Goal: Task Accomplishment & Management: Use online tool/utility

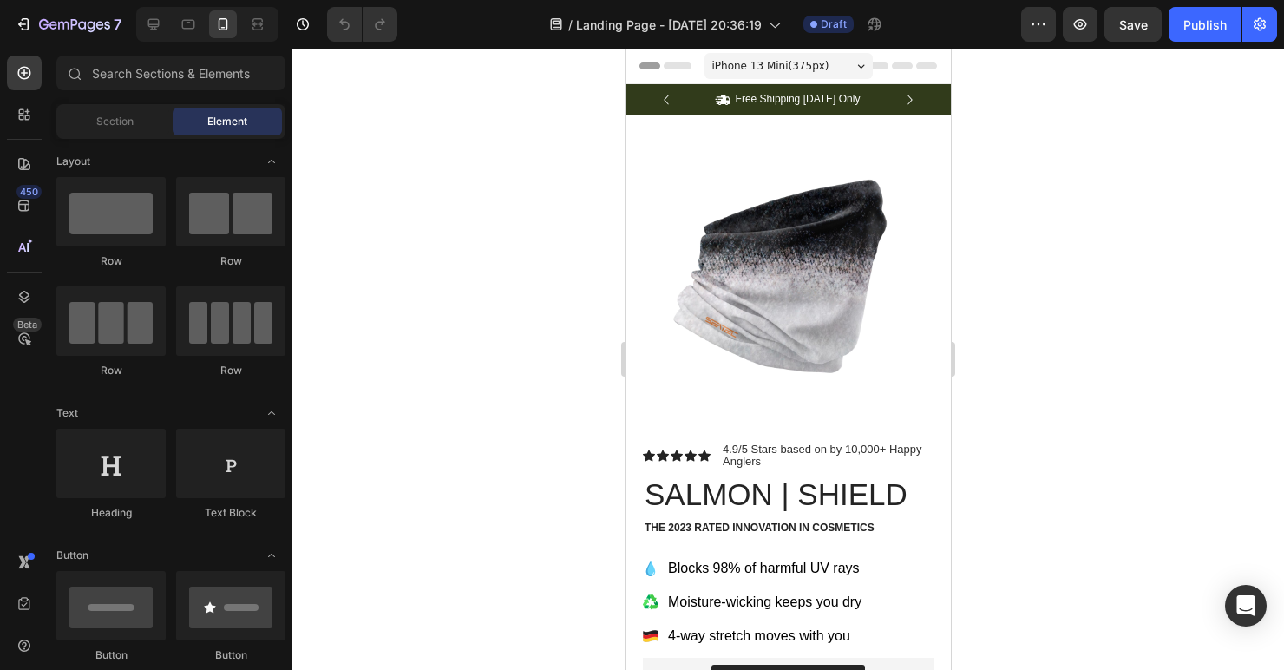
click at [450, 91] on div at bounding box center [788, 359] width 992 height 621
click at [157, 28] on icon at bounding box center [153, 24] width 17 height 17
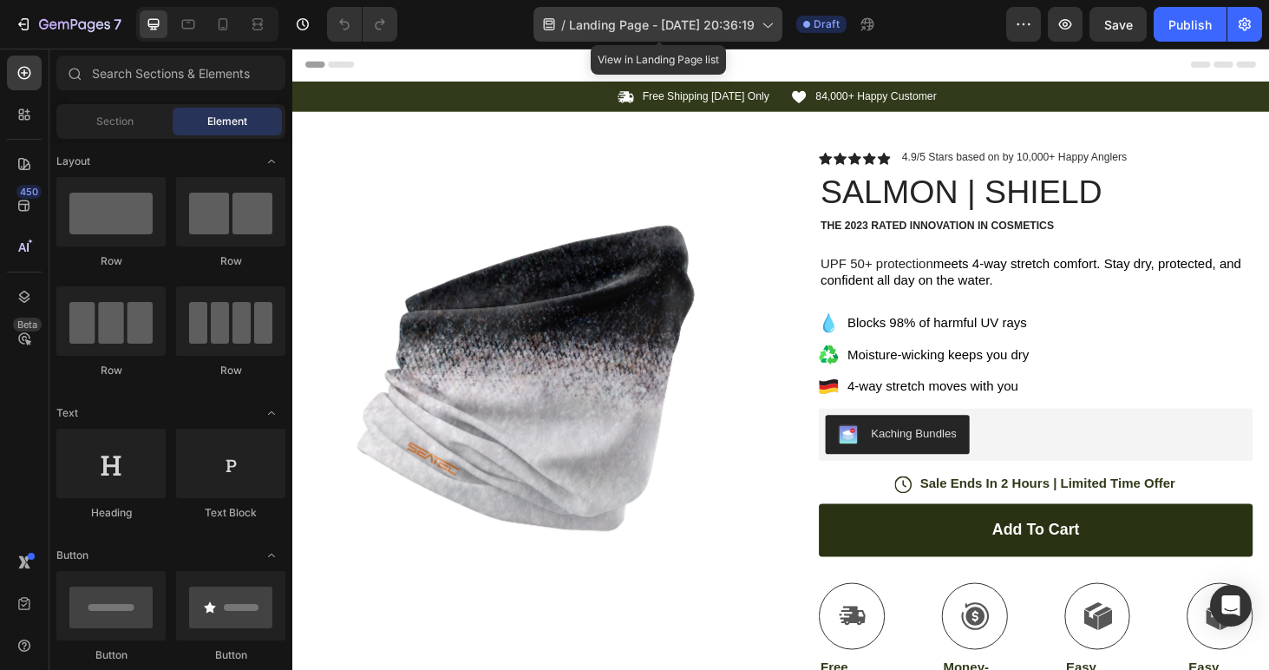
click at [692, 27] on span "Landing Page - [DATE] 20:36:19" at bounding box center [662, 25] width 186 height 18
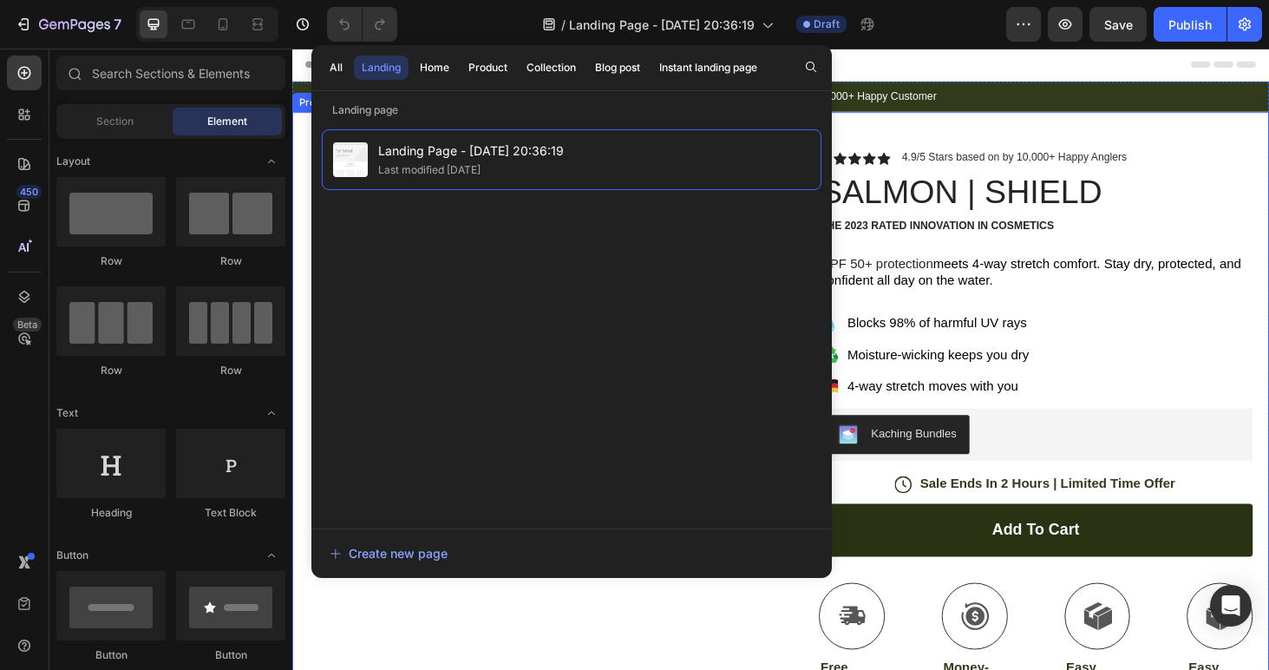
click at [995, 154] on div "Product Images Row Icon Icon Icon Icon Icon Icon List 4.9/5 Stars based on by 1…" at bounding box center [812, 672] width 1041 height 1113
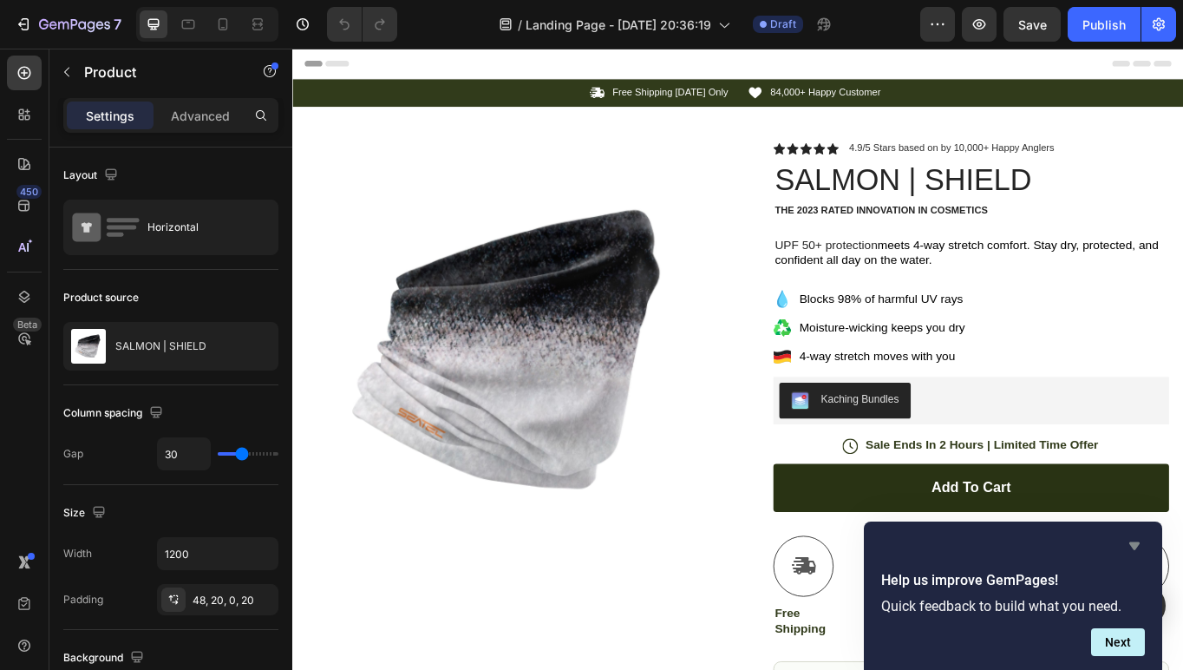
click at [1130, 541] on icon "Hide survey" at bounding box center [1134, 545] width 21 height 21
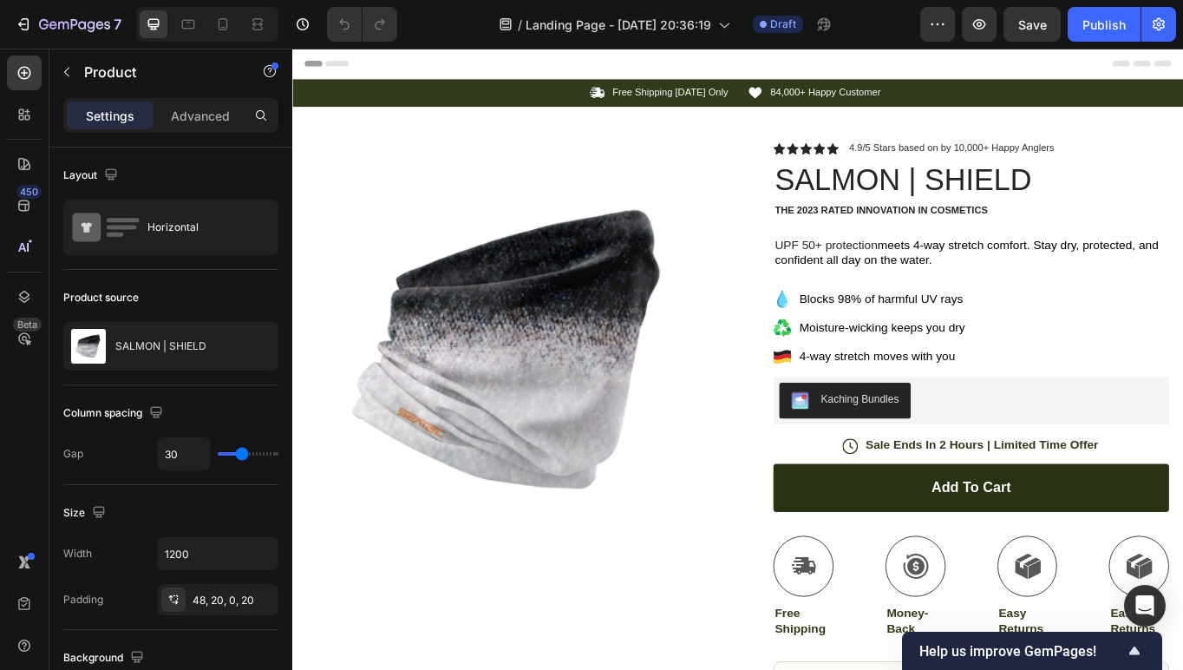
click at [1079, 102] on div "Icon 84,000+ Happy Customer Text Block Row" at bounding box center [1078, 100] width 510 height 18
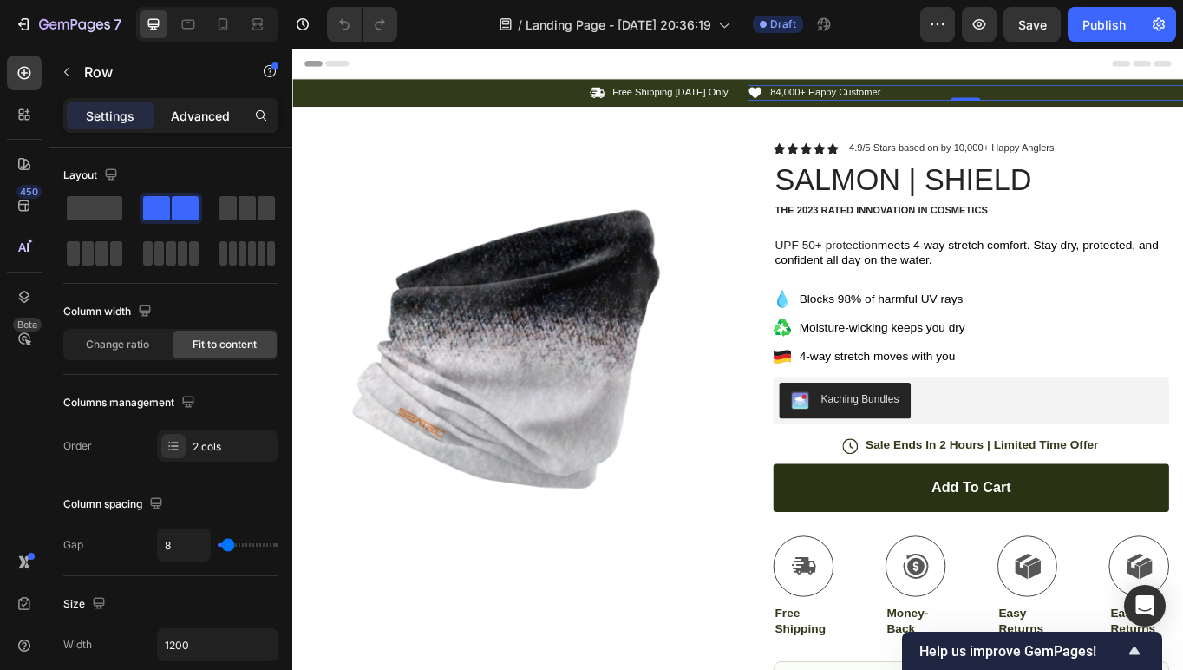
click at [212, 120] on p "Advanced" at bounding box center [200, 116] width 59 height 18
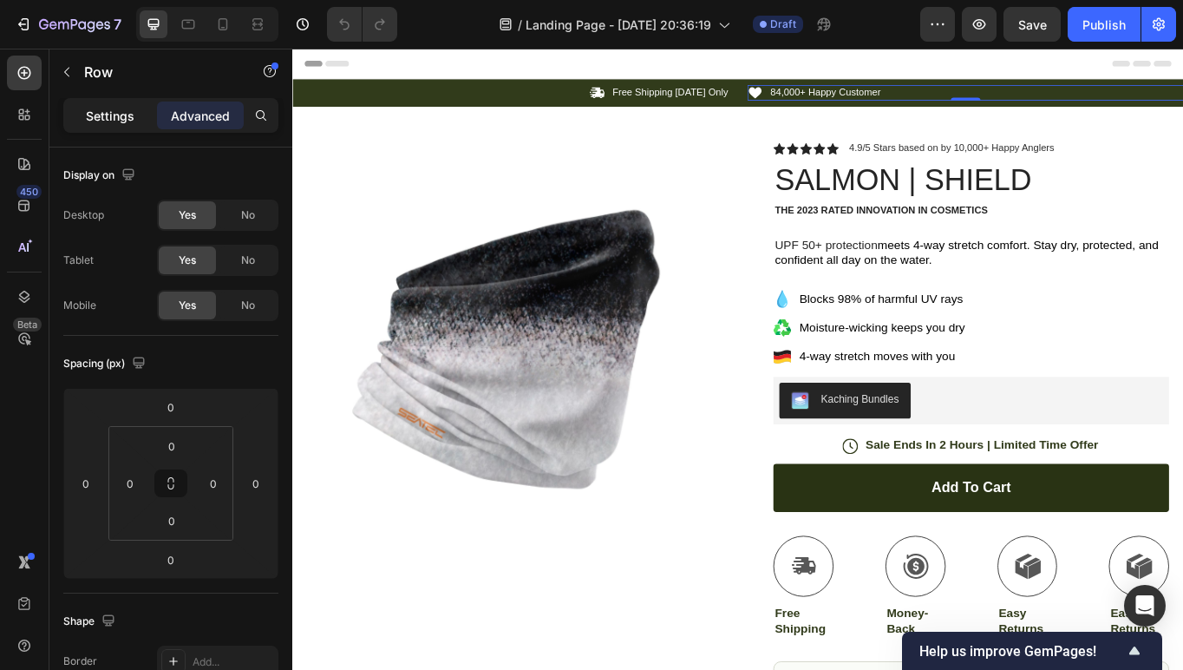
click at [116, 123] on p "Settings" at bounding box center [110, 116] width 49 height 18
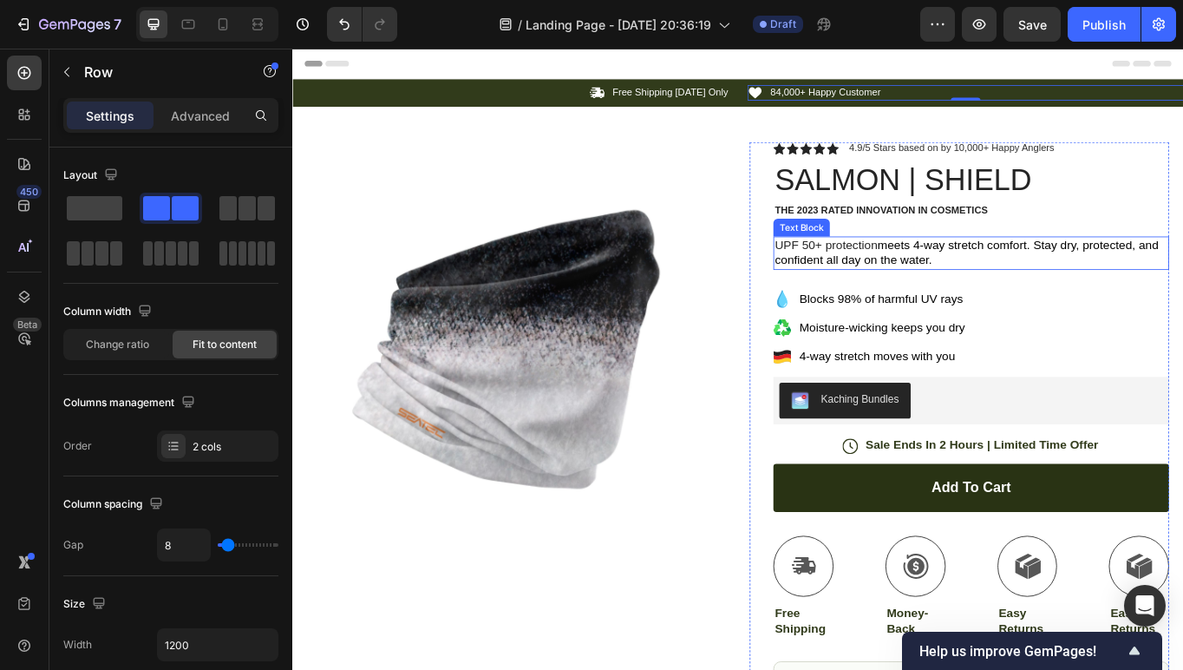
click at [972, 272] on p "UPF 50+ protection meets 4-way stretch comfort. Stay dry, protected, and confid…" at bounding box center [1084, 288] width 459 height 36
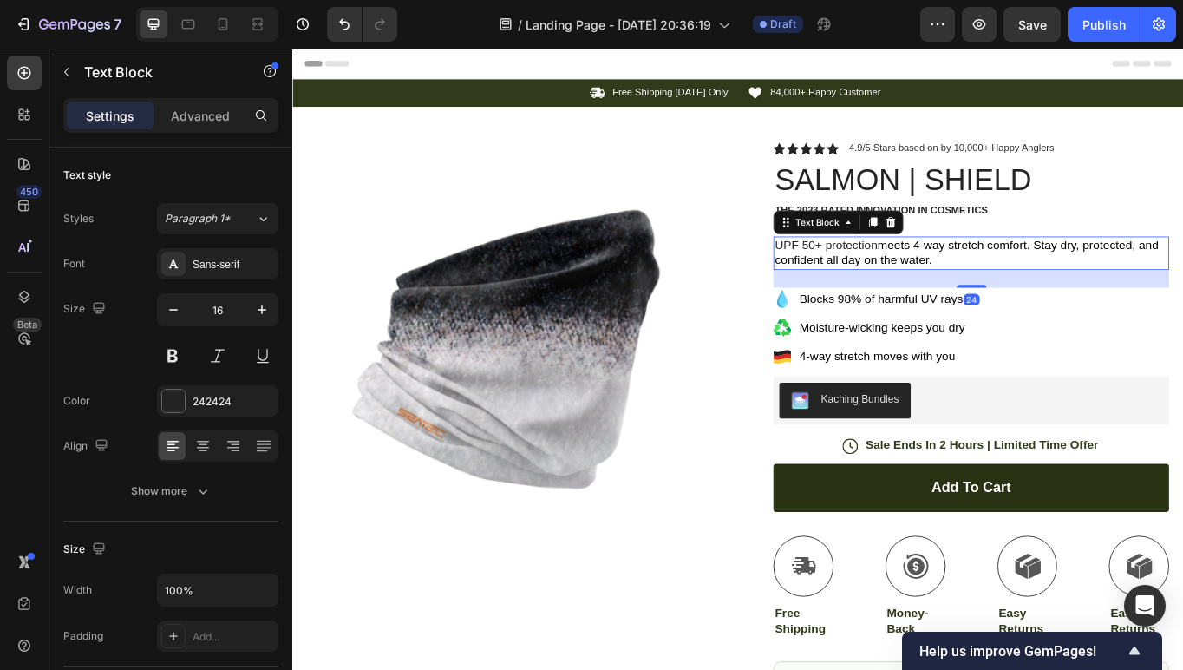
click at [972, 272] on p "UPF 50+ protection meets 4-way stretch comfort. Stay dry, protected, and confid…" at bounding box center [1084, 288] width 459 height 36
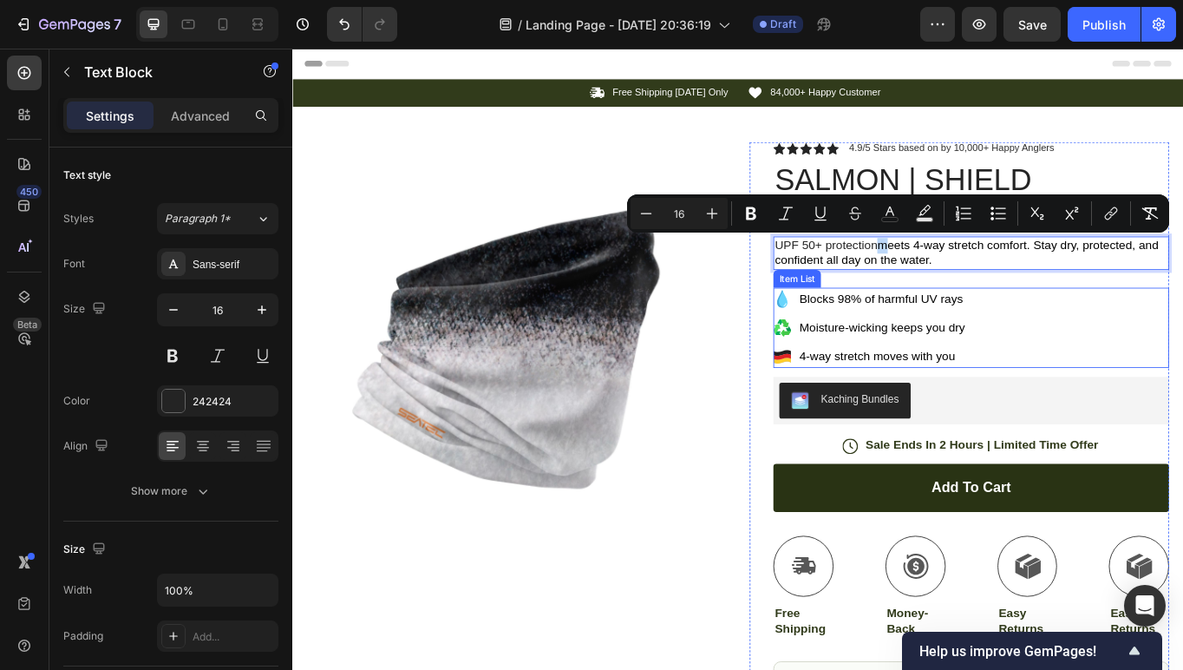
click at [973, 379] on span "Moisture-wicking keeps you dry" at bounding box center [980, 374] width 193 height 15
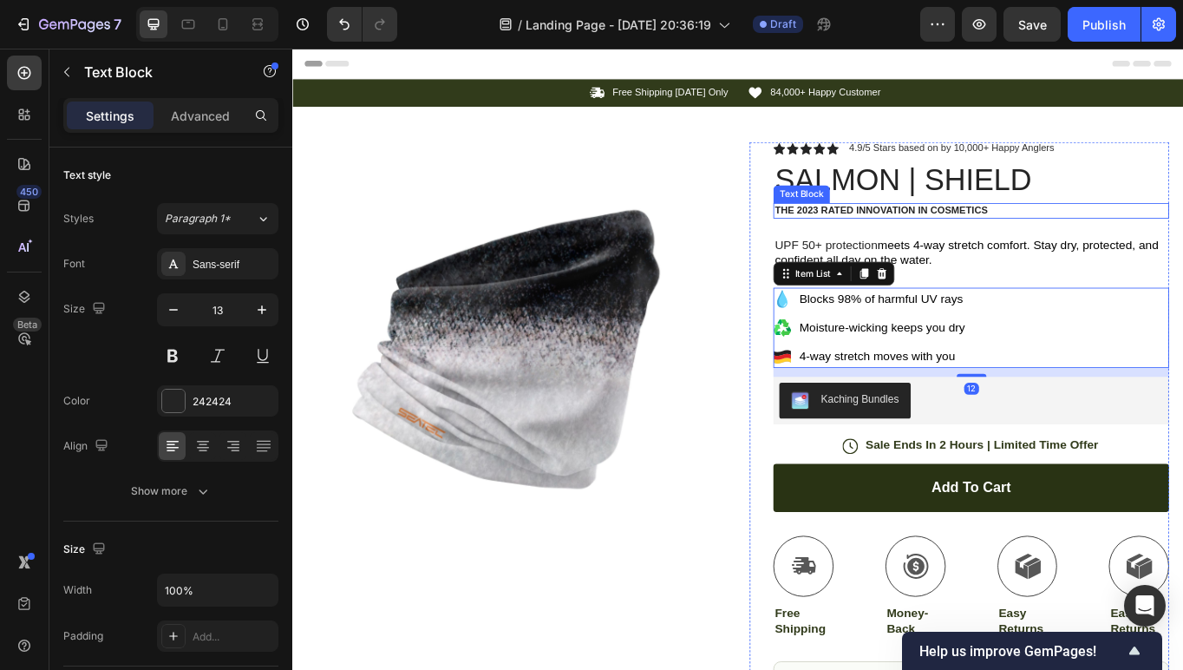
click at [956, 234] on p "The 2023 Rated Innovation in Cosmetics" at bounding box center [1084, 238] width 459 height 15
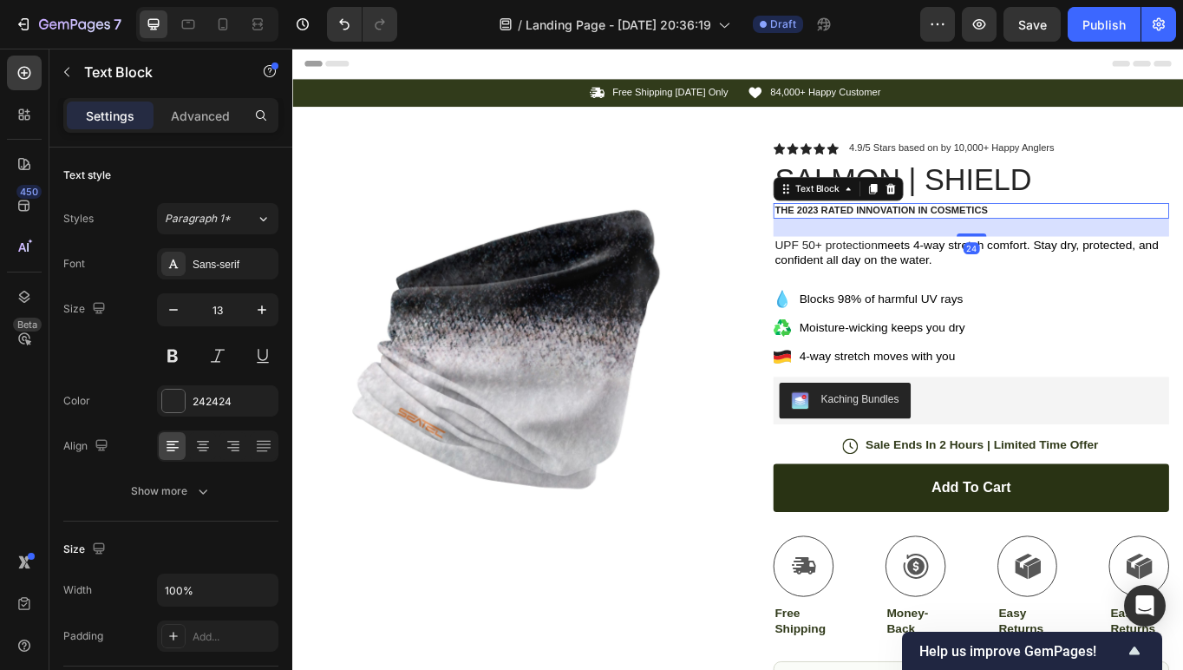
click at [973, 242] on p "The 2023 Rated Innovation in Cosmetics" at bounding box center [1084, 238] width 459 height 15
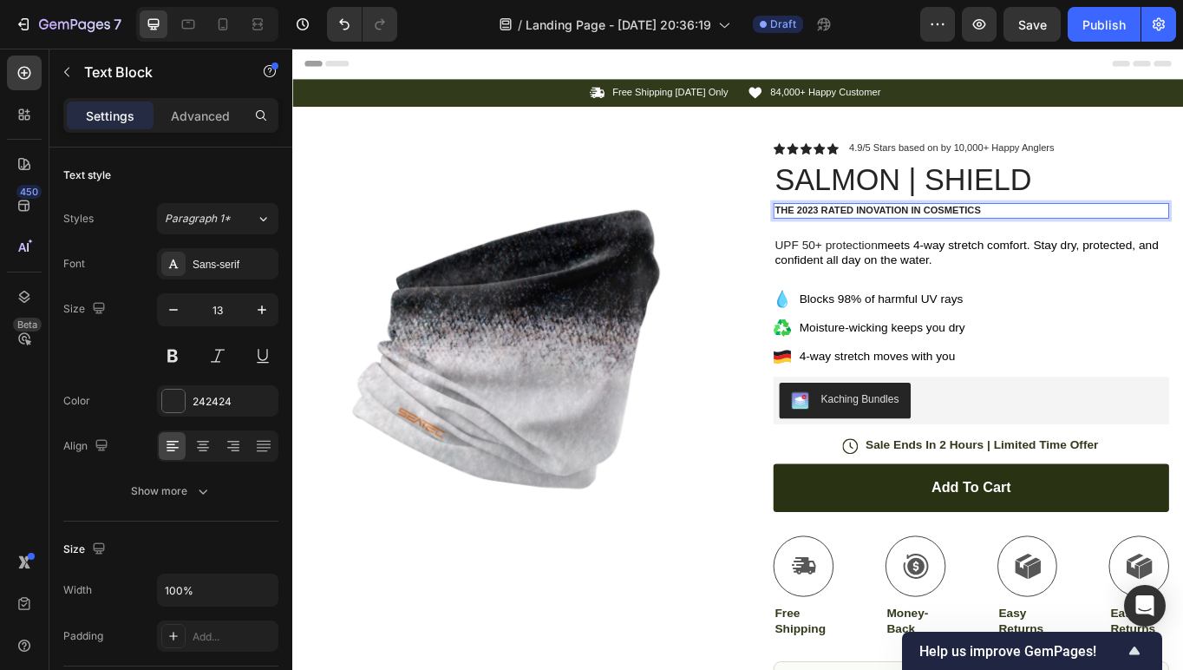
click at [1036, 239] on p "The 2023 Rated Inovation in Cosmetics" at bounding box center [1084, 238] width 459 height 15
click at [1044, 245] on p "The 2023 Rated Inovation in Cosmetics" at bounding box center [1084, 238] width 459 height 15
click at [1110, 244] on p "The 2023 Rated Inovation in Cosmetics" at bounding box center [1084, 238] width 459 height 15
click at [1115, 244] on p "The 2023 Rated Inovation in Cosmetics" at bounding box center [1084, 238] width 459 height 15
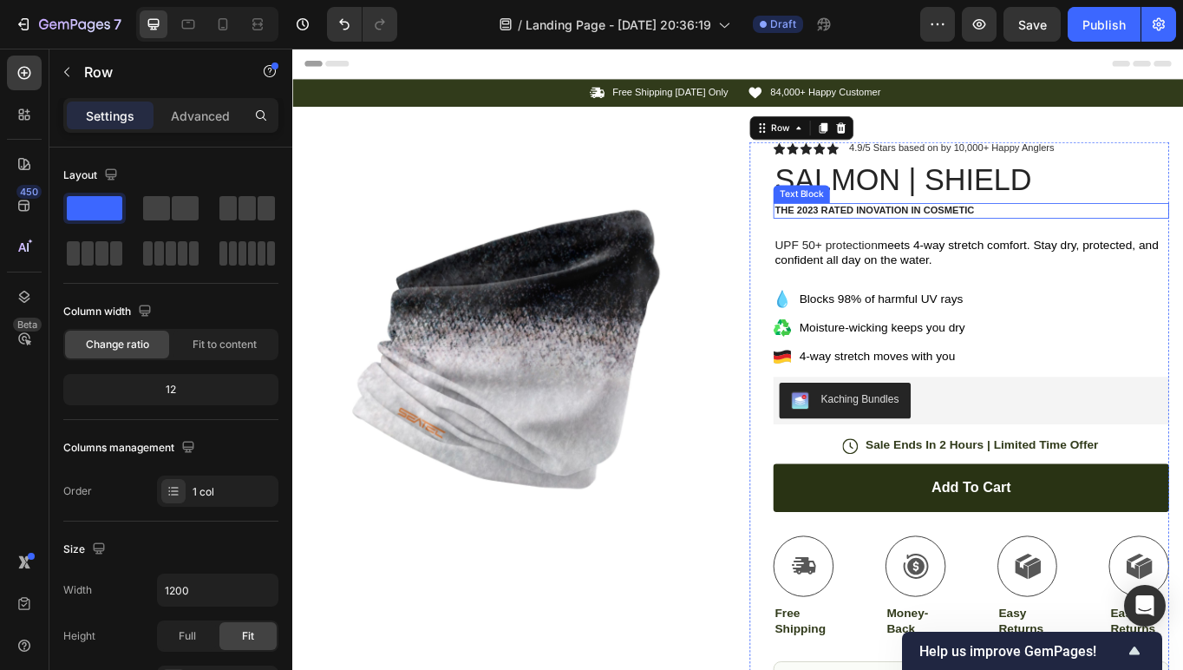
click at [1142, 243] on p "The 2023 Rated Inovation in Cosmetic" at bounding box center [1084, 238] width 459 height 15
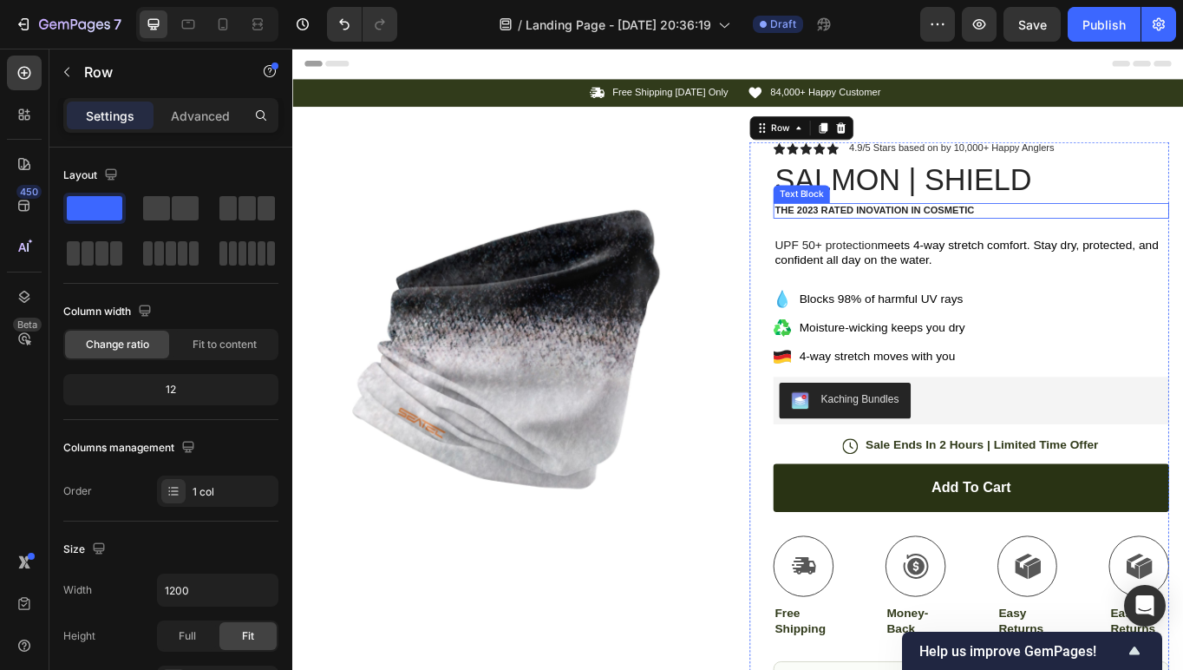
click at [1154, 233] on p "The 2023 Rated Inovation in Cosmetic" at bounding box center [1084, 238] width 459 height 15
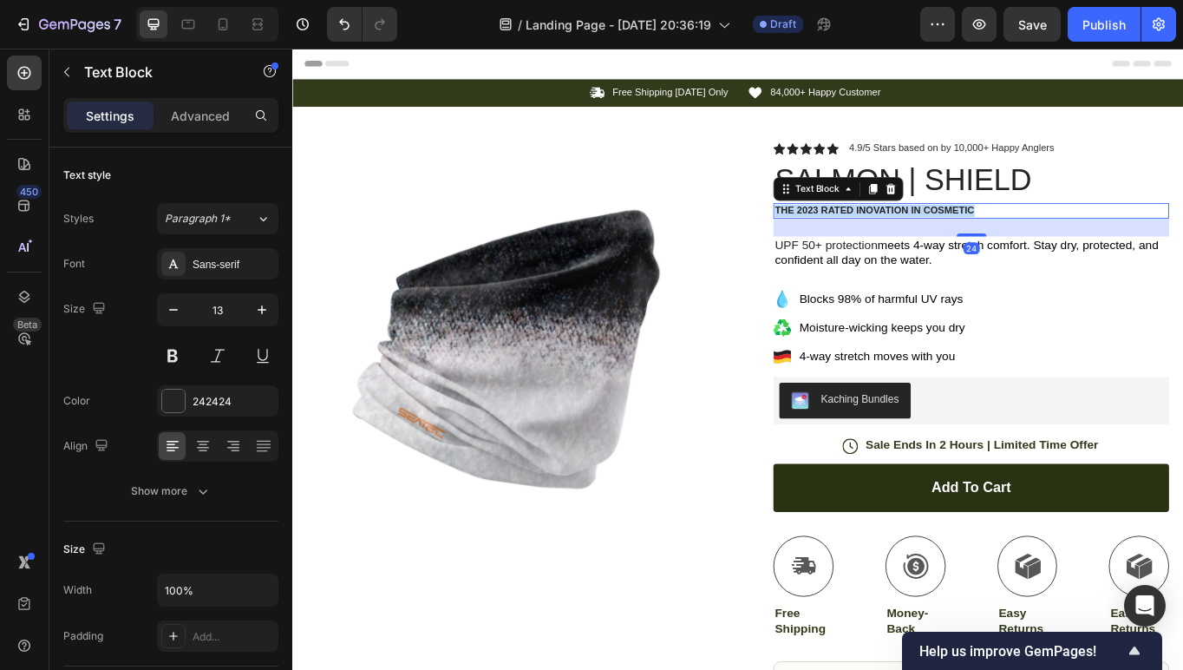
click at [1154, 233] on p "The 2023 Rated Inovation in Cosmetic" at bounding box center [1084, 238] width 459 height 15
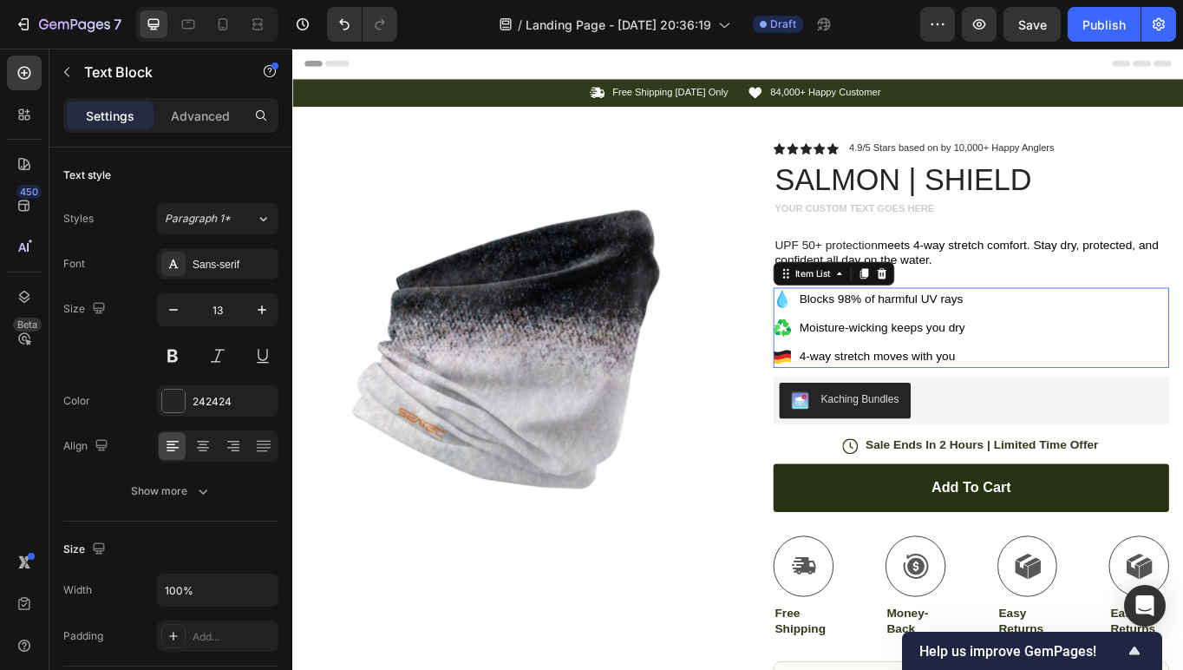
click at [1058, 341] on span "Blocks 98% of harmful UV rays" at bounding box center [980, 340] width 192 height 15
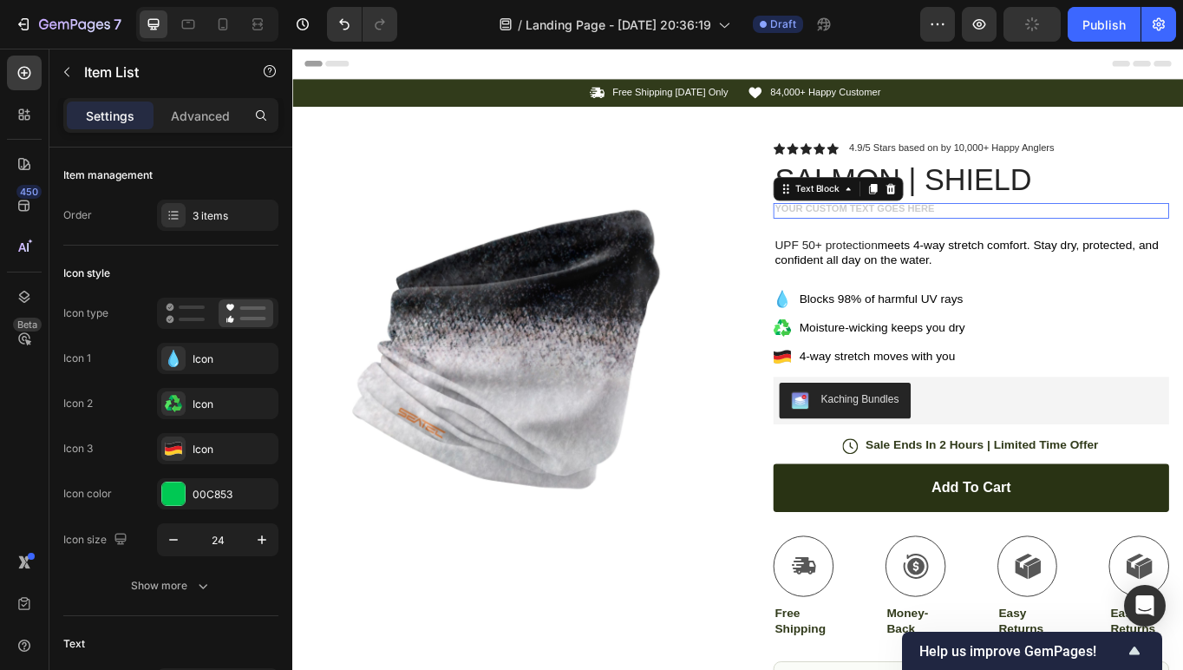
click at [1013, 232] on div "Rich Text Editor. Editing area: main" at bounding box center [1085, 238] width 462 height 18
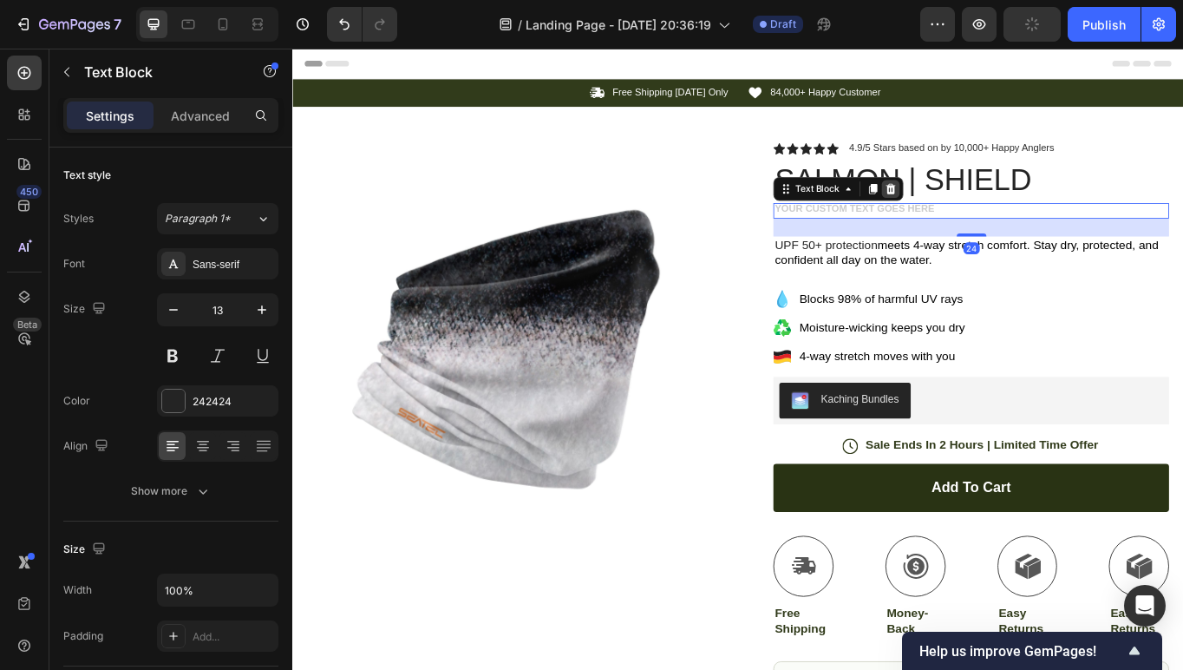
click at [991, 213] on icon at bounding box center [991, 212] width 11 height 12
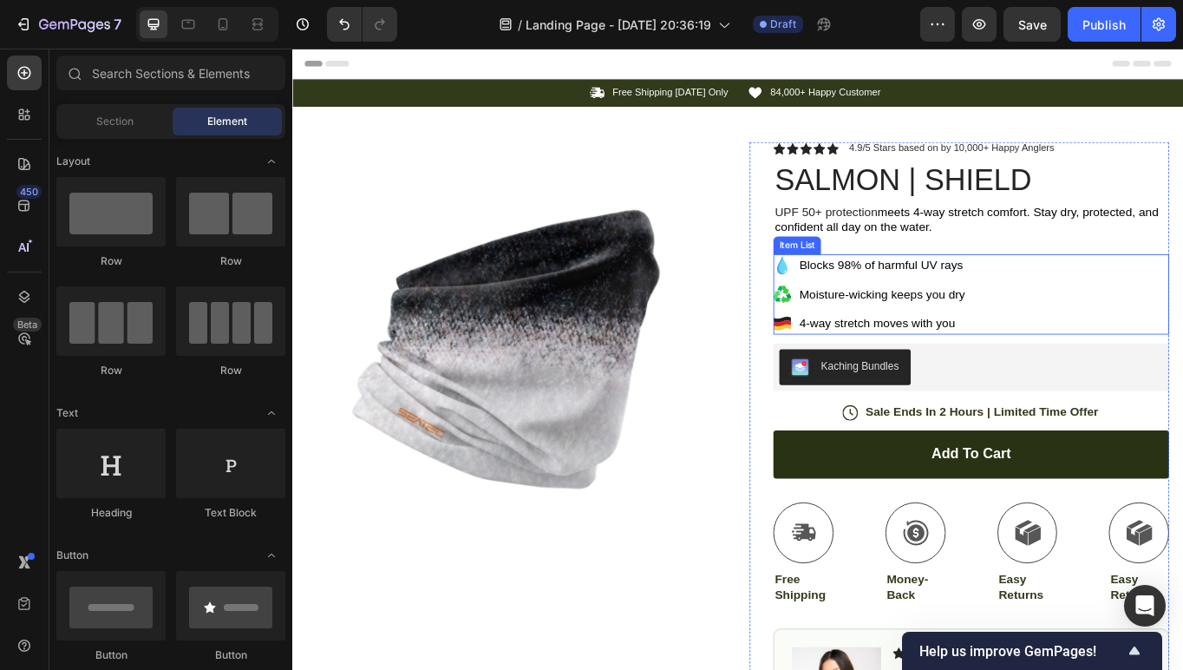
click at [860, 298] on icon at bounding box center [864, 302] width 21 height 21
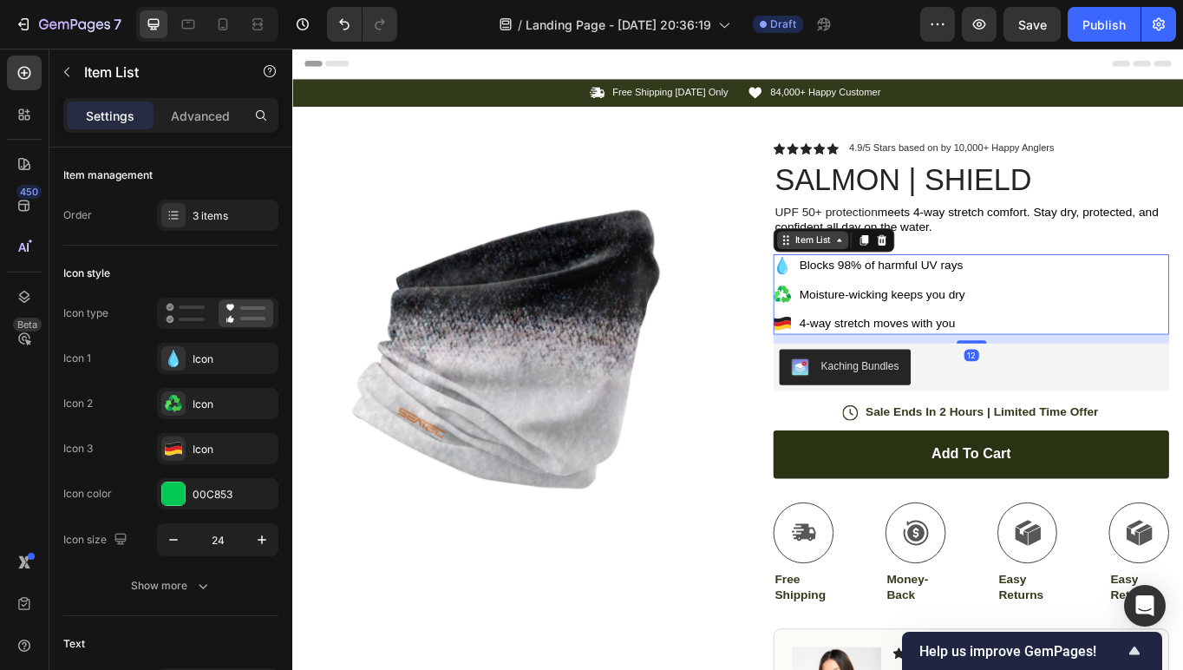
click at [901, 278] on div "Item List" at bounding box center [899, 273] width 49 height 16
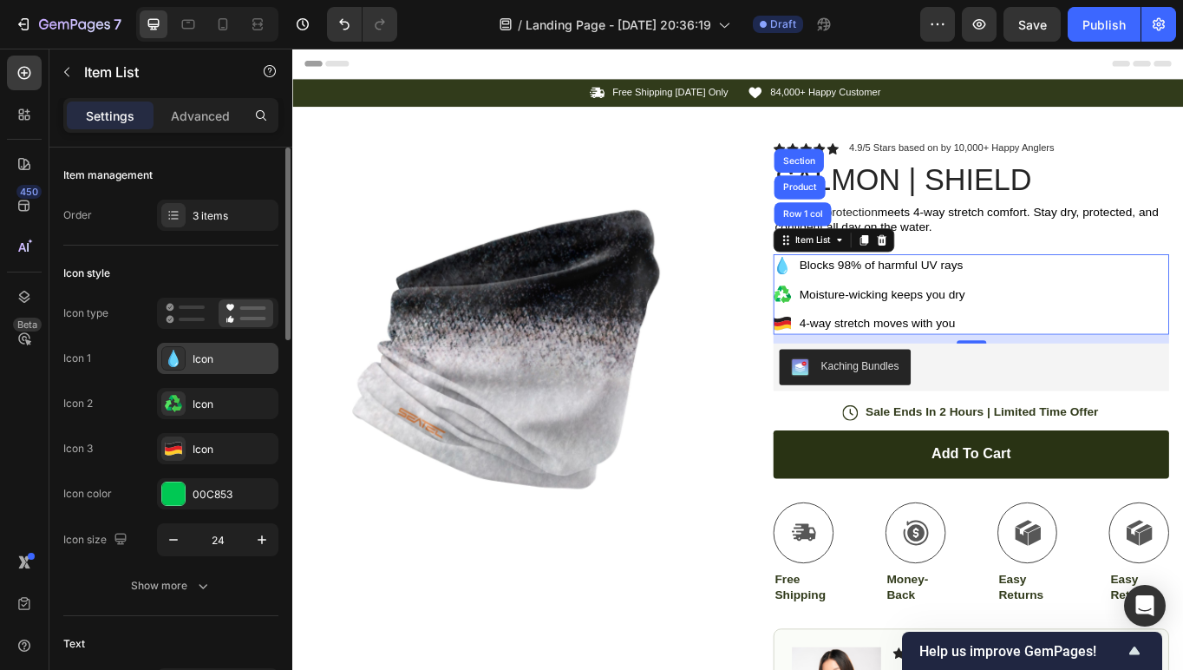
click at [174, 364] on icon at bounding box center [175, 364] width 3 height 3
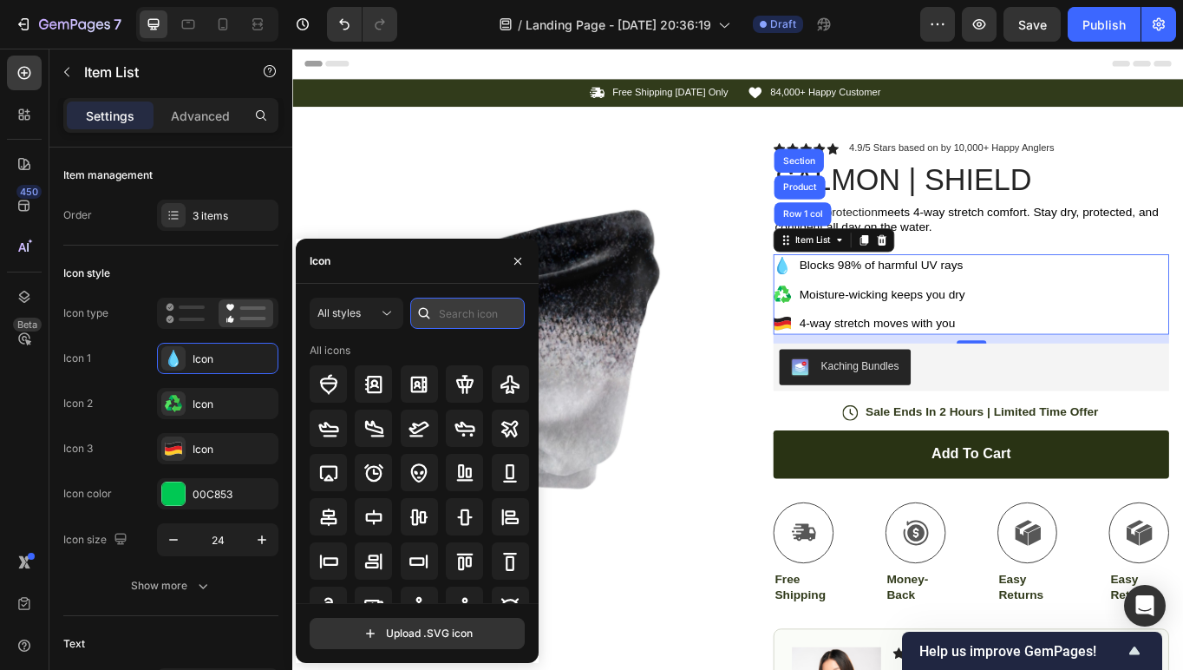
click at [471, 317] on input "text" at bounding box center [467, 313] width 115 height 31
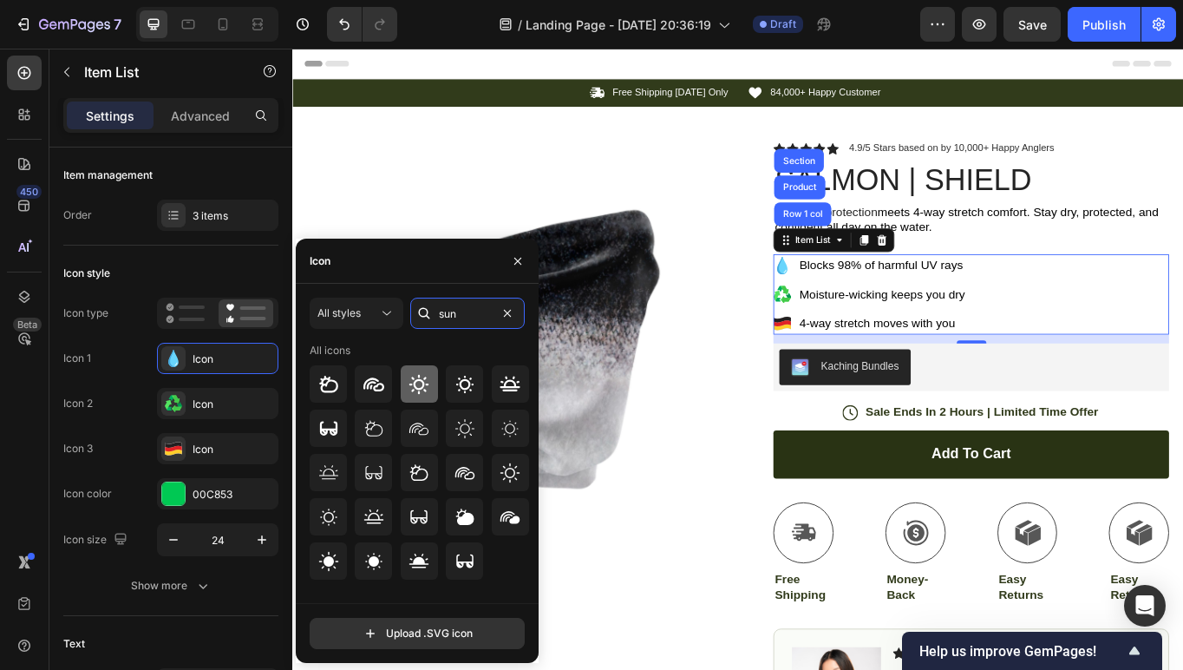
type input "sun"
click at [424, 378] on icon at bounding box center [420, 384] width 20 height 20
click at [460, 387] on icon at bounding box center [464, 383] width 17 height 17
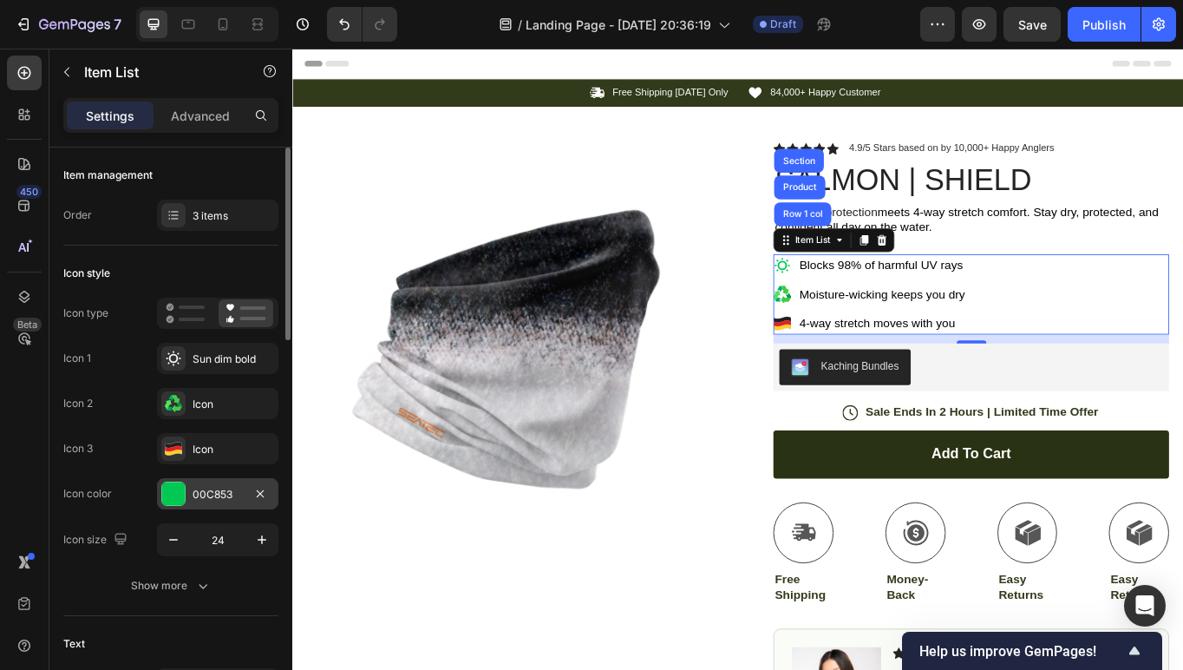
click at [174, 488] on div at bounding box center [173, 493] width 23 height 23
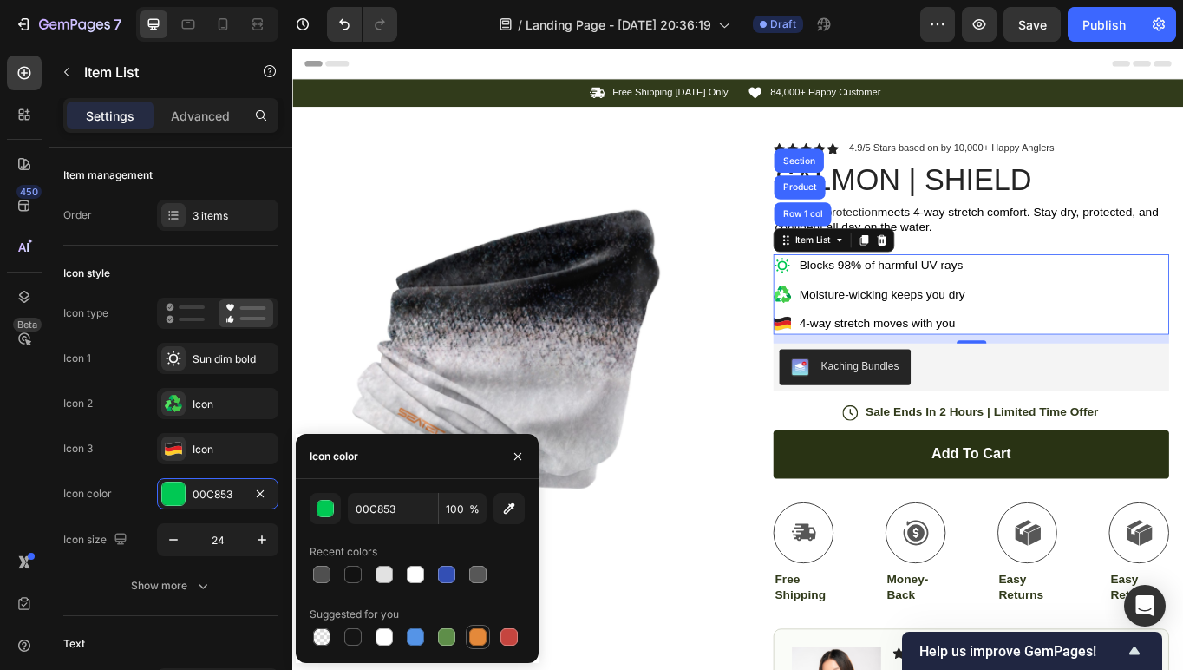
click at [484, 639] on div at bounding box center [477, 636] width 17 height 17
click at [324, 508] on div "button" at bounding box center [326, 509] width 17 height 17
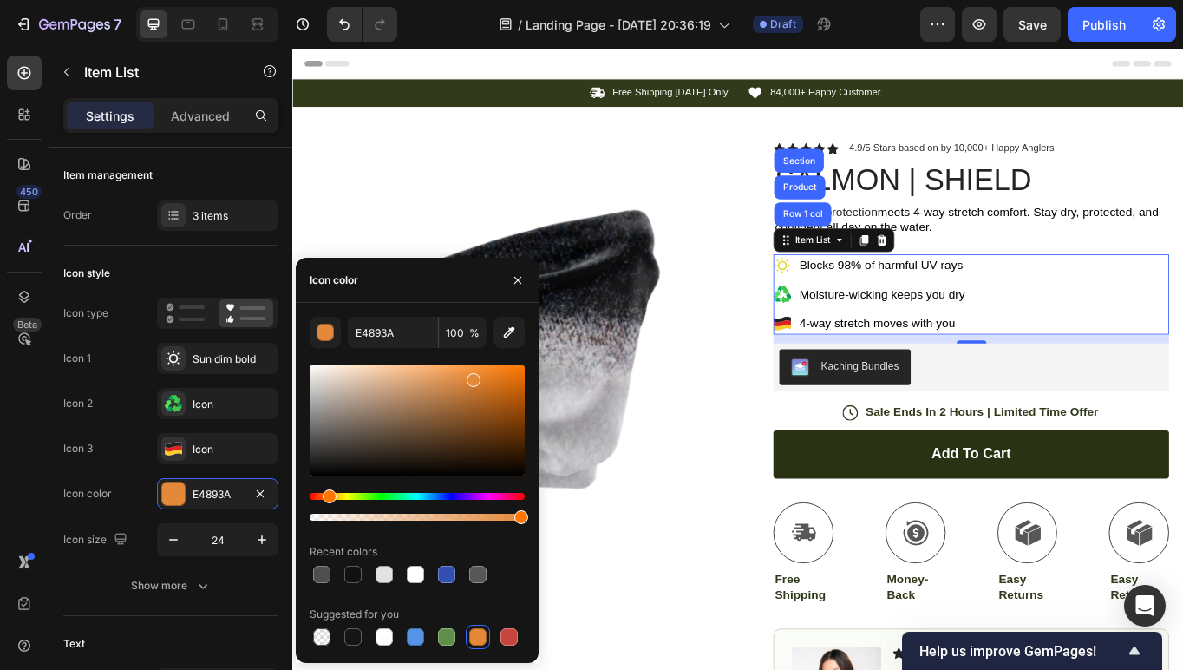
click at [344, 493] on div "Hue" at bounding box center [417, 496] width 215 height 7
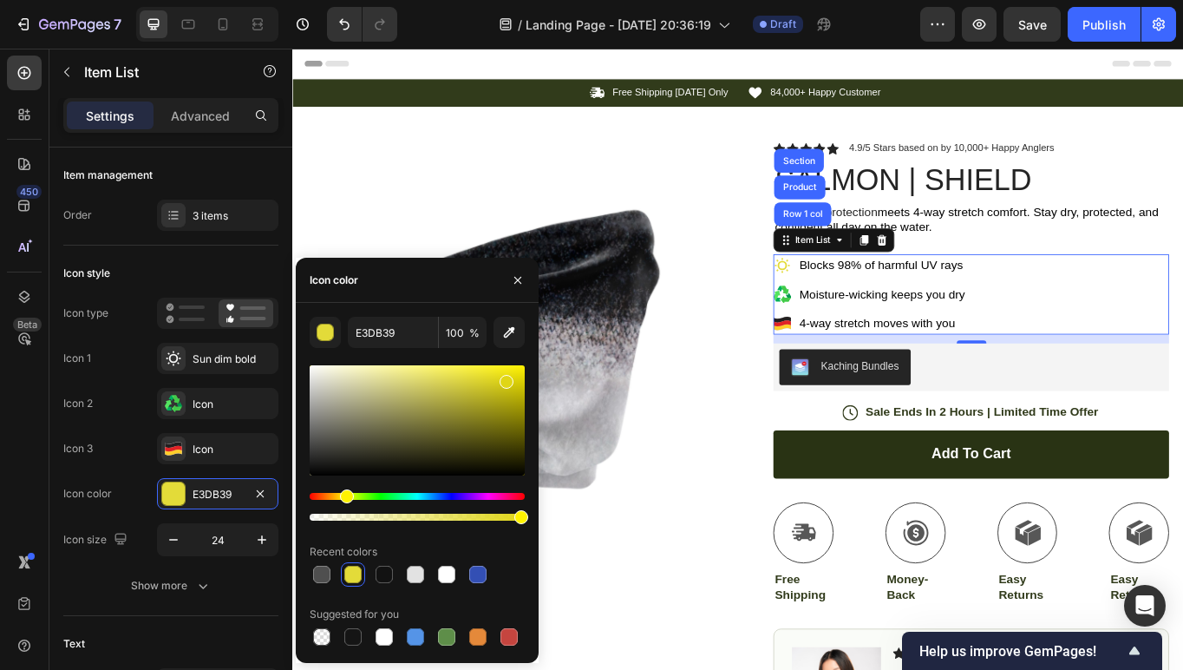
click at [505, 378] on div at bounding box center [417, 420] width 215 height 110
click at [491, 403] on div at bounding box center [417, 420] width 215 height 110
click at [491, 373] on div at bounding box center [417, 420] width 215 height 110
click at [481, 373] on div at bounding box center [417, 420] width 215 height 110
click at [472, 370] on div at bounding box center [417, 420] width 215 height 110
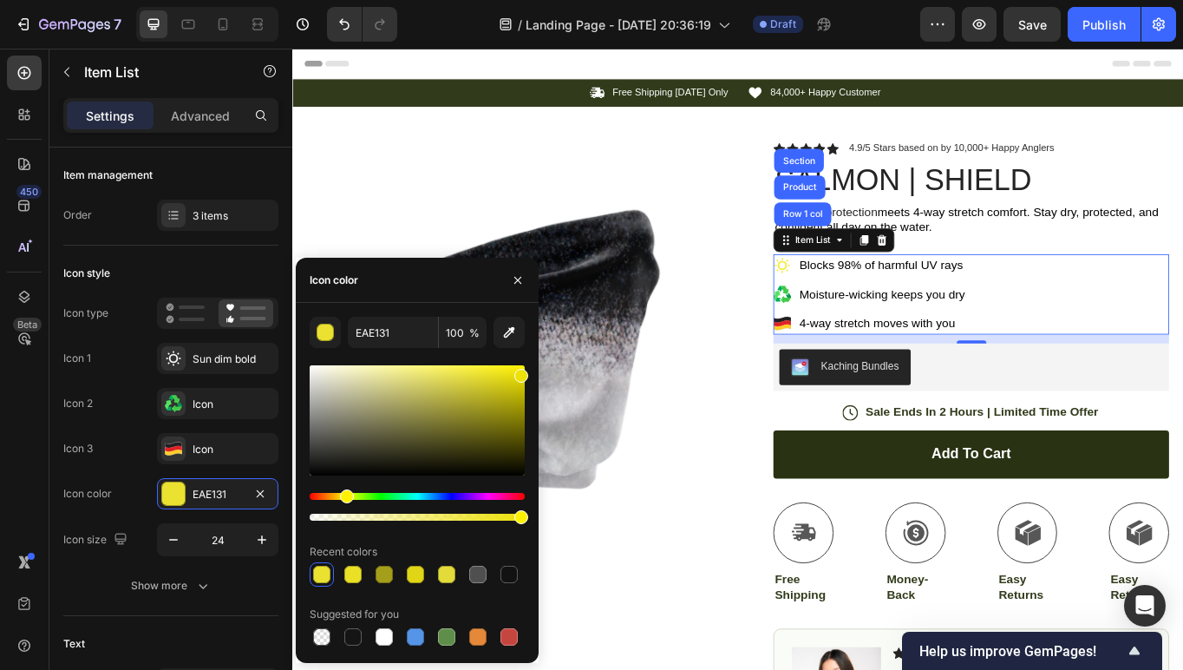
click at [520, 372] on div at bounding box center [417, 420] width 215 height 110
click at [441, 370] on div at bounding box center [417, 420] width 215 height 110
click at [470, 370] on div at bounding box center [417, 420] width 215 height 110
click at [514, 368] on div at bounding box center [417, 420] width 215 height 110
click at [511, 385] on div at bounding box center [417, 420] width 215 height 110
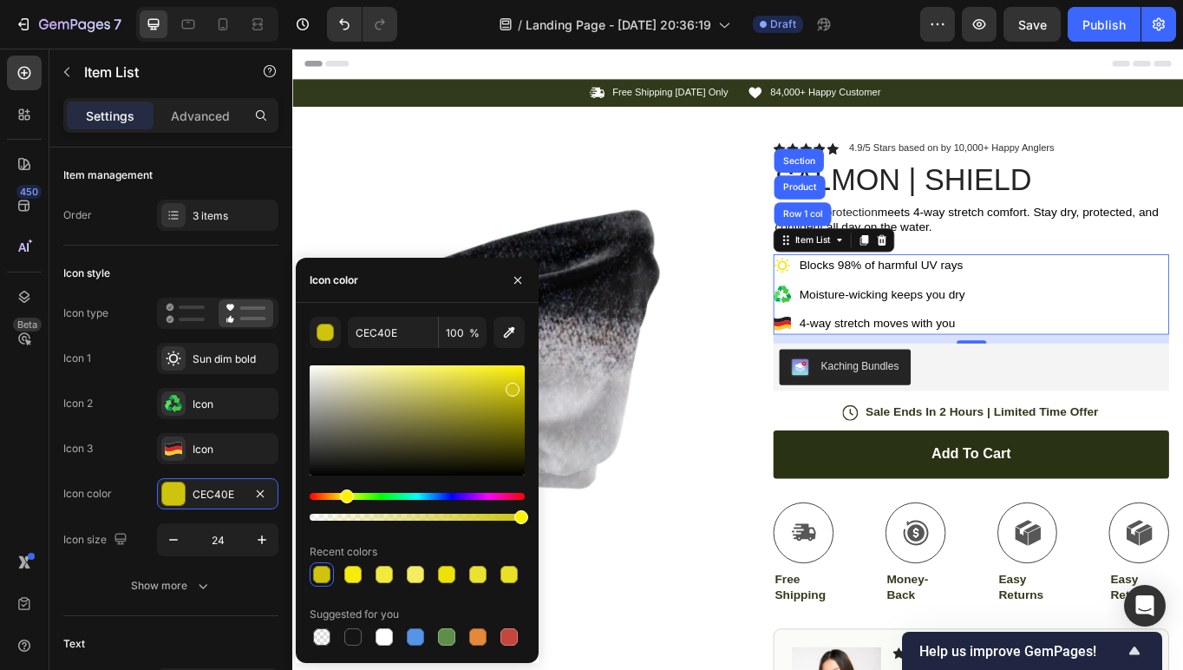
click at [520, 370] on div at bounding box center [417, 420] width 215 height 110
click at [516, 399] on div at bounding box center [417, 420] width 215 height 110
click at [515, 435] on div at bounding box center [417, 420] width 215 height 110
click at [462, 387] on div at bounding box center [417, 420] width 215 height 110
click at [519, 580] on div at bounding box center [509, 574] width 24 height 24
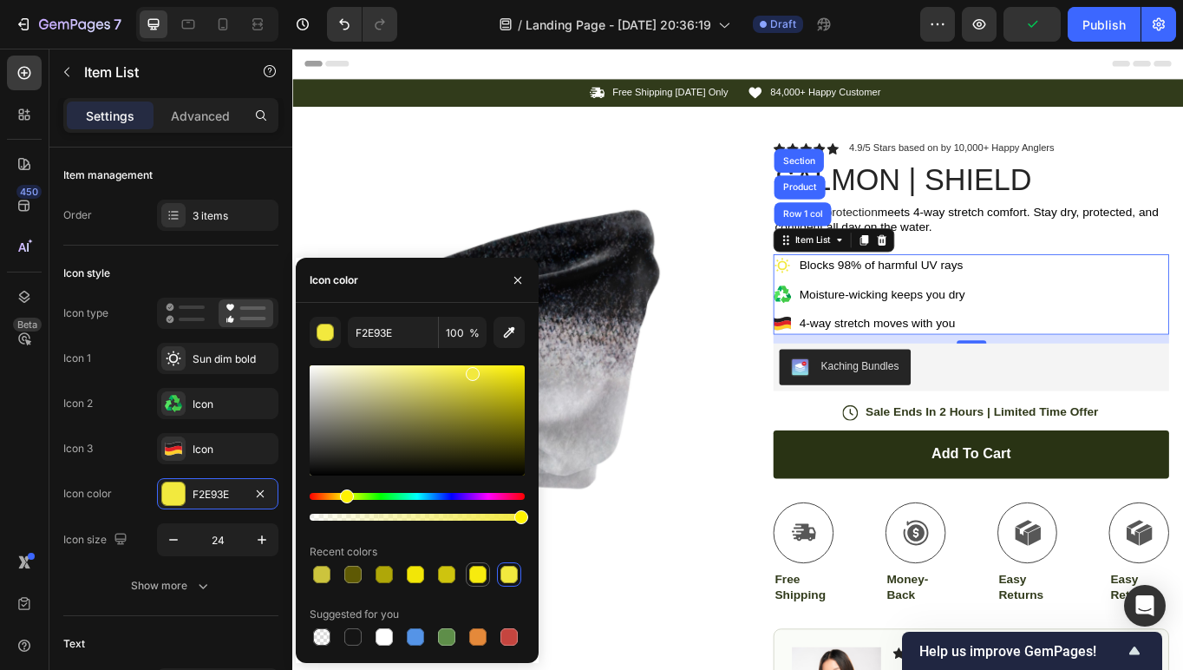
click at [475, 577] on div at bounding box center [477, 574] width 17 height 17
click at [442, 572] on div at bounding box center [446, 574] width 17 height 17
click at [412, 571] on div at bounding box center [415, 574] width 17 height 17
click at [448, 576] on div at bounding box center [446, 574] width 17 height 17
type input "CEC40E"
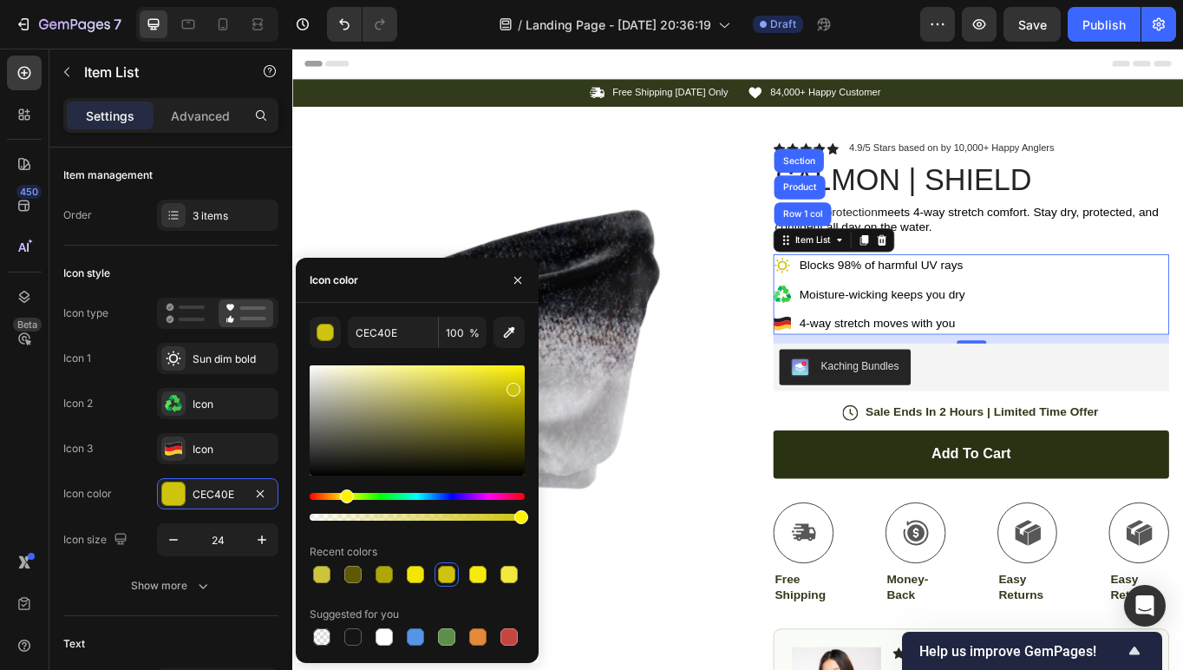
click at [871, 338] on icon at bounding box center [871, 337] width 6 height 7
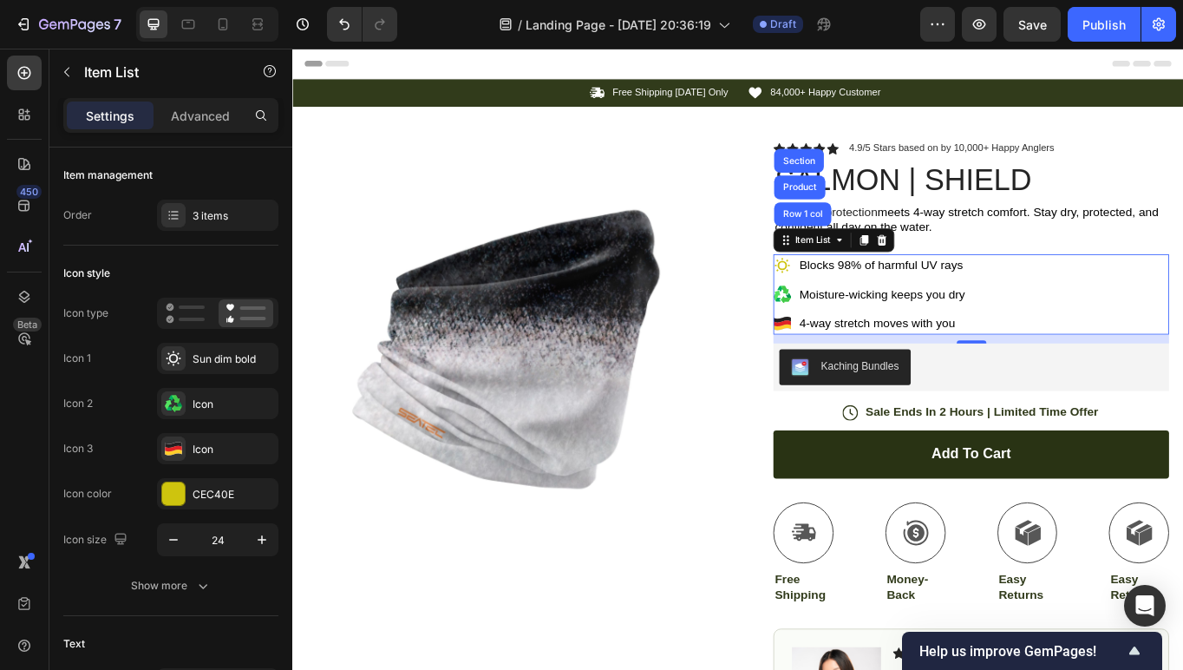
click at [860, 333] on icon at bounding box center [858, 336] width 8 height 11
click at [866, 338] on icon at bounding box center [864, 335] width 21 height 21
click at [176, 405] on icon at bounding box center [173, 403] width 17 height 17
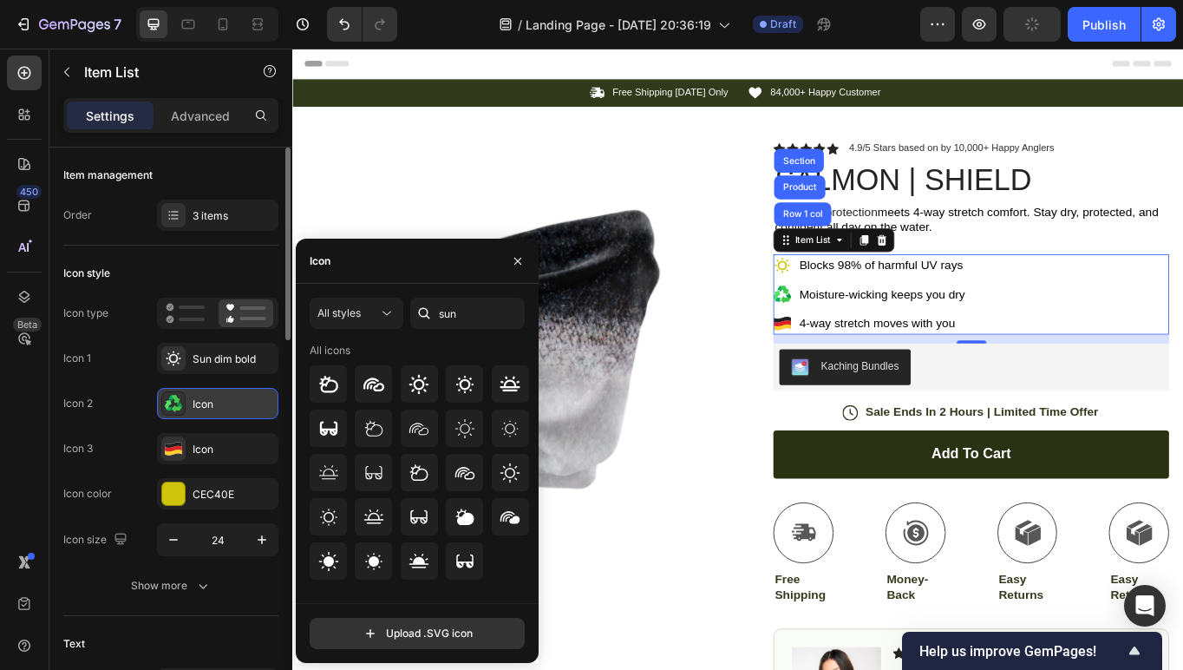
click at [212, 408] on div "Icon" at bounding box center [234, 404] width 82 height 16
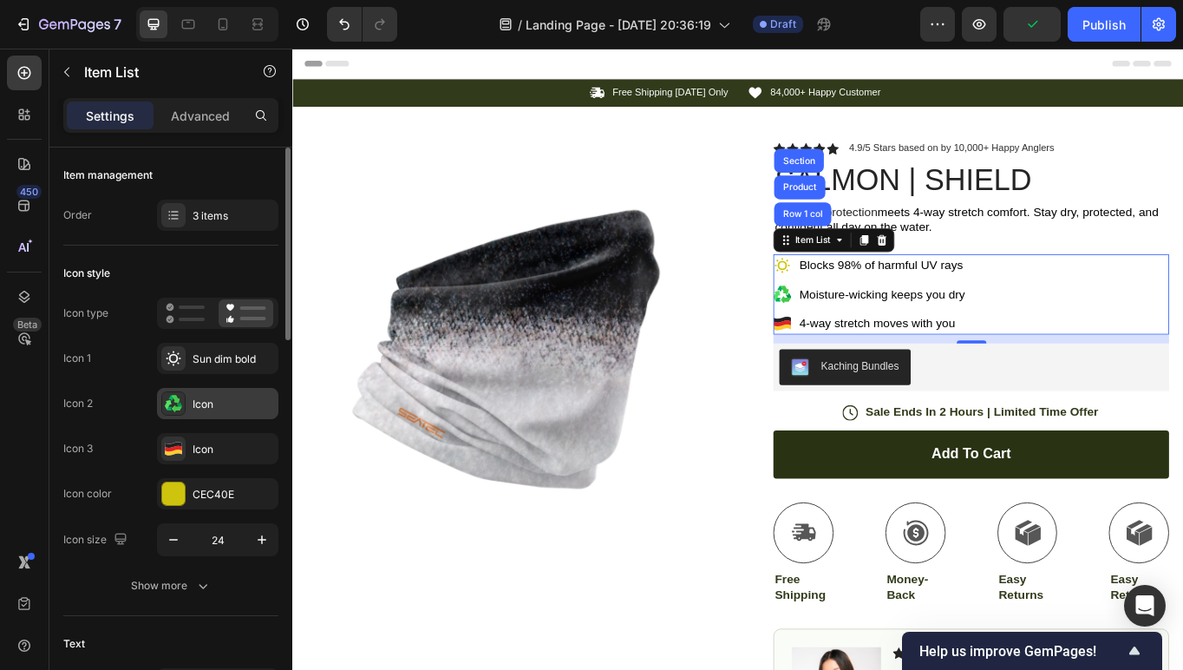
click at [181, 404] on icon at bounding box center [173, 403] width 17 height 17
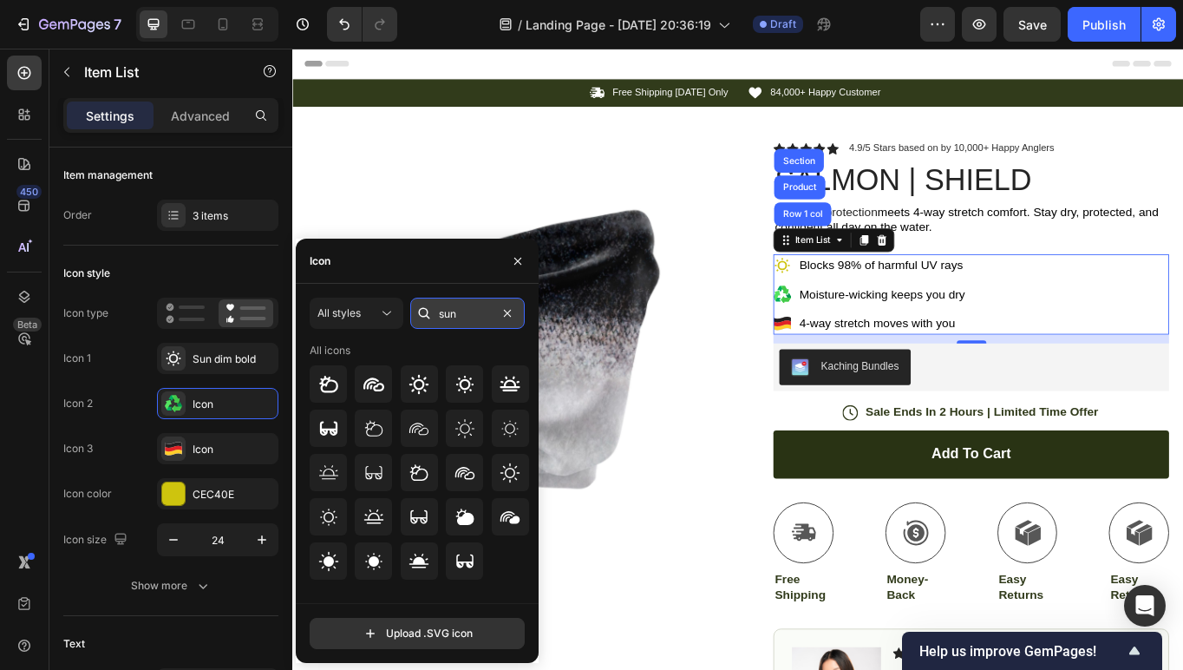
click at [460, 315] on input "sun" at bounding box center [467, 313] width 115 height 31
type input "water"
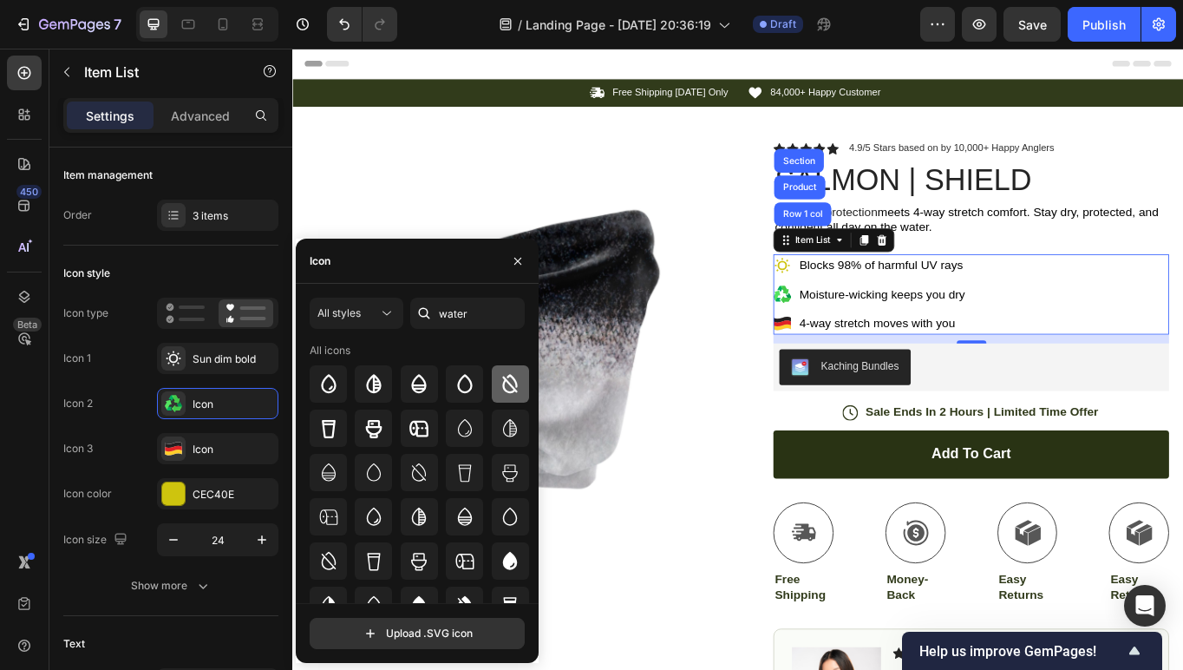
click at [502, 385] on icon at bounding box center [510, 384] width 21 height 21
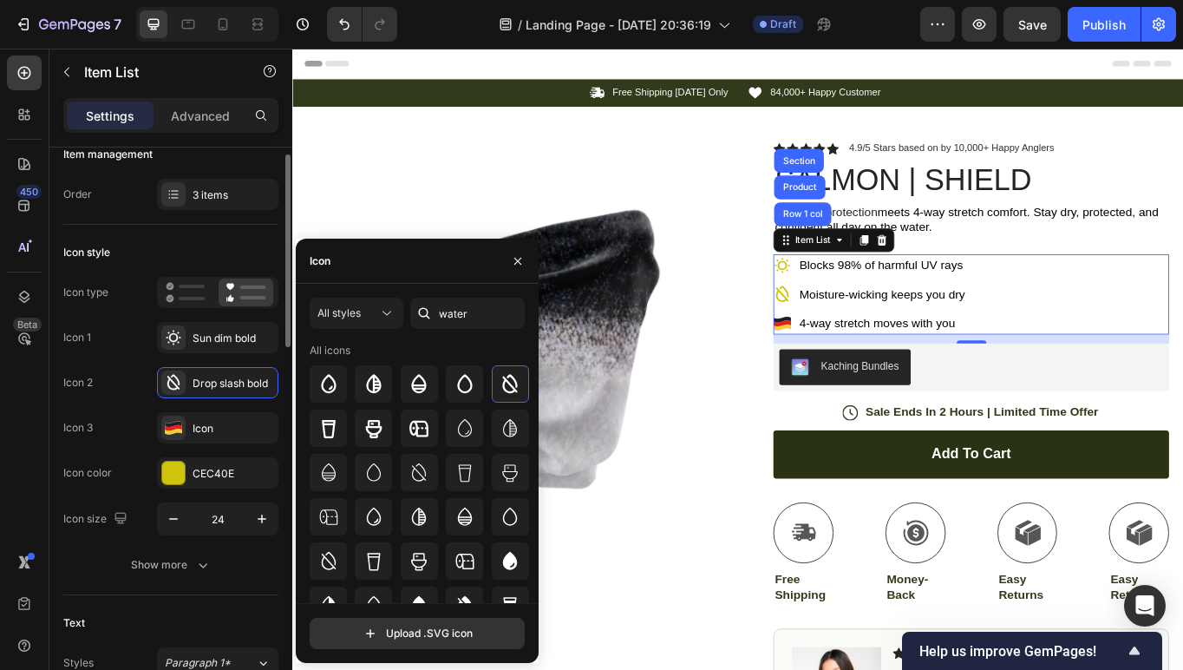
scroll to position [30, 0]
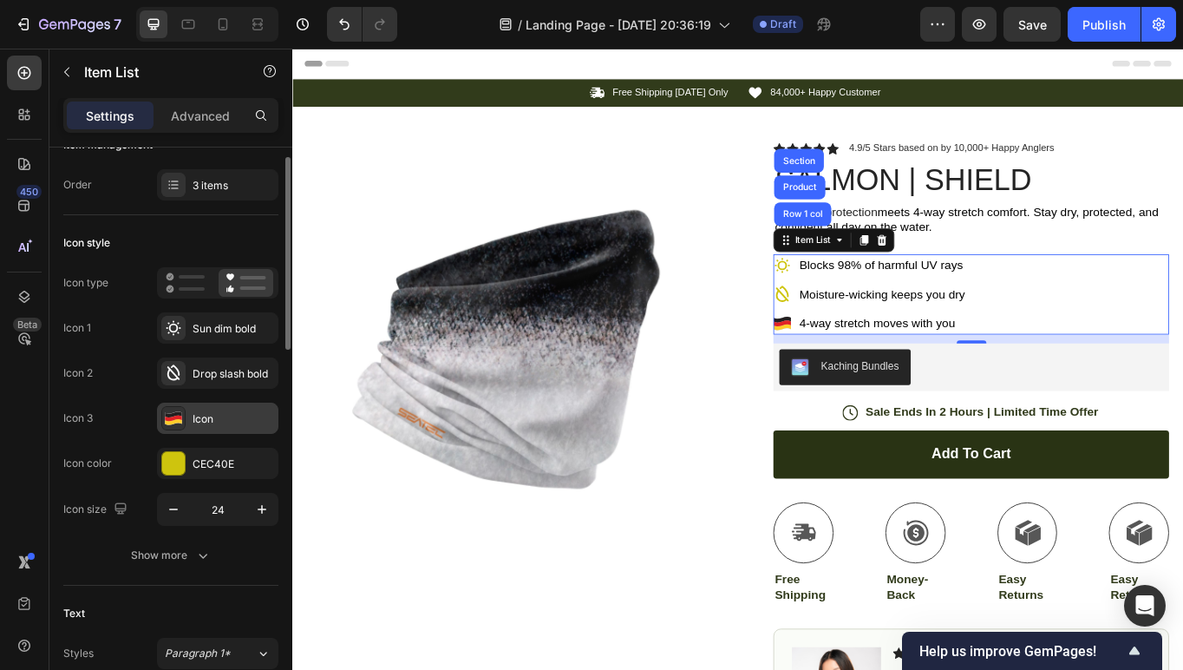
click at [200, 425] on div "Icon" at bounding box center [234, 419] width 82 height 16
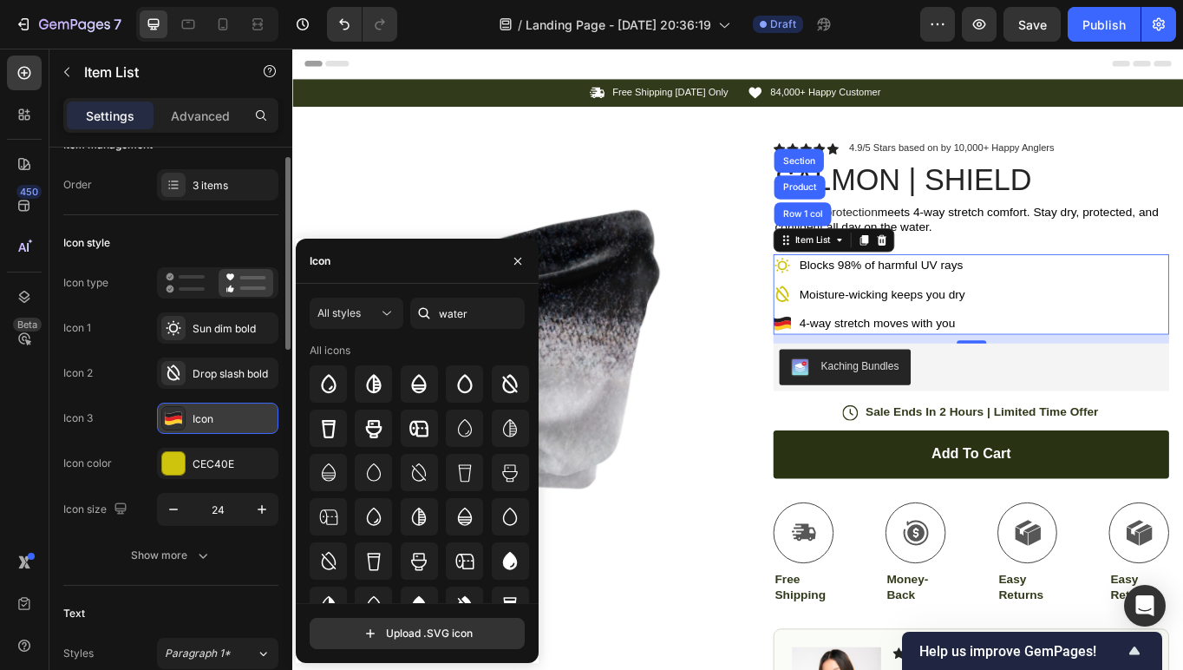
click at [173, 423] on icon at bounding box center [173, 422] width 16 height 6
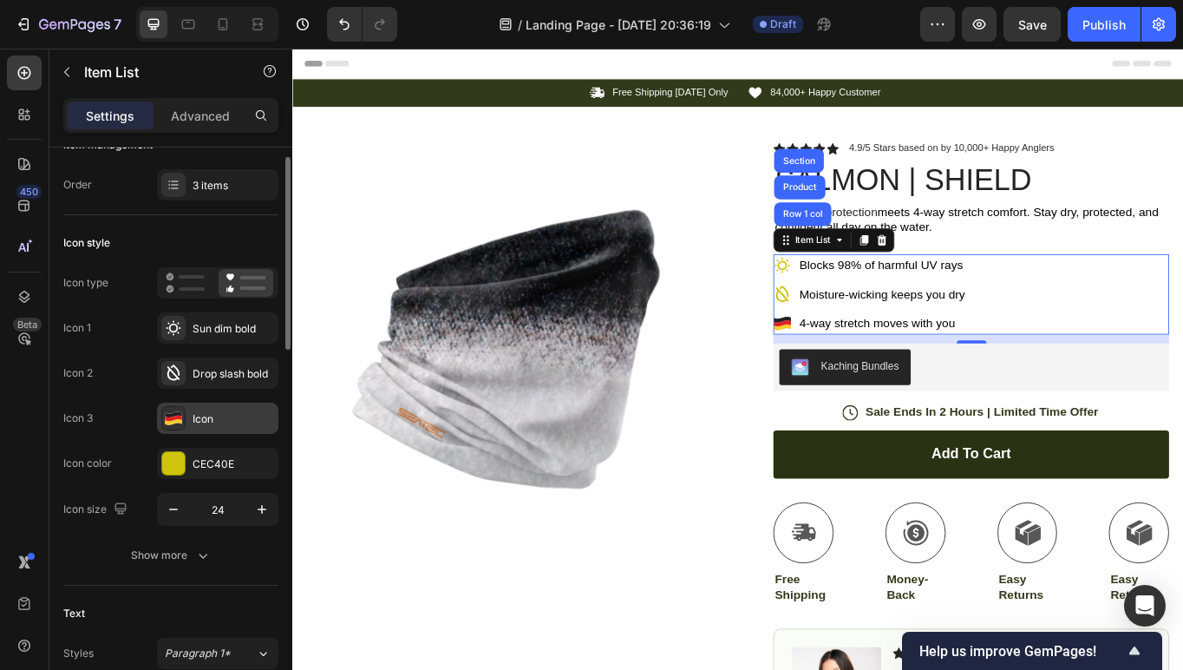
click at [168, 423] on icon at bounding box center [173, 422] width 16 height 6
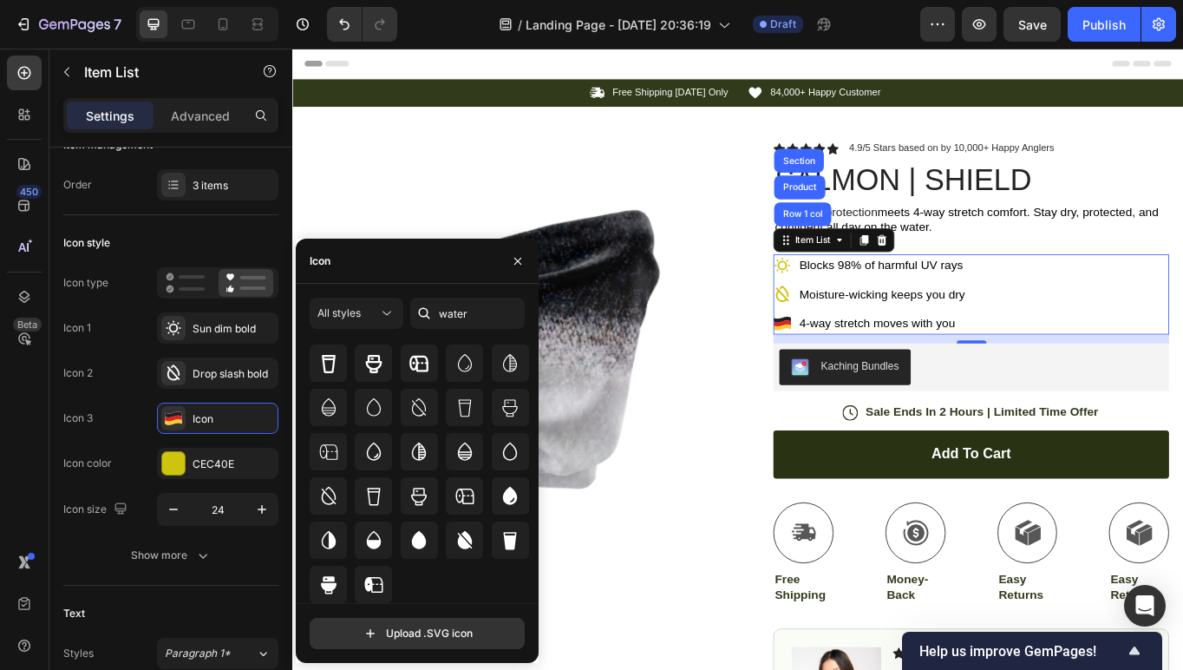
scroll to position [0, 0]
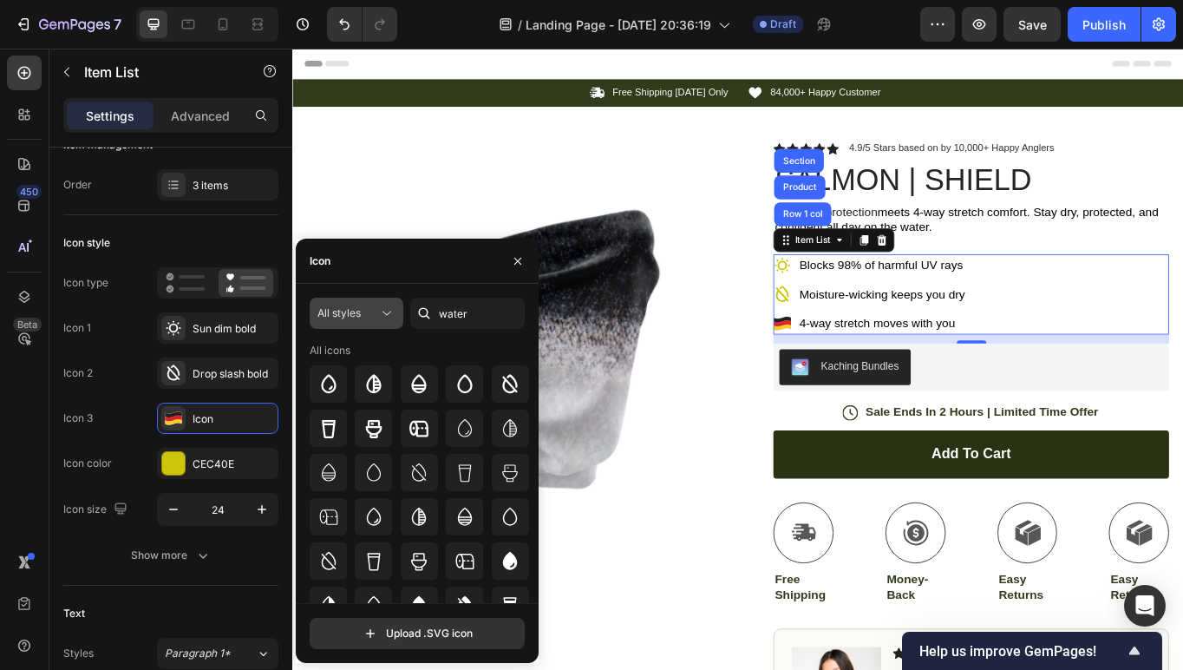
click at [372, 311] on div "All styles" at bounding box center [348, 313] width 61 height 16
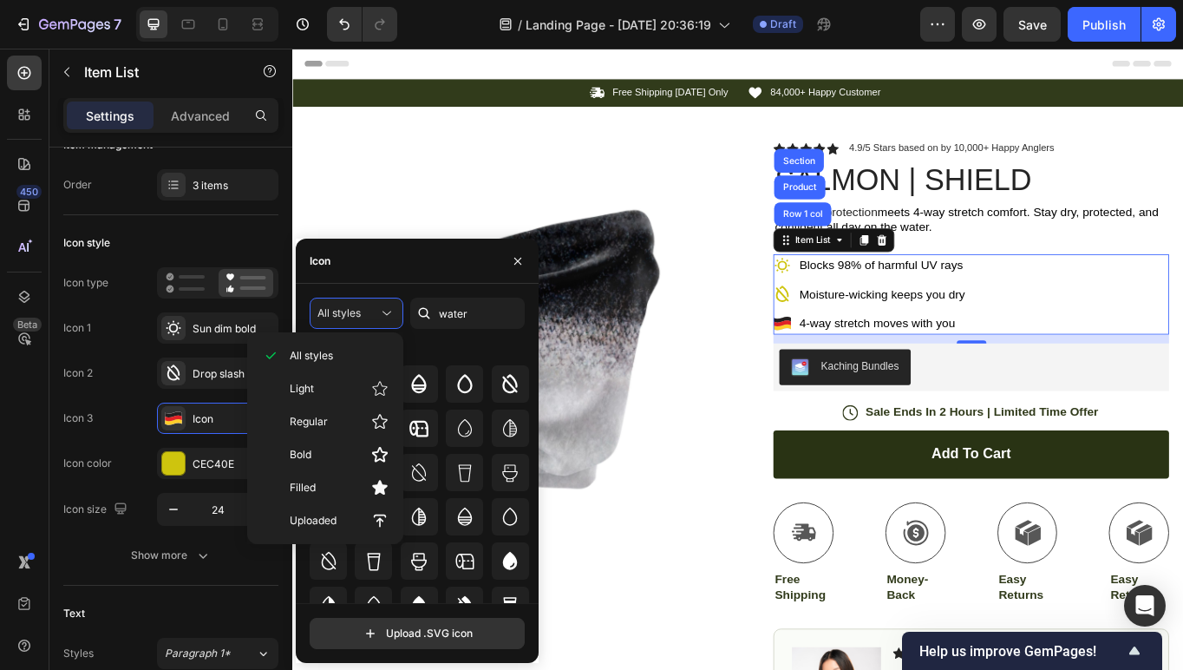
click at [450, 341] on div "All styles water All icons" at bounding box center [417, 450] width 215 height 305
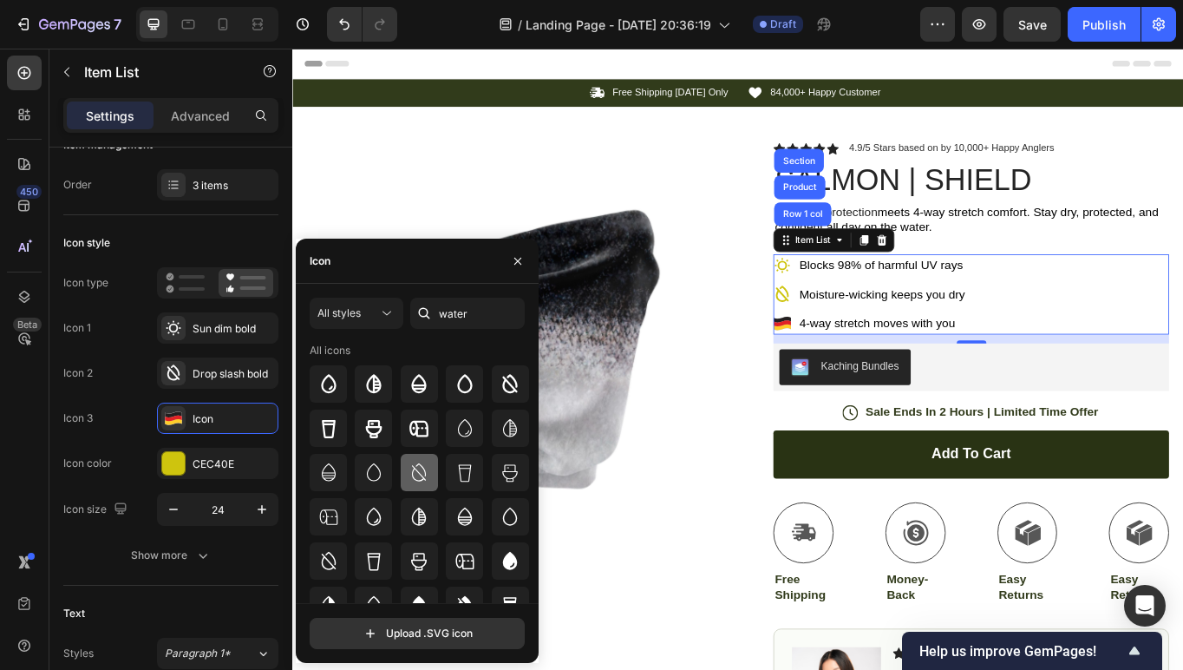
scroll to position [65, 0]
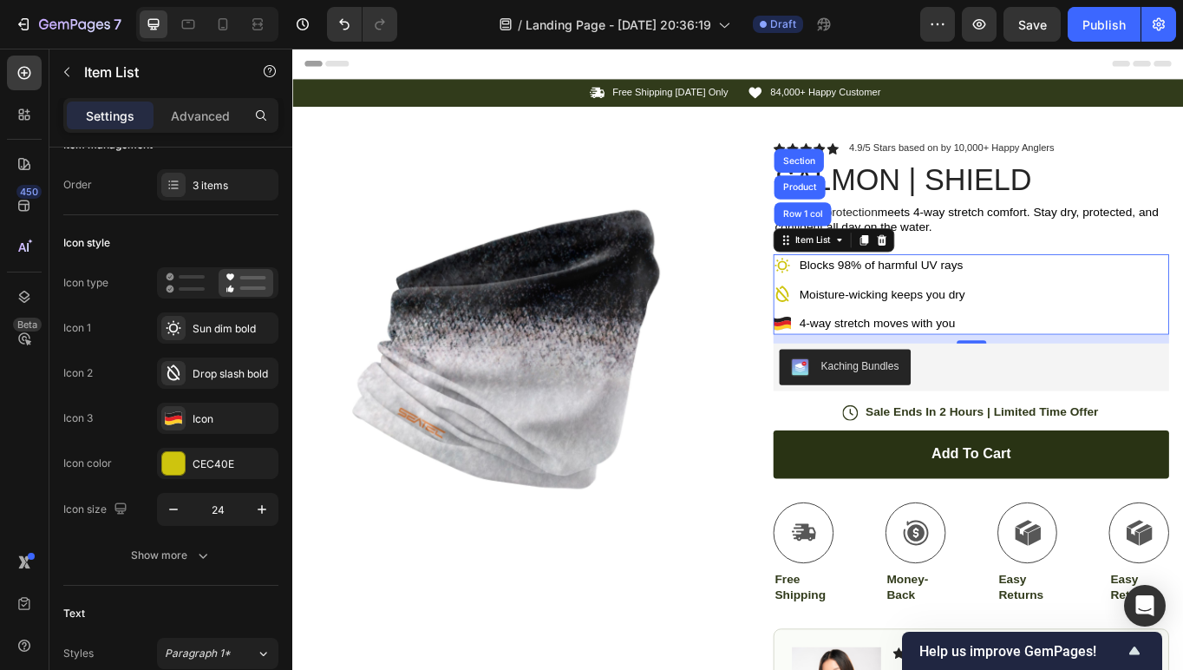
click at [1083, 365] on div "Blocks 98% of harmful UV rays Moisture-wicking keeps you dry 4-way stretch move…" at bounding box center [1085, 336] width 462 height 94
click at [1051, 363] on span "4-way stretch moves with you" at bounding box center [975, 369] width 182 height 15
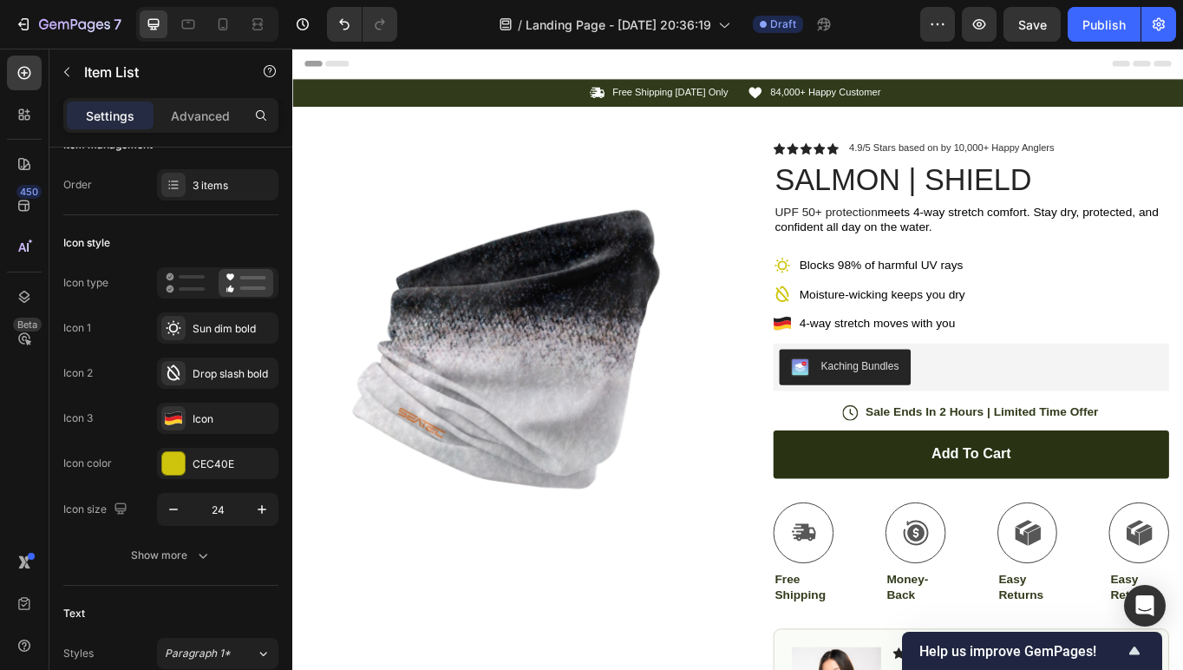
click at [868, 367] on icon at bounding box center [864, 369] width 20 height 7
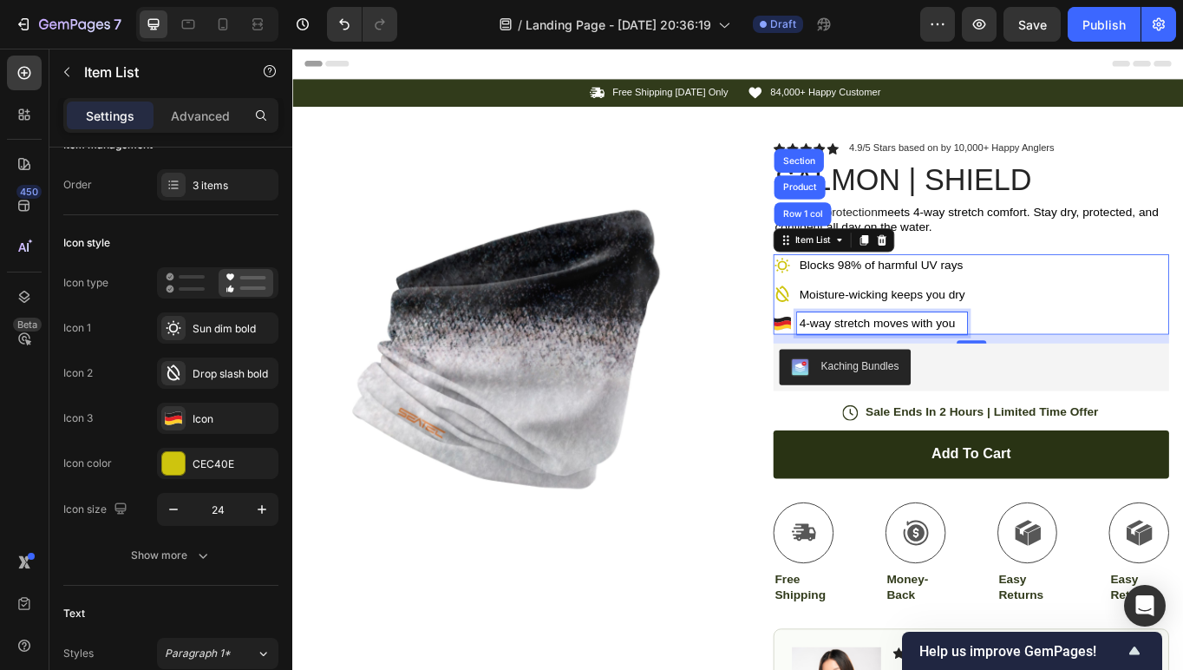
click at [1078, 363] on div "4-way stretch moves with you" at bounding box center [980, 370] width 199 height 26
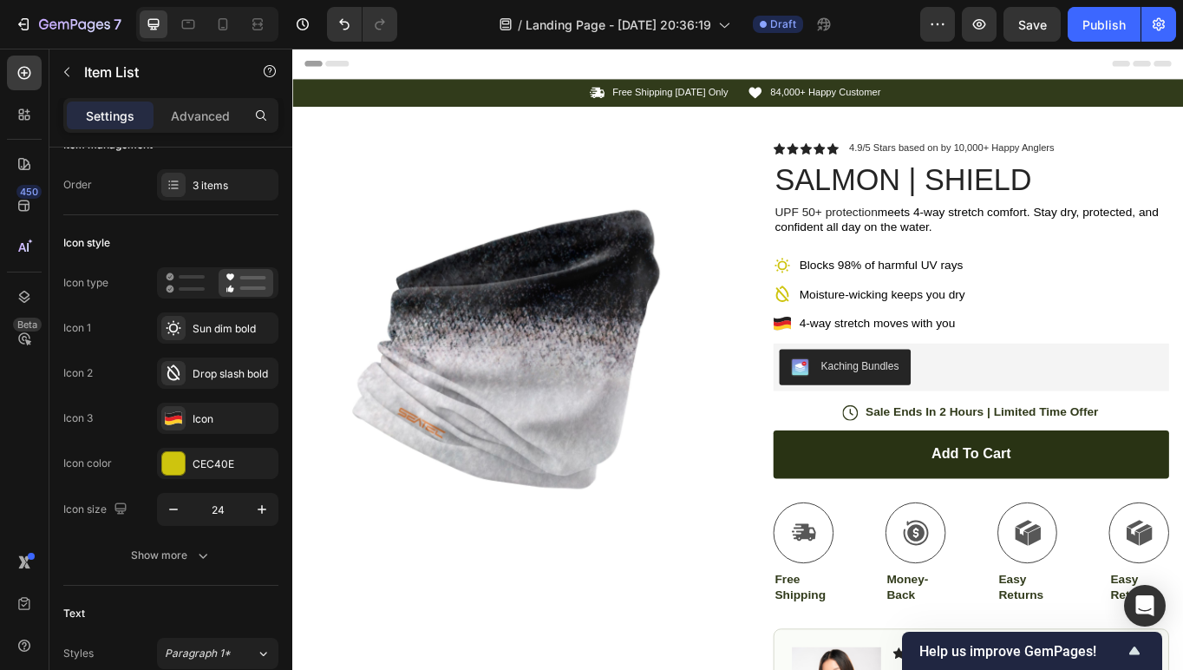
click at [1090, 364] on div "Blocks 98% of harmful UV rays Moisture-wicking keeps you dry 4-way stretch move…" at bounding box center [1085, 336] width 462 height 94
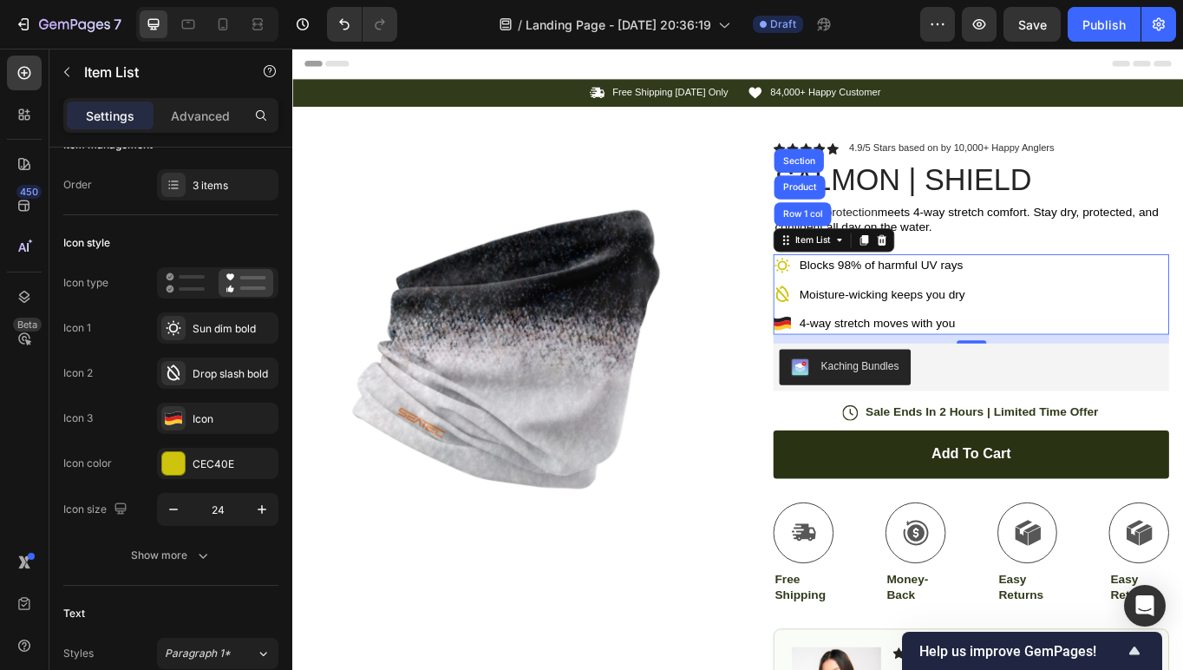
click at [1082, 364] on div "Blocks 98% of harmful UV rays Moisture-wicking keeps you dry 4-way stretch move…" at bounding box center [1085, 336] width 462 height 94
click at [1066, 364] on p "4-way stretch moves with you" at bounding box center [980, 369] width 193 height 21
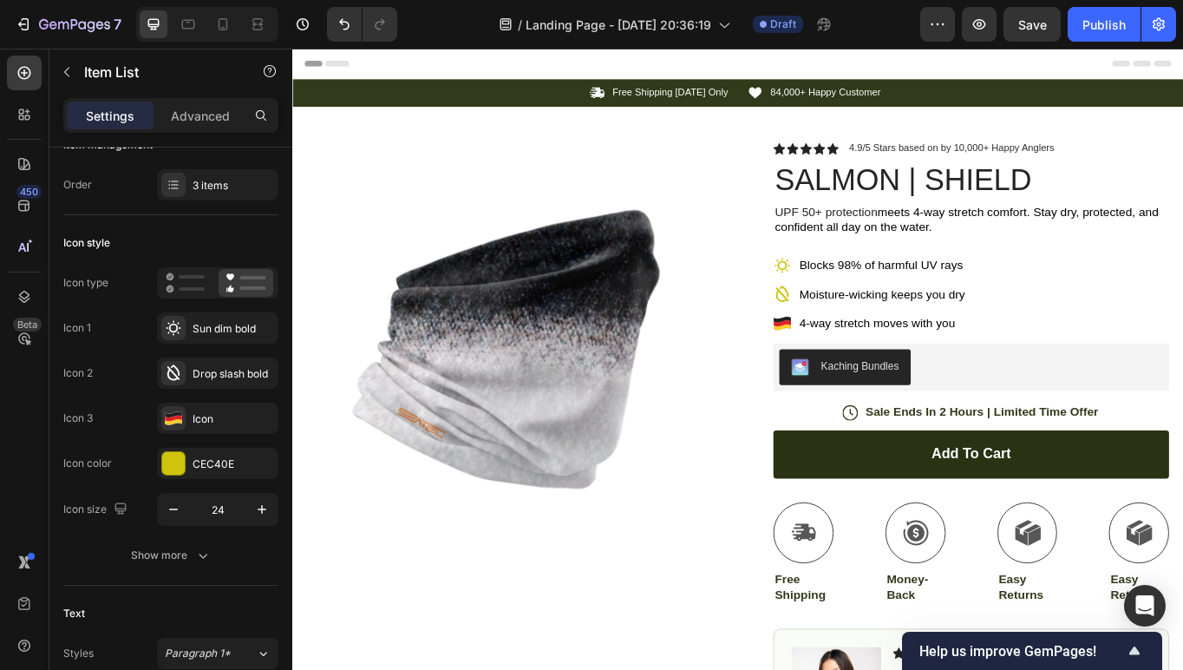
click at [1082, 370] on div "Blocks 98% of harmful UV rays Moisture-wicking keeps you dry 4-way stretch move…" at bounding box center [1085, 336] width 462 height 94
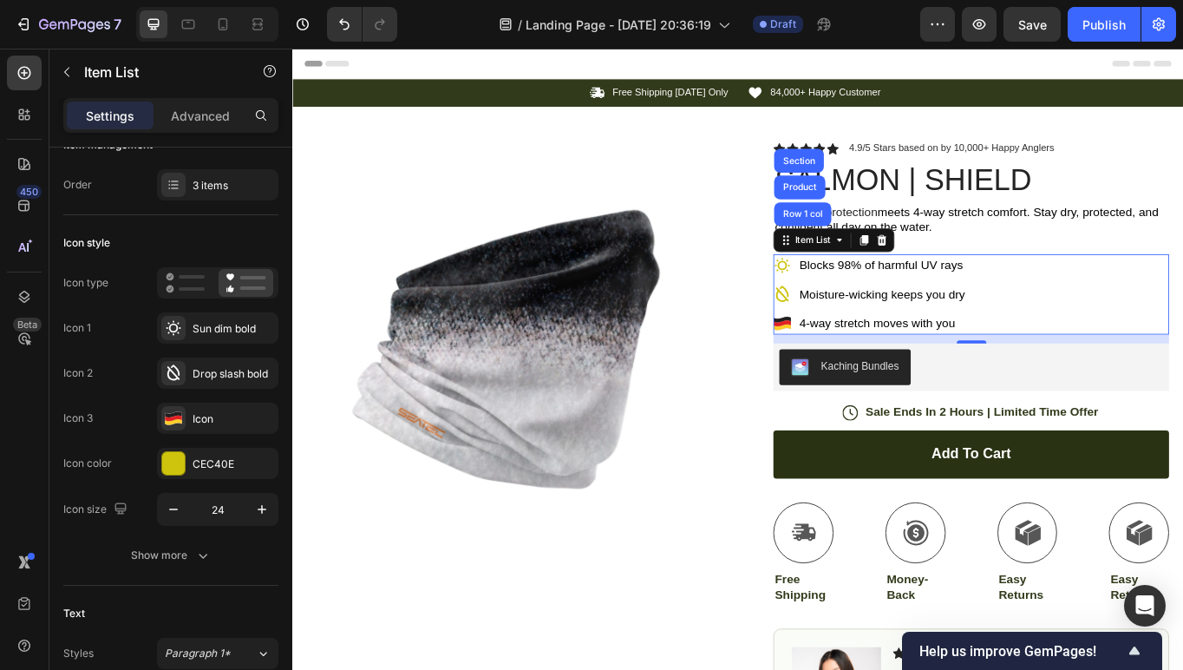
click at [1072, 370] on p "4-way stretch moves with you" at bounding box center [980, 369] width 193 height 21
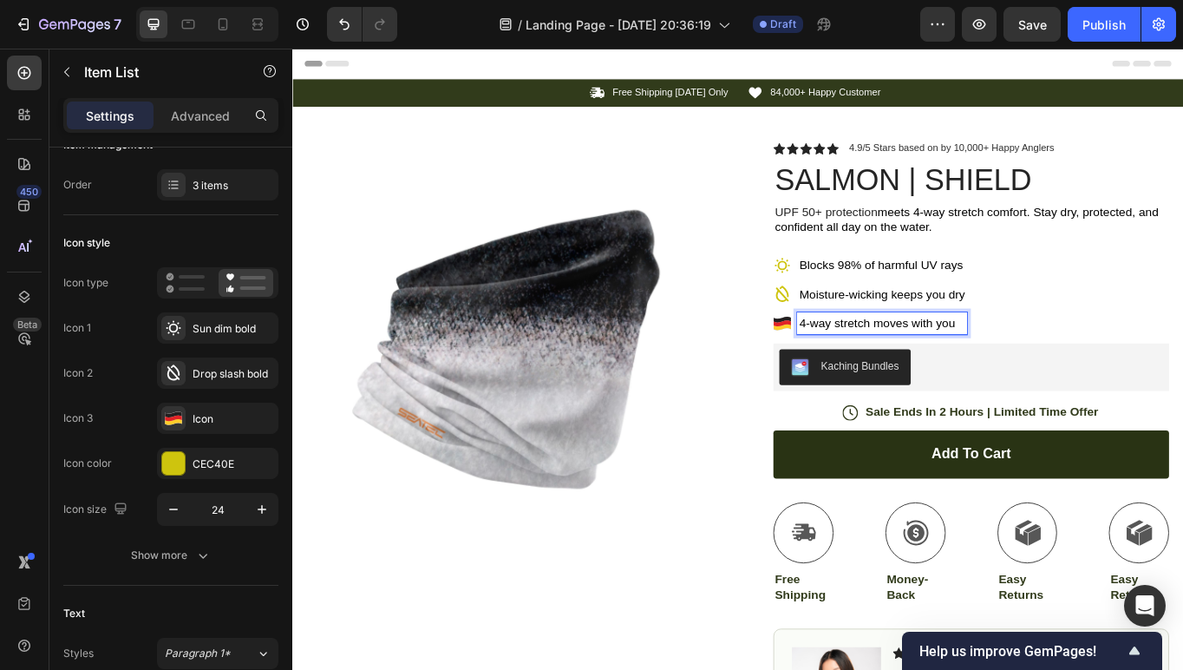
click at [1085, 368] on div "Blocks 98% of harmful UV rays Moisture-wicking keeps you dry 4-way stretch move…" at bounding box center [1085, 336] width 462 height 94
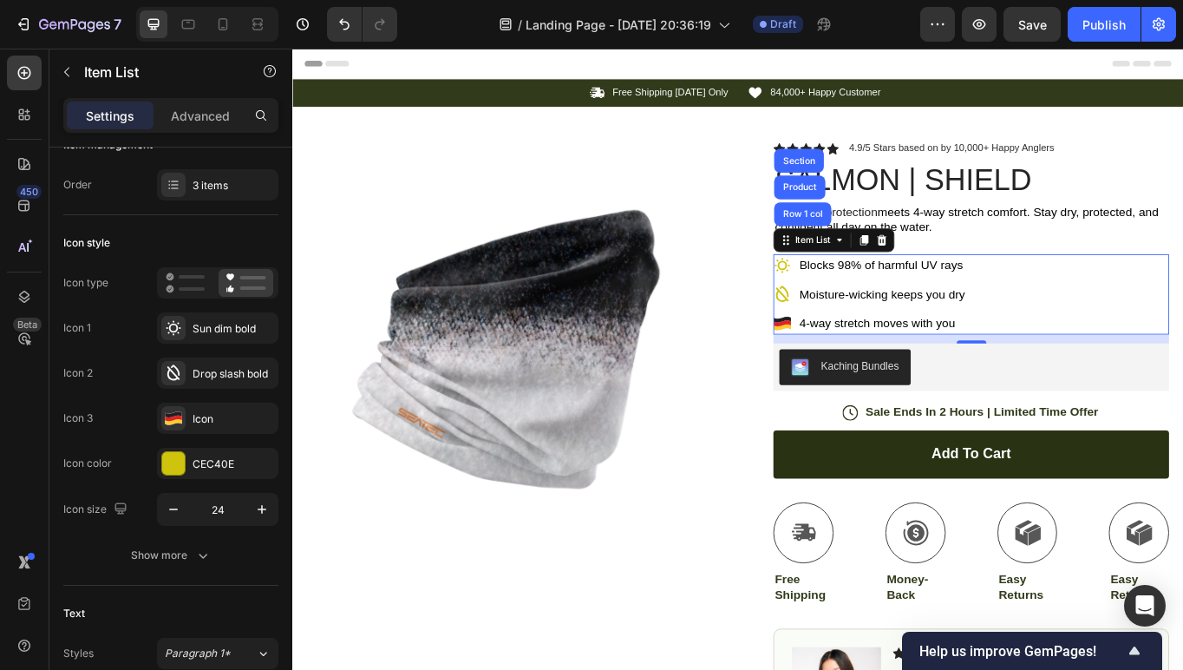
click at [1054, 368] on span "4-way stretch moves with you" at bounding box center [975, 369] width 182 height 15
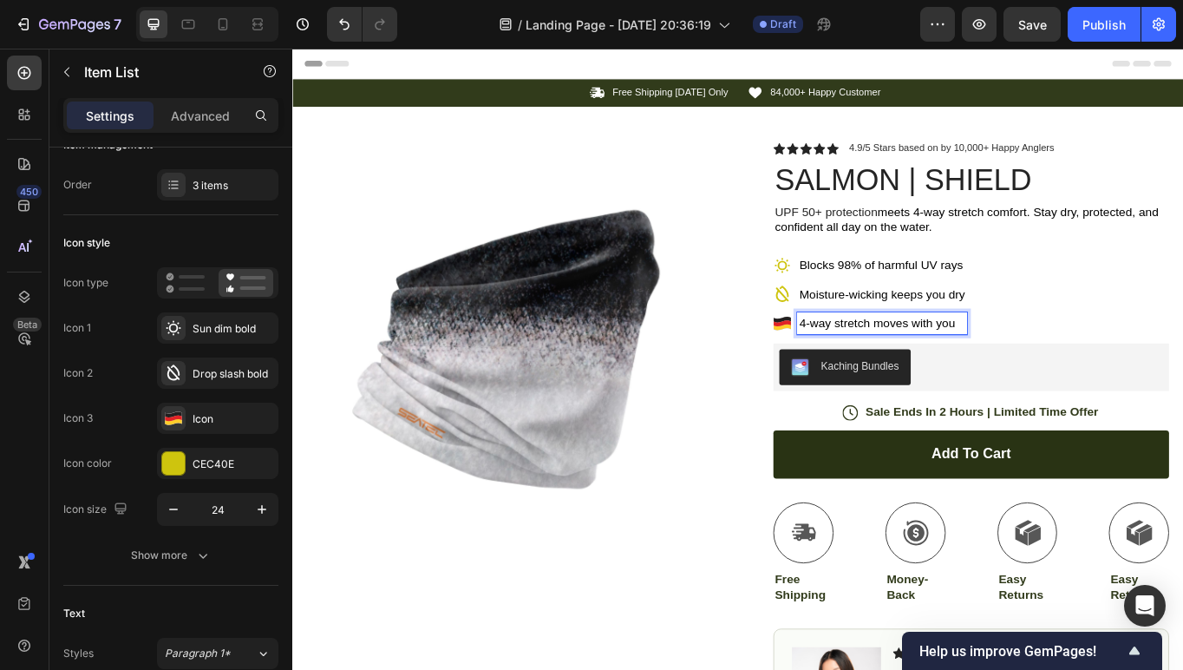
click at [1069, 373] on p "4-way stretch moves with you" at bounding box center [980, 369] width 193 height 21
click at [881, 355] on div "Blocks 98% of harmful UV rays Moisture-wicking keeps you dry 4-way stretch move…" at bounding box center [967, 336] width 226 height 94
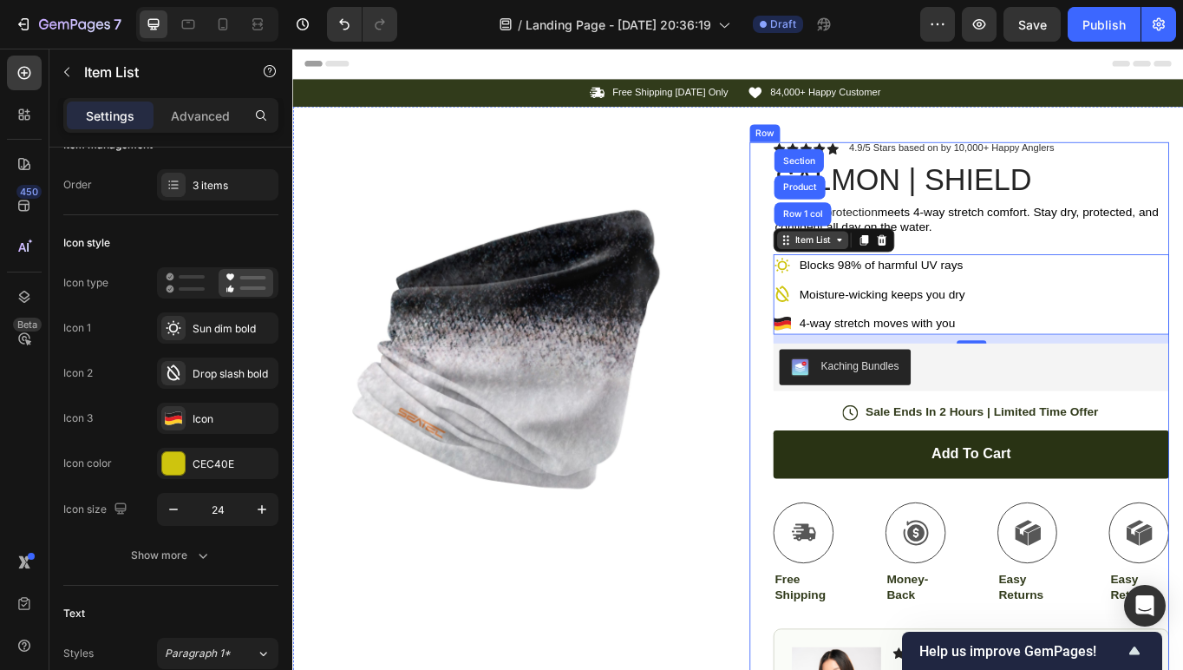
click at [913, 275] on div "Item List" at bounding box center [899, 273] width 49 height 16
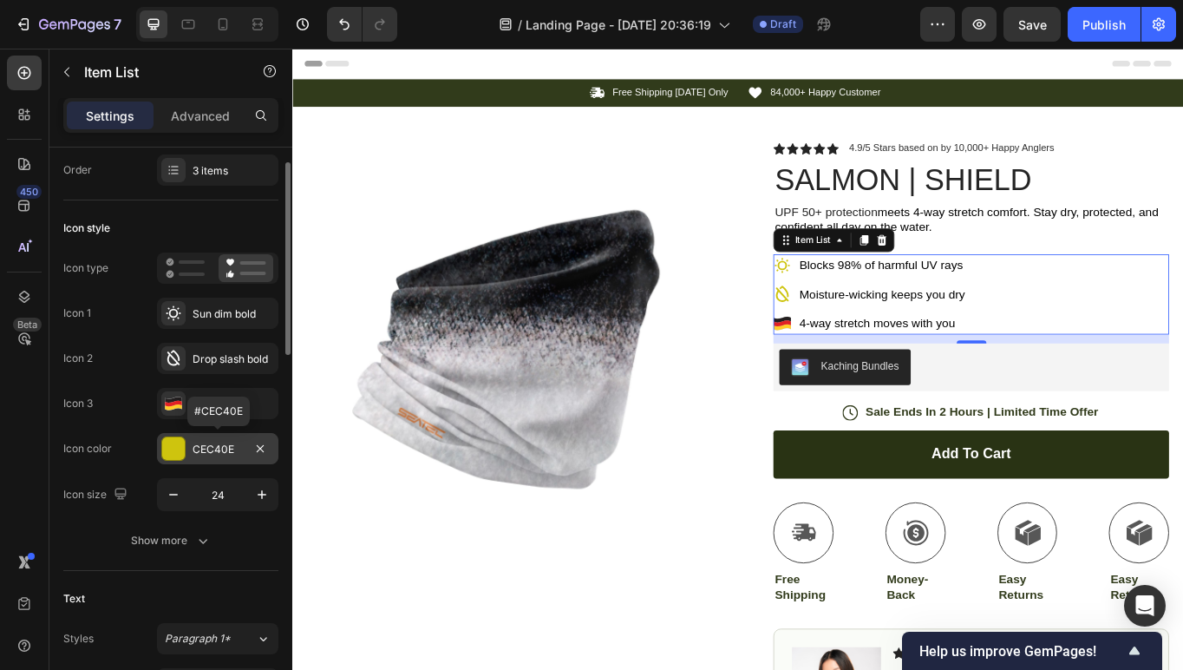
scroll to position [48, 0]
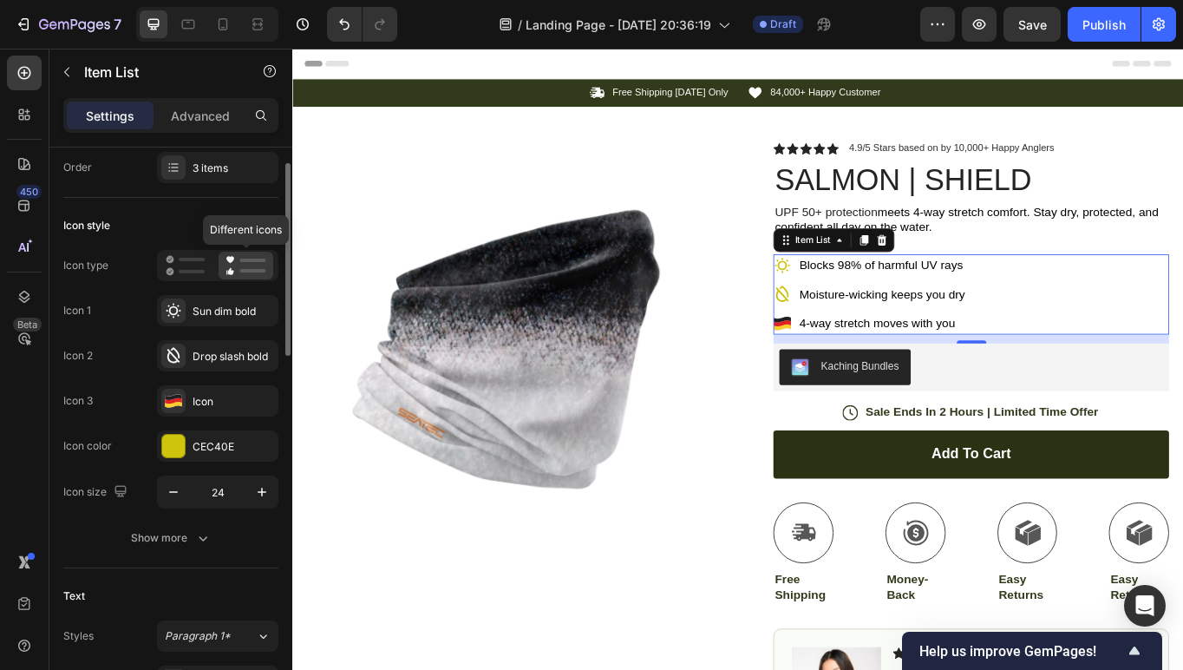
click at [241, 267] on icon at bounding box center [246, 265] width 41 height 21
click at [239, 262] on icon at bounding box center [246, 265] width 41 height 21
click at [256, 270] on rect at bounding box center [253, 270] width 26 height 3
click at [211, 324] on div "Sun dim bold" at bounding box center [217, 310] width 121 height 31
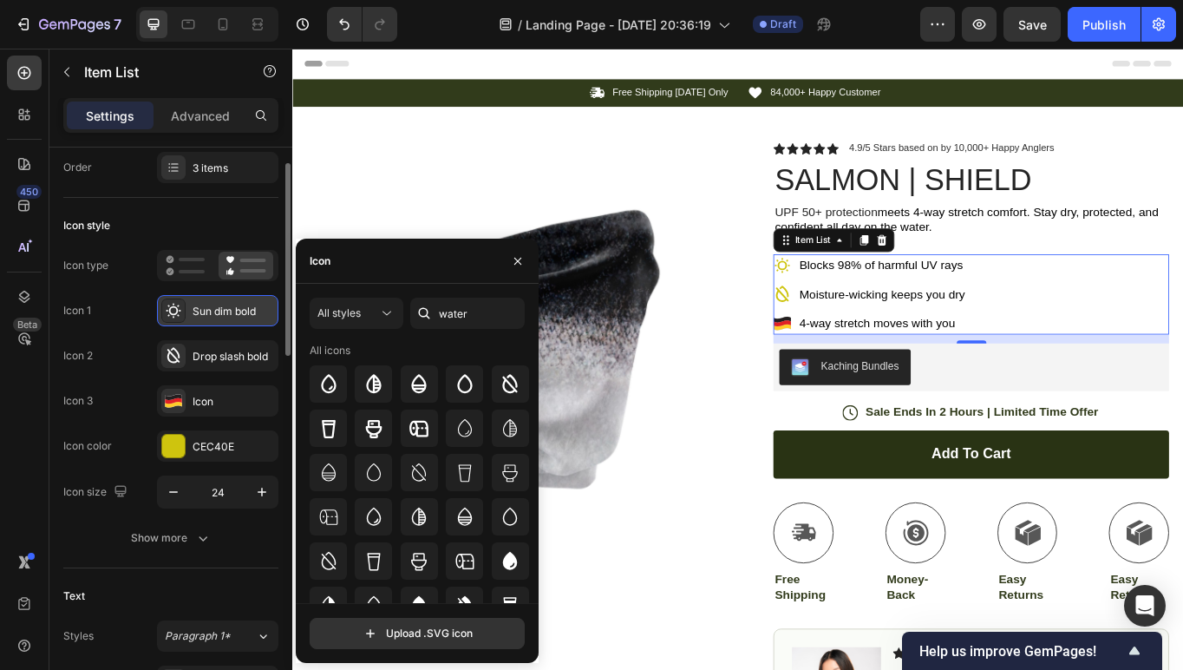
click at [182, 311] on div at bounding box center [173, 310] width 24 height 24
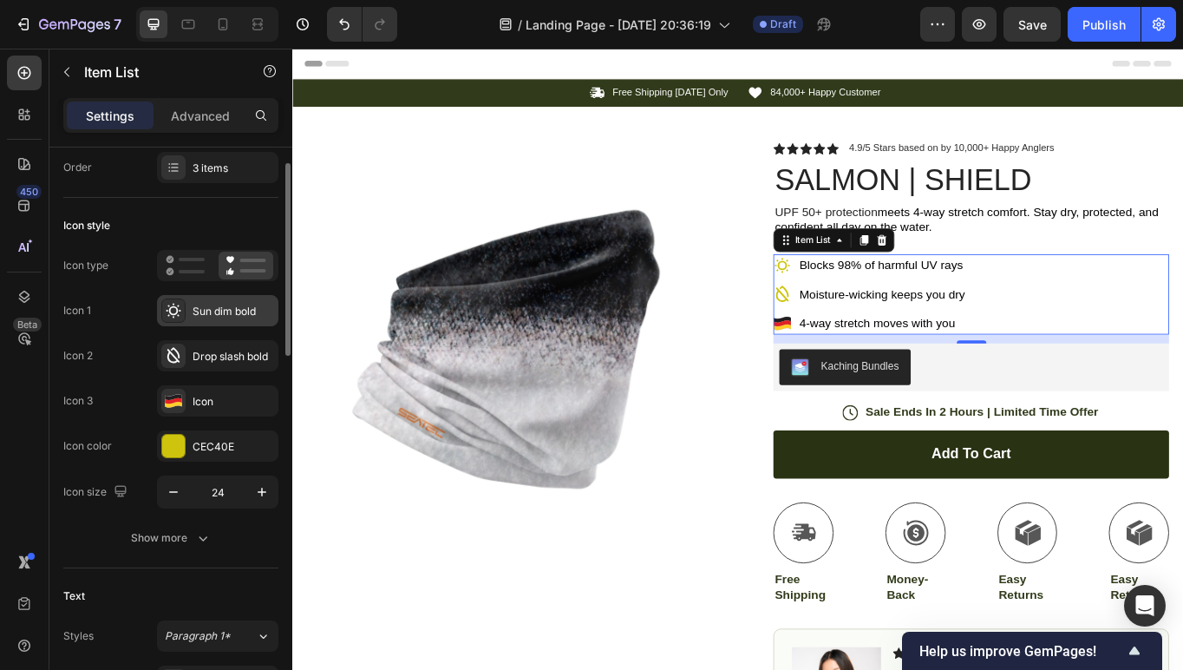
click at [171, 311] on icon at bounding box center [173, 310] width 17 height 17
click at [171, 354] on icon at bounding box center [173, 355] width 12 height 16
click at [171, 389] on div at bounding box center [173, 401] width 24 height 24
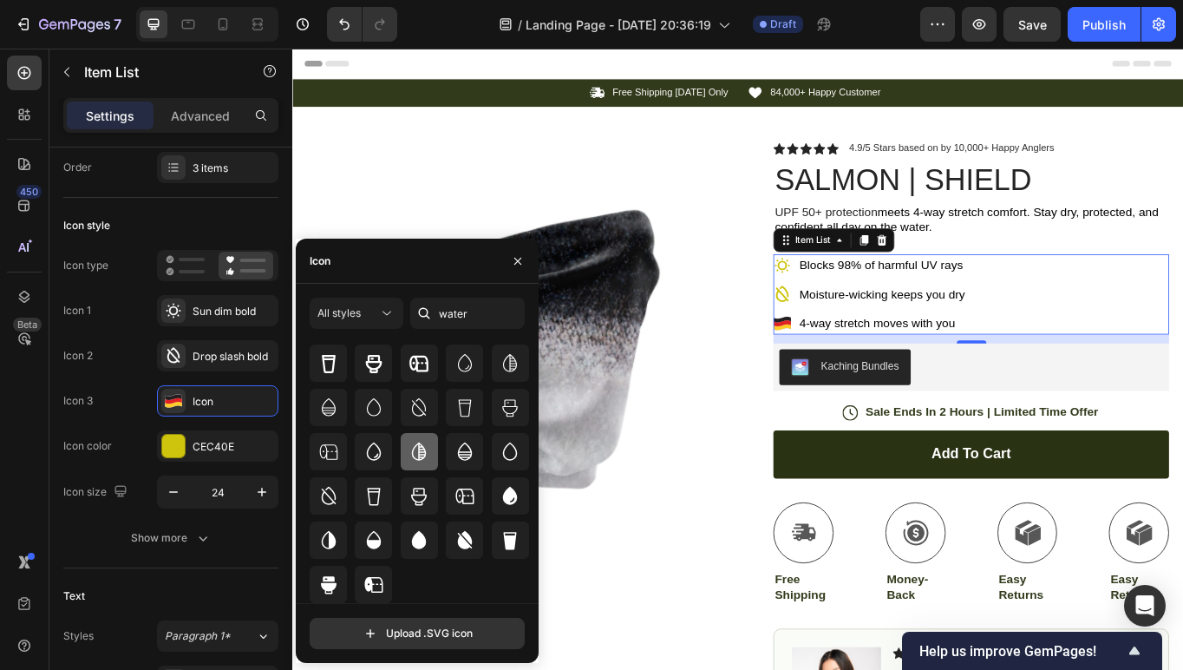
scroll to position [0, 0]
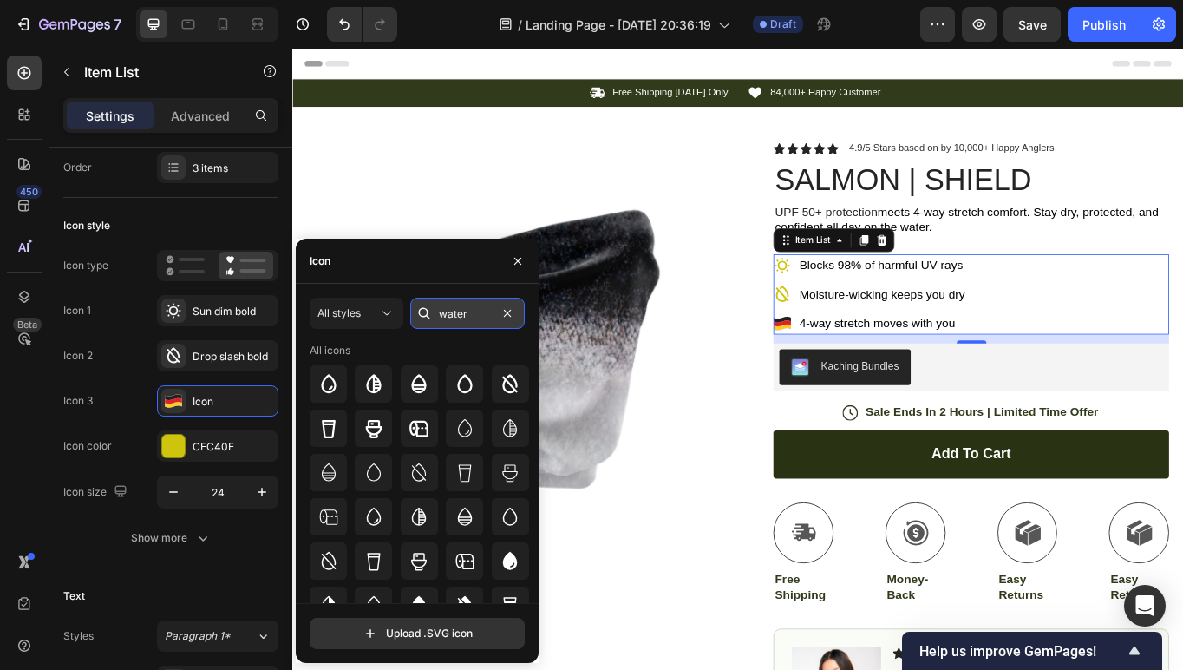
click at [451, 311] on input "water" at bounding box center [467, 313] width 115 height 31
click at [451, 313] on input "water" at bounding box center [467, 313] width 115 height 31
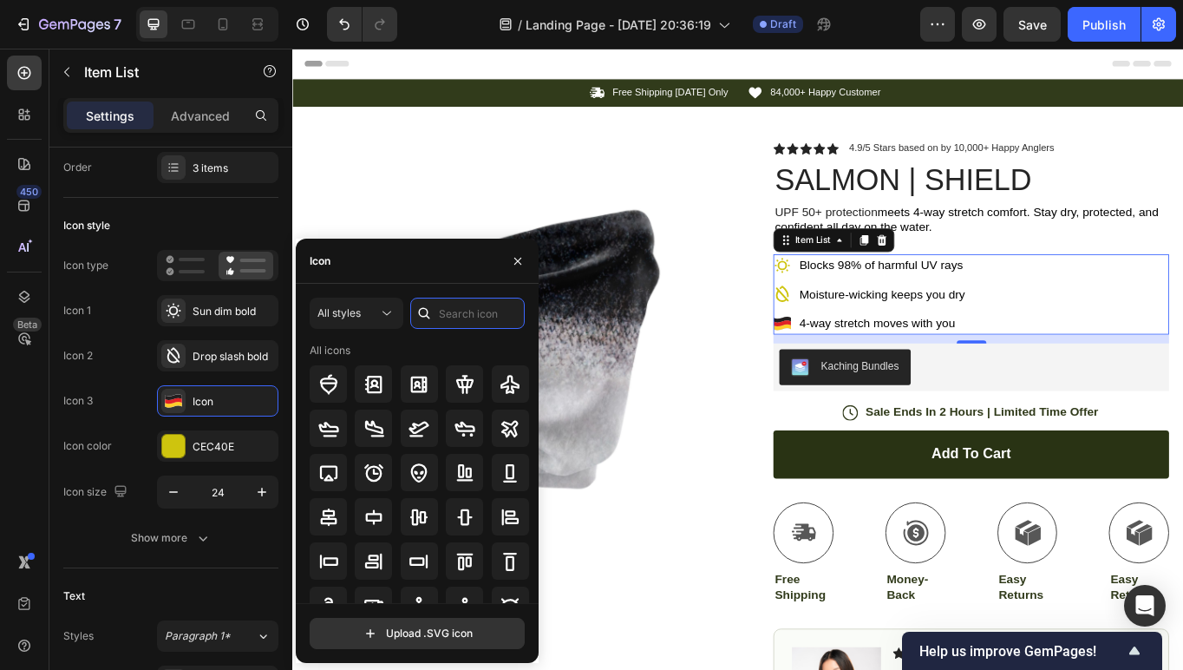
scroll to position [191, 0]
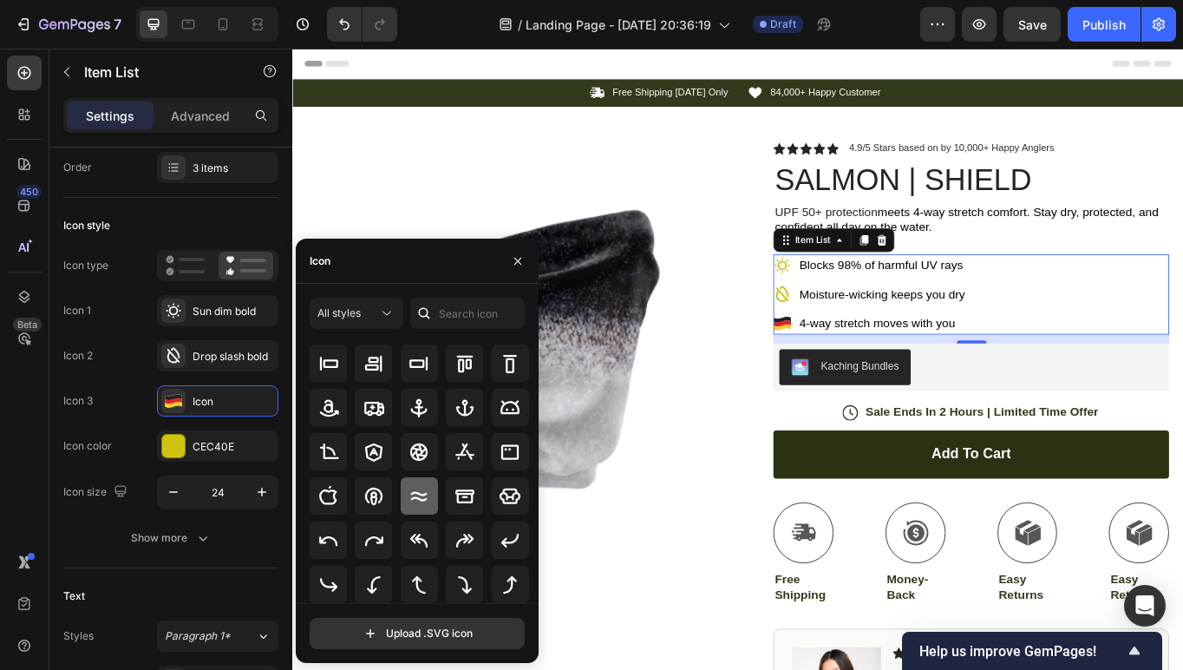
click at [422, 484] on div at bounding box center [419, 495] width 37 height 37
click at [1103, 363] on div "Blocks 98% of harmful UV rays Moisture-wicking keeps you dry 4-way stretch move…" at bounding box center [1085, 336] width 462 height 94
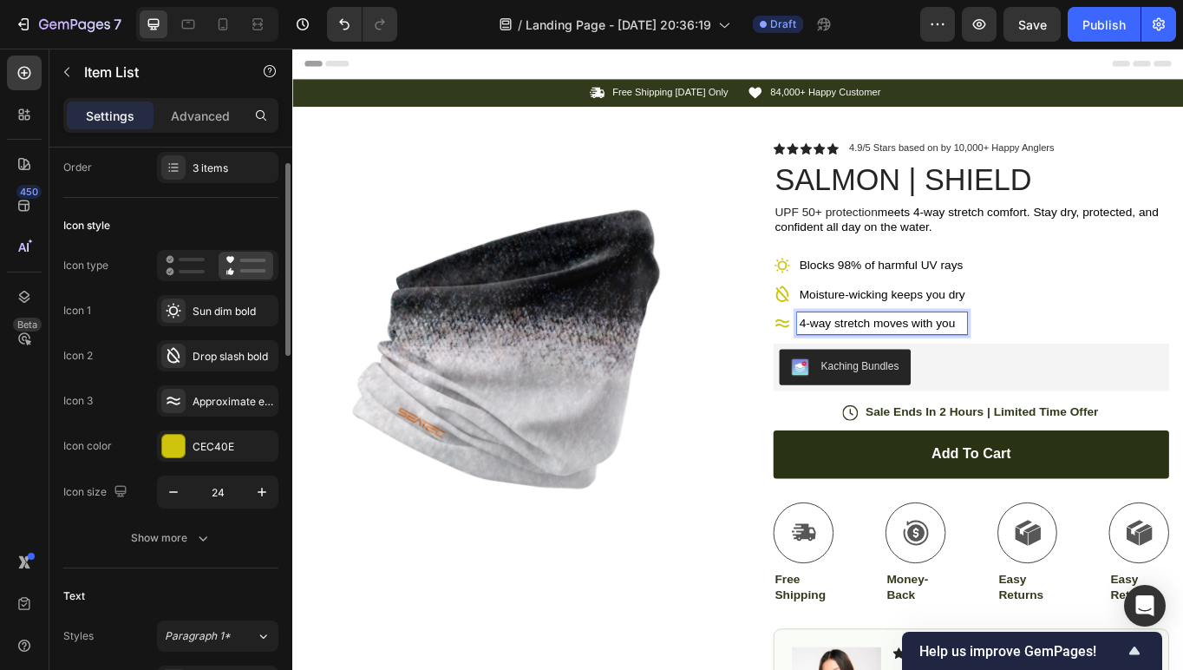
click at [108, 439] on div "Icon color" at bounding box center [87, 446] width 49 height 16
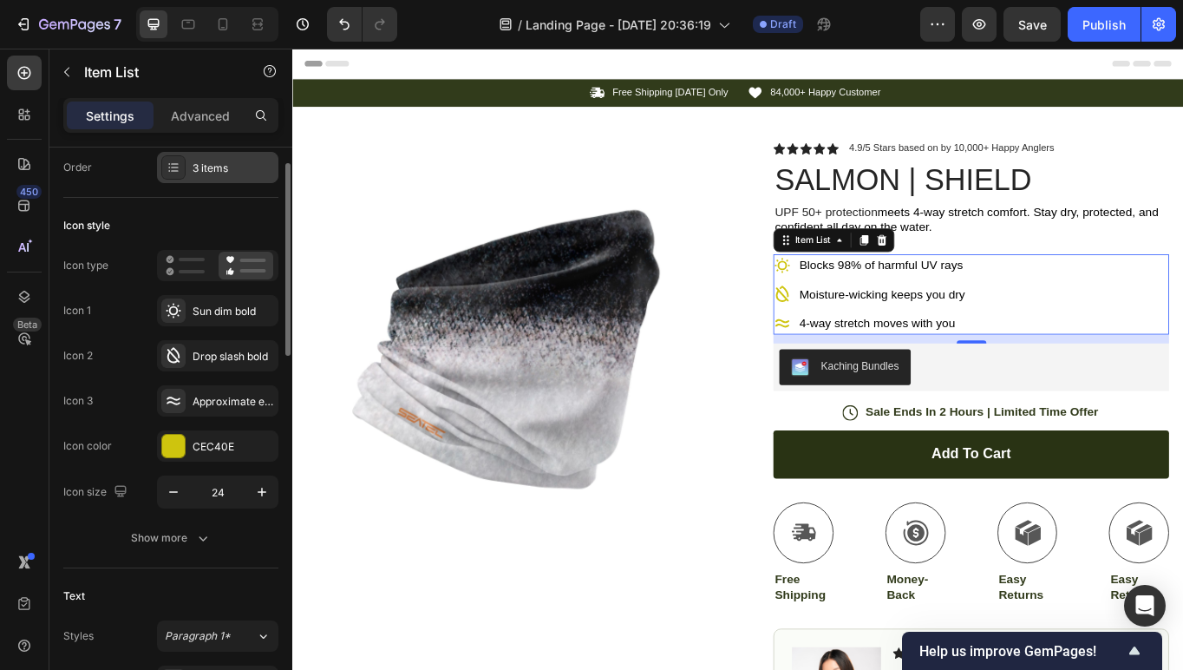
click at [216, 163] on div "3 items" at bounding box center [234, 169] width 82 height 16
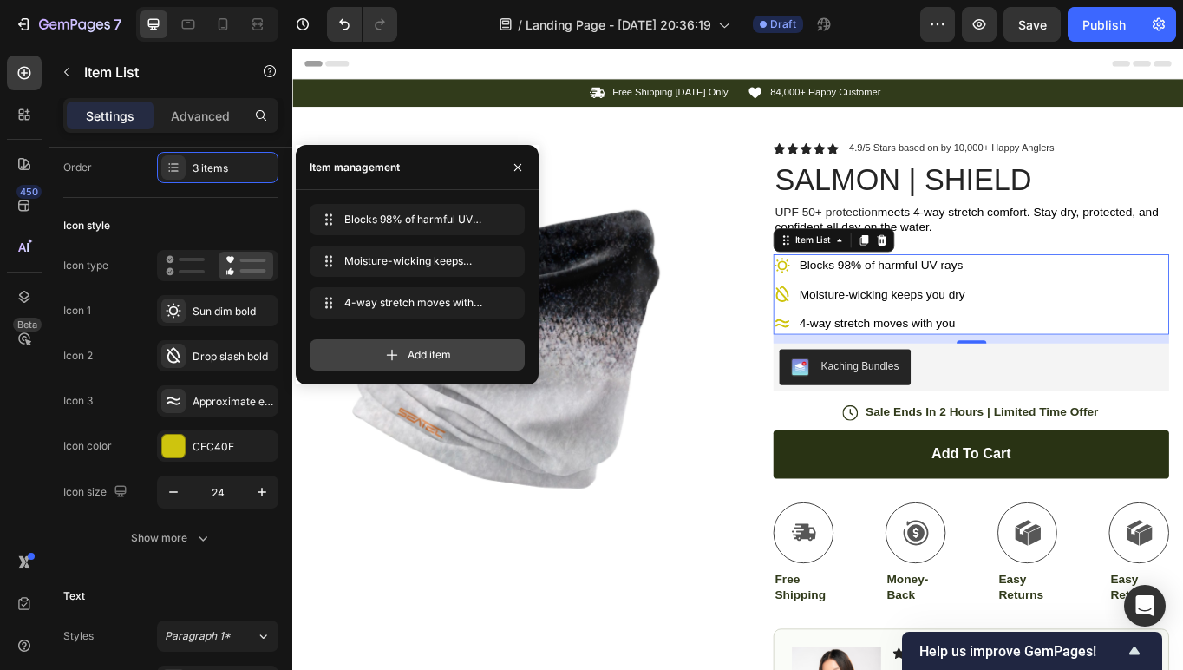
click at [375, 345] on div "Add item" at bounding box center [417, 354] width 215 height 31
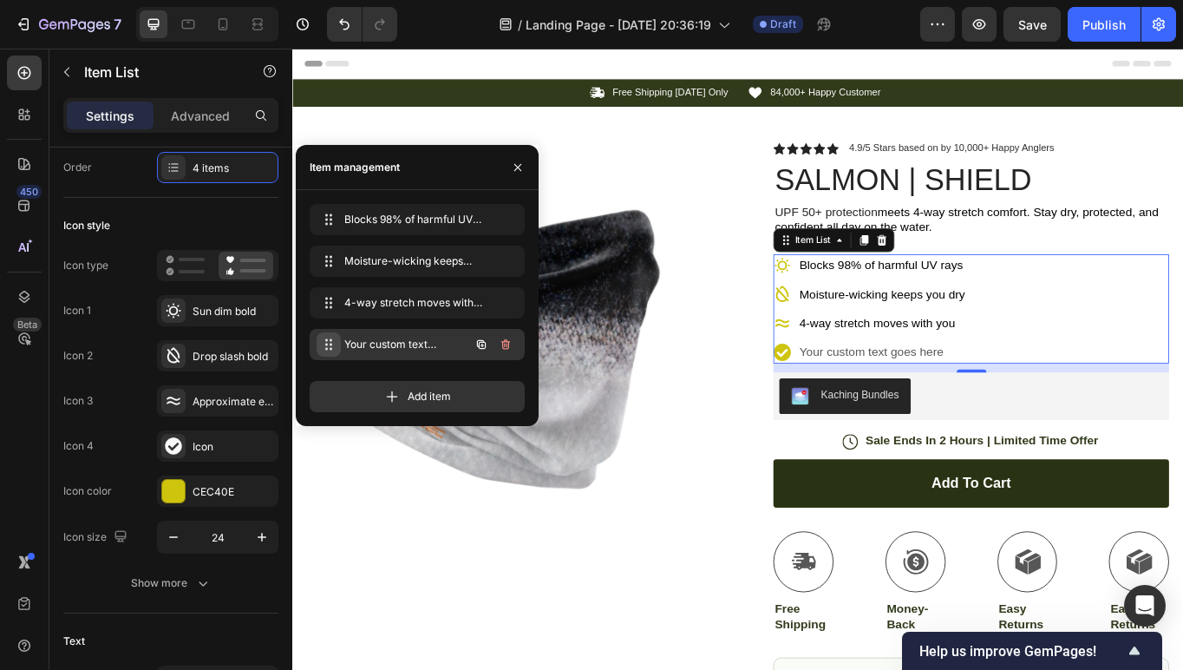
click at [324, 343] on icon at bounding box center [329, 345] width 14 height 14
click at [324, 343] on icon at bounding box center [327, 345] width 14 height 14
click at [377, 339] on span "Your custom text goes here" at bounding box center [405, 345] width 128 height 16
click at [407, 341] on span "Your custom text goes here" at bounding box center [393, 345] width 98 height 16
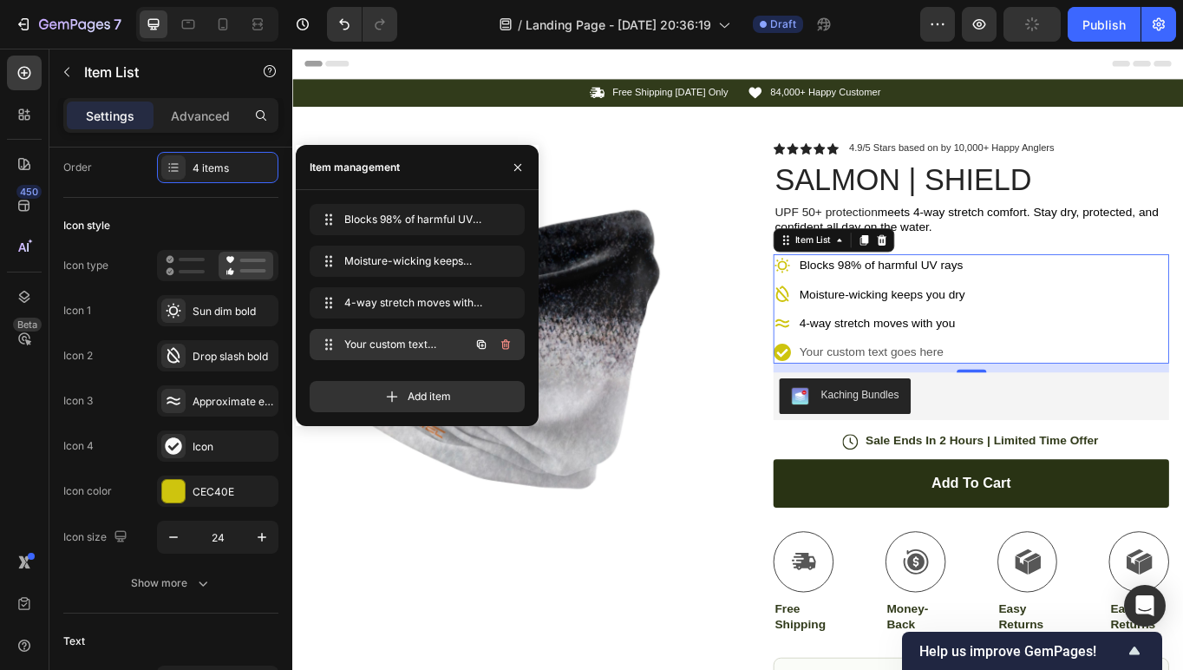
click at [407, 341] on span "Your custom text goes here" at bounding box center [393, 345] width 98 height 16
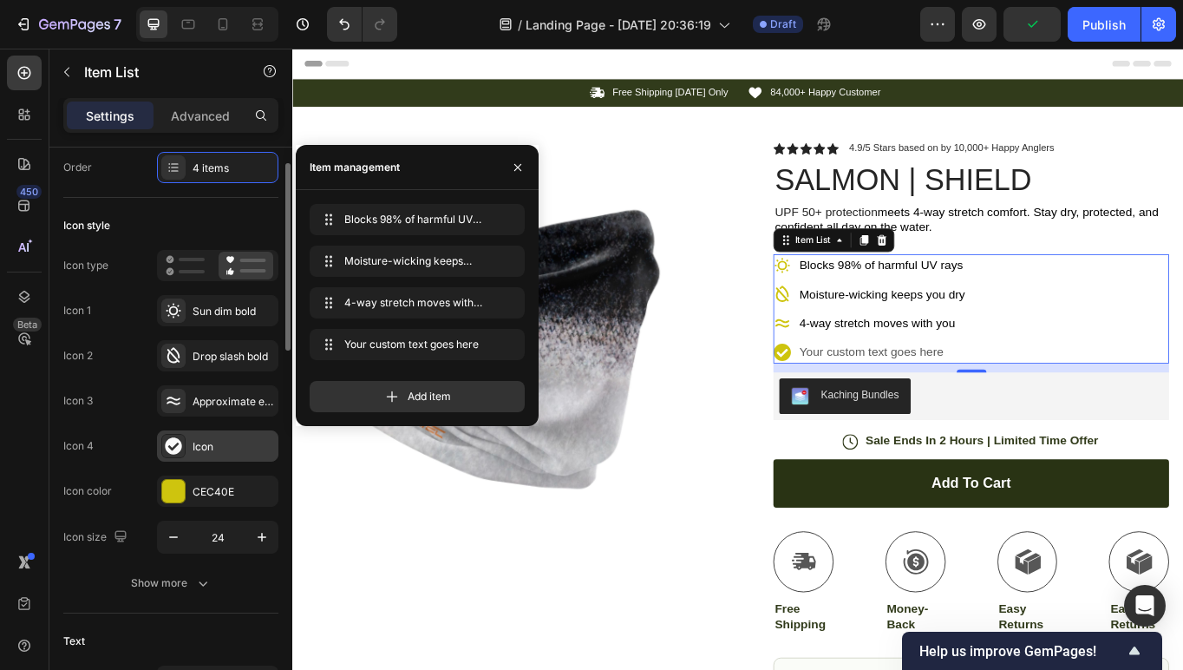
click at [206, 448] on div "Icon" at bounding box center [234, 447] width 82 height 16
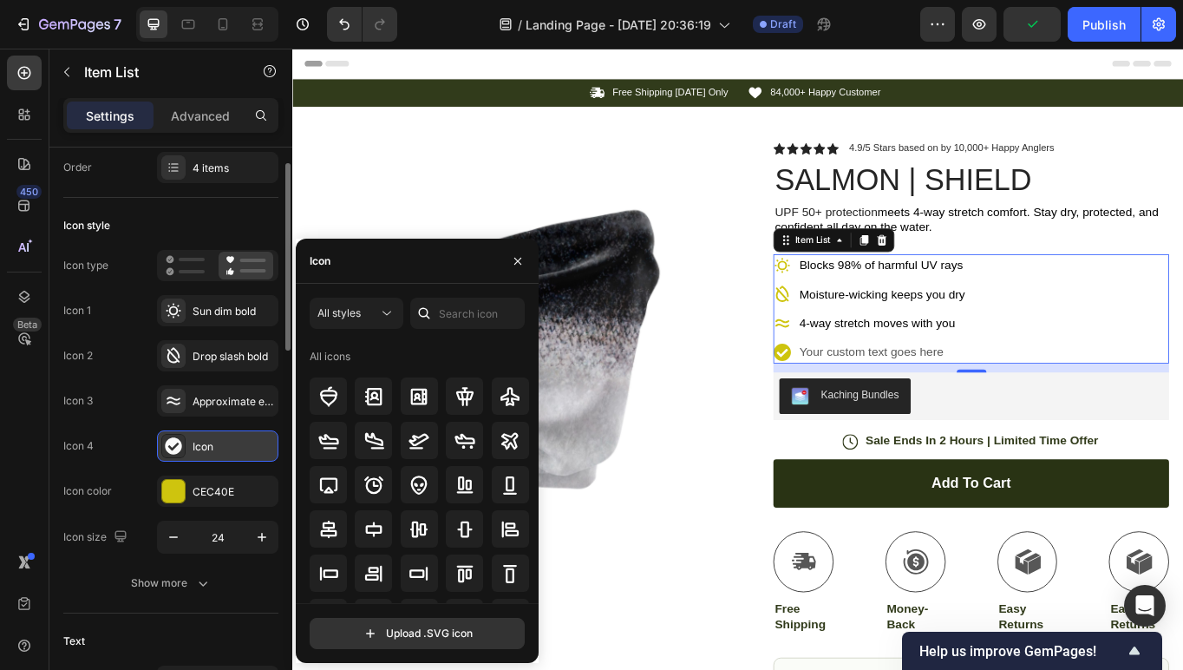
click at [182, 451] on div at bounding box center [173, 446] width 24 height 24
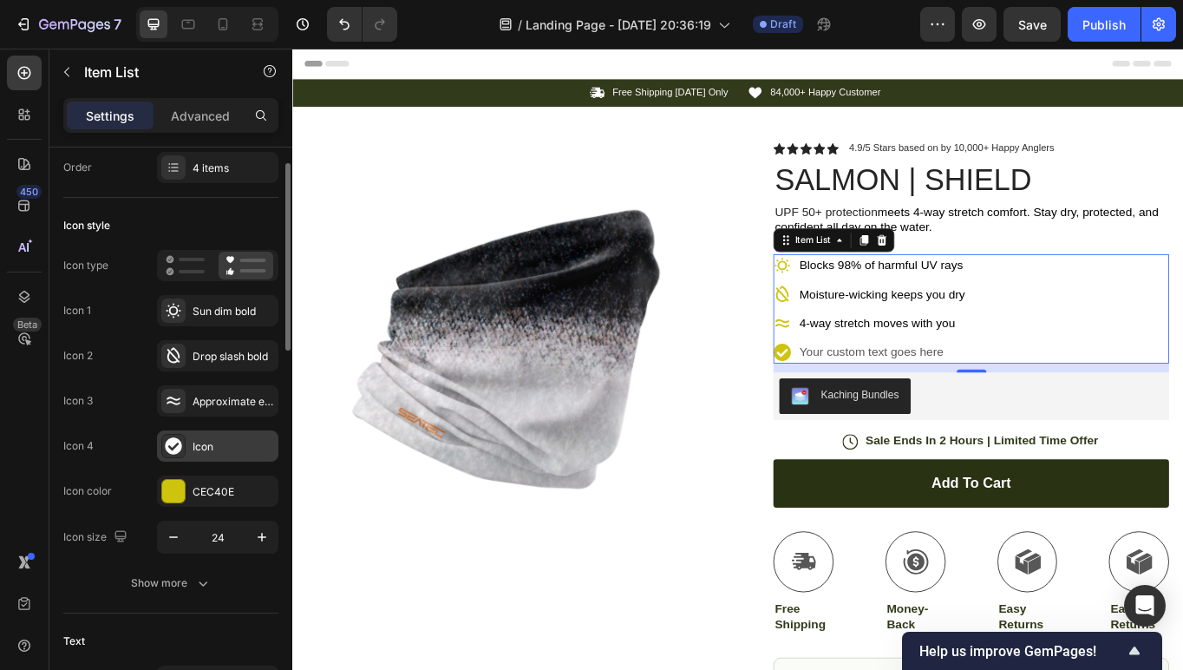
click at [178, 451] on icon at bounding box center [173, 445] width 16 height 16
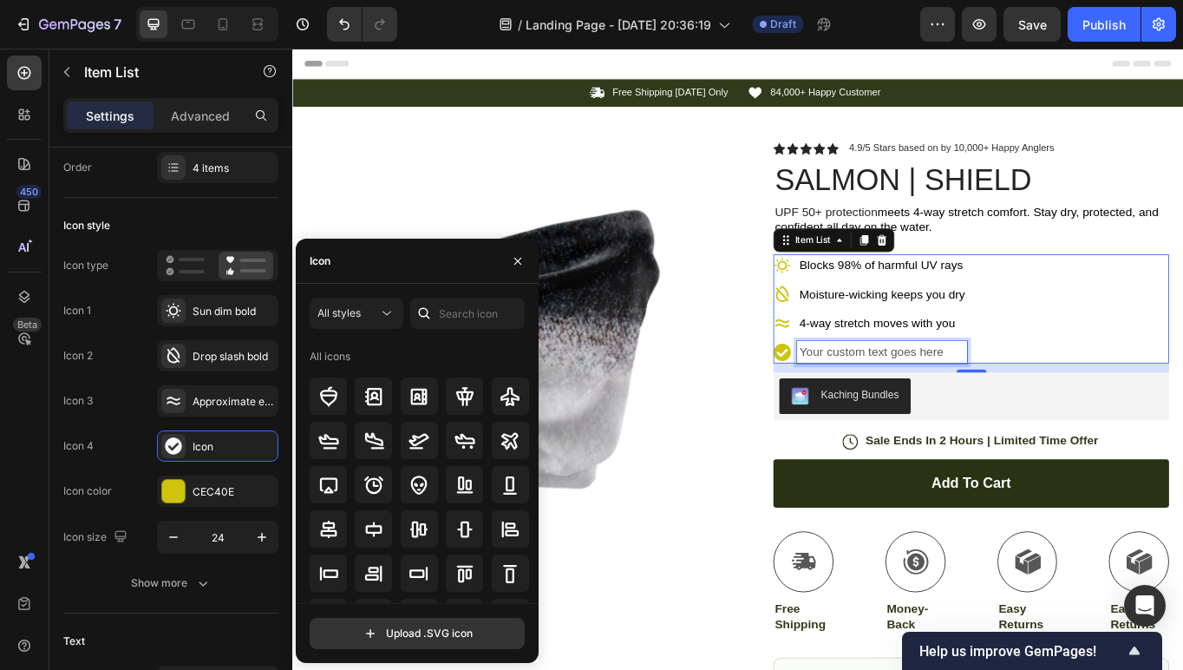
click at [989, 398] on div "Your custom text goes here" at bounding box center [980, 403] width 199 height 26
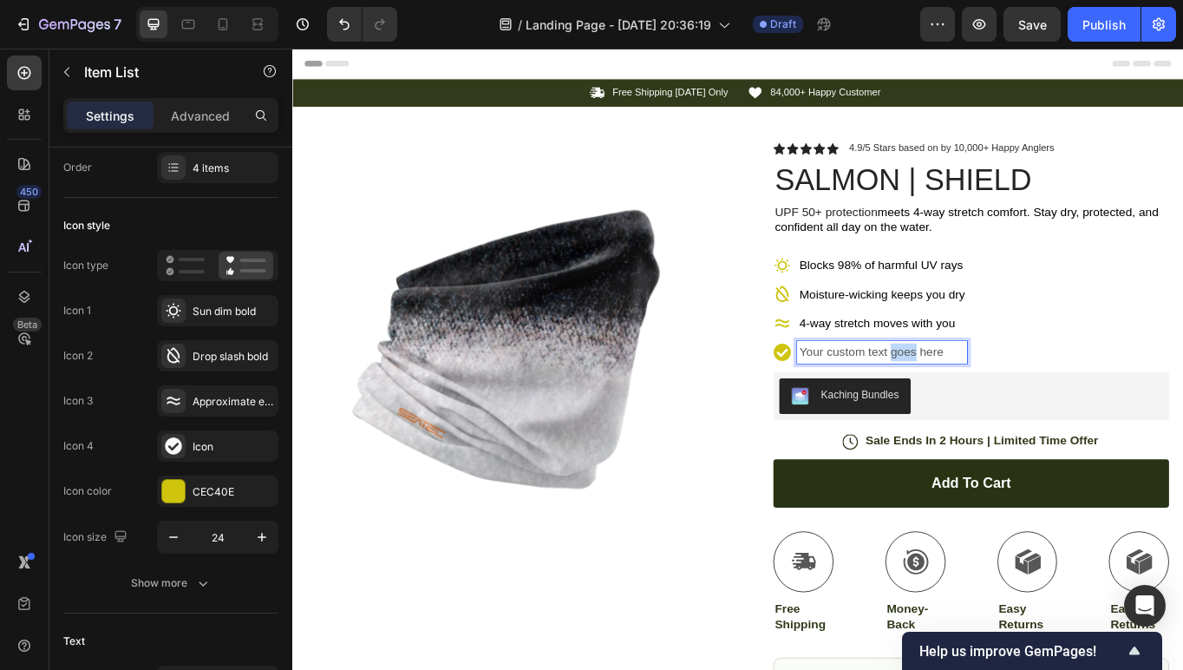
click at [989, 398] on p "Your custom text goes here" at bounding box center [980, 403] width 193 height 21
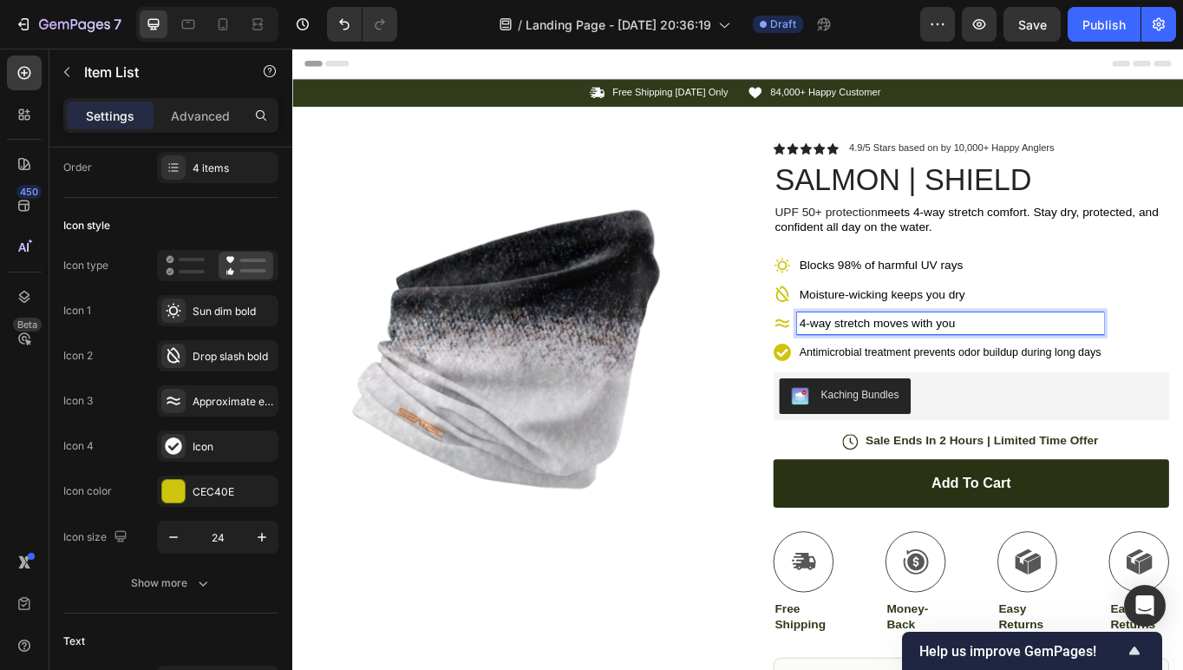
click at [993, 373] on span "4-way stretch moves with you" at bounding box center [975, 369] width 182 height 15
click at [1015, 390] on div "Antimicrobial treatment prevents odor buildup during long days" at bounding box center [1060, 403] width 358 height 26
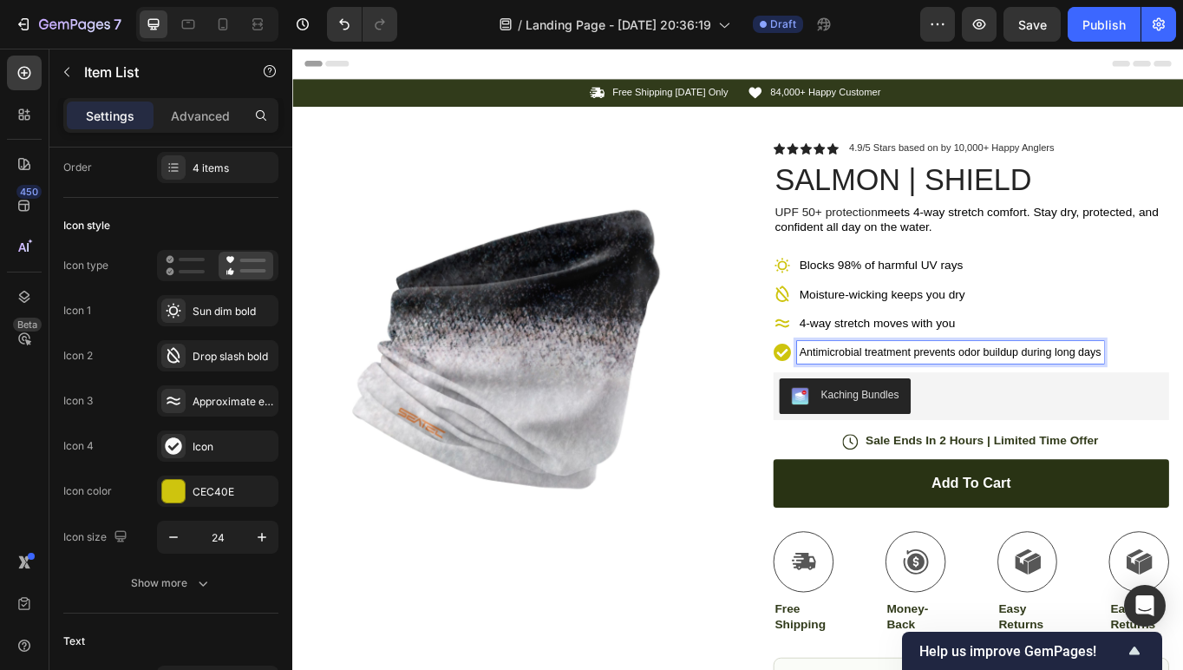
click at [1048, 372] on span "4-way stretch moves with you" at bounding box center [975, 369] width 182 height 15
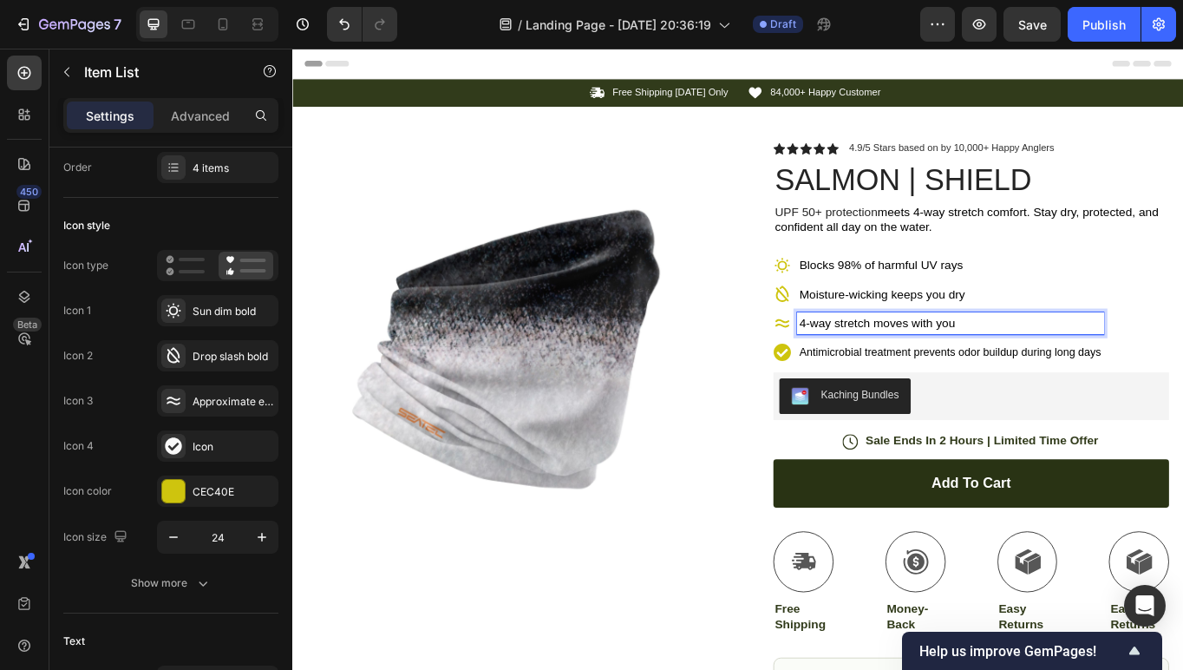
click at [1076, 373] on p "4-way stretch moves with you" at bounding box center [1060, 369] width 353 height 21
click at [1076, 377] on p "4-way stretch moves with you" at bounding box center [1060, 369] width 353 height 21
click at [1072, 381] on div "4-way stretch moves with you" at bounding box center [1060, 370] width 358 height 26
click at [908, 357] on div "4-way stretch moves with you" at bounding box center [1060, 370] width 358 height 26
click at [917, 407] on span "Antimicrobial treatment prevents odor buildup during long days" at bounding box center [1060, 403] width 353 height 14
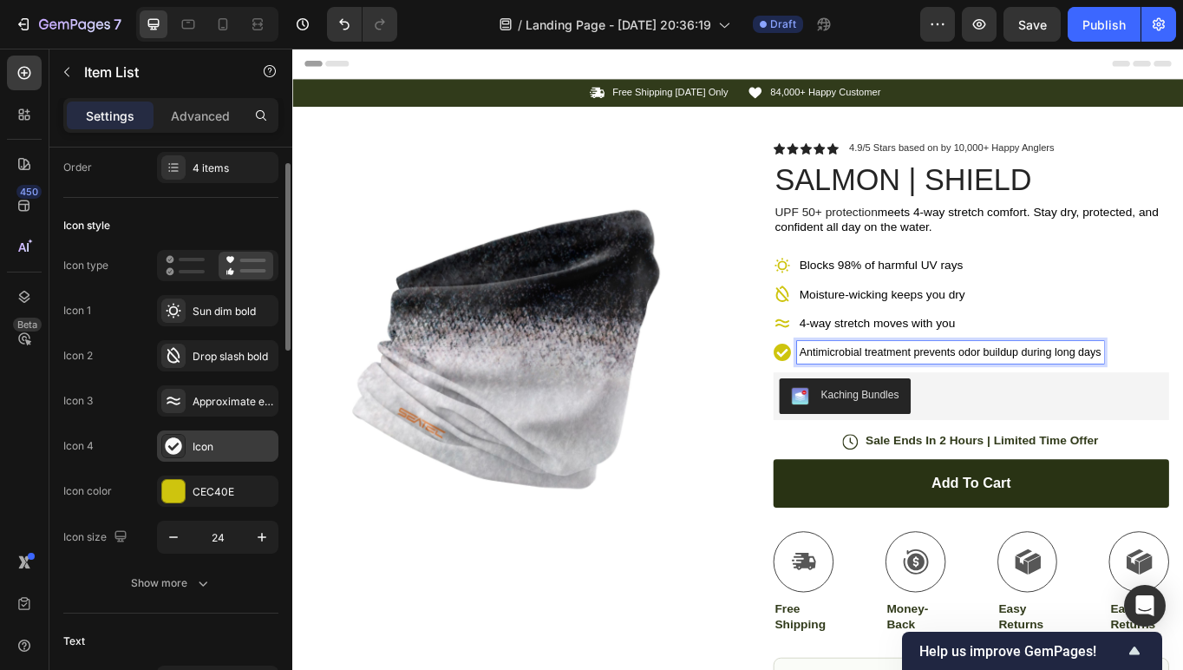
click at [216, 450] on div "Icon" at bounding box center [234, 447] width 82 height 16
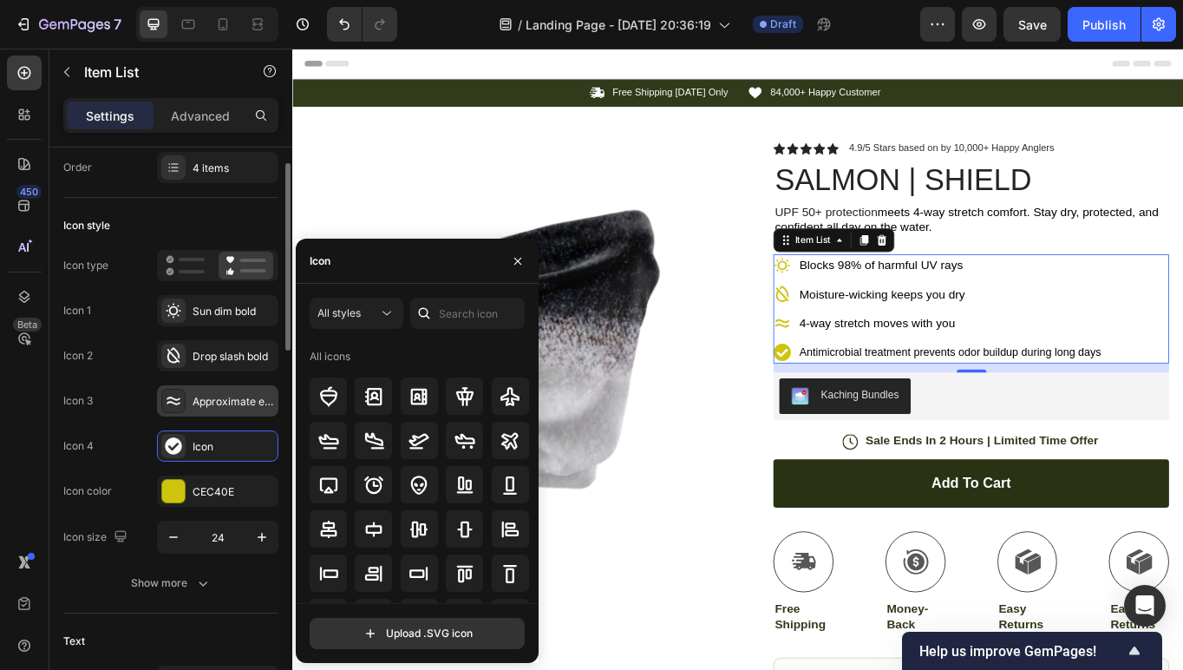
click at [214, 409] on div "Approximate equals bold" at bounding box center [234, 402] width 82 height 16
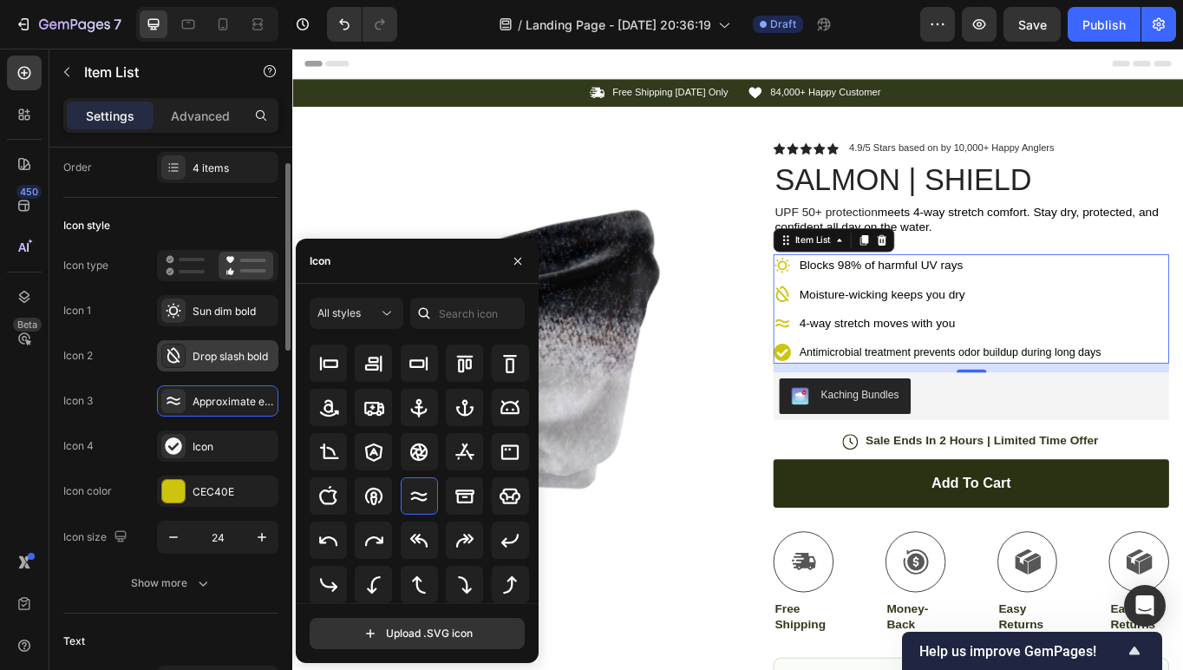
click at [223, 362] on div "Drop slash bold" at bounding box center [234, 357] width 82 height 16
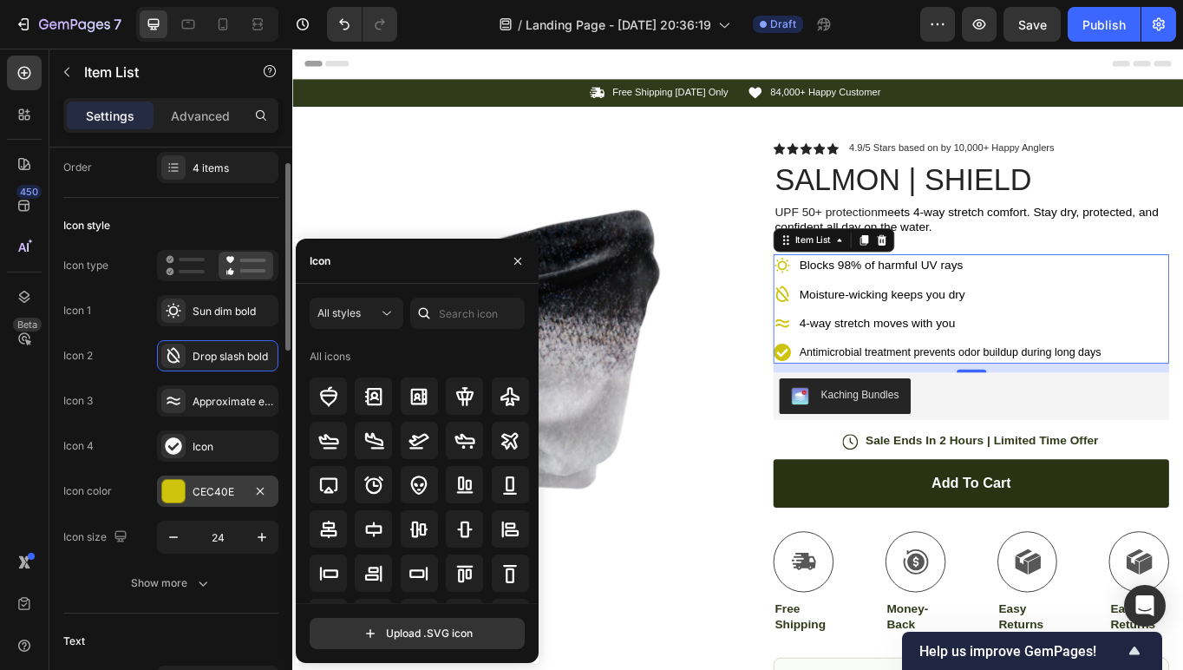
click at [215, 496] on div "CEC40E" at bounding box center [218, 492] width 50 height 16
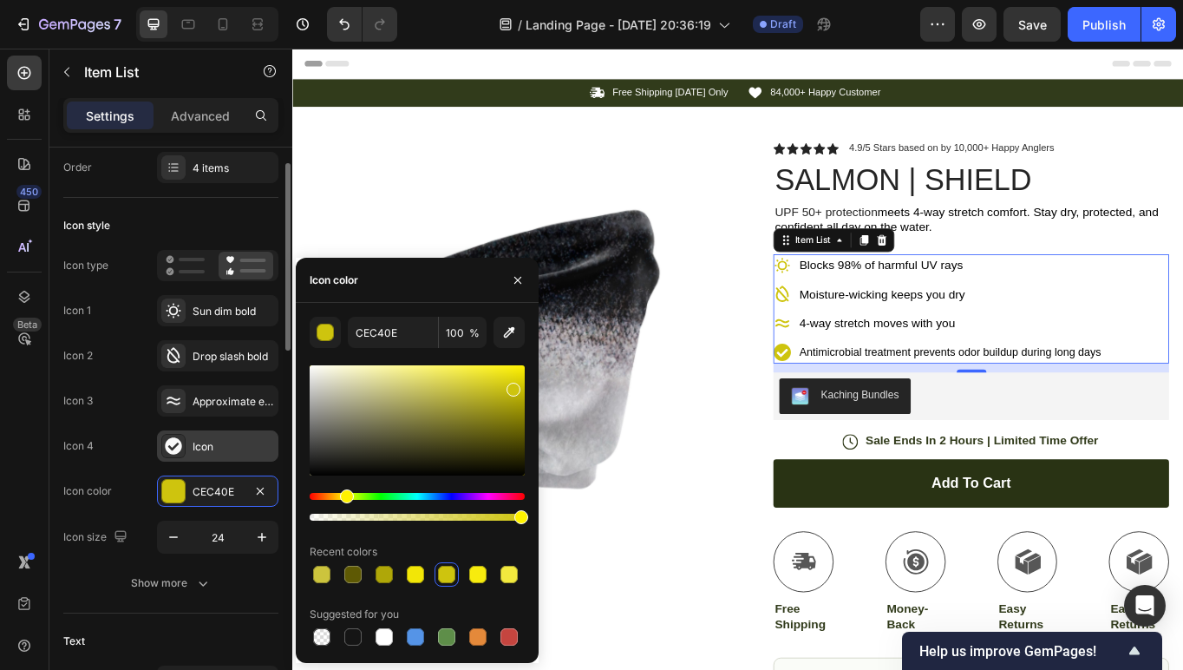
click at [201, 449] on div "Icon" at bounding box center [234, 447] width 82 height 16
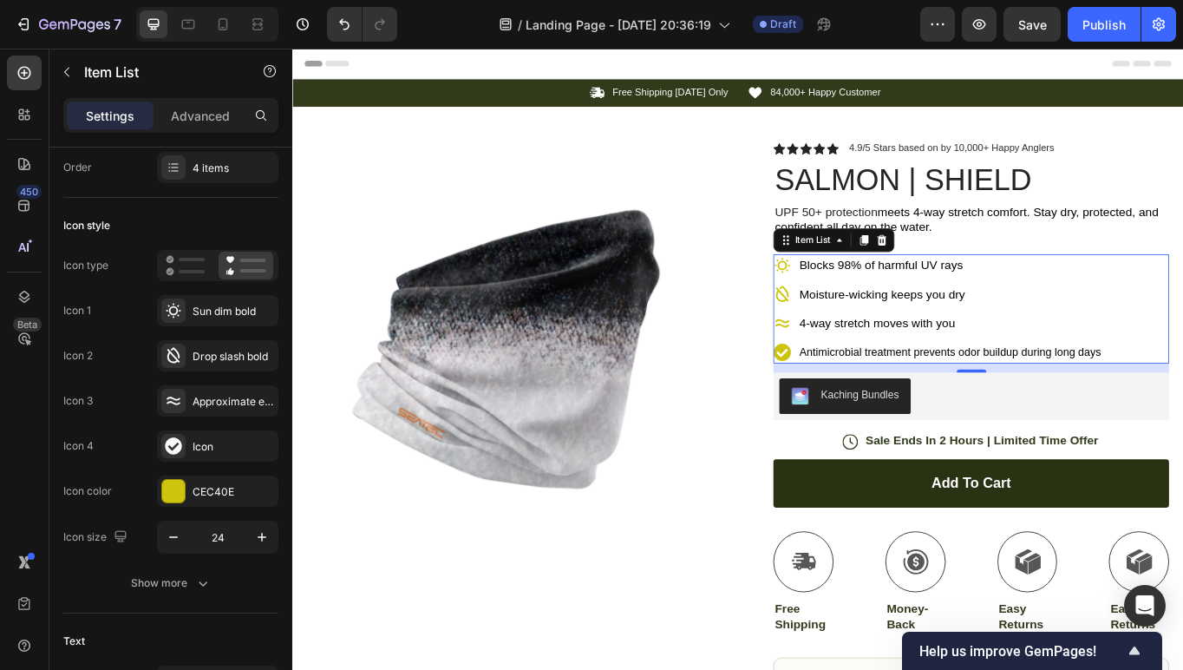
click at [1077, 383] on div "Blocks 98% of harmful UV rays Moisture-wicking keeps you dry 4-way stretch move…" at bounding box center [1047, 353] width 386 height 128
click at [1068, 405] on span "Antimicrobial treatment prevents odor buildup during long days" at bounding box center [1060, 403] width 353 height 14
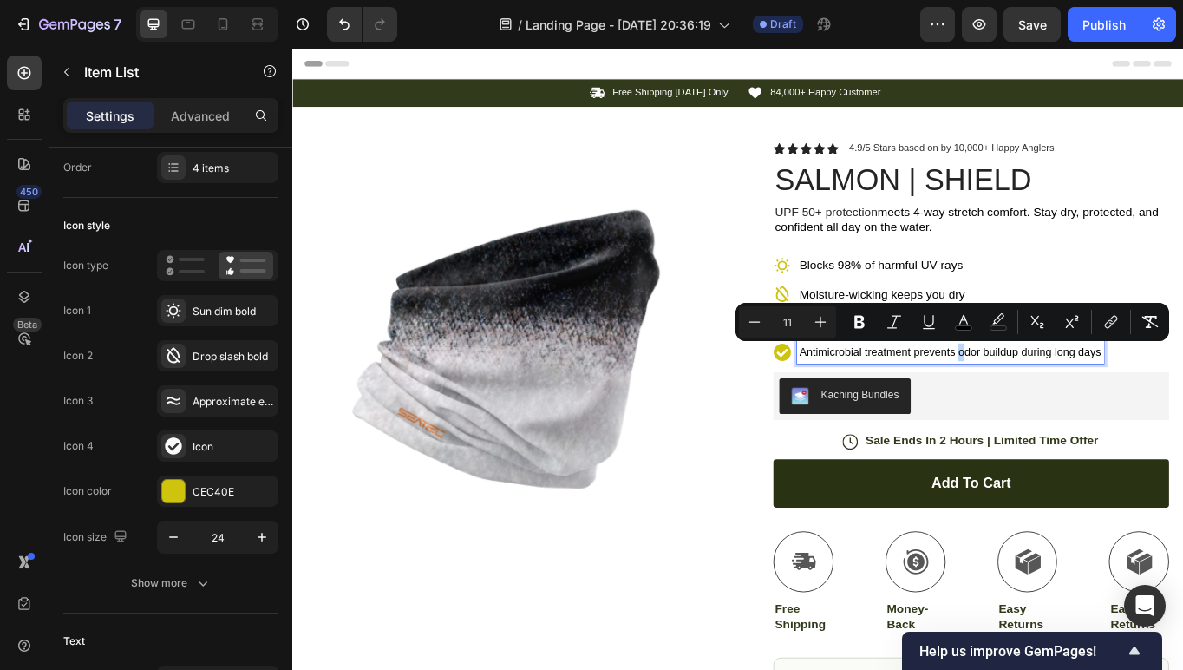
click at [1074, 401] on span "Antimicrobial treatment prevents odor buildup during long days" at bounding box center [1060, 403] width 353 height 14
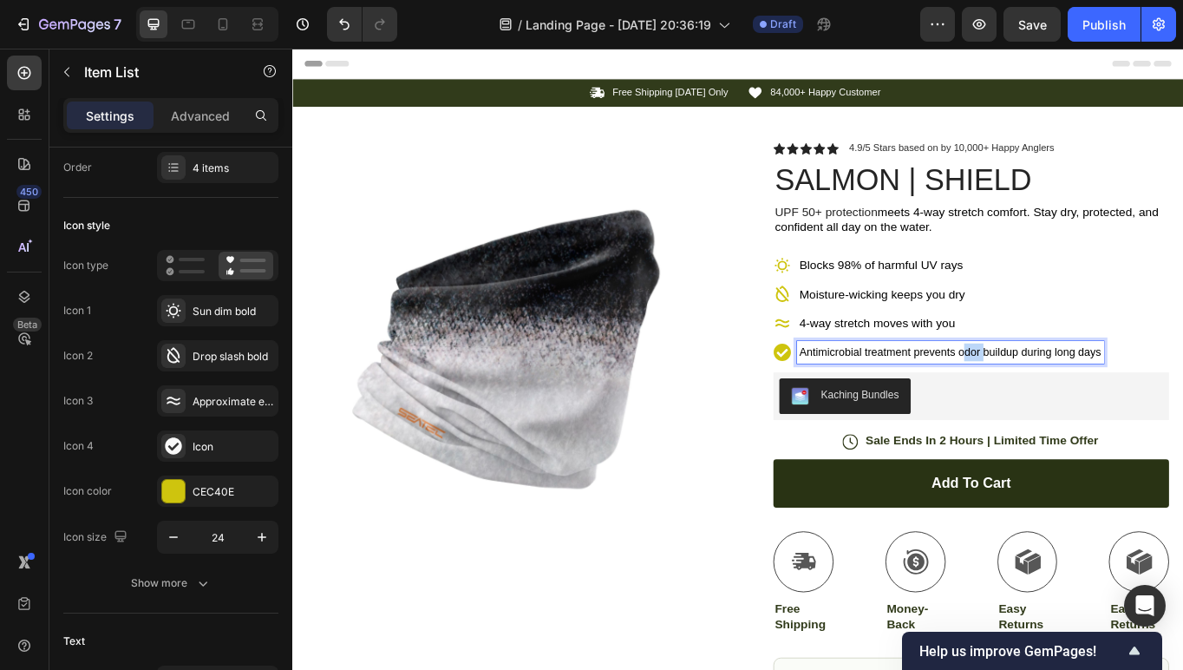
click at [1074, 401] on span "Antimicrobial treatment prevents odor buildup during long days" at bounding box center [1060, 403] width 353 height 14
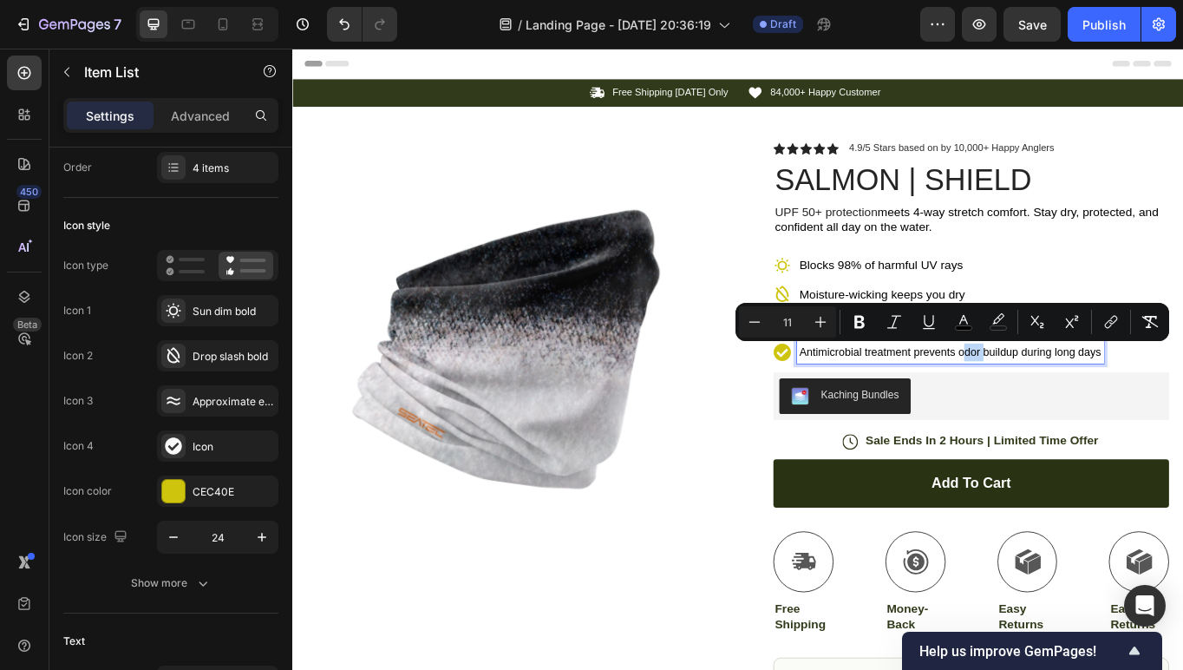
click at [1150, 399] on span "Antimicrobial treatment prevents odor buildup during long days" at bounding box center [1060, 403] width 353 height 14
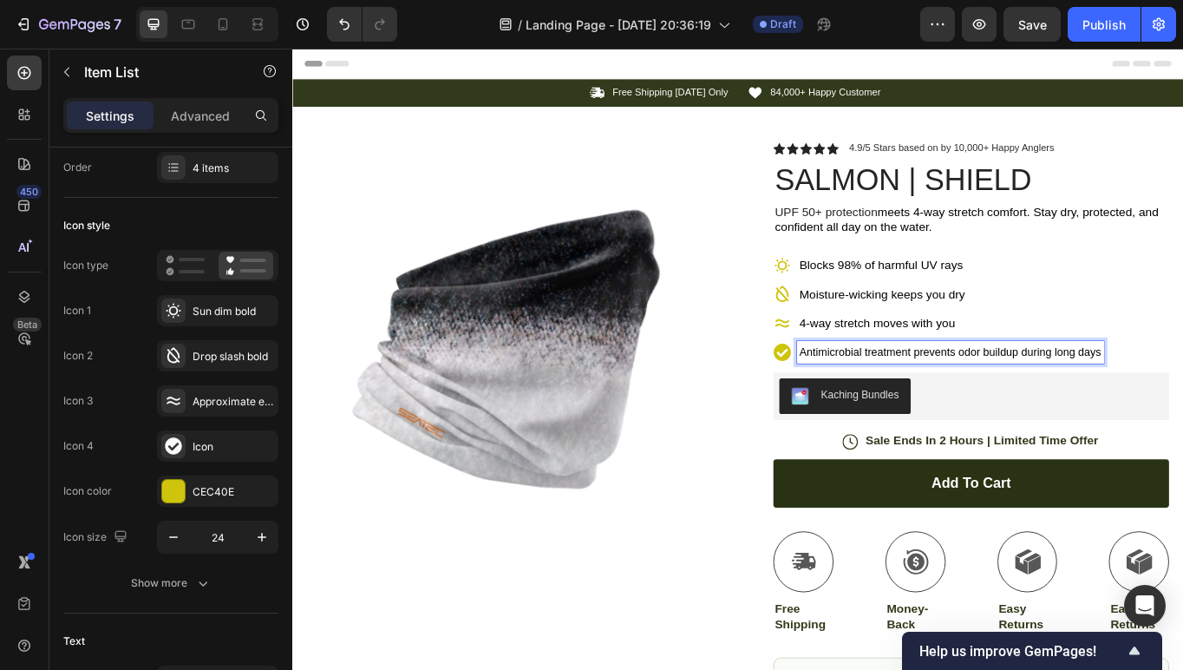
click at [1116, 404] on span "Antimicrobial treatment prevents odor buildup during long days" at bounding box center [1060, 403] width 353 height 14
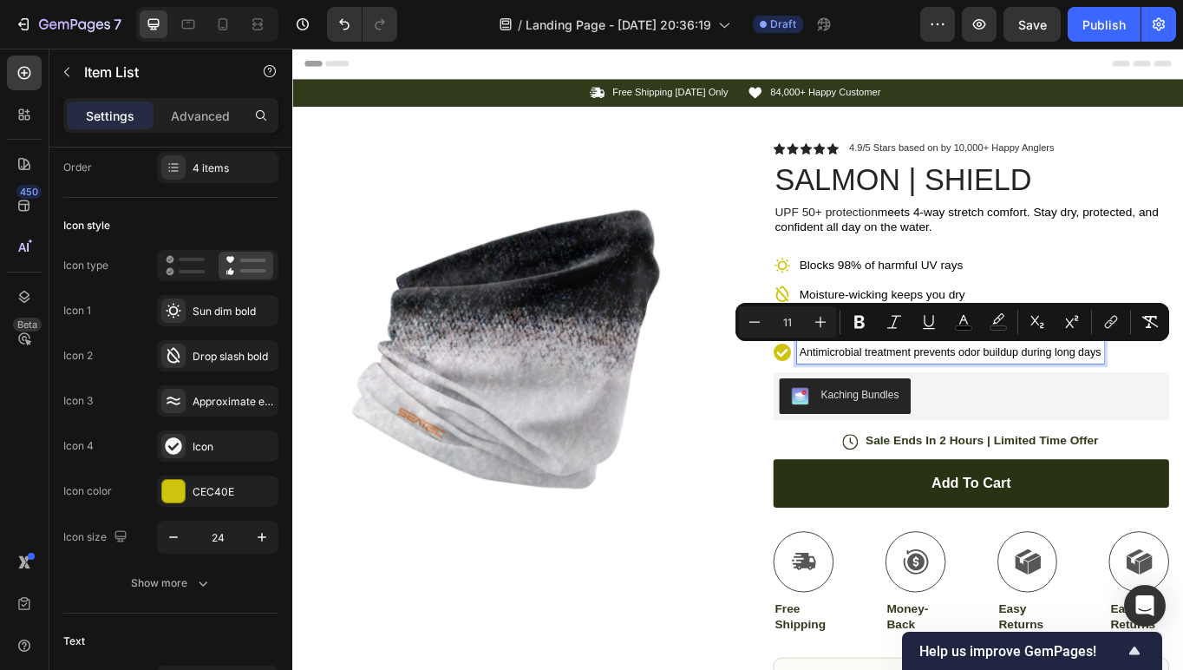
click at [1000, 328] on span "Moisture-wicking keeps you dry" at bounding box center [980, 335] width 193 height 15
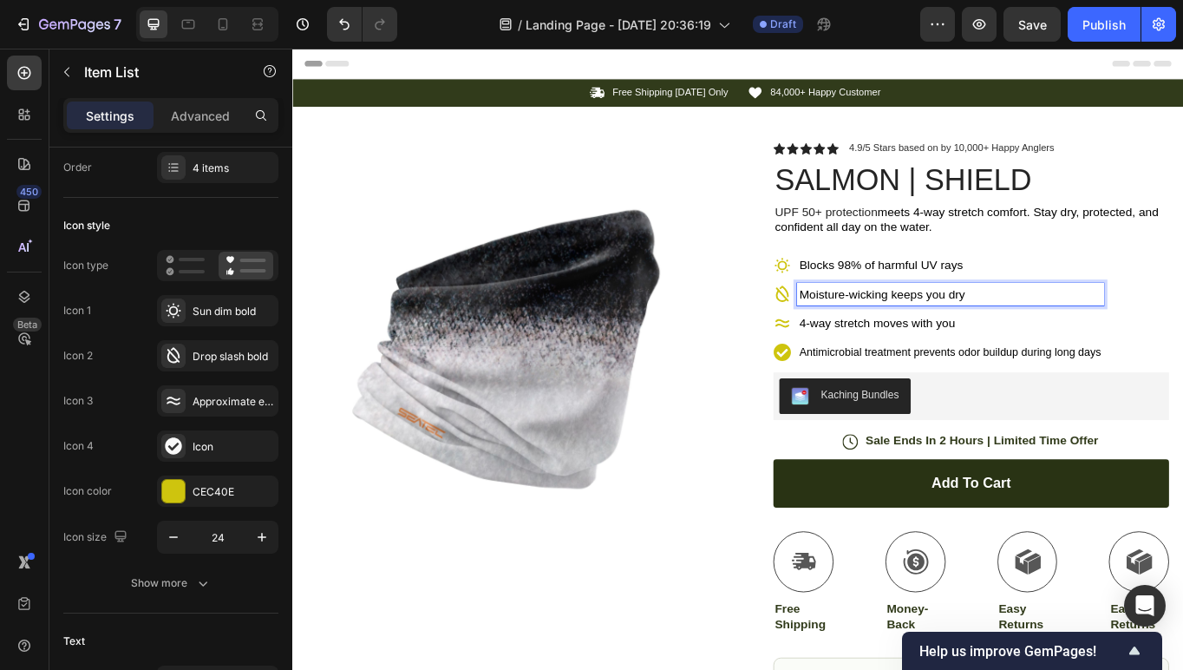
click at [1000, 335] on span "Moisture-wicking keeps you dry" at bounding box center [980, 335] width 193 height 15
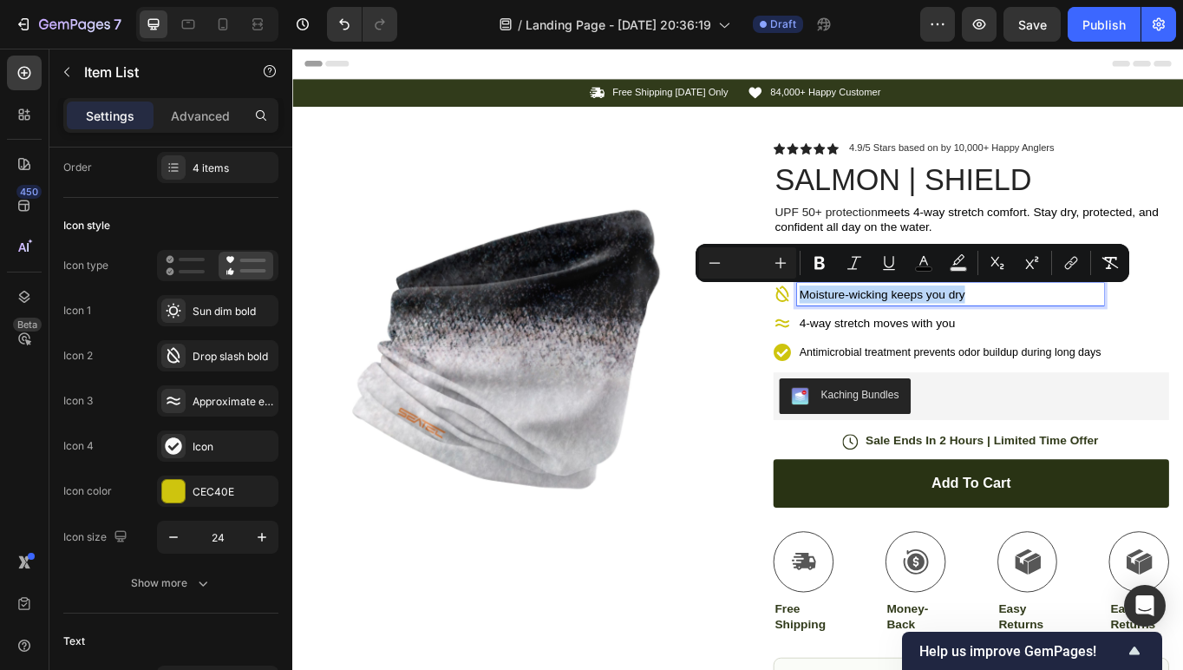
copy span "Moisture-wicking keeps you dry"
click at [973, 401] on span "Antimicrobial treatment prevents odor buildup during long days" at bounding box center [1060, 403] width 353 height 14
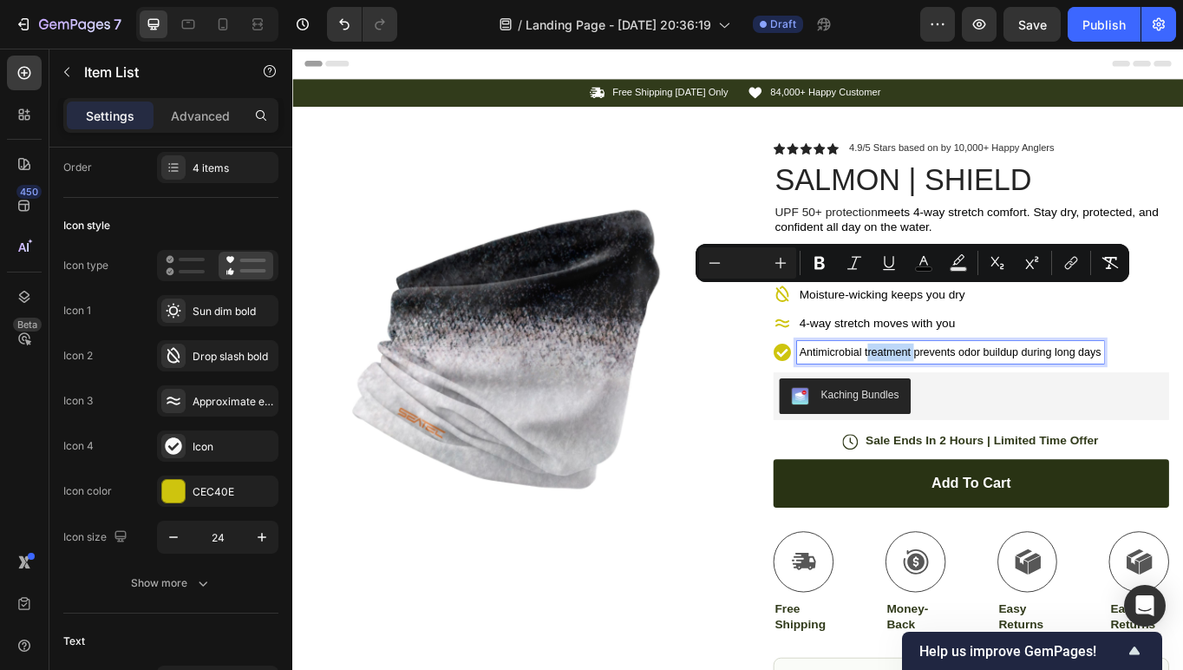
click at [973, 401] on span "Antimicrobial treatment prevents odor buildup during long days" at bounding box center [1060, 403] width 353 height 14
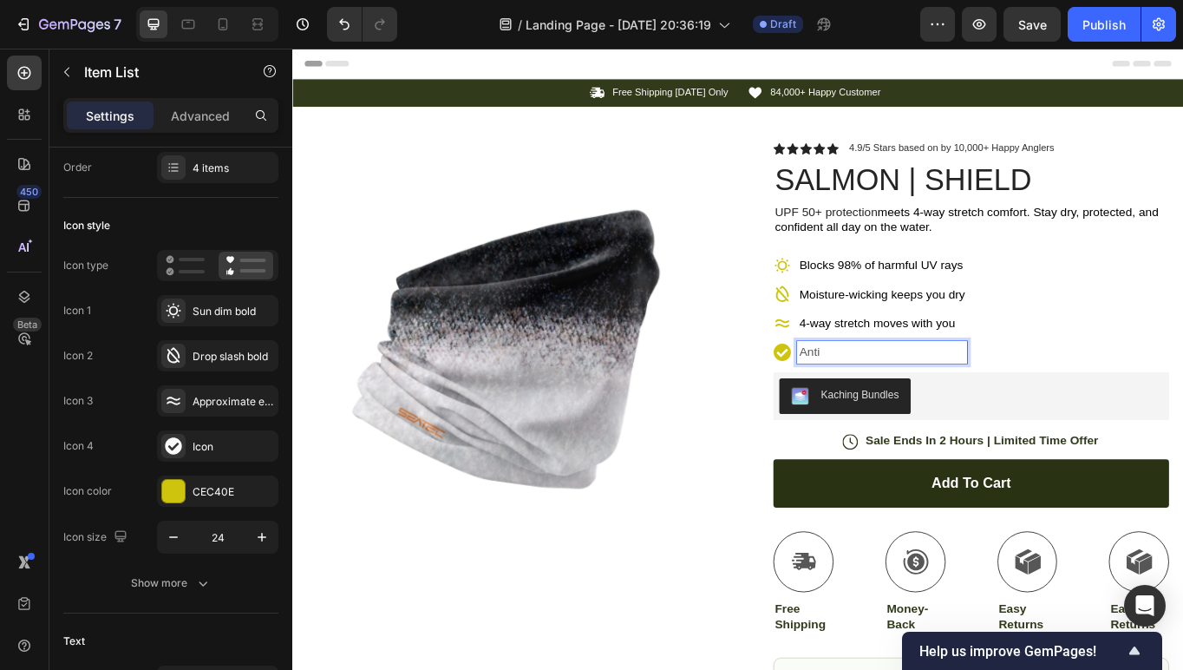
click at [906, 398] on p "Anti" at bounding box center [980, 403] width 193 height 21
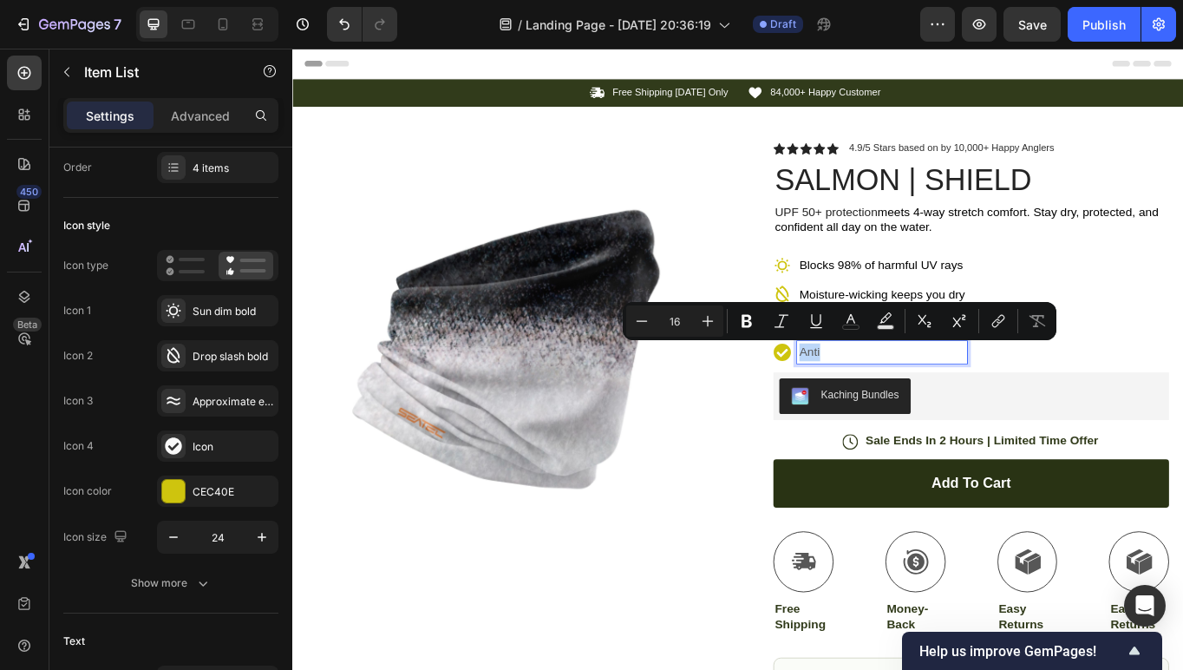
click at [917, 398] on p "Anti" at bounding box center [980, 403] width 193 height 21
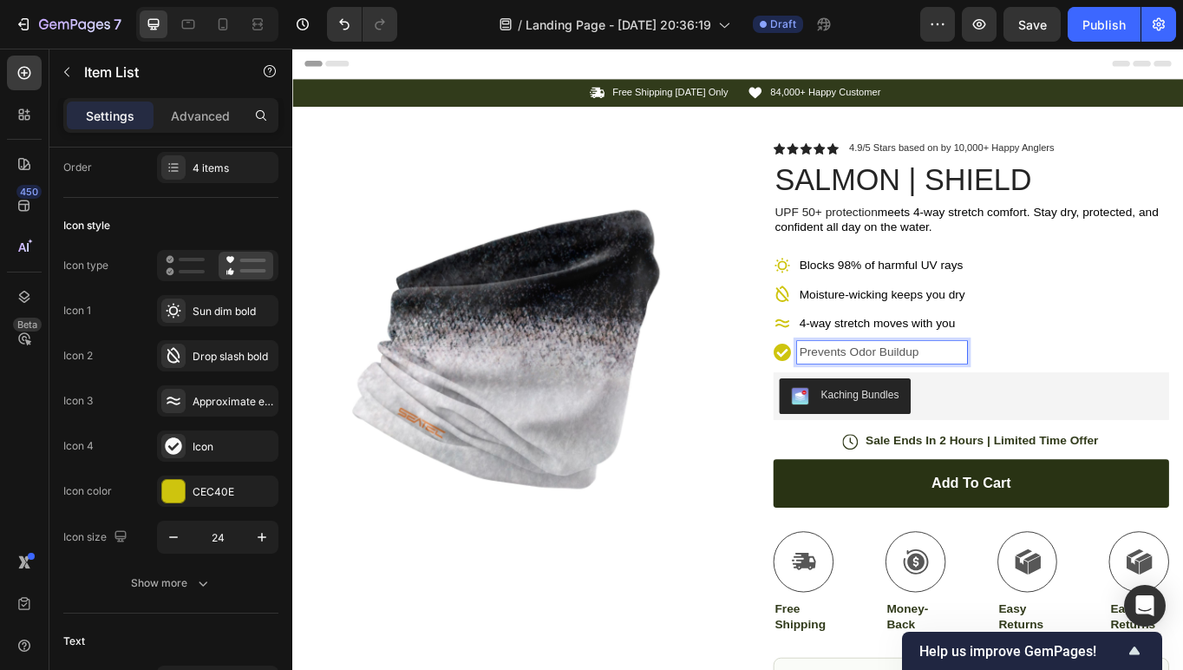
click at [1115, 358] on div "Blocks 98% of harmful UV rays Moisture-wicking keeps you dry 4-way stretch move…" at bounding box center [1085, 353] width 462 height 128
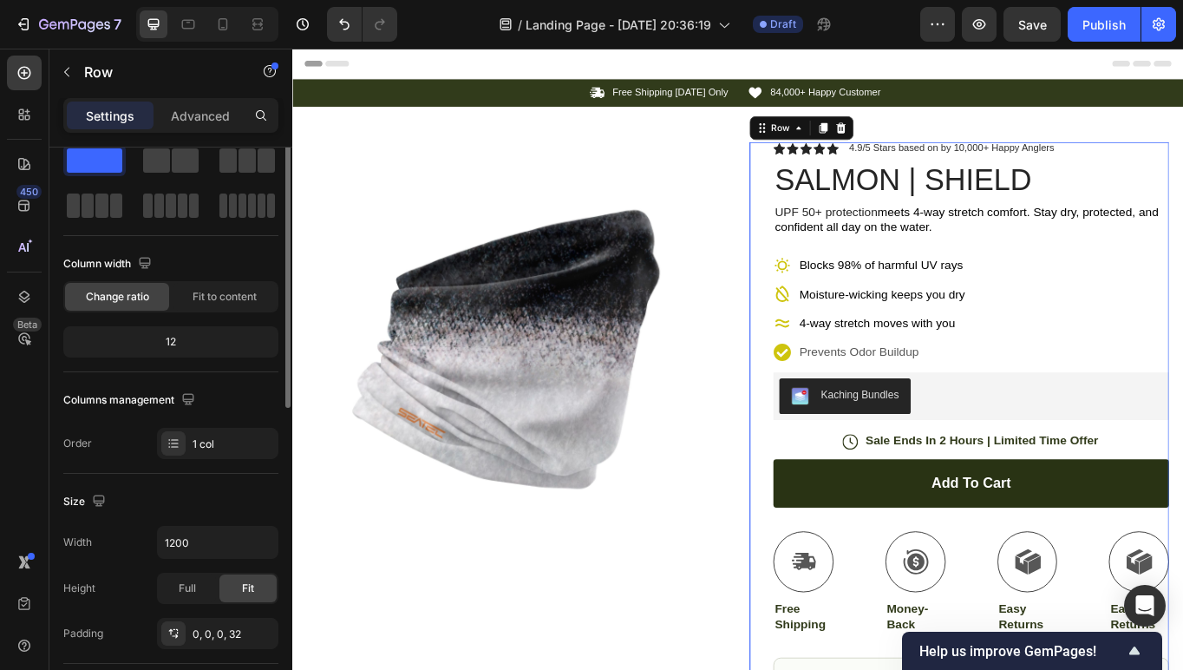
scroll to position [0, 0]
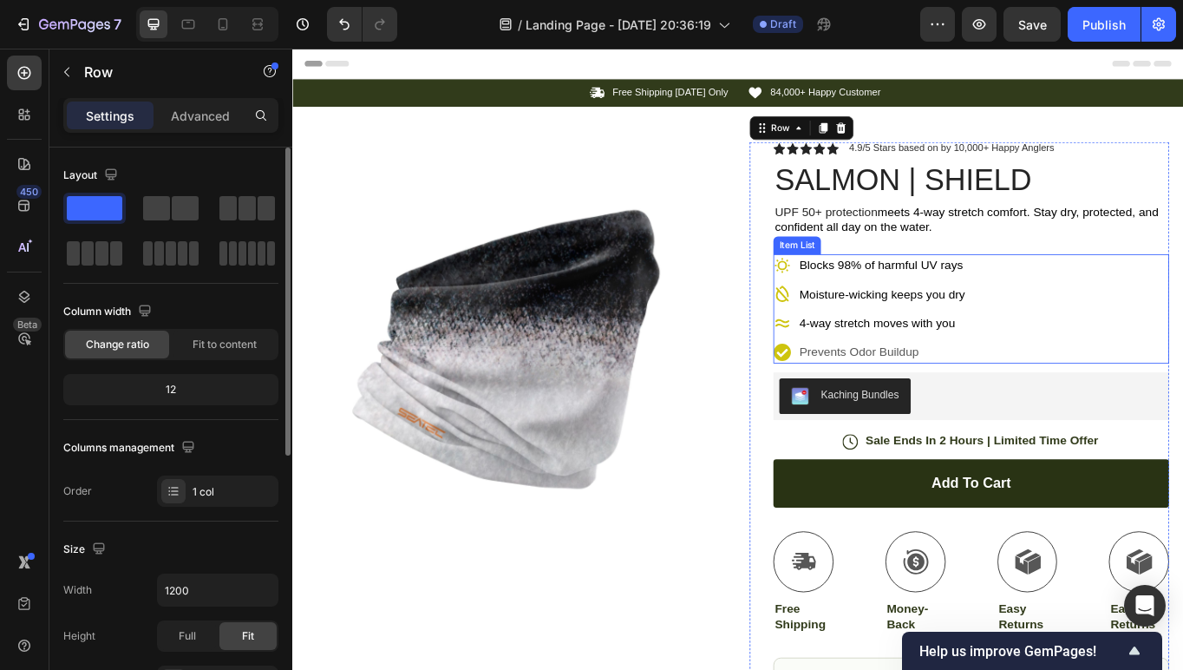
click at [993, 385] on div "Blocks 98% of harmful UV rays Moisture-wicking keeps you dry 4-way stretch move…" at bounding box center [967, 353] width 226 height 128
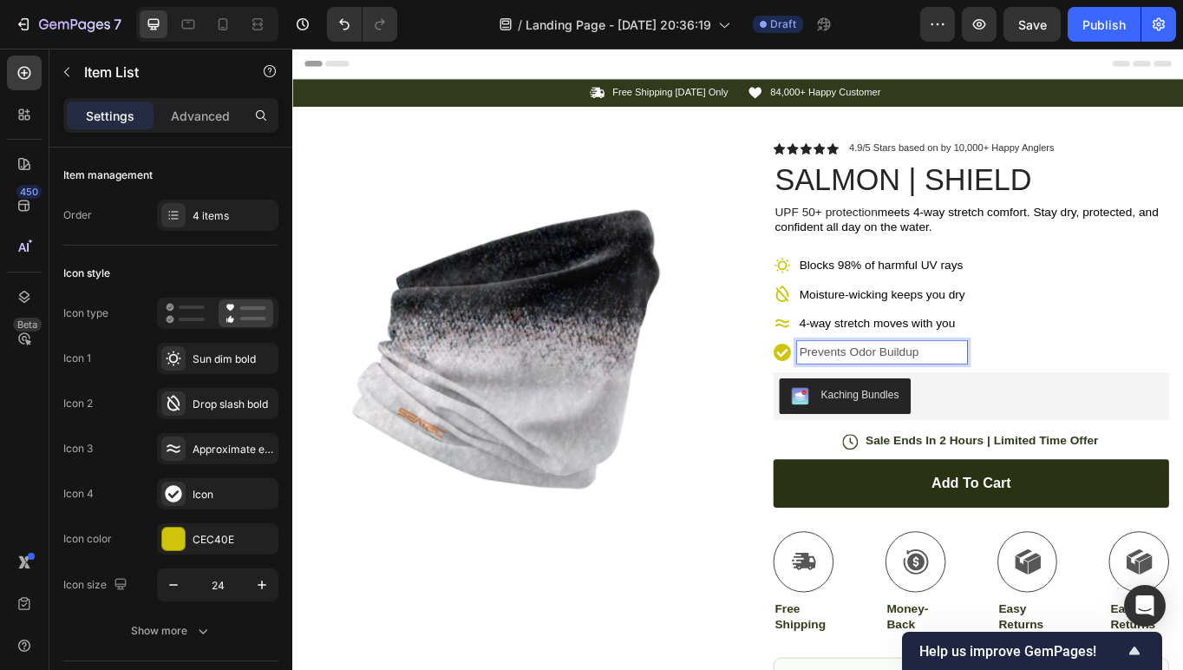
click at [970, 376] on span "4-way stretch moves with you" at bounding box center [975, 369] width 182 height 15
click at [946, 407] on p "Prevents Odor Buildup" at bounding box center [980, 403] width 193 height 21
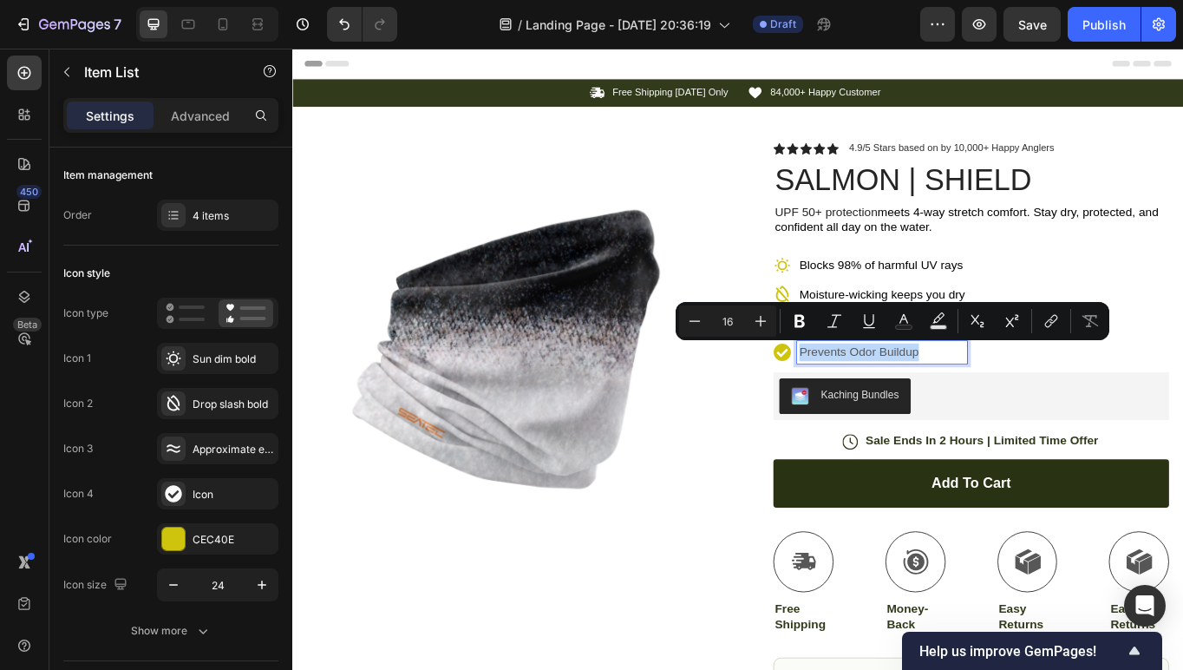
click at [946, 407] on p "Prevents Odor Buildup" at bounding box center [980, 403] width 193 height 21
click at [796, 315] on icon "Editor contextual toolbar" at bounding box center [796, 321] width 10 height 13
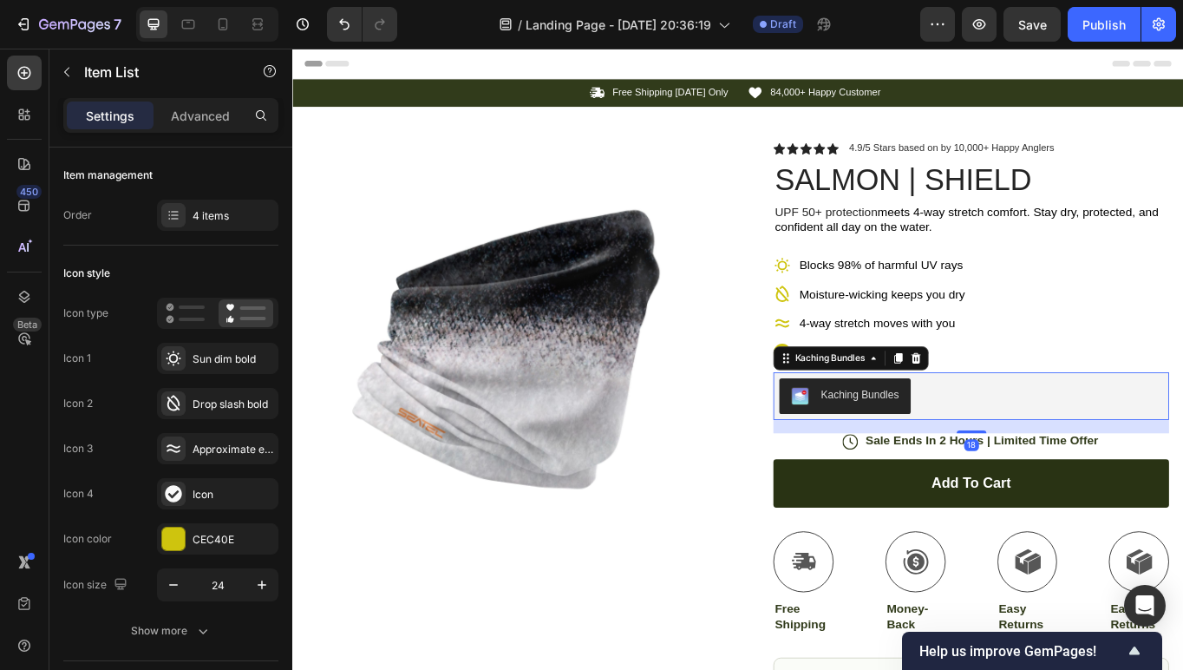
click at [1101, 430] on div "Kaching Bundles" at bounding box center [1085, 455] width 462 height 56
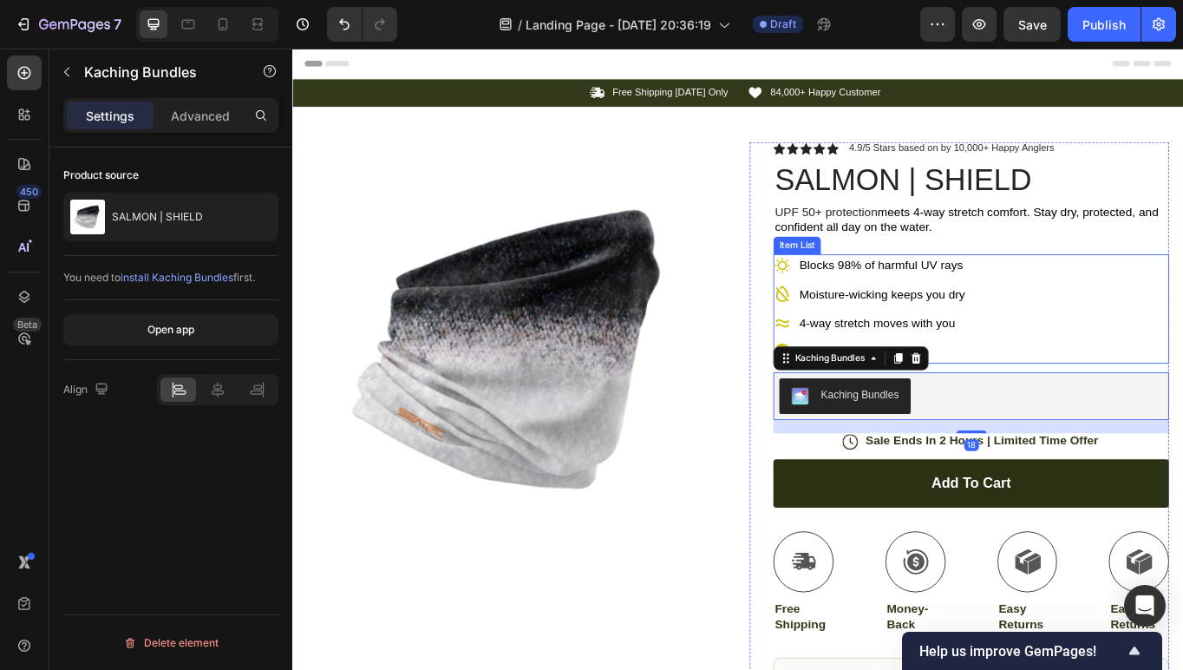
click at [1024, 348] on div "Moisture-wicking keeps you dry" at bounding box center [980, 336] width 199 height 26
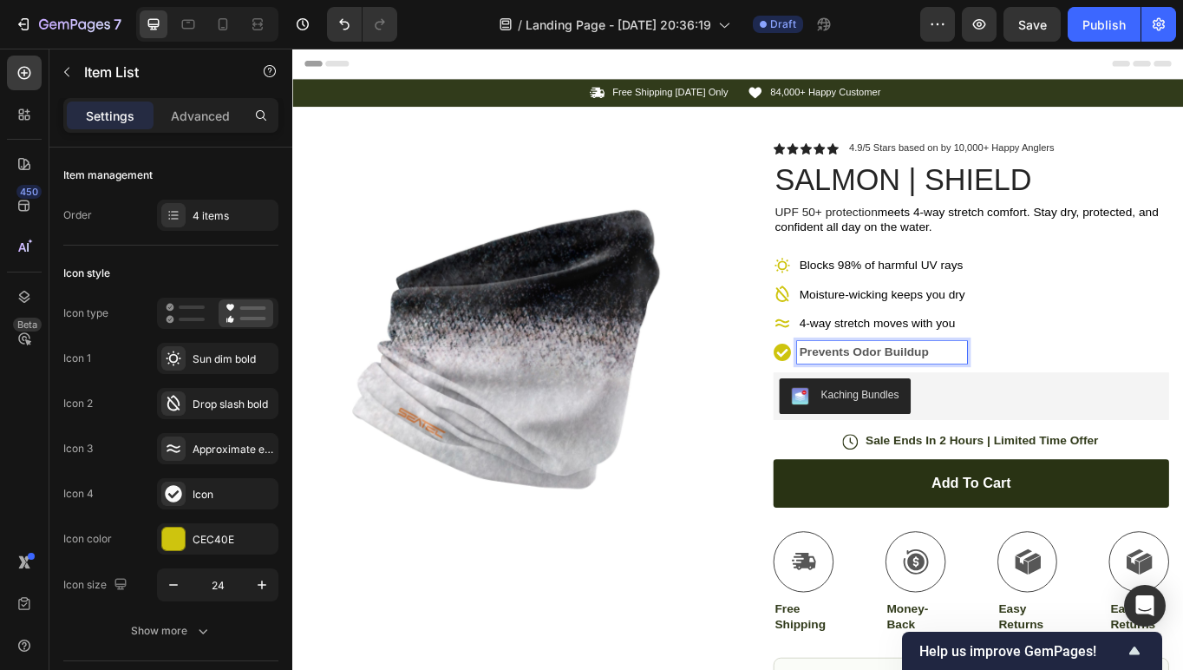
click at [974, 370] on span "4-way stretch moves with you" at bounding box center [975, 369] width 182 height 15
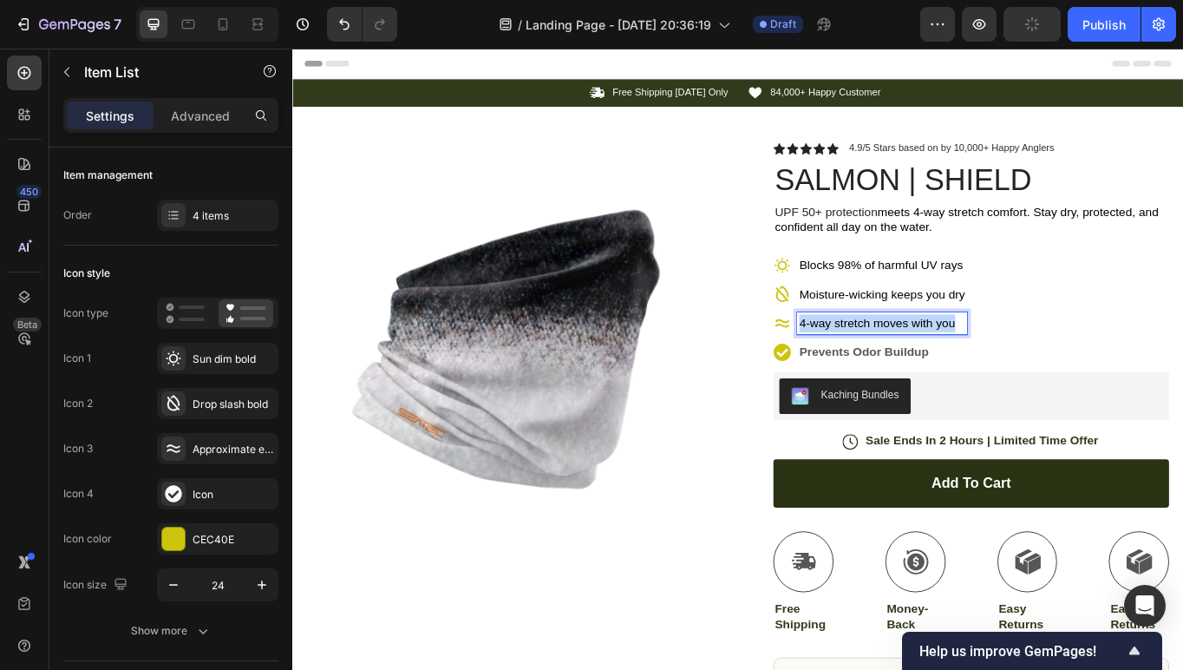
click at [974, 370] on span "4-way stretch moves with you" at bounding box center [975, 369] width 182 height 15
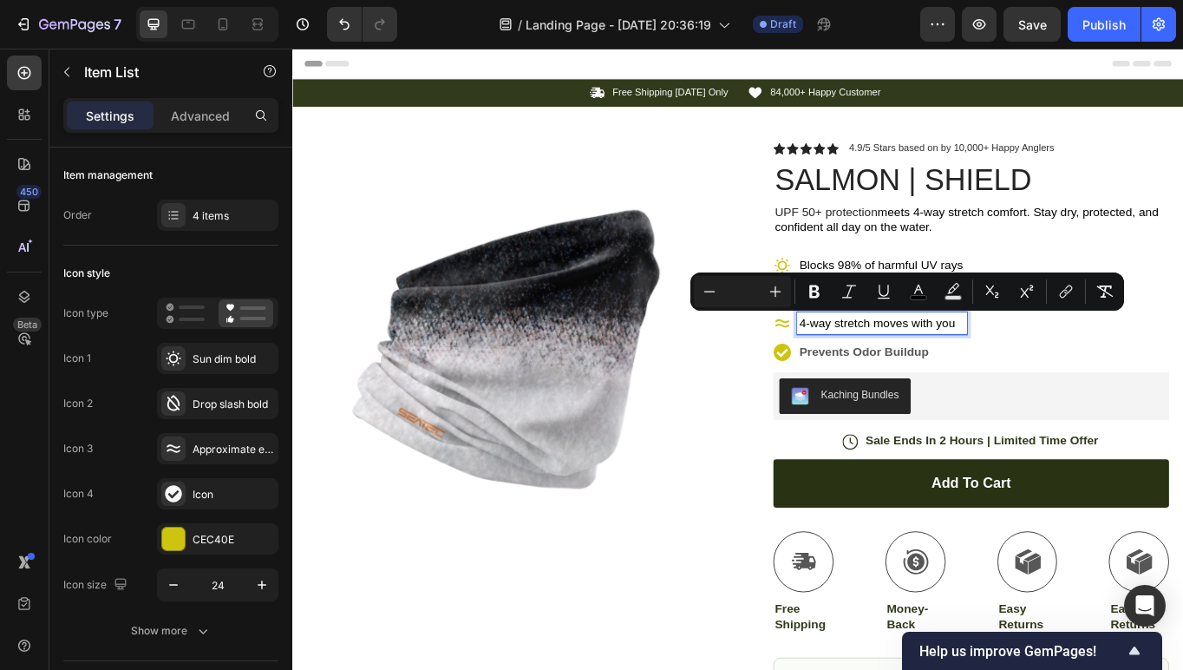
click at [961, 405] on strong "Prevents Odor Buildup" at bounding box center [959, 403] width 151 height 15
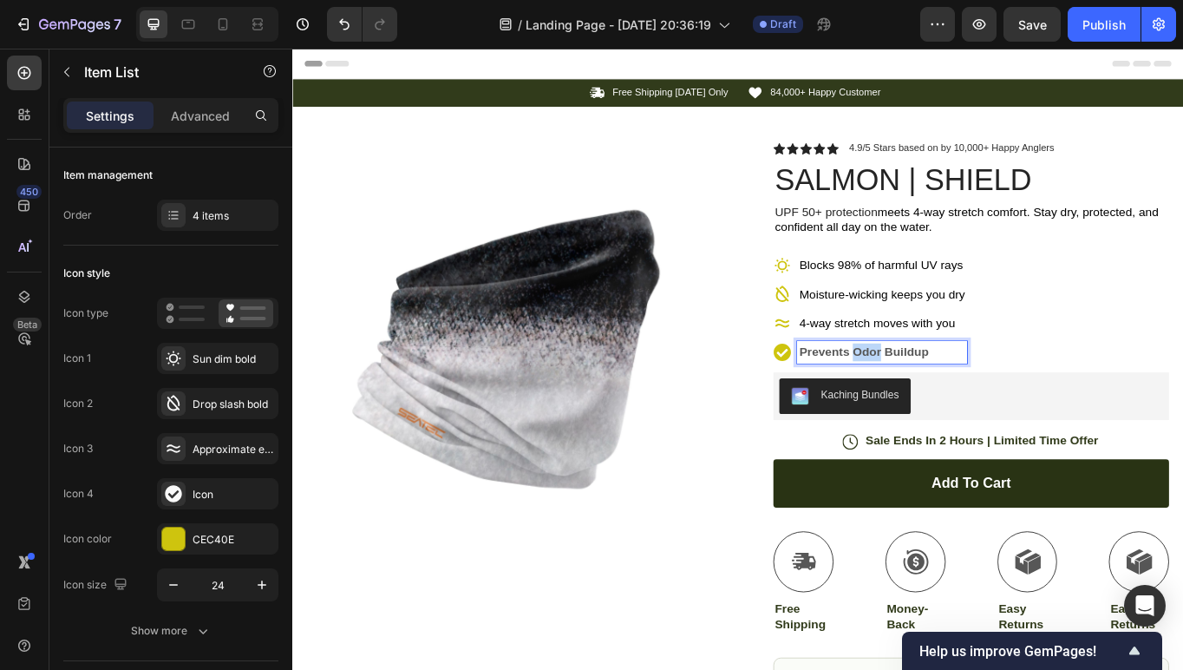
click at [961, 405] on strong "Prevents Odor Buildup" at bounding box center [959, 403] width 151 height 15
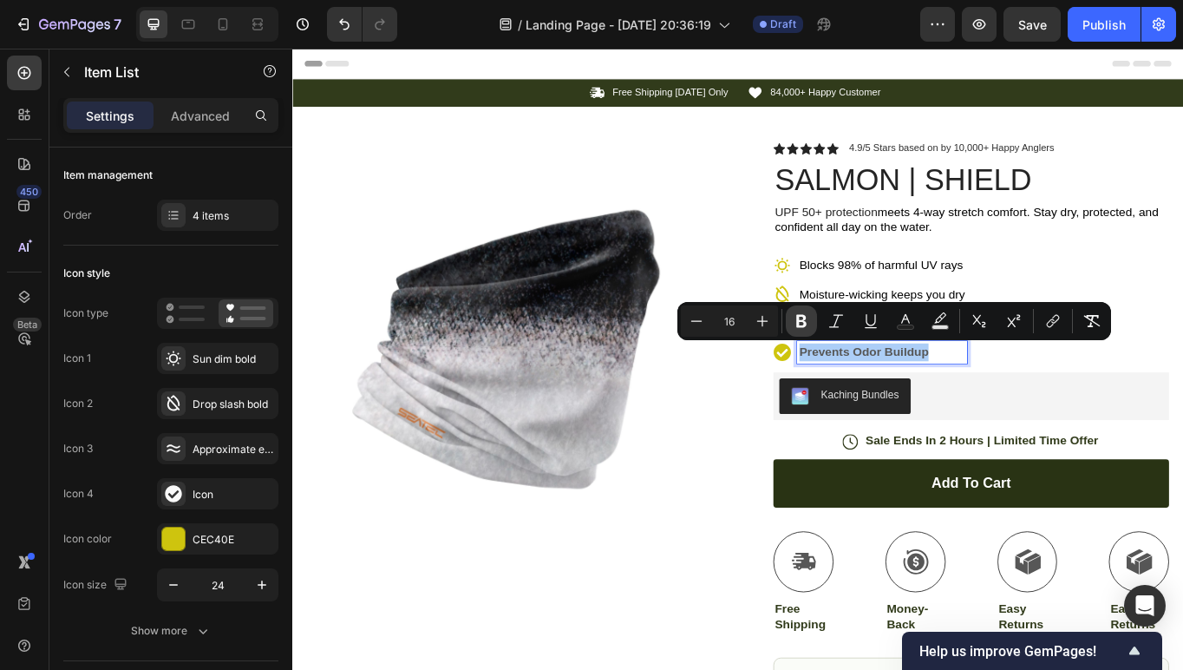
click at [793, 318] on icon "Editor contextual toolbar" at bounding box center [801, 320] width 17 height 17
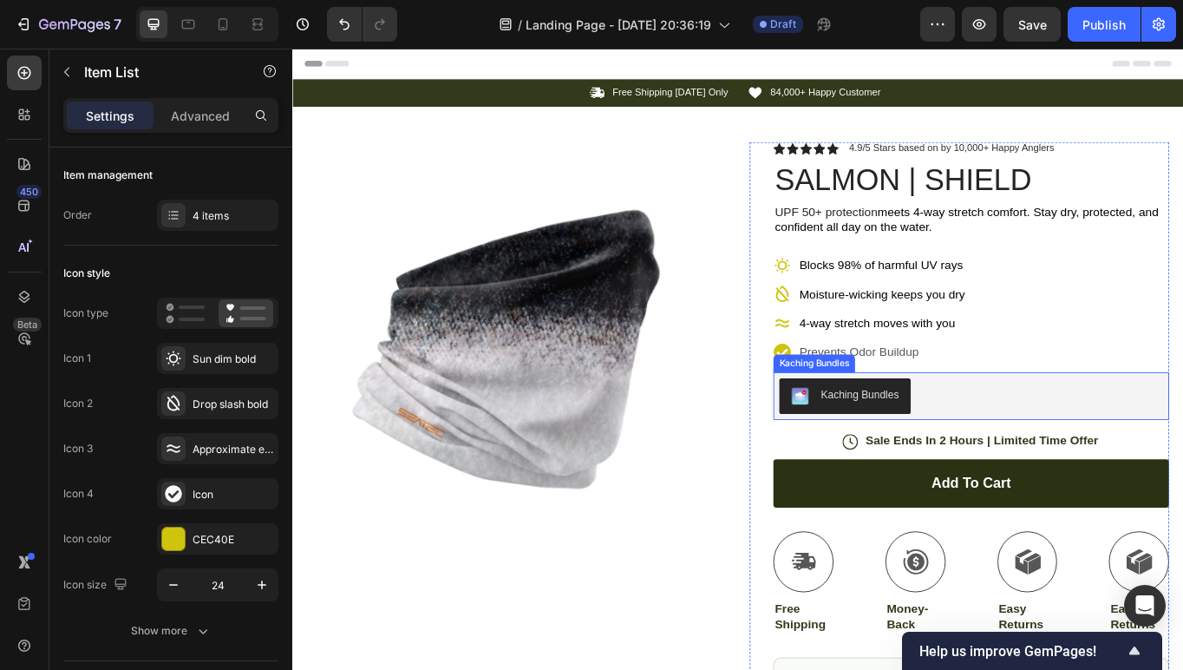
click at [1108, 449] on div "Kaching Bundles" at bounding box center [1085, 455] width 449 height 42
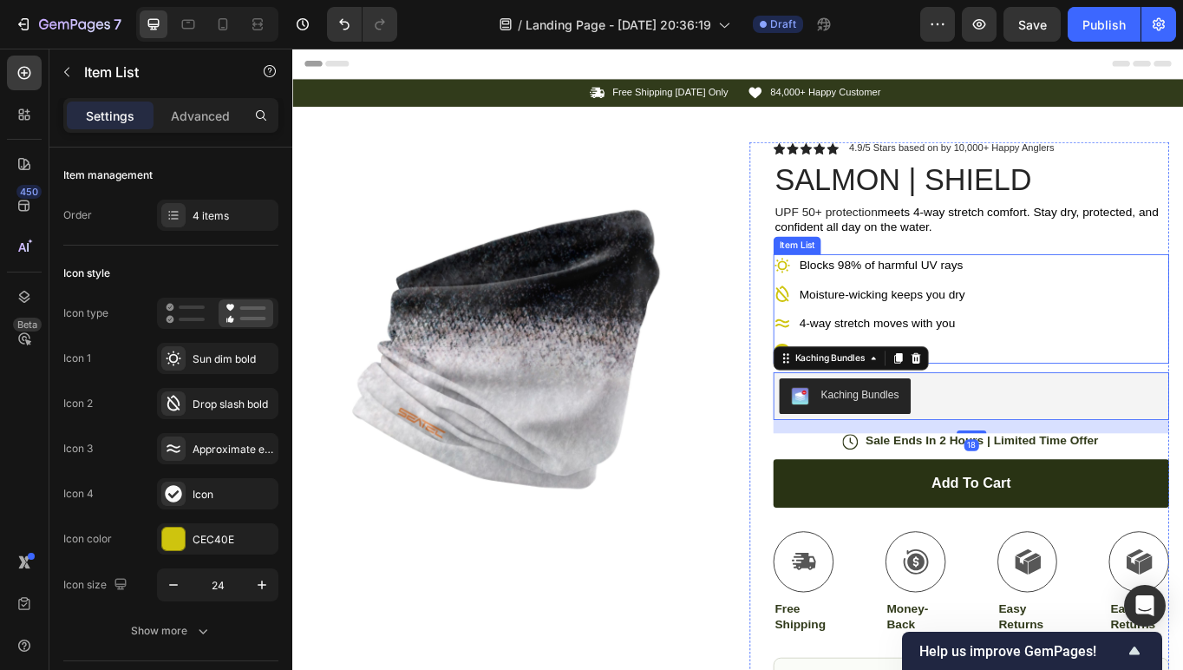
click at [1018, 351] on div "Blocks 98% of harmful UV rays Moisture-wicking keeps you dry 4-way stretch move…" at bounding box center [967, 353] width 226 height 128
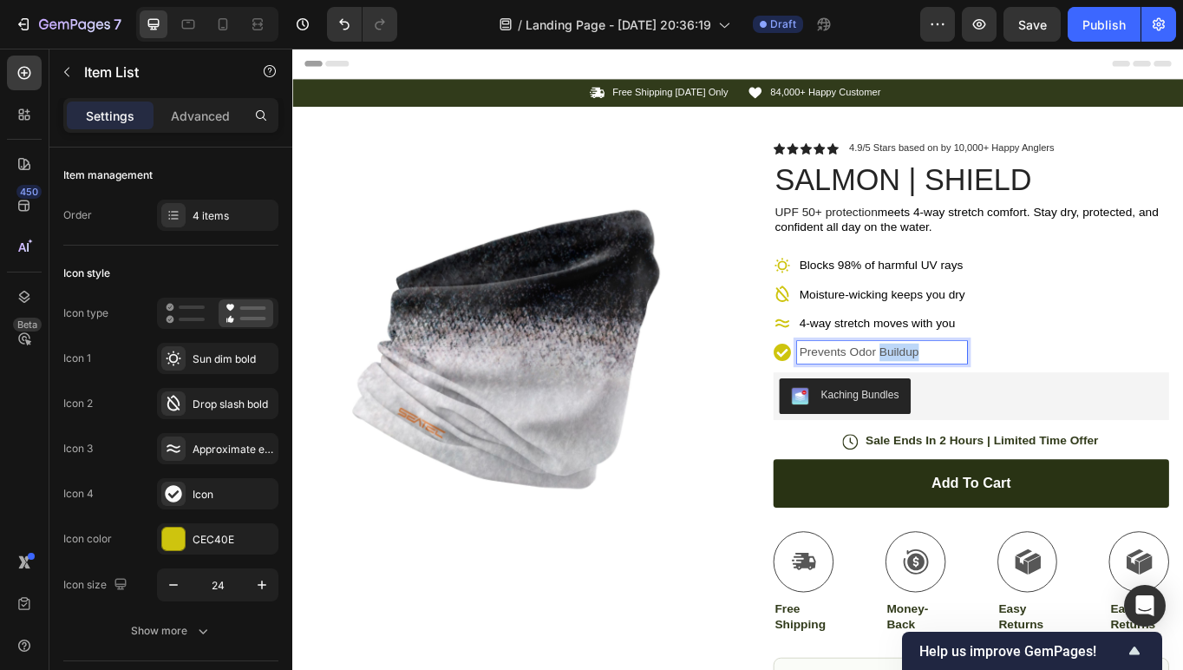
click at [979, 402] on p "Prevents Odor Buildup" at bounding box center [980, 403] width 193 height 21
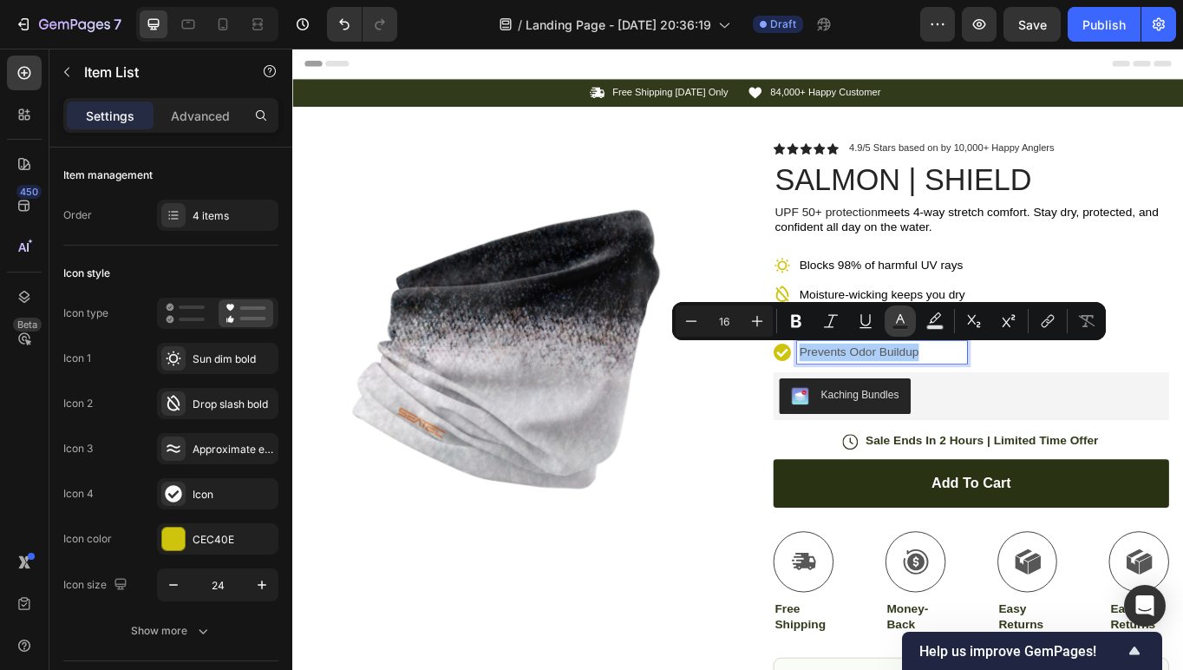
click at [898, 324] on icon "Editor contextual toolbar" at bounding box center [900, 320] width 17 height 17
type input "575757"
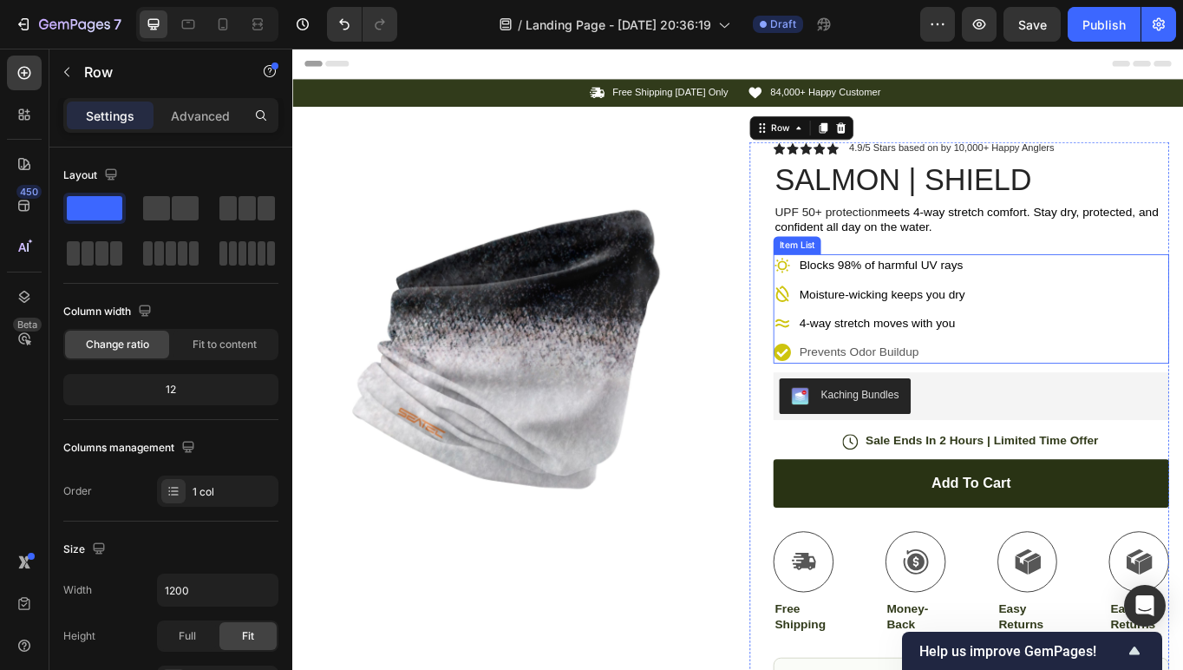
click at [1006, 376] on span "4-way stretch moves with you" at bounding box center [975, 369] width 182 height 15
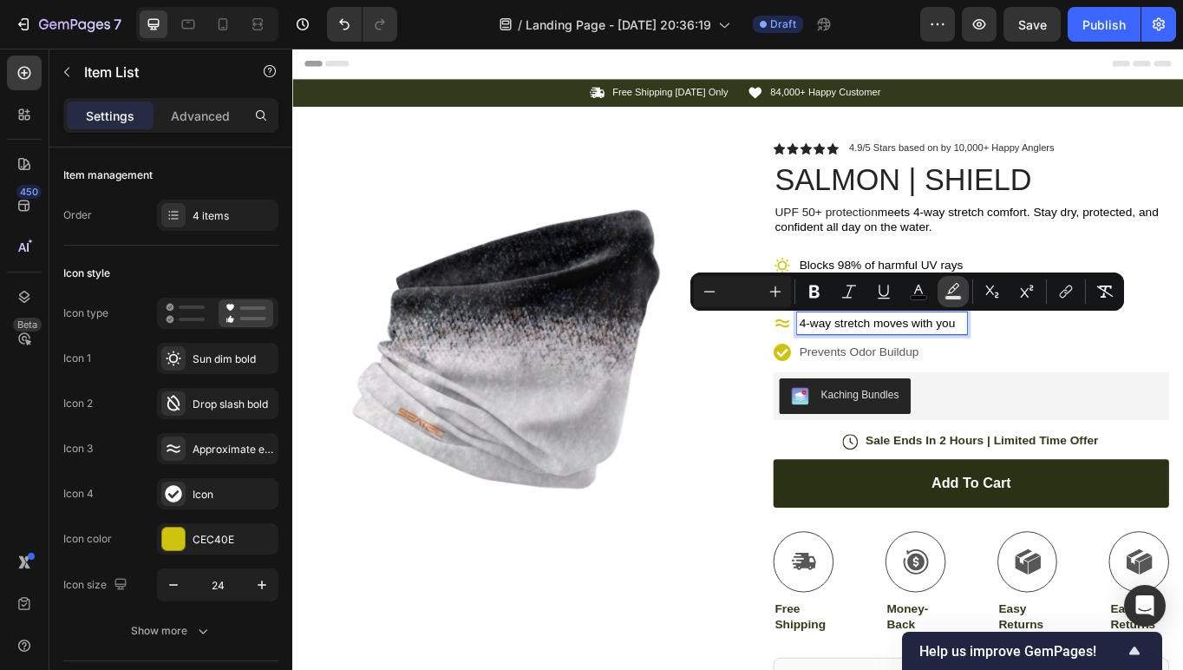
click at [948, 297] on rect "Editor contextual toolbar" at bounding box center [954, 298] width 16 height 4
type input "000000"
type input "77"
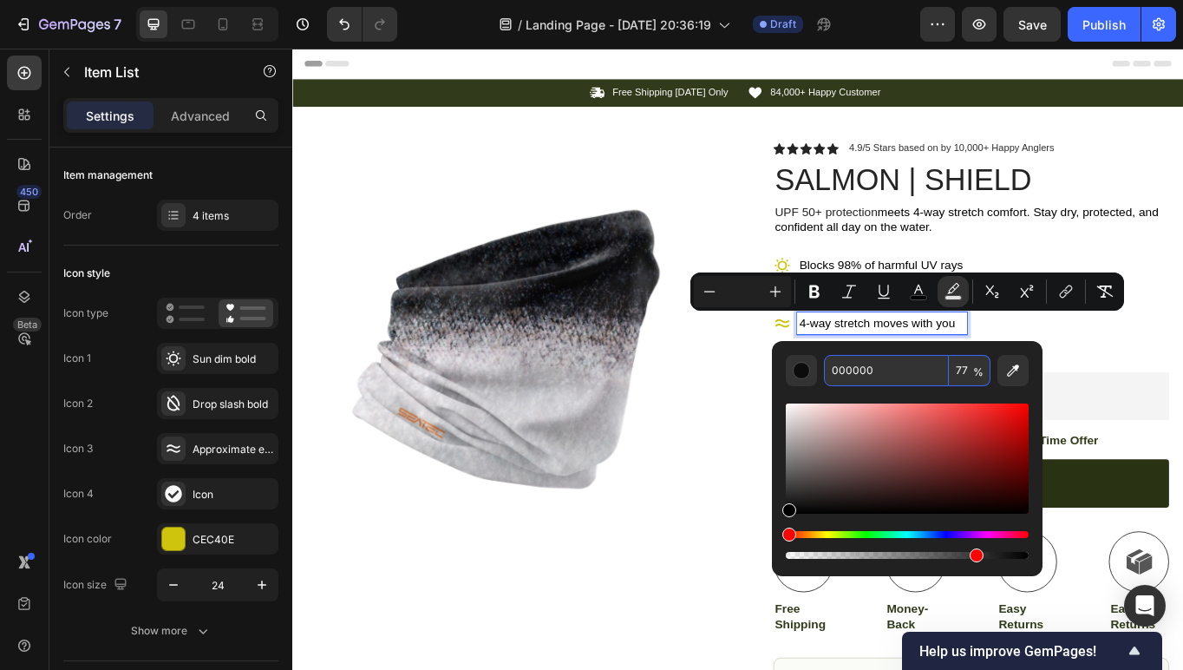
click at [876, 370] on input "000000" at bounding box center [886, 370] width 125 height 31
click at [1252, 403] on div "Blocks 98% of harmful UV rays Moisture-wicking keeps you dry 4-way stretch move…" at bounding box center [1085, 353] width 462 height 128
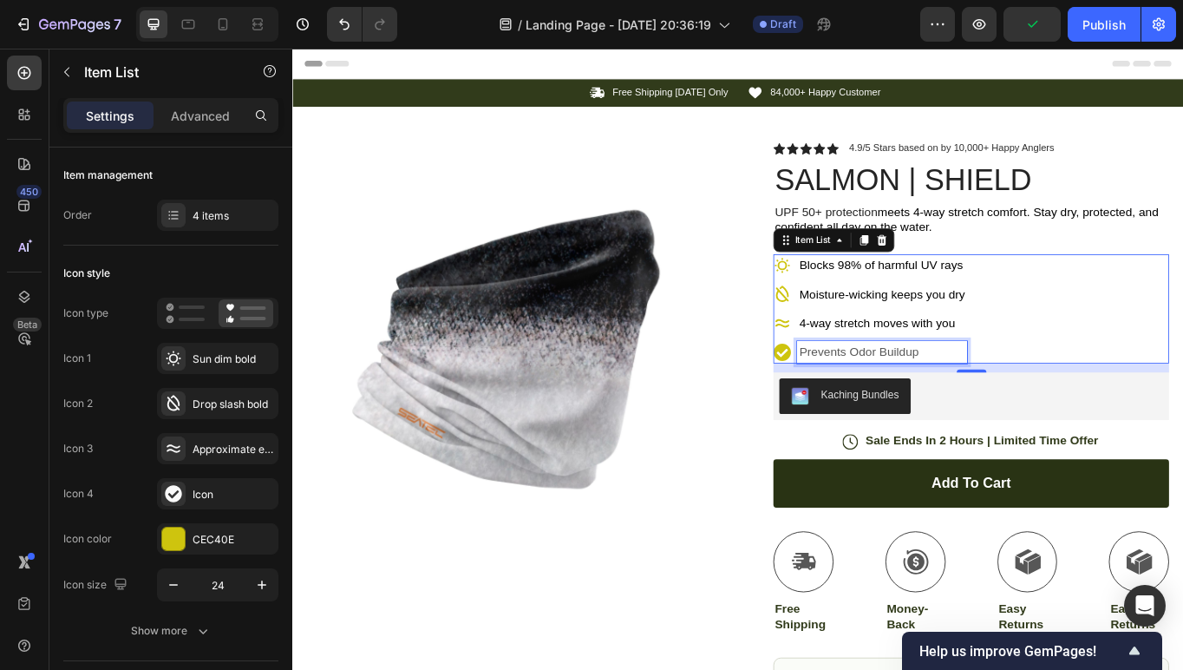
click at [988, 400] on p "Prevents Odor Buildup" at bounding box center [980, 403] width 193 height 21
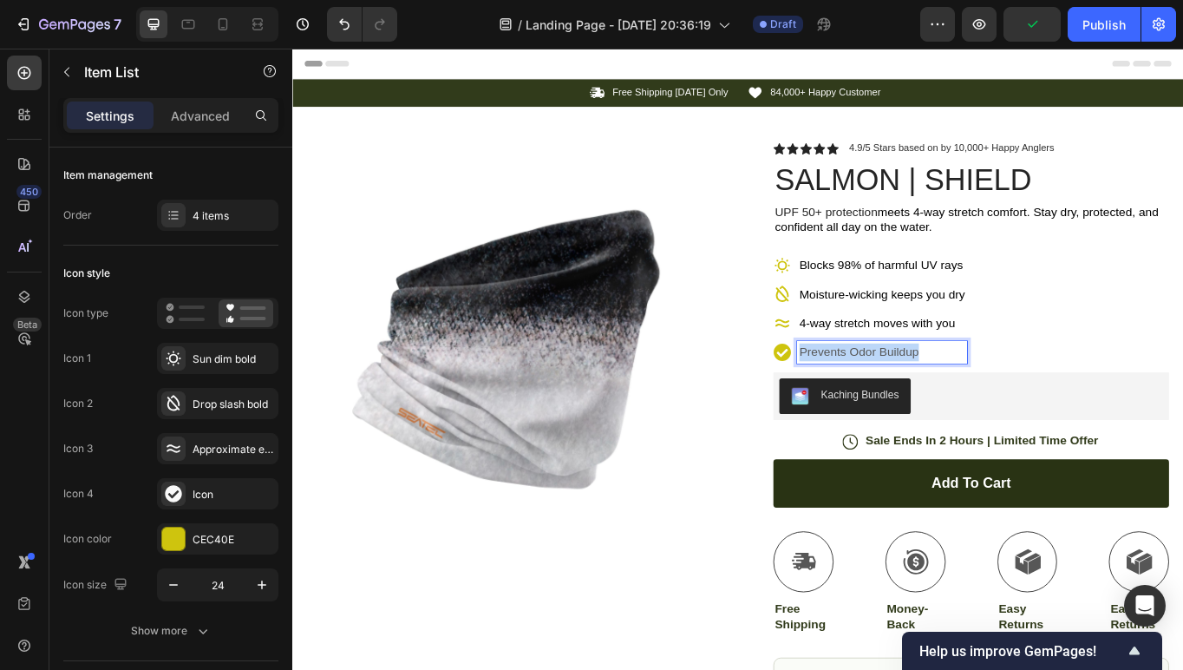
click at [988, 399] on p "Prevents Odor Buildup" at bounding box center [980, 403] width 193 height 21
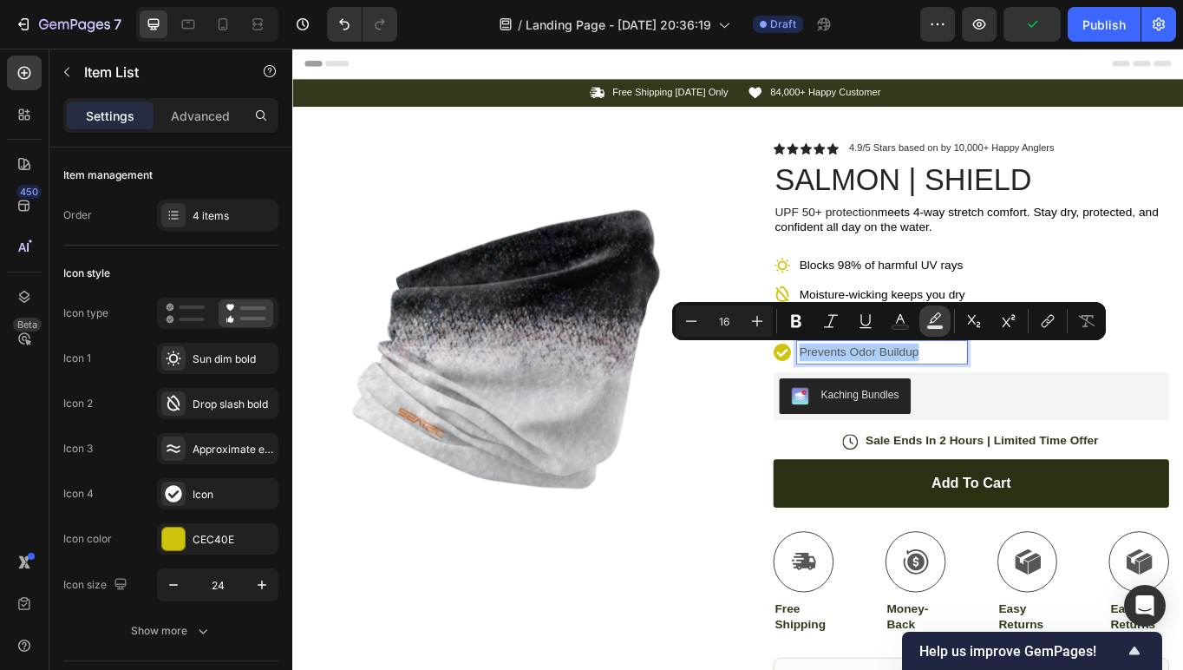
click at [939, 325] on rect "Editor contextual toolbar" at bounding box center [935, 327] width 16 height 4
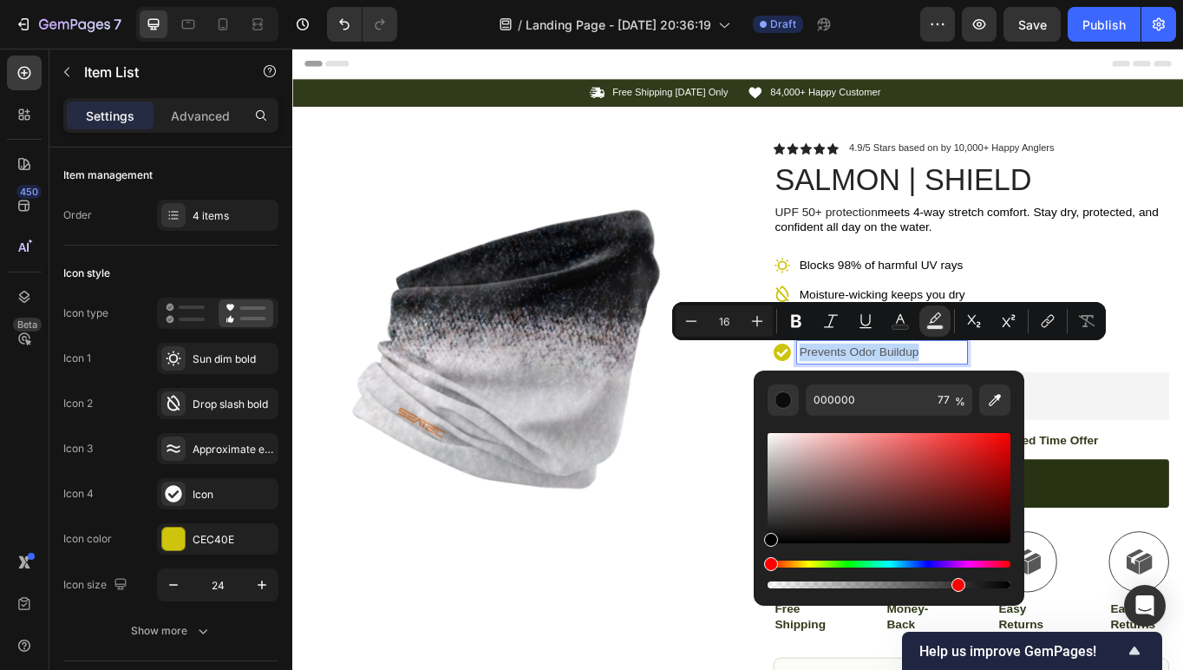
click at [1213, 416] on div "Blocks 98% of harmful UV rays Moisture-wicking keeps you dry 4-way stretch move…" at bounding box center [1085, 353] width 462 height 128
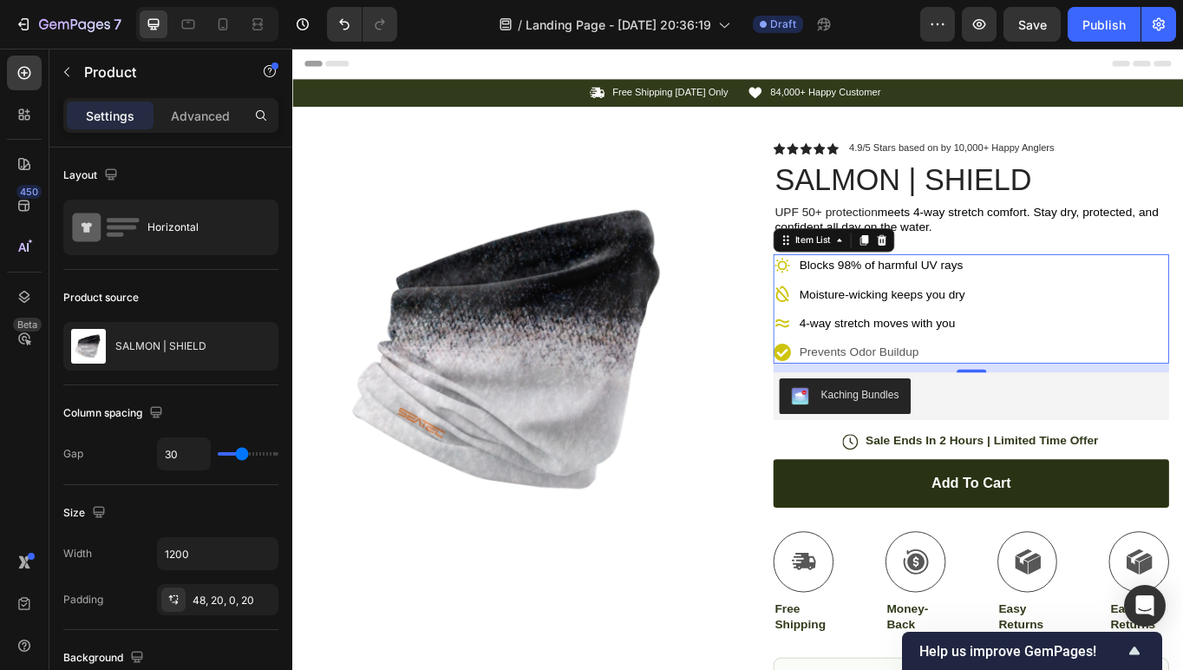
click at [953, 395] on p "Prevents Odor Buildup" at bounding box center [980, 403] width 193 height 21
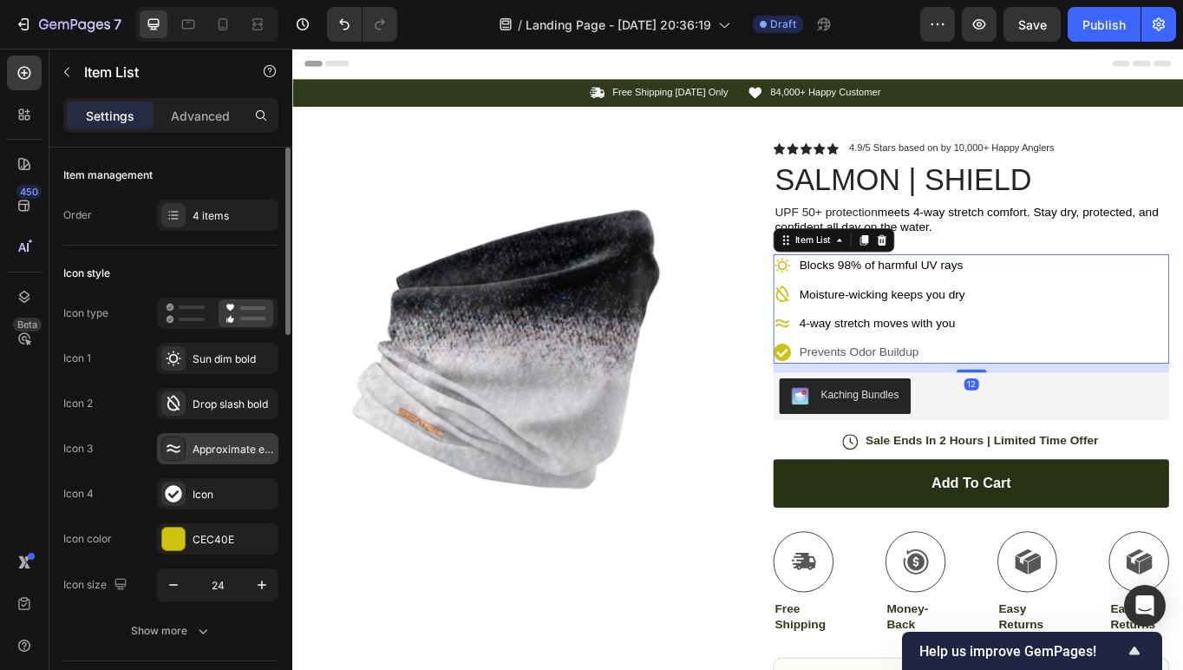
scroll to position [69, 0]
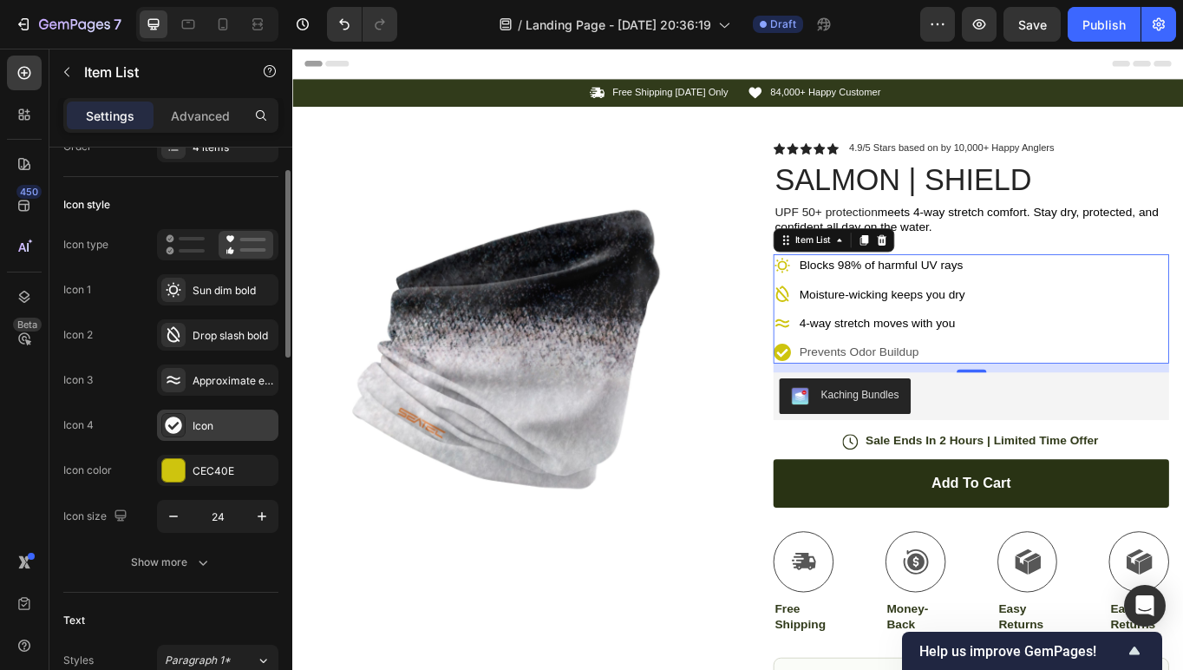
click at [171, 431] on icon at bounding box center [173, 424] width 16 height 16
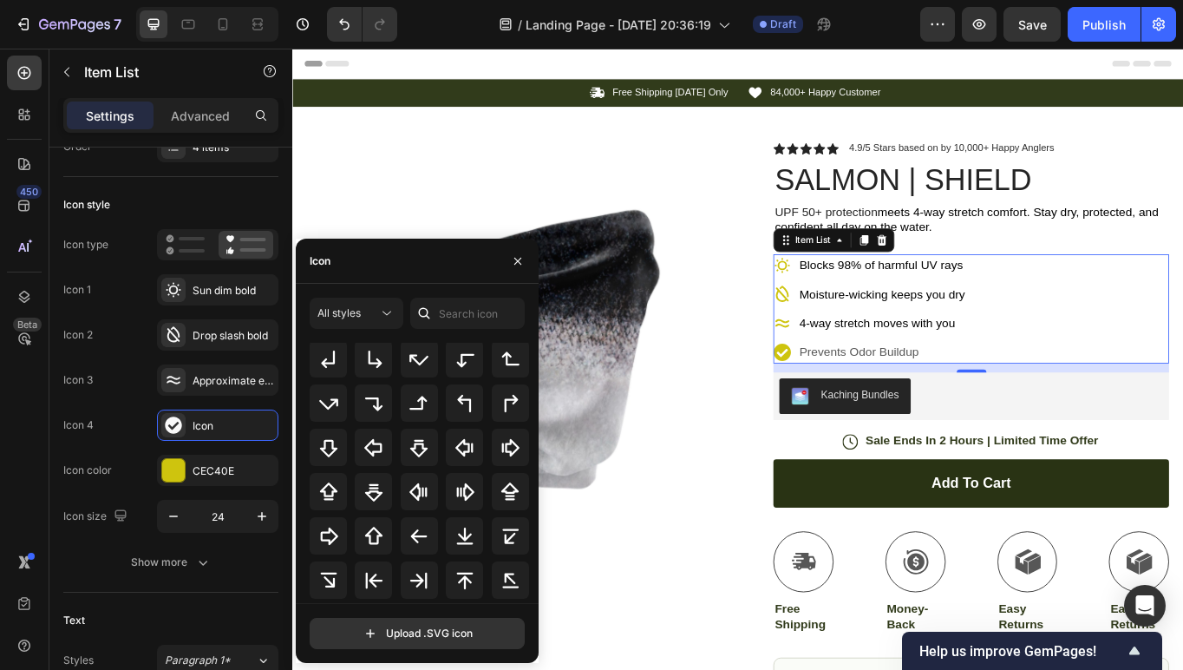
scroll to position [0, 0]
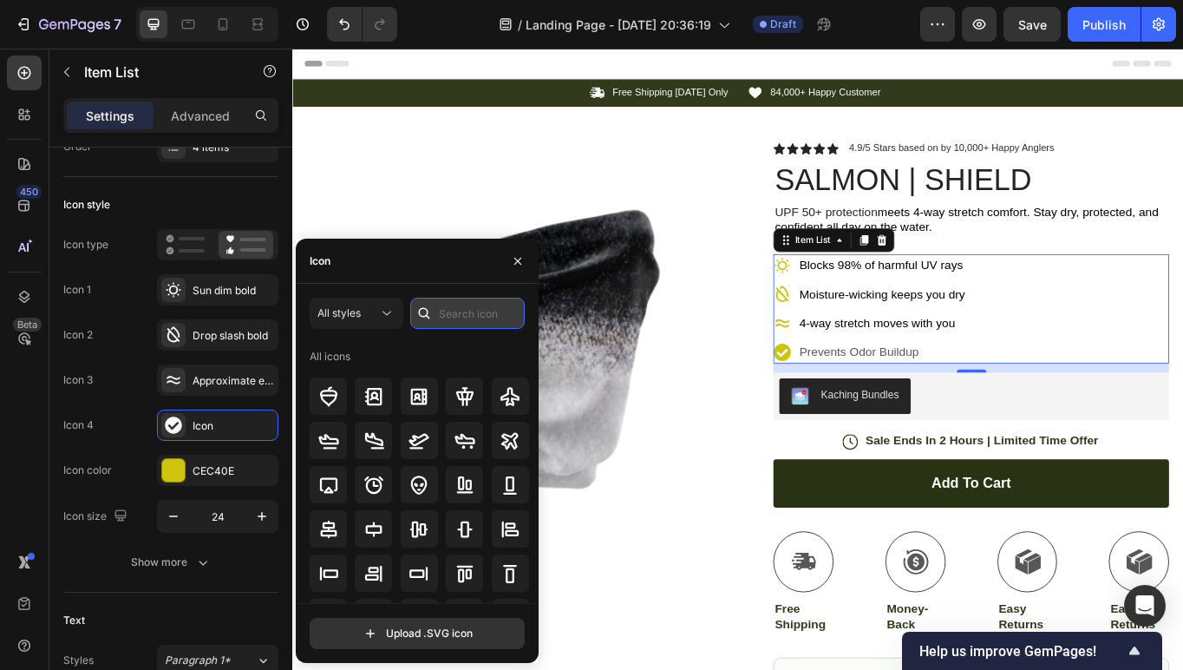
click at [455, 310] on input "text" at bounding box center [467, 313] width 115 height 31
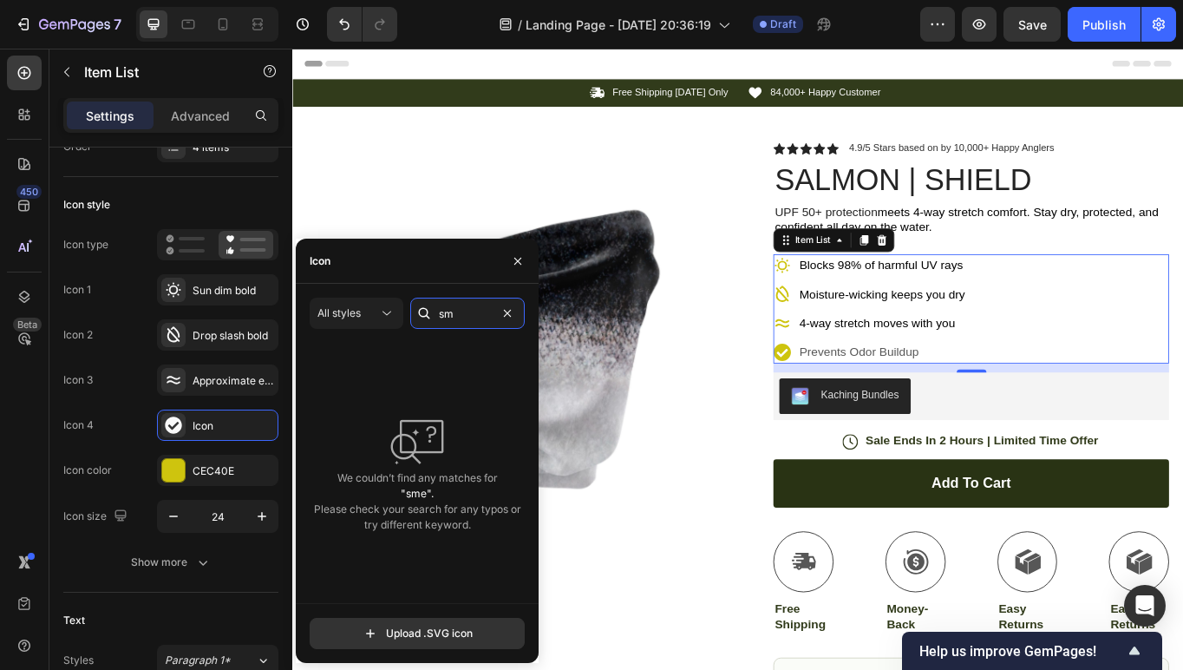
type input "s"
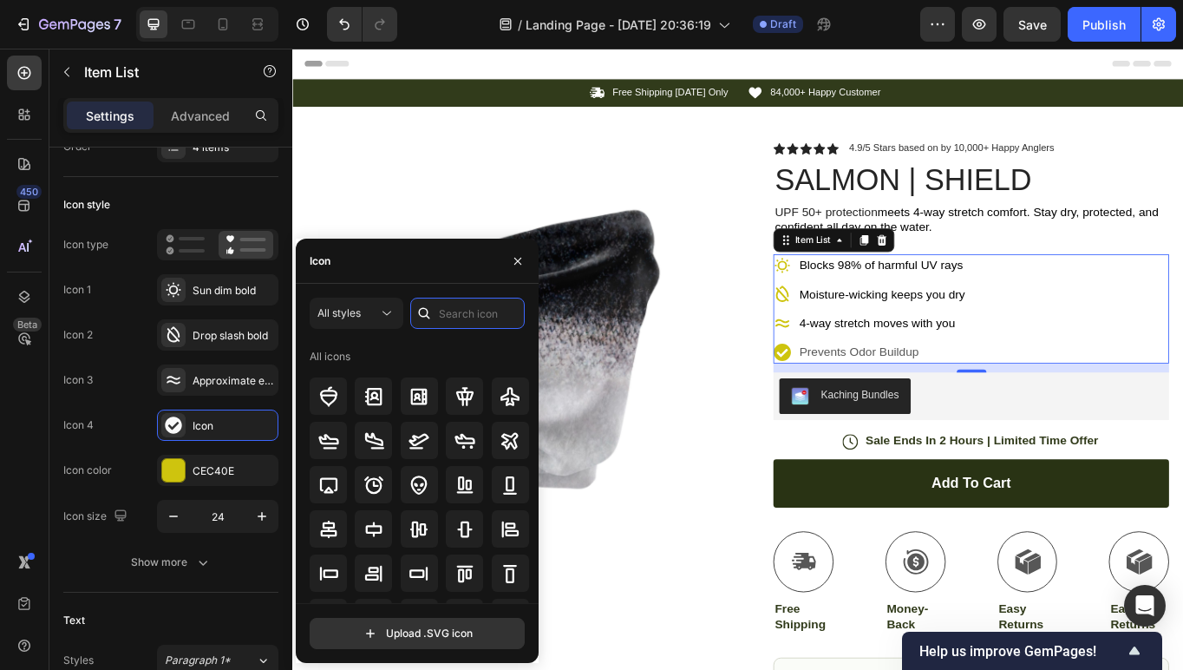
type input "s"
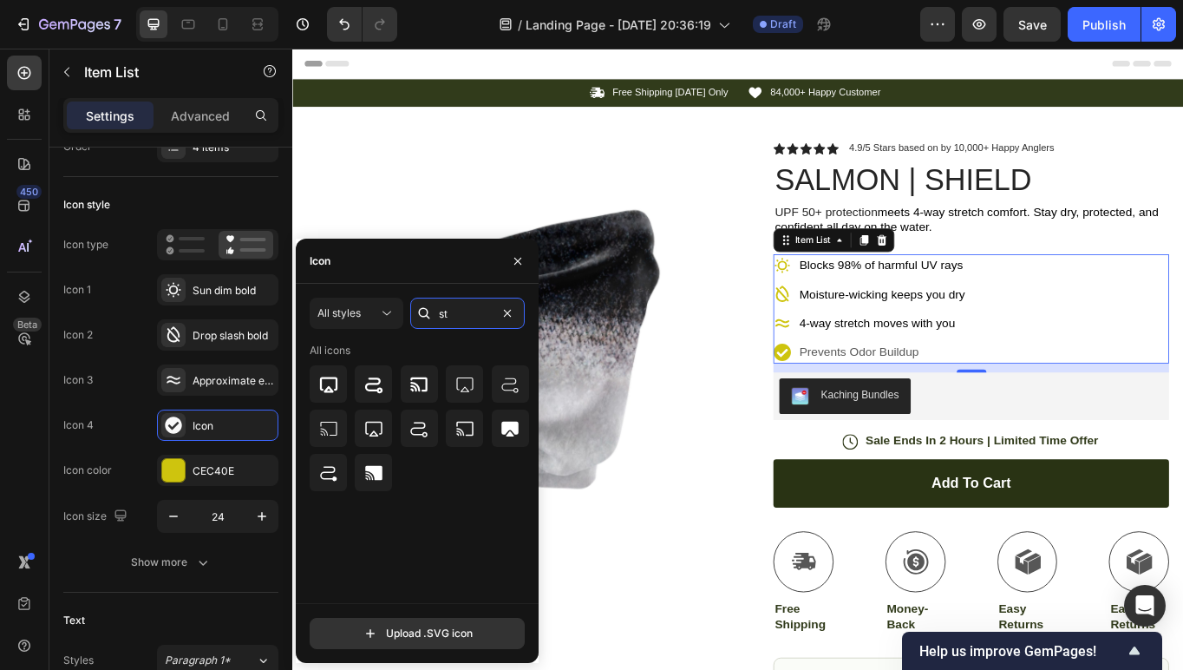
type input "s"
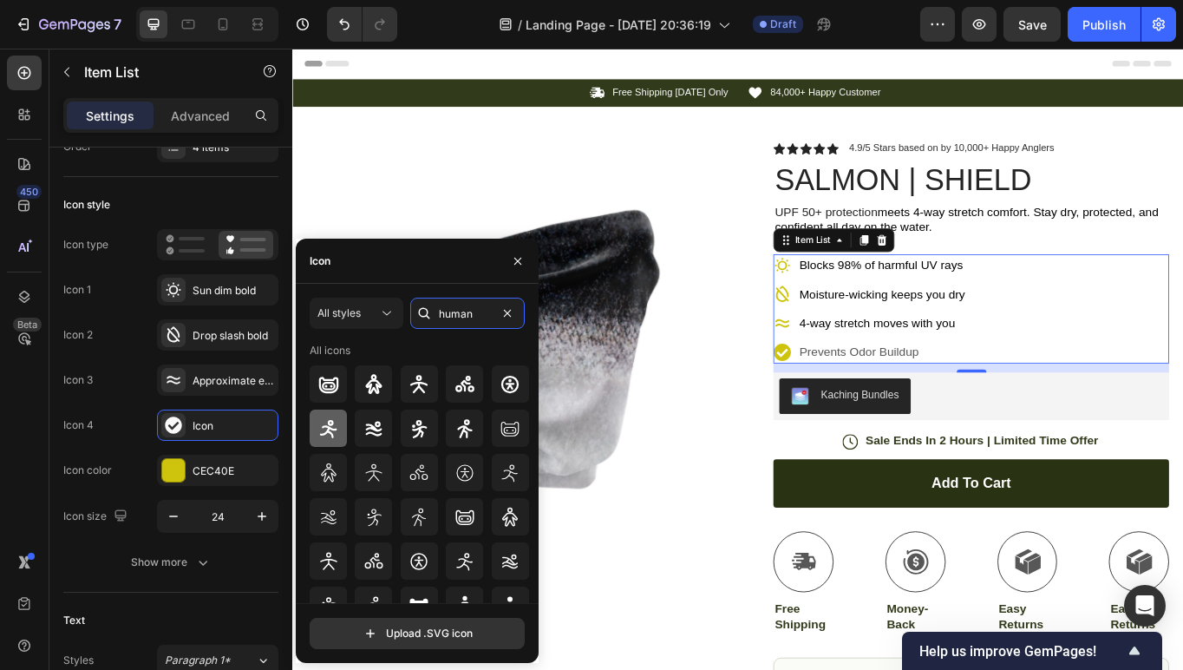
type input "human"
click at [325, 427] on icon at bounding box center [328, 428] width 21 height 21
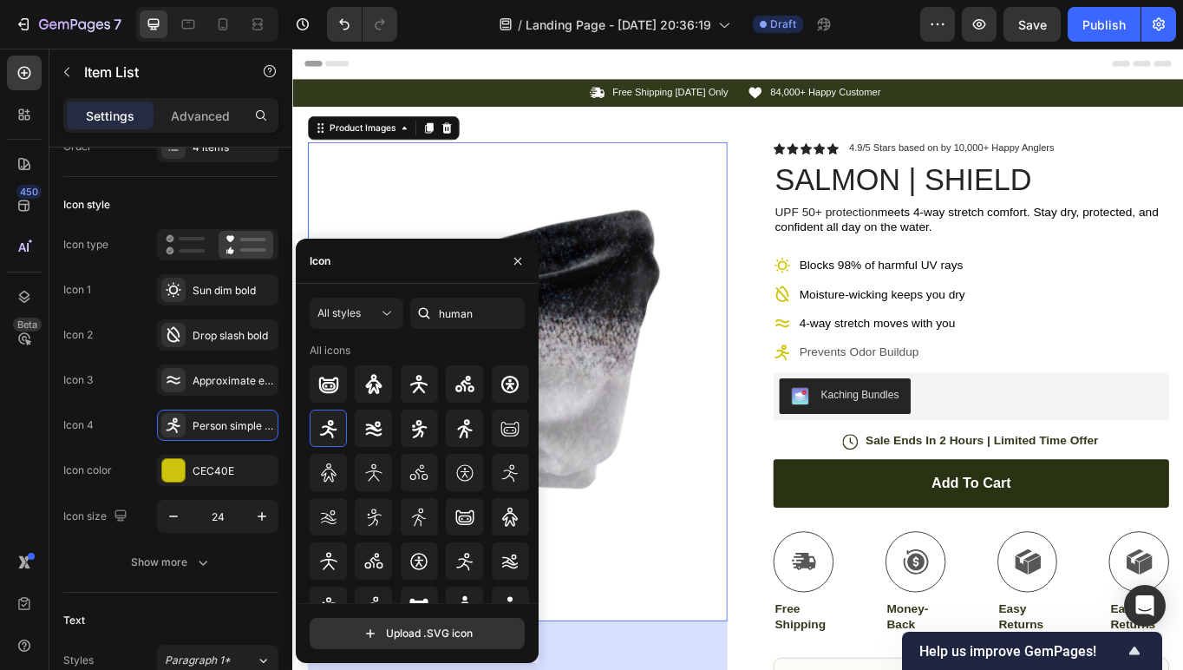
click at [784, 522] on img at bounding box center [555, 403] width 490 height 490
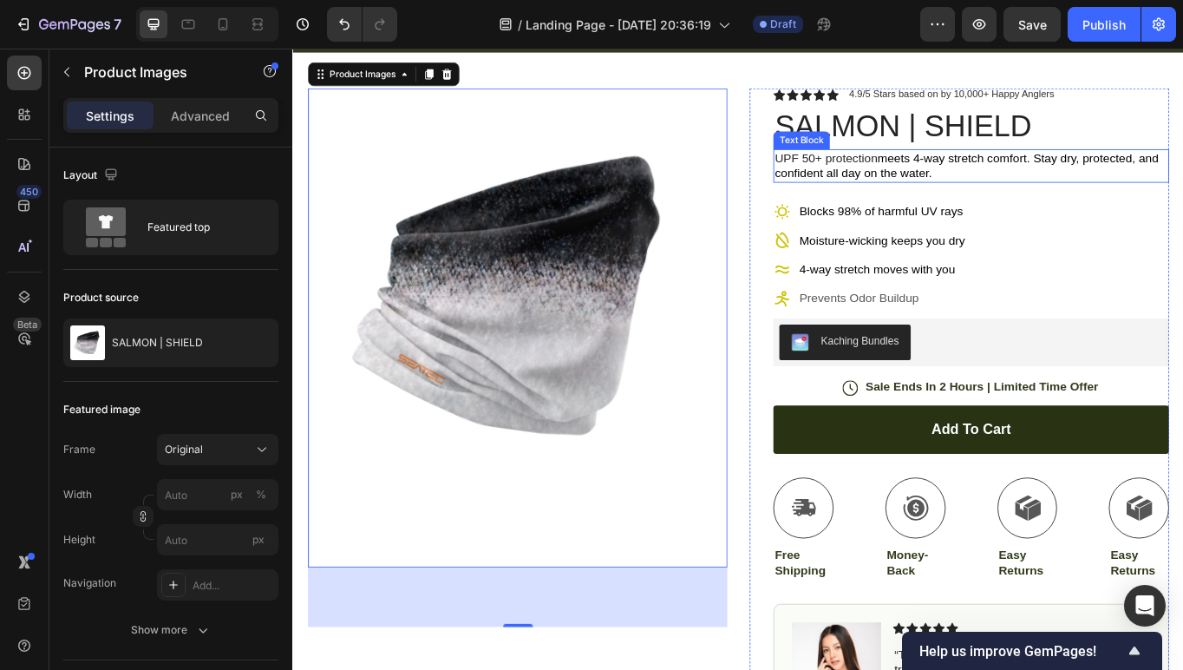
scroll to position [103, 0]
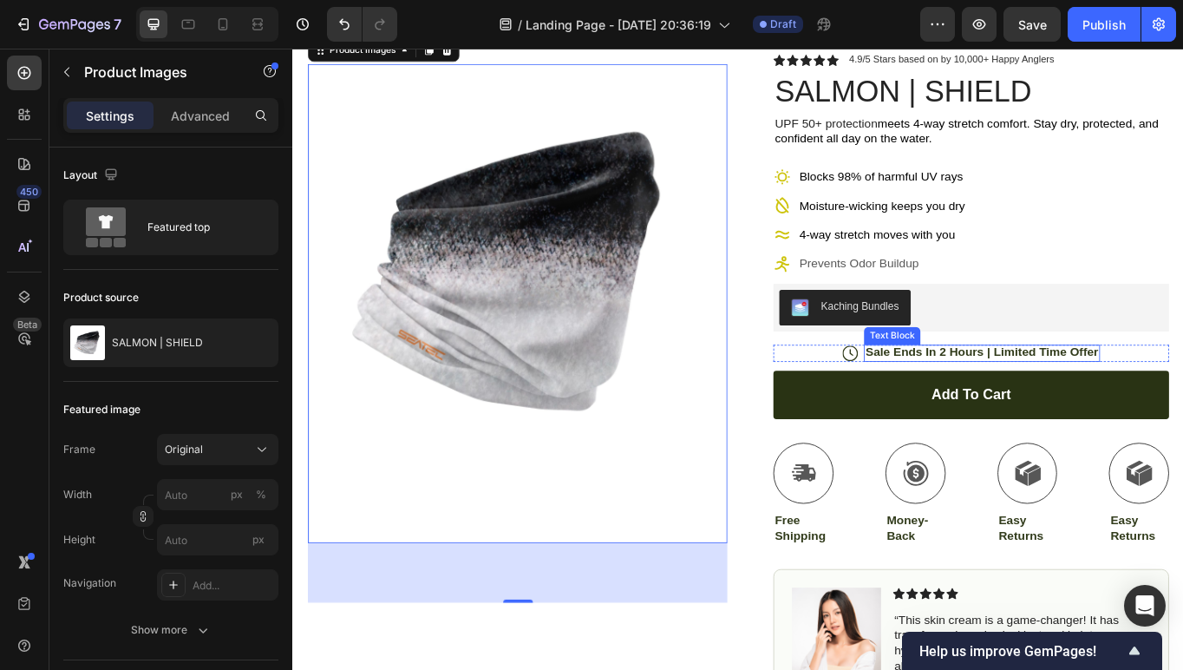
click at [1105, 404] on p "Sale Ends In 2 Hours | Limited Time Offer" at bounding box center [1097, 404] width 272 height 18
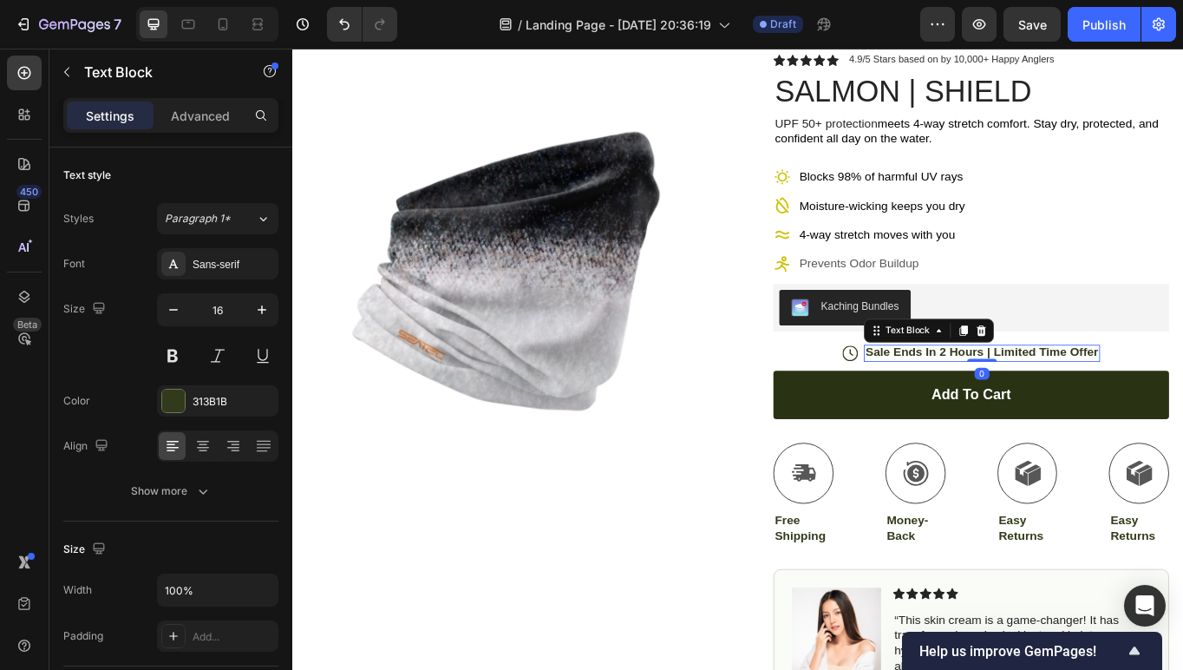
click at [1064, 403] on p "Sale Ends In 2 Hours | Limited Time Offer" at bounding box center [1097, 404] width 272 height 18
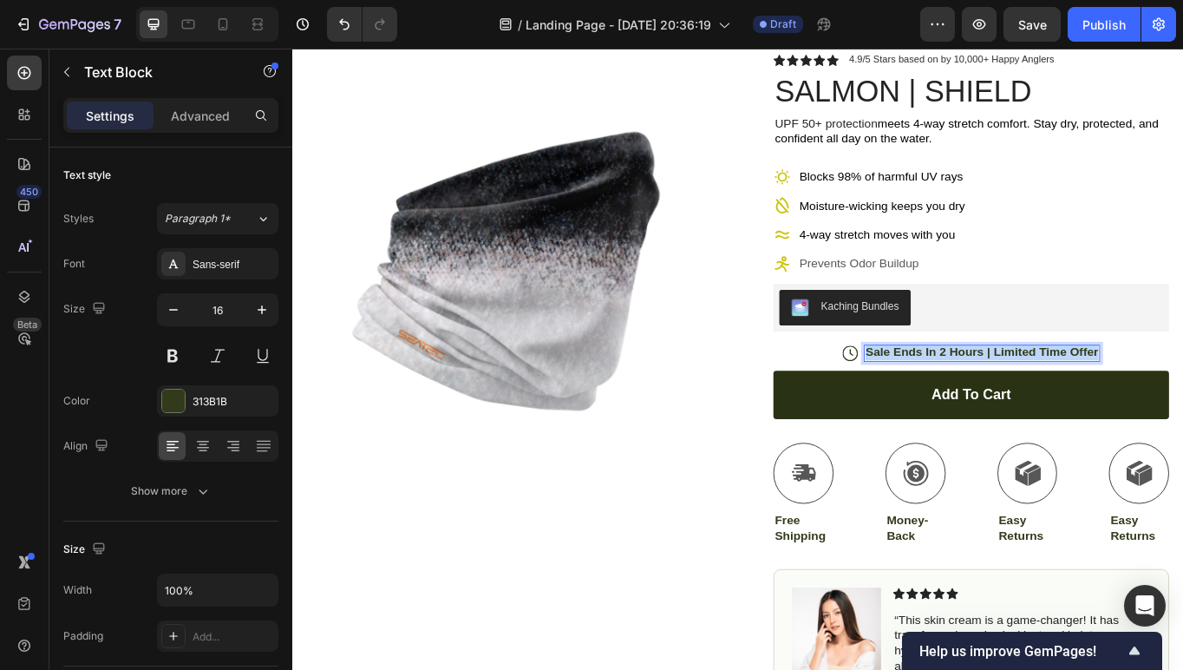
click at [1064, 403] on p "Sale Ends In 2 Hours | Limited Time Offer" at bounding box center [1097, 404] width 272 height 18
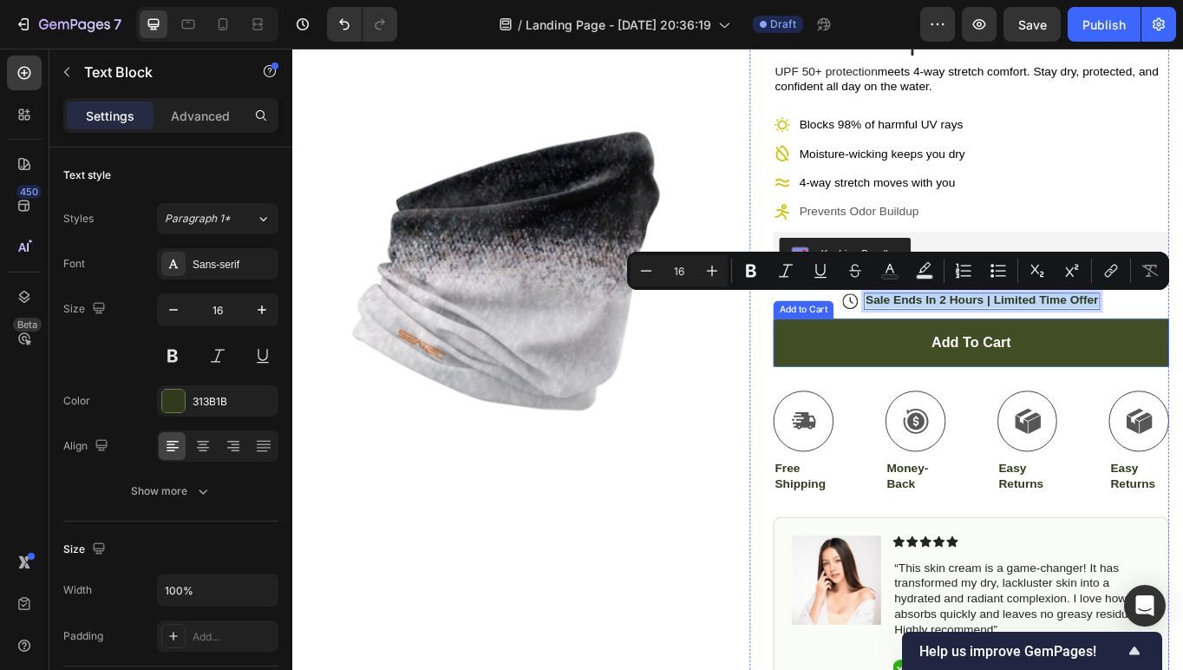
scroll to position [175, 0]
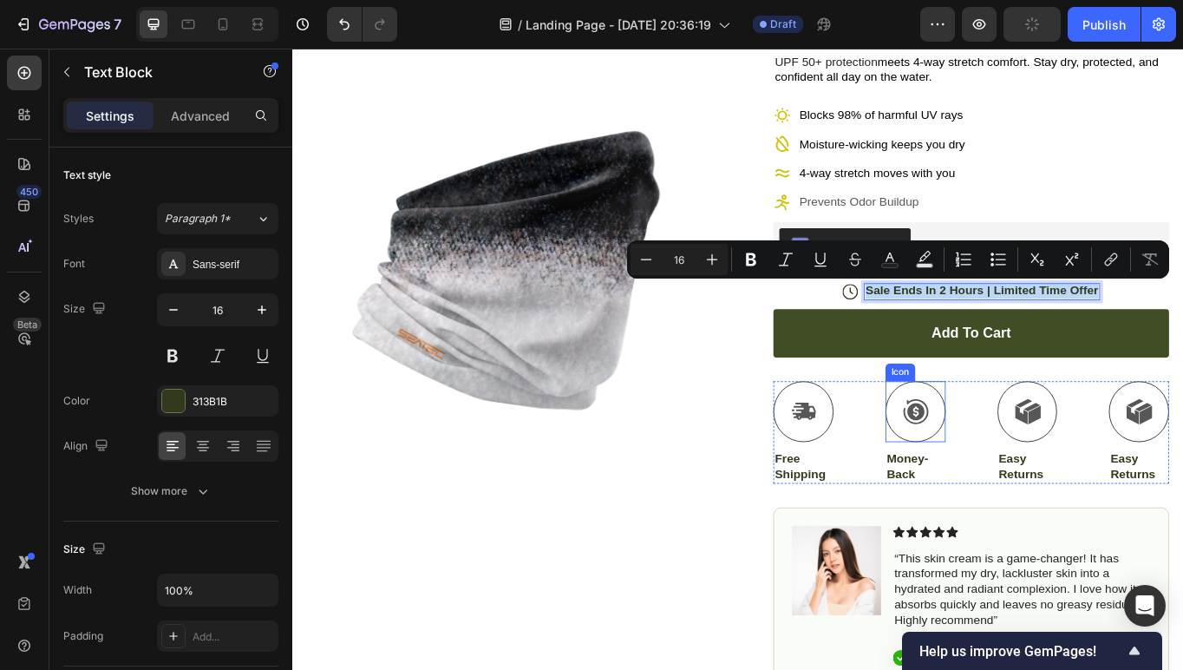
click at [999, 387] on button "Add to cart" at bounding box center [1085, 381] width 462 height 56
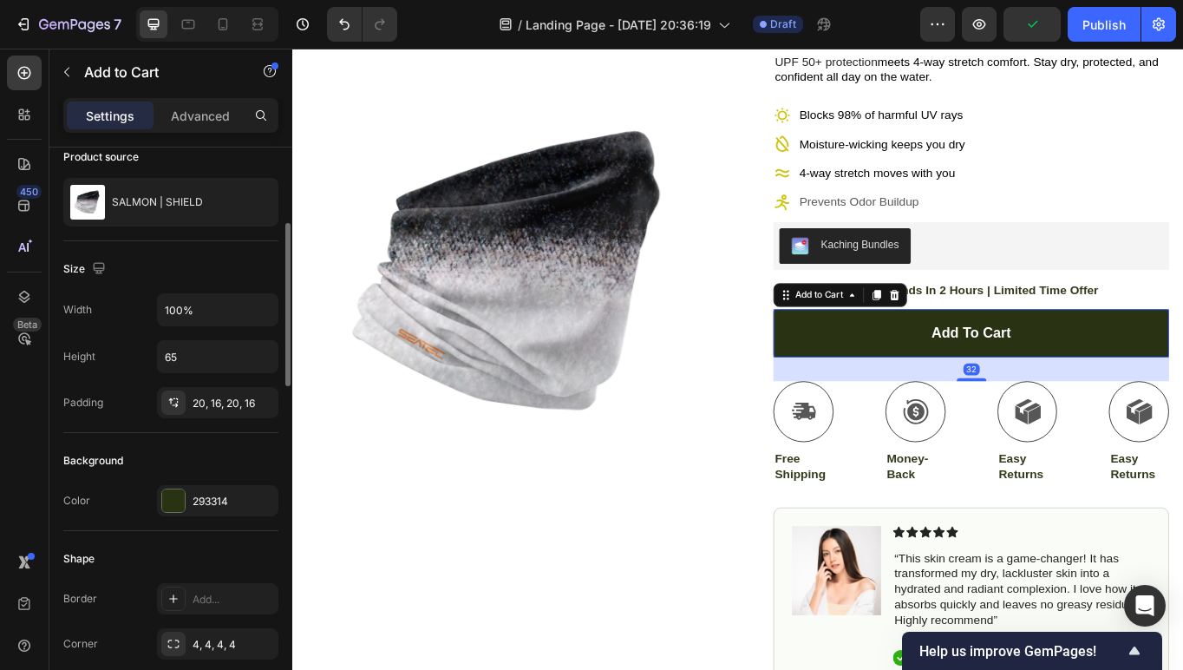
scroll to position [168, 0]
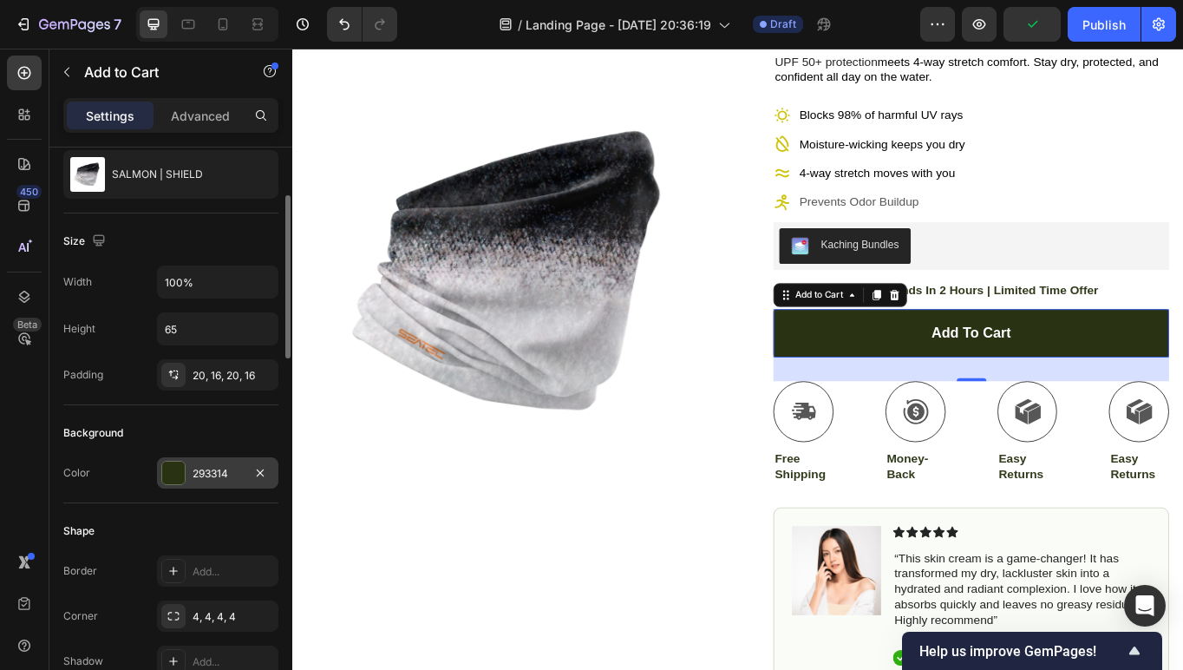
click at [173, 481] on div at bounding box center [173, 473] width 23 height 23
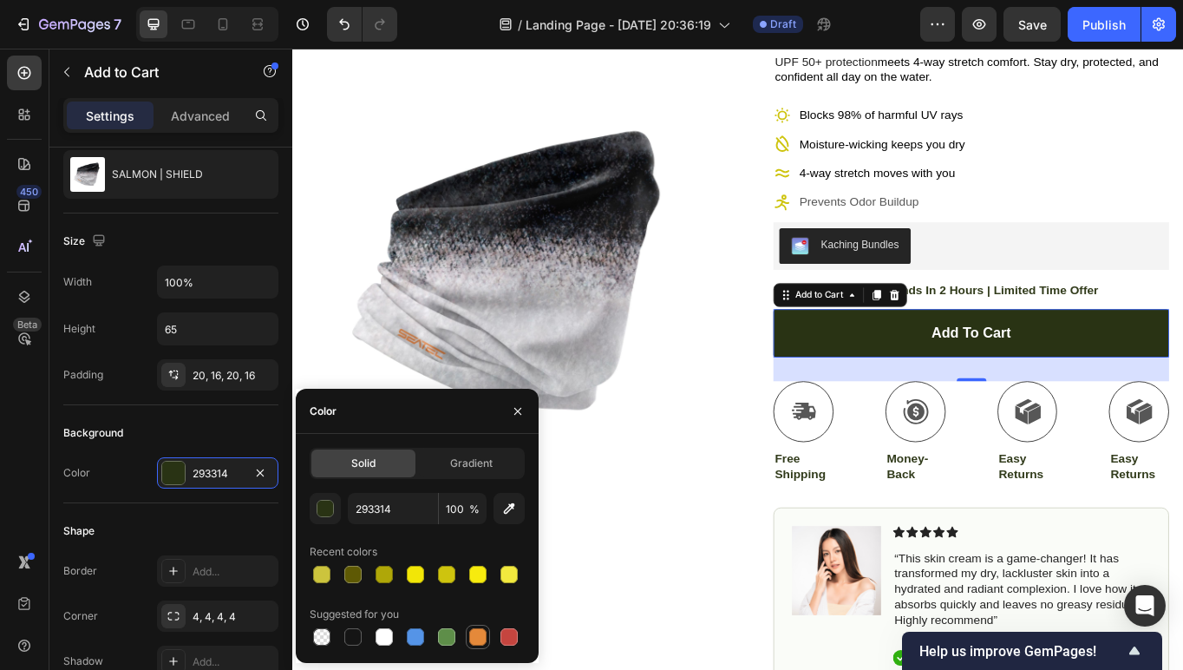
click at [482, 641] on div at bounding box center [477, 636] width 17 height 17
type input "E4893A"
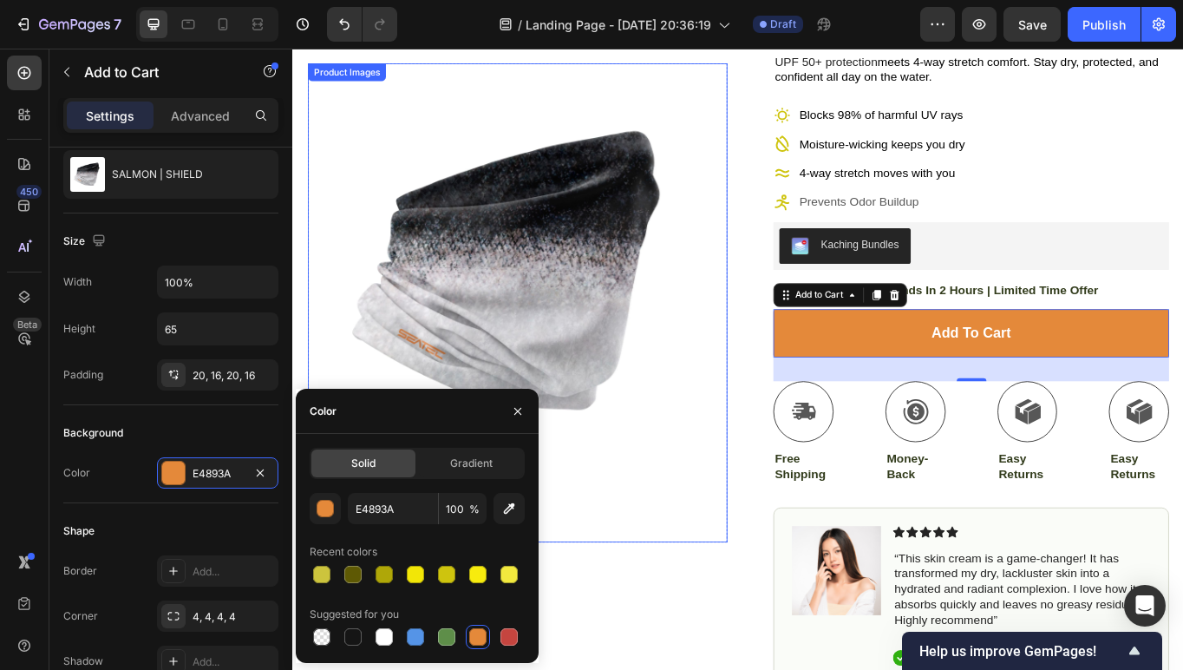
click at [777, 532] on img at bounding box center [555, 311] width 490 height 490
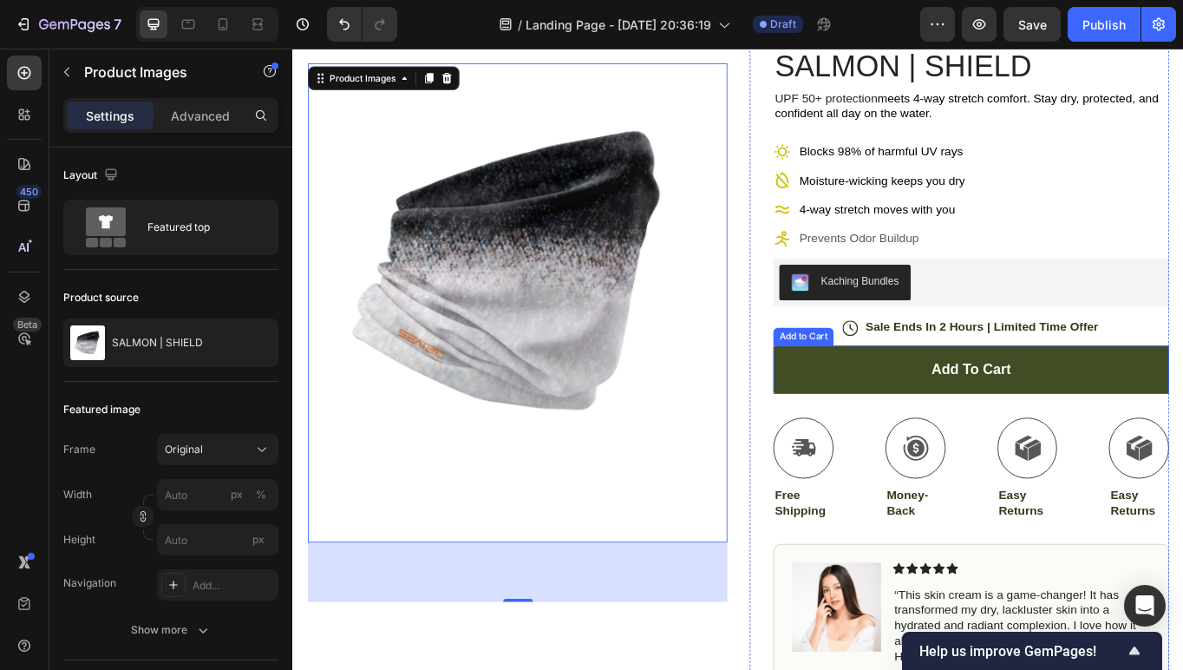
scroll to position [186, 0]
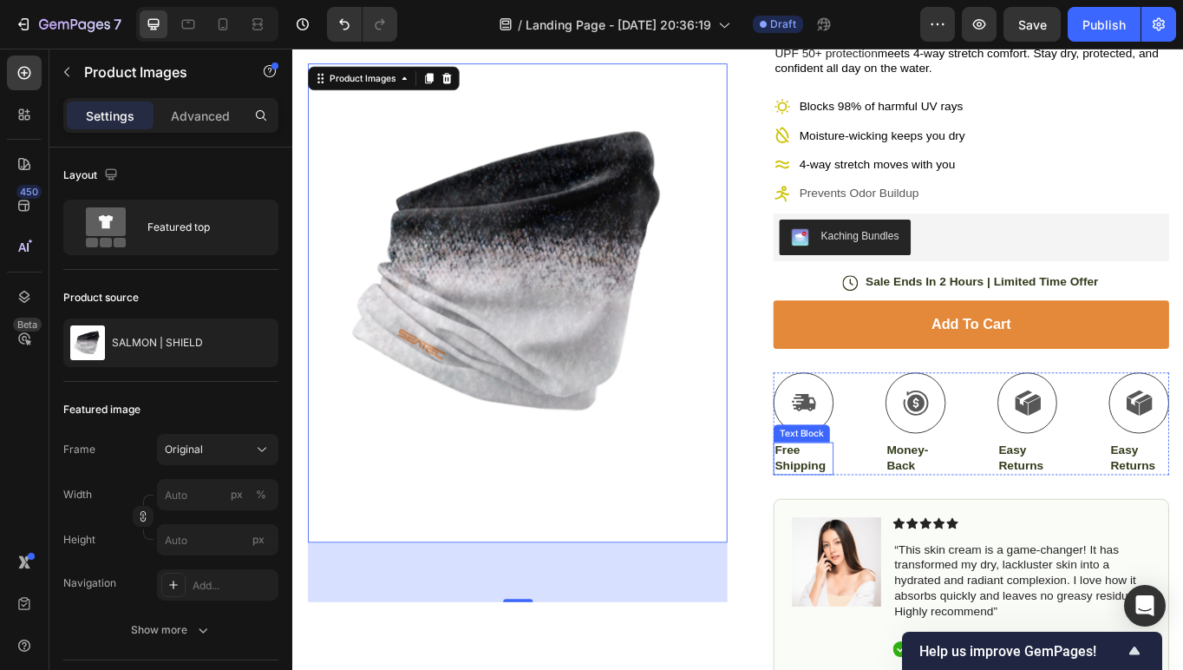
click at [882, 528] on p "Free Shipping" at bounding box center [888, 526] width 67 height 36
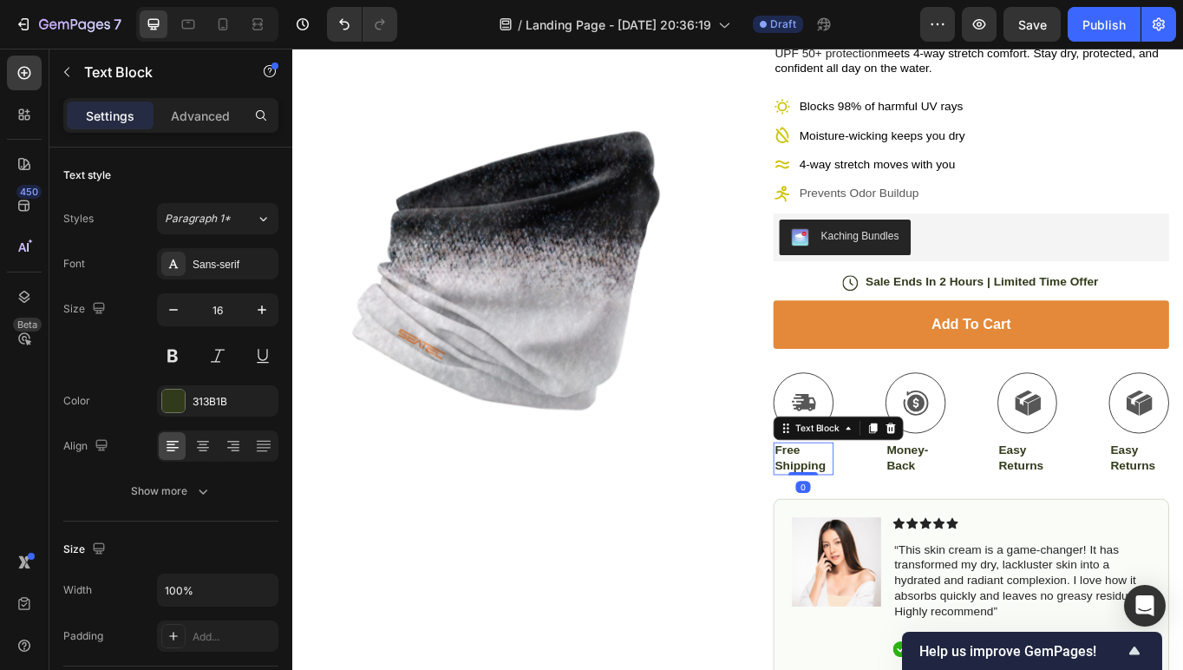
click at [882, 528] on p "Free Shipping" at bounding box center [888, 526] width 67 height 36
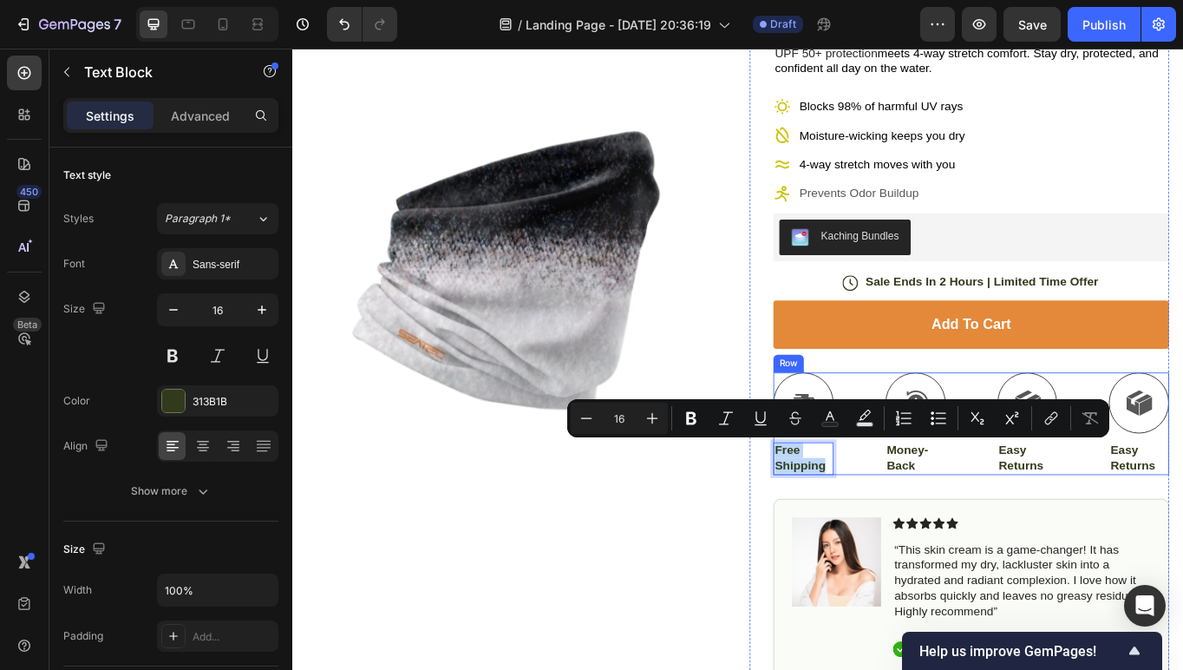
click at [968, 535] on div "Icon Free Shipping Text Block 0 Icon Money-Back Text Block Icon Easy Returns Te…" at bounding box center [1085, 487] width 462 height 120
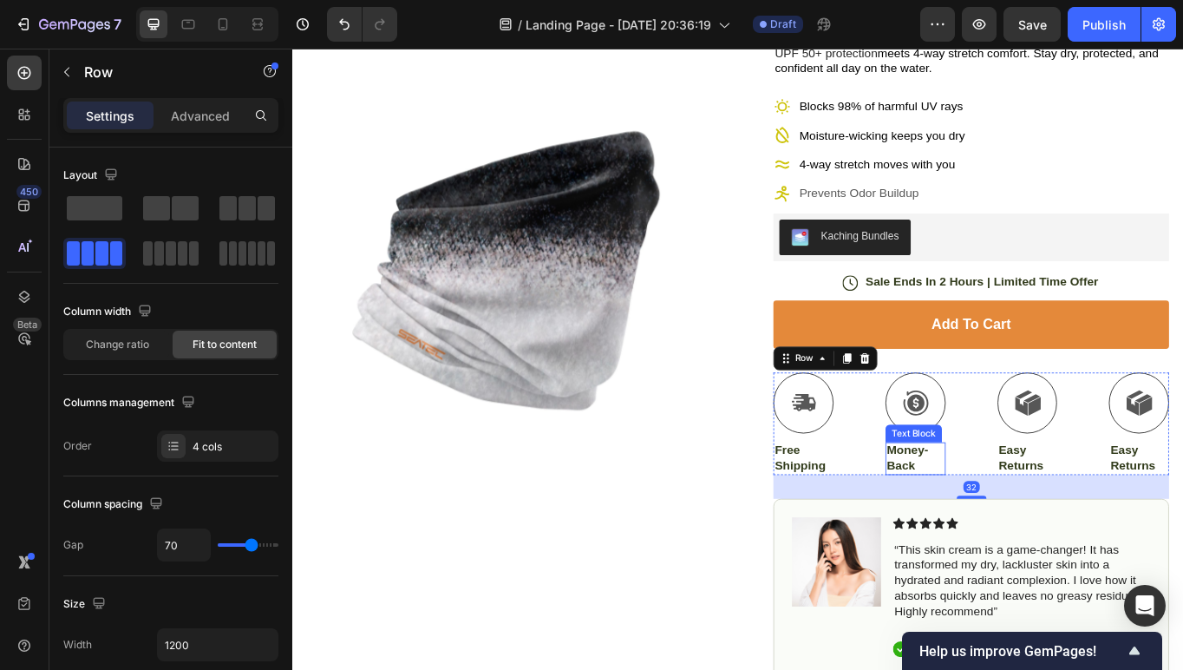
click at [1015, 522] on p "Money-Back" at bounding box center [1019, 526] width 67 height 36
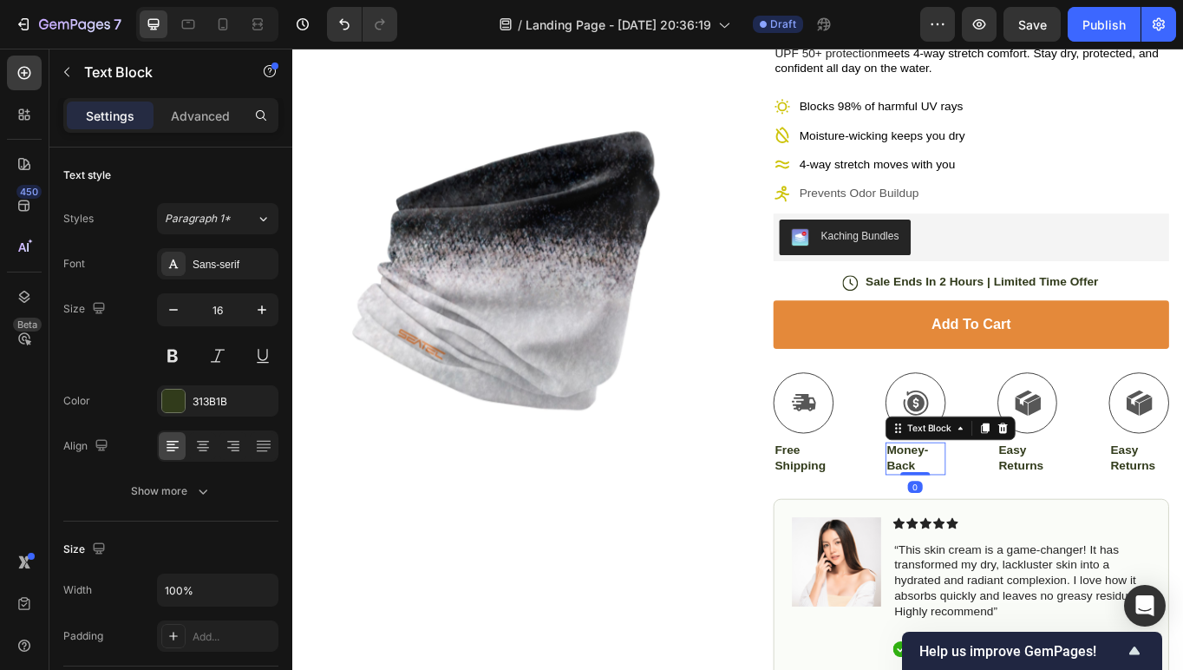
click at [1015, 522] on p "Money-Back" at bounding box center [1019, 526] width 67 height 36
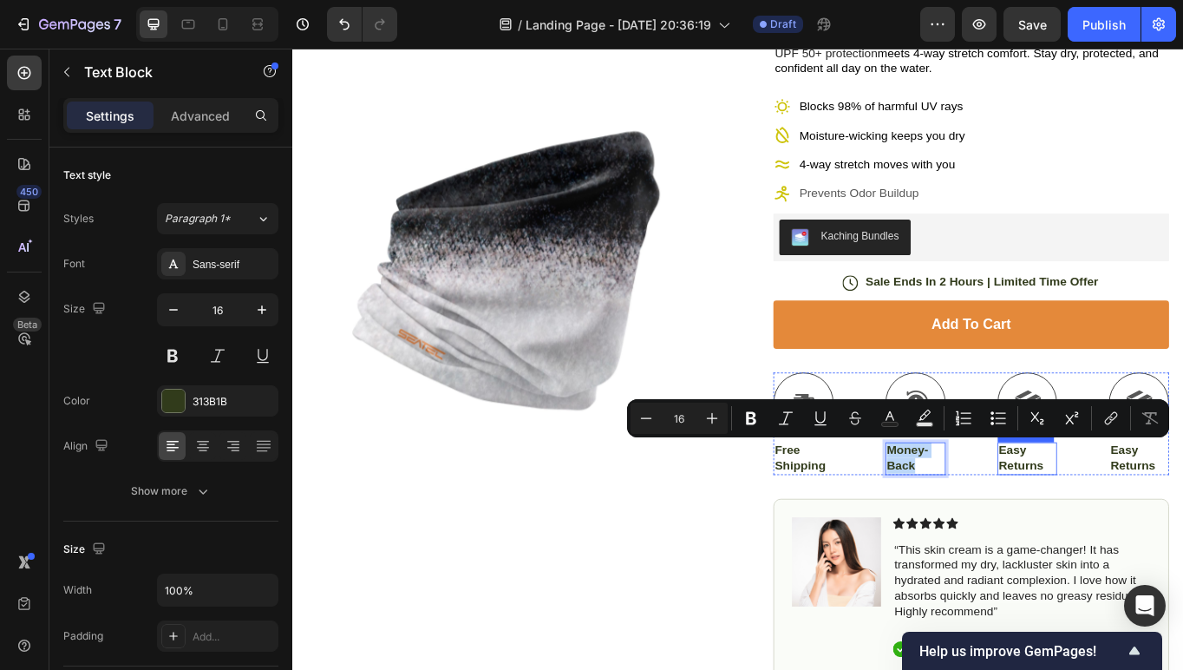
click at [1150, 513] on p "Easy Returns" at bounding box center [1150, 526] width 67 height 36
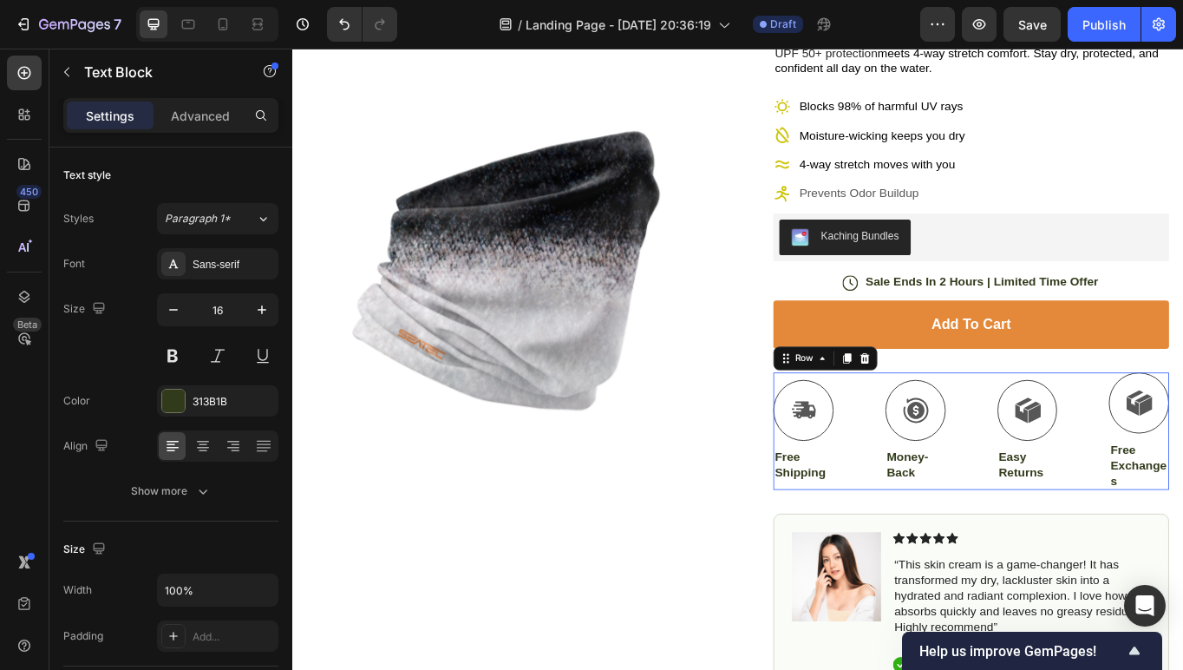
click at [1244, 531] on div "Icon Free Shipping Text Block Icon Money-Back Text Block Icon Easy Returns Text…" at bounding box center [1085, 495] width 462 height 137
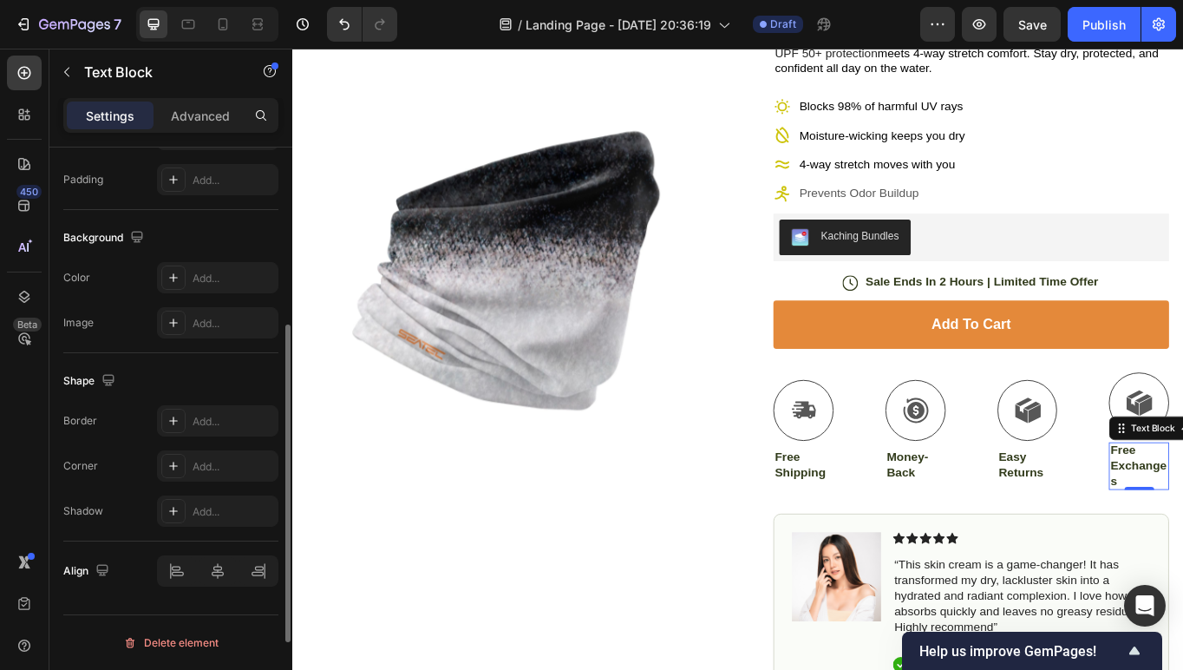
scroll to position [0, 0]
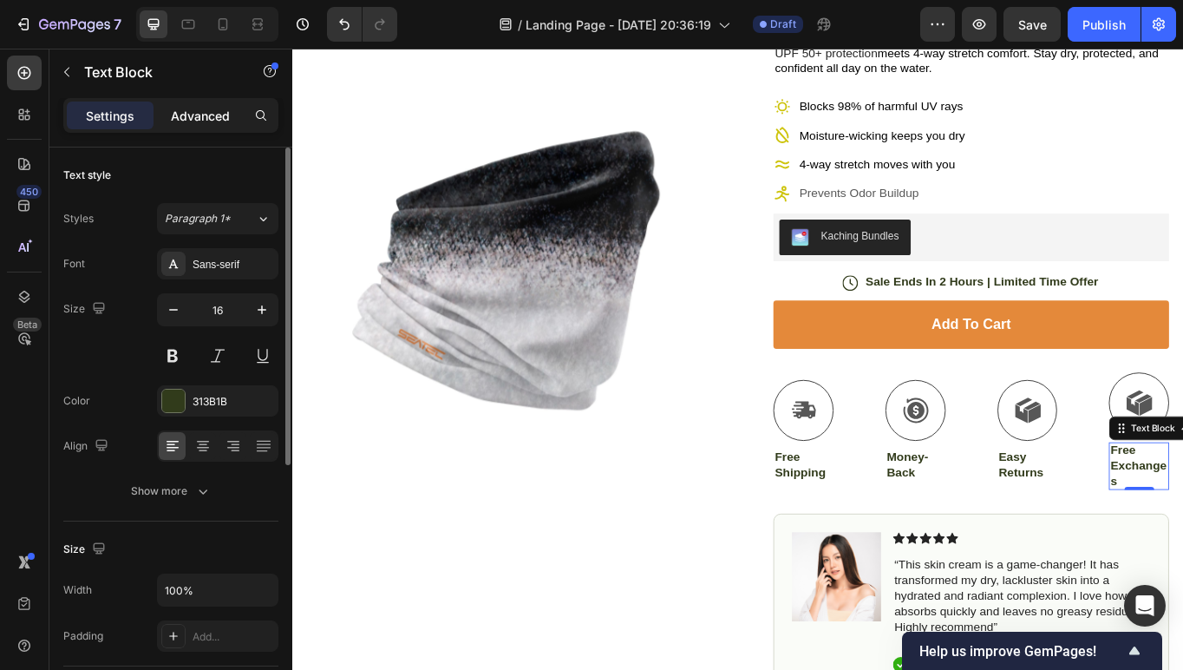
click at [198, 108] on p "Advanced" at bounding box center [200, 116] width 59 height 18
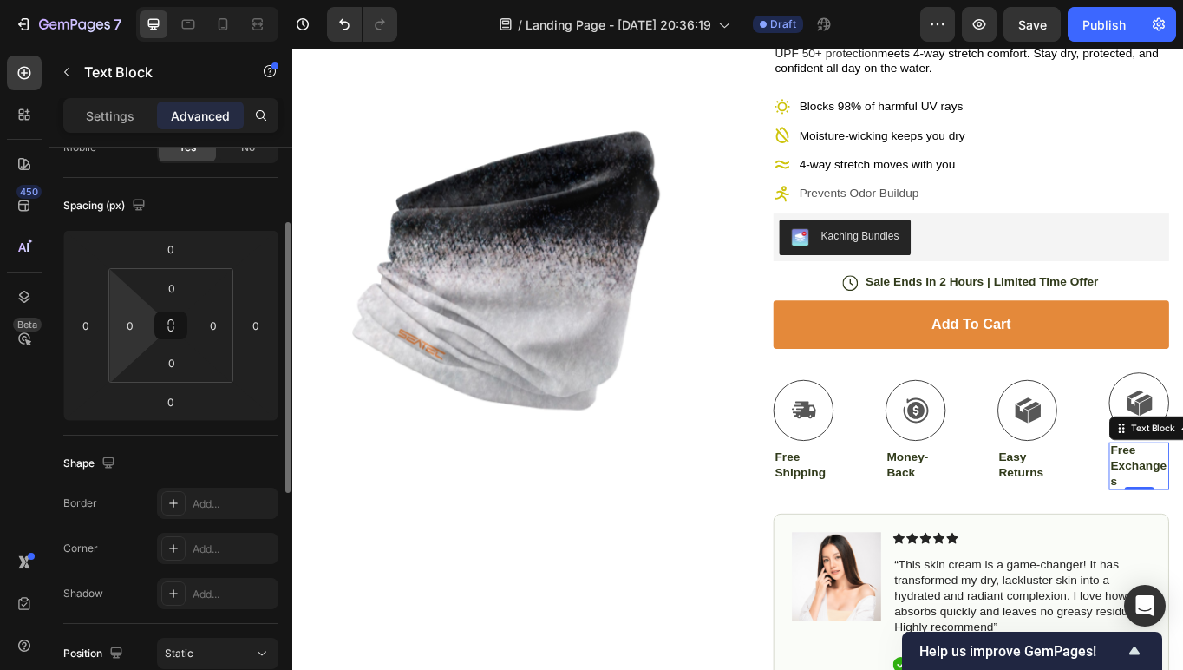
scroll to position [141, 0]
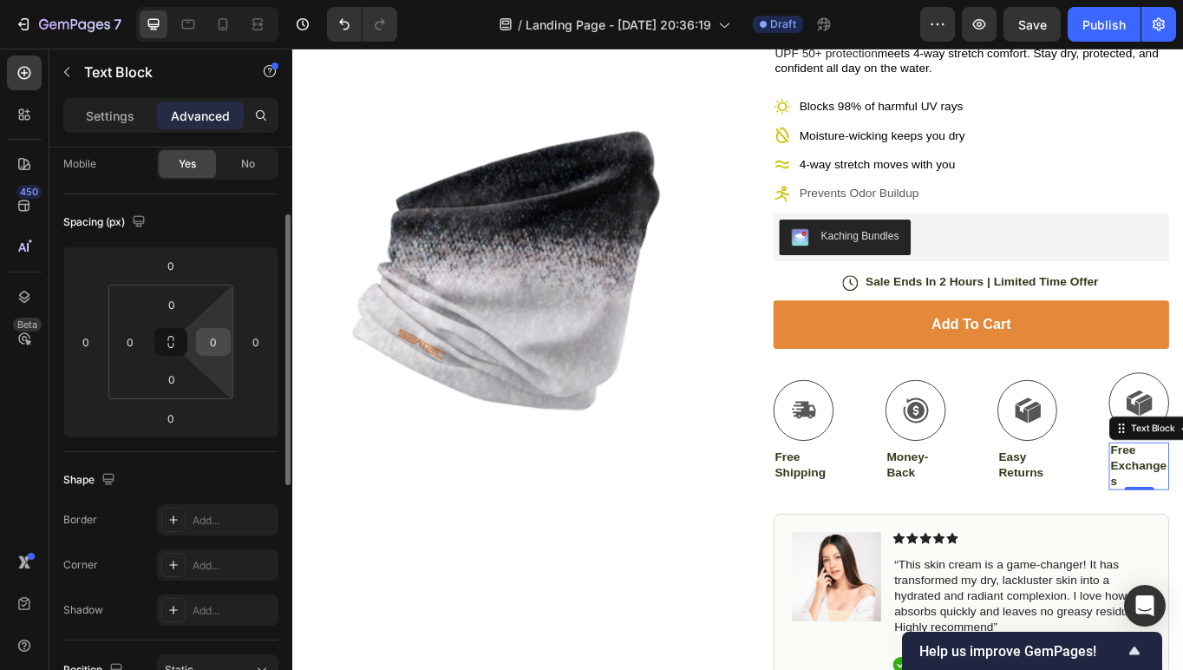
click at [218, 341] on input "0" at bounding box center [213, 342] width 26 height 26
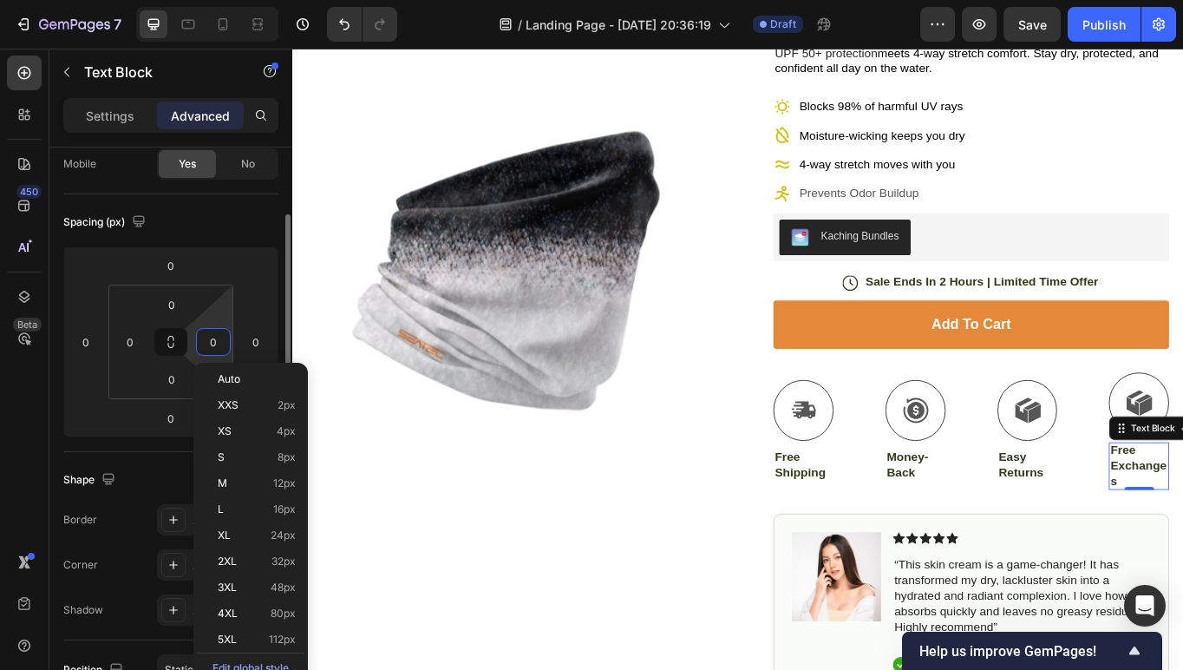
click at [219, 344] on input "0" at bounding box center [213, 342] width 26 height 26
click at [217, 341] on input "0" at bounding box center [213, 342] width 26 height 26
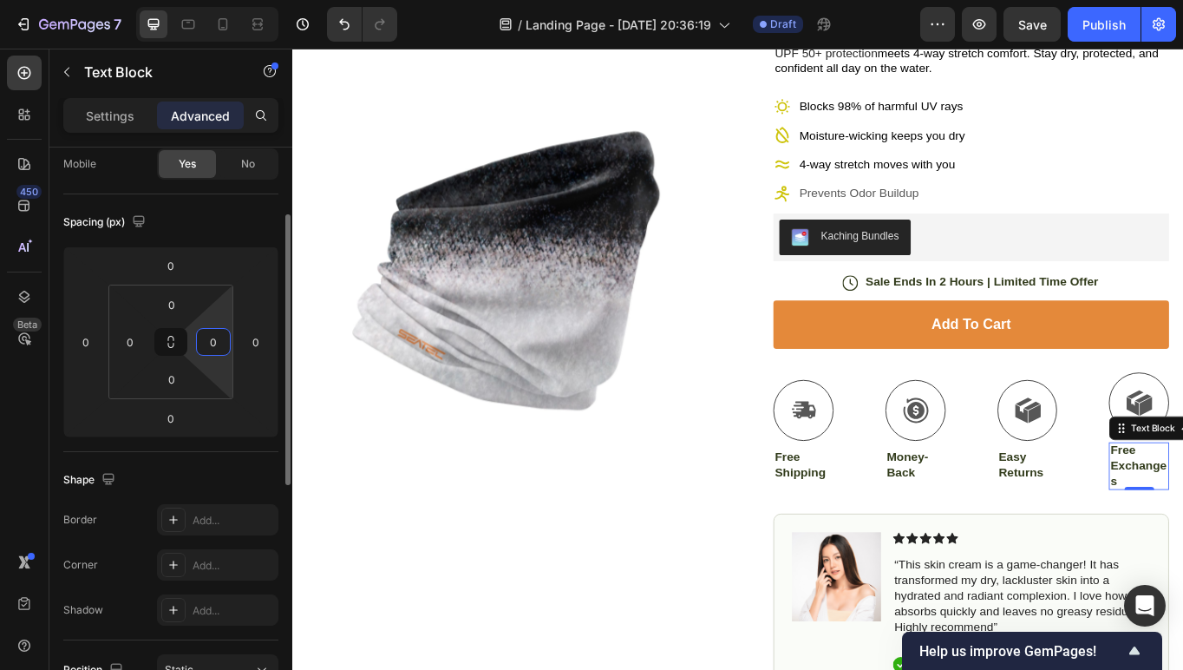
click at [204, 336] on input "0" at bounding box center [213, 342] width 26 height 26
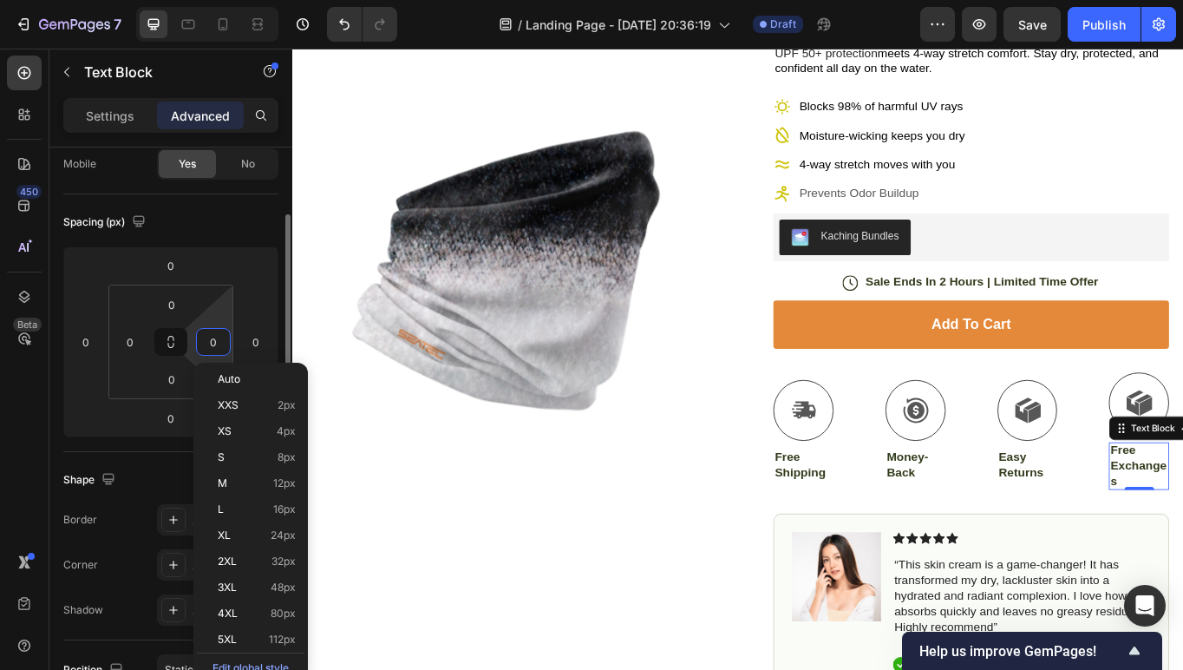
type input "2"
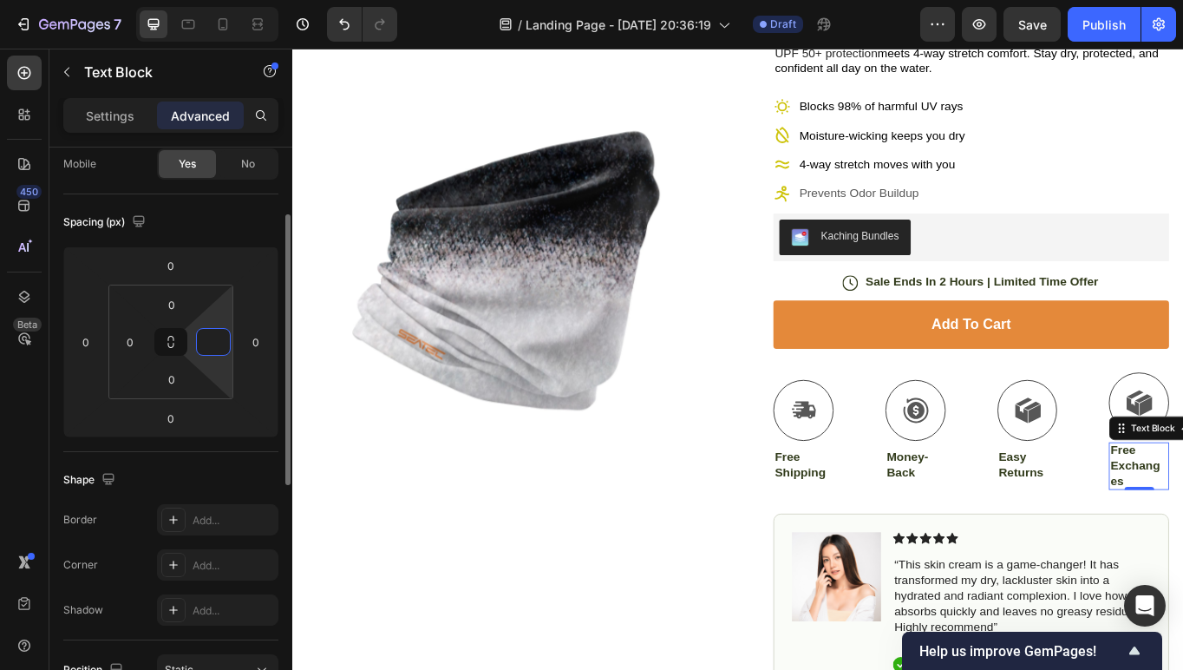
type input "2"
type input "1"
click at [174, 343] on icon at bounding box center [171, 342] width 14 height 14
type input "0"
click at [174, 348] on icon at bounding box center [171, 342] width 14 height 14
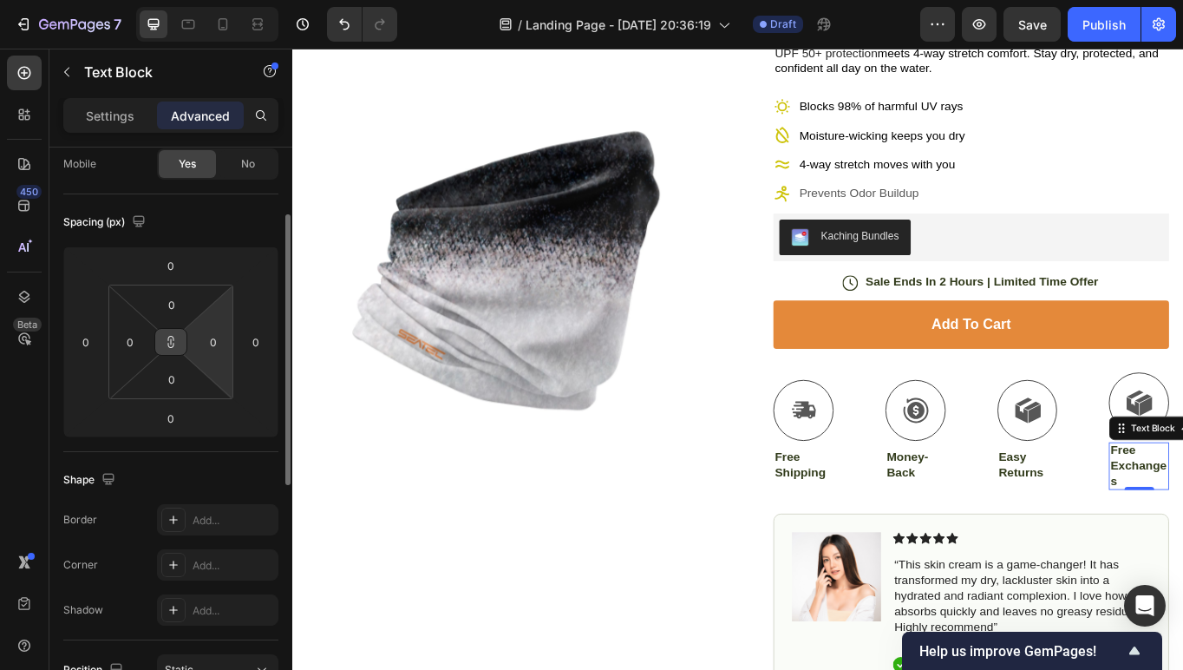
click at [172, 344] on icon at bounding box center [171, 342] width 14 height 14
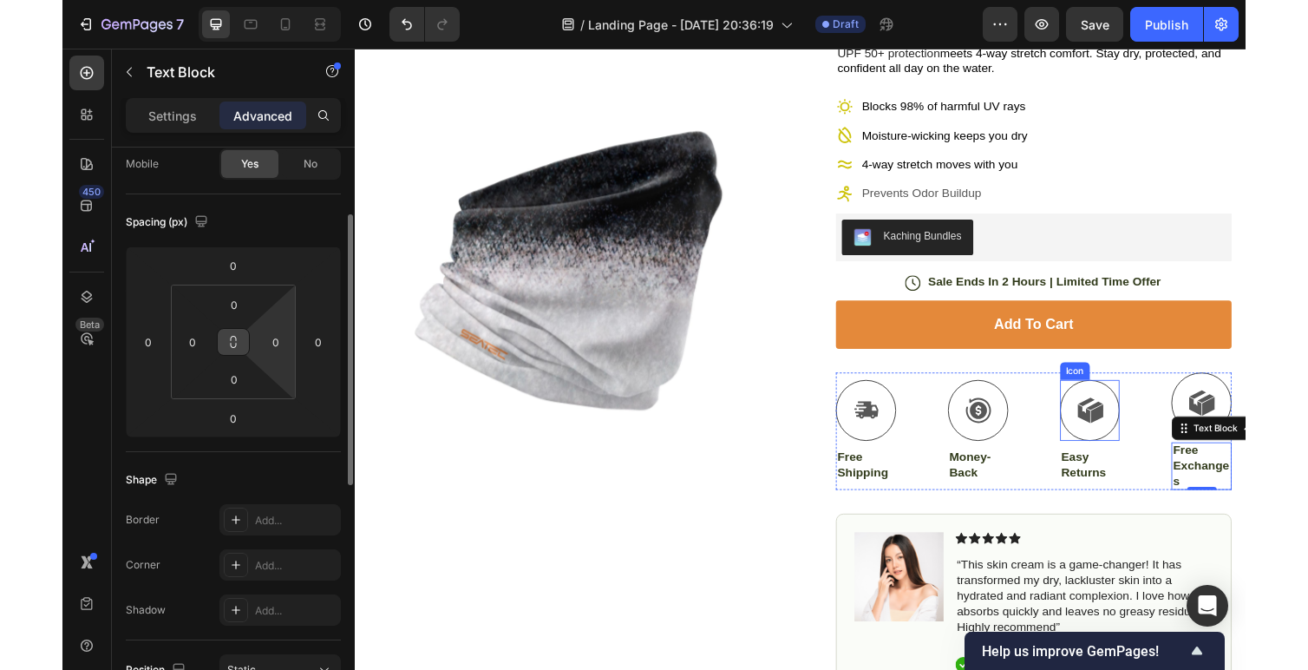
scroll to position [185, 0]
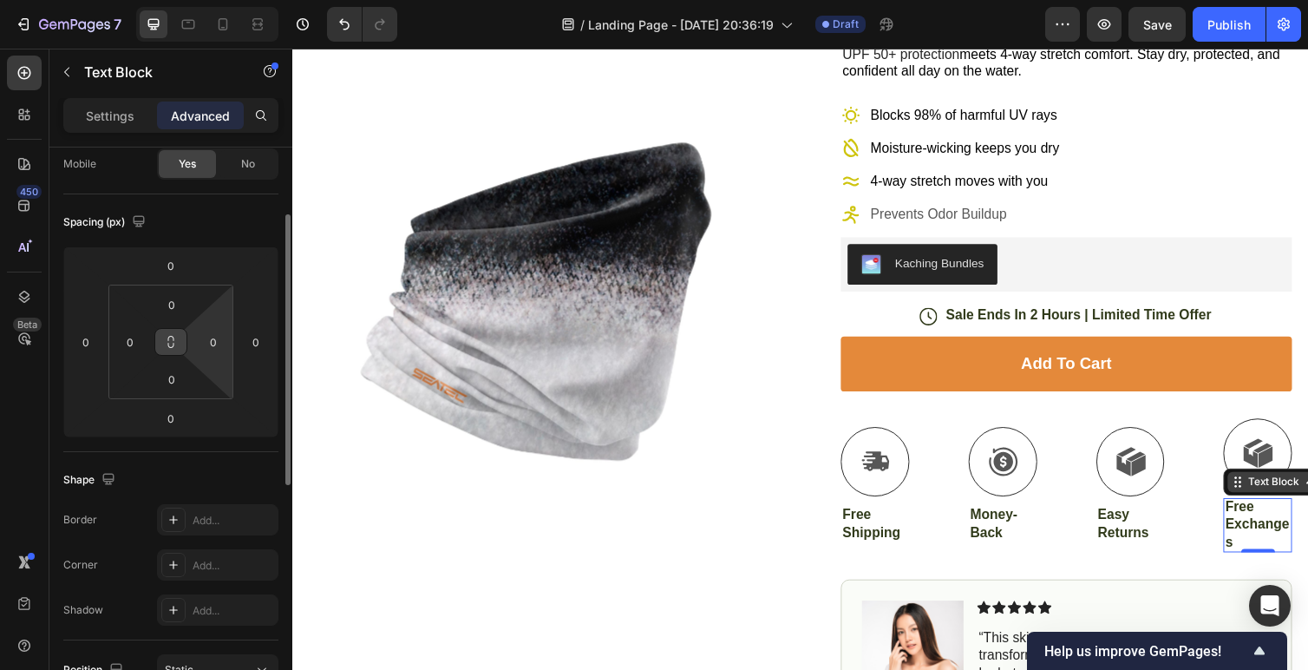
click at [1283, 499] on div "Text Block" at bounding box center [1297, 493] width 59 height 16
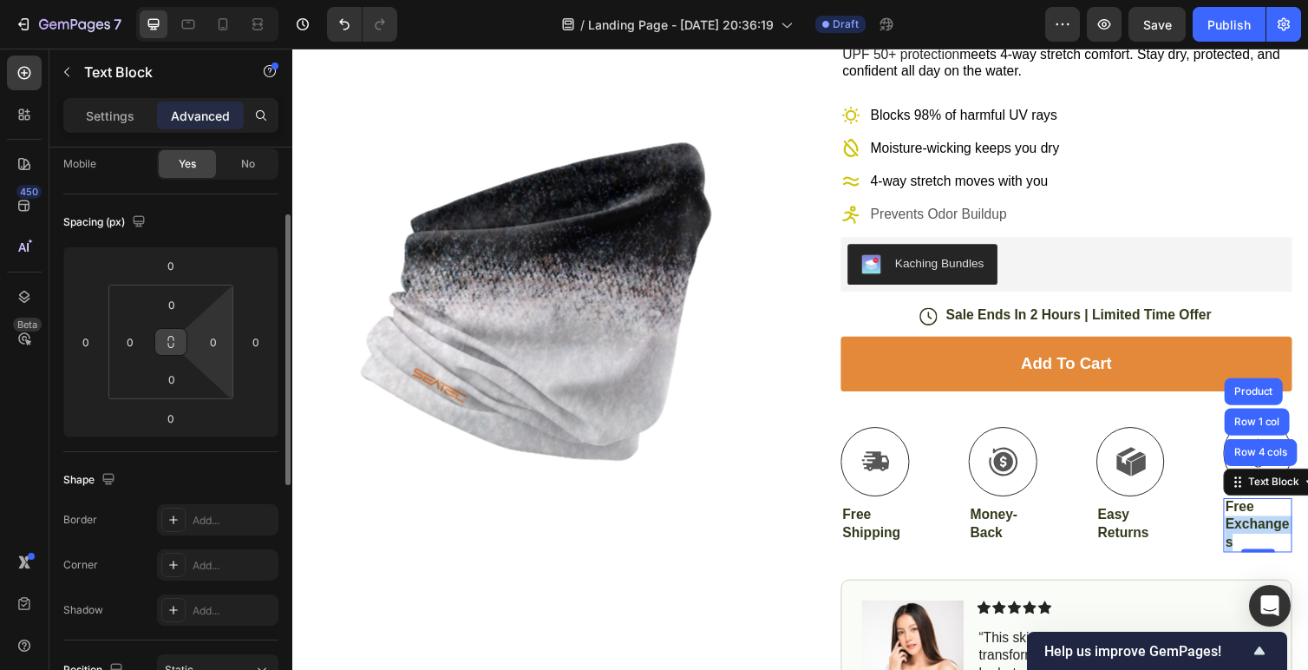
click at [1280, 535] on p "Free Exchanges" at bounding box center [1281, 536] width 67 height 54
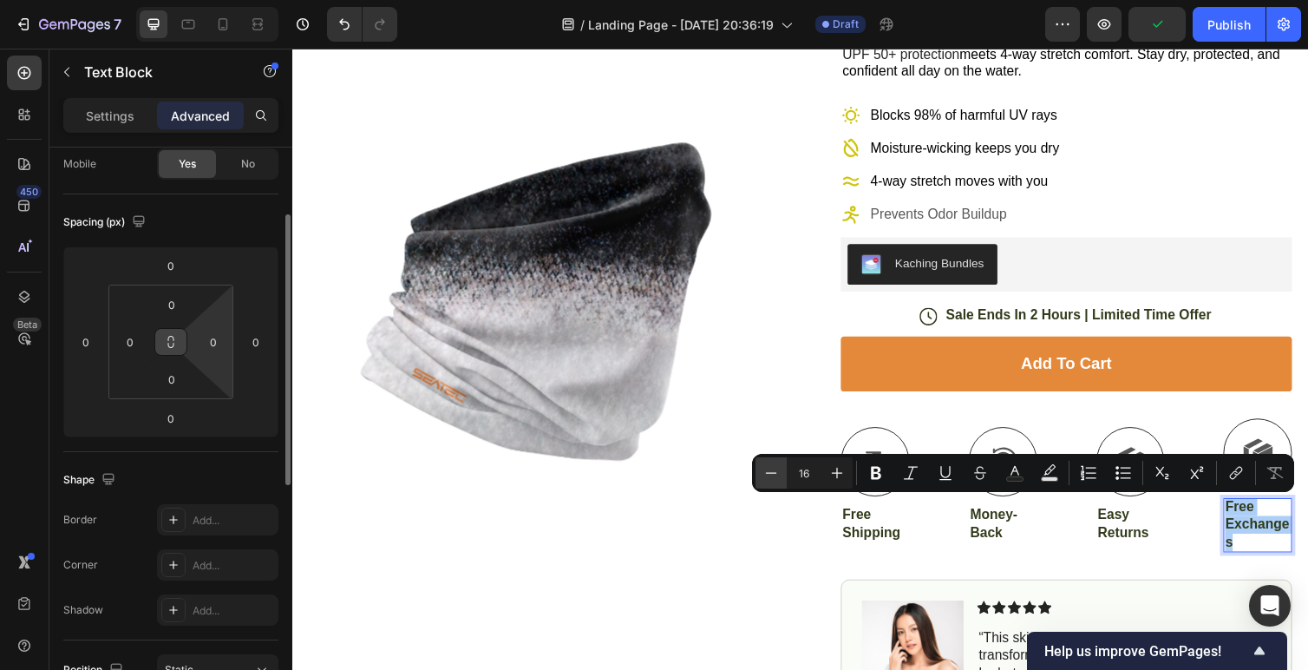
click at [771, 467] on icon "Editor contextual toolbar" at bounding box center [771, 472] width 17 height 17
click at [763, 477] on icon "Editor contextual toolbar" at bounding box center [771, 472] width 17 height 17
type input "14"
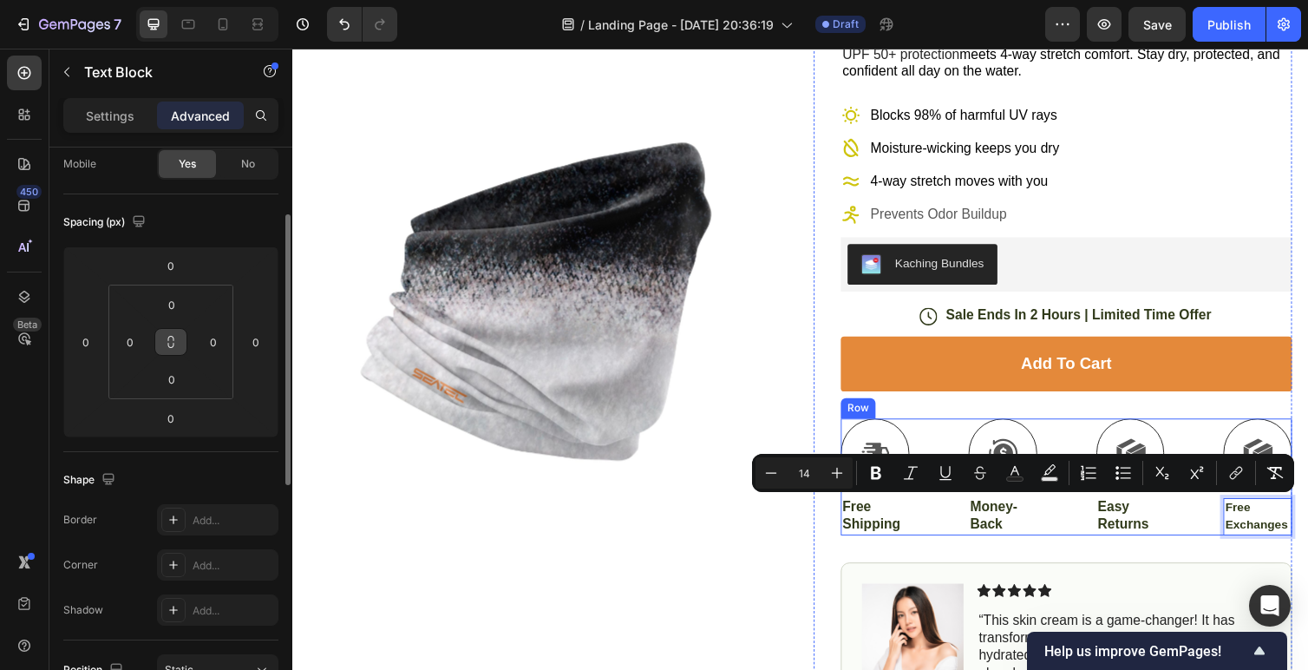
click at [1065, 561] on div "Icon Icon Icon Icon Icon Icon List 4.9/5 Stars based on by 10,000+ Happy Angler…" at bounding box center [1085, 530] width 462 height 1115
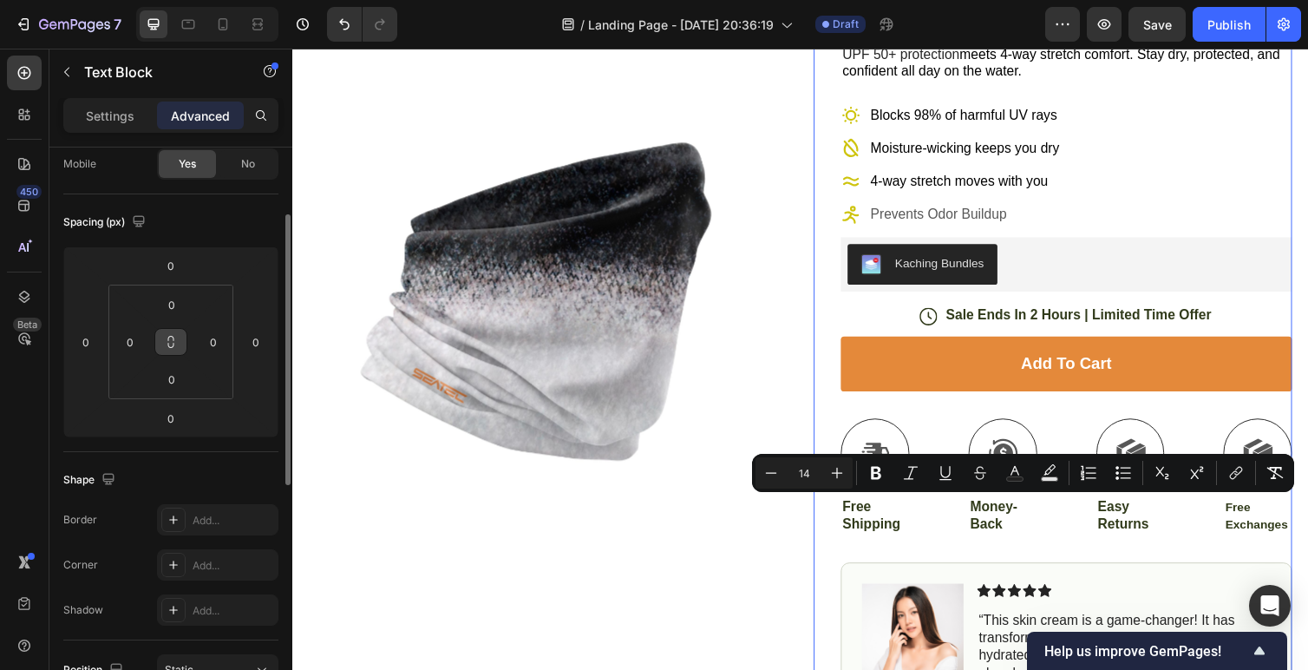
scroll to position [0, 0]
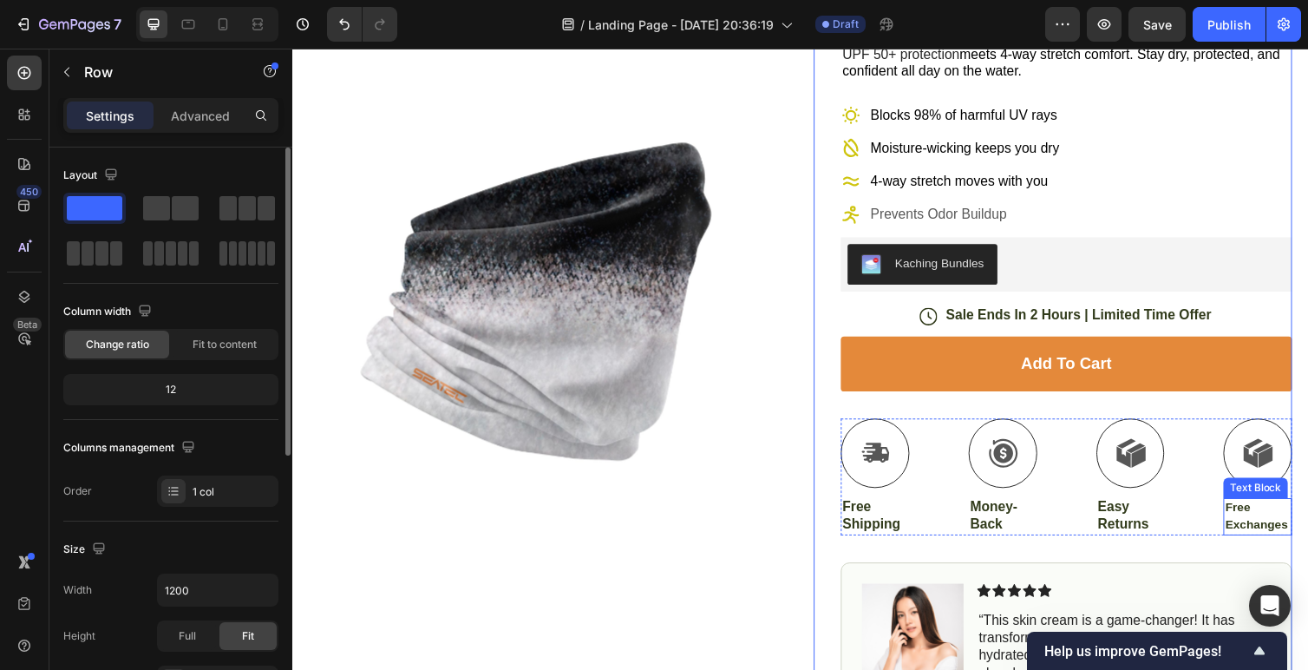
click at [1264, 521] on span "Free Exchanges" at bounding box center [1280, 527] width 64 height 32
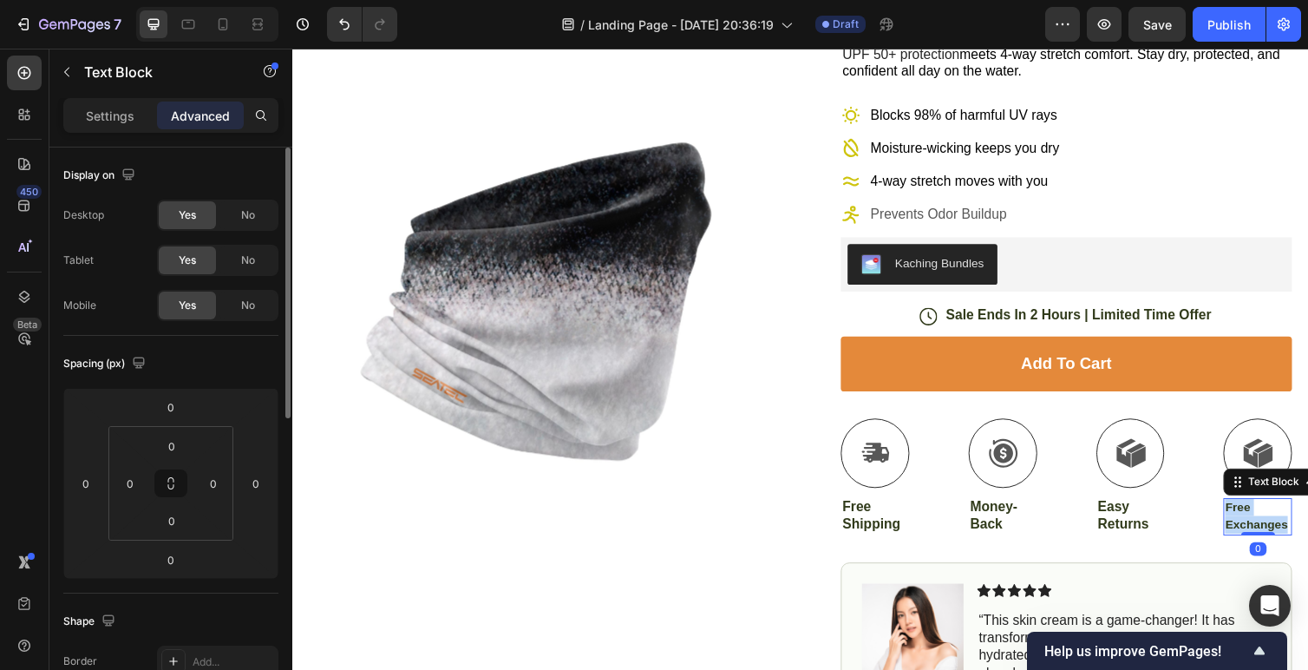
click at [1264, 521] on span "Free Exchanges" at bounding box center [1280, 527] width 64 height 32
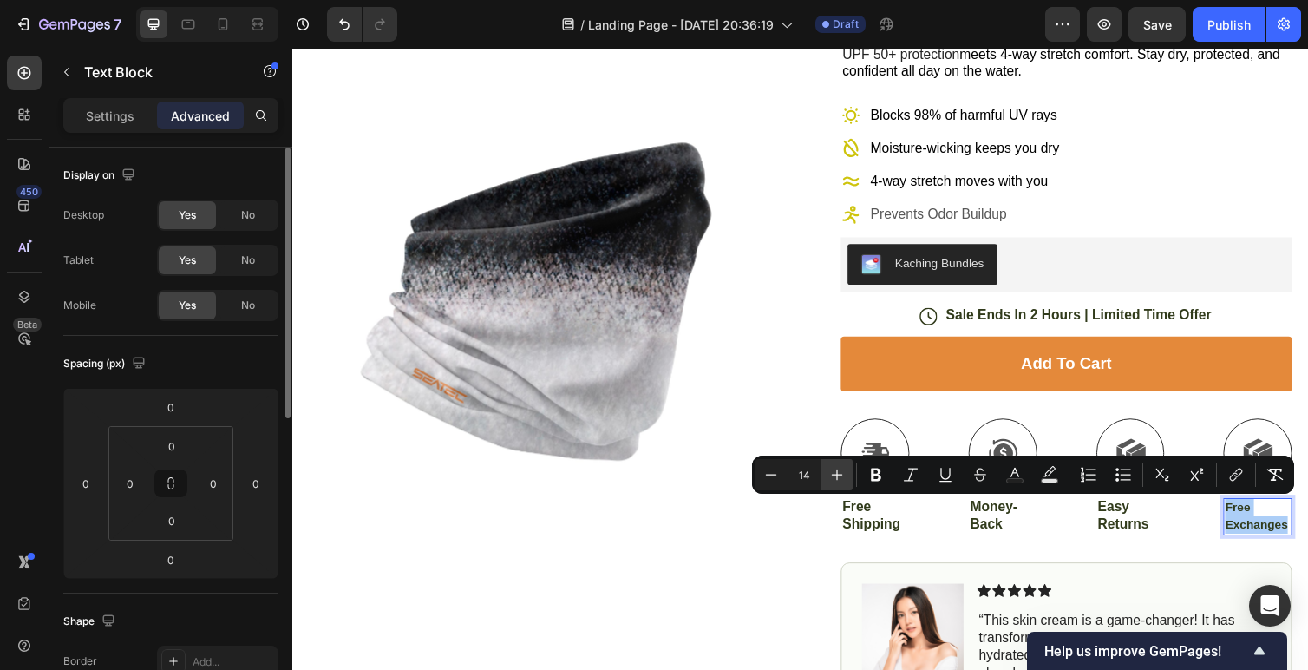
click at [836, 474] on icon "Editor contextual toolbar" at bounding box center [837, 474] width 11 height 11
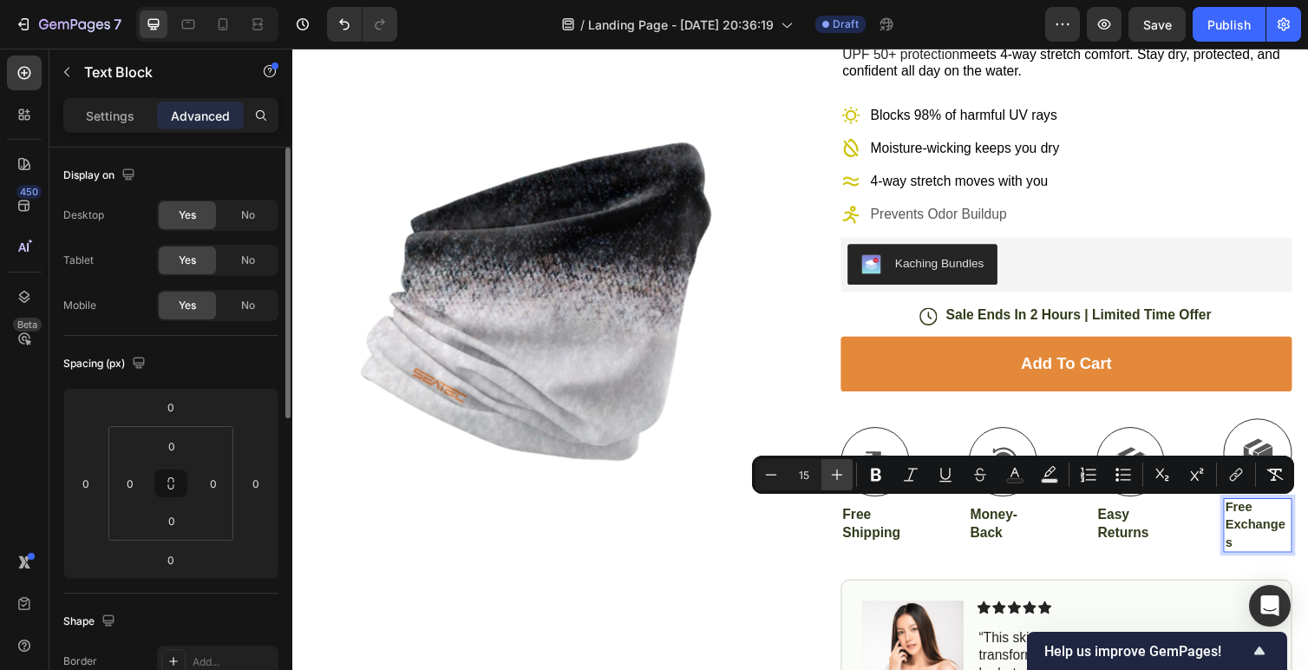
click at [836, 474] on icon "Editor contextual toolbar" at bounding box center [837, 474] width 11 height 11
type input "16"
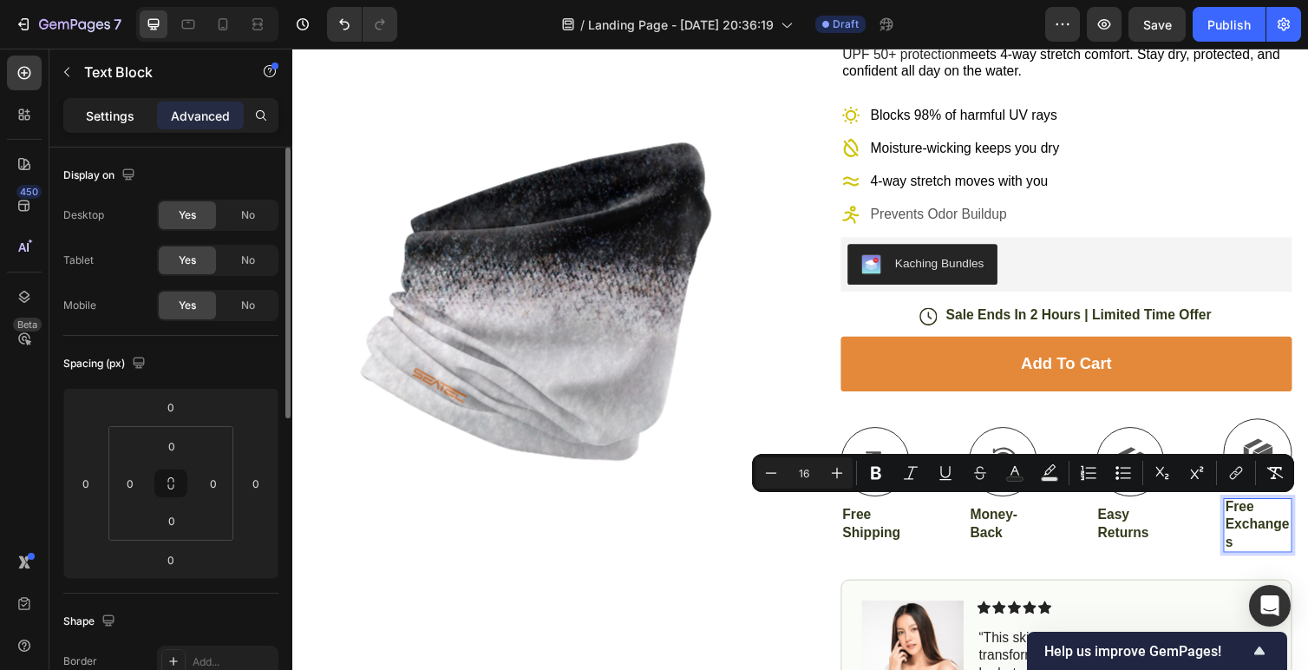
click at [116, 109] on p "Settings" at bounding box center [110, 116] width 49 height 18
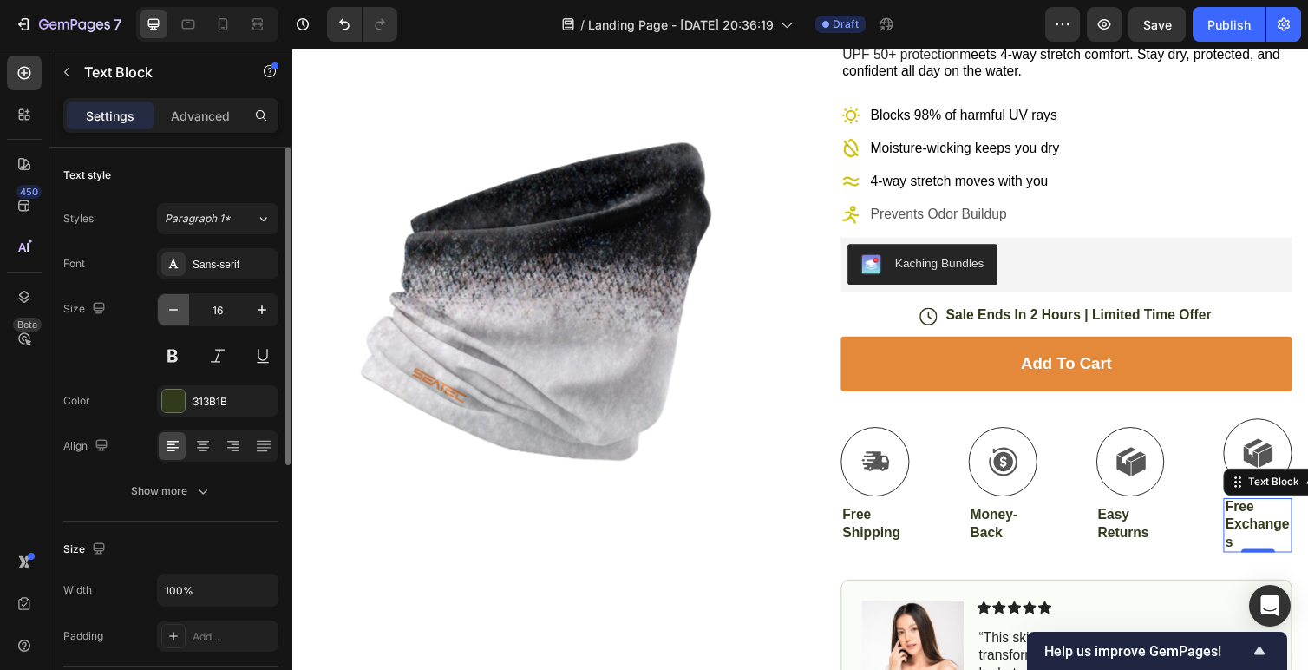
scroll to position [136, 0]
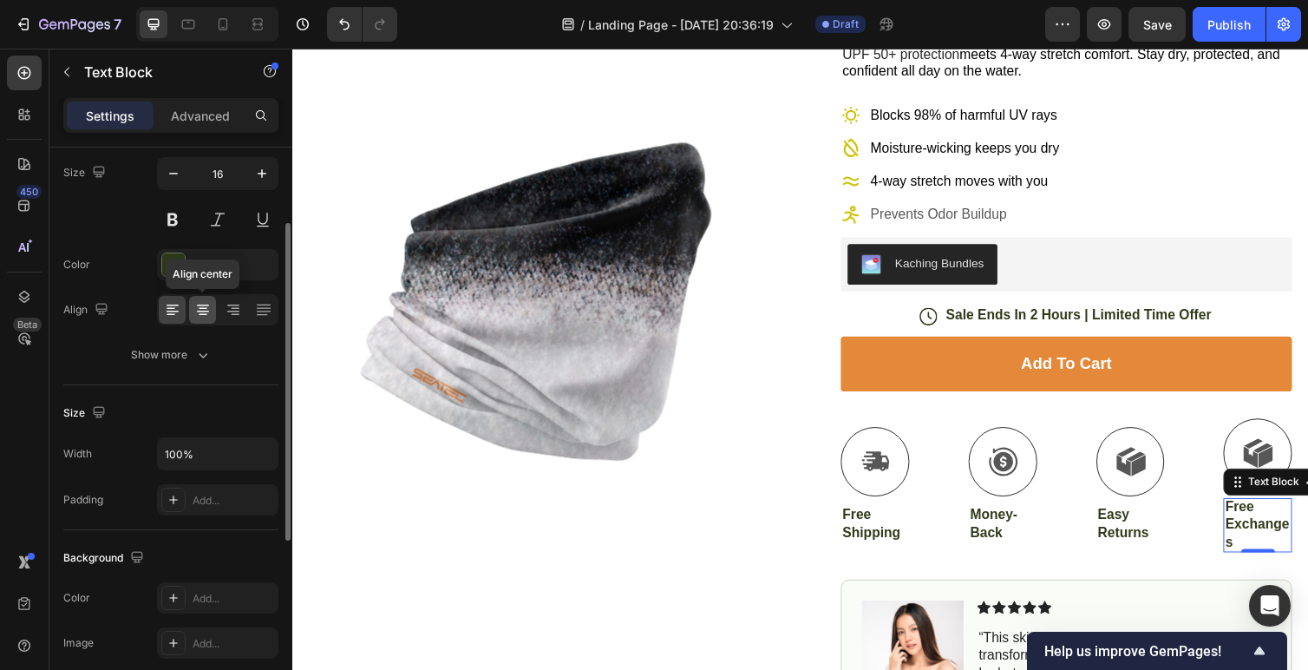
click at [206, 305] on icon at bounding box center [203, 306] width 12 height 2
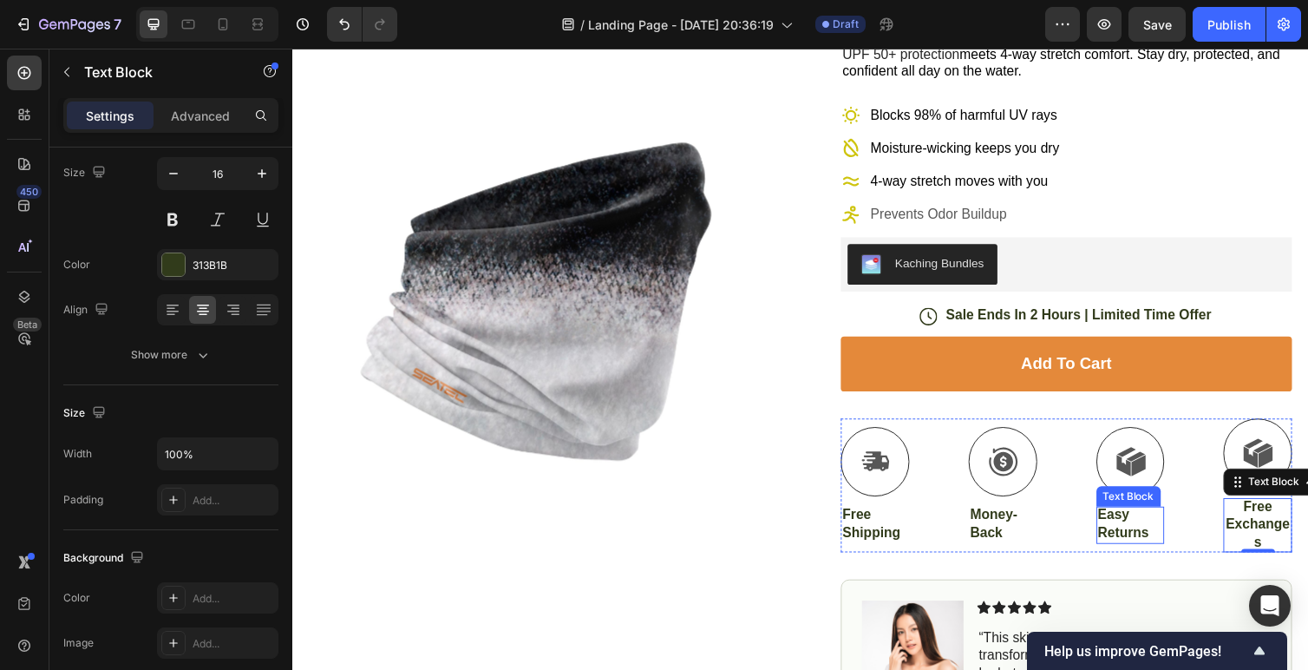
click at [1139, 536] on p "Easy Returns" at bounding box center [1150, 536] width 67 height 36
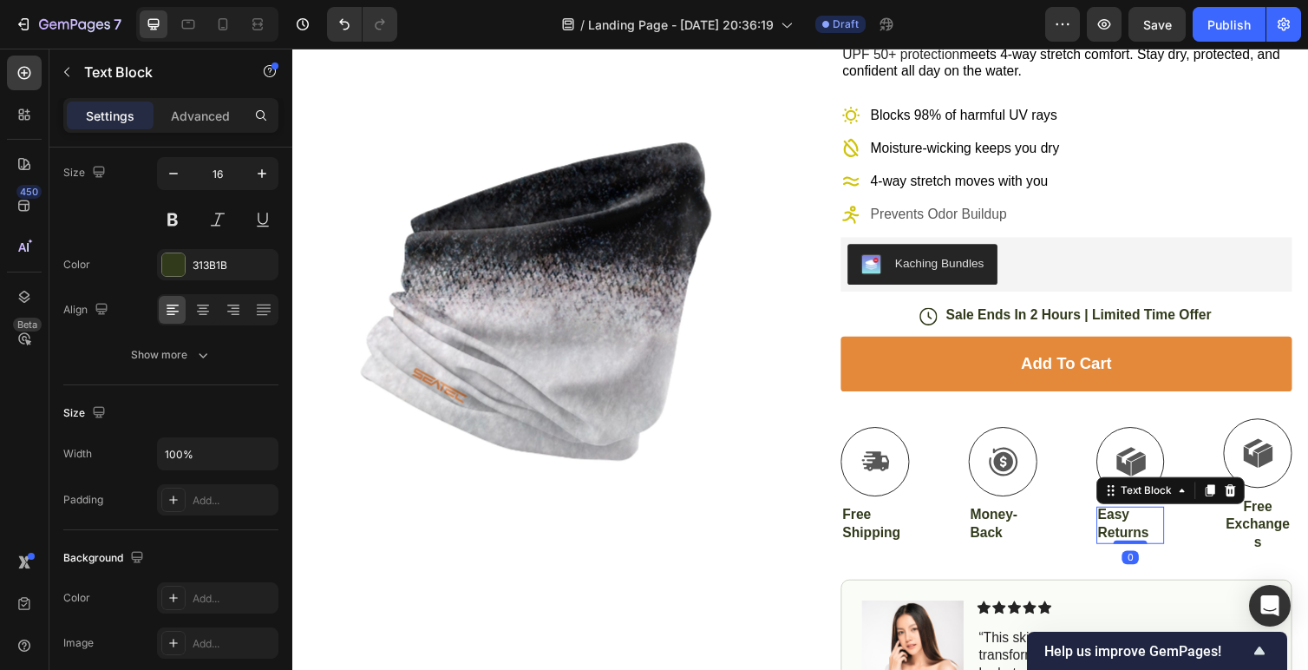
click at [1139, 536] on p "Easy Returns" at bounding box center [1150, 536] width 67 height 36
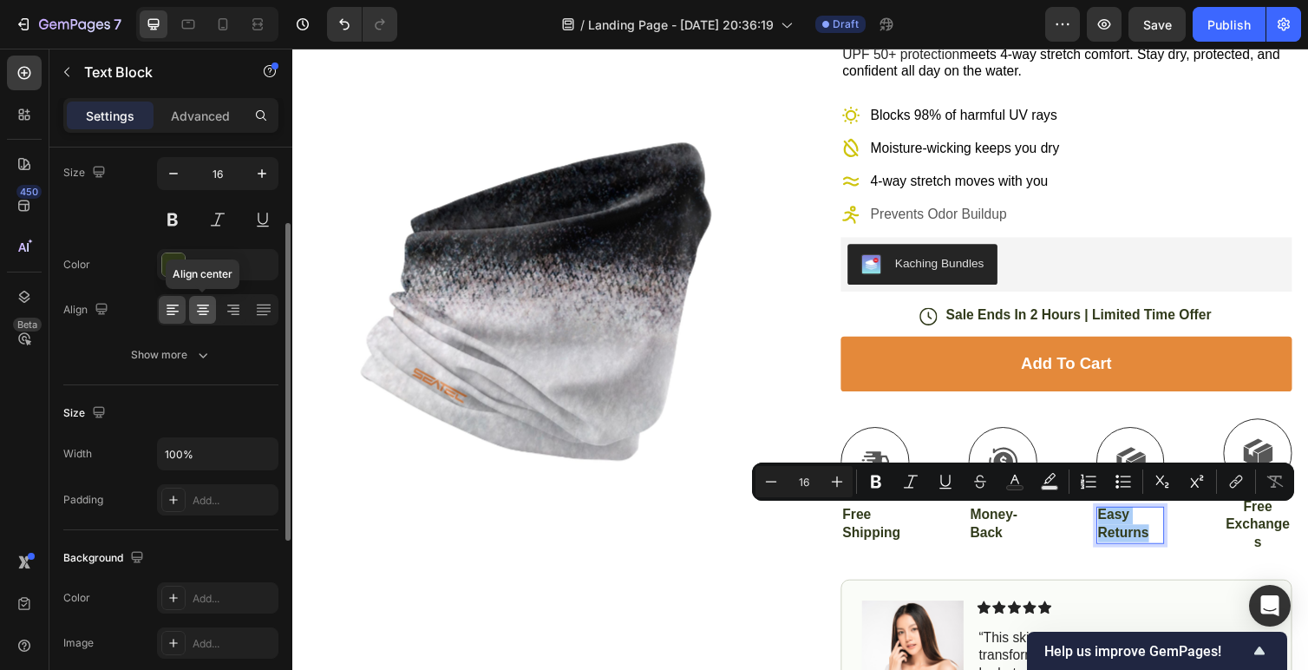
click at [200, 313] on icon at bounding box center [202, 309] width 17 height 17
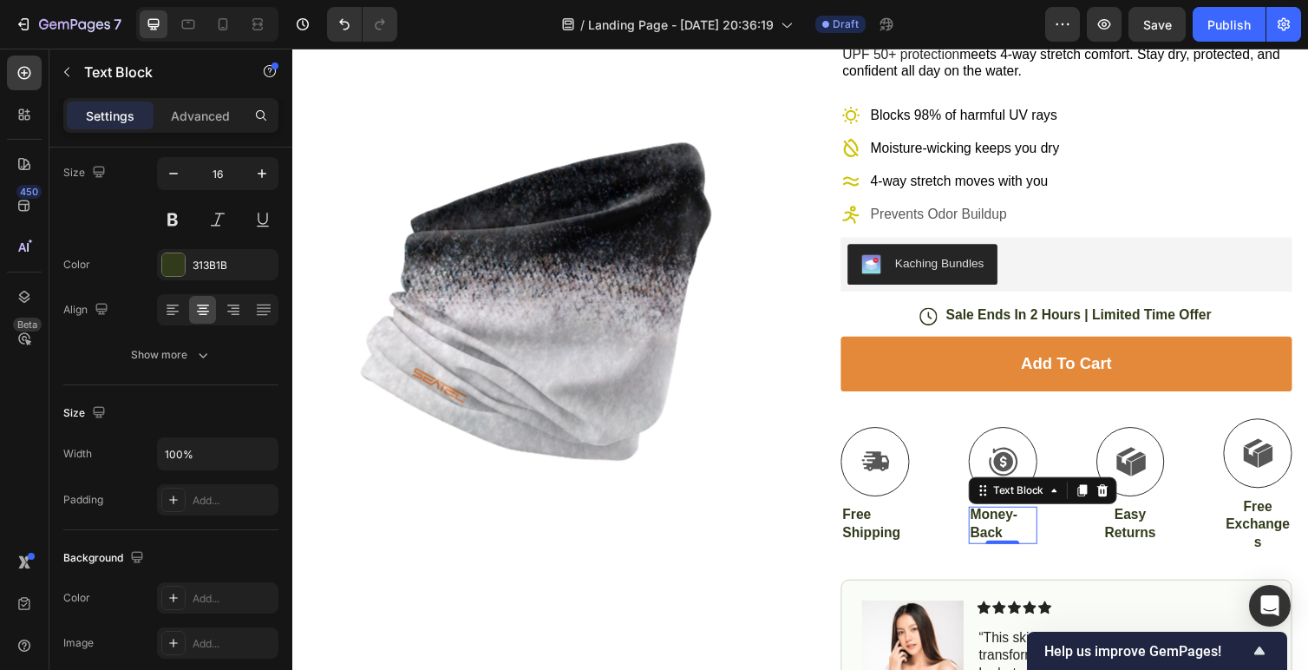
click at [1010, 530] on p "Money-Back" at bounding box center [1019, 536] width 67 height 36
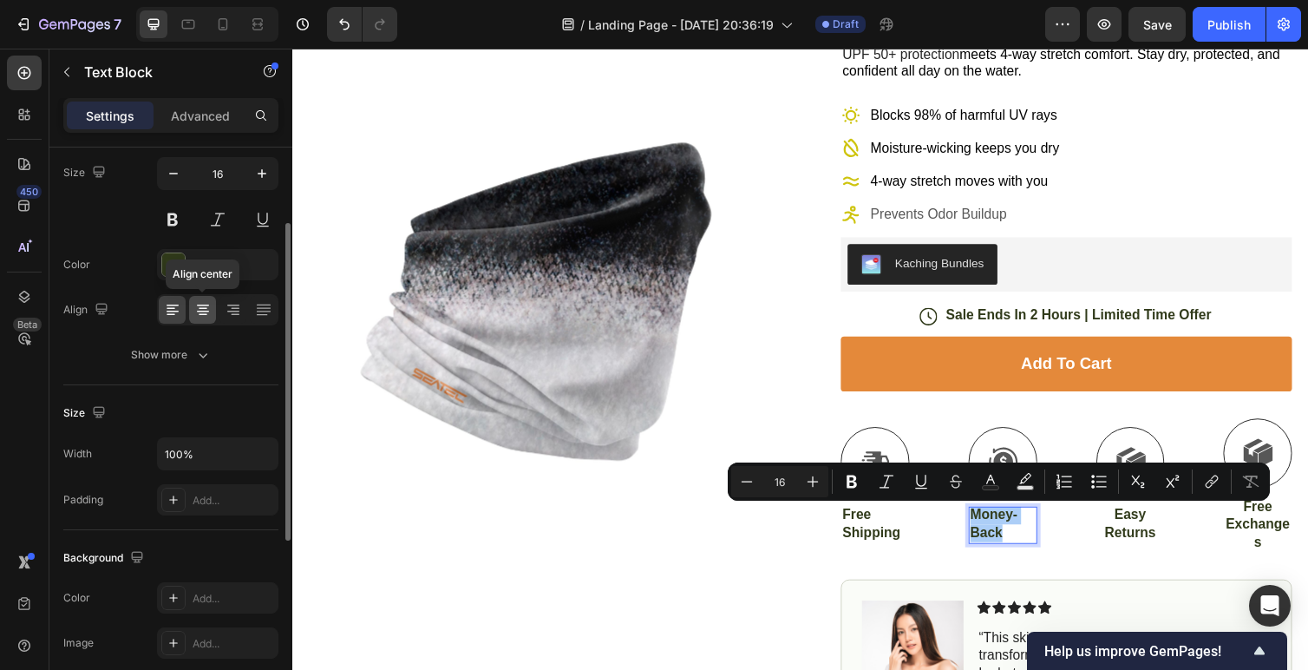
click at [204, 313] on icon at bounding box center [202, 309] width 17 height 17
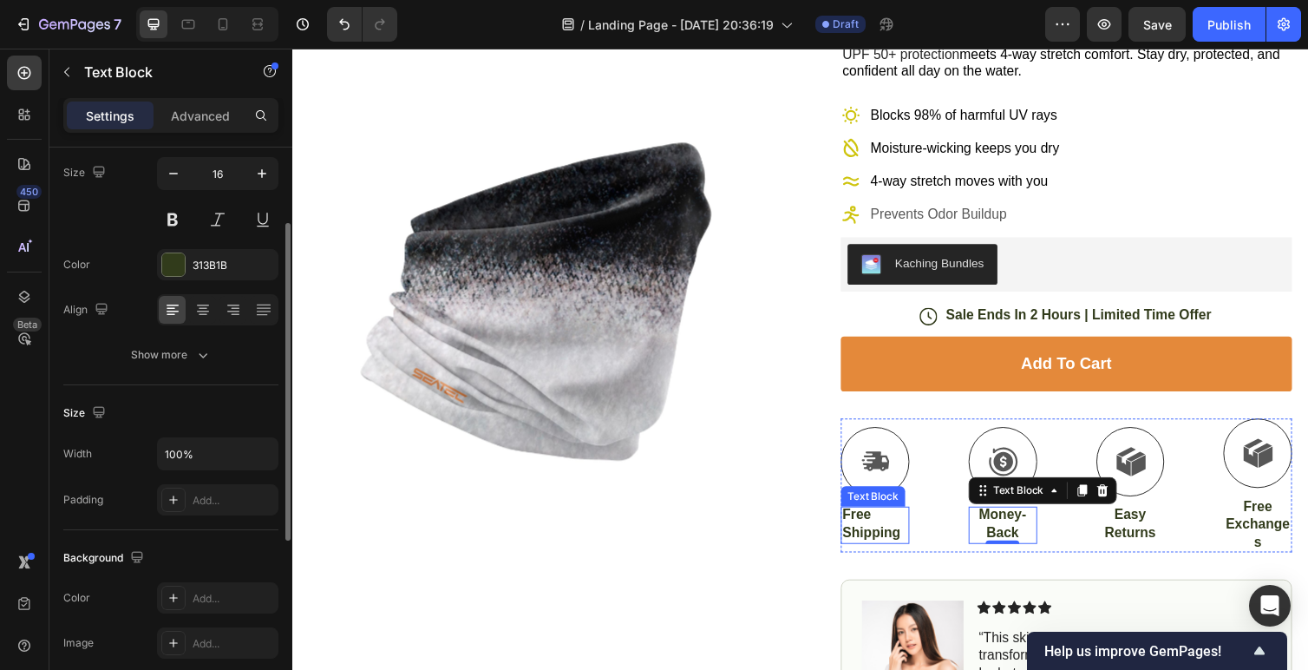
click at [883, 539] on p "Free Shipping" at bounding box center [888, 536] width 67 height 36
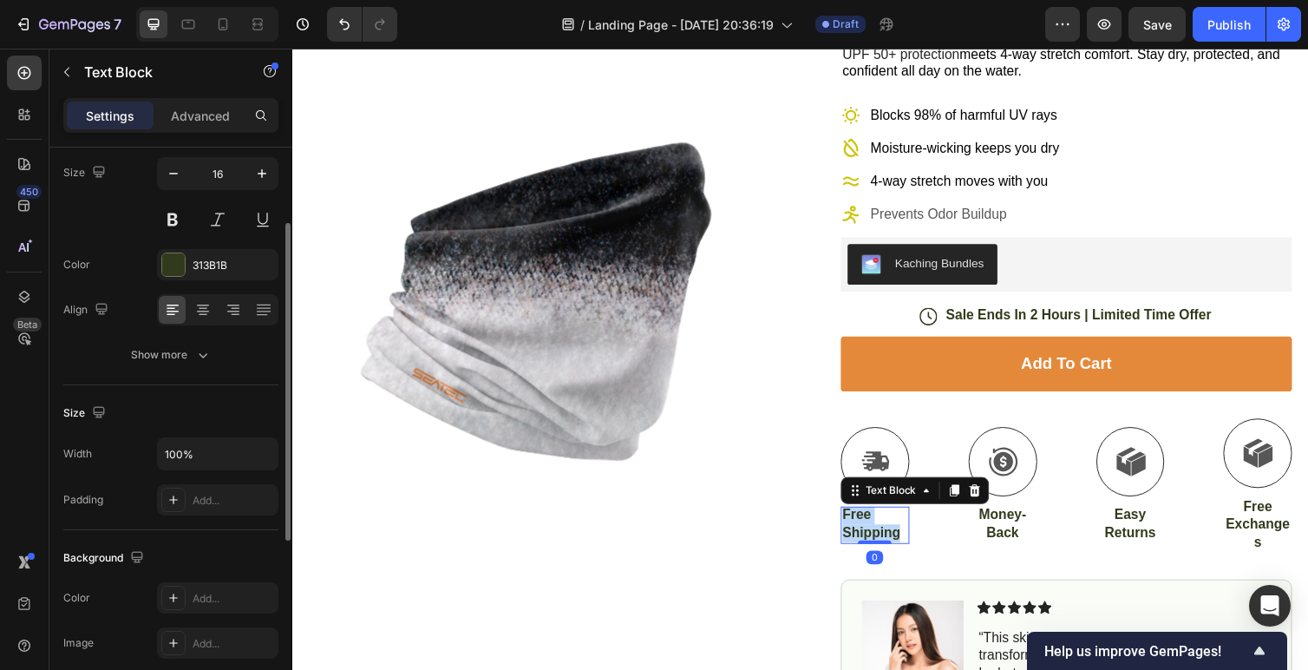
click at [883, 539] on p "Free Shipping" at bounding box center [888, 536] width 67 height 36
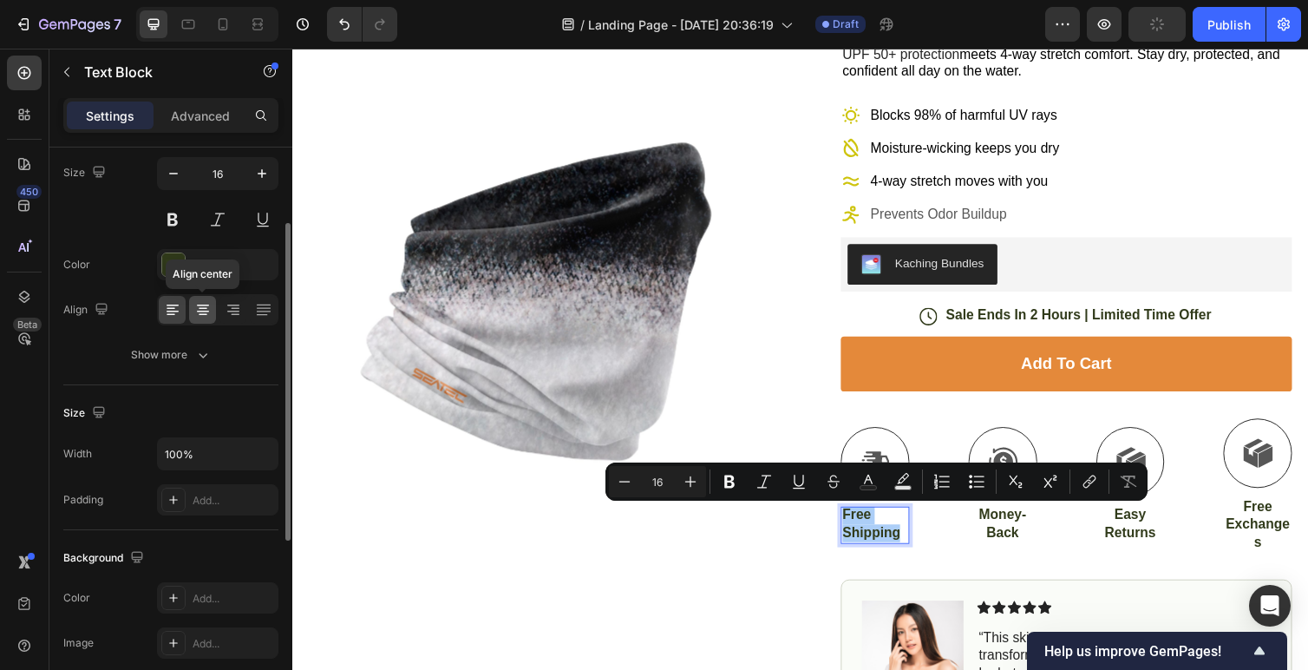
click at [200, 312] on icon at bounding box center [202, 309] width 17 height 17
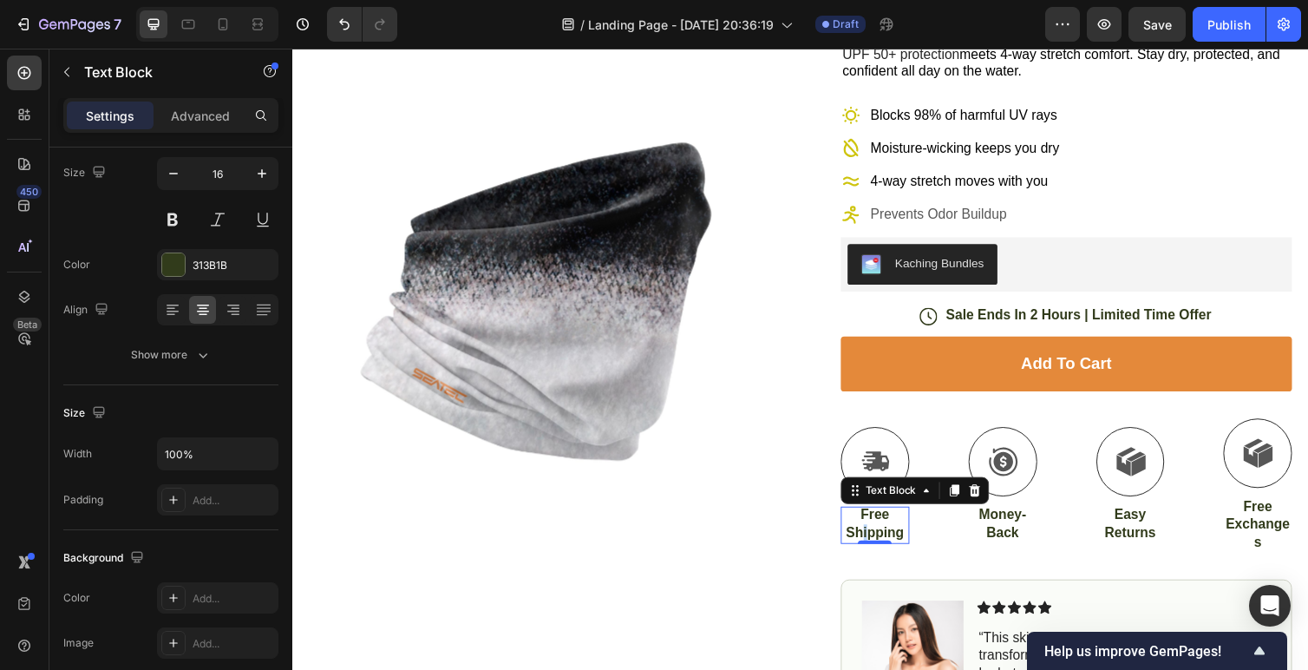
click at [878, 544] on p "Free Shipping" at bounding box center [888, 536] width 67 height 36
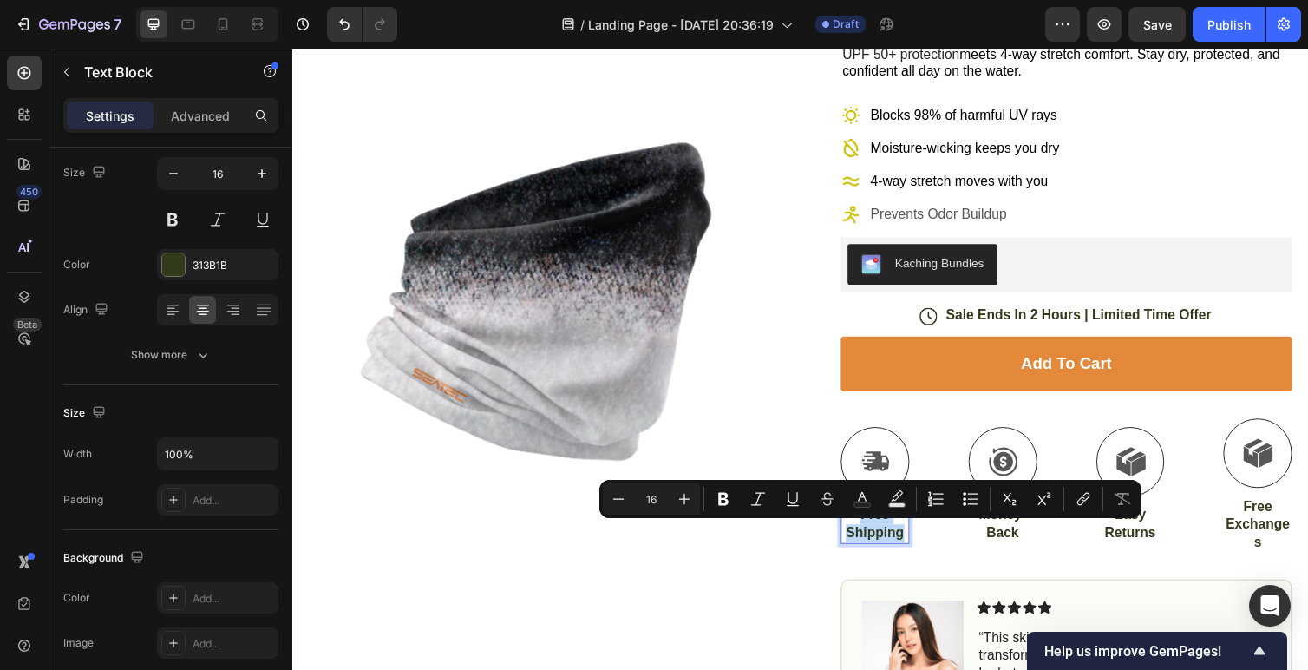
click at [878, 545] on p "Free Shipping" at bounding box center [888, 536] width 67 height 36
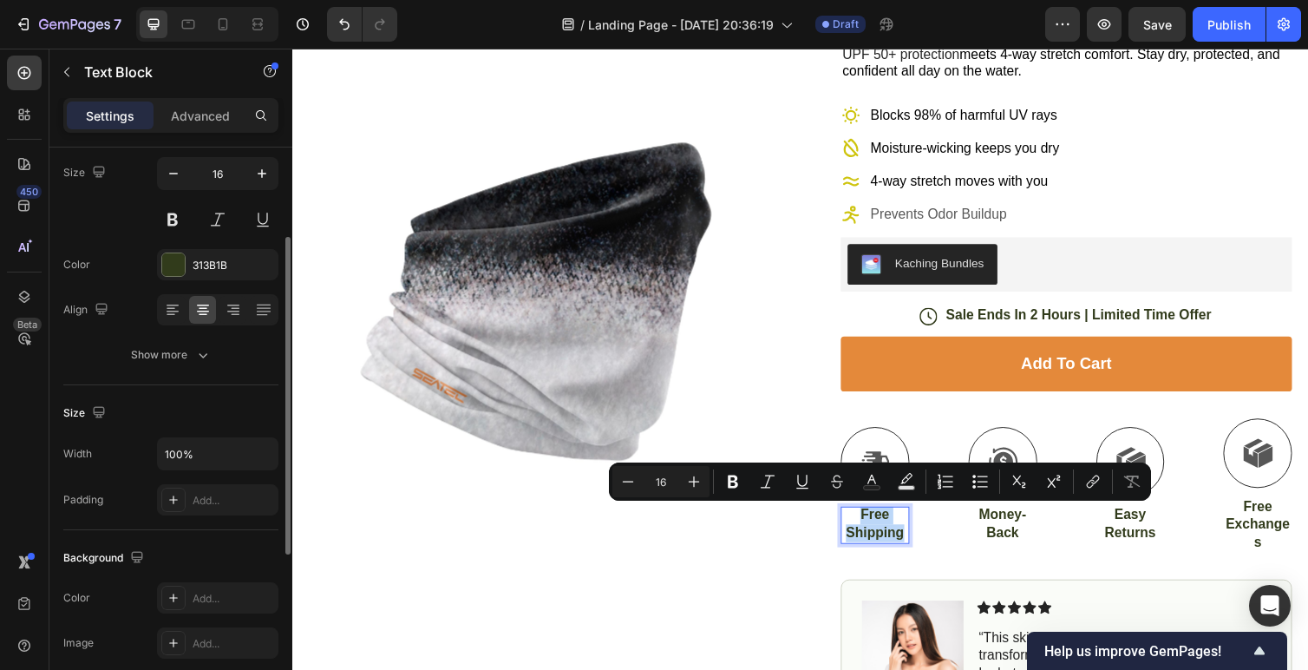
scroll to position [145, 0]
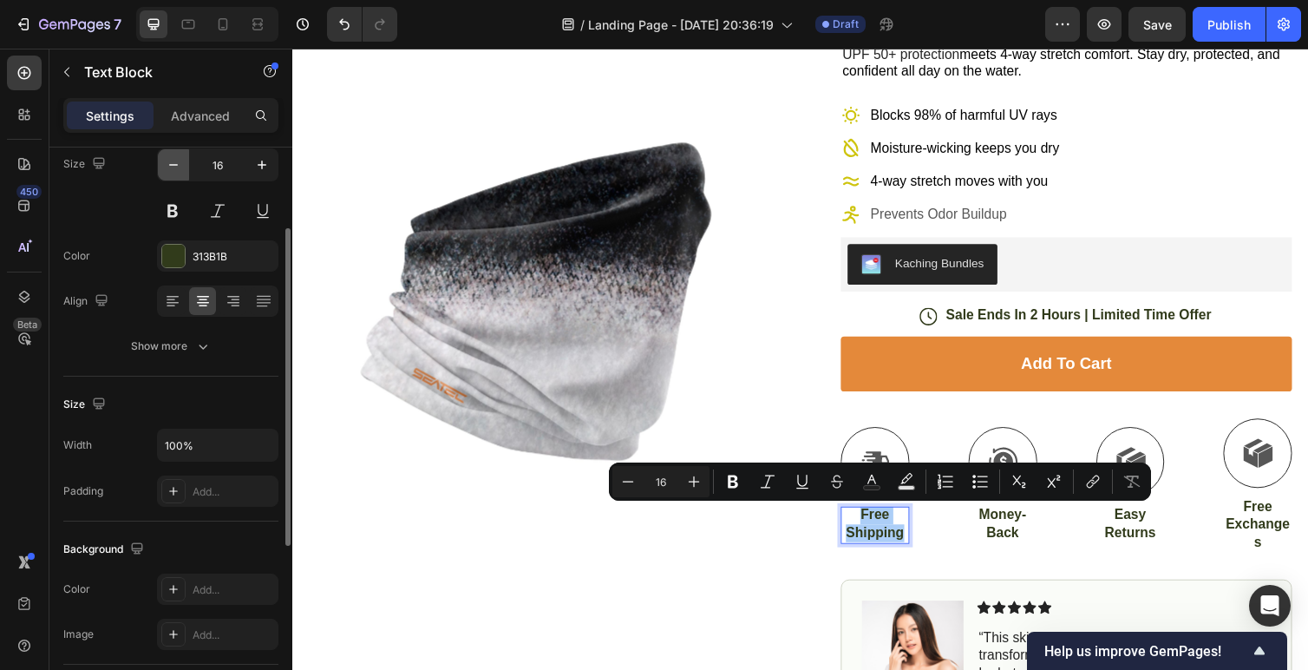
click at [174, 164] on icon "button" at bounding box center [173, 164] width 17 height 17
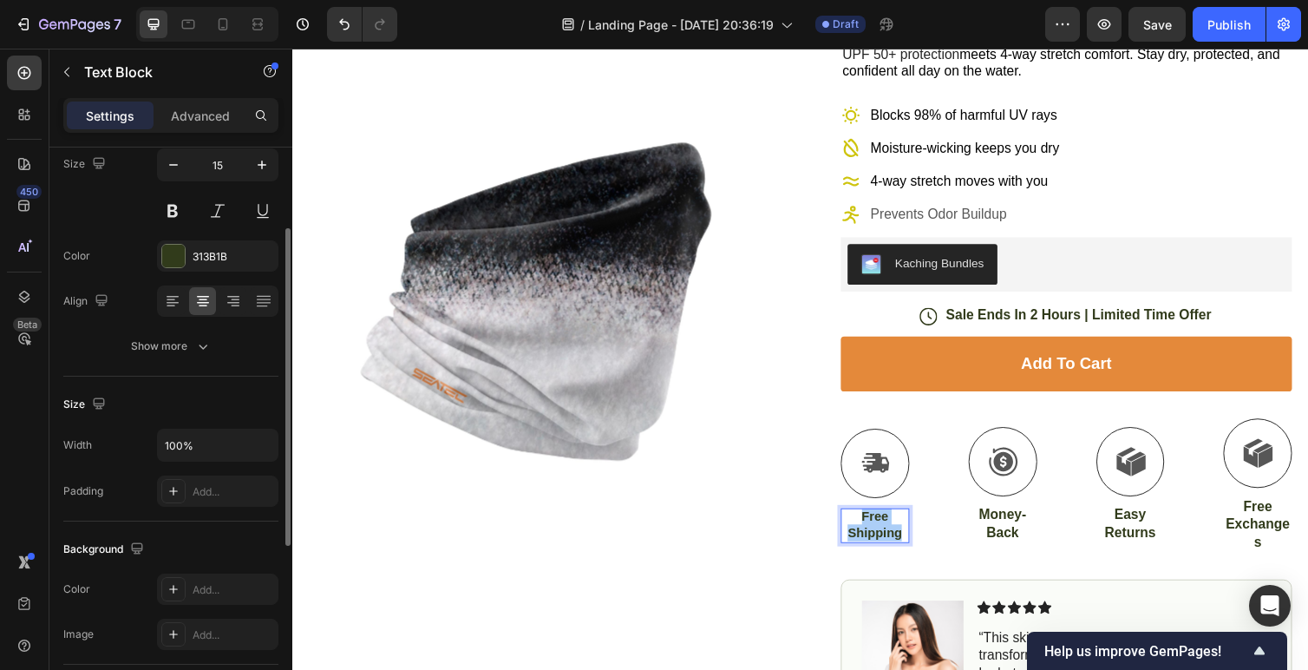
type input "14"
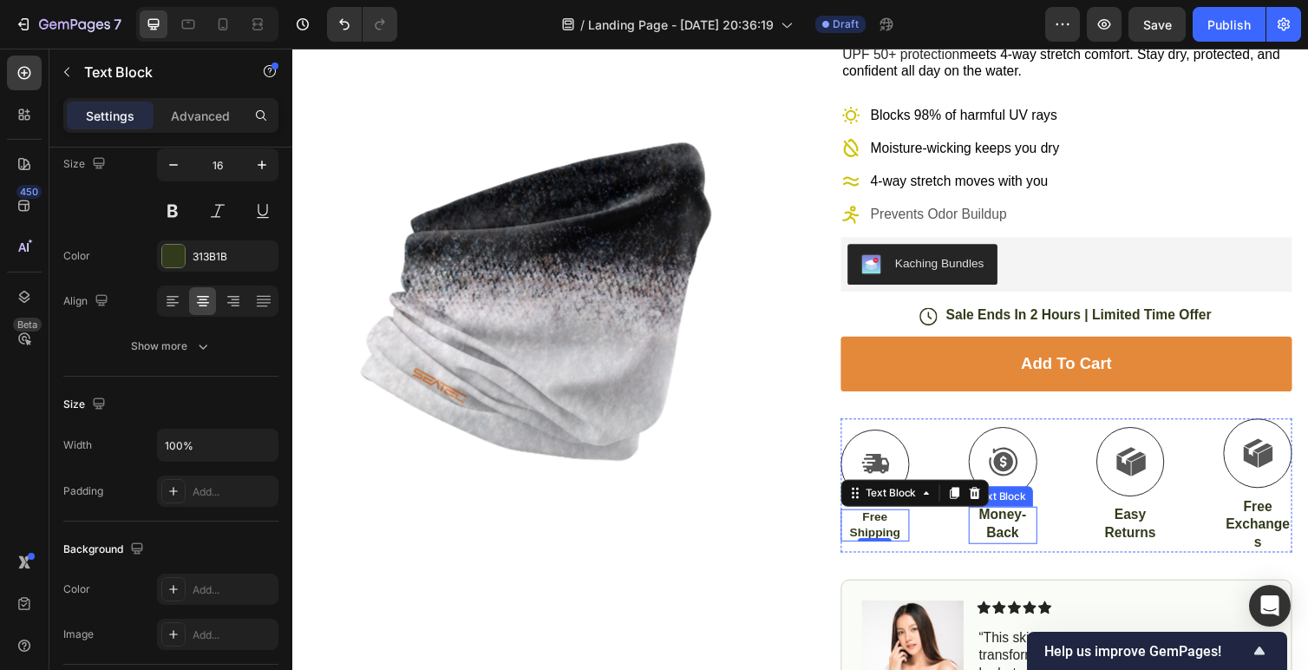
click at [1032, 534] on p "Money-Back" at bounding box center [1019, 536] width 67 height 36
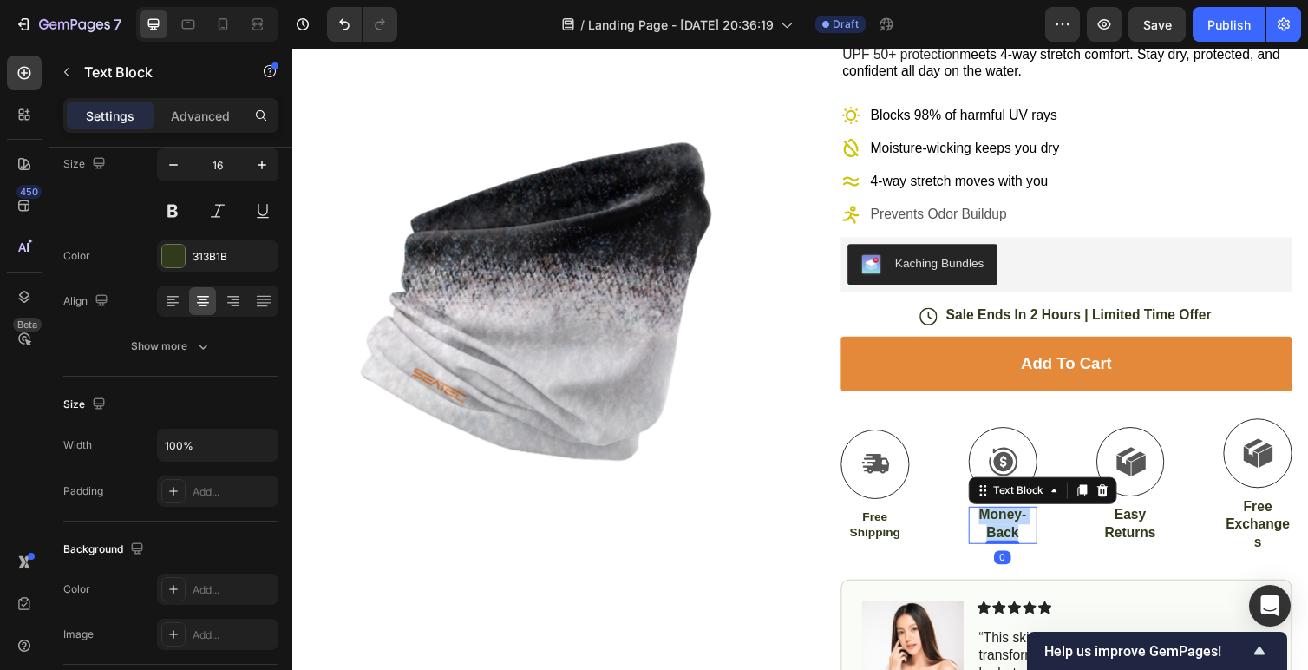
click at [1032, 534] on p "Money-Back" at bounding box center [1019, 536] width 67 height 36
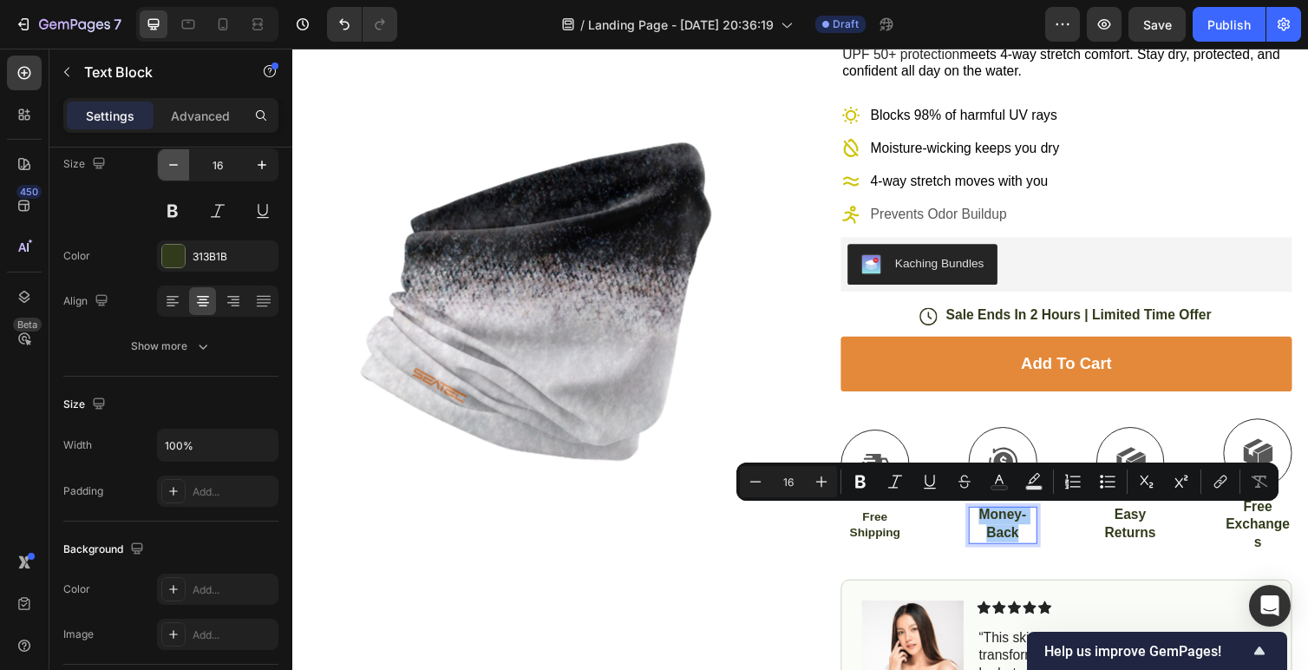
click at [165, 161] on icon "button" at bounding box center [173, 164] width 17 height 17
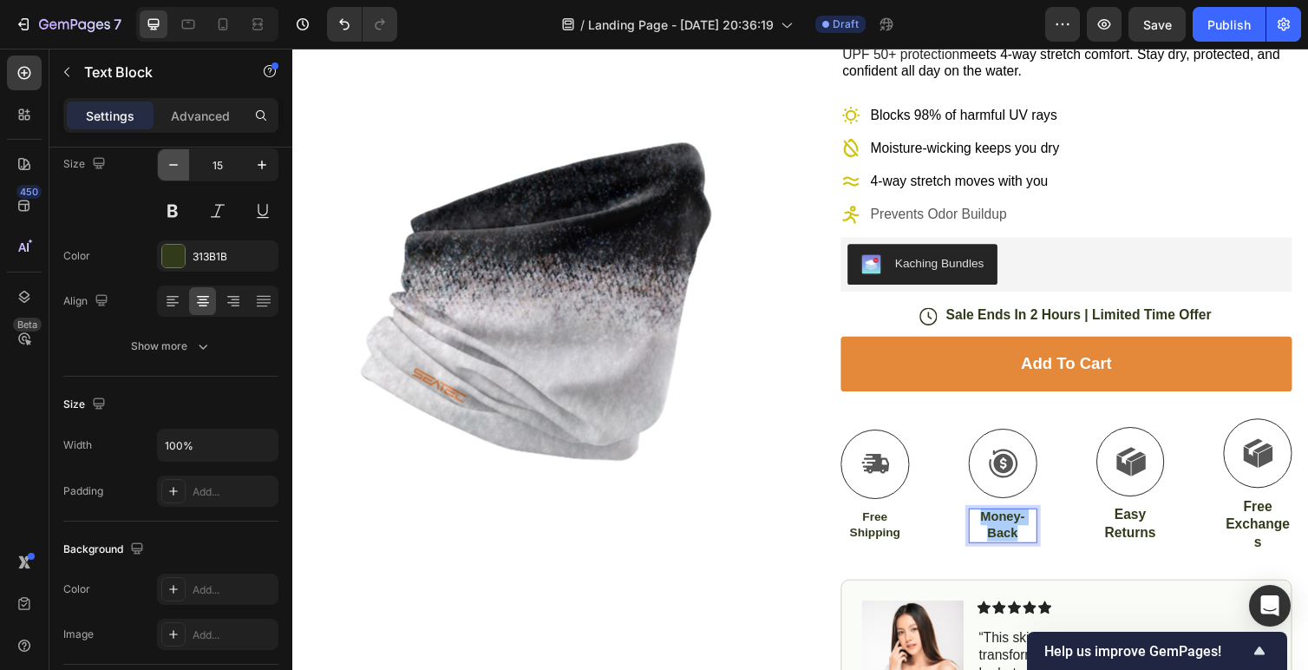
type input "14"
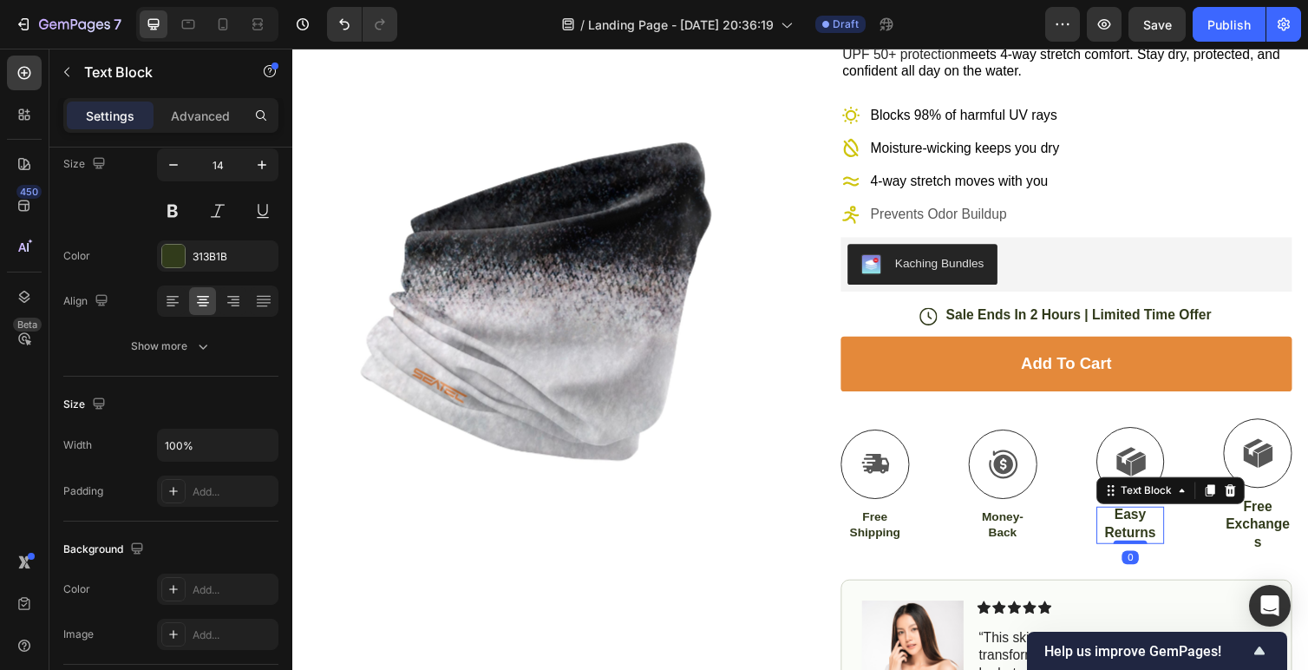
click at [1151, 530] on p "Easy Returns" at bounding box center [1150, 536] width 67 height 36
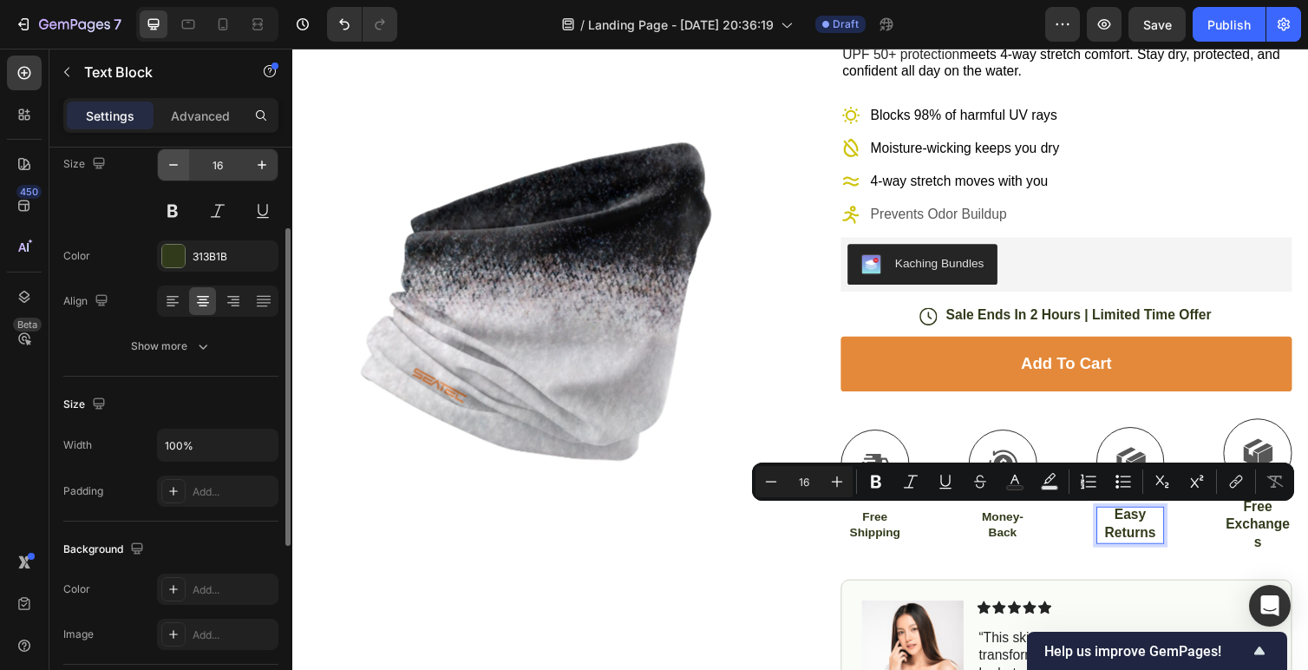
click at [177, 167] on icon "button" at bounding box center [173, 164] width 17 height 17
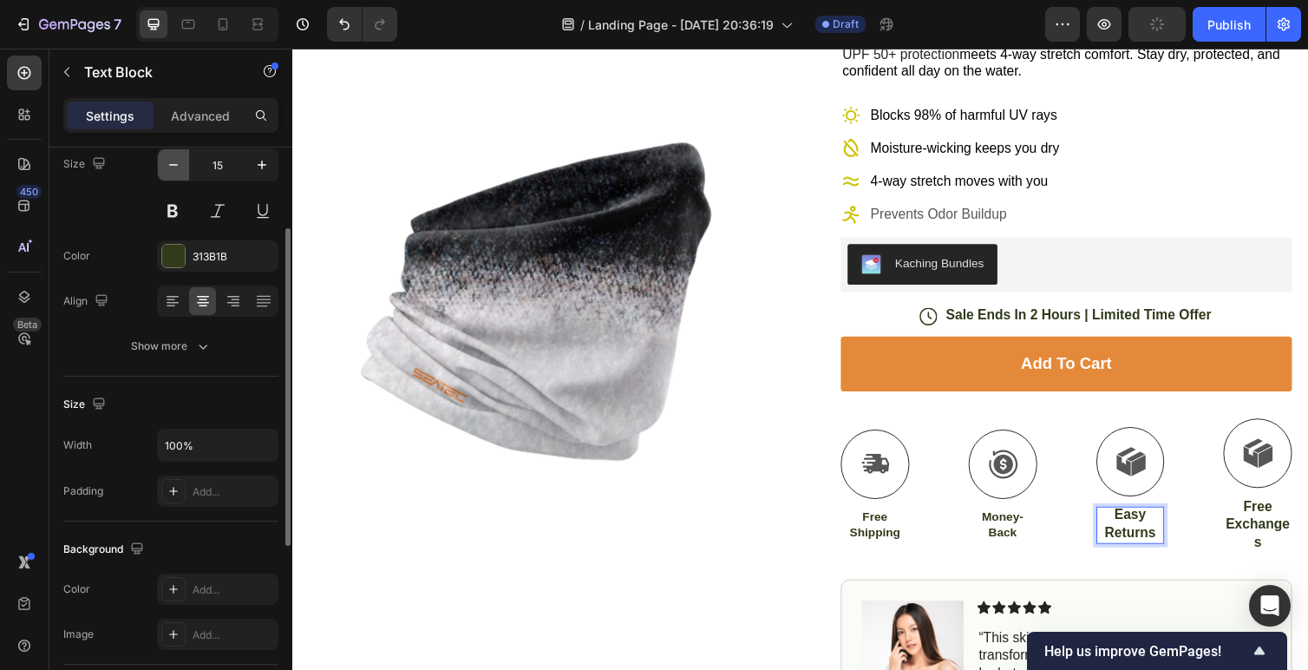
type input "14"
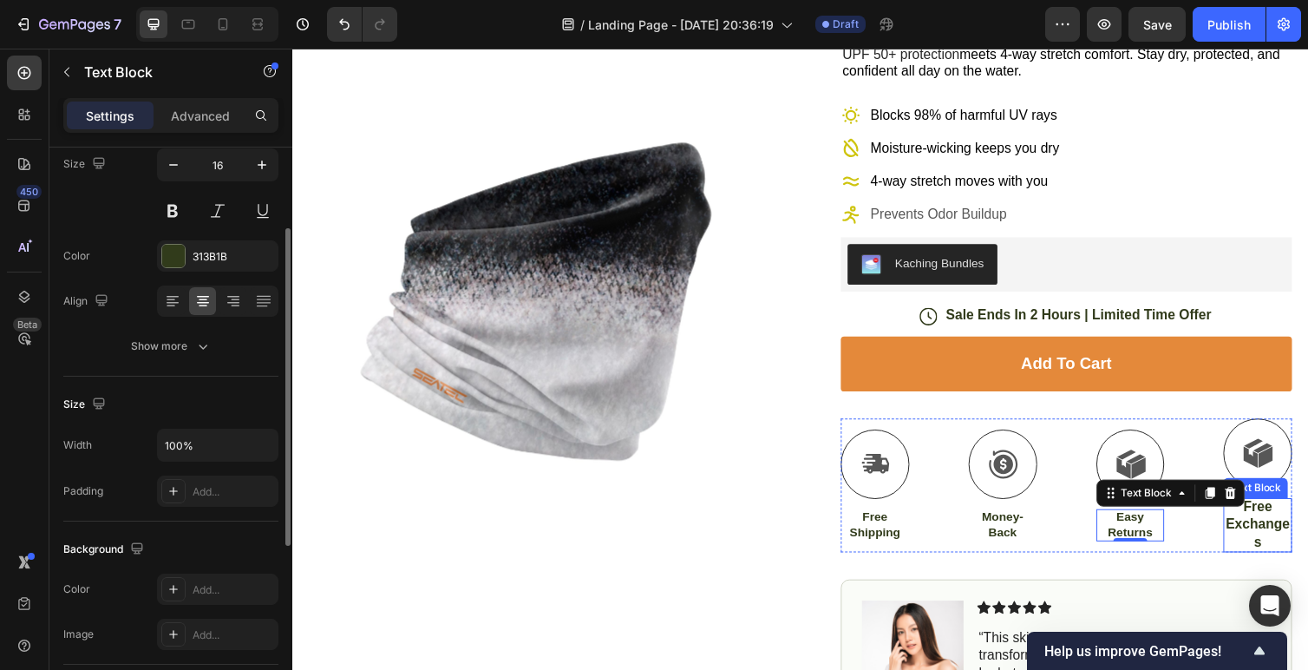
click at [1278, 535] on span "Free Exchanges" at bounding box center [1281, 535] width 66 height 51
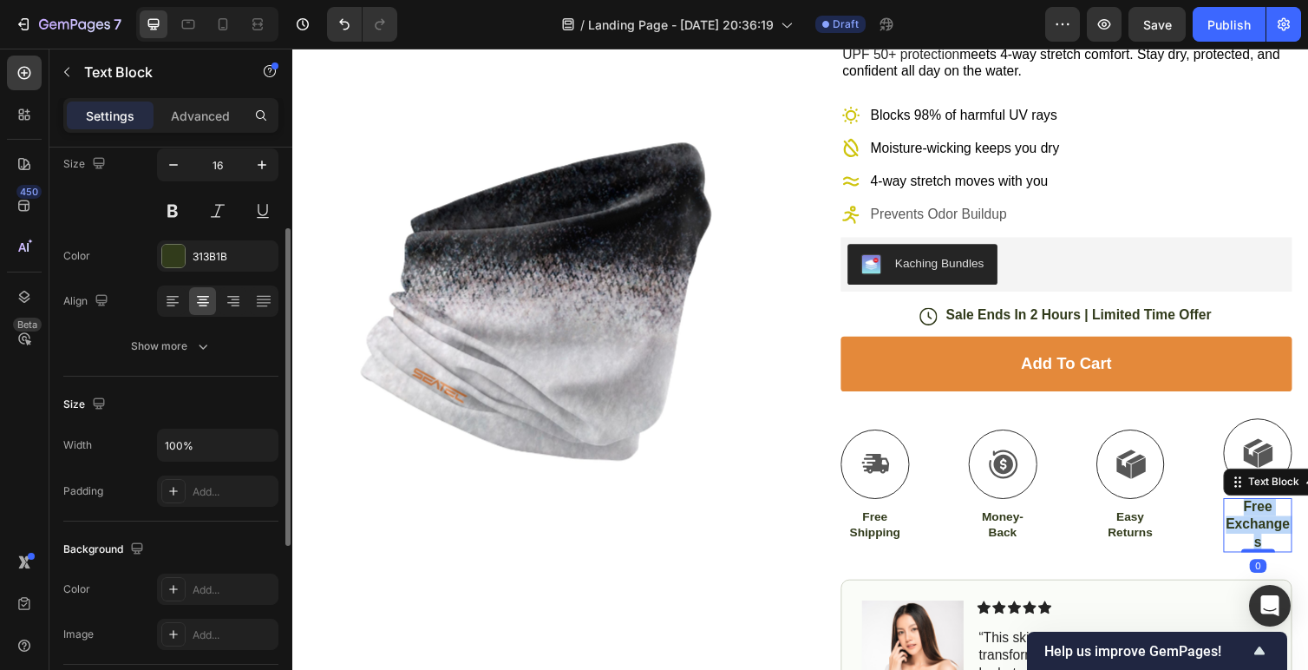
click at [1278, 535] on span "Free Exchanges" at bounding box center [1281, 535] width 66 height 51
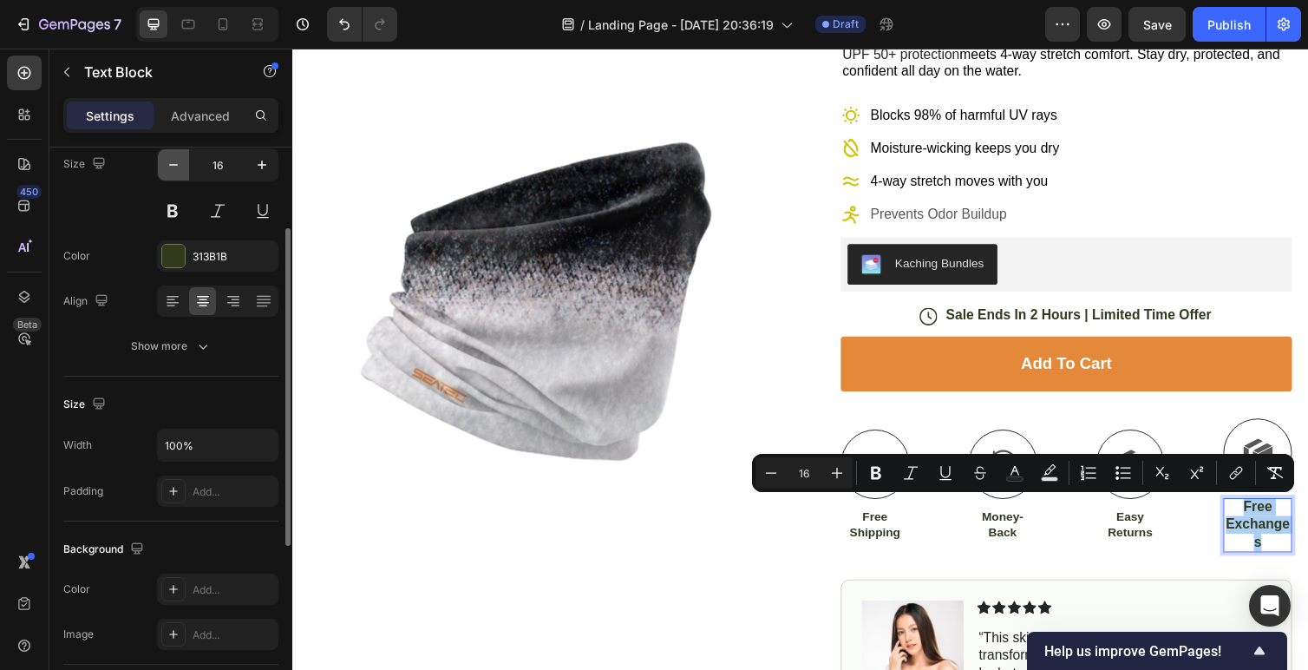
click at [171, 167] on icon "button" at bounding box center [173, 164] width 17 height 17
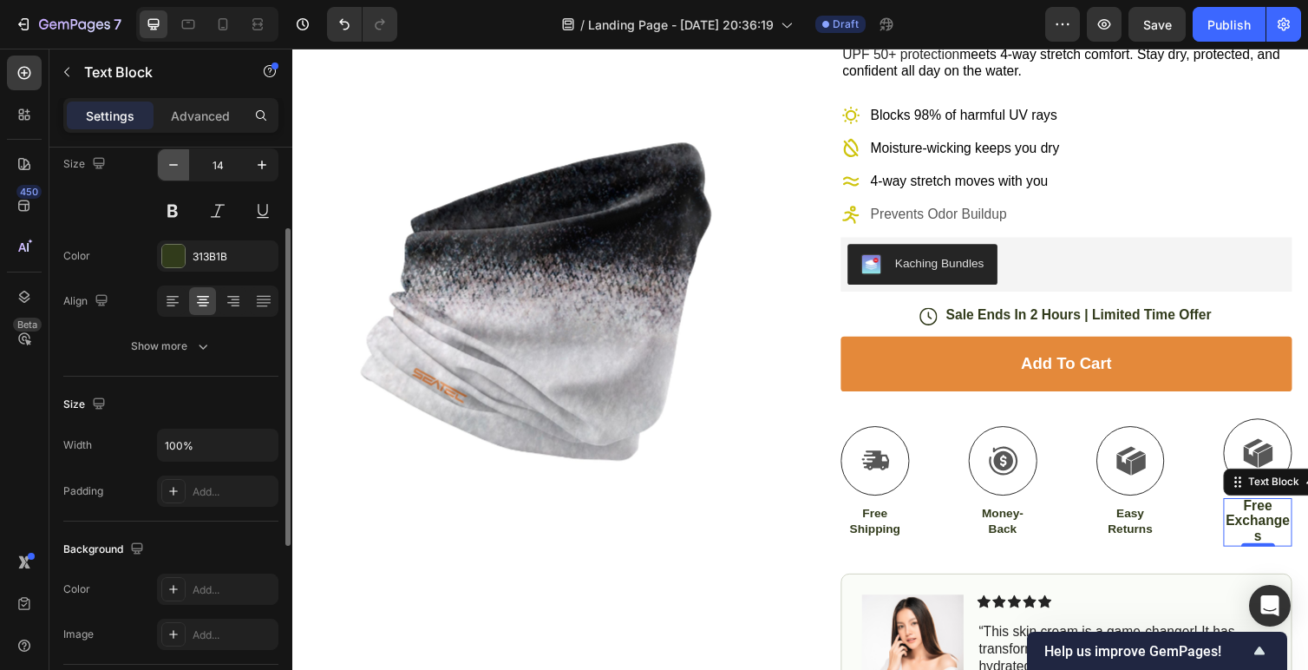
click at [173, 166] on icon "button" at bounding box center [173, 164] width 17 height 17
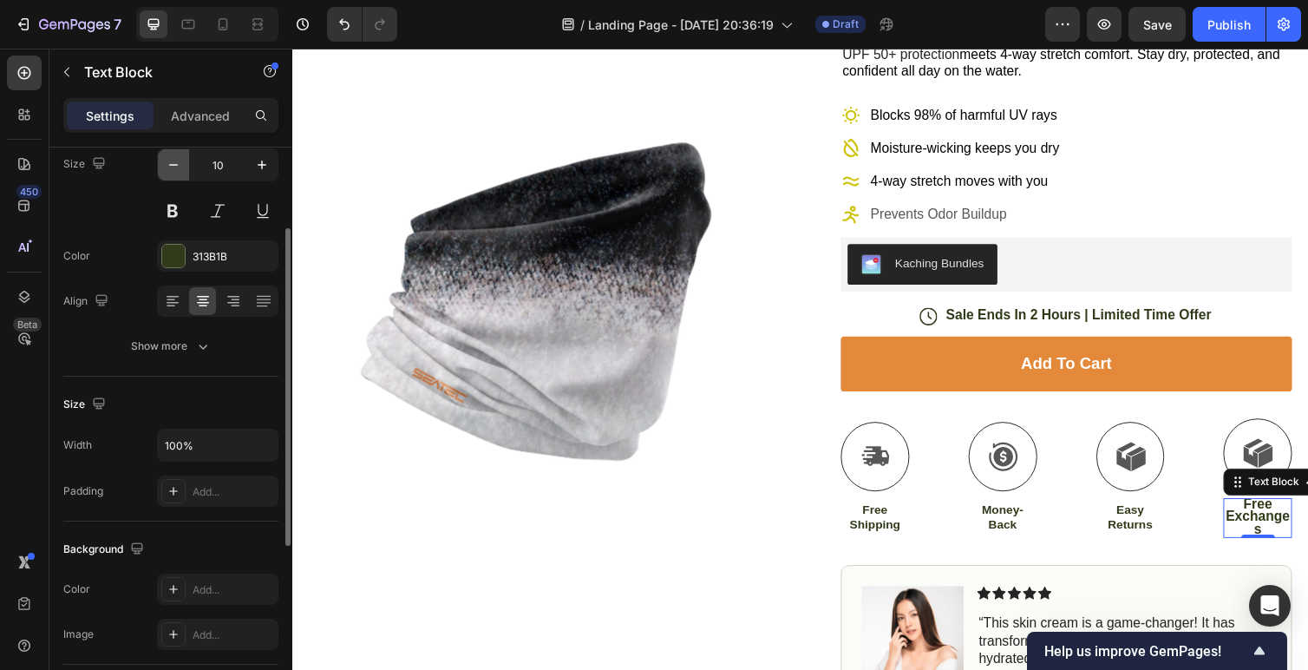
click at [173, 166] on icon "button" at bounding box center [173, 164] width 17 height 17
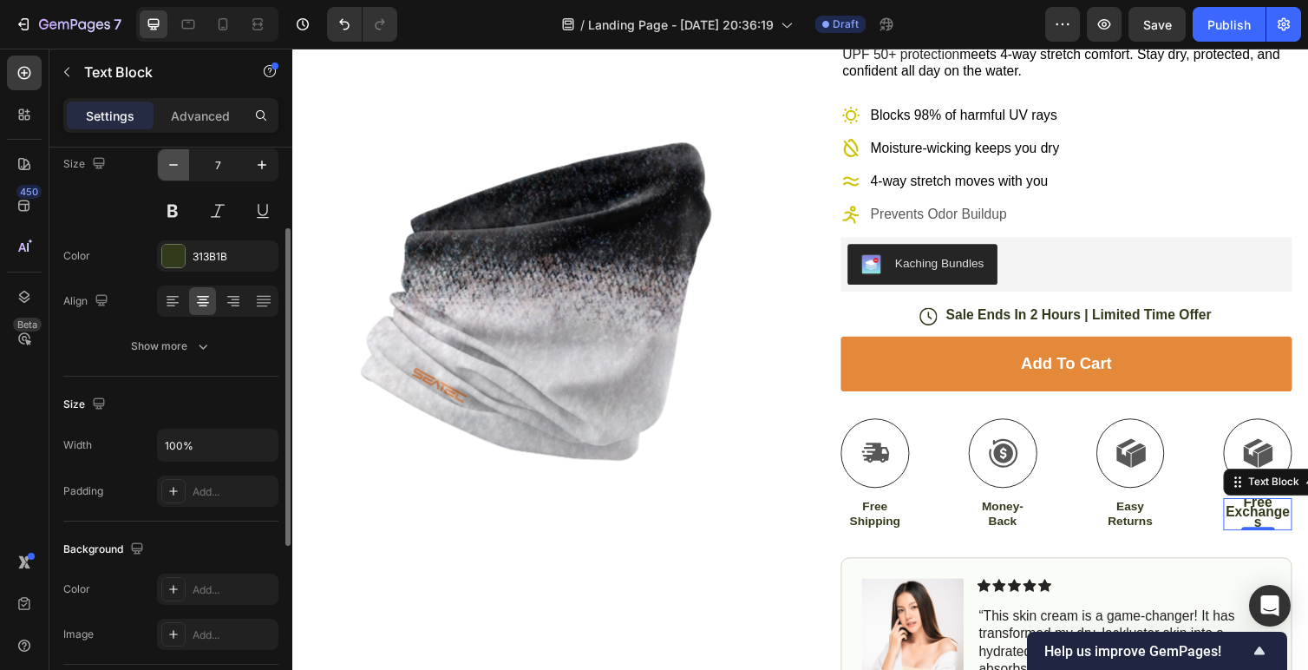
click at [173, 166] on icon "button" at bounding box center [173, 164] width 17 height 17
type input "3"
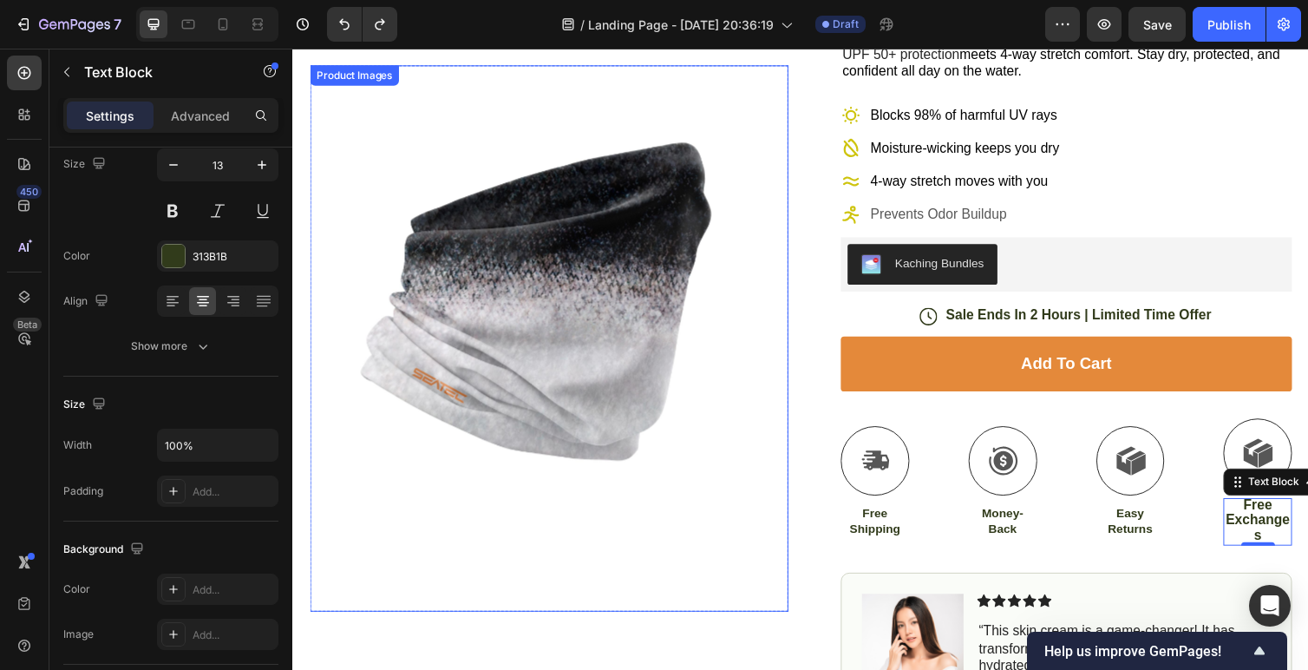
type input "14"
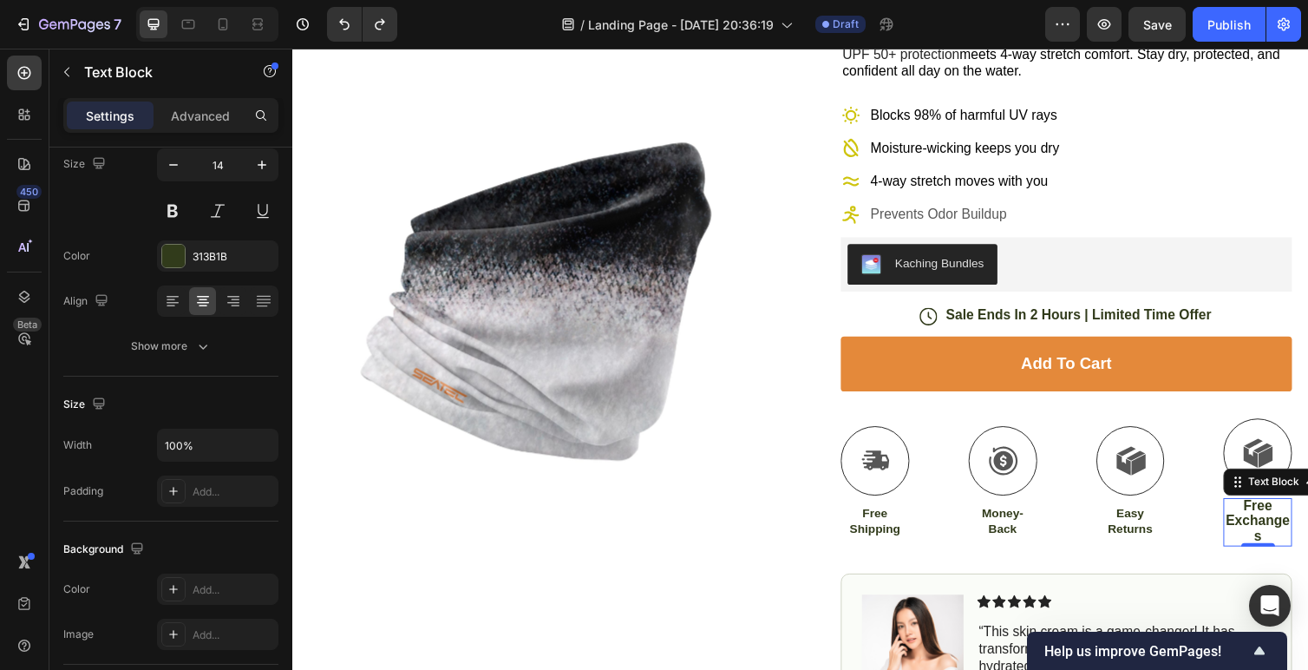
click at [1278, 532] on span "Free Exchanges" at bounding box center [1281, 532] width 66 height 46
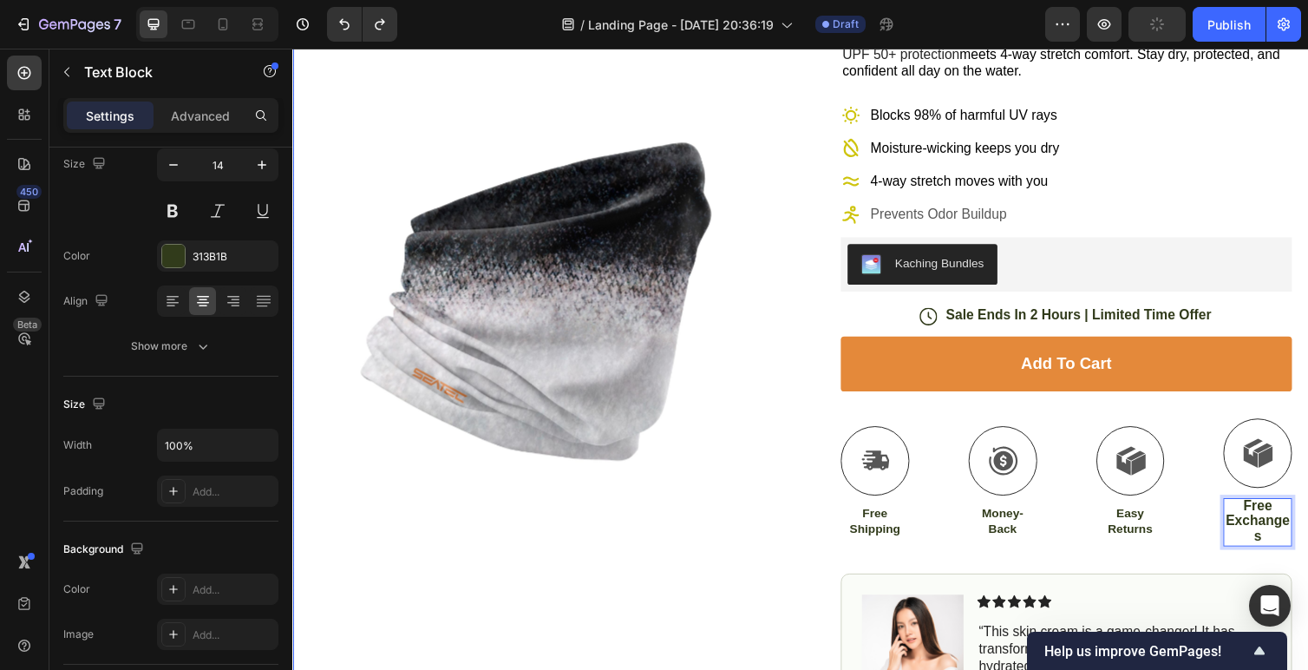
click at [1283, 531] on div "Product Images Row Icon Icon Icon Icon Icon Icon List 4.9/5 Stars based on by 1…" at bounding box center [812, 515] width 1041 height 1168
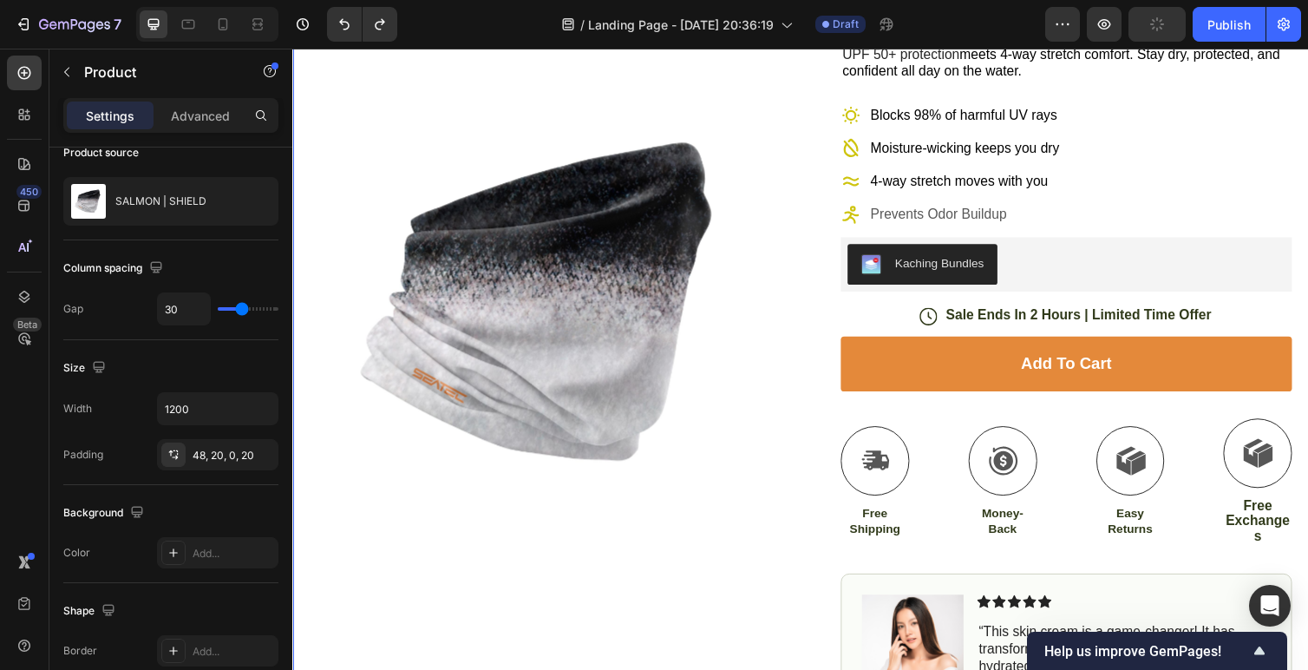
scroll to position [0, 0]
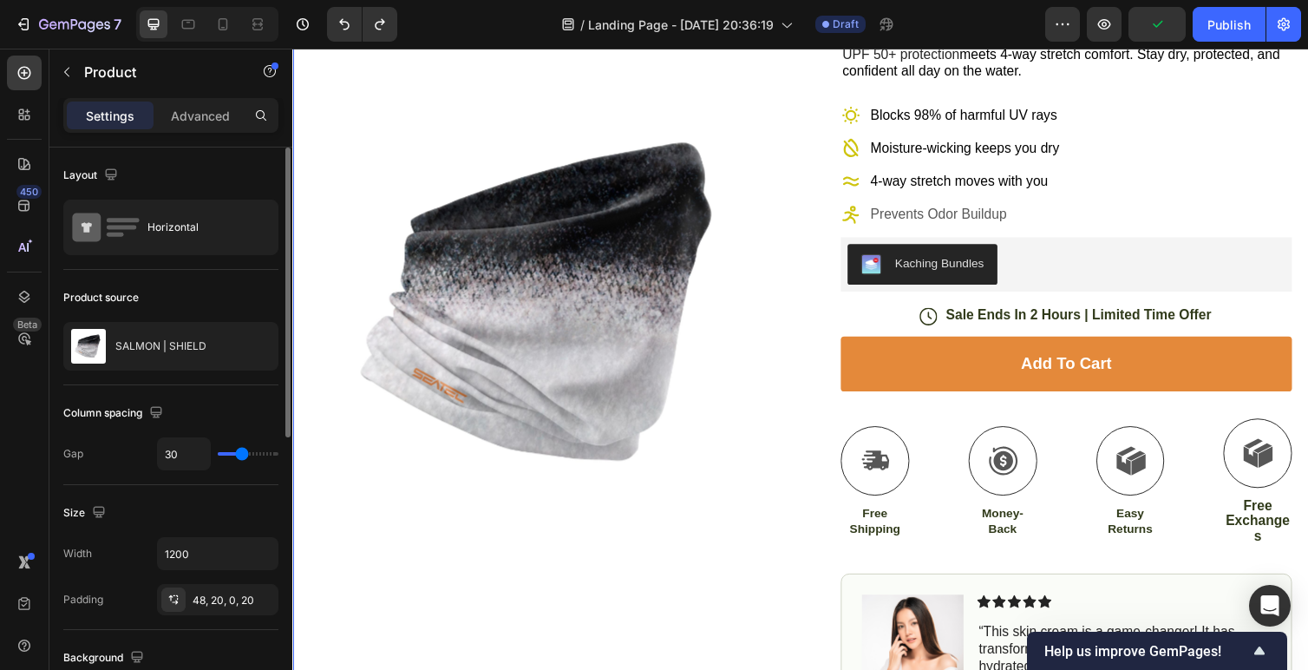
click at [1283, 531] on div "Product Images Row Icon Icon Icon Icon Icon Icon List 4.9/5 Stars based on by 1…" at bounding box center [812, 515] width 1041 height 1168
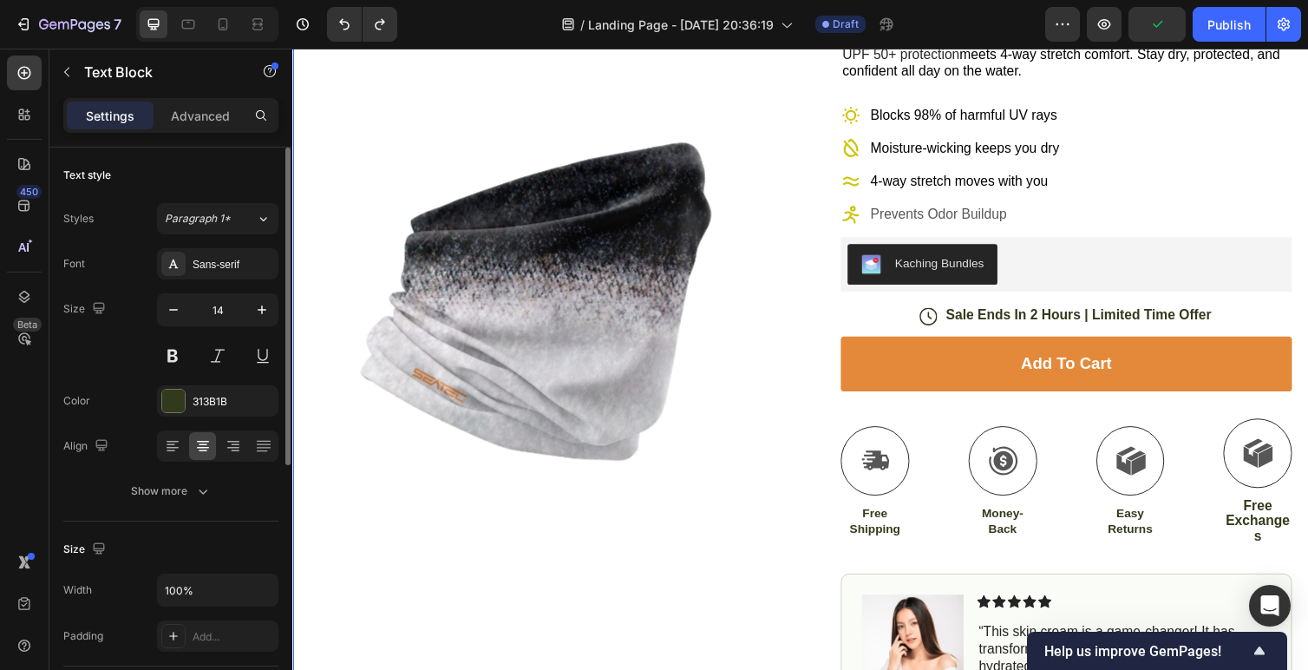
click at [1283, 531] on span "Free Exchanges" at bounding box center [1281, 532] width 66 height 46
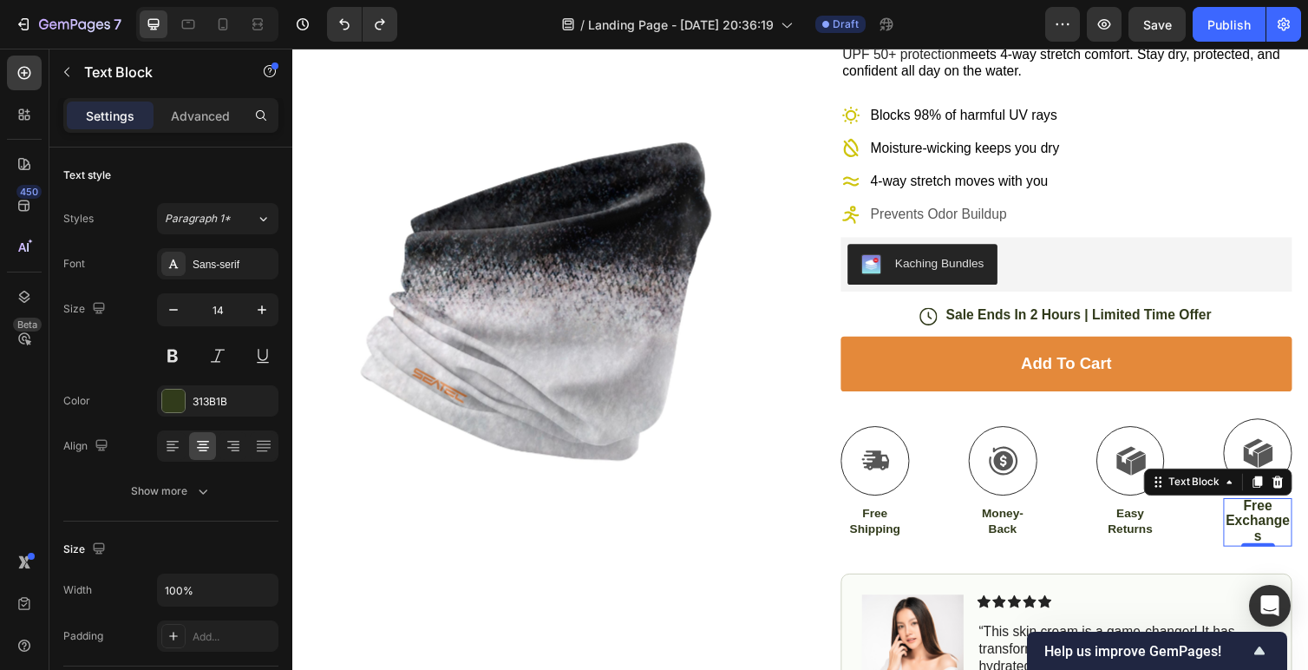
click at [1277, 572] on div "0" at bounding box center [1281, 573] width 17 height 14
click at [1277, 554] on span "Free Exchanges" at bounding box center [1281, 532] width 66 height 46
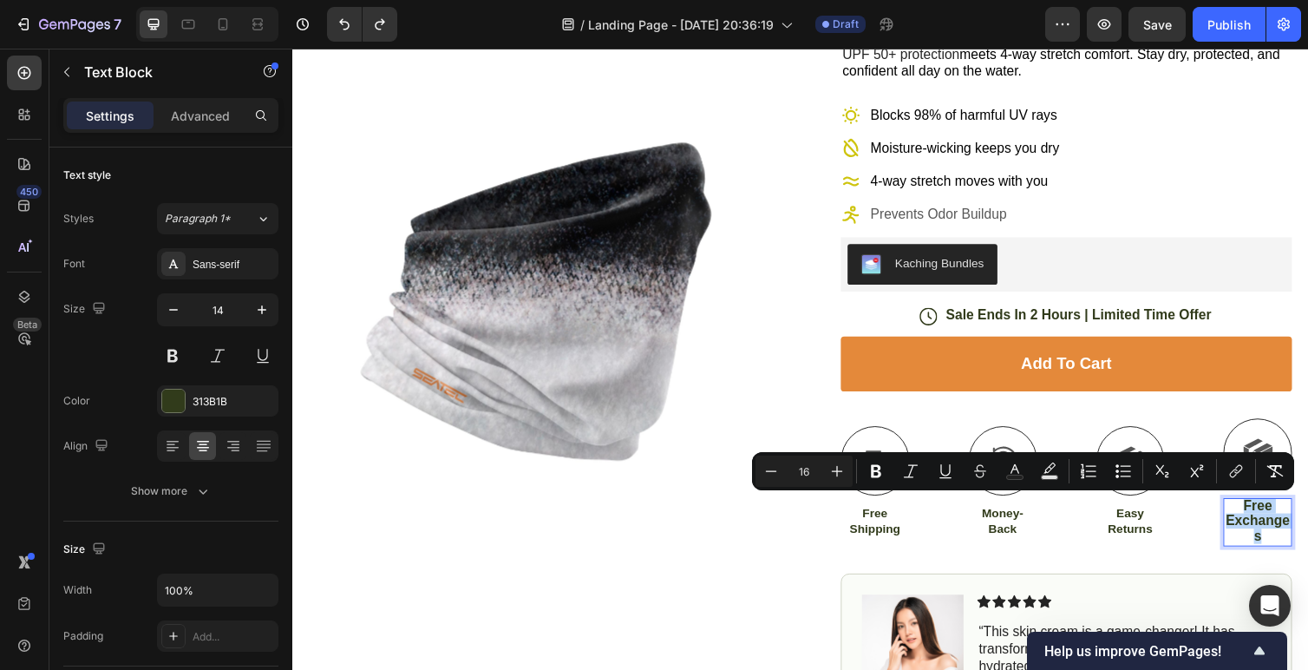
click at [1276, 543] on span "Free Exchanges" at bounding box center [1281, 532] width 66 height 46
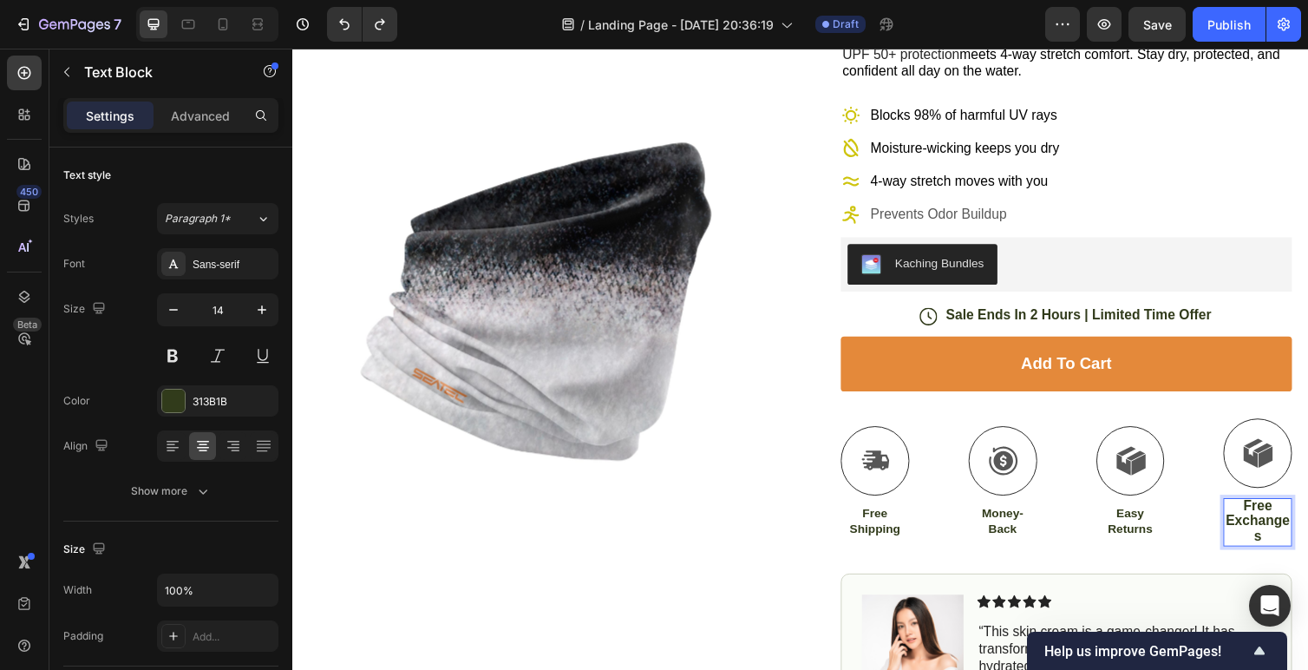
click at [1277, 544] on span "Free Exchanges" at bounding box center [1281, 532] width 66 height 46
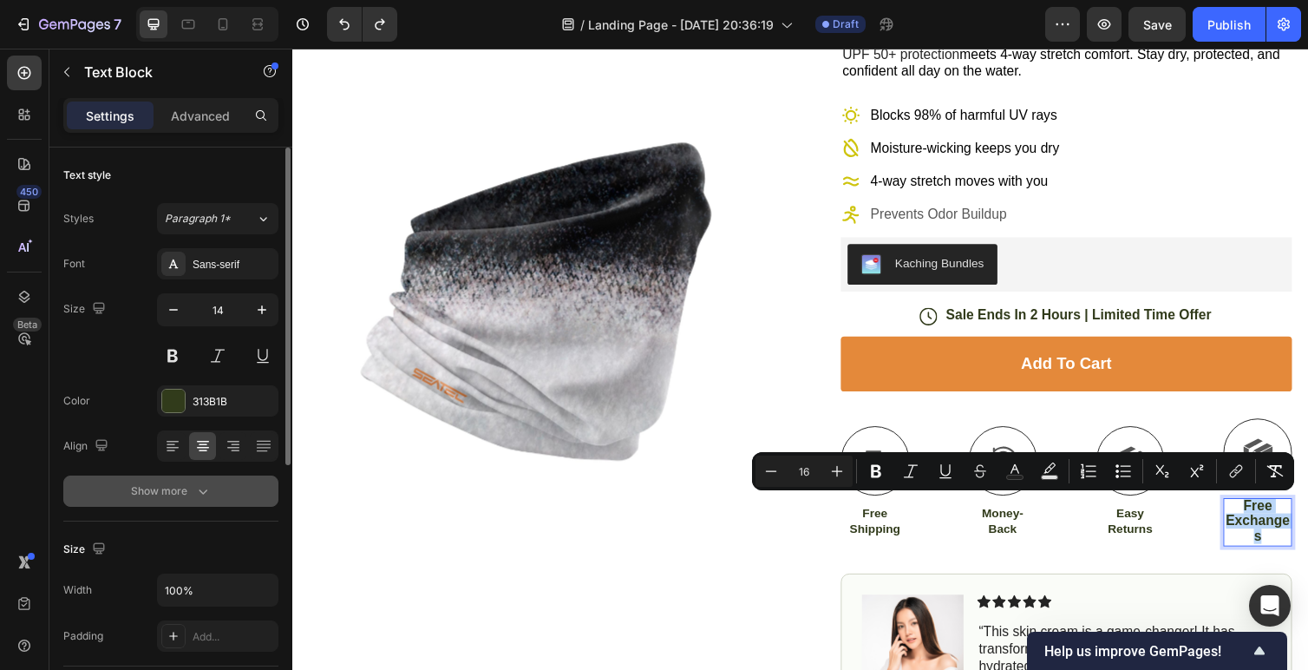
scroll to position [19, 0]
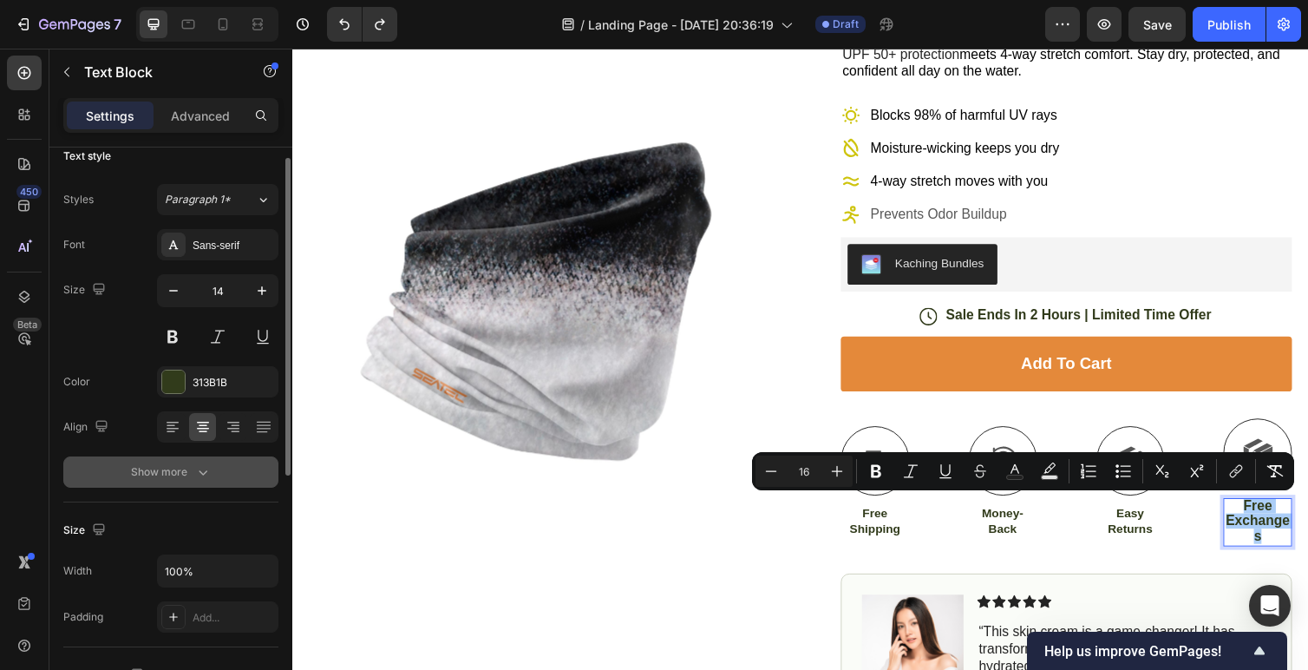
click at [192, 493] on div "Text style Styles Paragraph 1* Font Sans-serif Size 14 Color 313B1B Align Show …" at bounding box center [170, 315] width 215 height 374
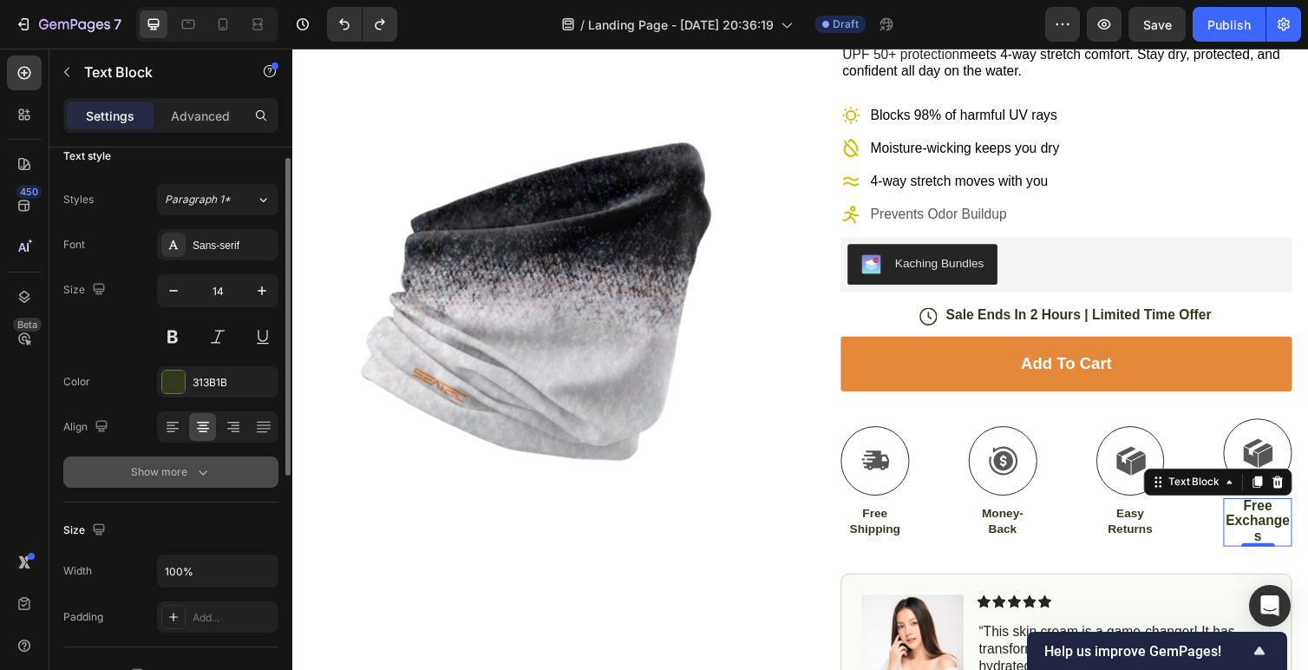
click at [180, 479] on div "Show more" at bounding box center [171, 471] width 81 height 17
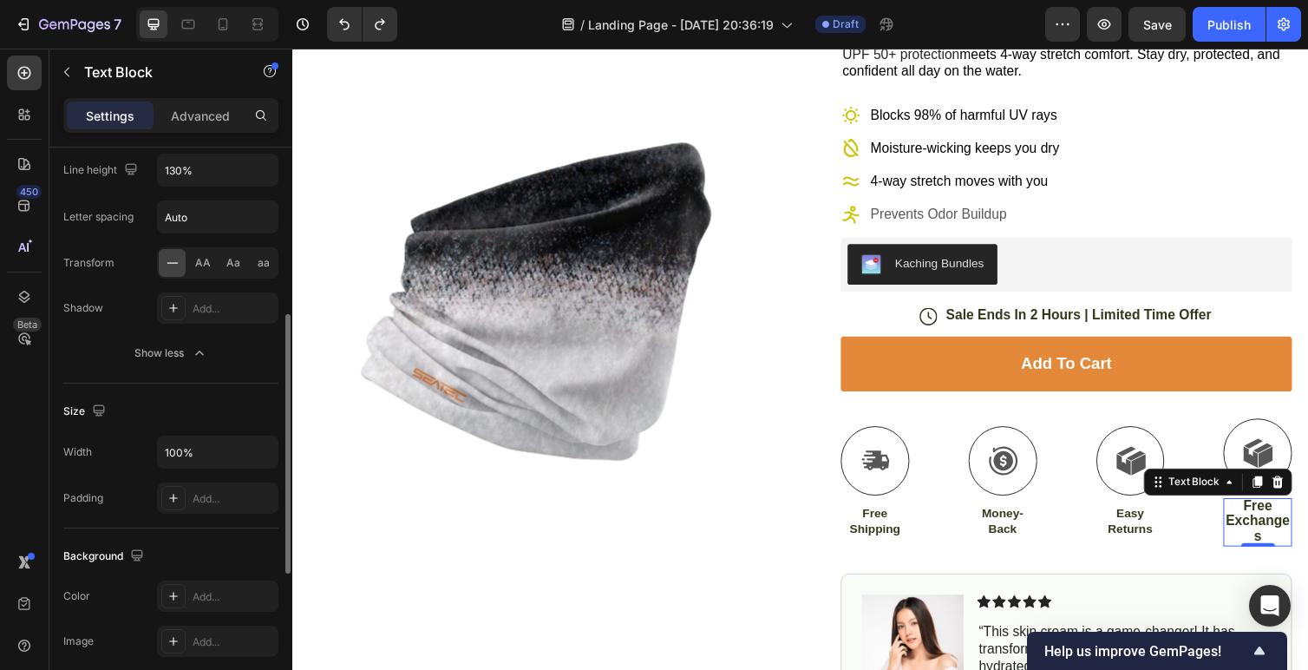
scroll to position [462, 0]
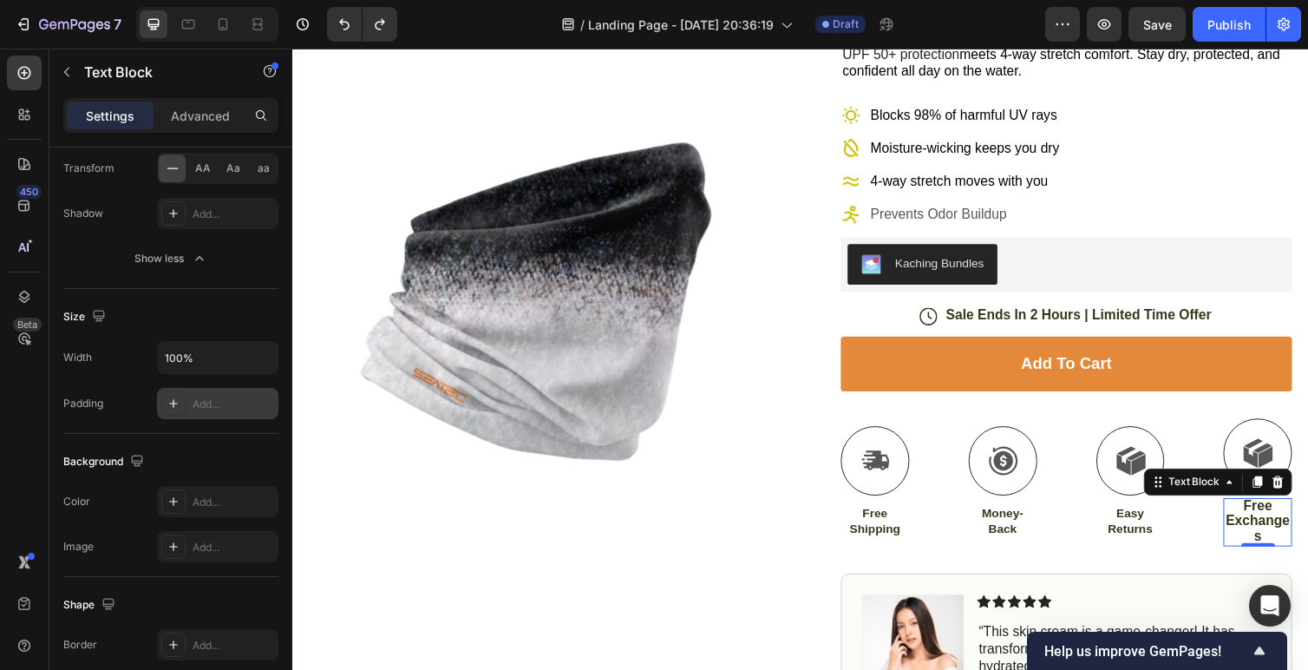
click at [180, 409] on icon at bounding box center [174, 403] width 14 height 14
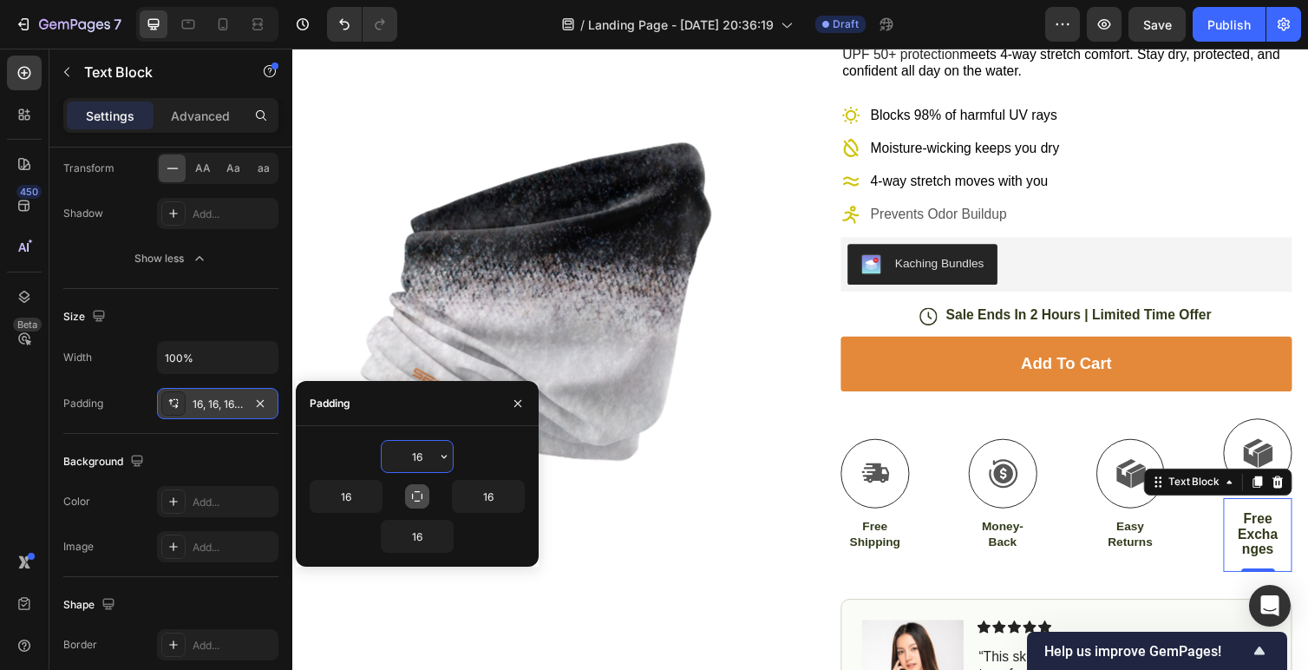
click at [418, 489] on icon "button" at bounding box center [417, 496] width 14 height 14
click at [416, 498] on icon "button" at bounding box center [417, 496] width 14 height 14
click at [427, 454] on input "16" at bounding box center [417, 456] width 71 height 31
click at [428, 461] on input "16" at bounding box center [417, 456] width 71 height 31
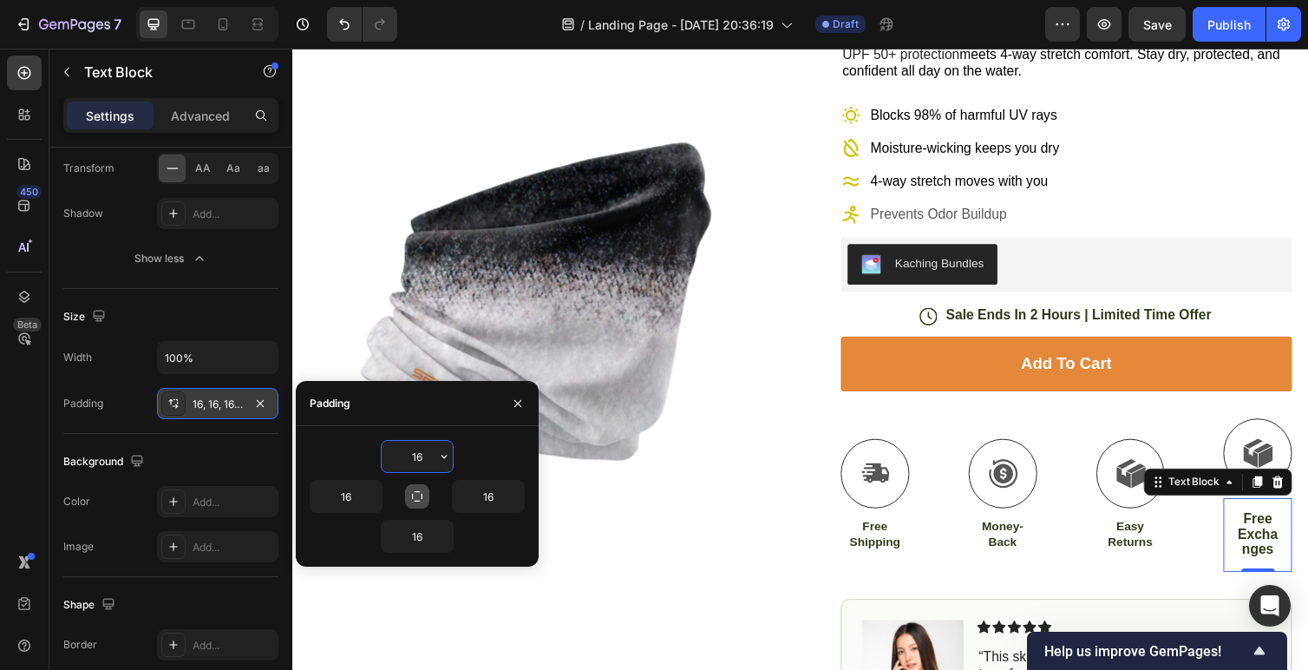
click at [428, 461] on input "16" at bounding box center [417, 456] width 71 height 31
type input "1"
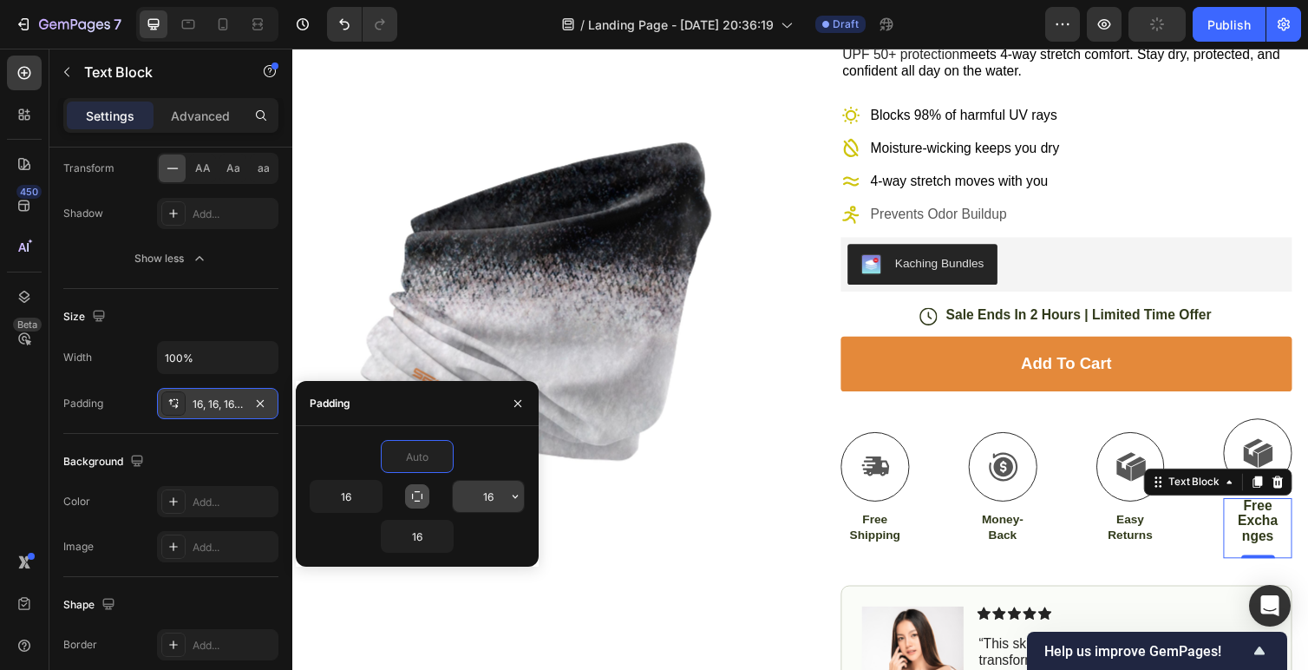
click at [481, 500] on input "16" at bounding box center [488, 496] width 71 height 31
type input "0"
click at [481, 500] on input "16" at bounding box center [488, 496] width 71 height 31
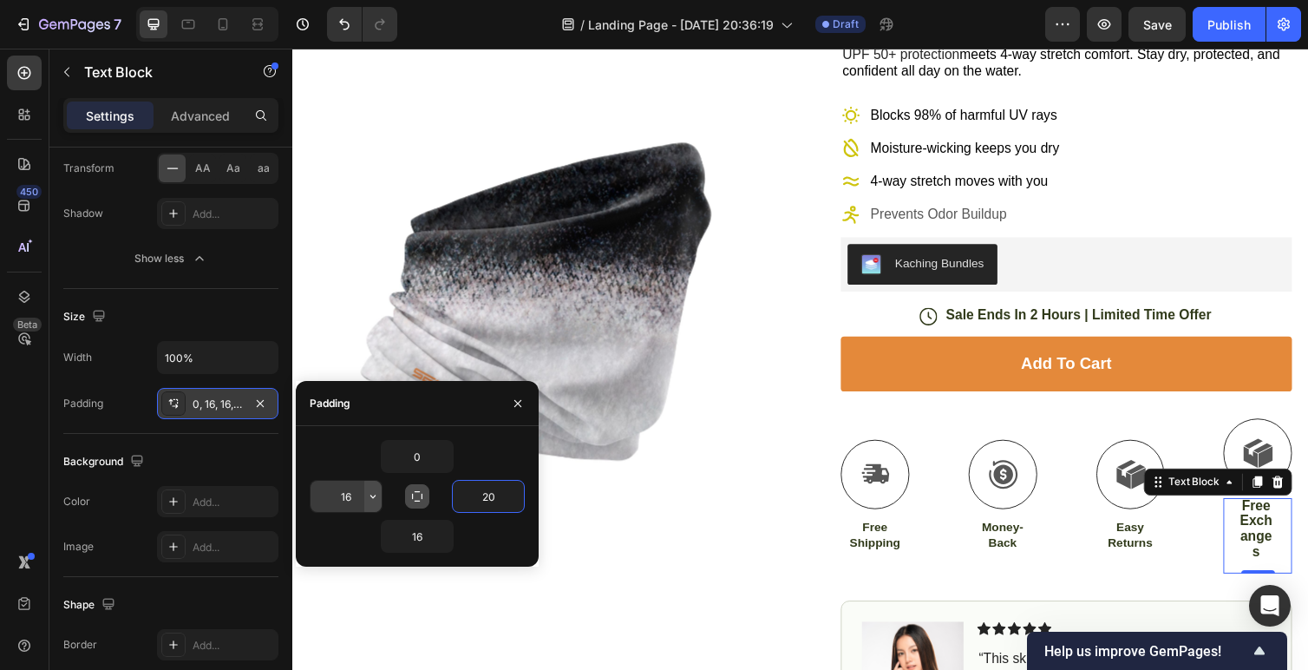
type input "20"
click at [368, 493] on icon "button" at bounding box center [373, 496] width 14 height 14
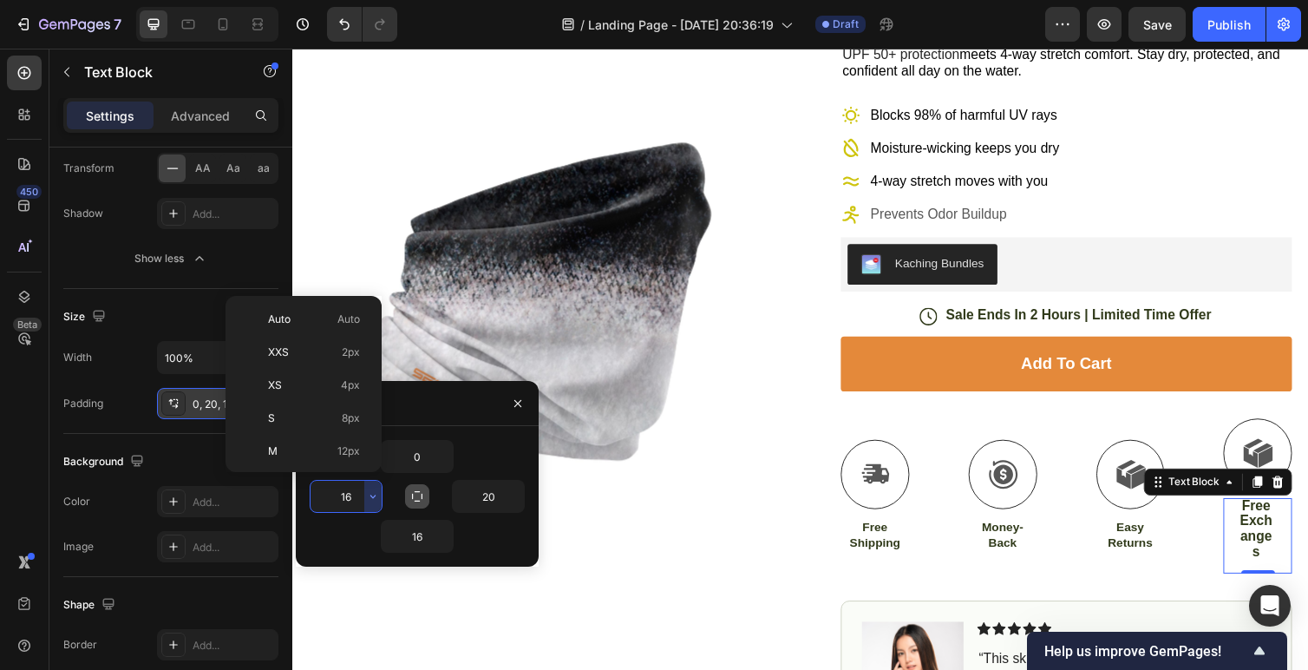
click at [362, 493] on input "16" at bounding box center [346, 496] width 71 height 31
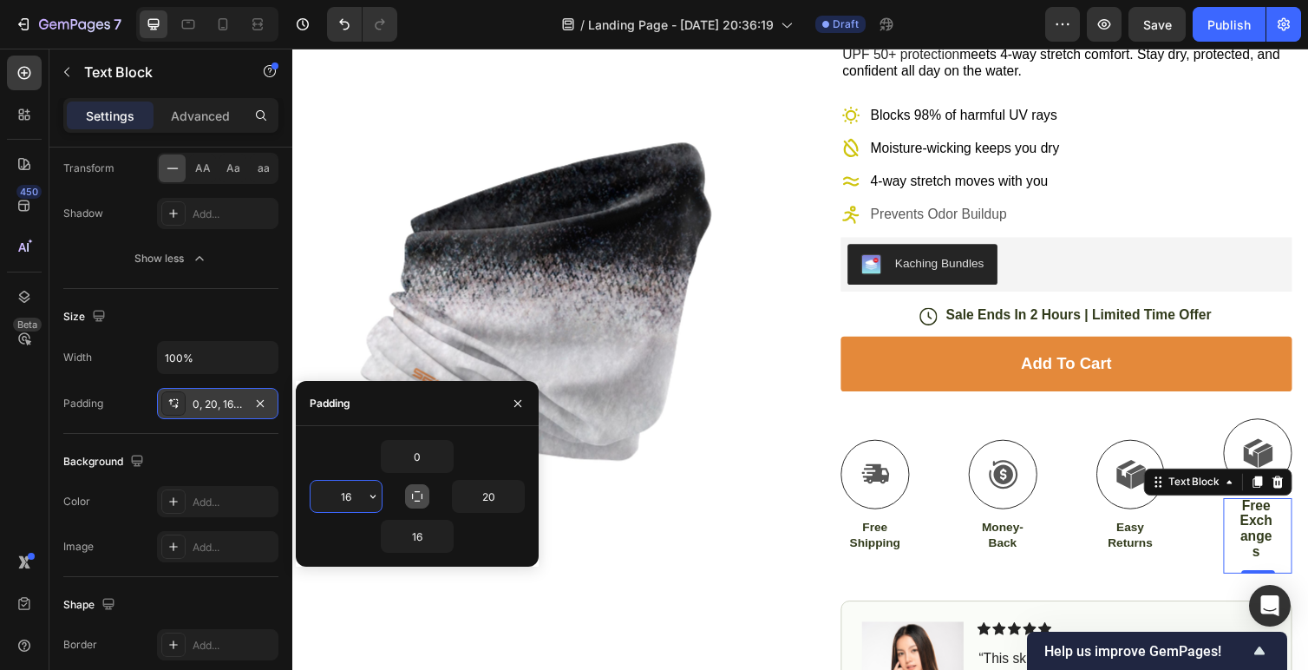
click at [362, 493] on input "16" at bounding box center [346, 496] width 71 height 31
type input "2"
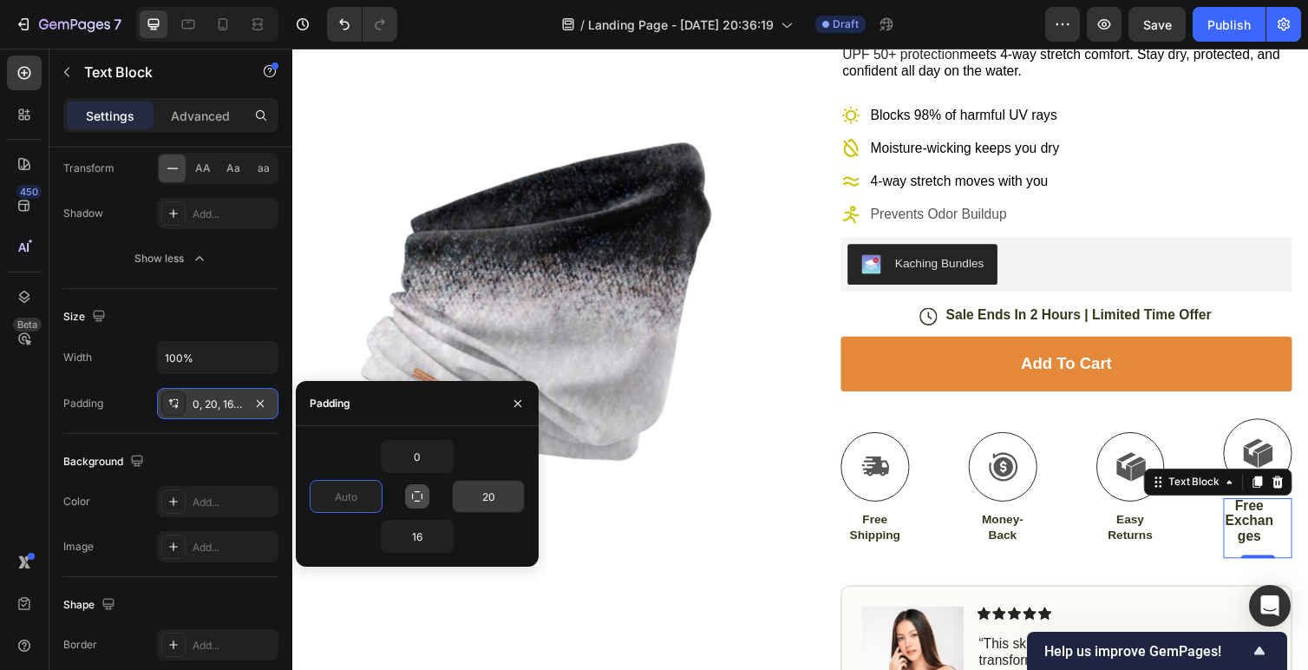
type input "0"
click at [479, 501] on input "20" at bounding box center [488, 496] width 71 height 31
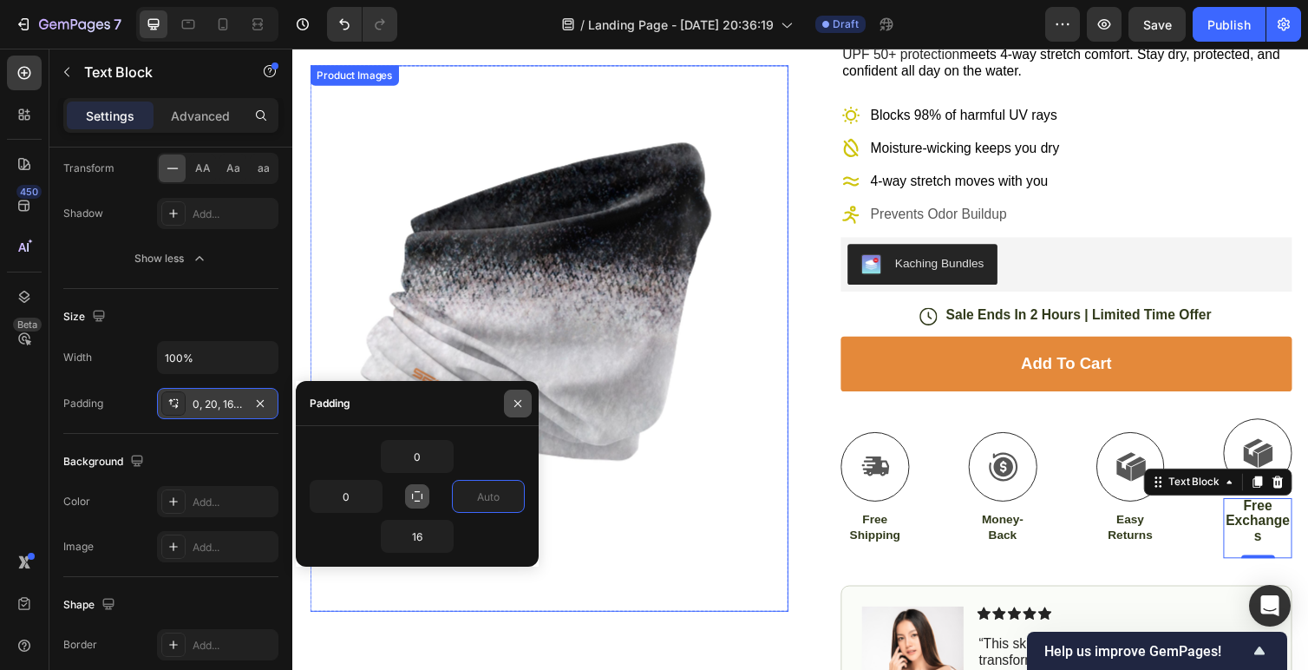
type input "0"
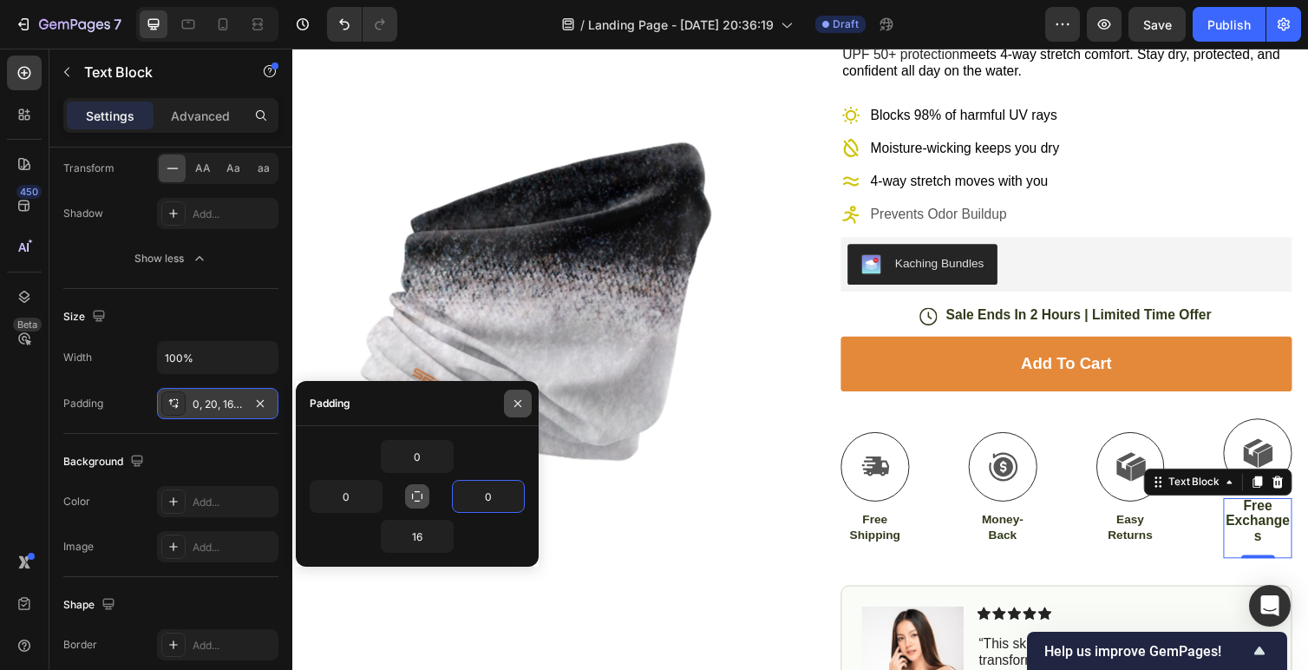
click at [522, 392] on button "button" at bounding box center [518, 404] width 28 height 28
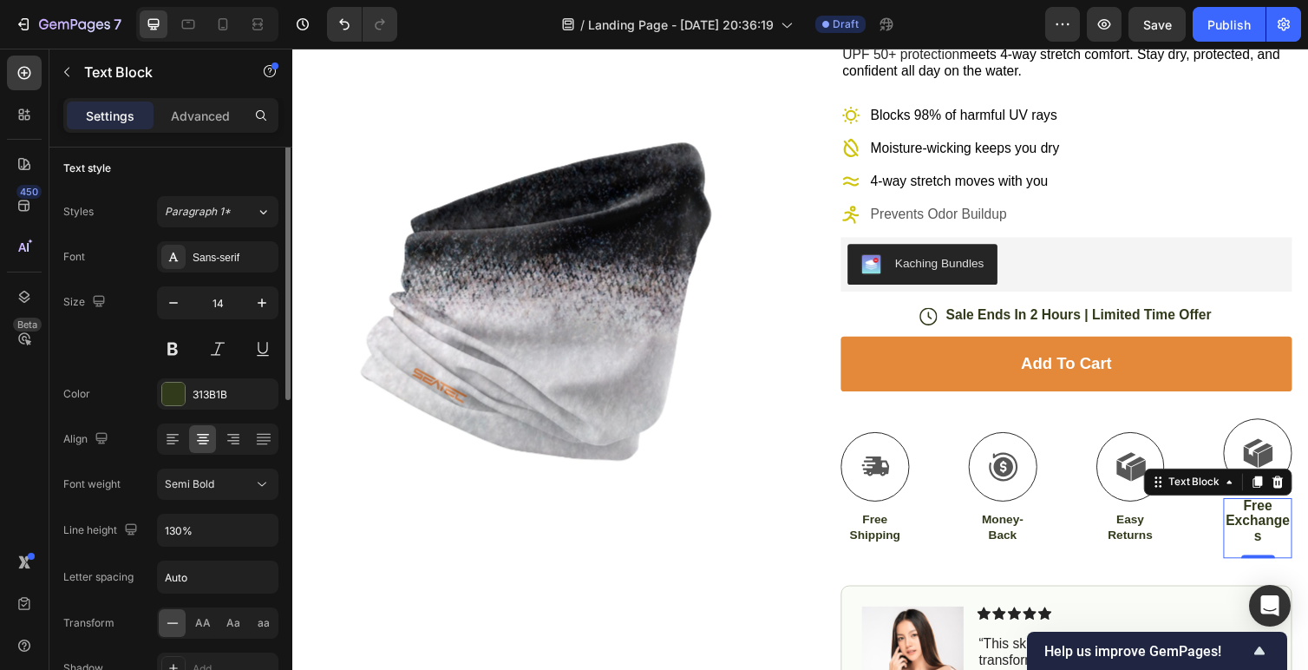
scroll to position [0, 0]
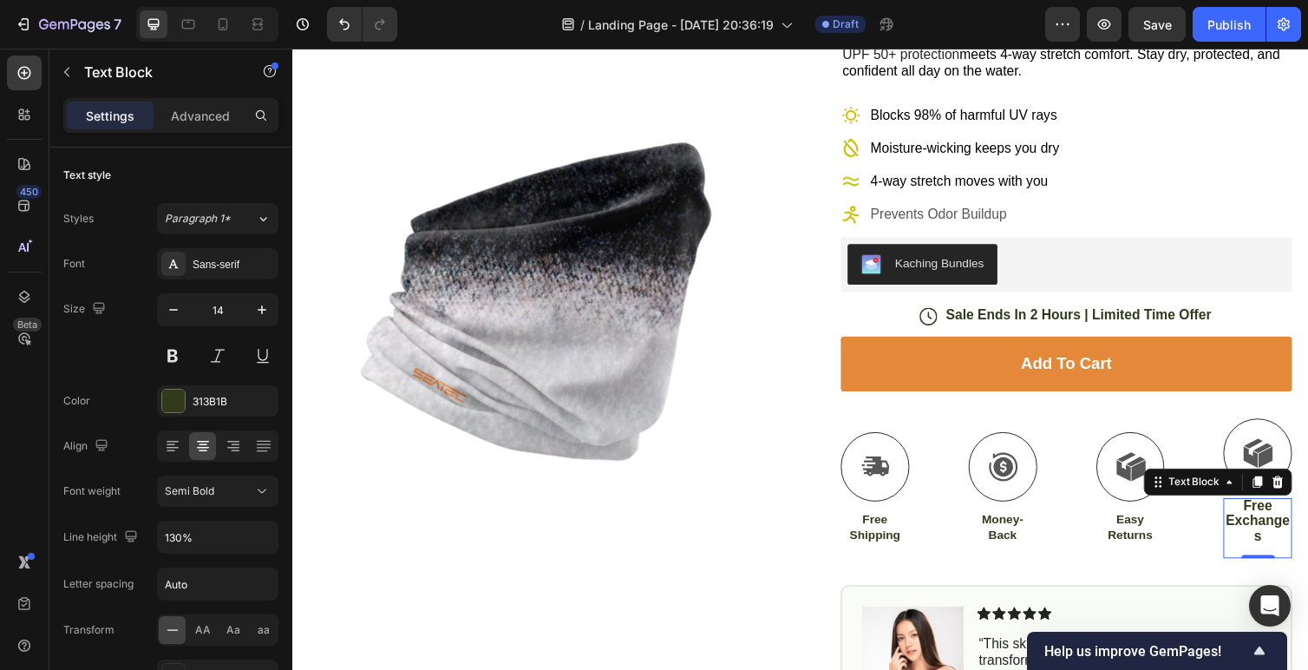
click at [192, 130] on div "Settings Advanced" at bounding box center [170, 115] width 215 height 35
click at [191, 125] on div "Advanced" at bounding box center [200, 116] width 87 height 28
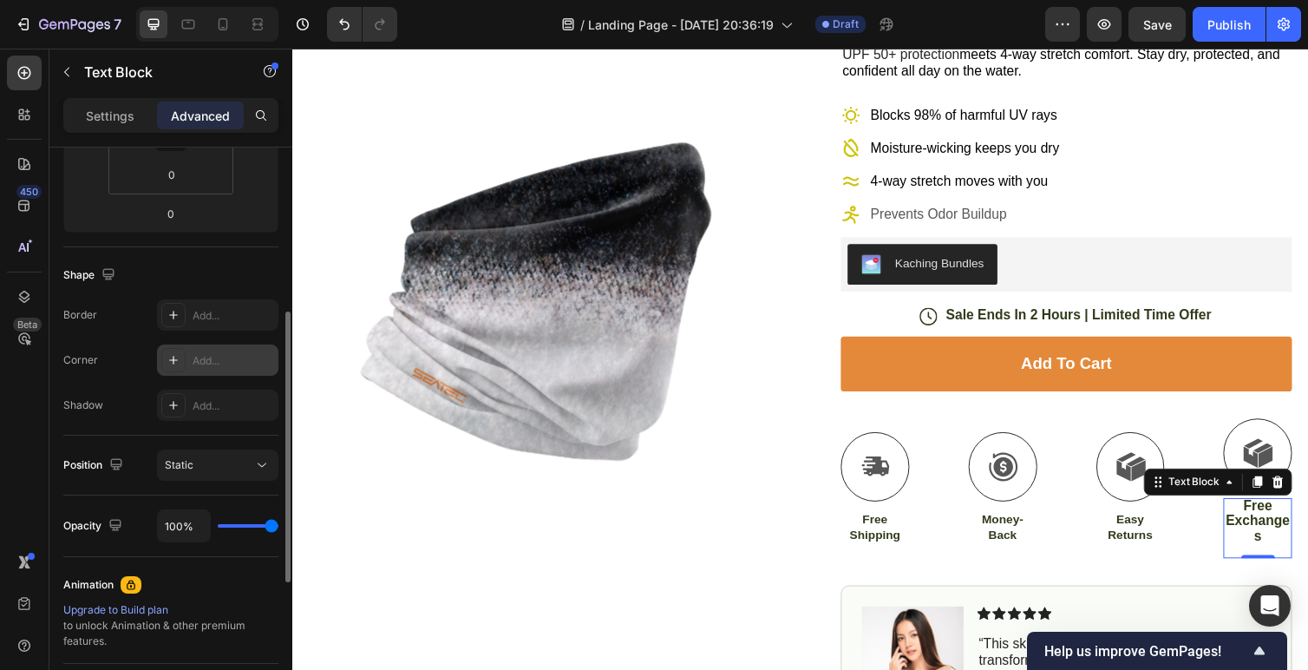
scroll to position [427, 0]
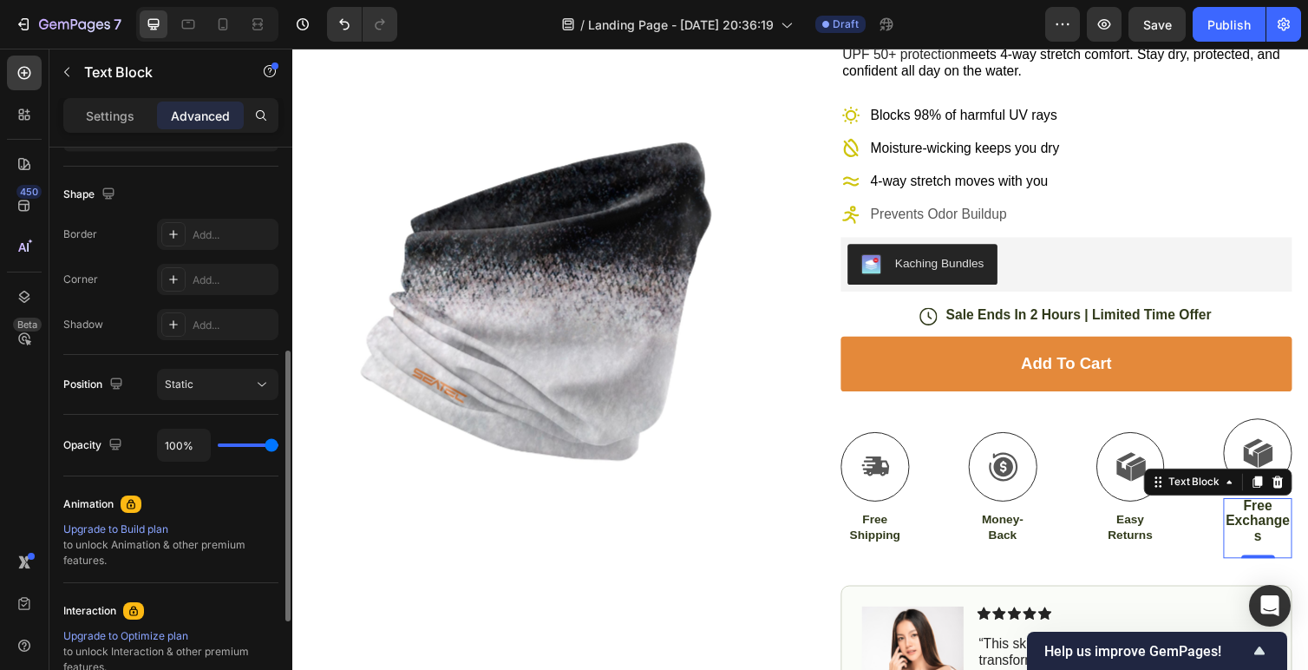
type input "84%"
type input "84"
type input "70%"
type input "70"
type input "63%"
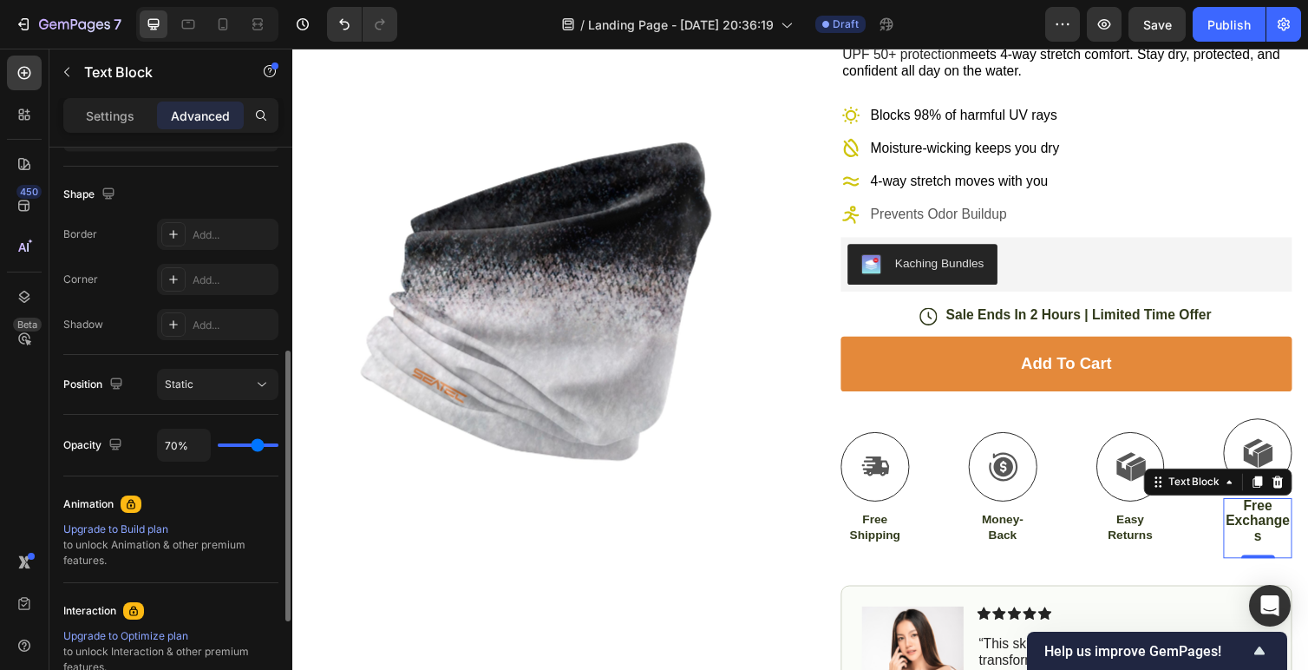
type input "63"
type input "59%"
type input "59"
type input "57%"
type input "57"
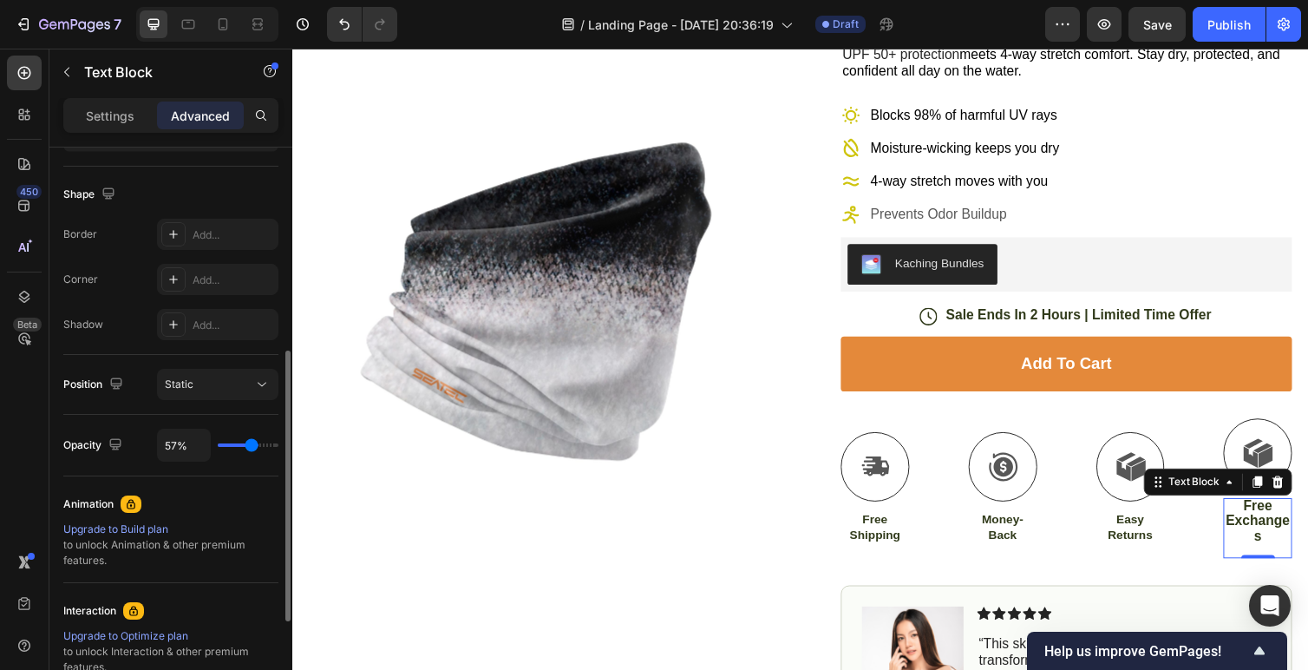
type input "56%"
type input "56"
type input "55%"
type input "55"
type input "54%"
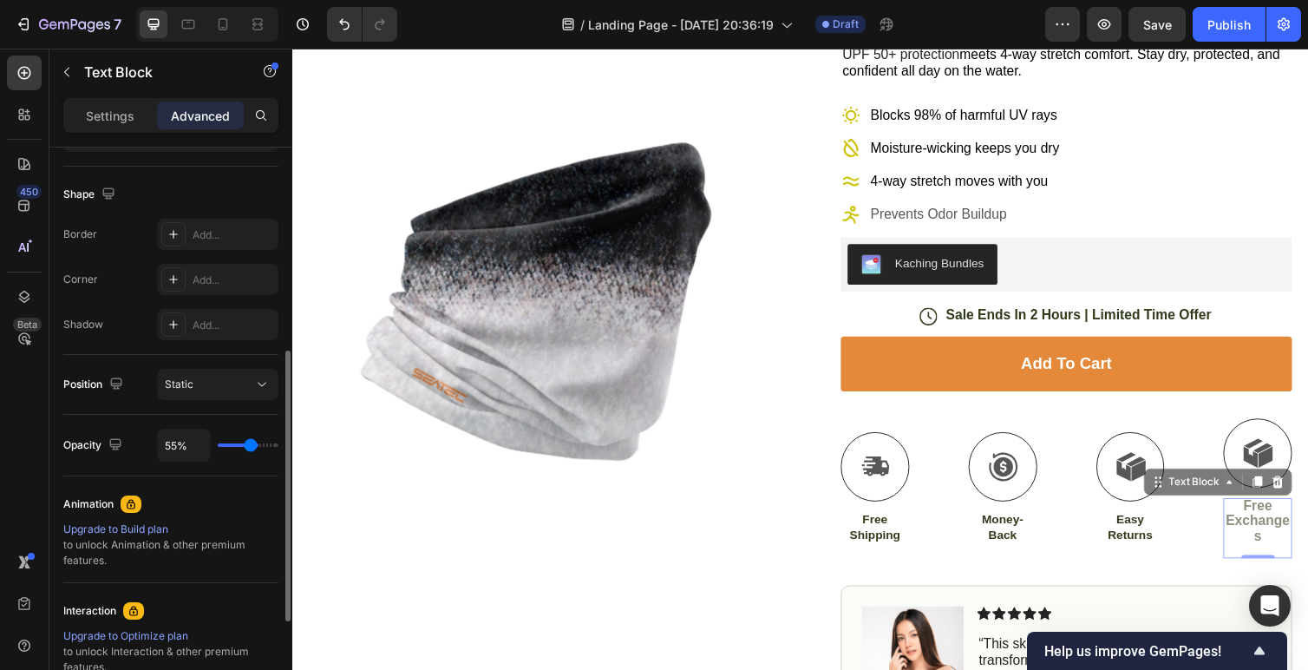
type input "54"
type input "53%"
type input "53"
type input "52%"
type input "52"
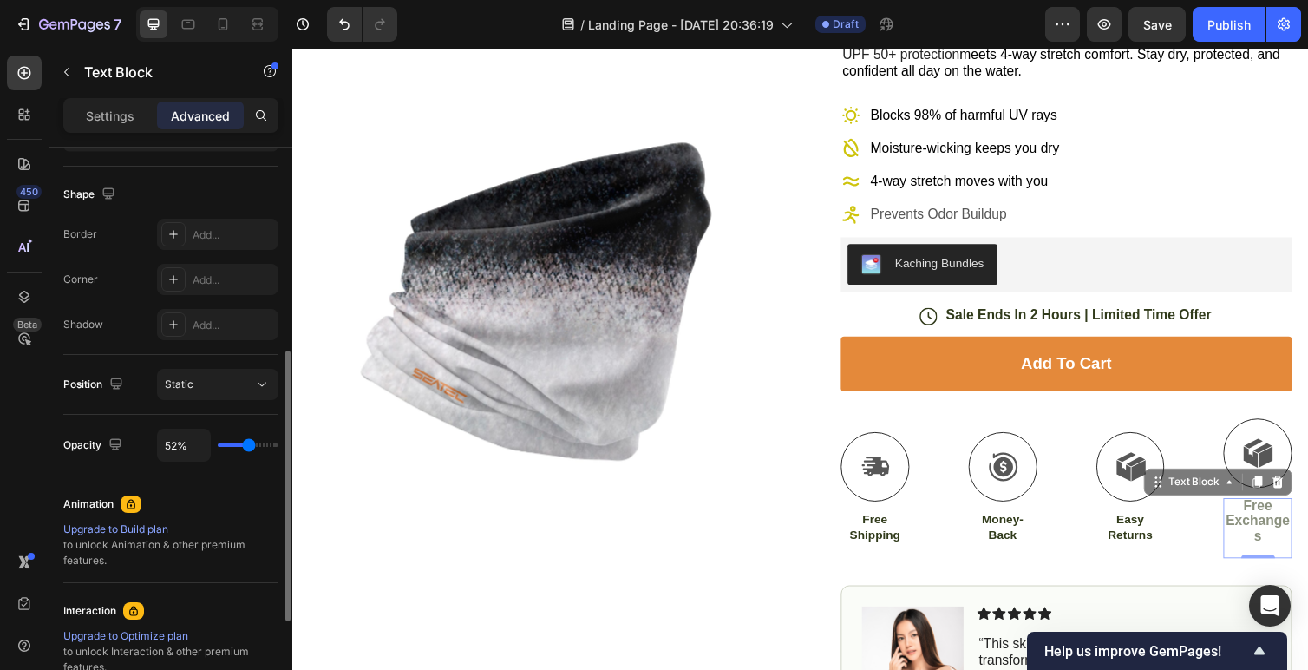
type input "45%"
type input "45"
type input "38%"
type input "38"
type input "29%"
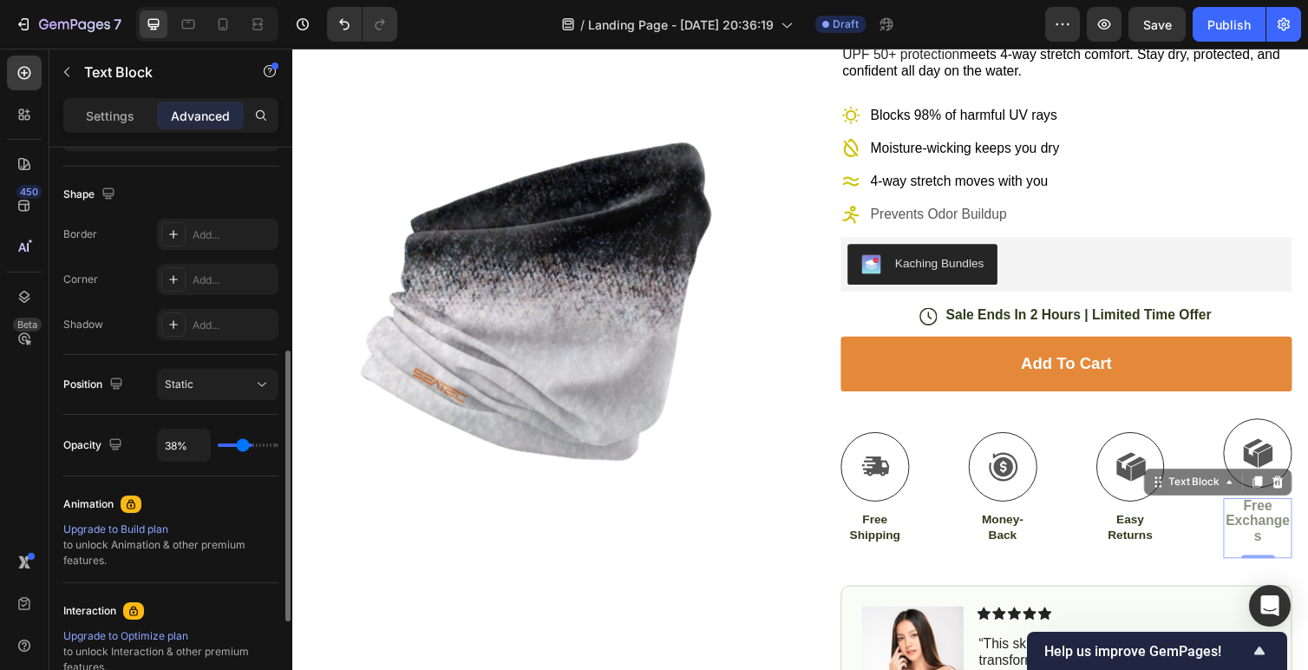
type input "29"
type input "21%"
type input "21"
type input "14%"
type input "14"
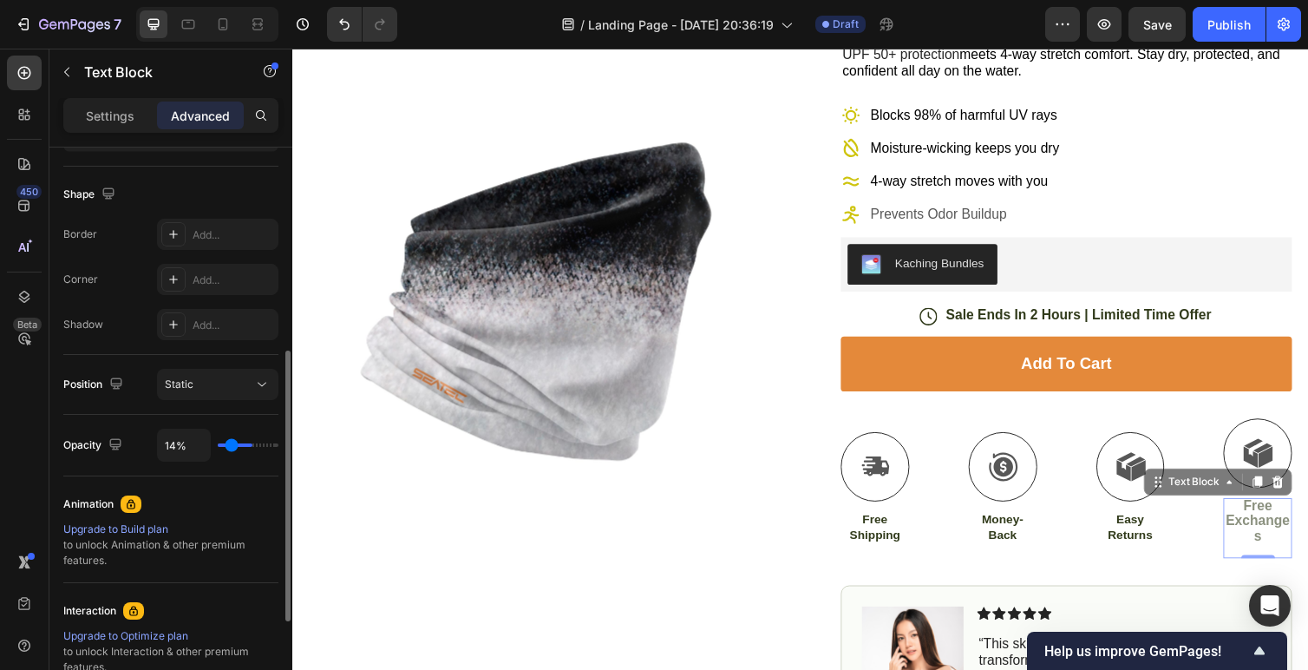
type input "13%"
type input "13"
type input "11%"
type input "11"
type input "10%"
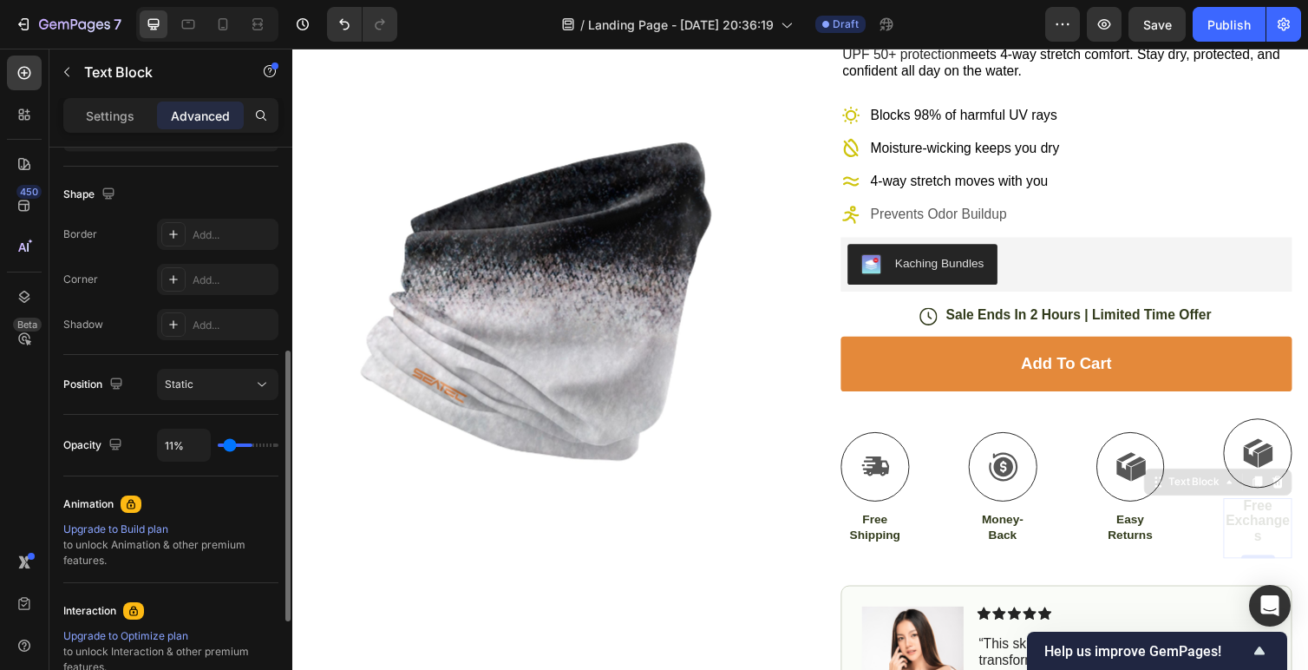
type input "10"
type input "16%"
type input "16"
type input "38%"
type input "38"
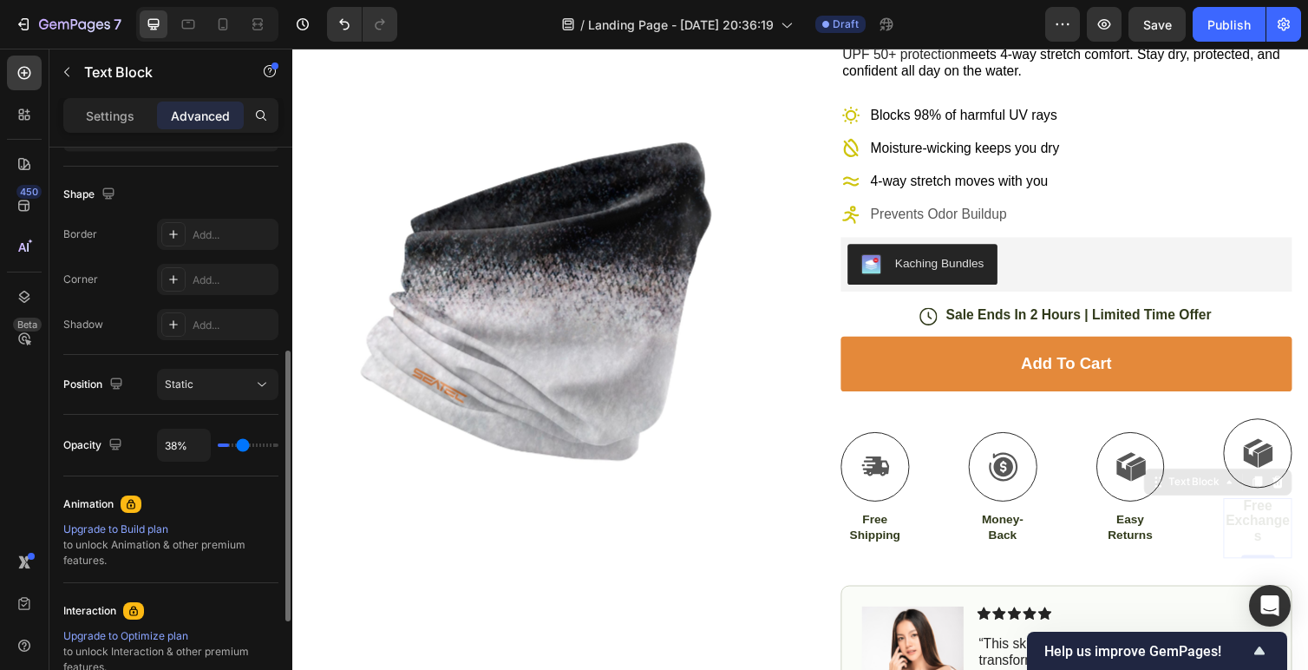
type input "100%"
type input "100"
drag, startPoint x: 271, startPoint y: 445, endPoint x: 383, endPoint y: 430, distance: 112.9
click at [279, 443] on input "range" at bounding box center [248, 444] width 61 height 3
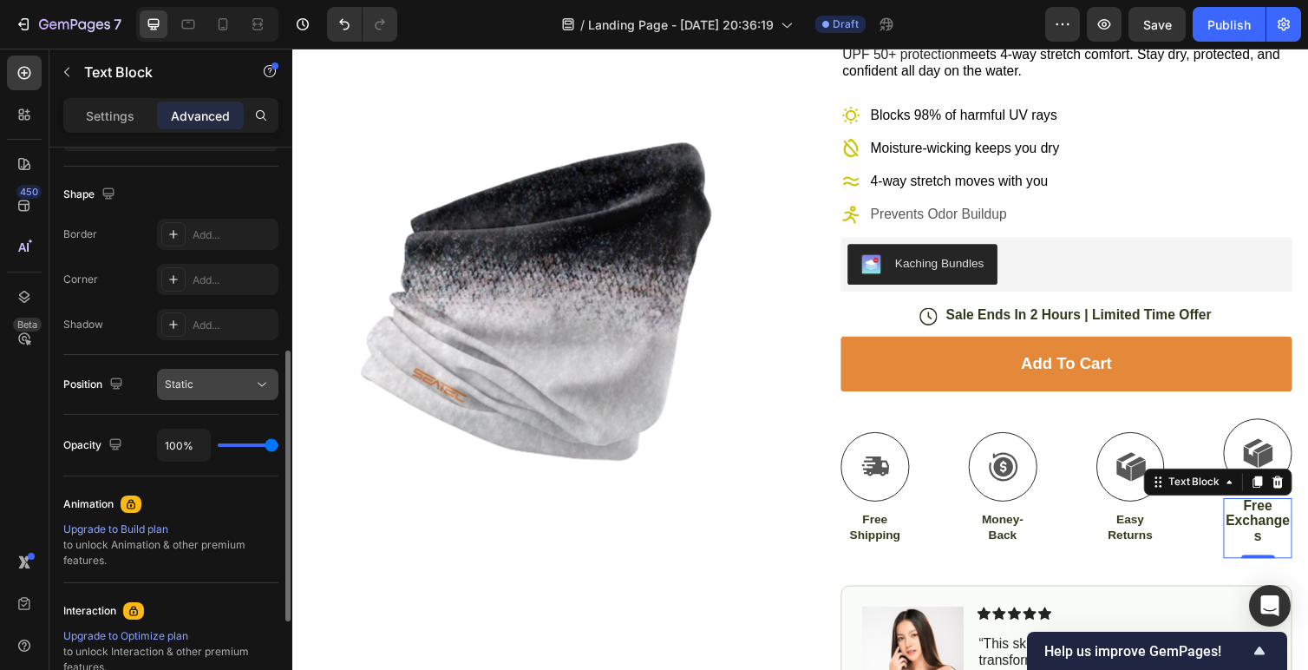
click at [249, 383] on div "Static" at bounding box center [209, 385] width 88 height 16
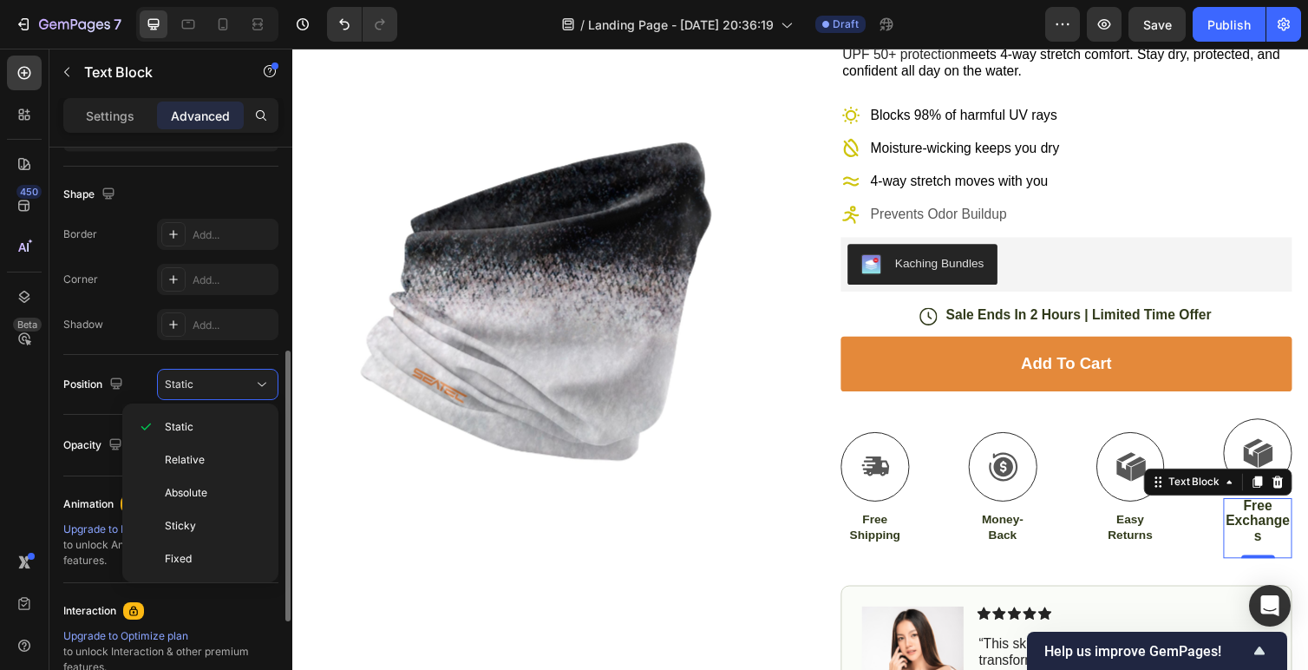
click at [98, 388] on div "Position" at bounding box center [94, 384] width 63 height 23
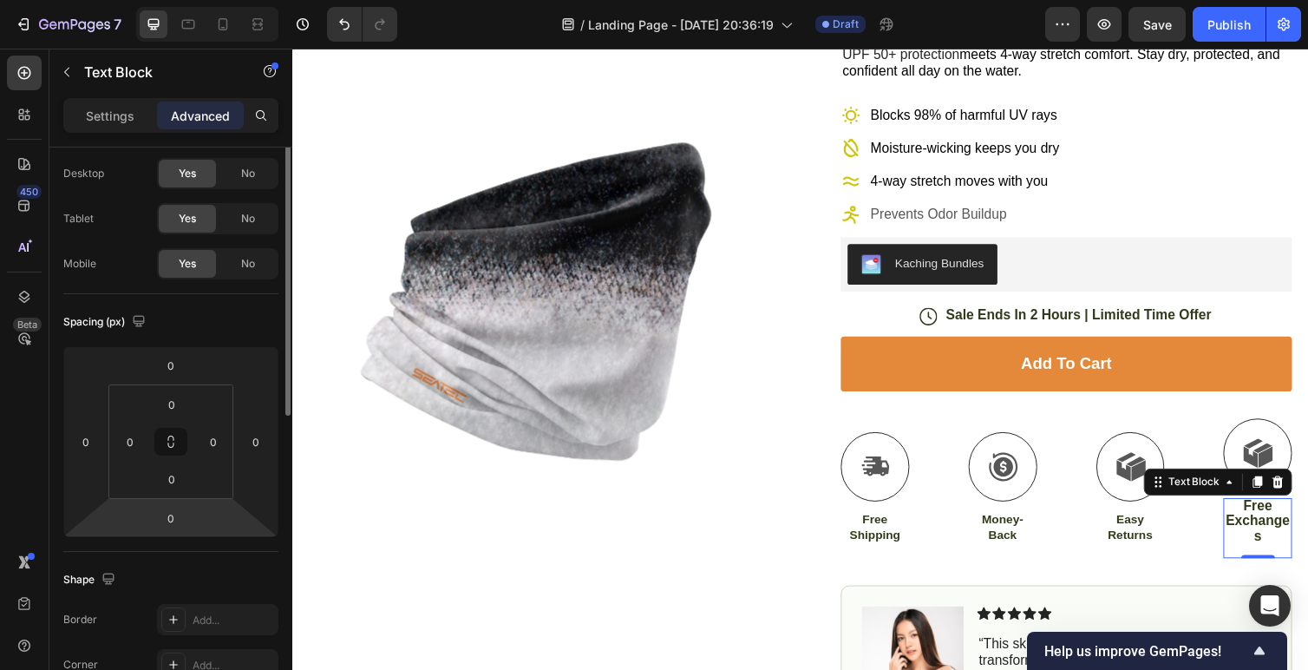
scroll to position [0, 0]
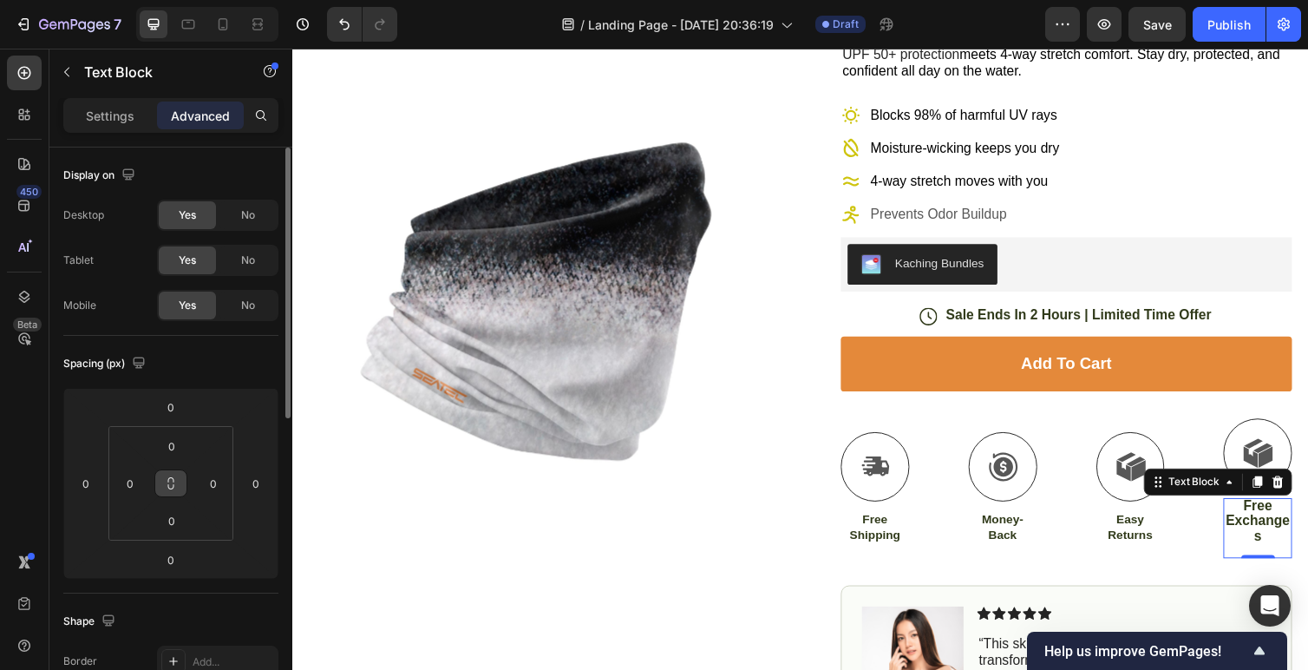
click at [169, 489] on icon at bounding box center [171, 483] width 14 height 14
click at [172, 0] on html "7 / Landing Page - [DATE] 20:36:19 Draft Preview Save Publish 450 Beta Sections…" at bounding box center [654, 0] width 1308 height 0
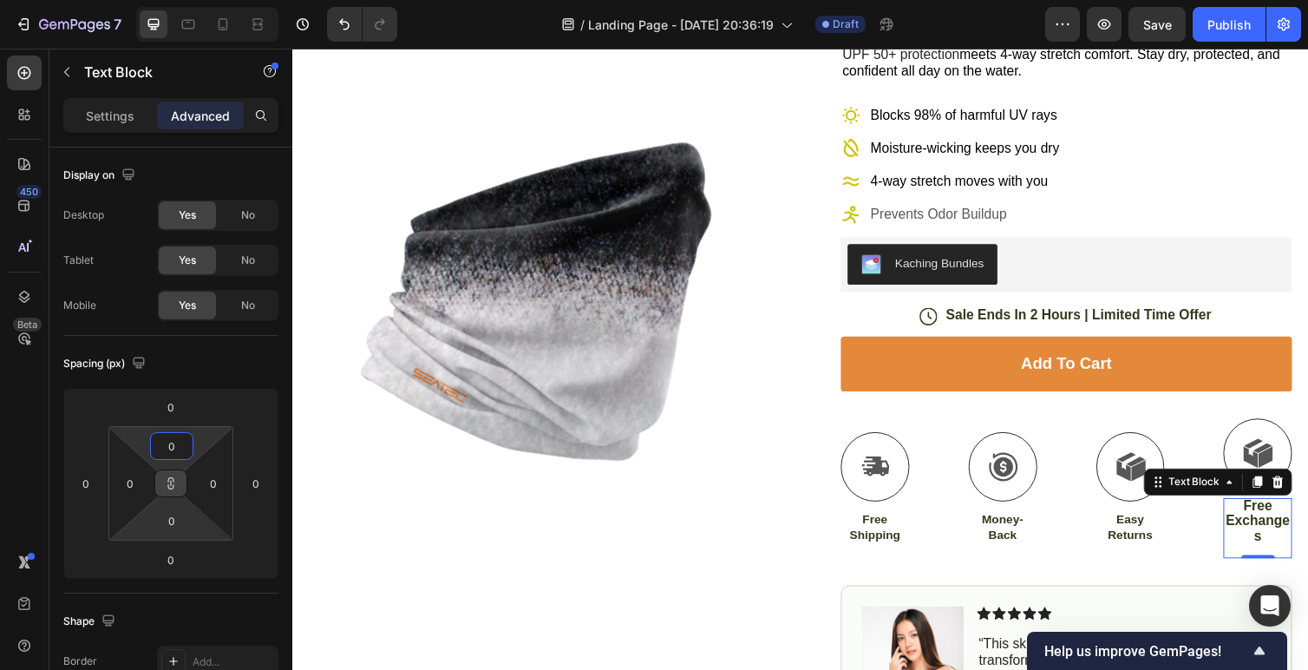
click at [176, 0] on html "7 / Landing Page - [DATE] 20:36:19 Draft Preview Save Publish 450 Beta Sections…" at bounding box center [654, 0] width 1308 height 0
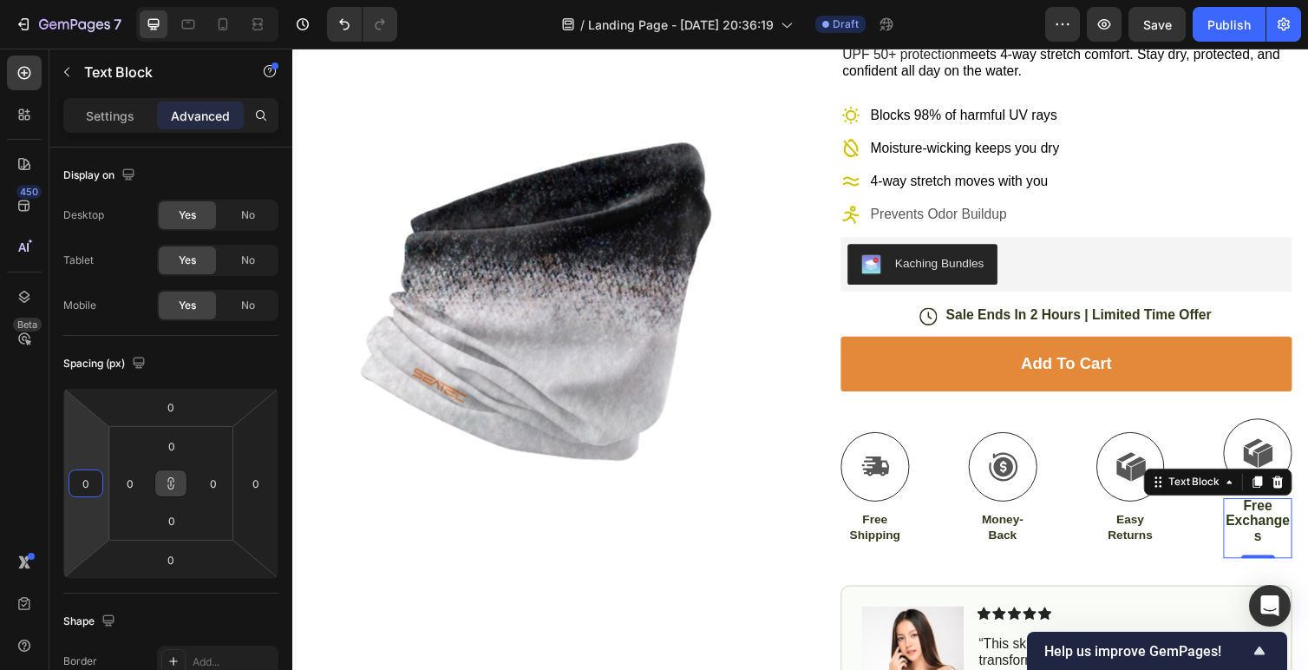
click at [83, 490] on input "0" at bounding box center [86, 483] width 26 height 26
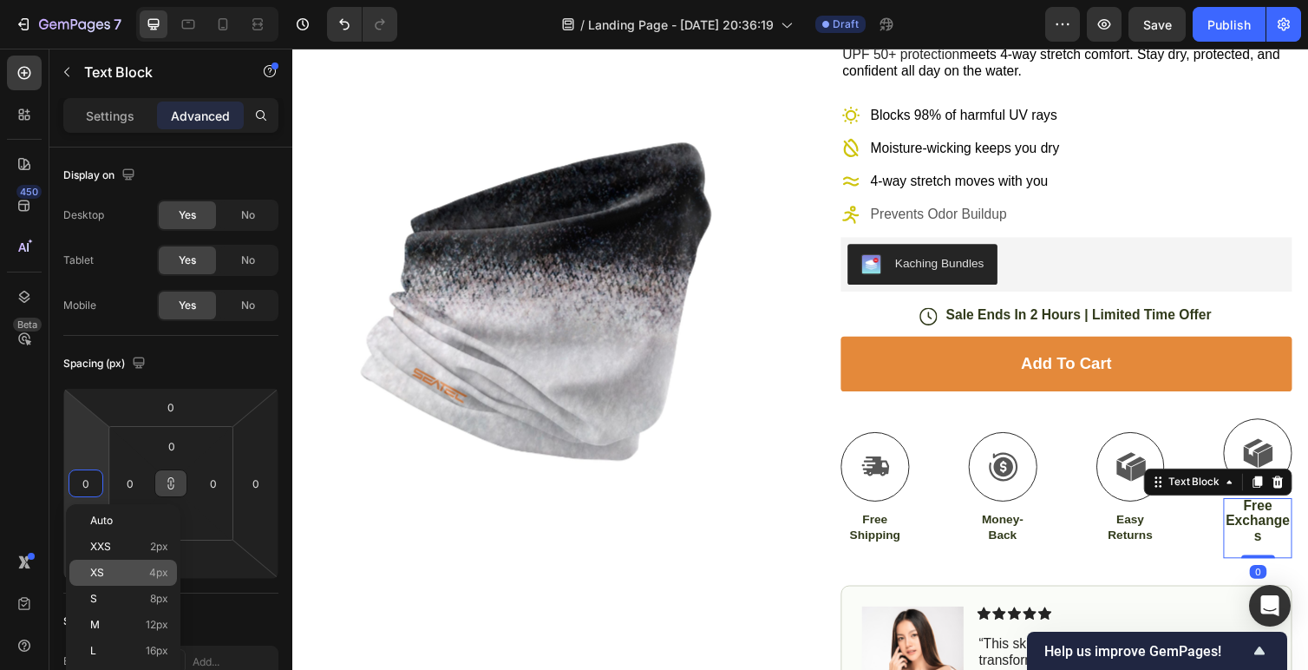
click at [110, 568] on p "XS 4px" at bounding box center [129, 573] width 78 height 12
type input "4"
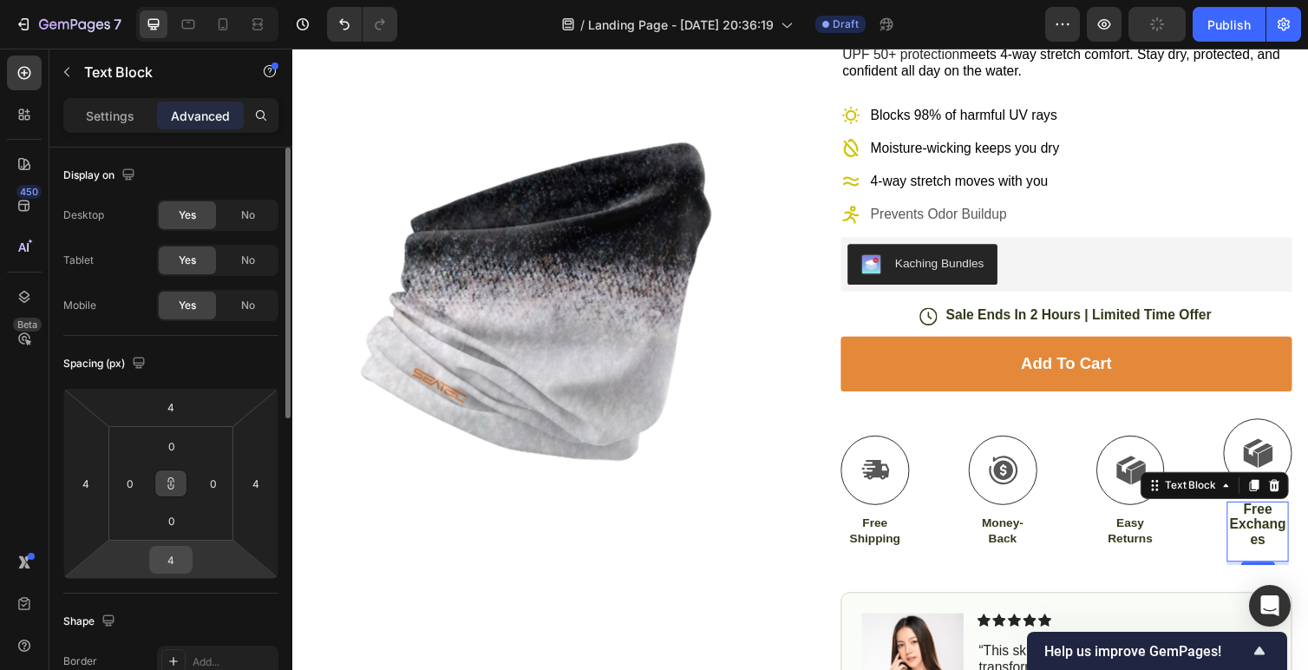
click at [180, 565] on input "4" at bounding box center [171, 560] width 35 height 26
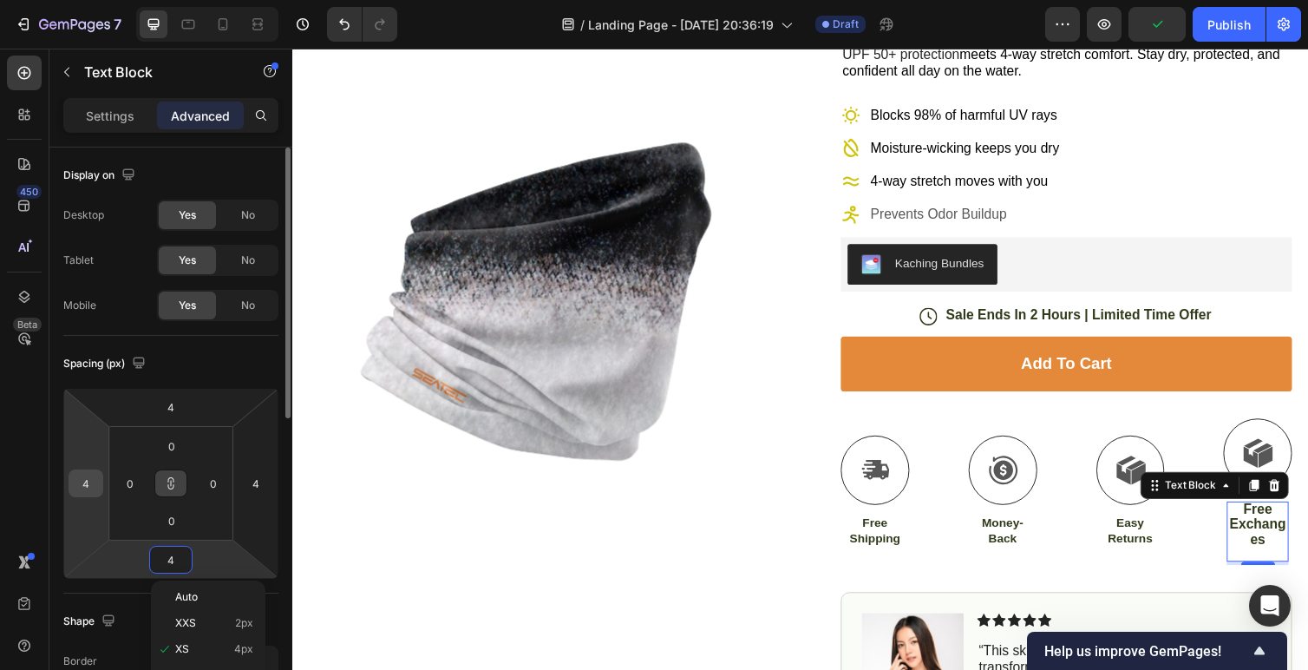
click at [90, 481] on input "4" at bounding box center [86, 483] width 26 height 26
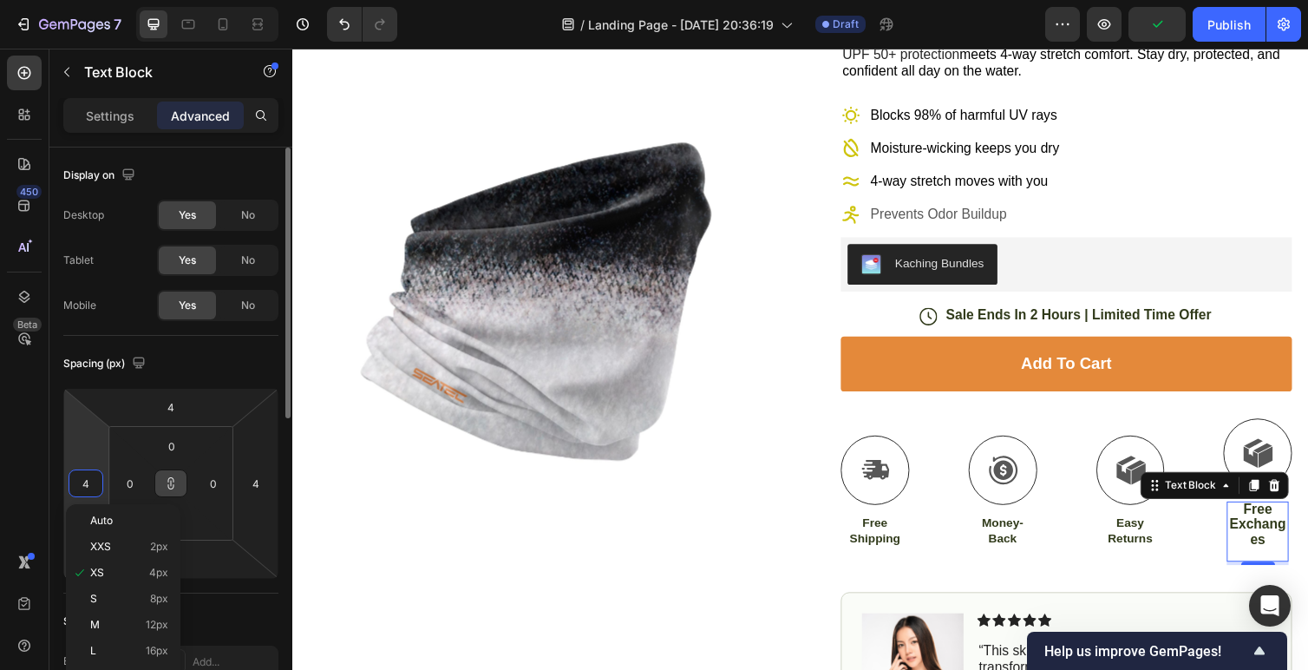
click at [90, 481] on input "4" at bounding box center [86, 483] width 26 height 26
click at [147, 596] on p "S 8px" at bounding box center [129, 599] width 78 height 12
type input "8"
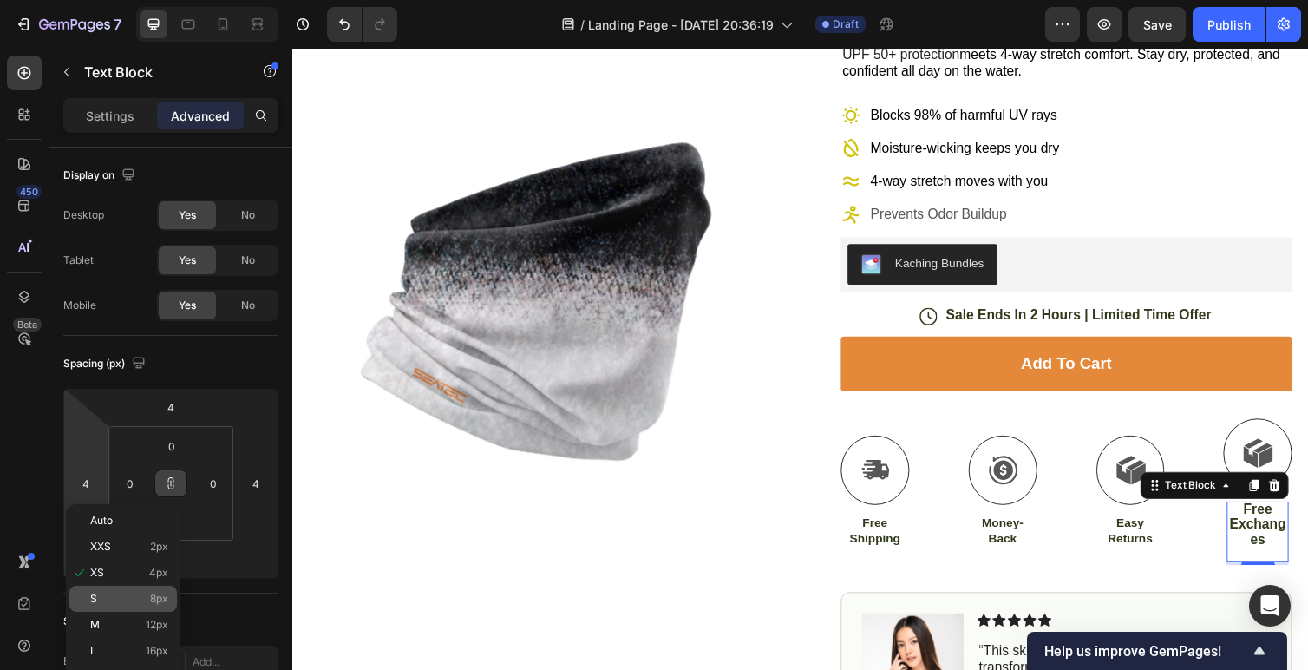
type input "8"
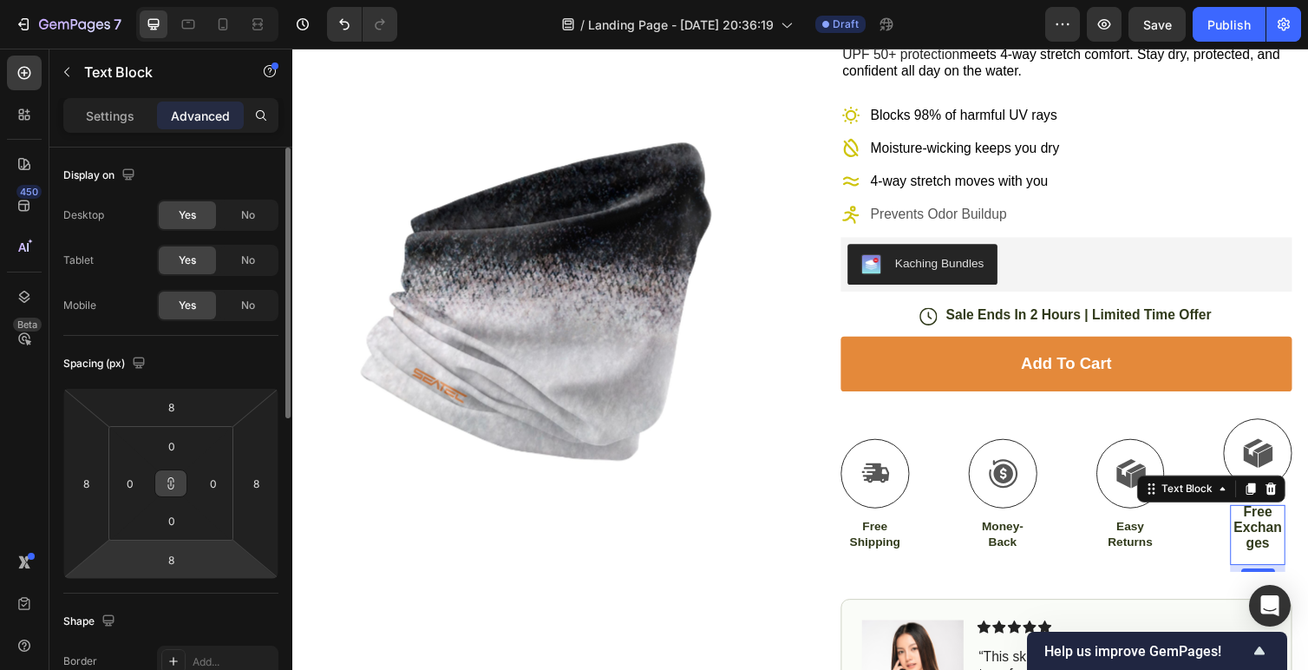
type input "4"
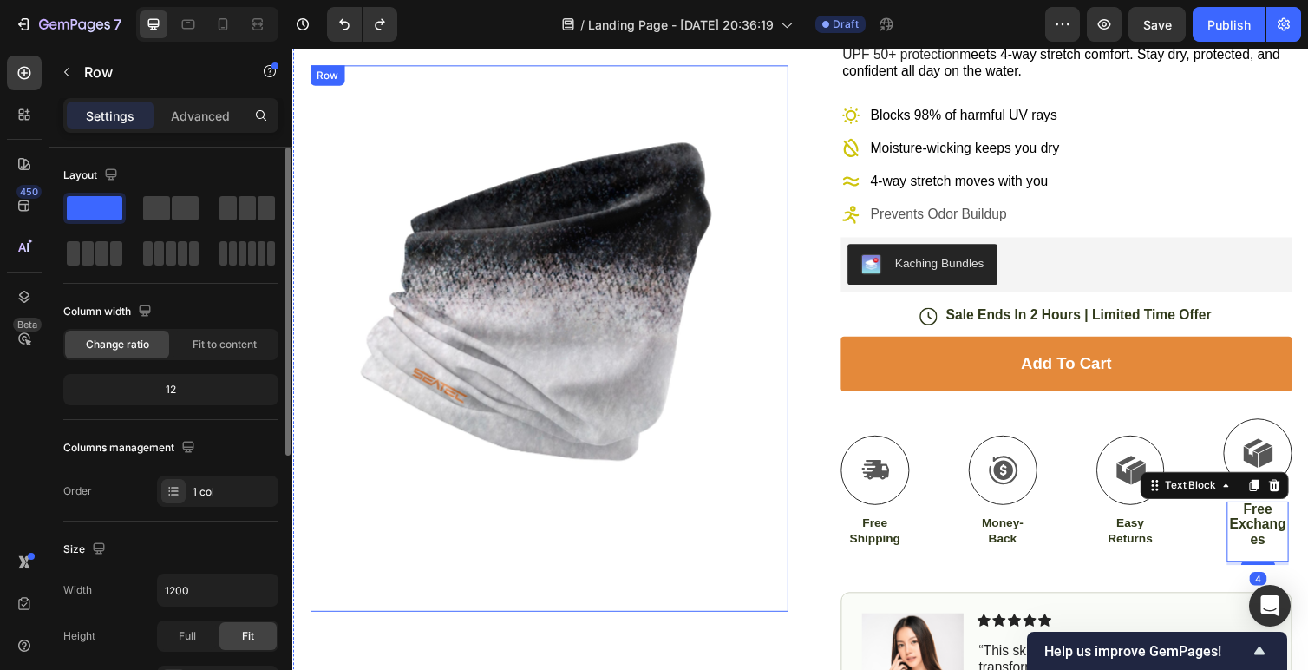
click at [729, 557] on div "Product Images" at bounding box center [555, 346] width 490 height 560
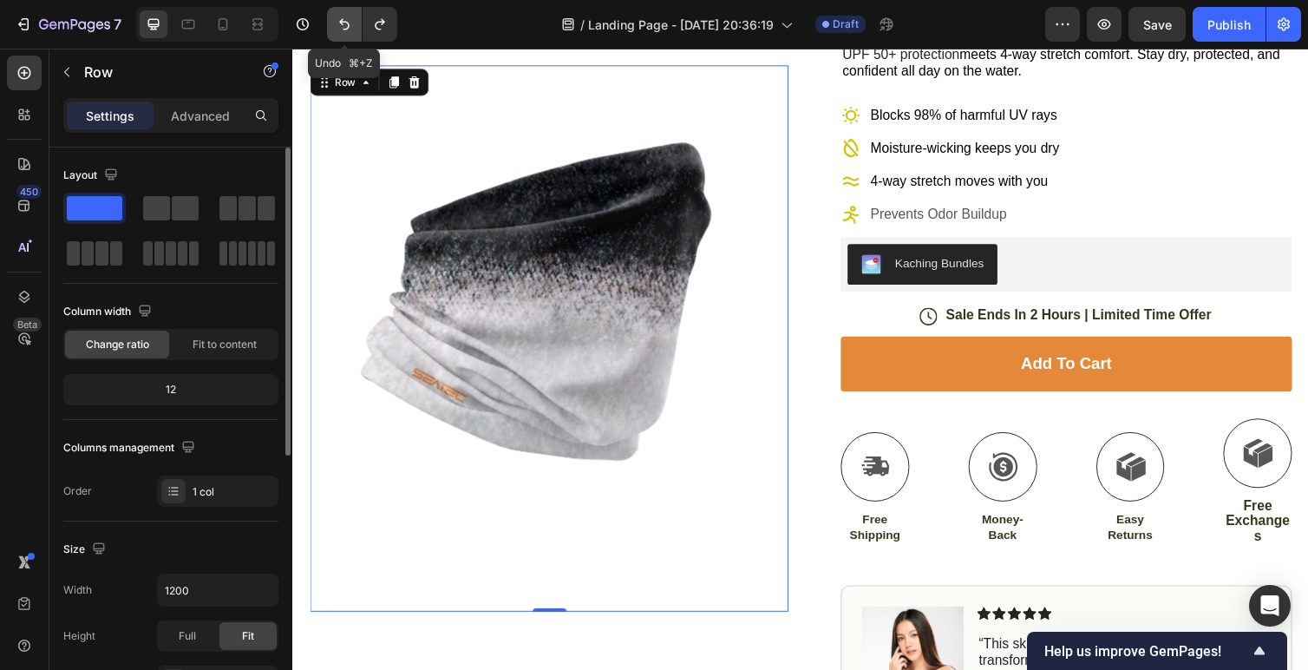
click at [345, 16] on icon "Undo/Redo" at bounding box center [344, 24] width 17 height 17
click at [341, 21] on icon "Undo/Redo" at bounding box center [344, 24] width 10 height 11
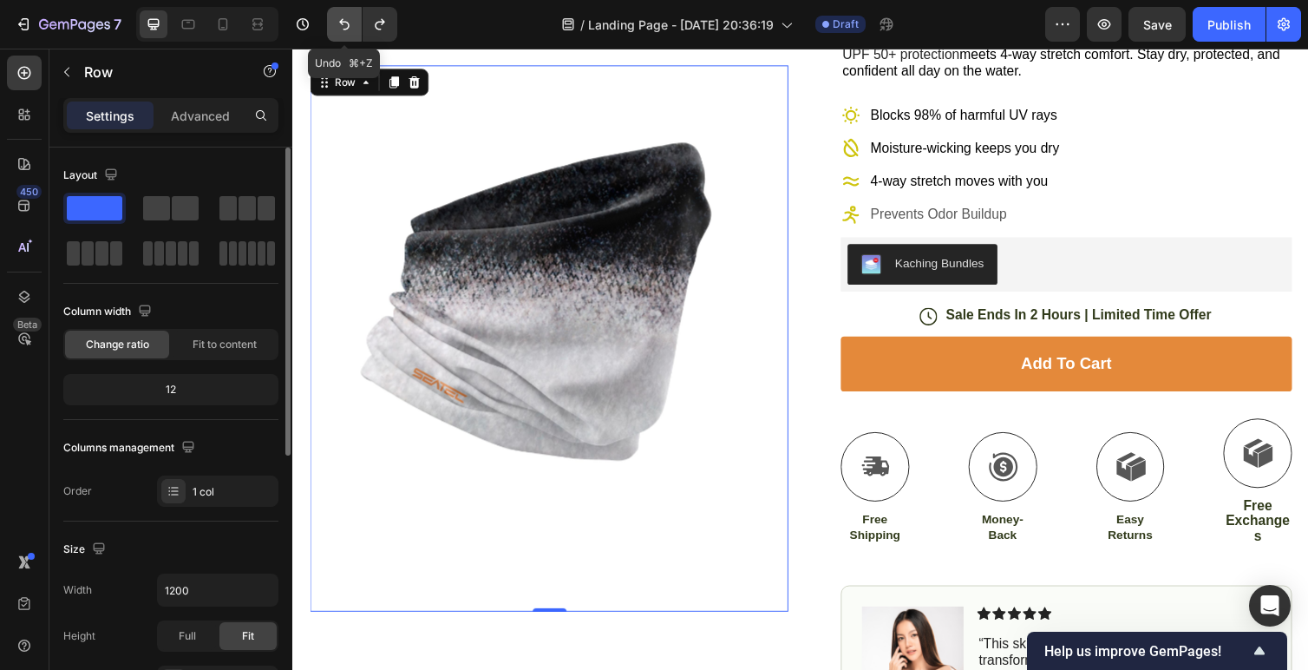
click at [341, 21] on icon "Undo/Redo" at bounding box center [344, 24] width 10 height 11
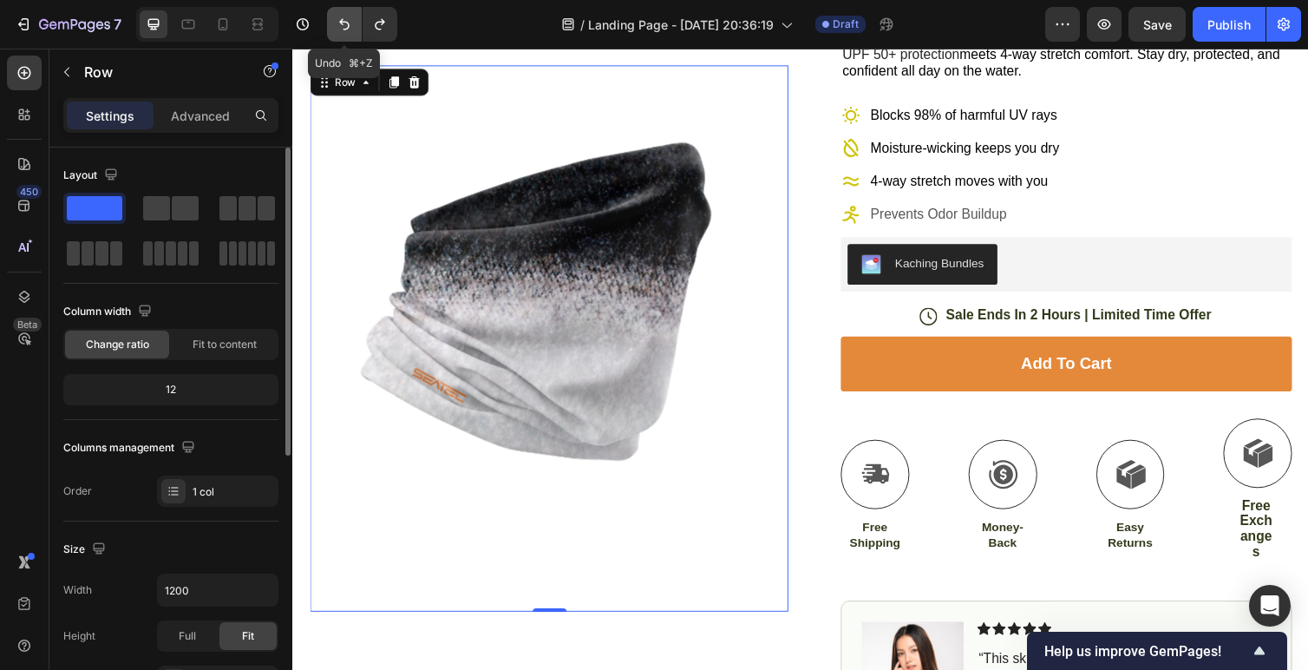
click at [341, 21] on icon "Undo/Redo" at bounding box center [344, 24] width 10 height 11
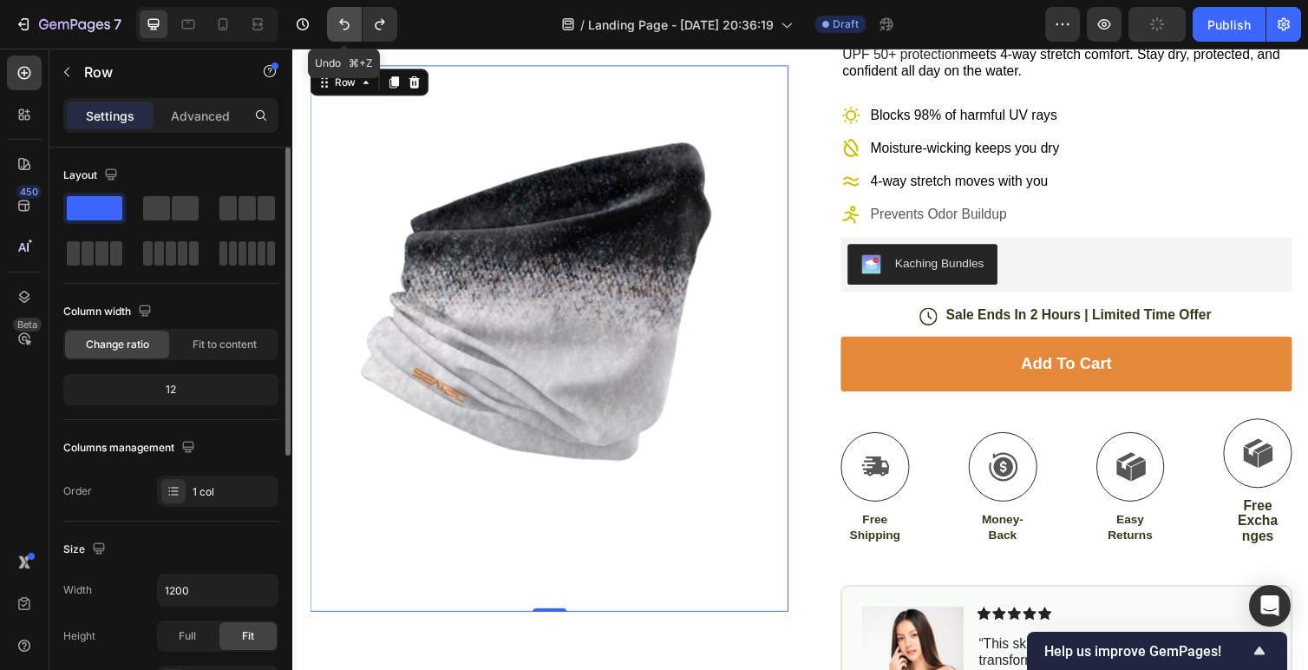
click at [341, 21] on icon "Undo/Redo" at bounding box center [344, 24] width 10 height 11
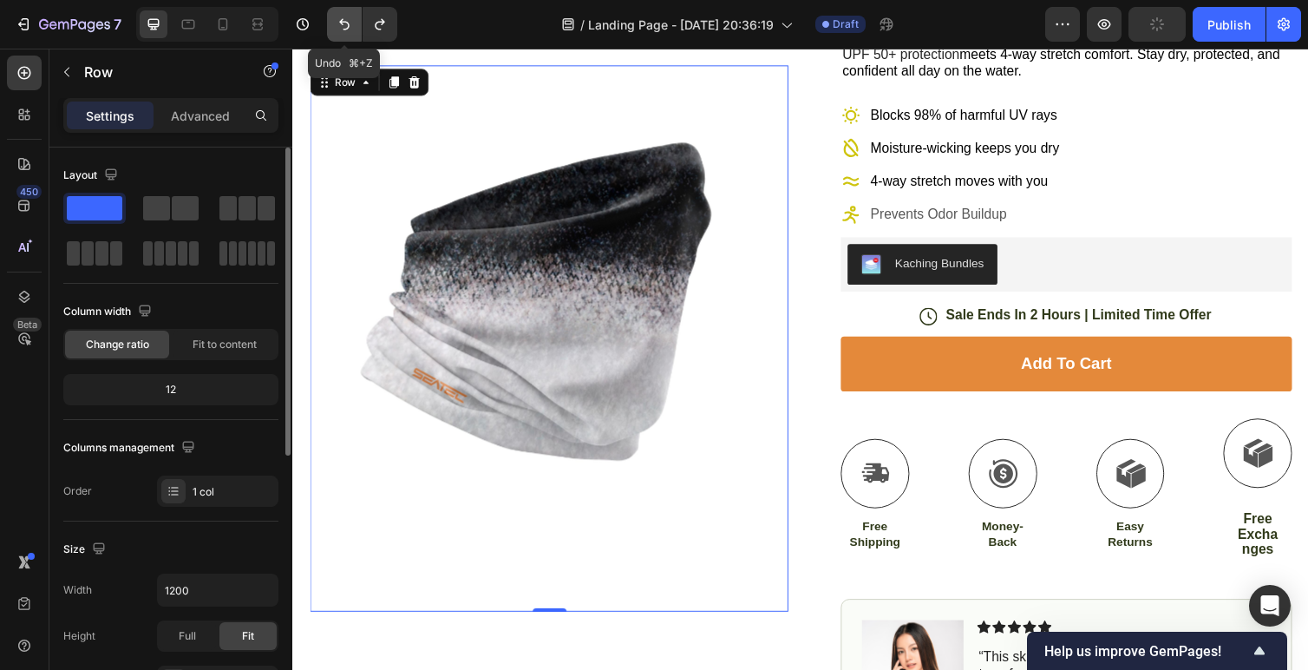
click at [341, 21] on icon "Undo/Redo" at bounding box center [344, 24] width 10 height 11
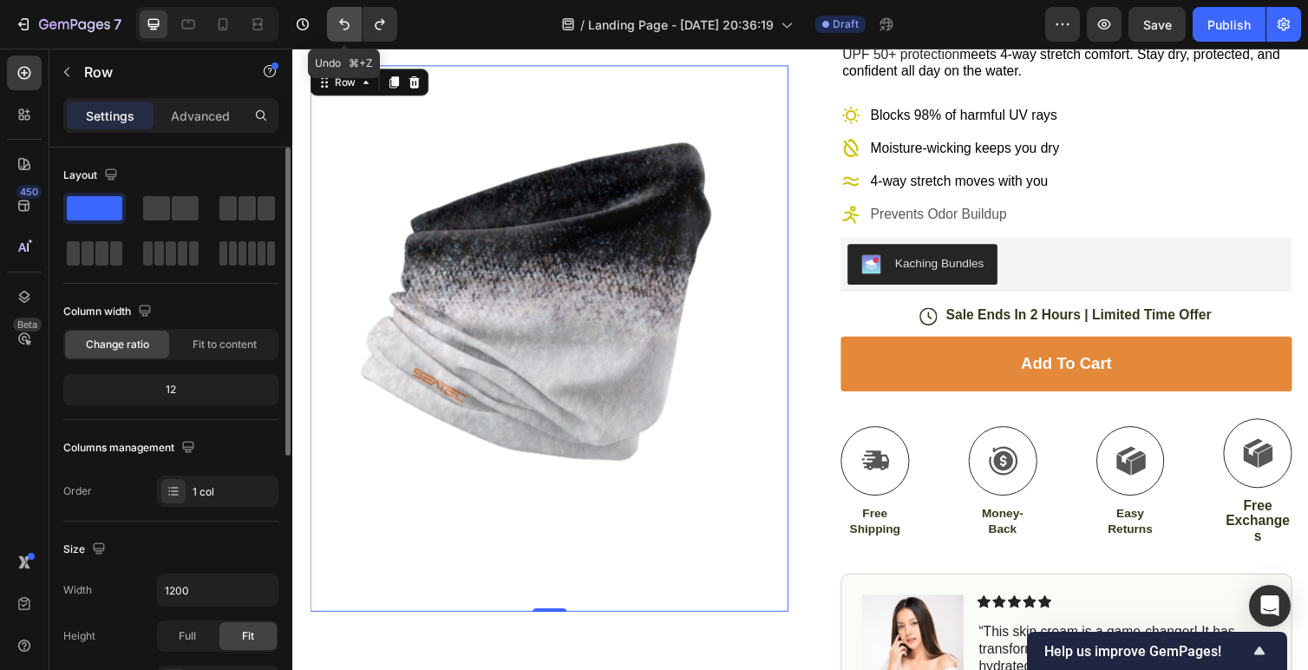
click at [341, 21] on icon "Undo/Redo" at bounding box center [344, 24] width 10 height 11
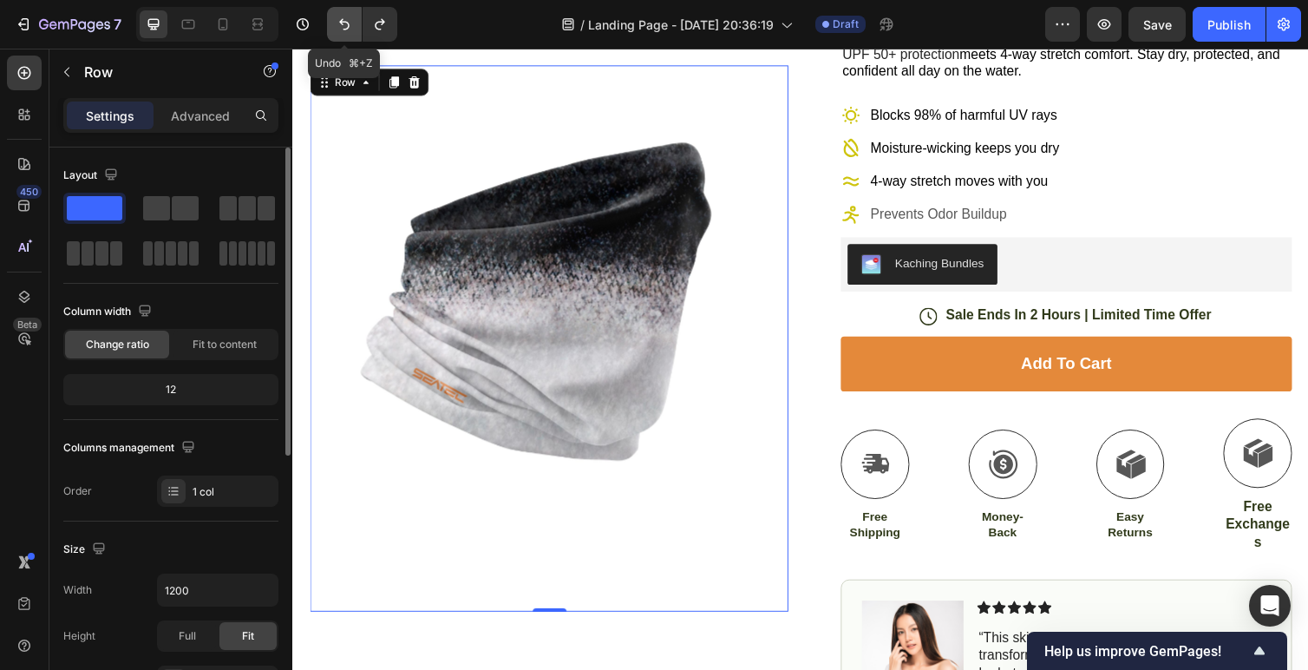
click at [341, 21] on icon "Undo/Redo" at bounding box center [344, 24] width 10 height 11
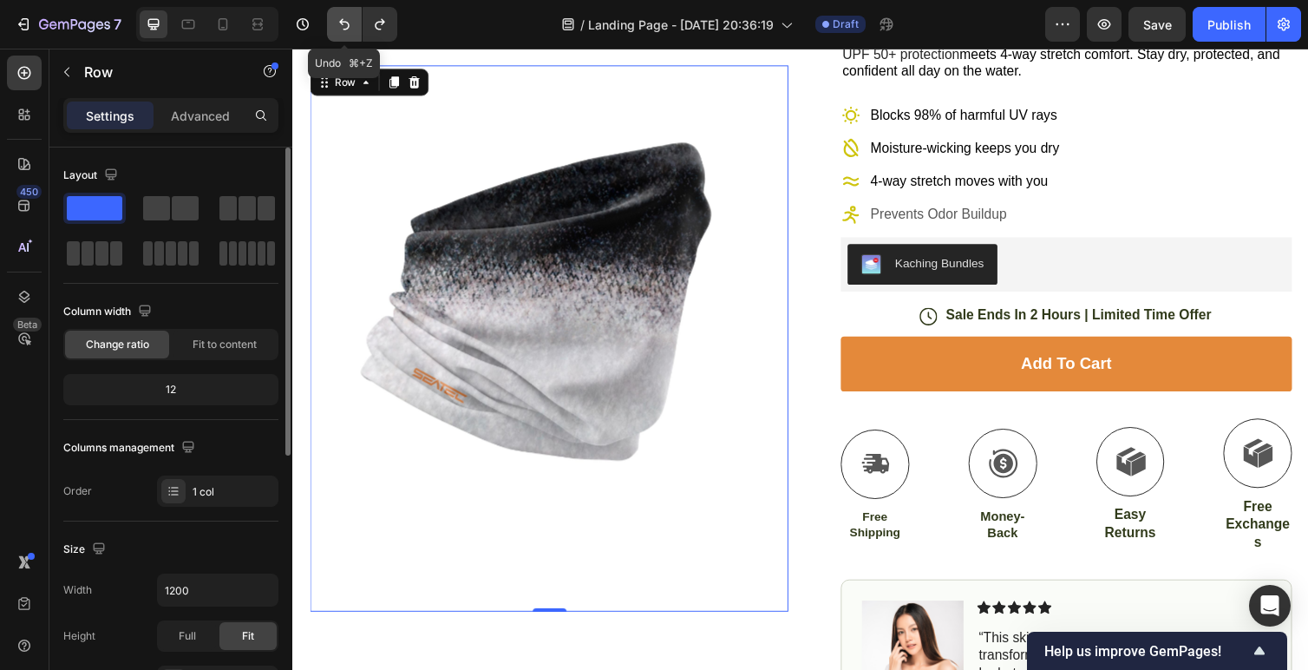
click at [341, 21] on icon "Undo/Redo" at bounding box center [344, 24] width 10 height 11
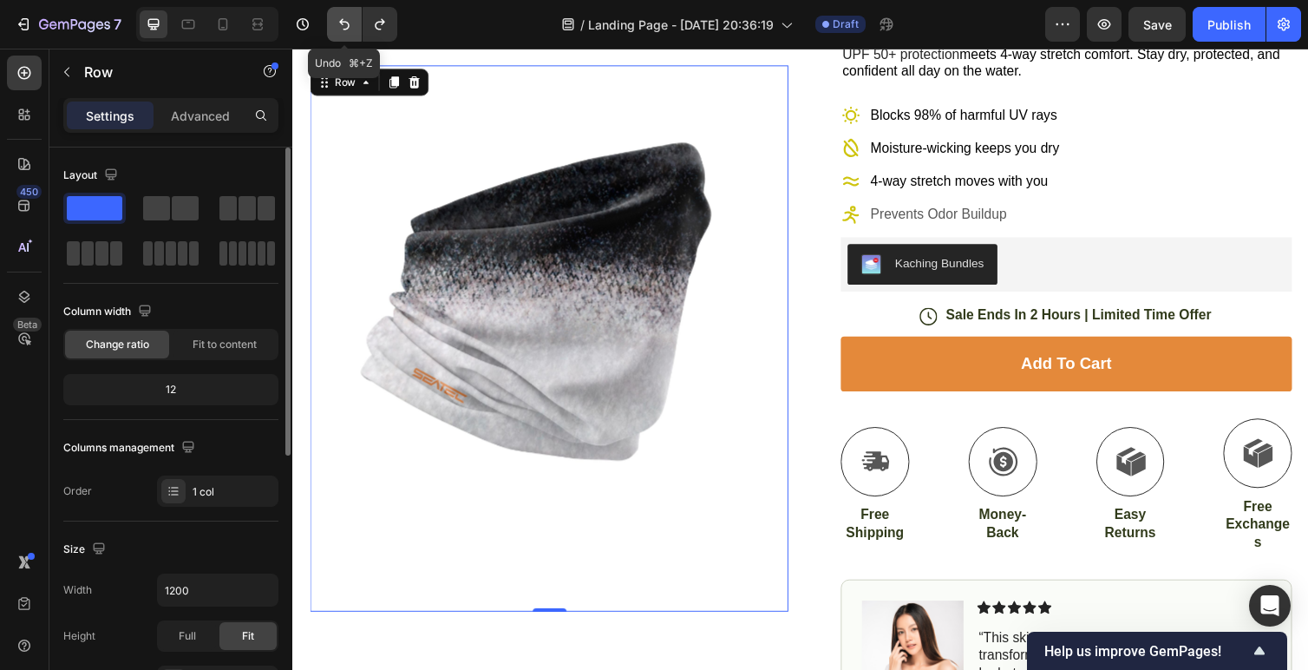
click at [341, 21] on icon "Undo/Redo" at bounding box center [344, 24] width 10 height 11
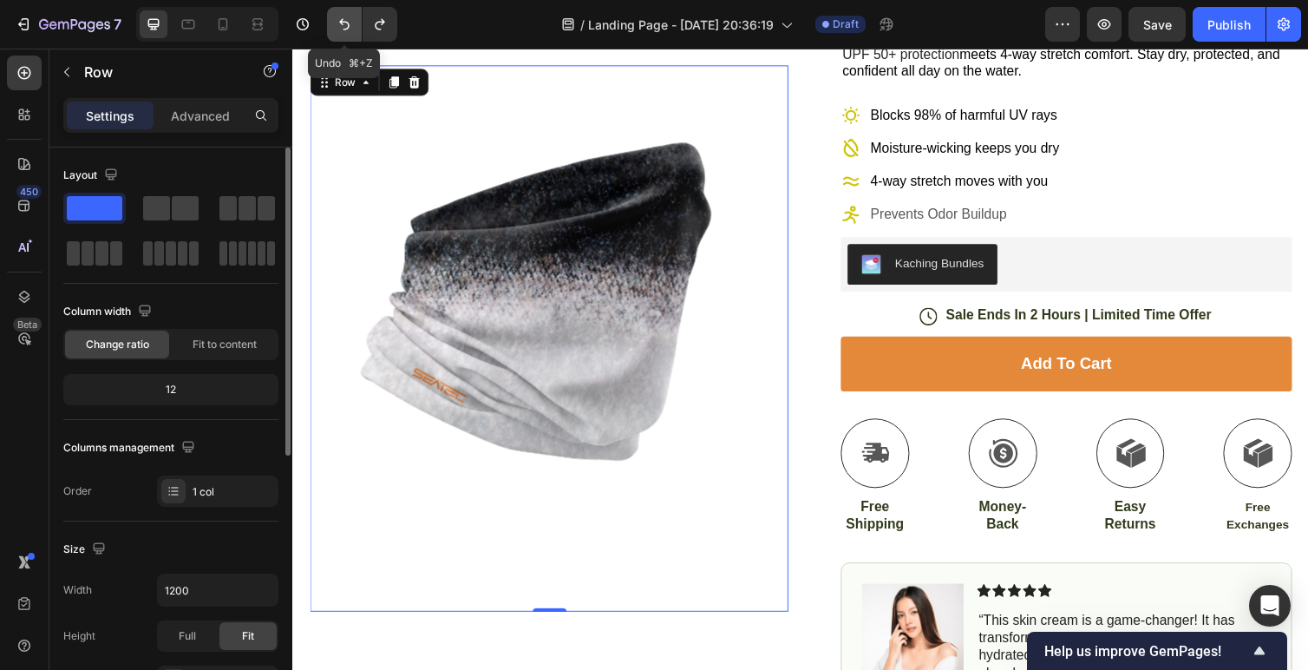
click at [341, 21] on icon "Undo/Redo" at bounding box center [344, 24] width 10 height 11
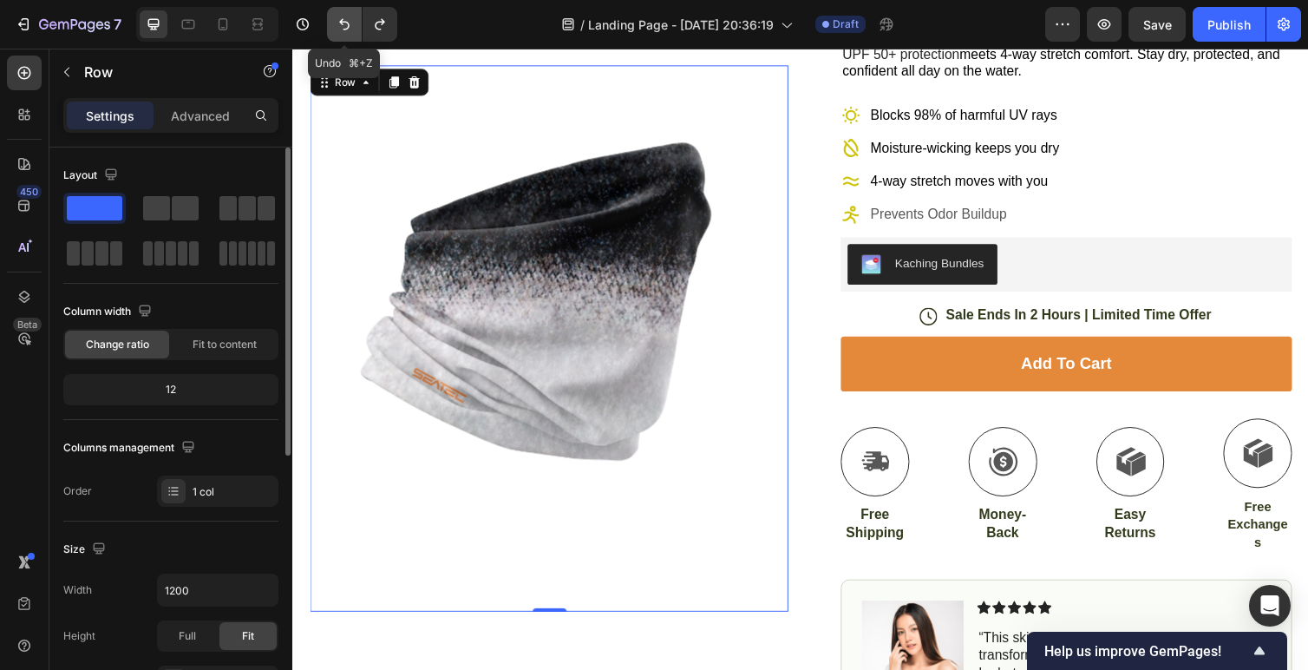
click at [341, 21] on icon "Undo/Redo" at bounding box center [344, 24] width 10 height 11
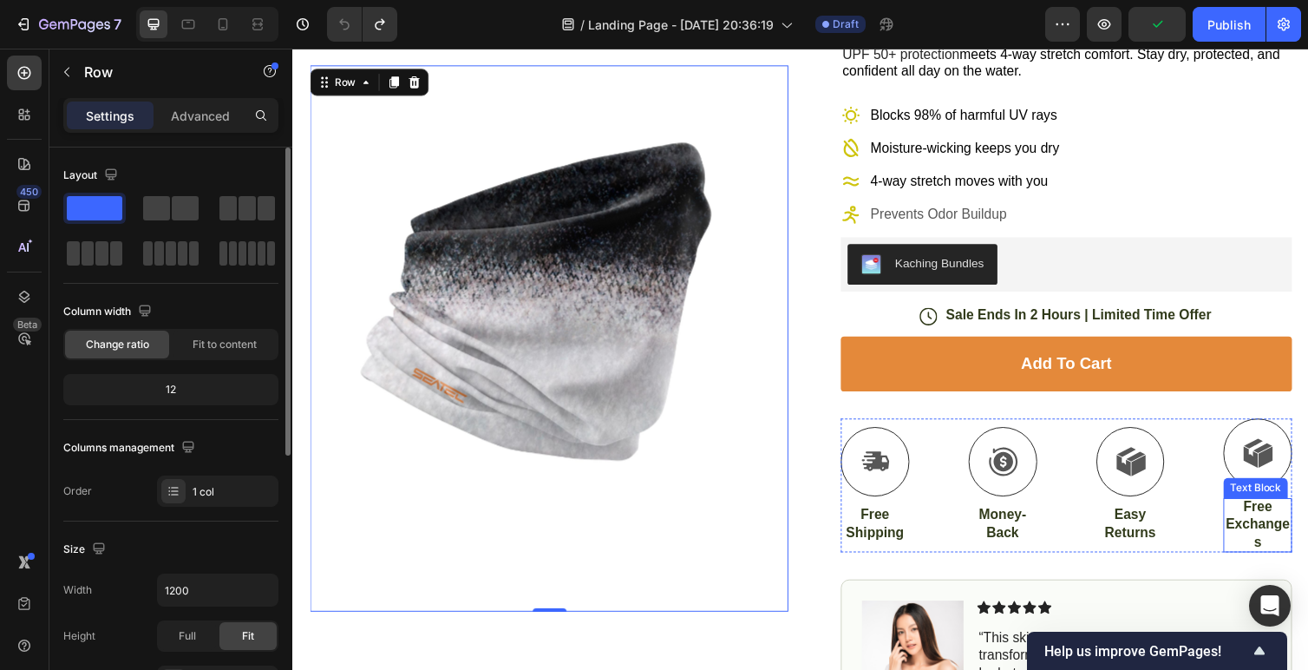
click at [1260, 541] on p "Free Exchanges" at bounding box center [1281, 536] width 67 height 54
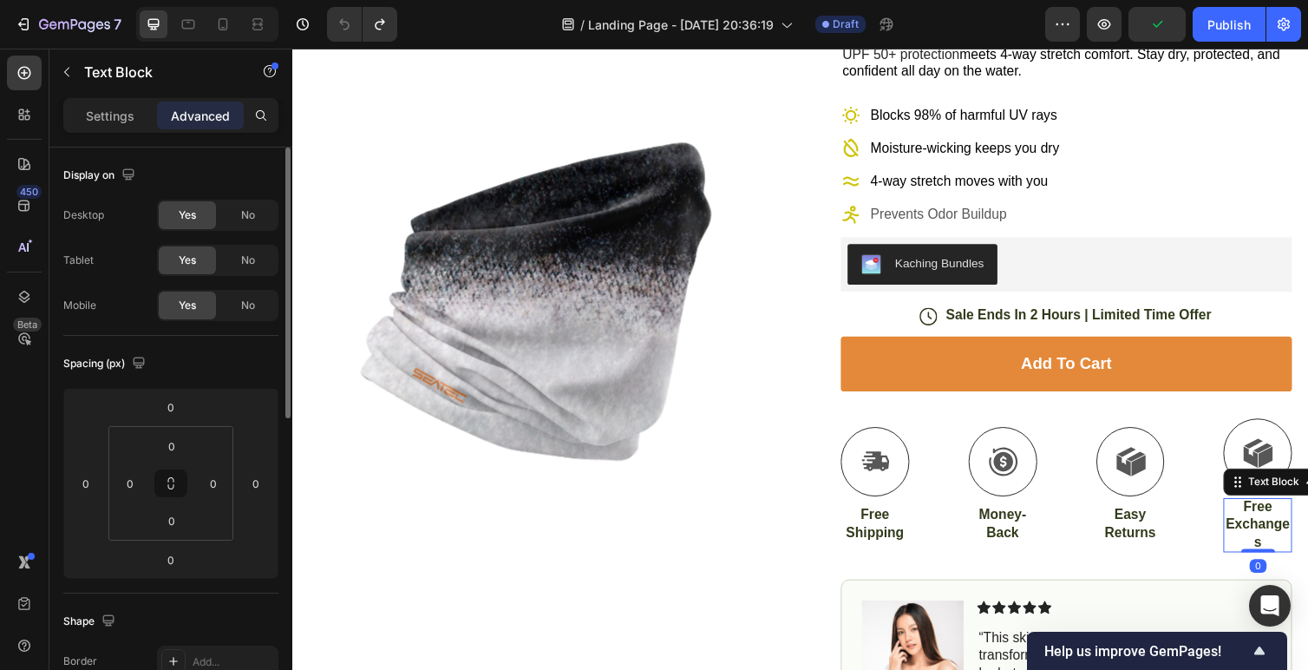
click at [1260, 541] on p "Free Exchanges" at bounding box center [1281, 536] width 67 height 54
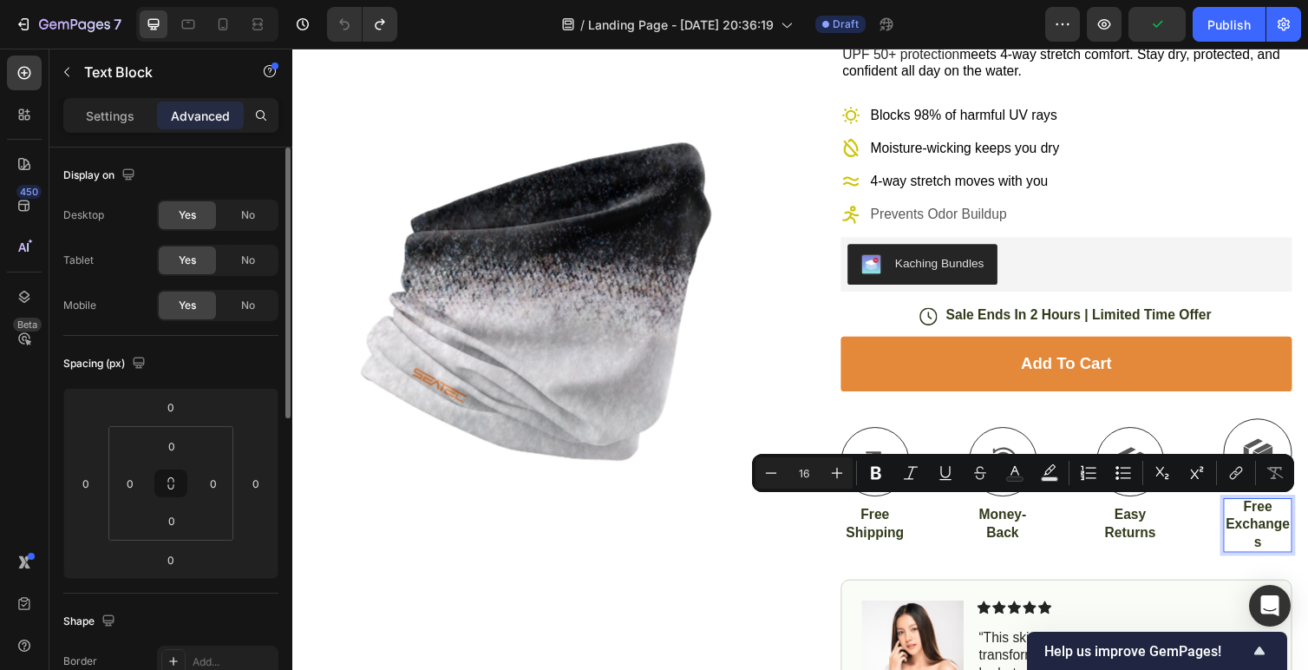
click at [1283, 554] on p "Free Exchanges" at bounding box center [1281, 536] width 67 height 54
click at [1281, 558] on p "Free Exchanges" at bounding box center [1281, 536] width 67 height 54
click at [1283, 555] on p "Free Exchanges" at bounding box center [1281, 536] width 67 height 54
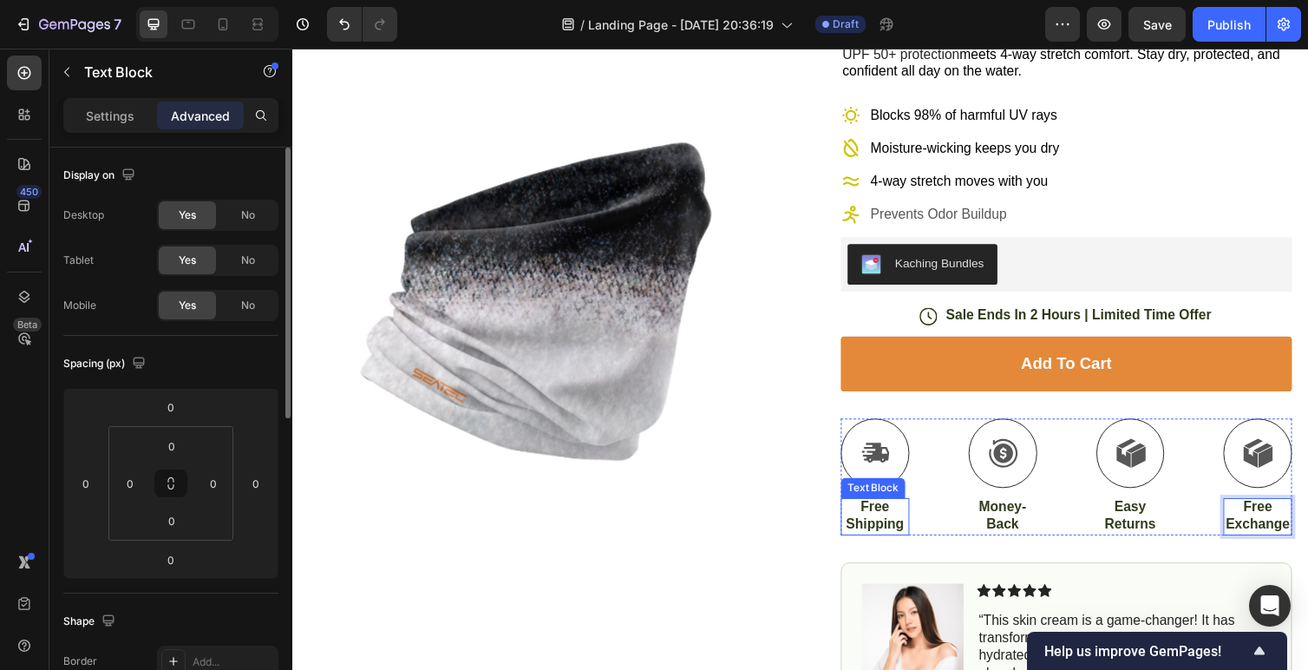
click at [858, 529] on p "Free Shipping" at bounding box center [888, 527] width 67 height 36
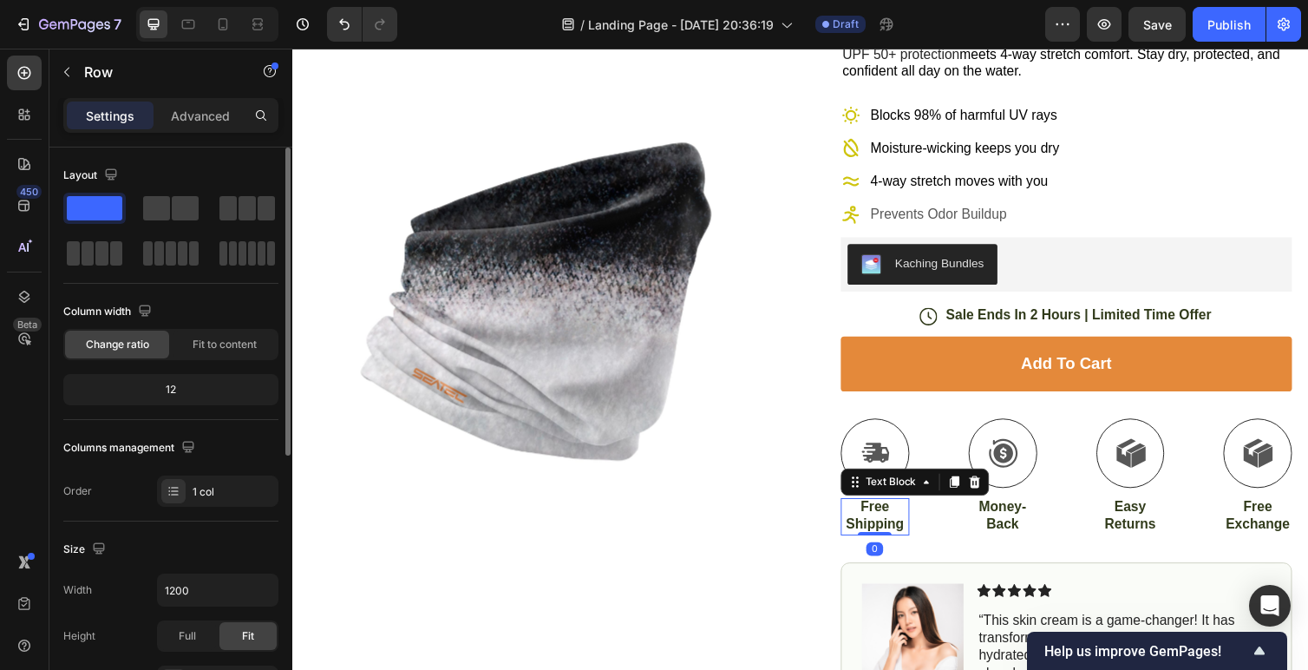
click at [849, 514] on div "Icon Icon Icon Icon Icon Icon List 4.9/5 Stars based on by 10,000+ Happy Angler…" at bounding box center [1071, 530] width 490 height 1115
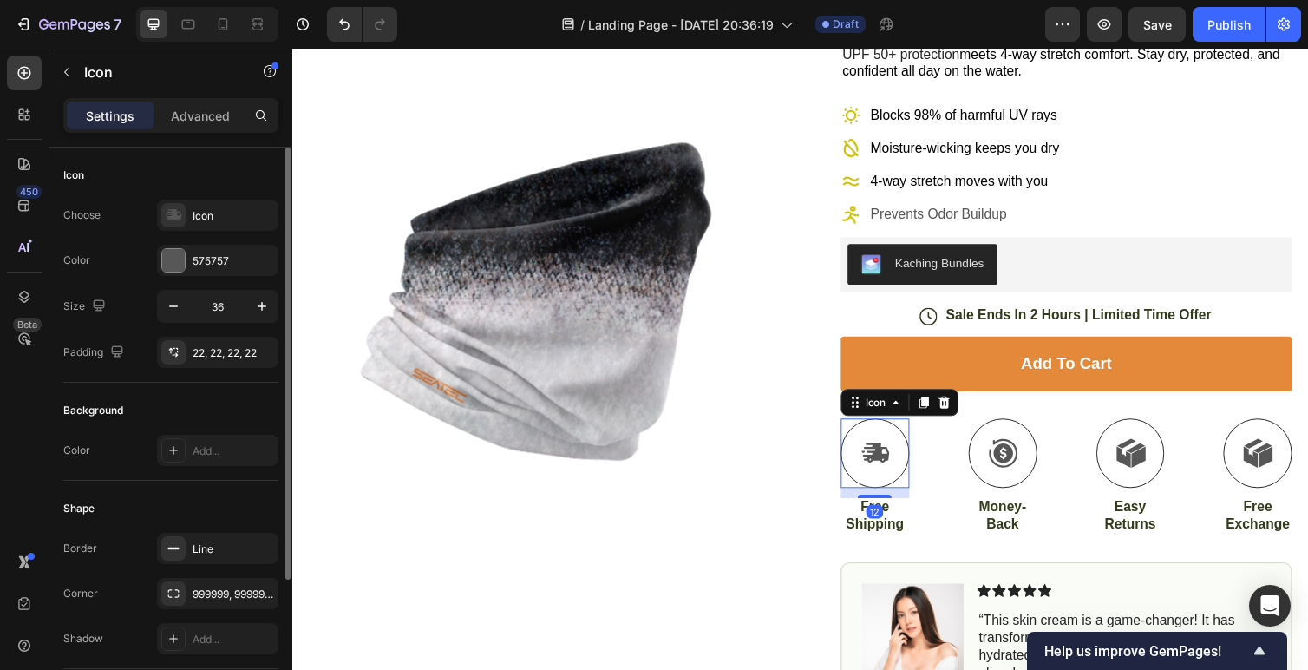
click at [854, 495] on div "Icon 12" at bounding box center [889, 463] width 70 height 71
click at [964, 425] on div "Add to cart Add to Cart" at bounding box center [1085, 386] width 462 height 84
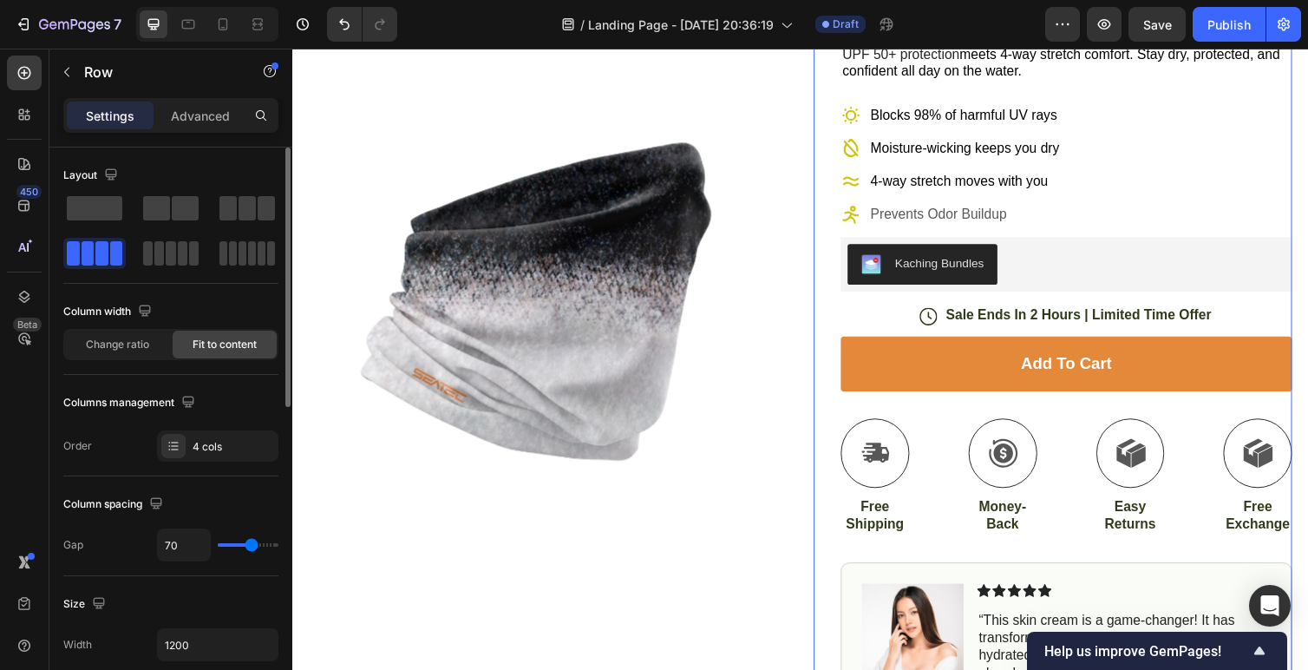
click at [978, 435] on div "Icon Free Shipping Text Block Icon Money-Back Text Block Icon Easy Returns Text…" at bounding box center [1085, 488] width 462 height 120
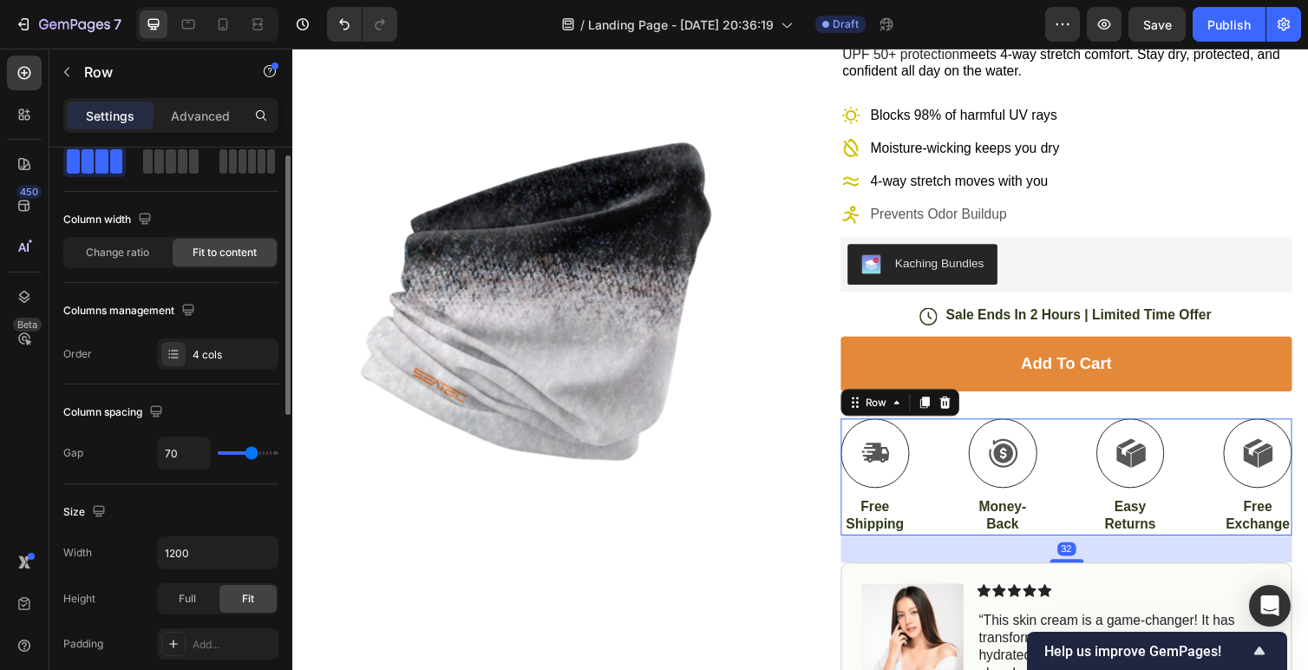
scroll to position [123, 0]
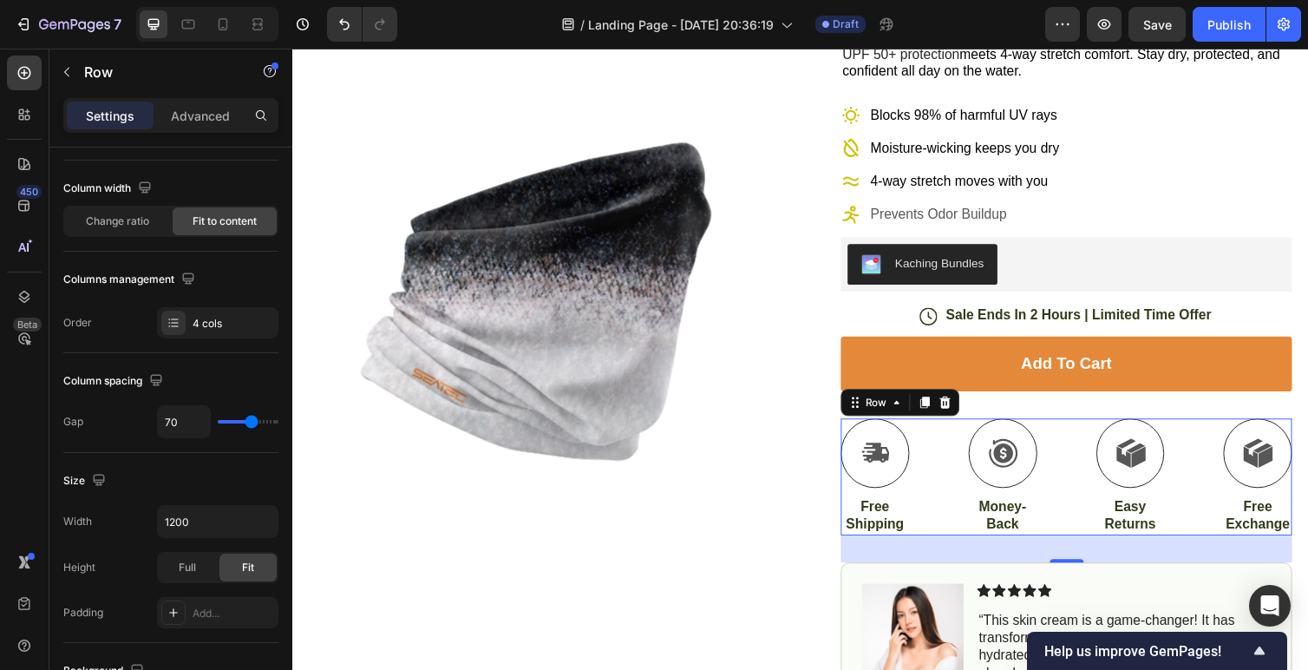
type input "79"
type input "80"
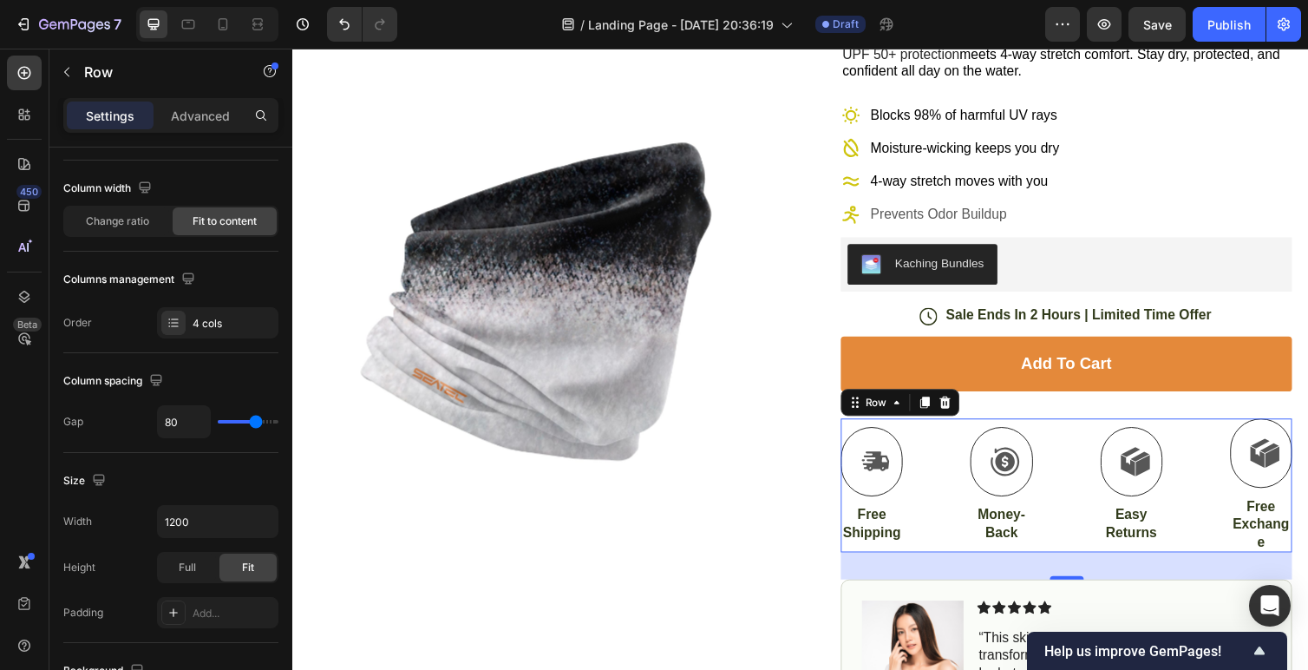
type input "81"
type input "83"
type input "86"
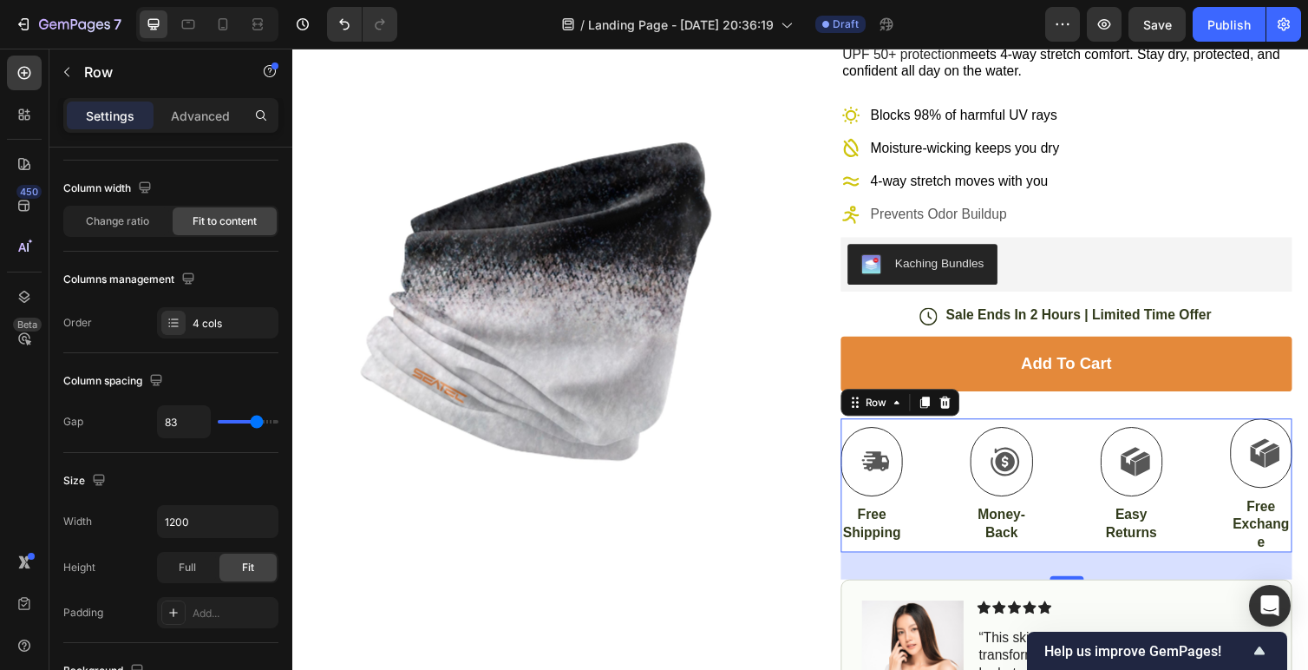
type input "86"
type input "89"
type input "91"
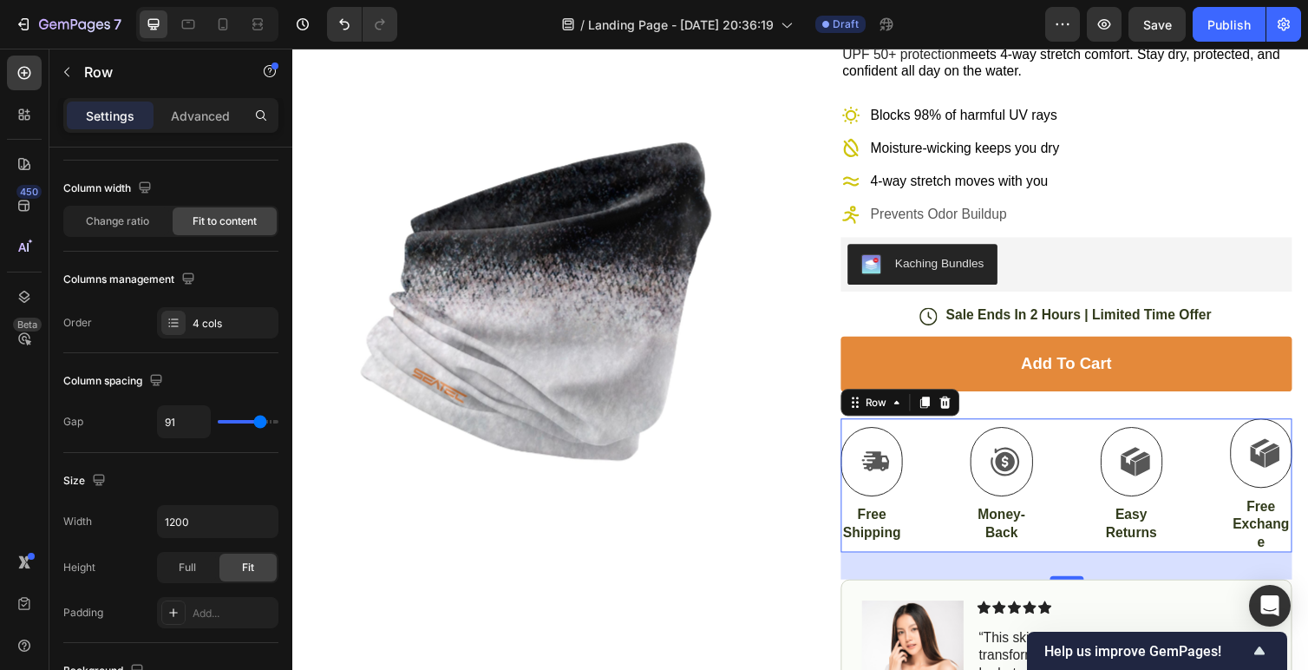
type input "93"
type input "94"
type input "95"
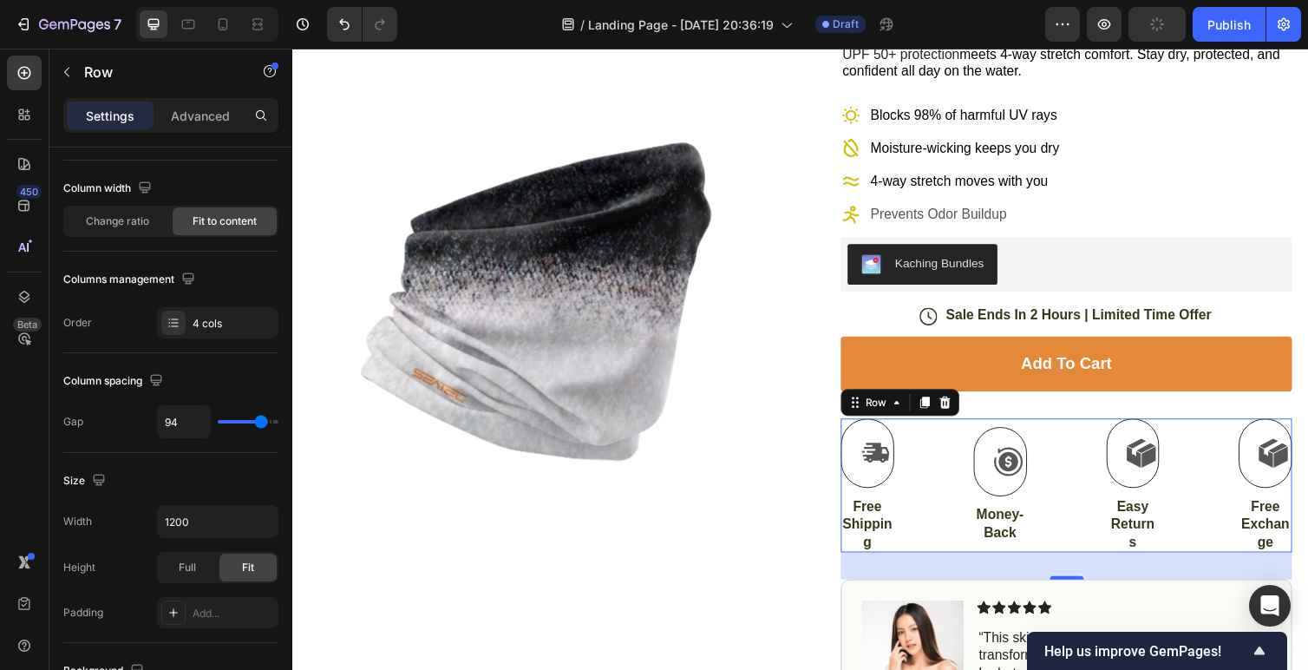
type input "95"
type input "96"
type input "102"
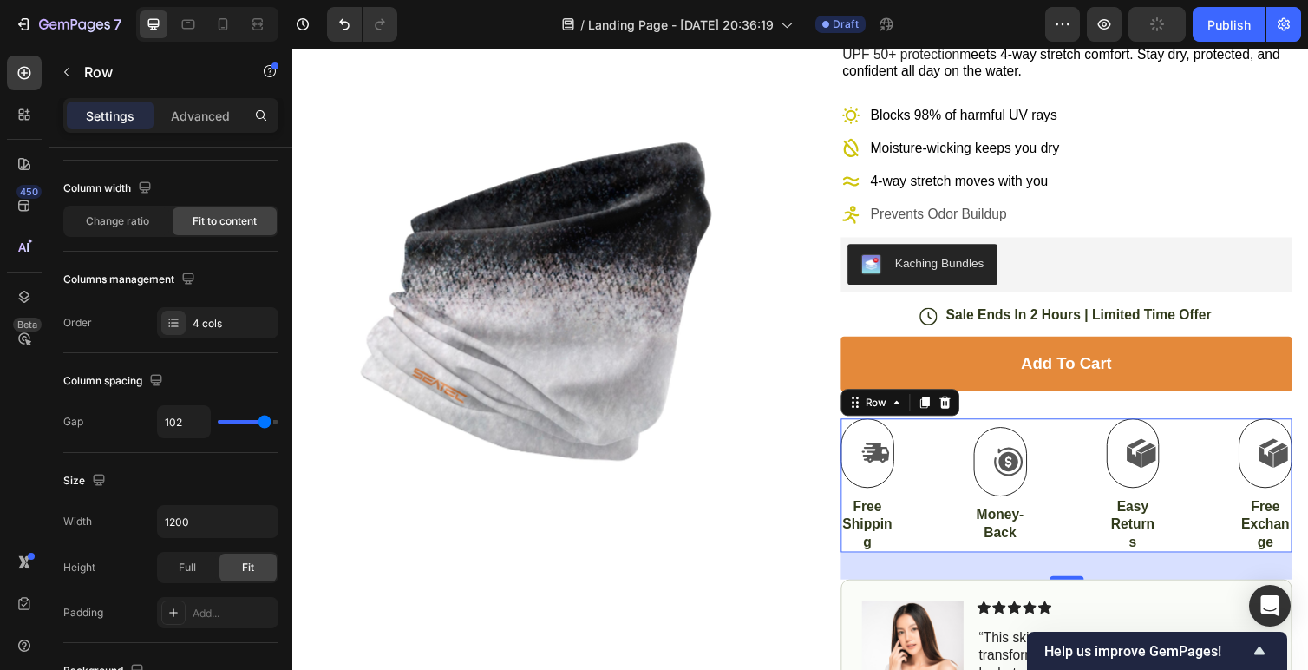
type input "103"
type input "108"
type input "110"
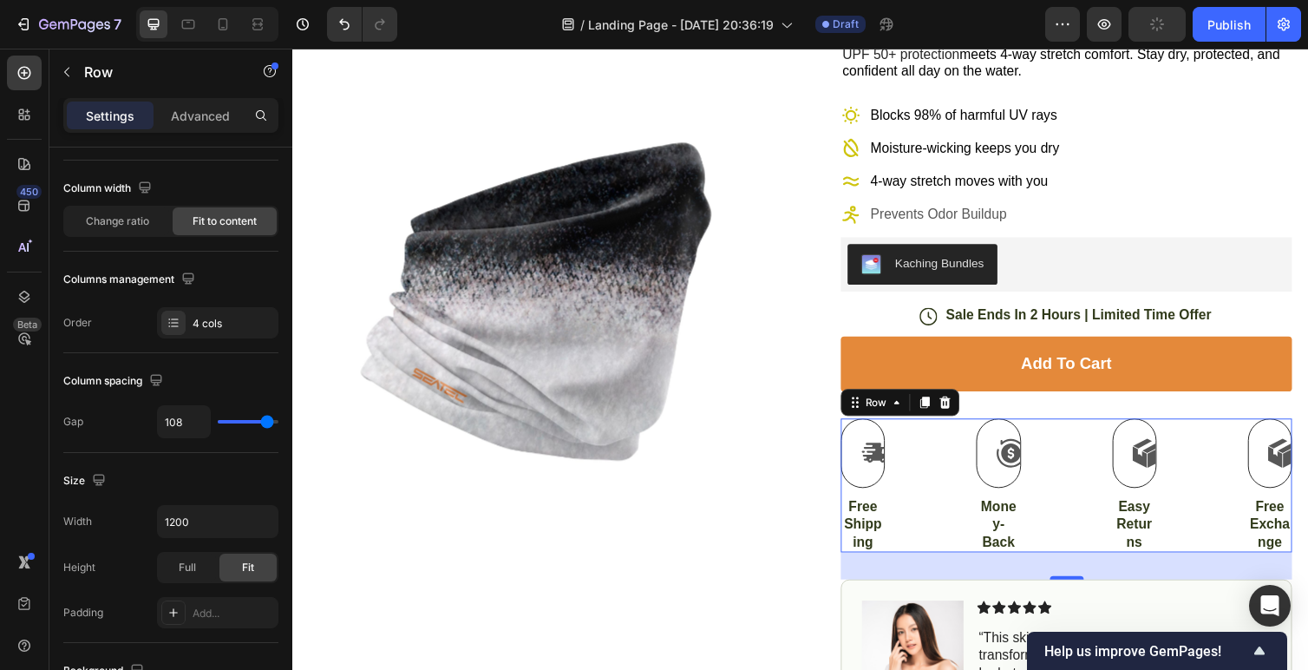
type input "110"
type input "112"
type input "116"
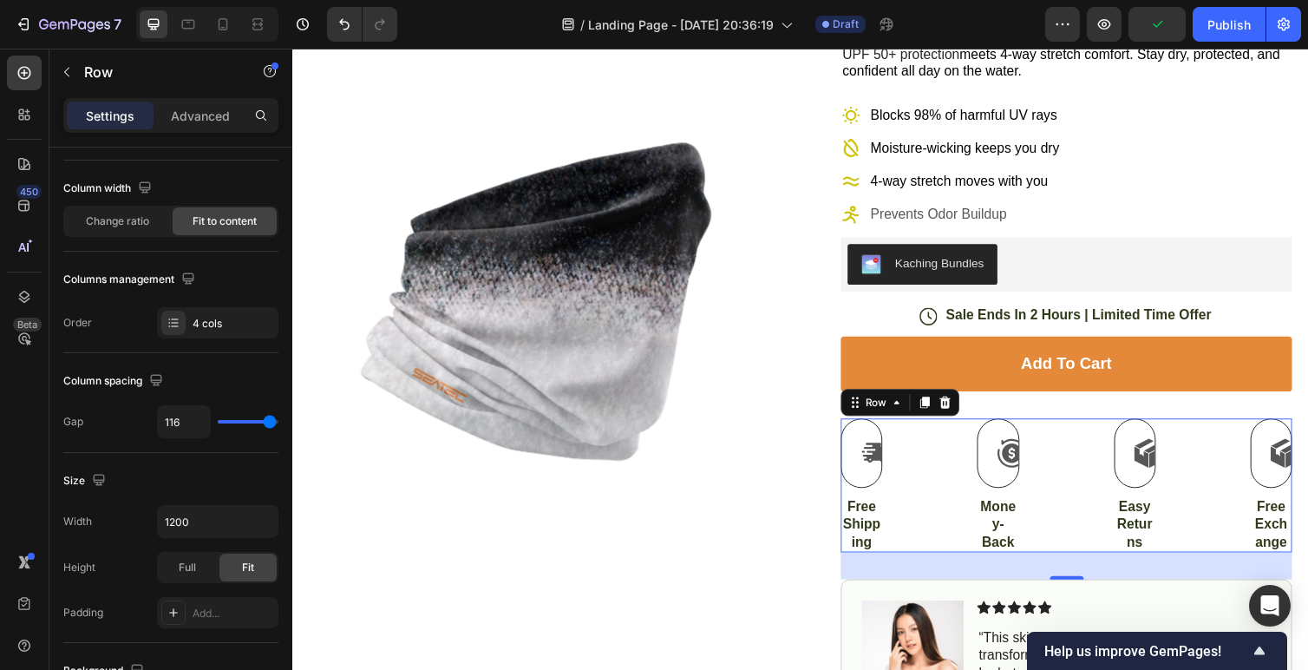
type input "118"
type input "117"
type input "114"
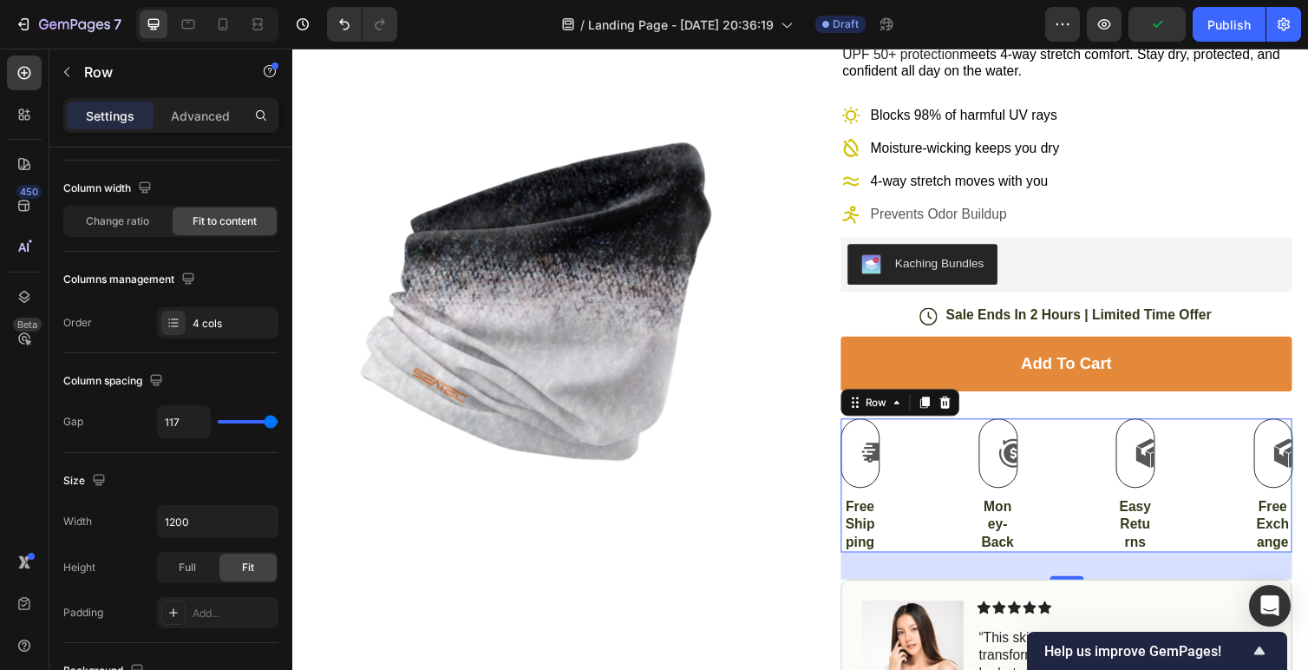
type input "114"
type input "110"
type input "108"
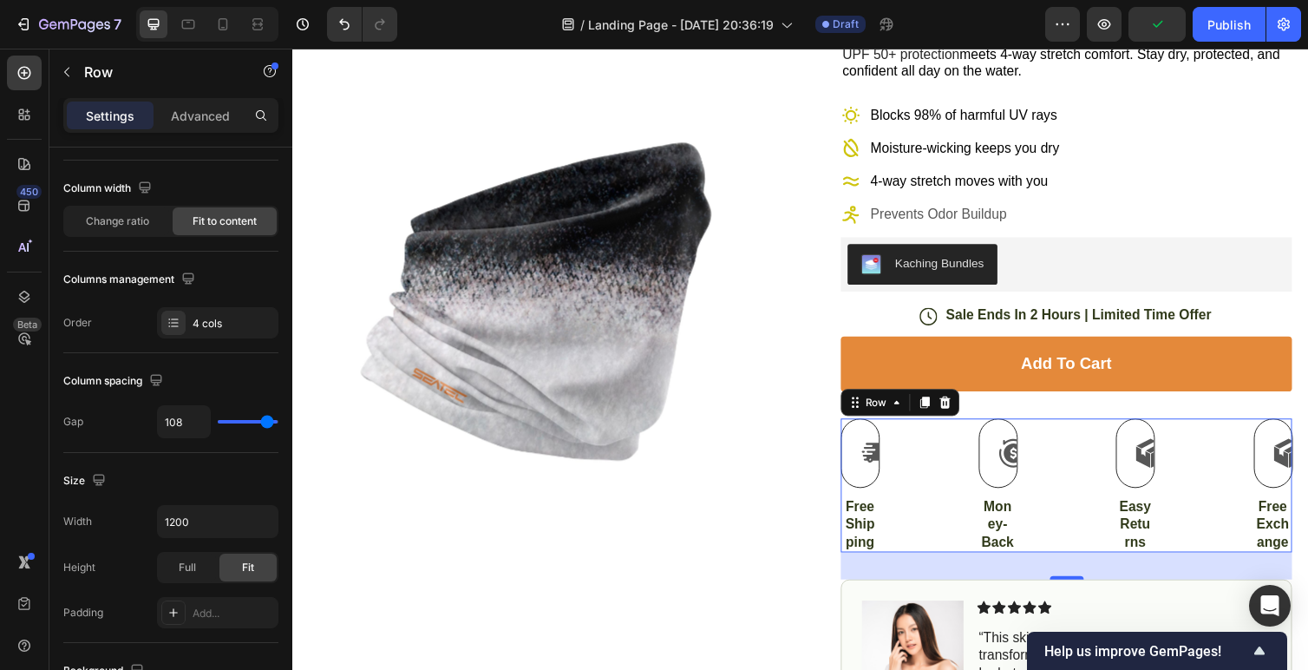
type input "101"
type input "98"
type input "92"
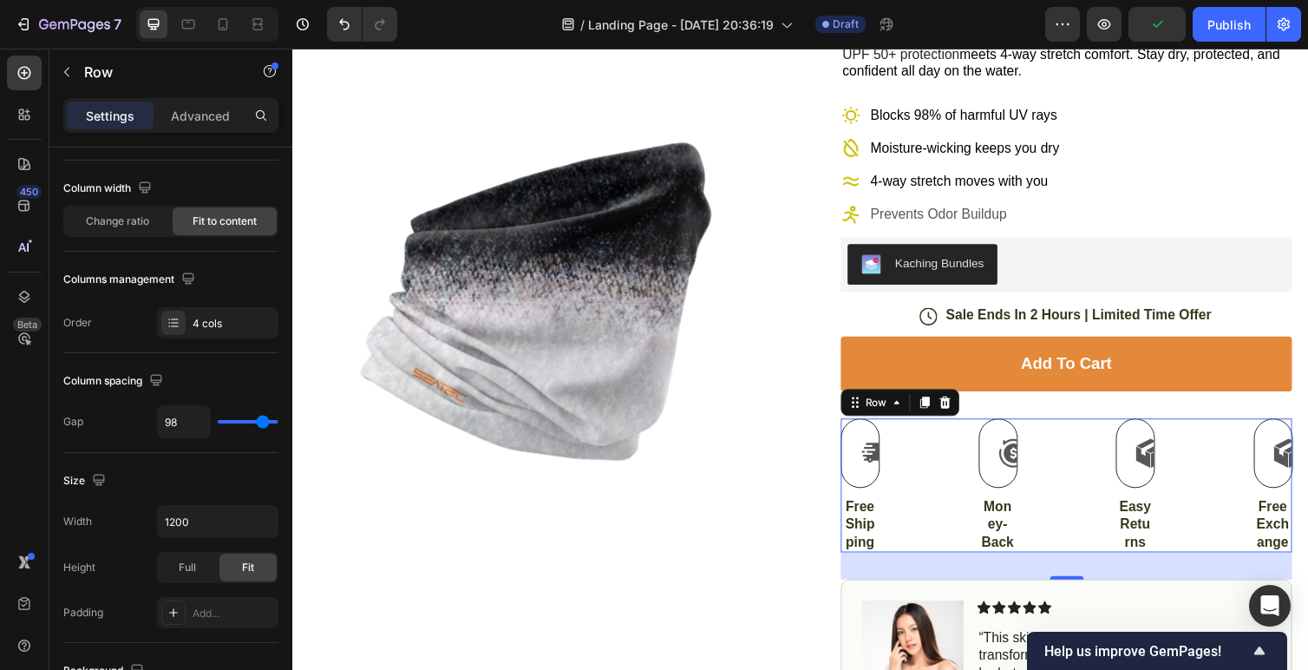
type input "92"
type input "84"
type input "76"
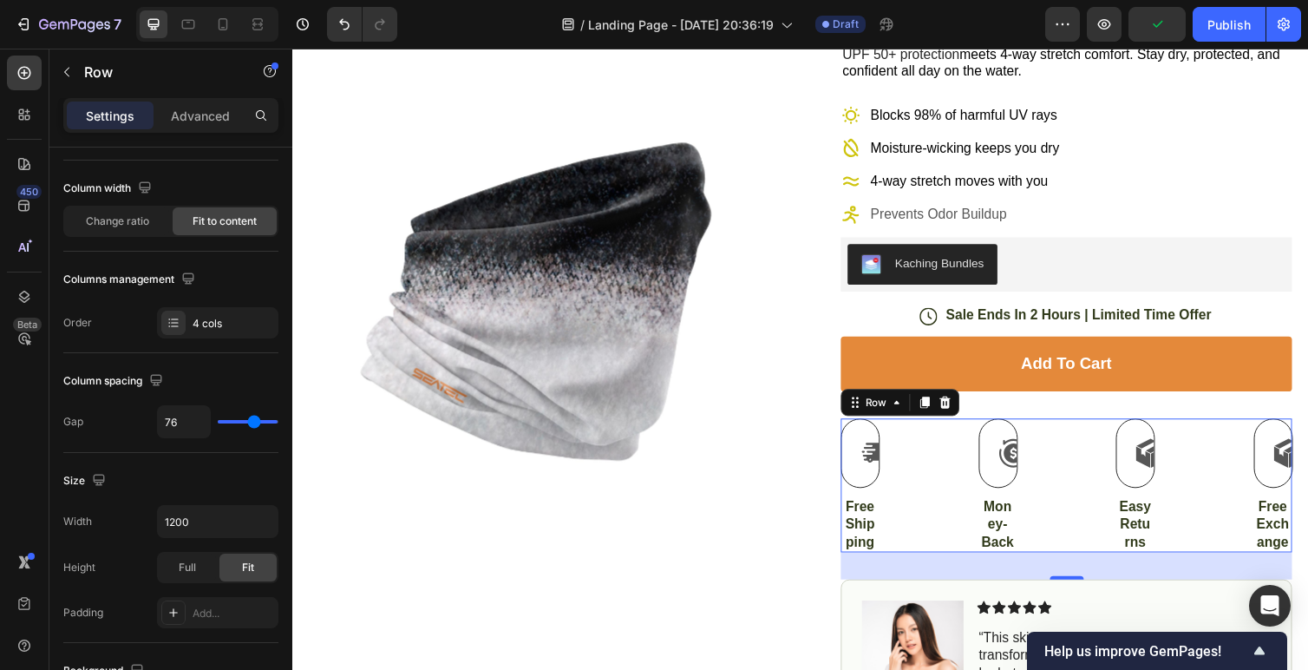
type input "70"
type input "66"
type input "64"
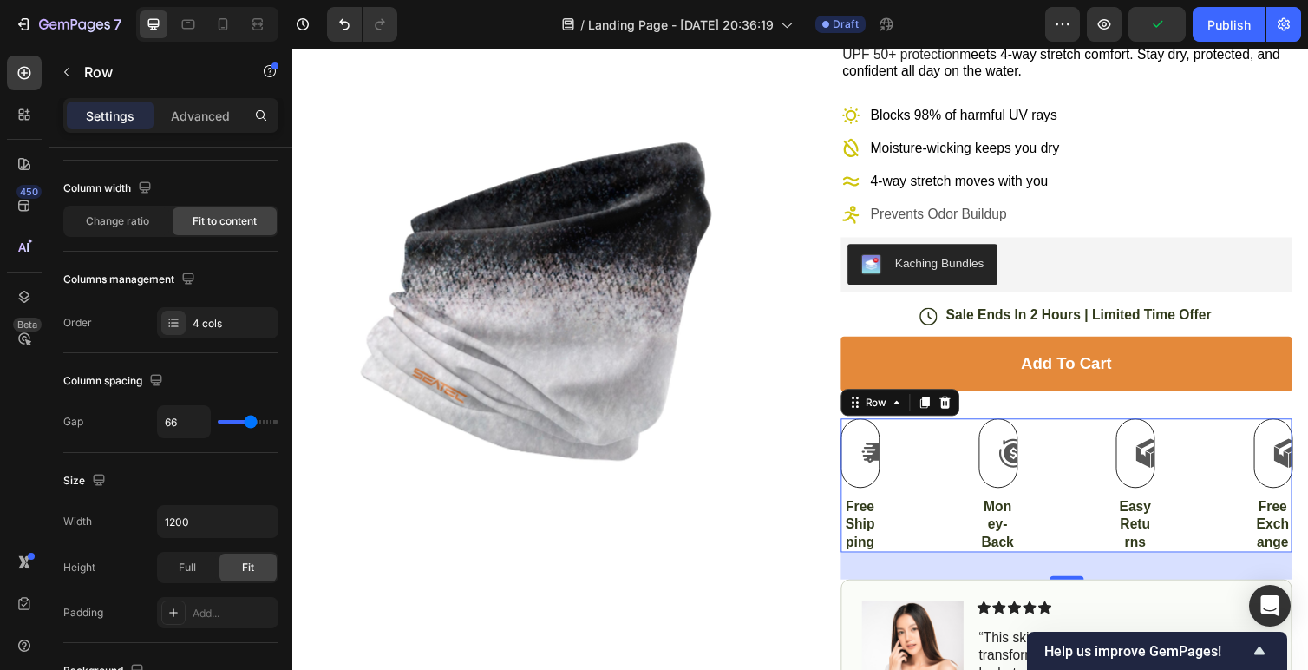
type input "64"
type input "63"
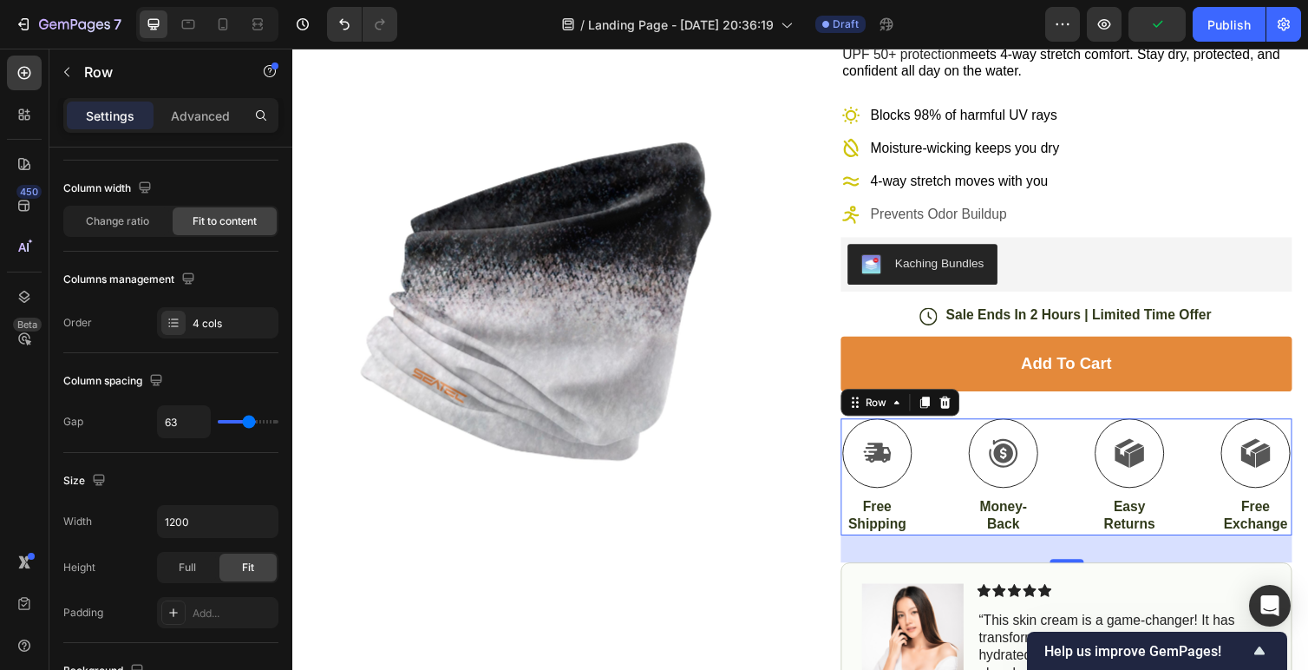
type input "62"
type input "61"
type input "60"
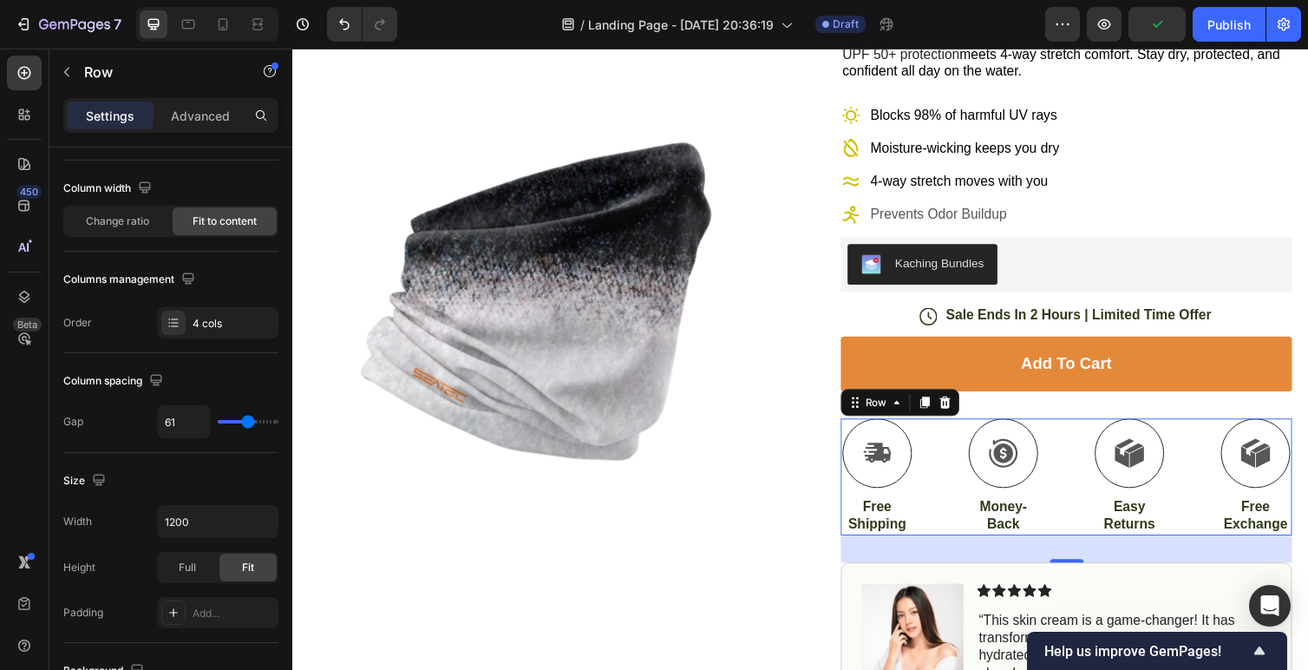
type input "60"
type input "59"
type input "58"
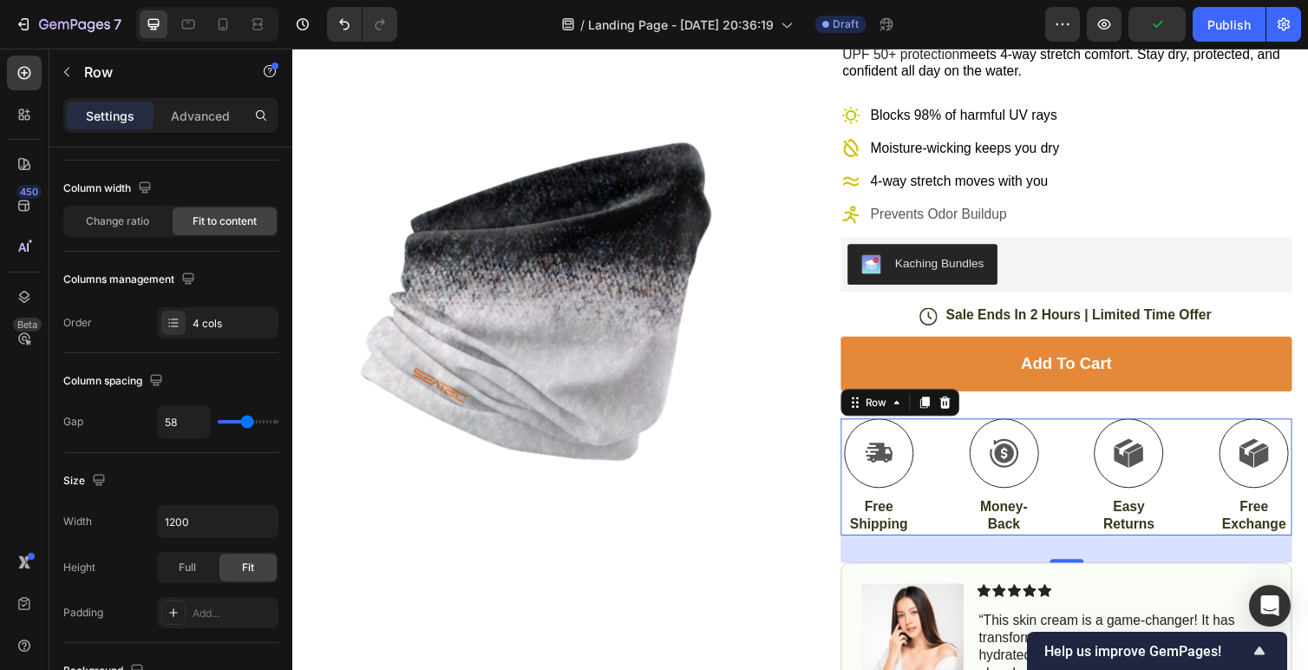
click at [247, 423] on input "range" at bounding box center [248, 421] width 61 height 3
type input "70"
click at [1283, 533] on p "Free Exchange" at bounding box center [1281, 527] width 67 height 36
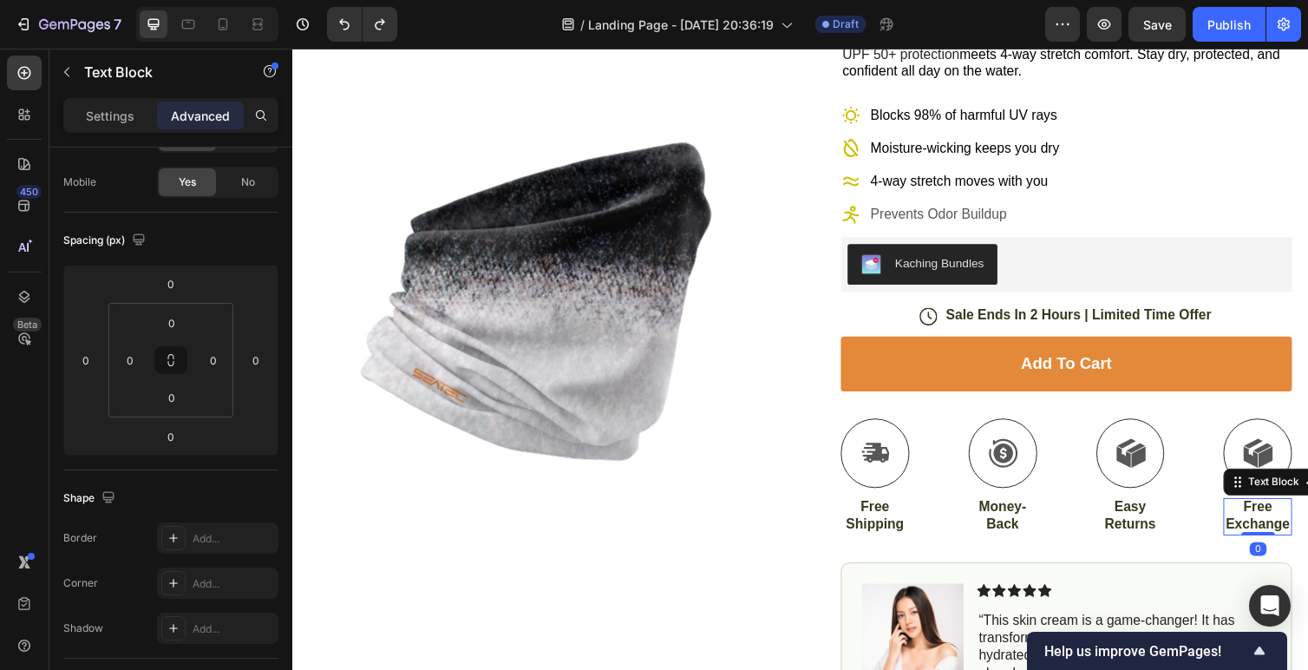
scroll to position [0, 0]
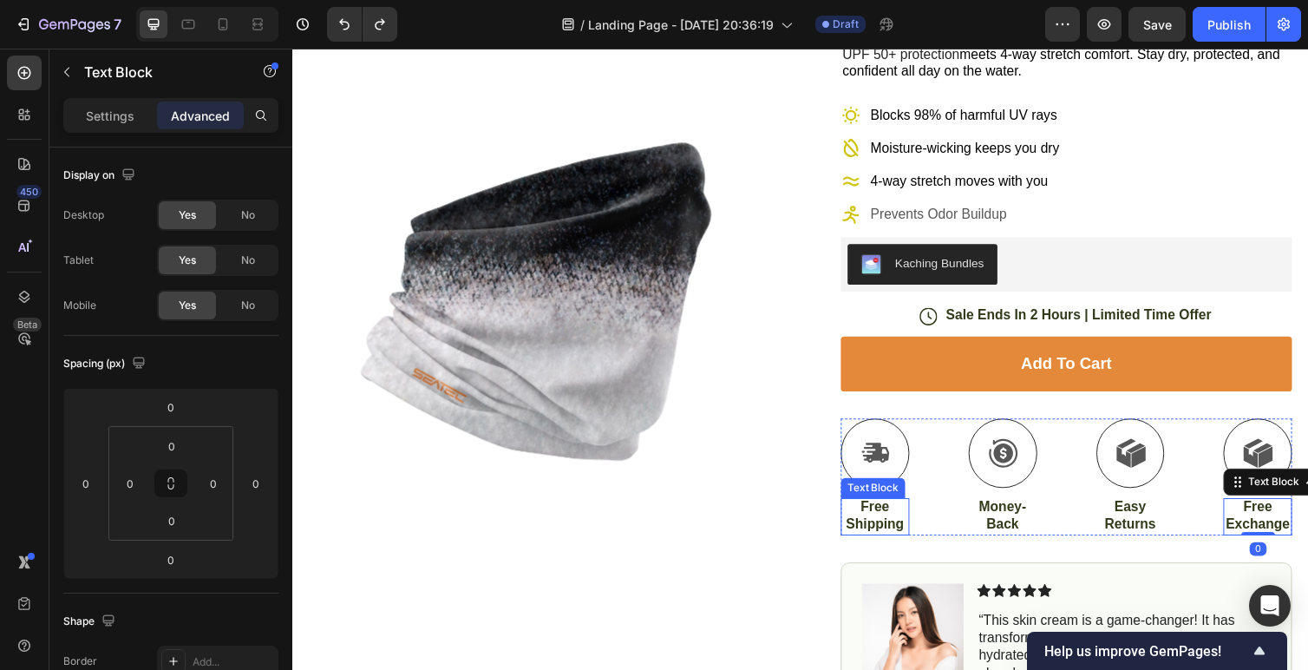
click at [895, 502] on div "Text Block" at bounding box center [886, 499] width 59 height 16
click at [1271, 533] on p "Free Exchange" at bounding box center [1281, 527] width 67 height 36
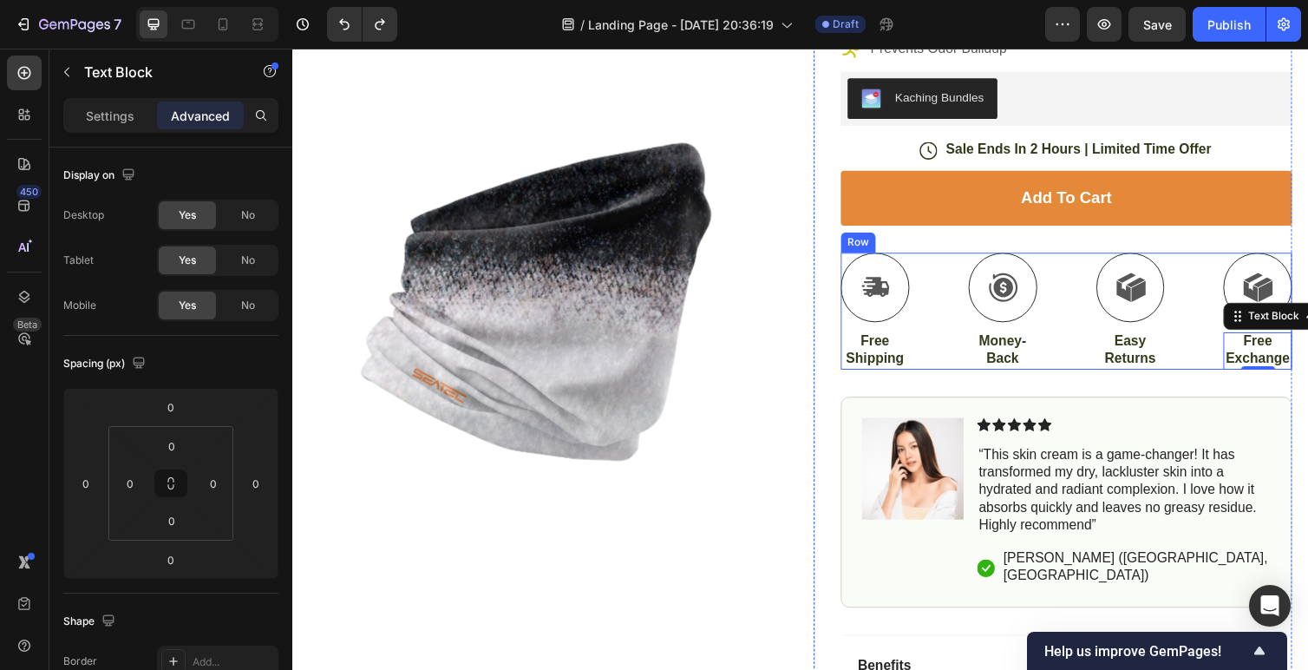
scroll to position [373, 0]
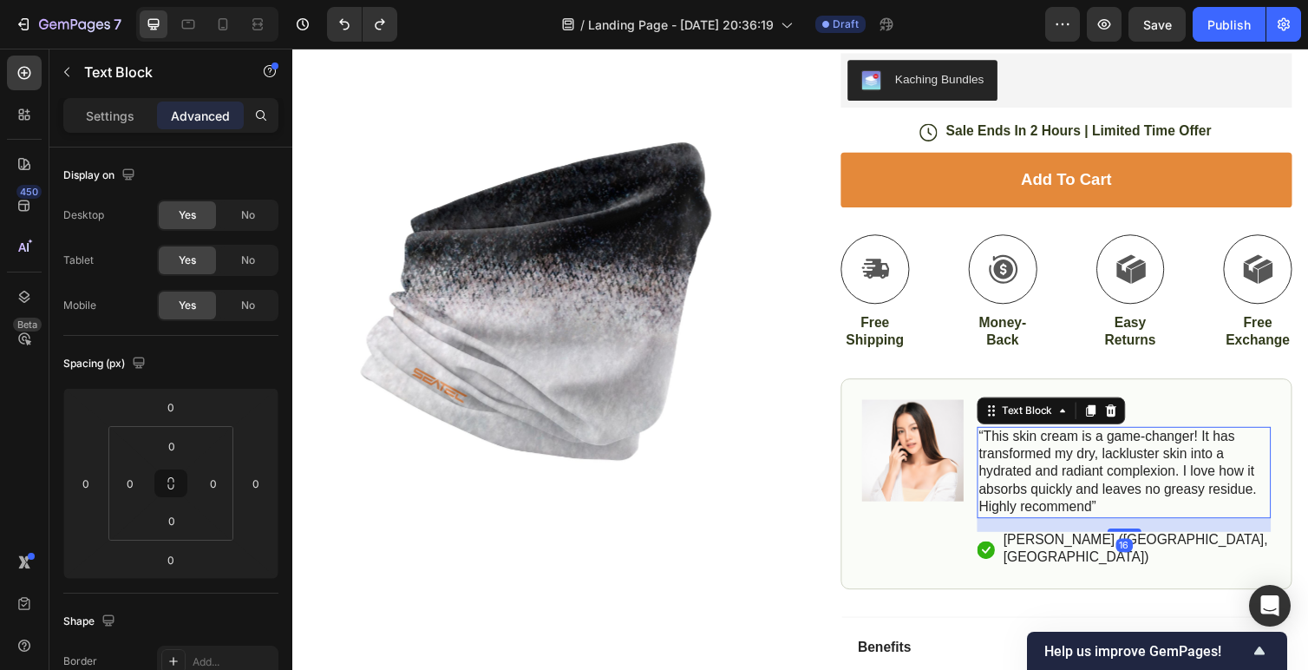
click at [1031, 440] on p "“This skin cream is a game-changer! It has transformed my dry, lackluster skin …" at bounding box center [1144, 483] width 298 height 90
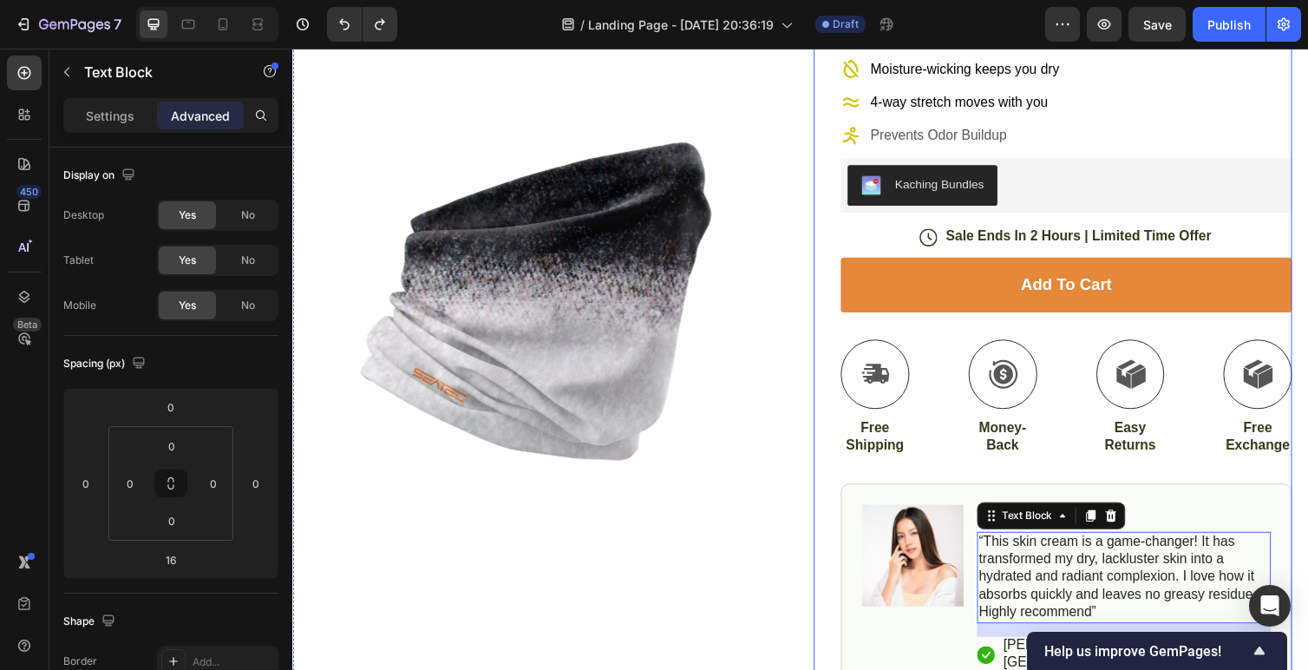
scroll to position [315, 0]
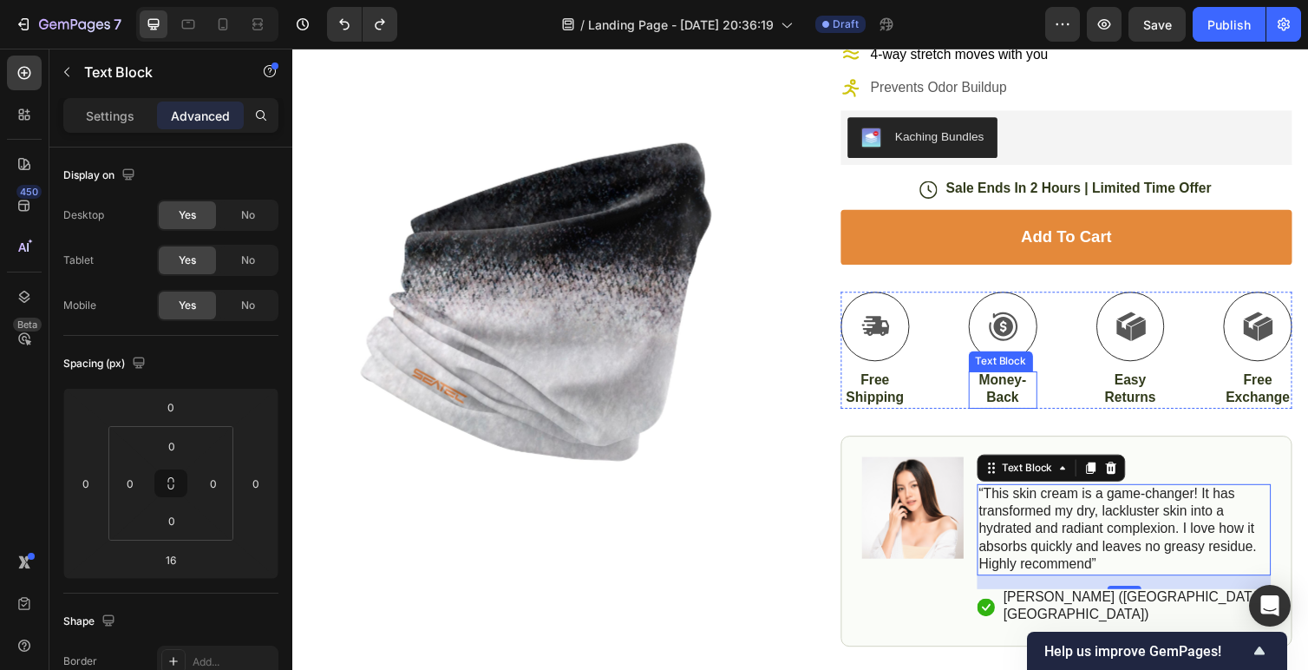
click at [1022, 397] on p "Money-Back" at bounding box center [1019, 397] width 67 height 36
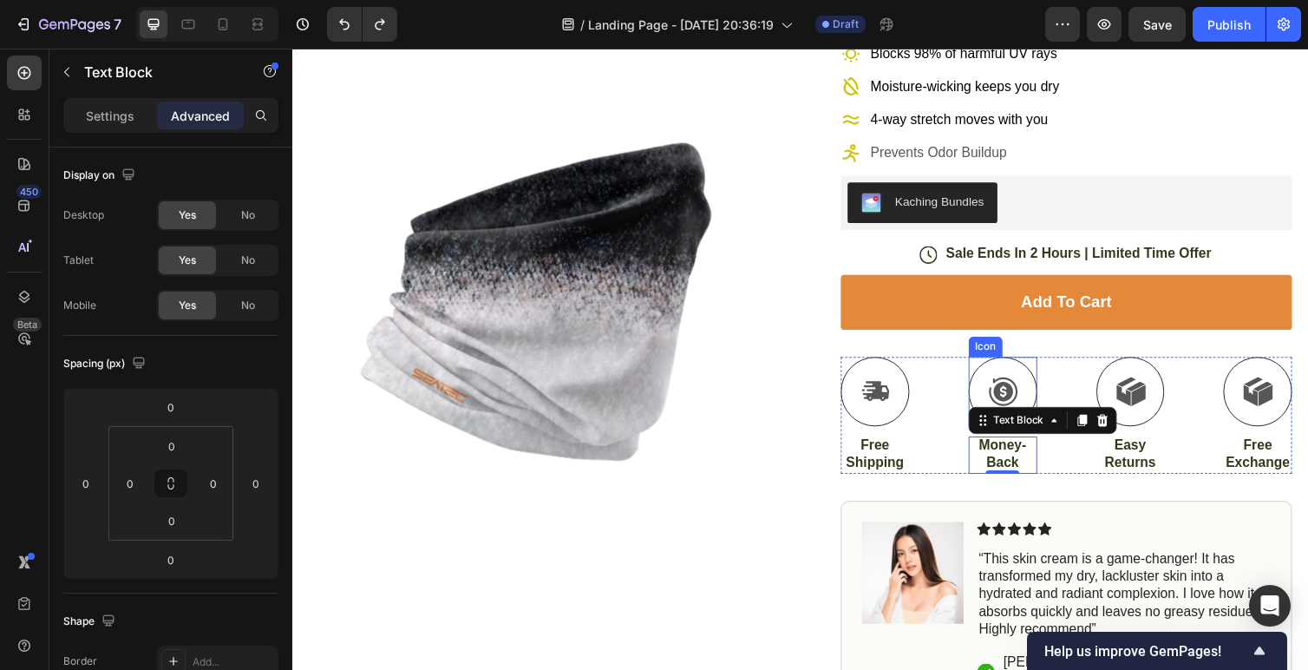
scroll to position [236, 0]
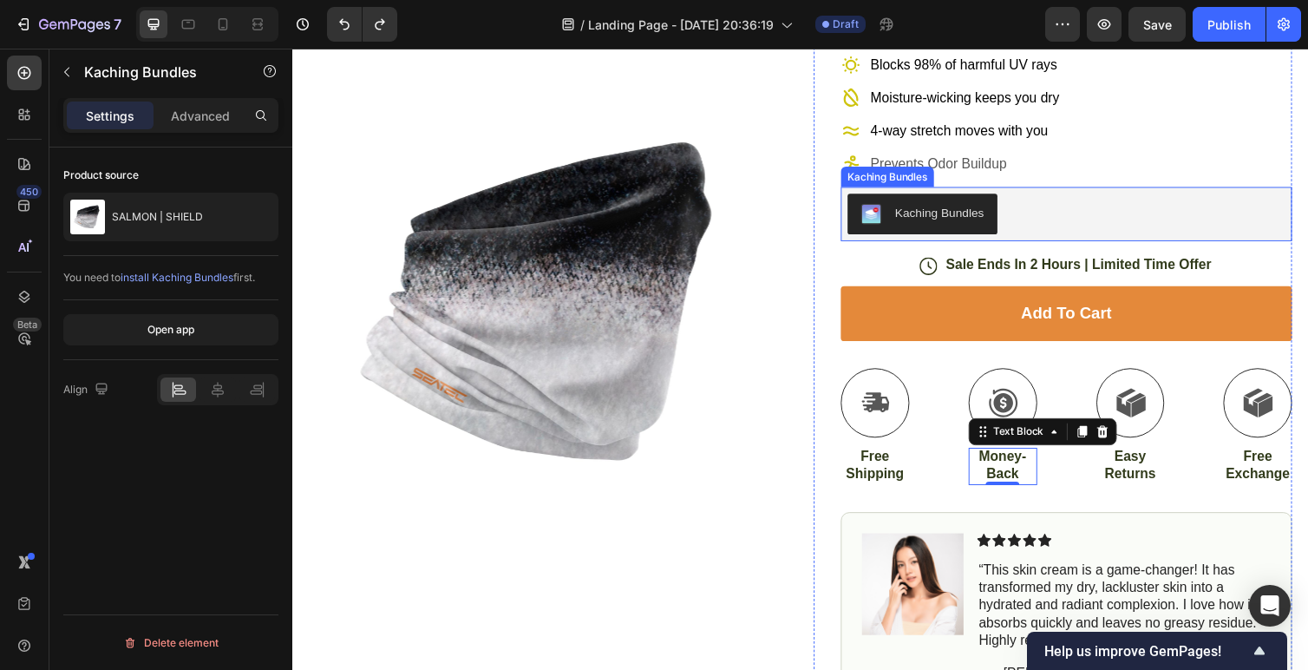
click at [950, 213] on div "Kaching Bundles" at bounding box center [954, 217] width 91 height 18
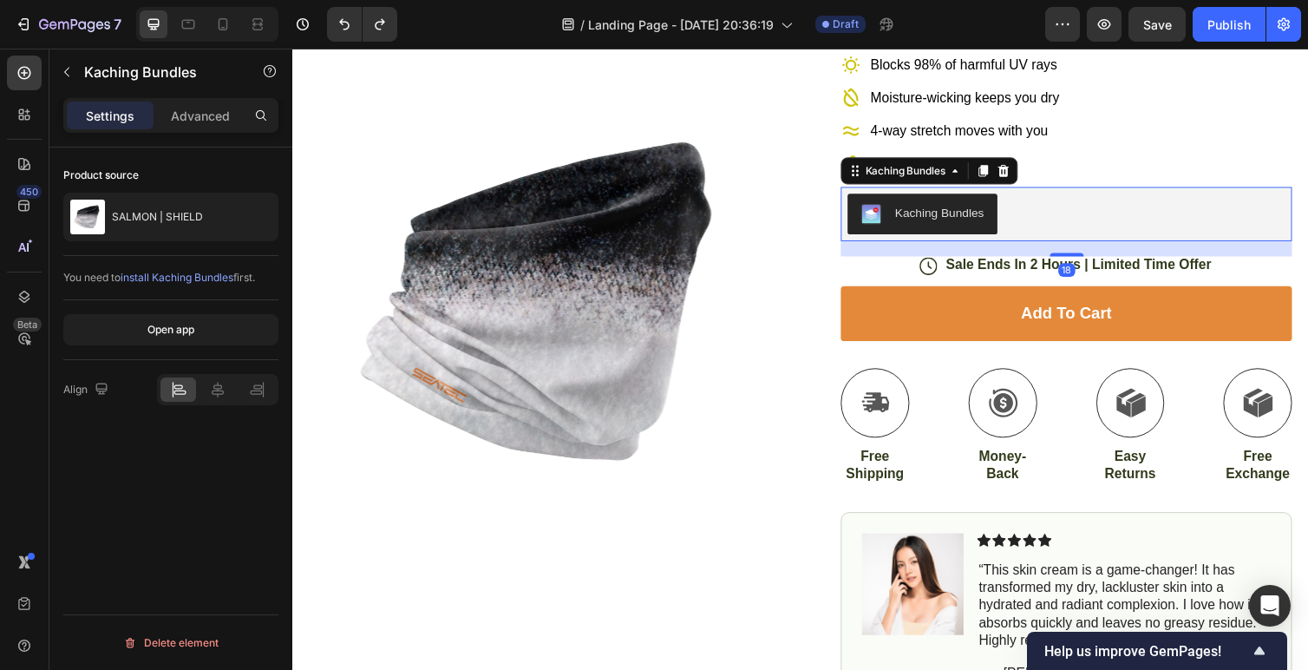
click at [940, 217] on div "Kaching Bundles" at bounding box center [954, 217] width 91 height 18
click at [194, 329] on div "Open app" at bounding box center [170, 330] width 47 height 16
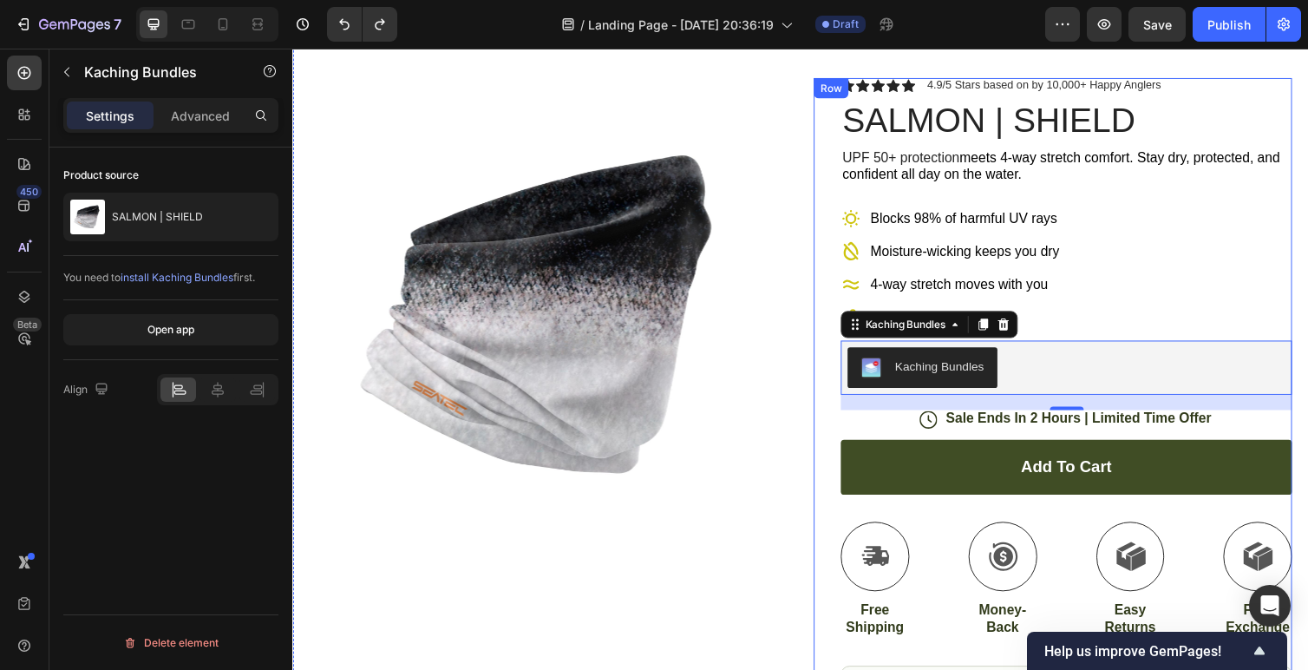
scroll to position [65, 0]
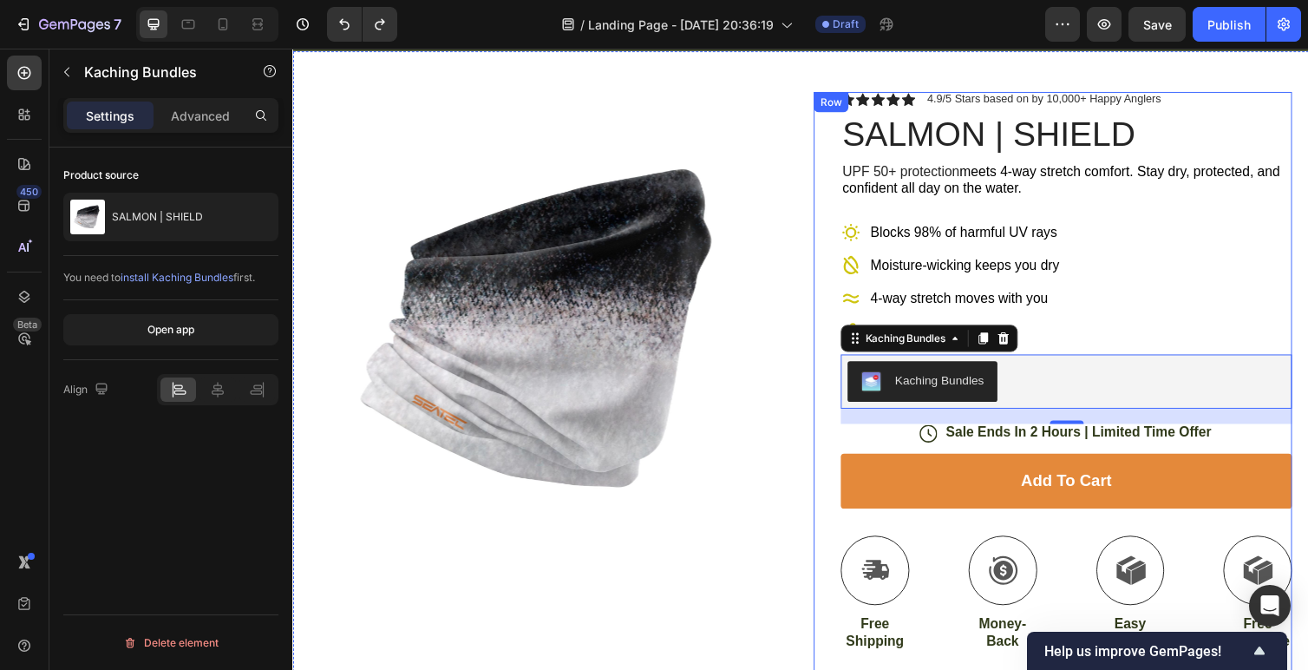
click at [995, 447] on p "Sale Ends In 2 Hours | Limited Time Offer" at bounding box center [1097, 442] width 272 height 18
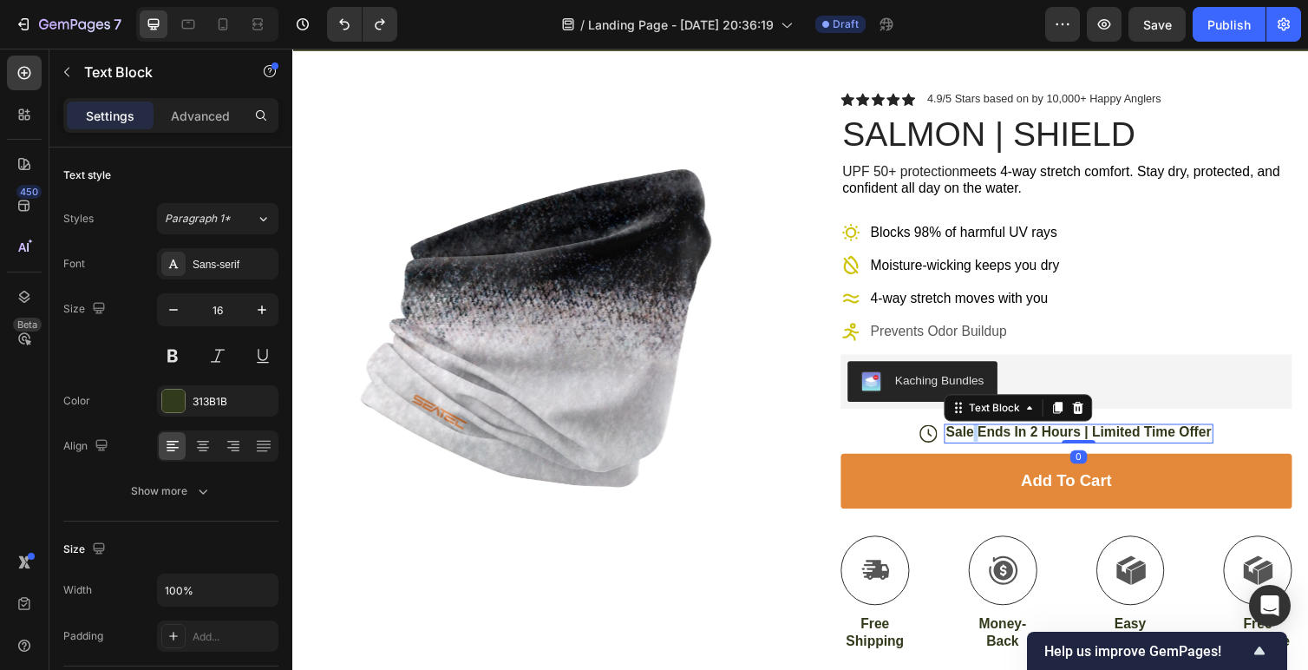
click at [988, 447] on p "Sale Ends In 2 Hours | Limited Time Offer" at bounding box center [1097, 442] width 272 height 18
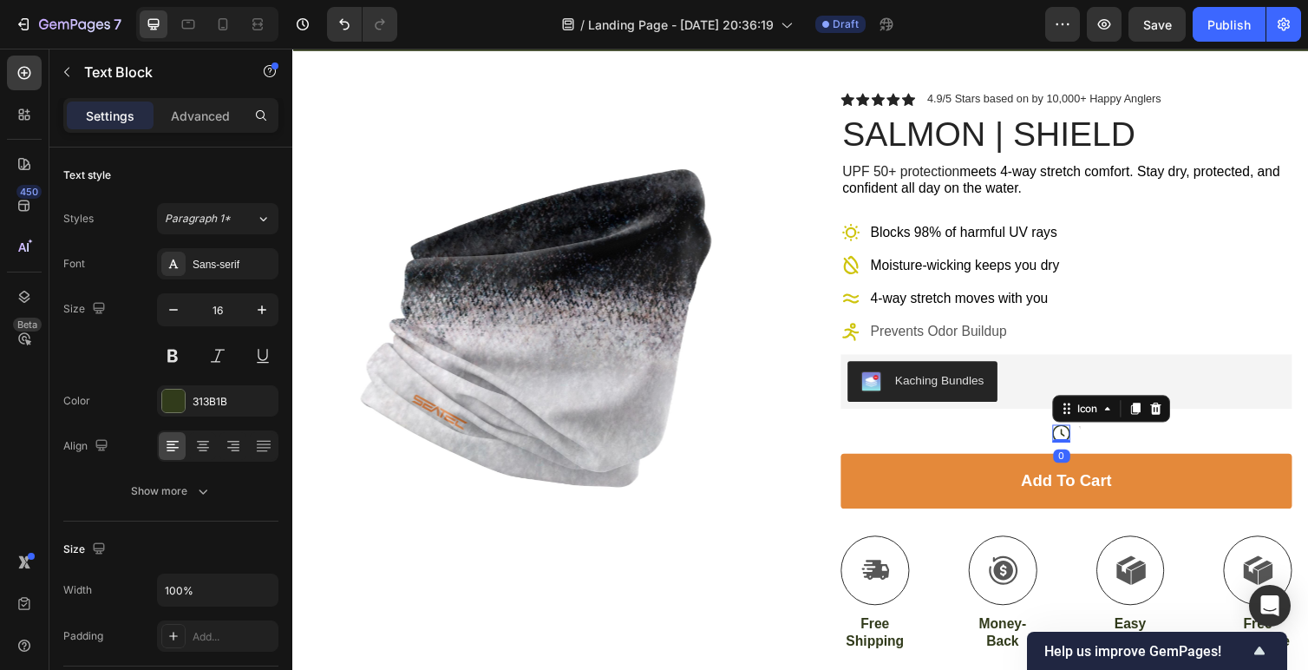
click at [1084, 444] on icon at bounding box center [1080, 443] width 18 height 18
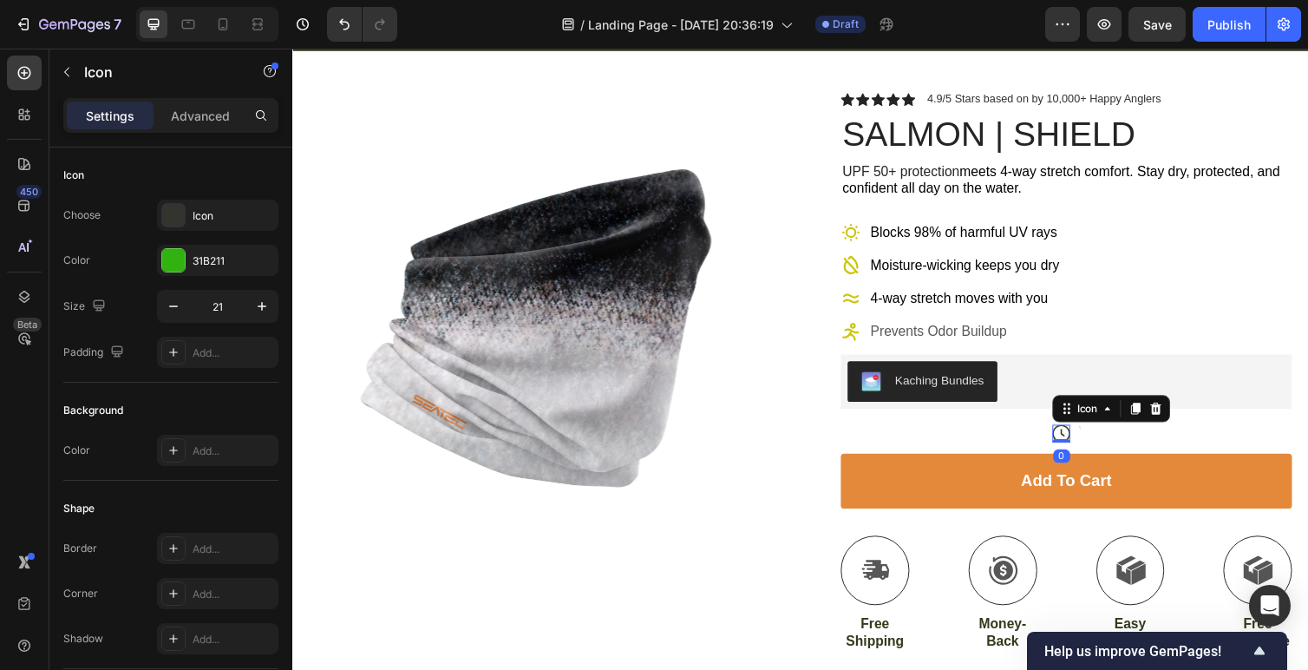
click at [1076, 444] on icon at bounding box center [1080, 443] width 18 height 18
click at [1172, 417] on icon at bounding box center [1177, 417] width 14 height 14
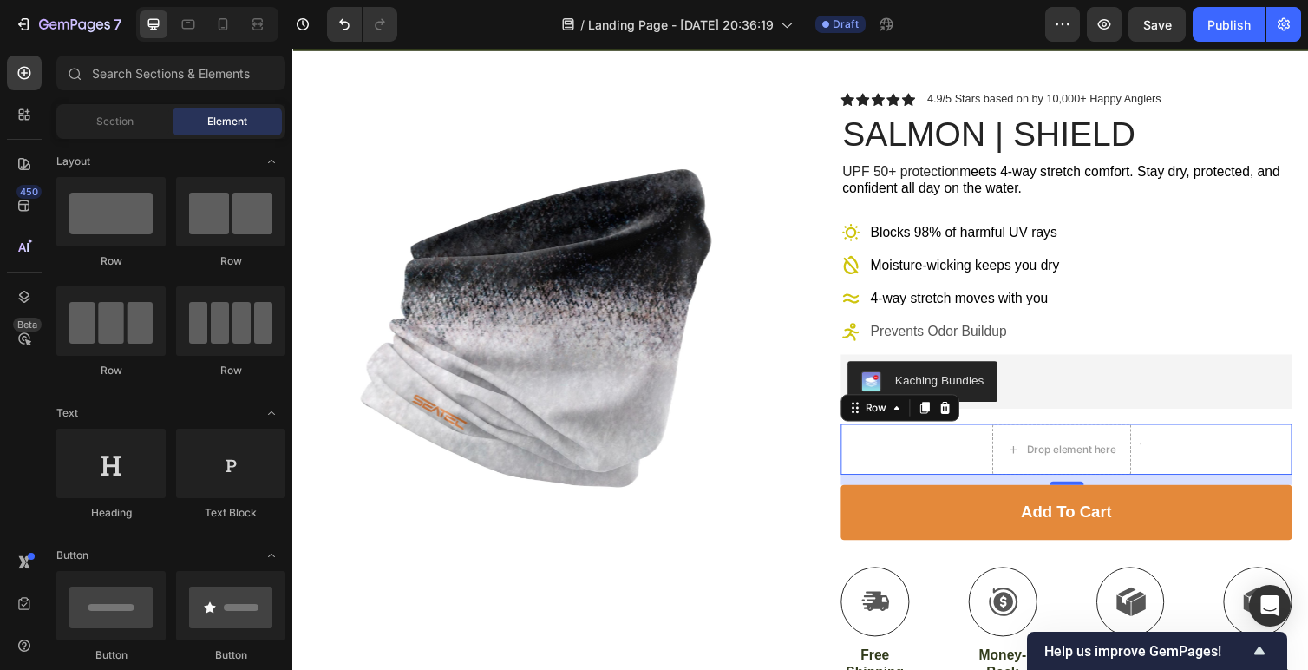
click at [942, 480] on div "Drop element here Text Block Row 0" at bounding box center [1085, 459] width 462 height 52
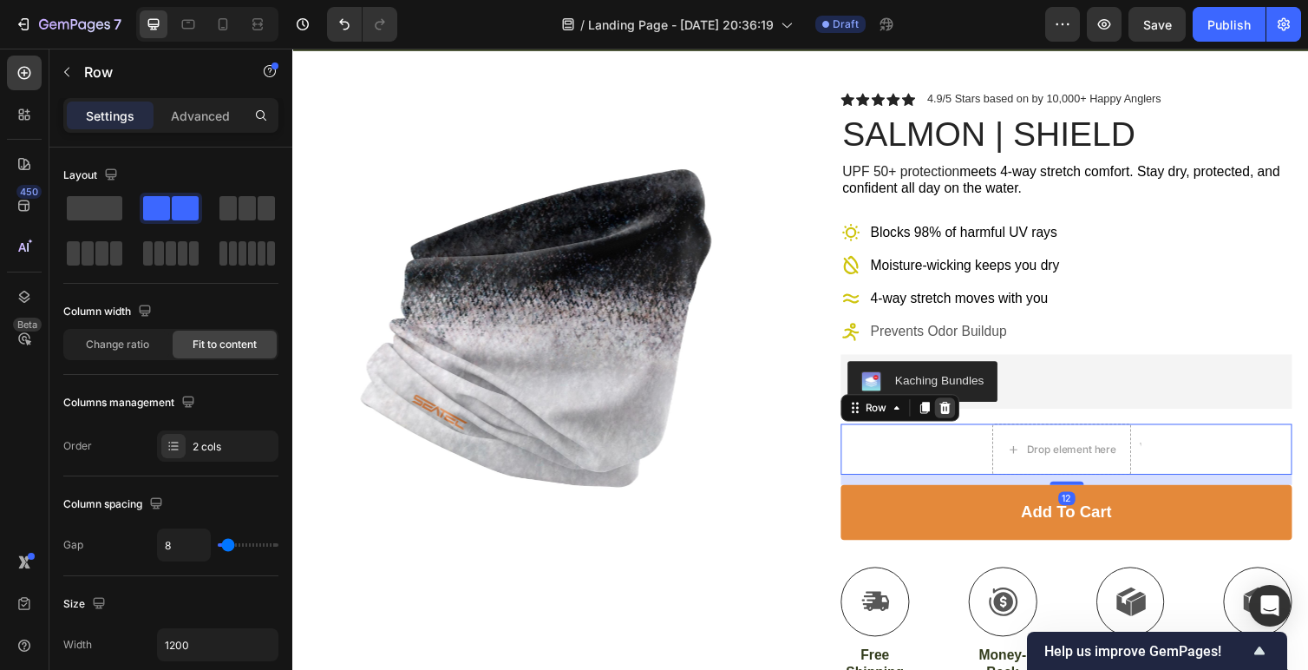
click at [963, 415] on icon at bounding box center [960, 416] width 11 height 12
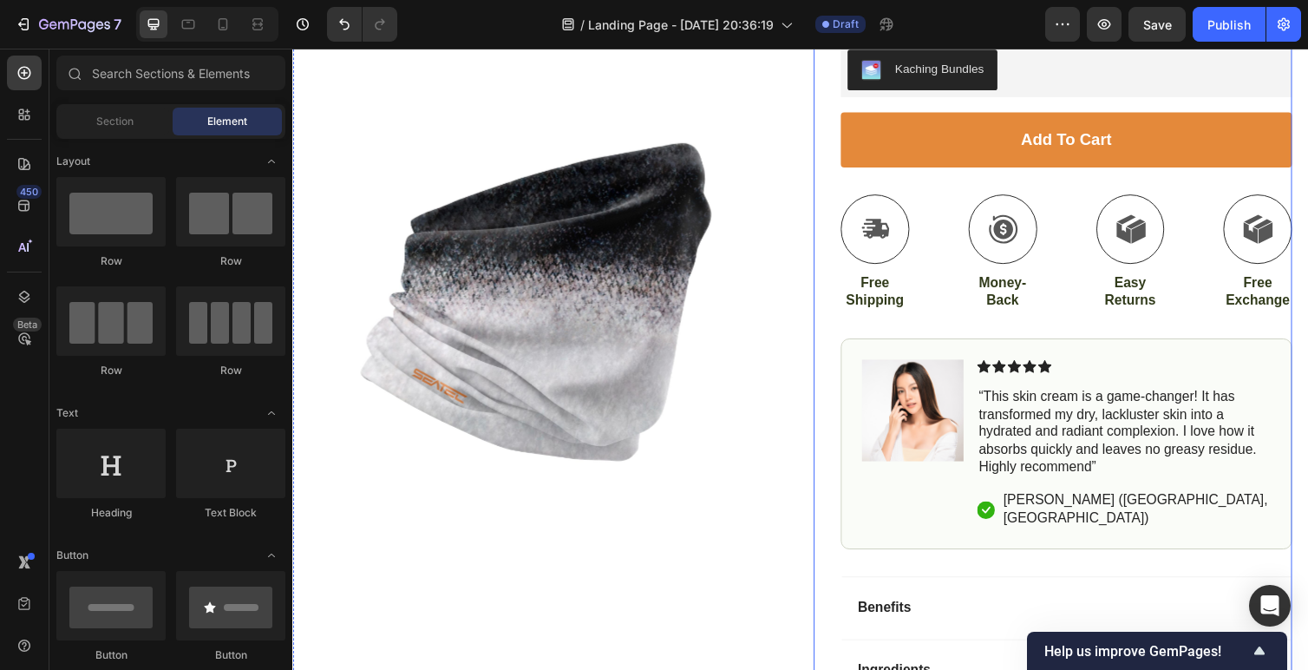
scroll to position [443, 0]
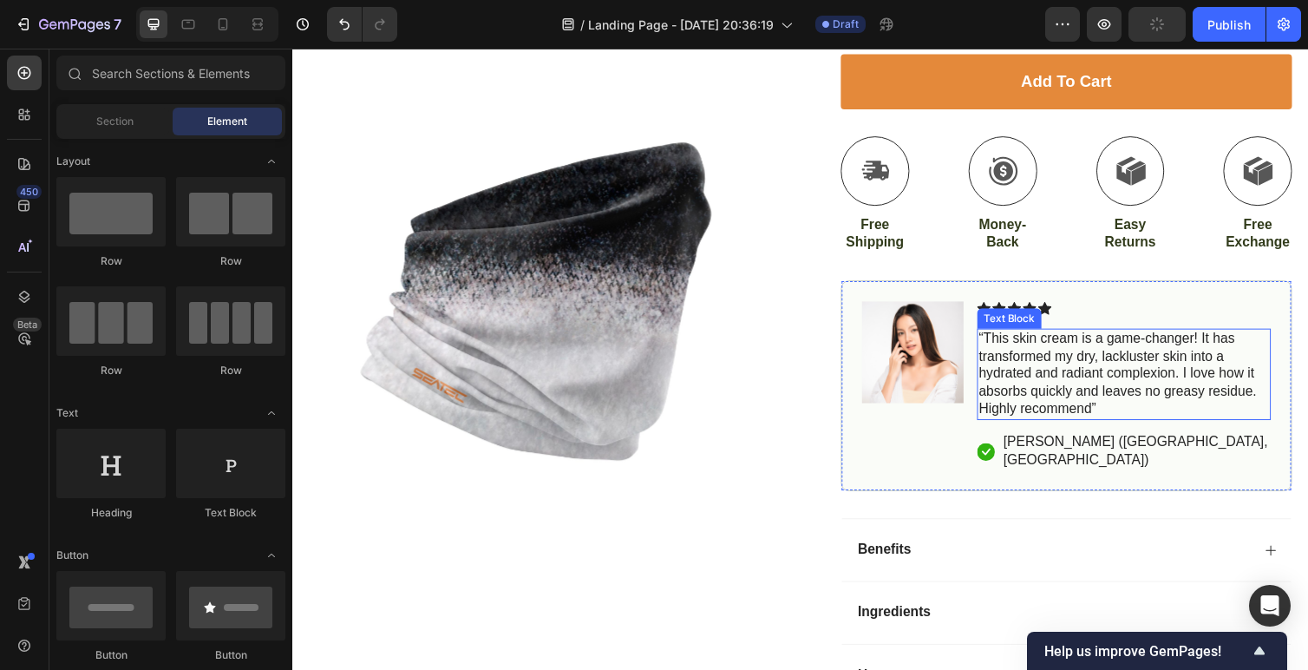
click at [1081, 374] on p "“This skin cream is a game-changer! It has transformed my dry, lackluster skin …" at bounding box center [1144, 383] width 298 height 90
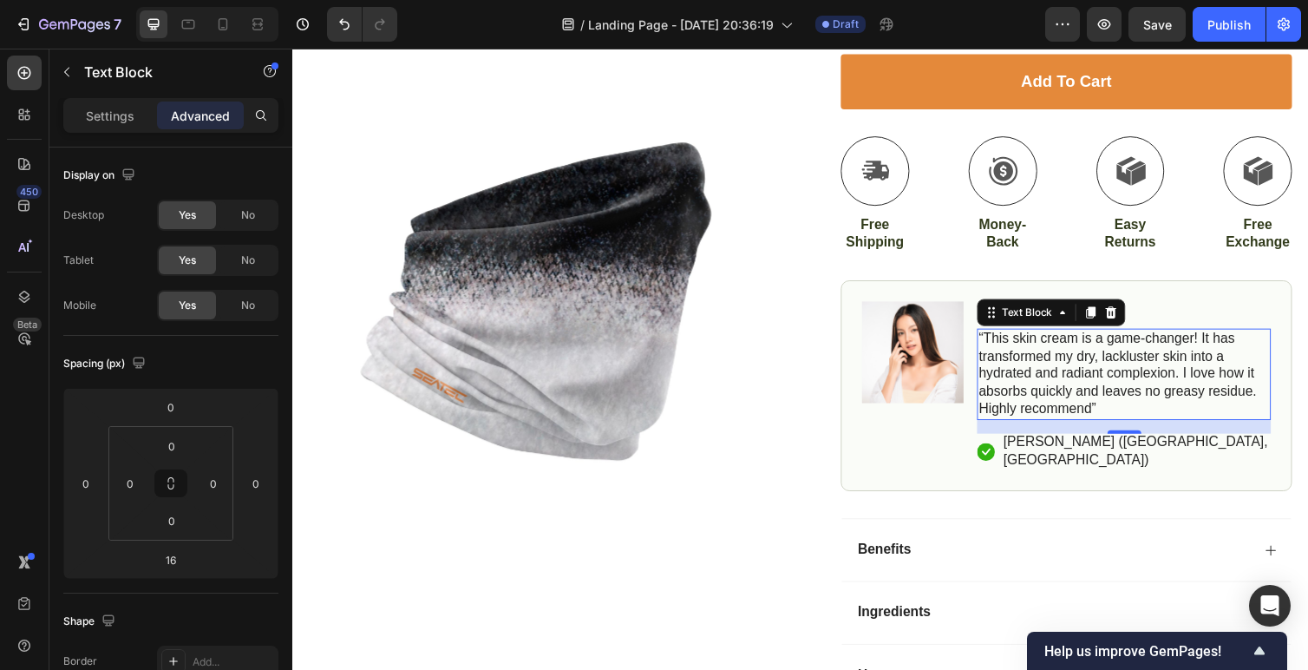
click at [1094, 375] on p "“This skin cream is a game-changer! It has transformed my dry, lackluster skin …" at bounding box center [1144, 383] width 298 height 90
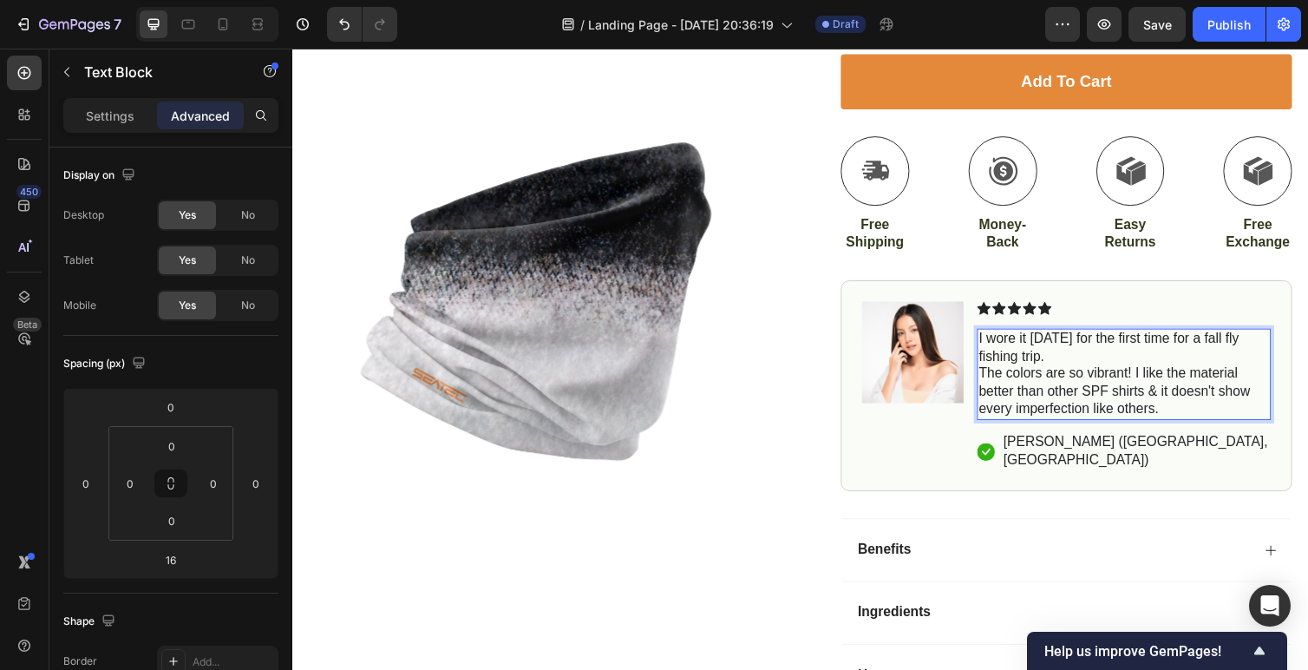
click at [991, 379] on div "Image Icon Icon Icon Icon Icon Icon List I wore it [DATE] for the first time fo…" at bounding box center [1085, 394] width 462 height 217
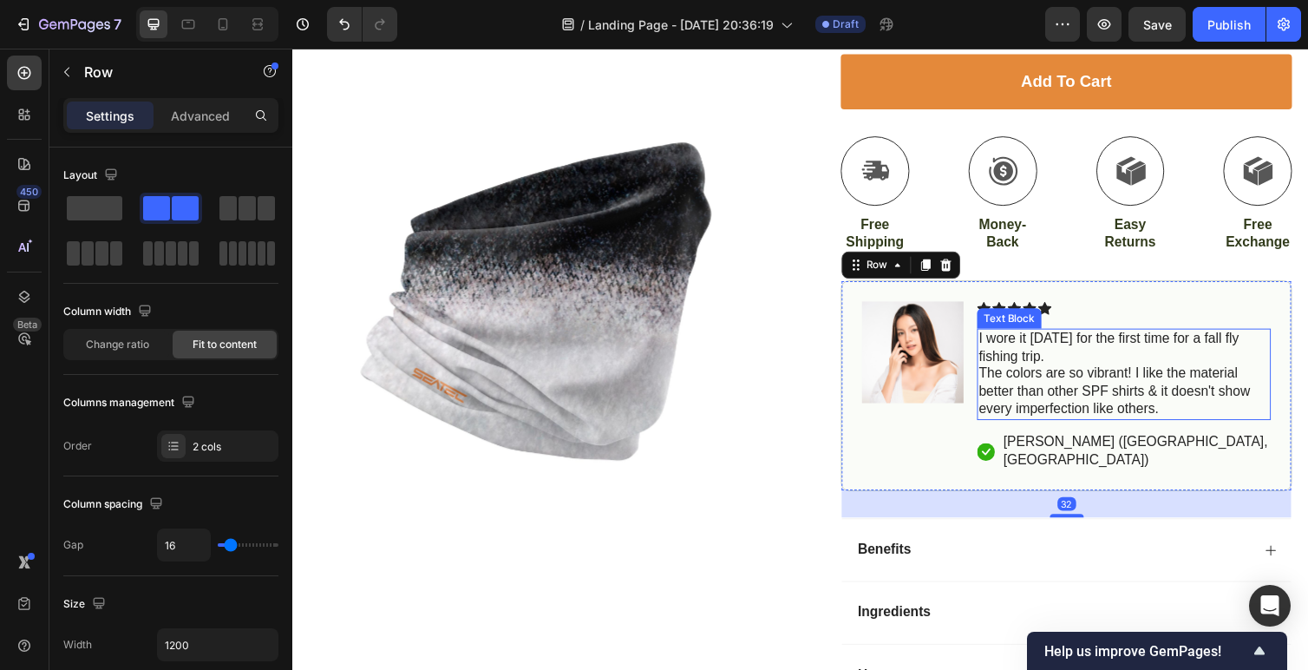
click at [1000, 382] on p "The colors are so vibrant! I like the material better than other SPF shirts & i…" at bounding box center [1144, 400] width 298 height 54
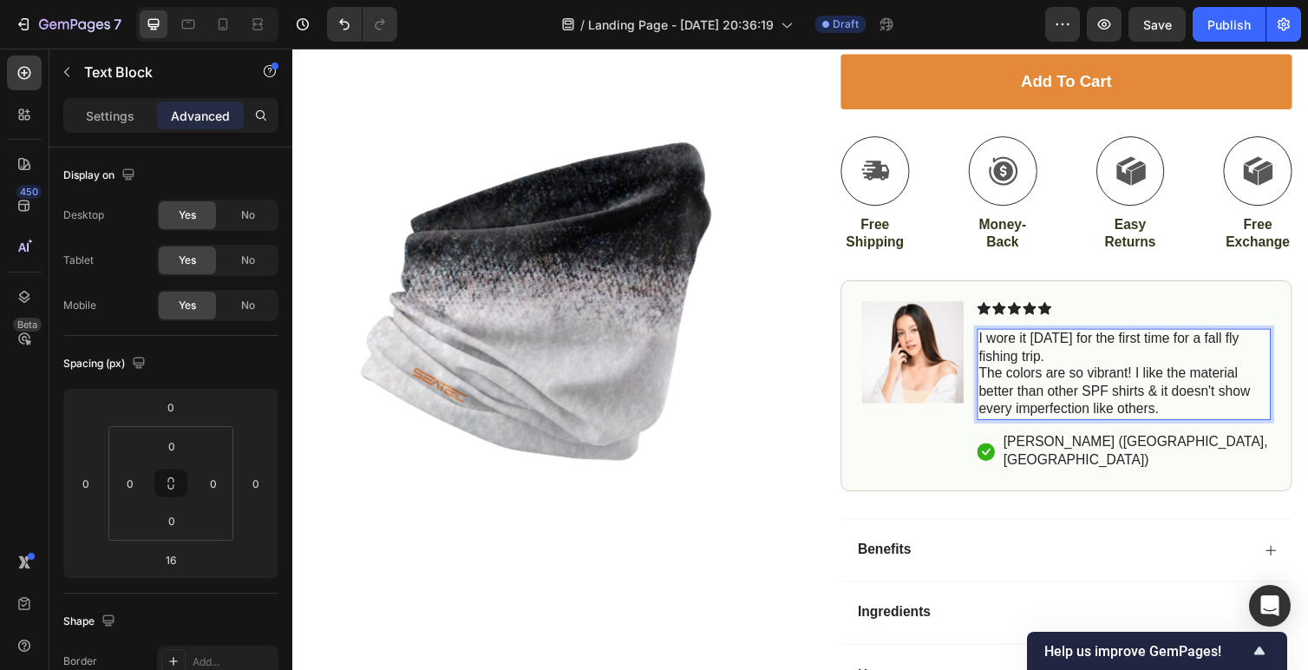
click at [1002, 383] on p "The colors are so vibrant! I like the material better than other SPF shirts & i…" at bounding box center [1144, 400] width 298 height 54
click at [999, 381] on p "The colors are so vibrant! I like the material better than other SPF shirts & i…" at bounding box center [1144, 400] width 298 height 54
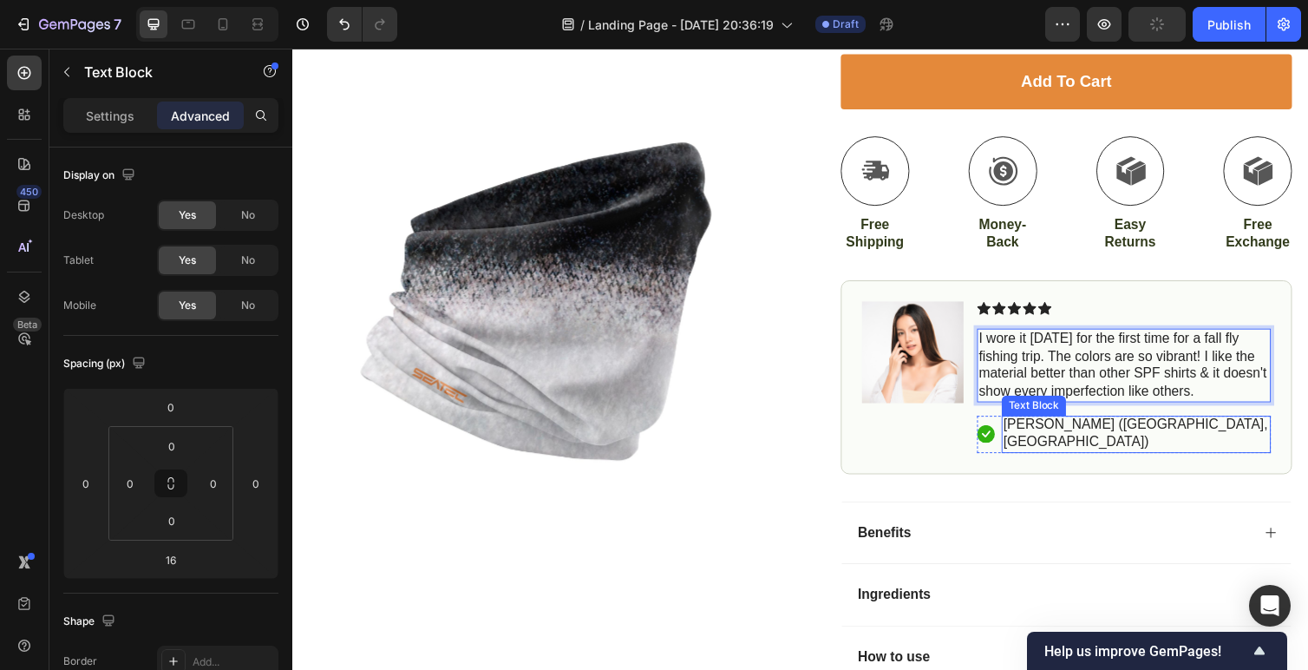
click at [1056, 439] on p "[PERSON_NAME] ([GEOGRAPHIC_DATA], [GEOGRAPHIC_DATA])" at bounding box center [1156, 443] width 272 height 36
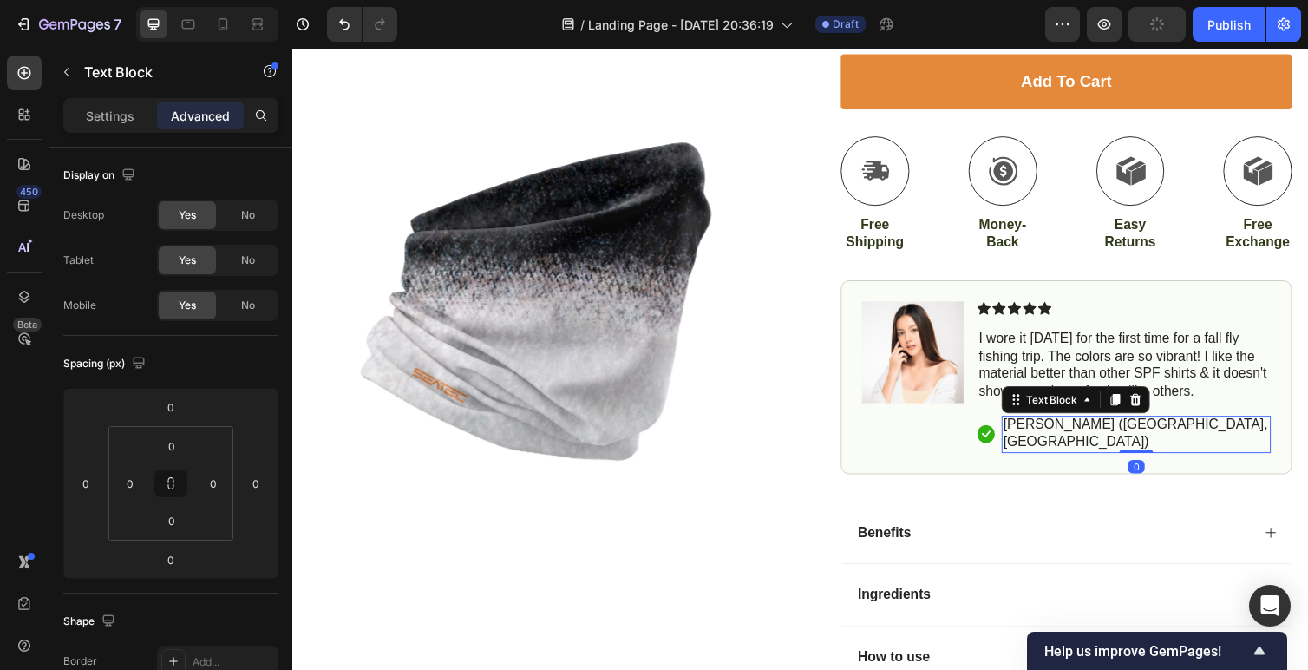
click at [1056, 437] on p "[PERSON_NAME] ([GEOGRAPHIC_DATA], [GEOGRAPHIC_DATA])" at bounding box center [1156, 443] width 272 height 36
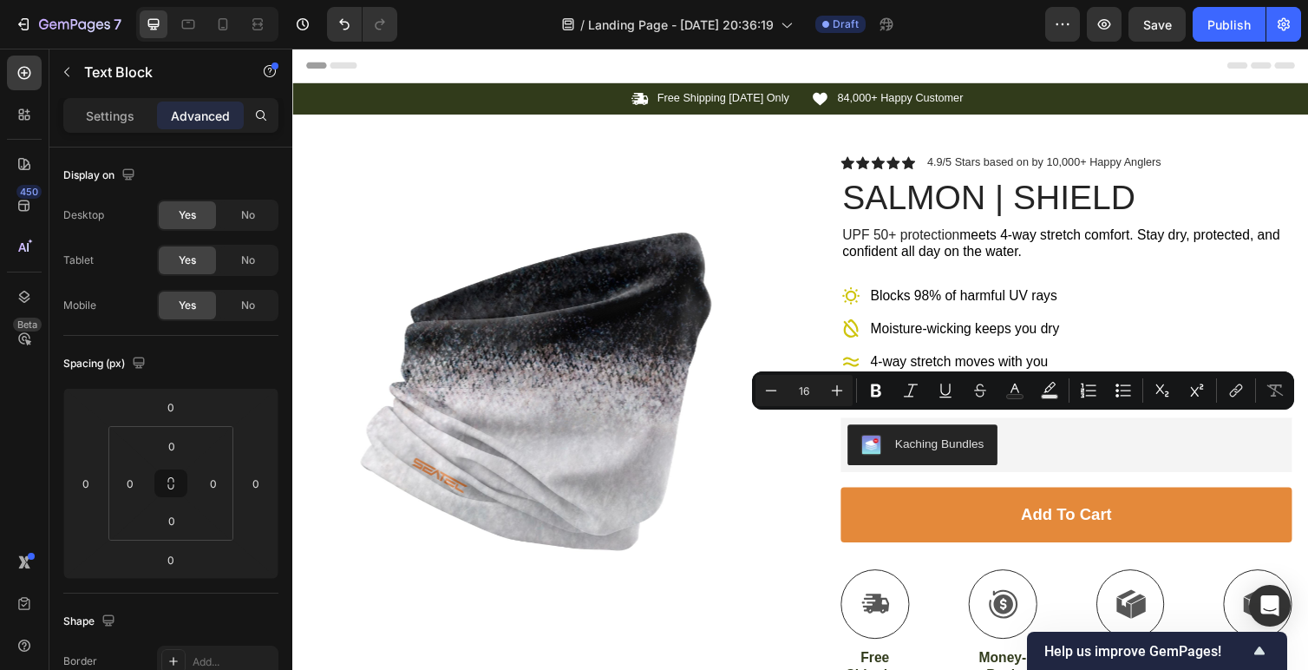
scroll to position [443, 0]
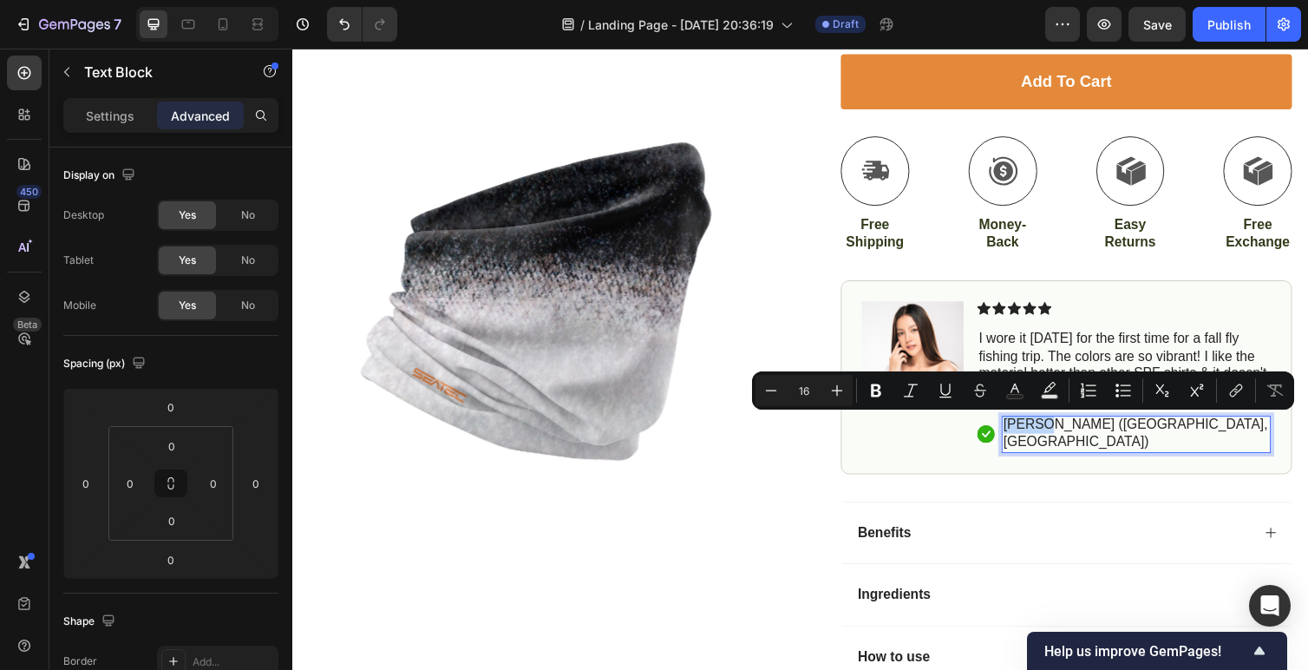
click at [1052, 432] on p "[PERSON_NAME] ([GEOGRAPHIC_DATA], [GEOGRAPHIC_DATA])" at bounding box center [1156, 443] width 272 height 36
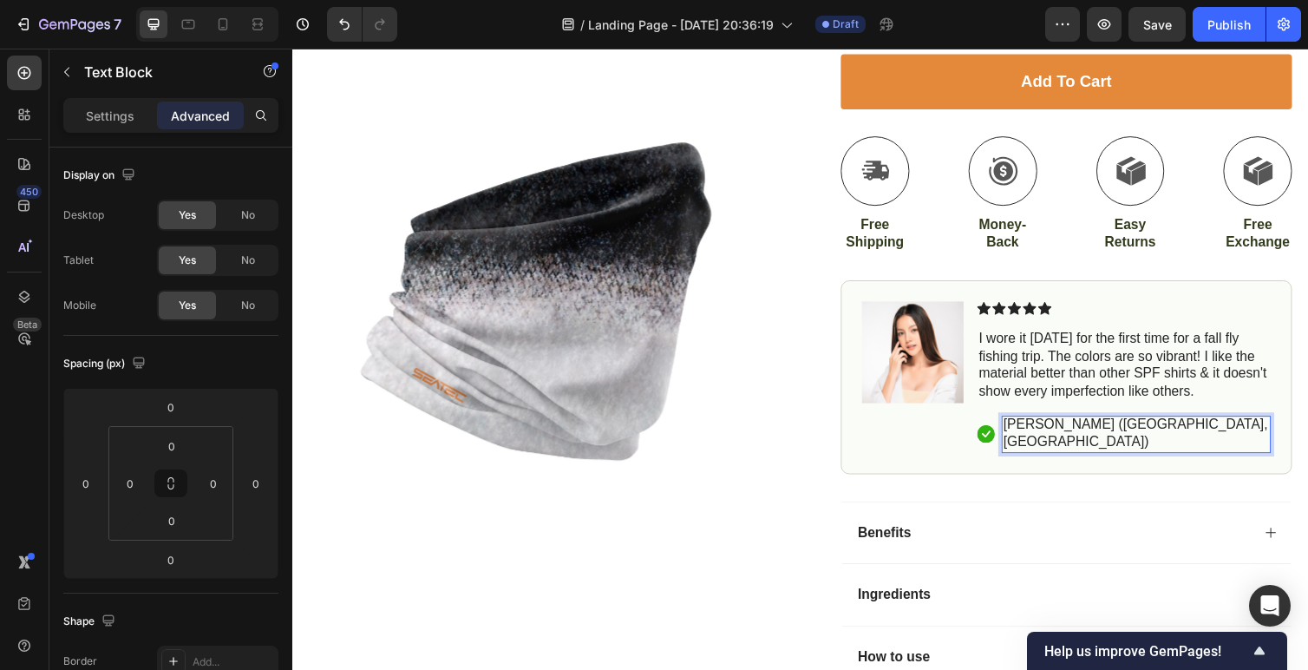
click at [1052, 432] on p "[PERSON_NAME] ([GEOGRAPHIC_DATA], [GEOGRAPHIC_DATA])" at bounding box center [1156, 443] width 272 height 36
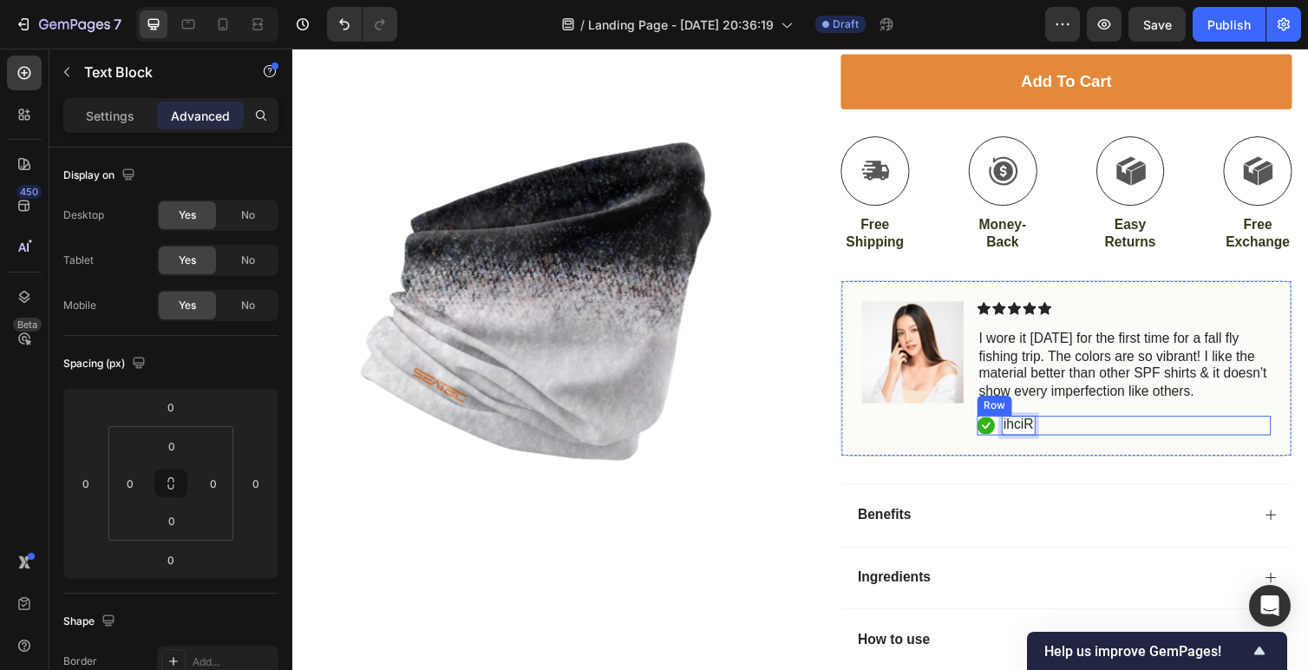
click at [1043, 436] on p "ihciR" at bounding box center [1035, 434] width 31 height 18
click at [1032, 430] on p "Ri" at bounding box center [1026, 434] width 13 height 18
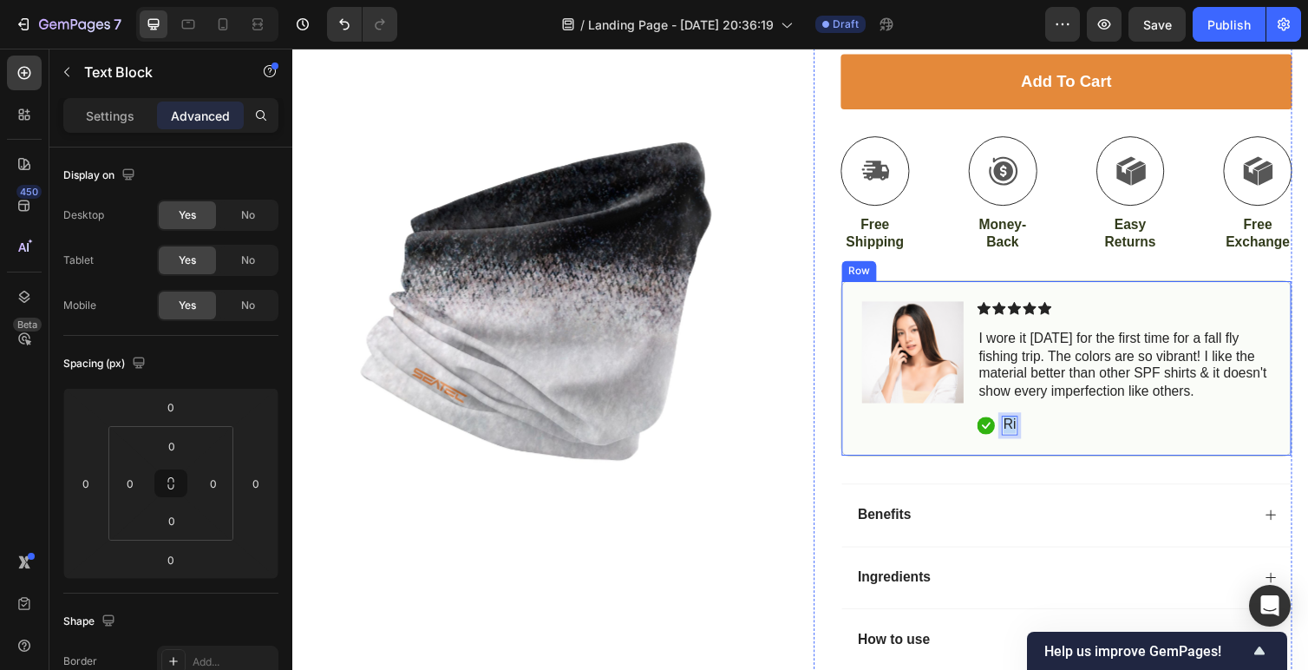
click at [1080, 370] on p "I wore it [DATE] for the first time for a fall fly fishing trip. The colors are…" at bounding box center [1144, 374] width 298 height 72
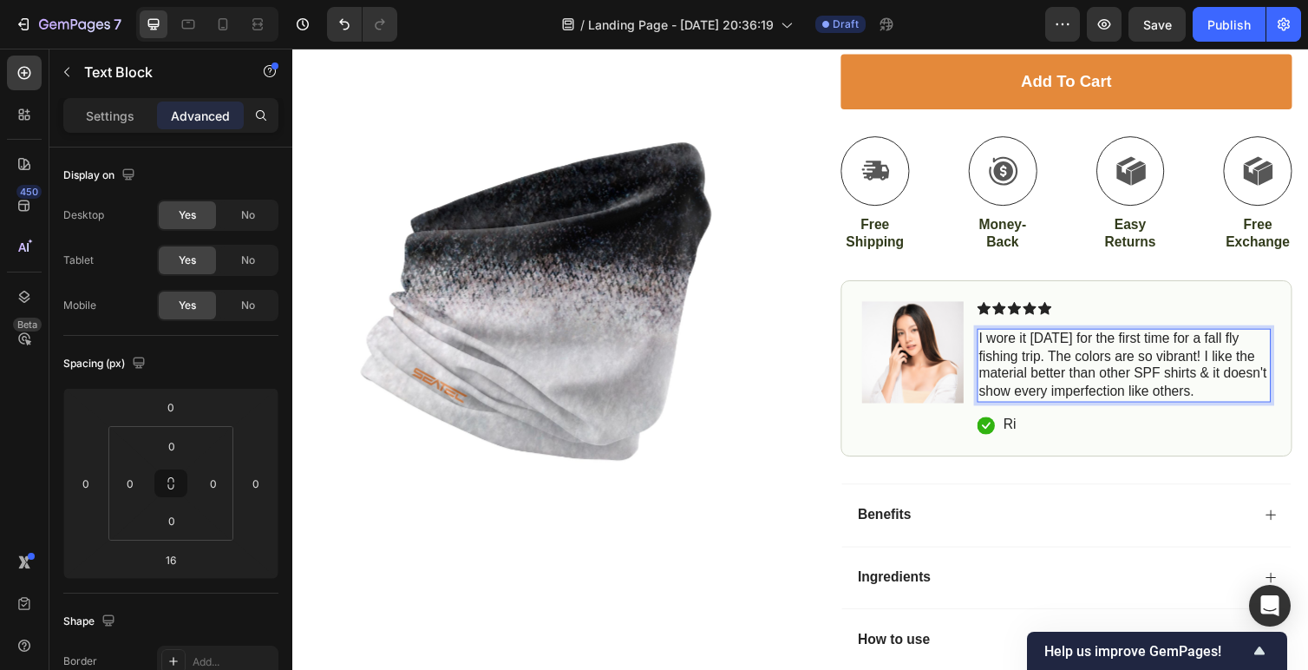
click at [1222, 398] on p "I wore it [DATE] for the first time for a fall fly fishing trip. The colors are…" at bounding box center [1144, 374] width 298 height 72
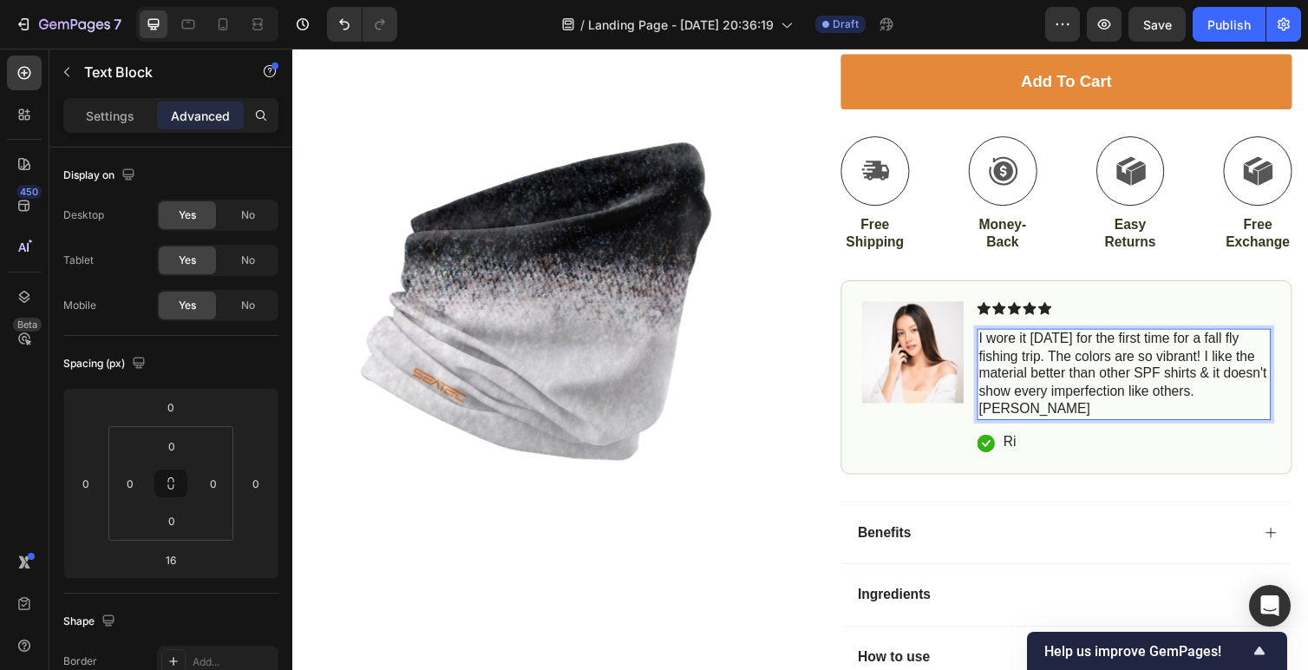
click at [1222, 396] on p "I wore it today for the first time for a fall fly fishing trip. The colors are …" at bounding box center [1144, 383] width 298 height 90
click at [1282, 393] on p "I wore it today for the first time for a fall fly fishing trip. The colors are …" at bounding box center [1144, 383] width 298 height 90
drag, startPoint x: 1216, startPoint y: 397, endPoint x: 1279, endPoint y: 400, distance: 62.5
click at [1279, 400] on p "I wore it today for the first time for a fall fly fishing trip. The colors are …" at bounding box center [1144, 383] width 298 height 90
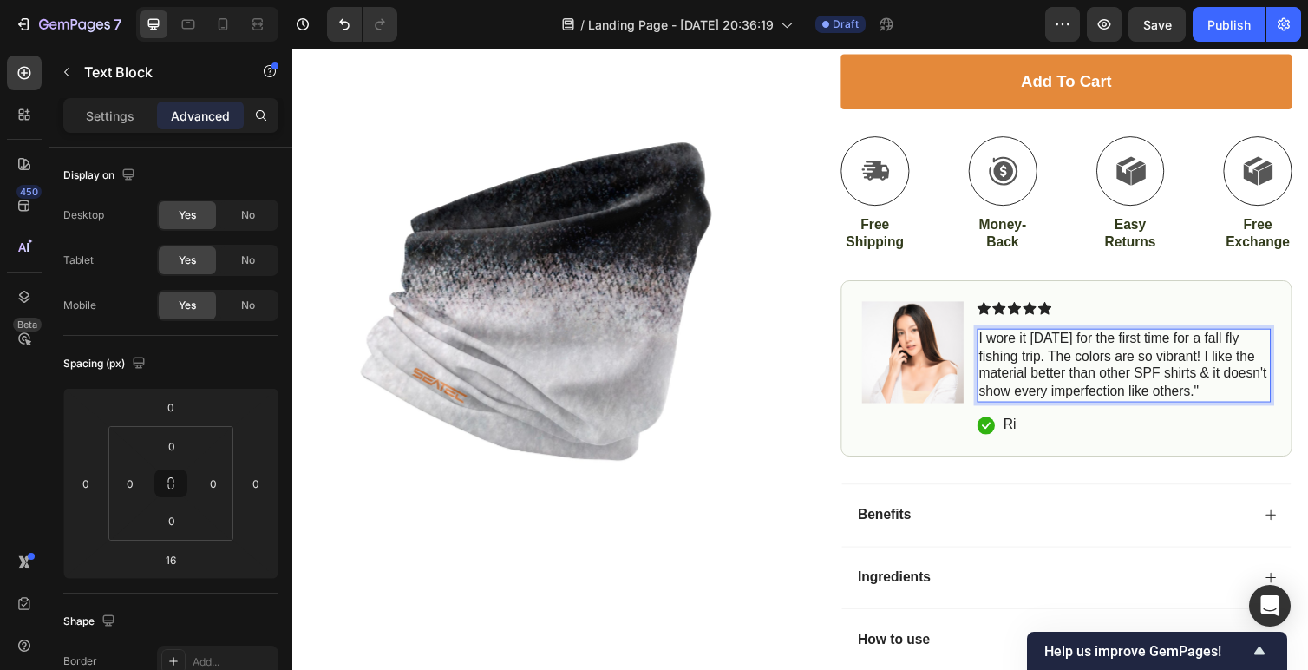
click at [998, 342] on p "I wore it today for the first time for a fall fly fishing trip. The colors are …" at bounding box center [1144, 374] width 298 height 72
click at [1021, 438] on p "Ri" at bounding box center [1026, 434] width 13 height 18
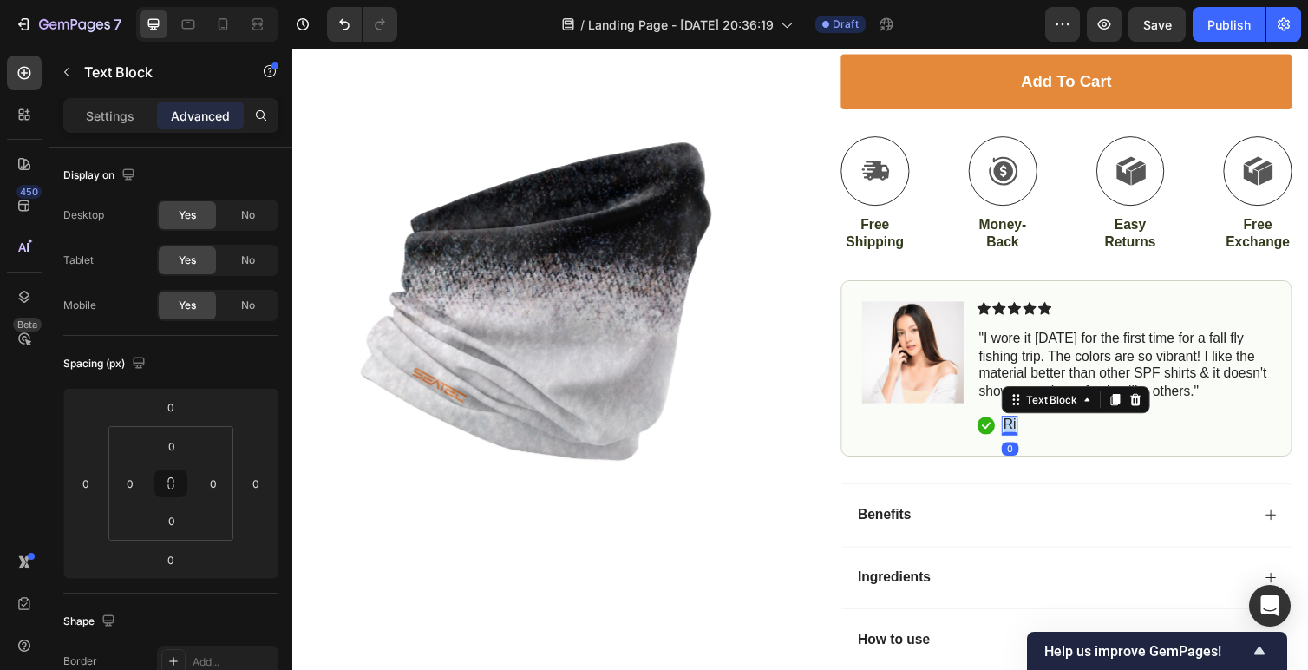
click at [1021, 438] on p "Ri" at bounding box center [1026, 434] width 13 height 18
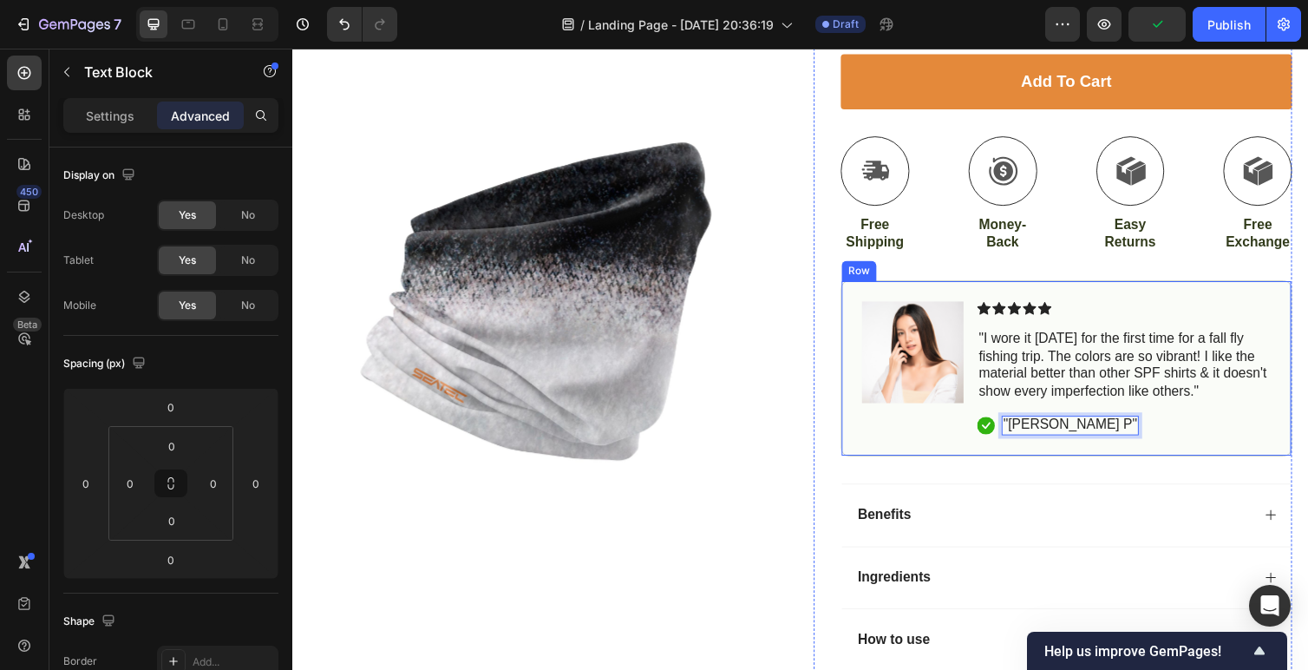
click at [1109, 462] on div "Image Icon Icon Icon Icon Icon Icon List "I wore it today for the first time fo…" at bounding box center [1085, 376] width 462 height 180
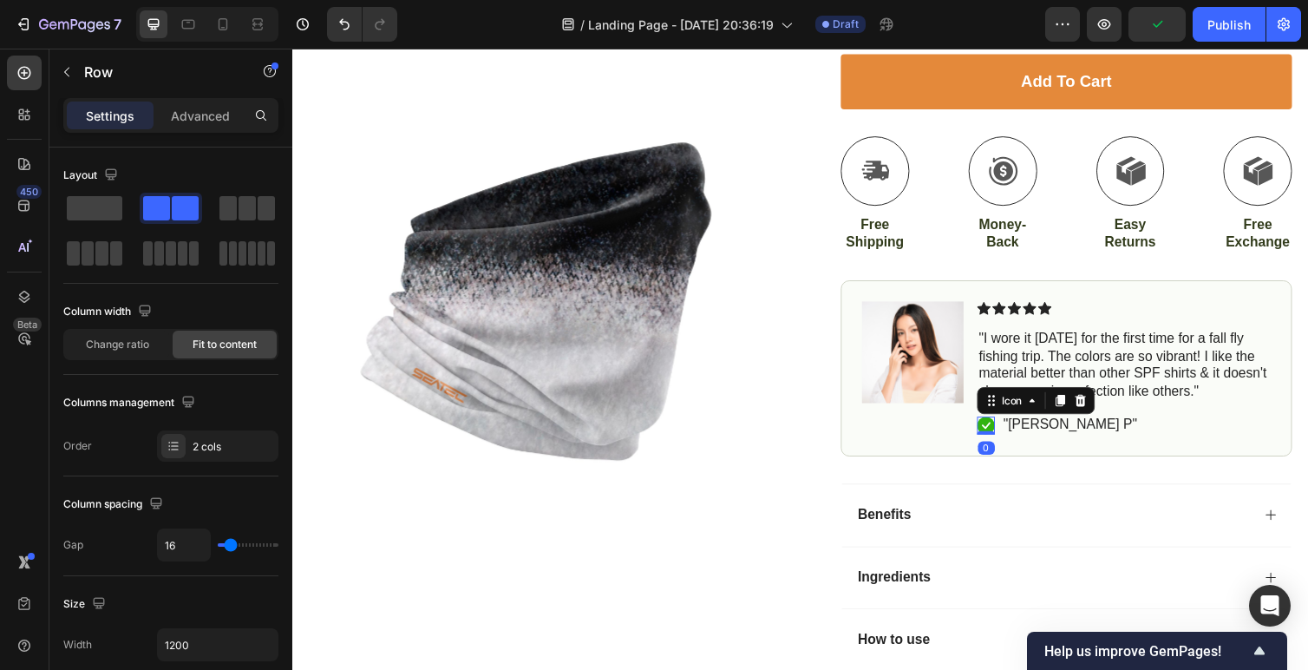
click at [995, 438] on rect at bounding box center [1002, 435] width 18 height 18
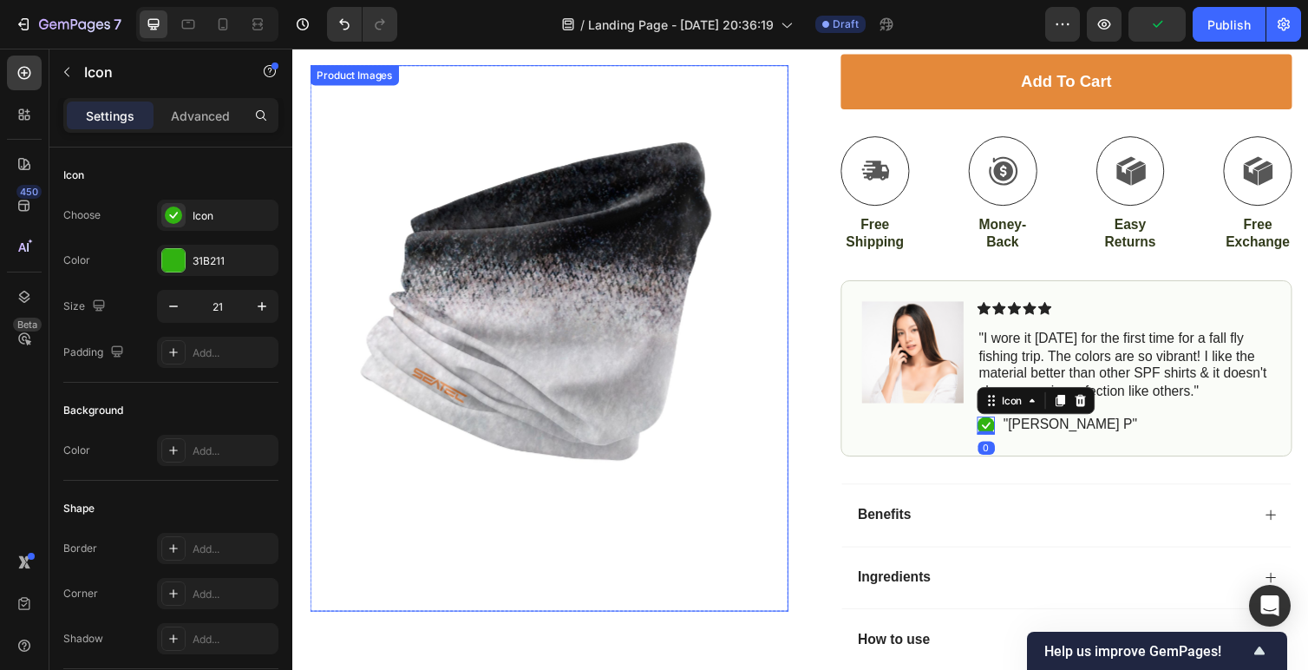
click at [770, 475] on img at bounding box center [555, 311] width 490 height 490
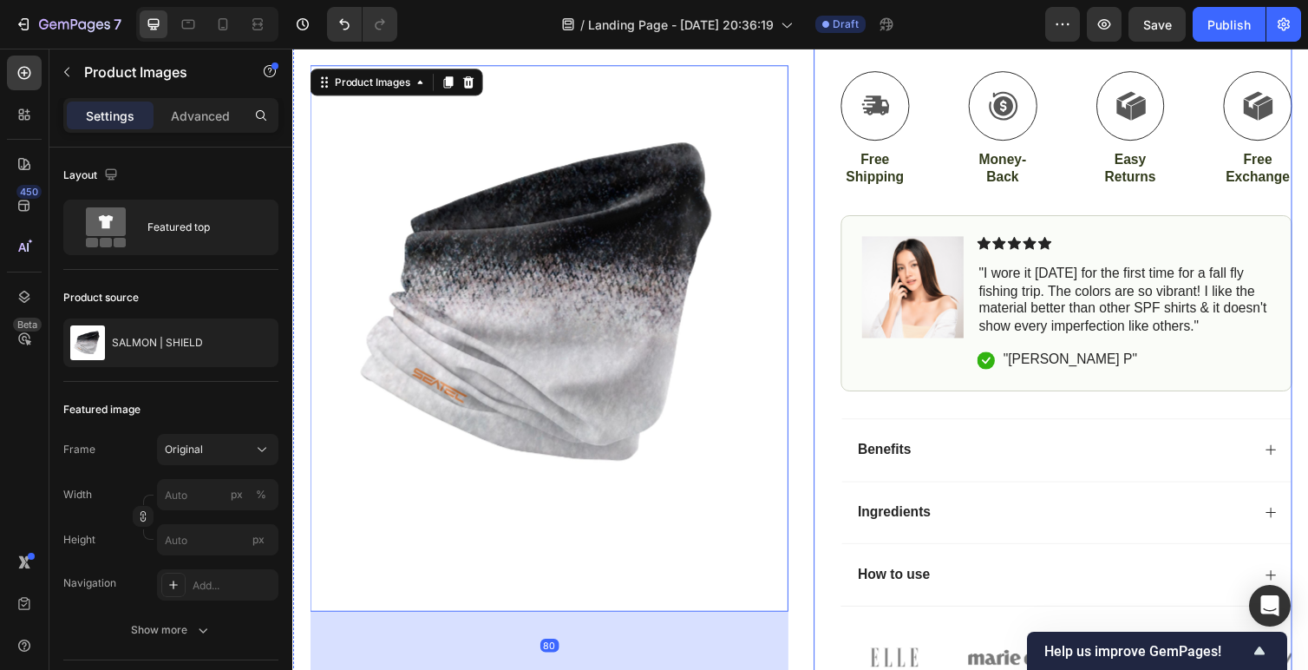
scroll to position [561, 0]
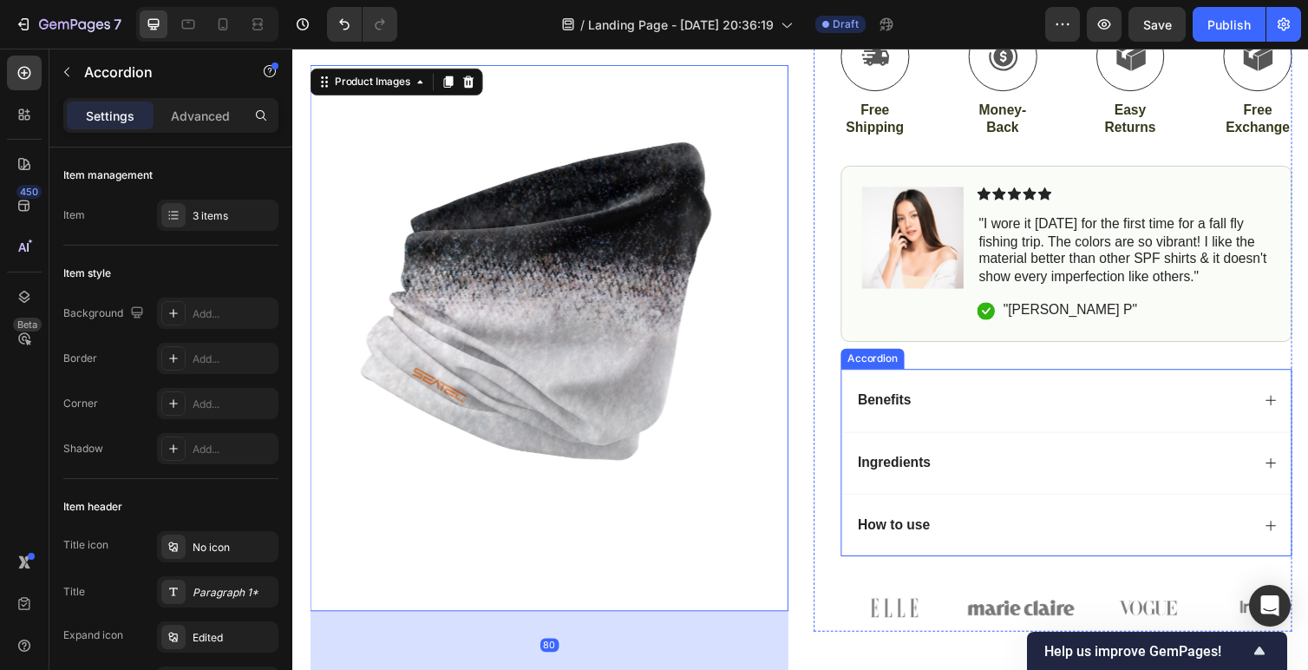
click at [953, 416] on div "Benefits" at bounding box center [1070, 408] width 405 height 23
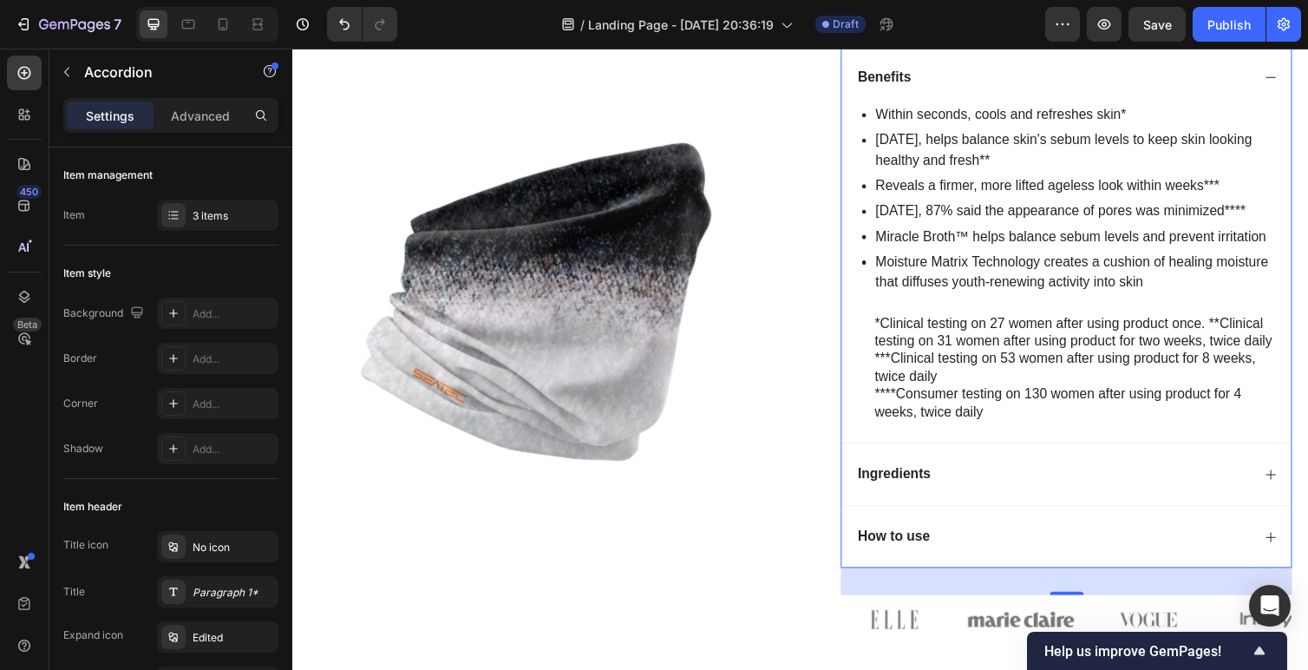
scroll to position [926, 0]
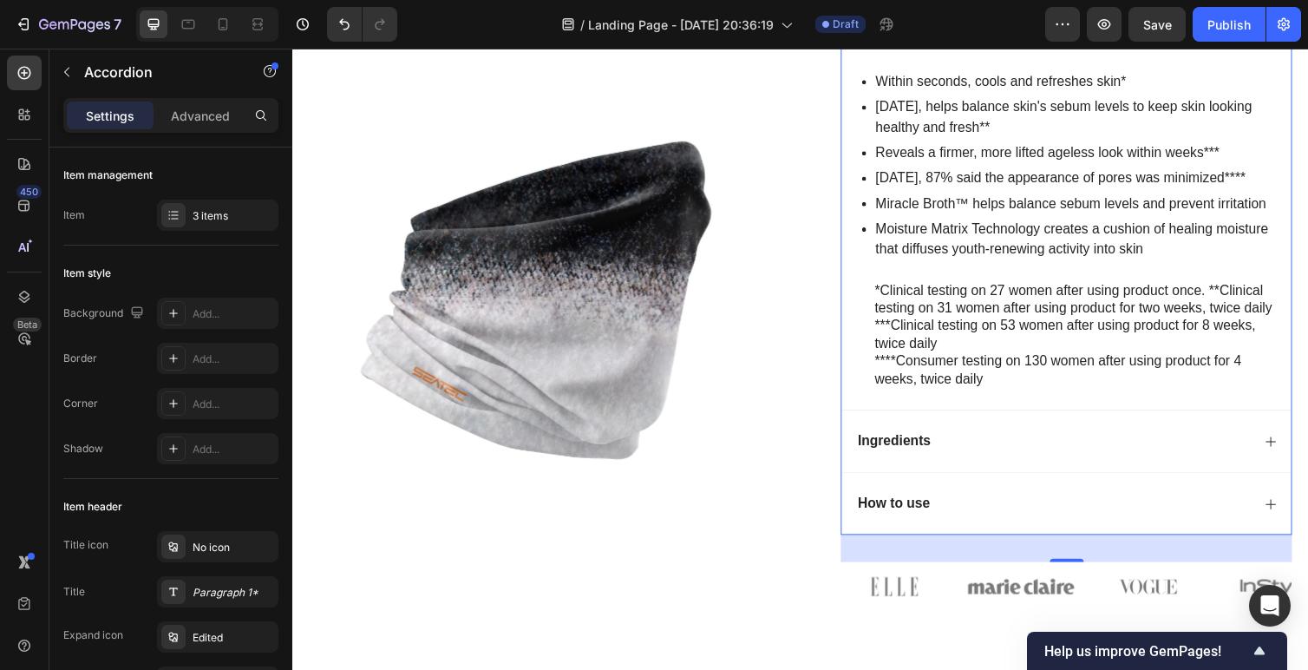
click at [985, 459] on div "Ingredients" at bounding box center [1070, 450] width 405 height 23
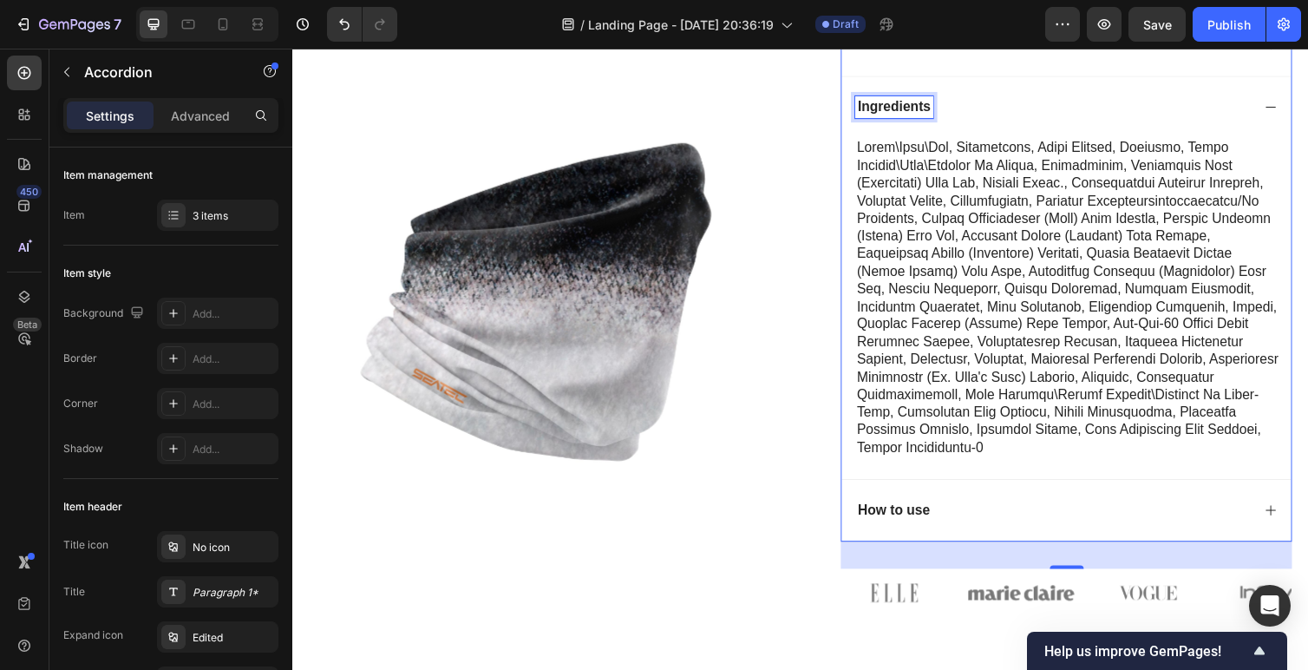
click at [895, 115] on p "Ingredients" at bounding box center [908, 109] width 75 height 18
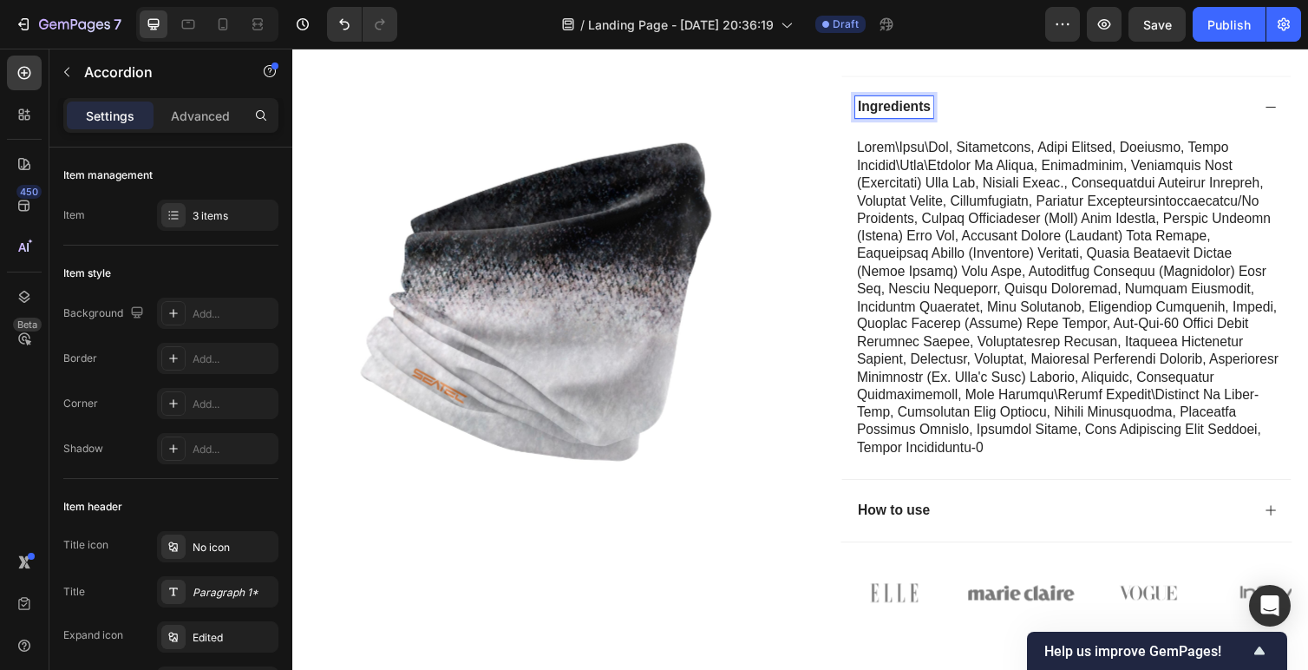
click at [889, 108] on p "Ingredients" at bounding box center [908, 109] width 75 height 18
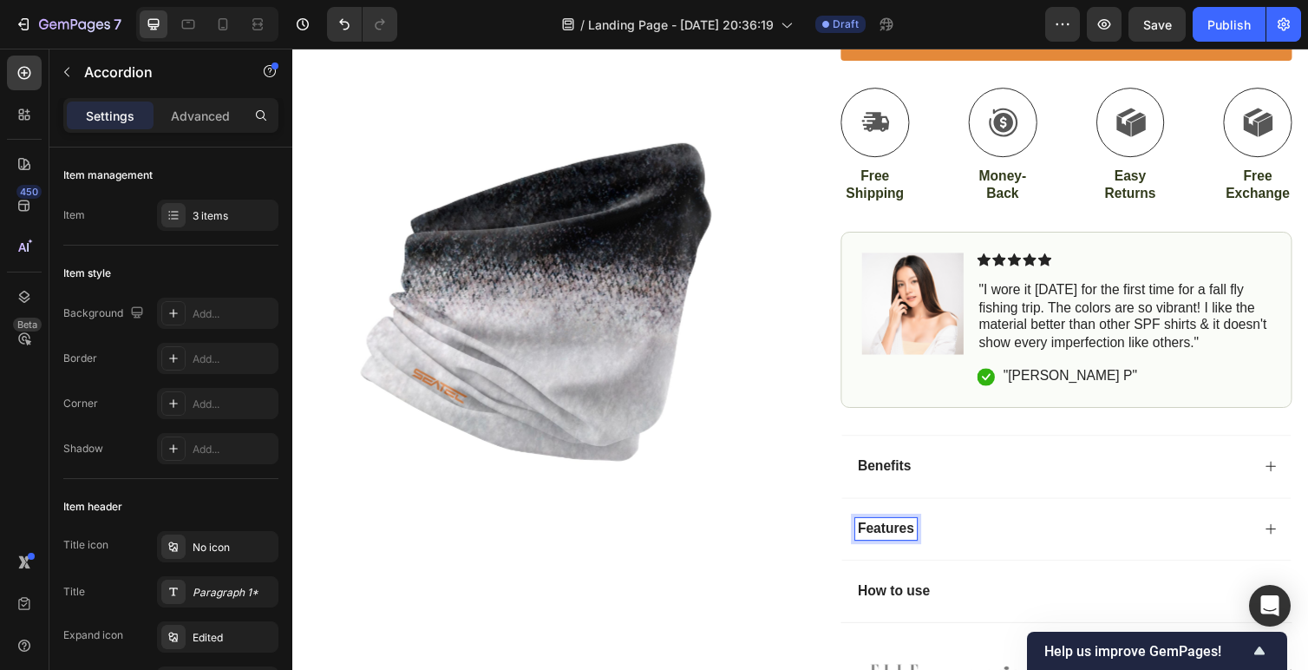
scroll to position [497, 0]
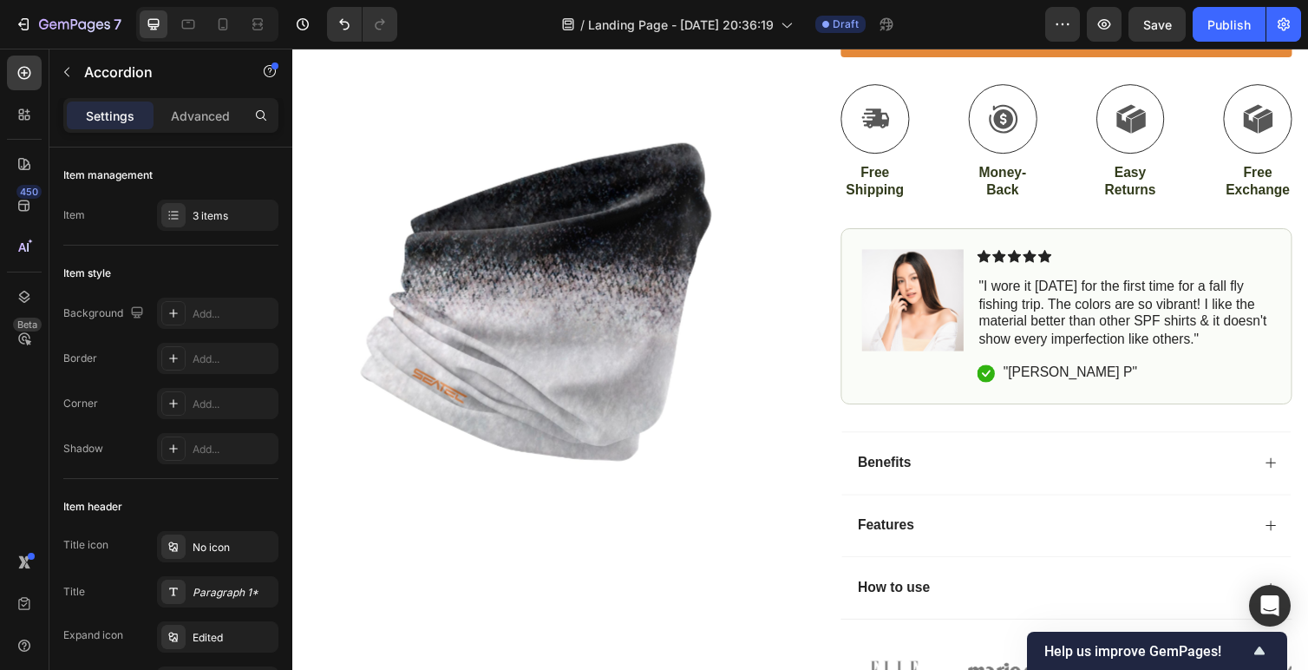
click at [1000, 533] on div "Features" at bounding box center [1070, 537] width 405 height 23
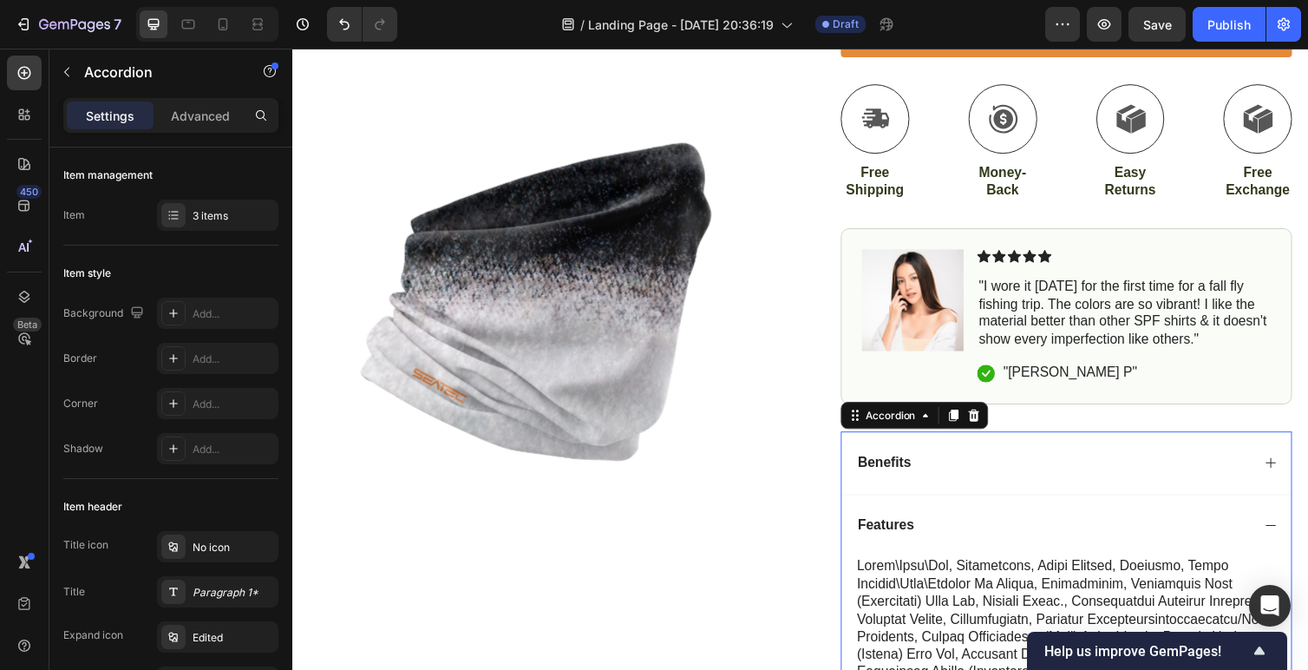
click at [919, 479] on p "Benefits" at bounding box center [898, 473] width 55 height 18
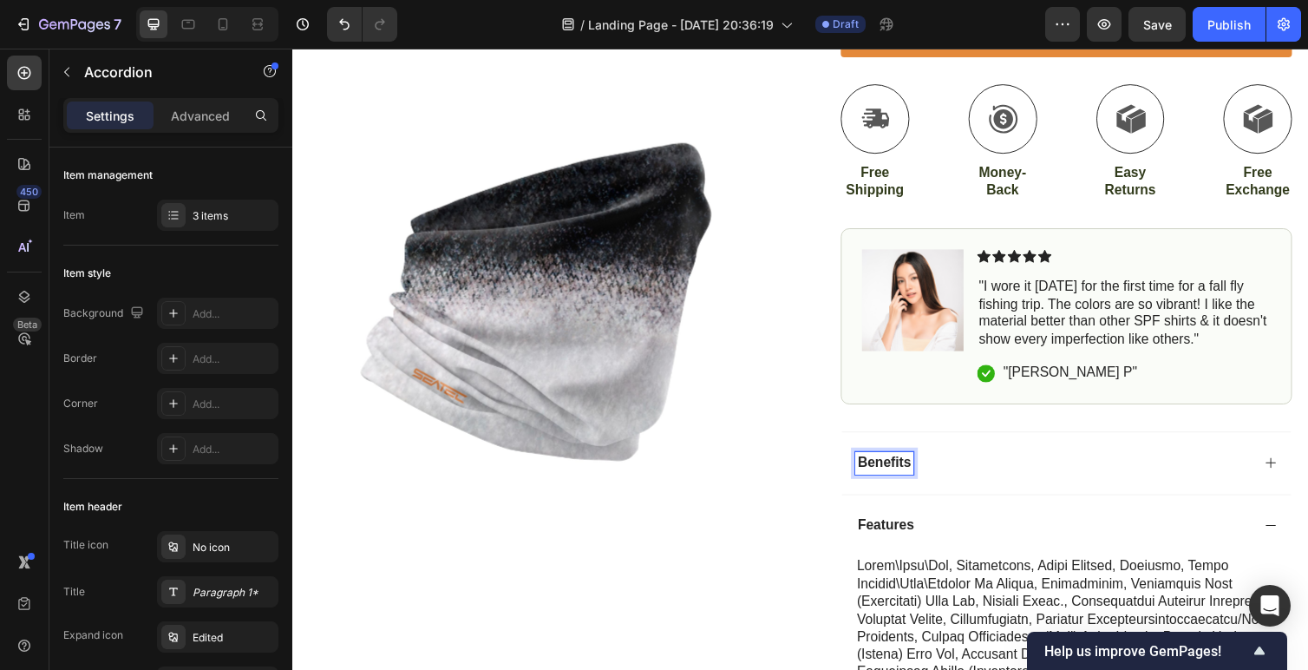
click at [910, 475] on p "Benefits" at bounding box center [898, 473] width 55 height 18
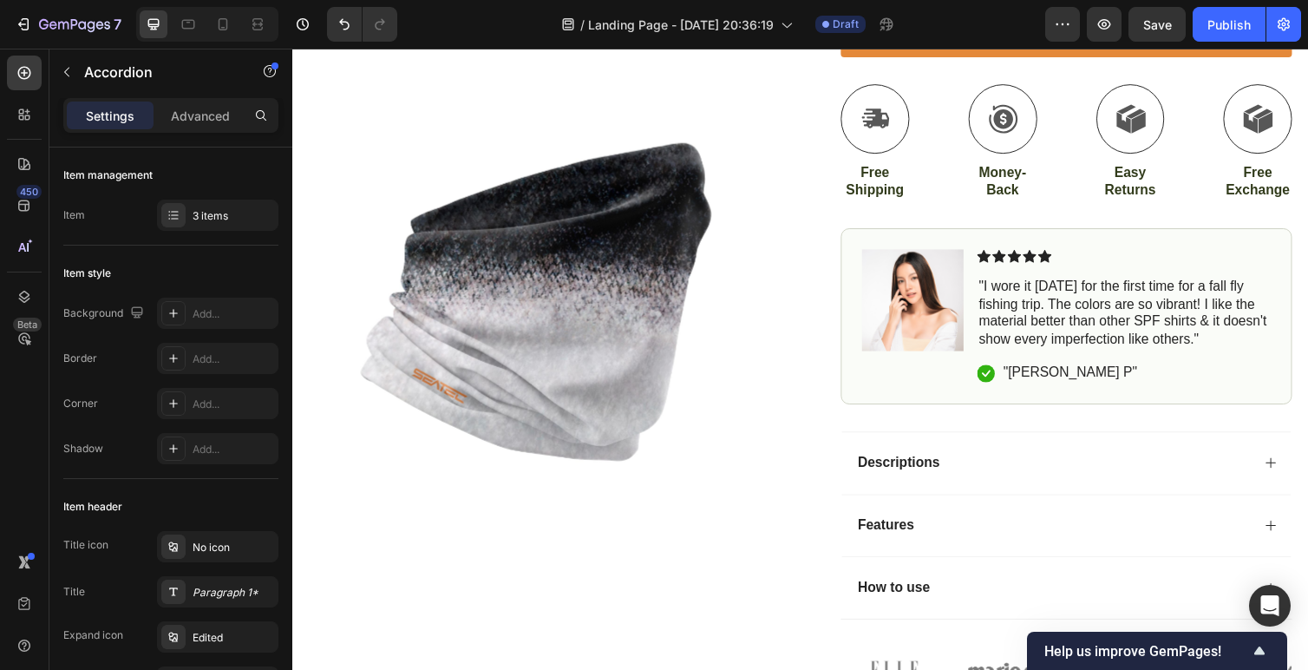
click at [1292, 468] on icon at bounding box center [1295, 473] width 14 height 14
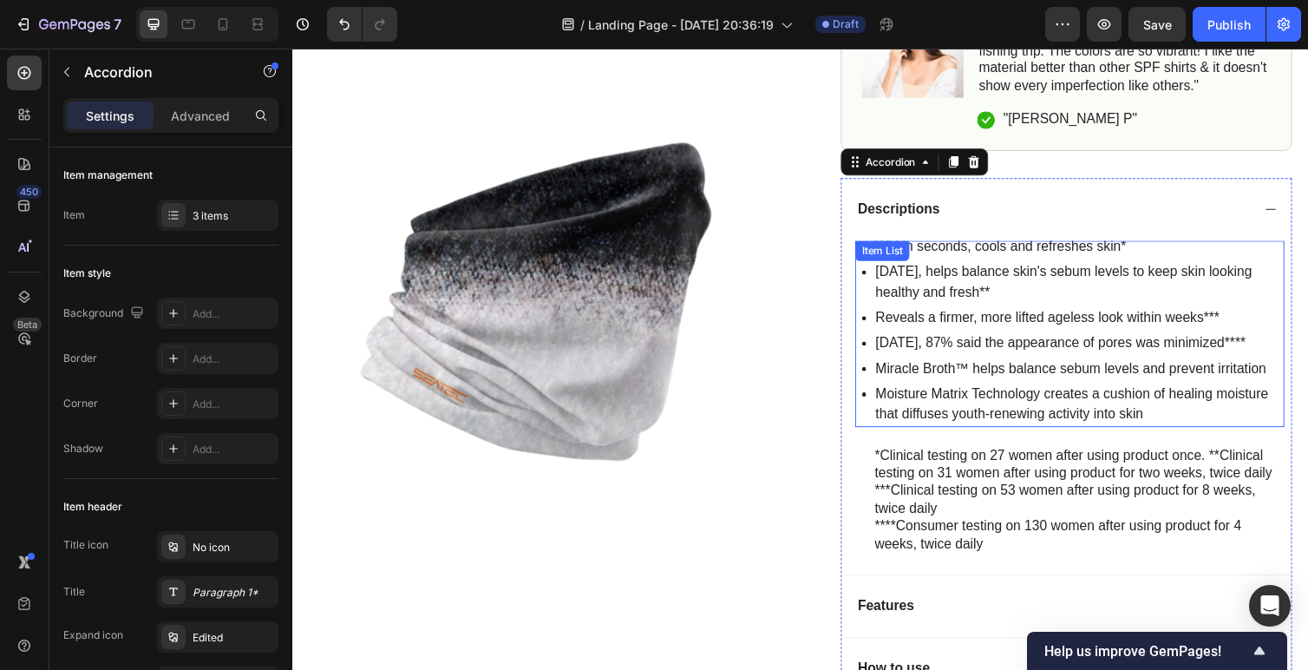
scroll to position [784, 0]
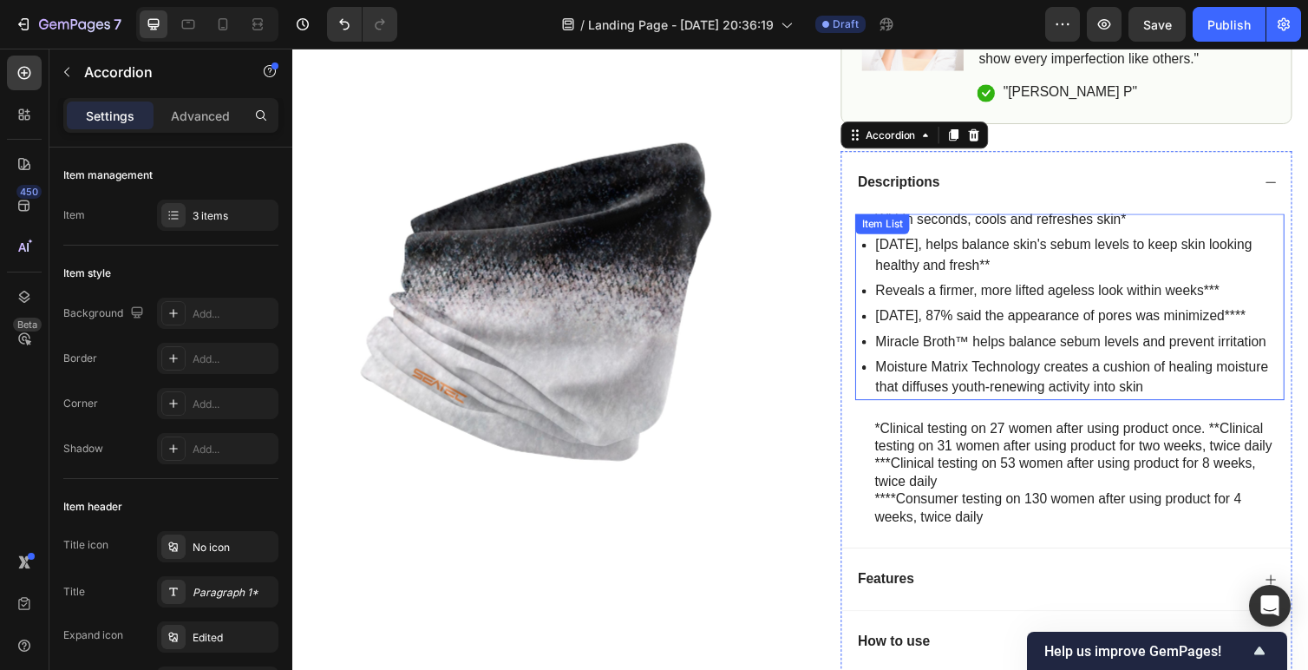
click at [1006, 522] on p "****Consumer testing on 130 women after using product for 4 weeks, twice daily" at bounding box center [1097, 519] width 418 height 36
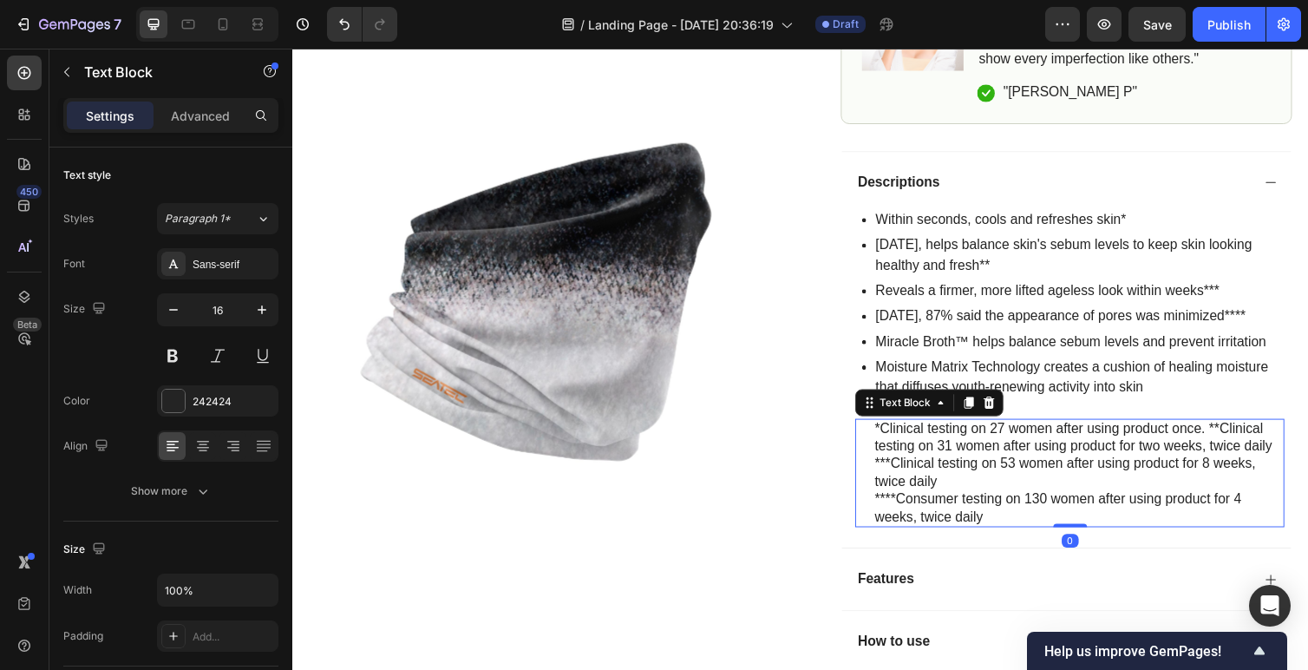
click at [1009, 542] on div "Within seconds, cools and refreshes skin* In 2 weeks, helps balance skin's sebu…" at bounding box center [1085, 389] width 461 height 343
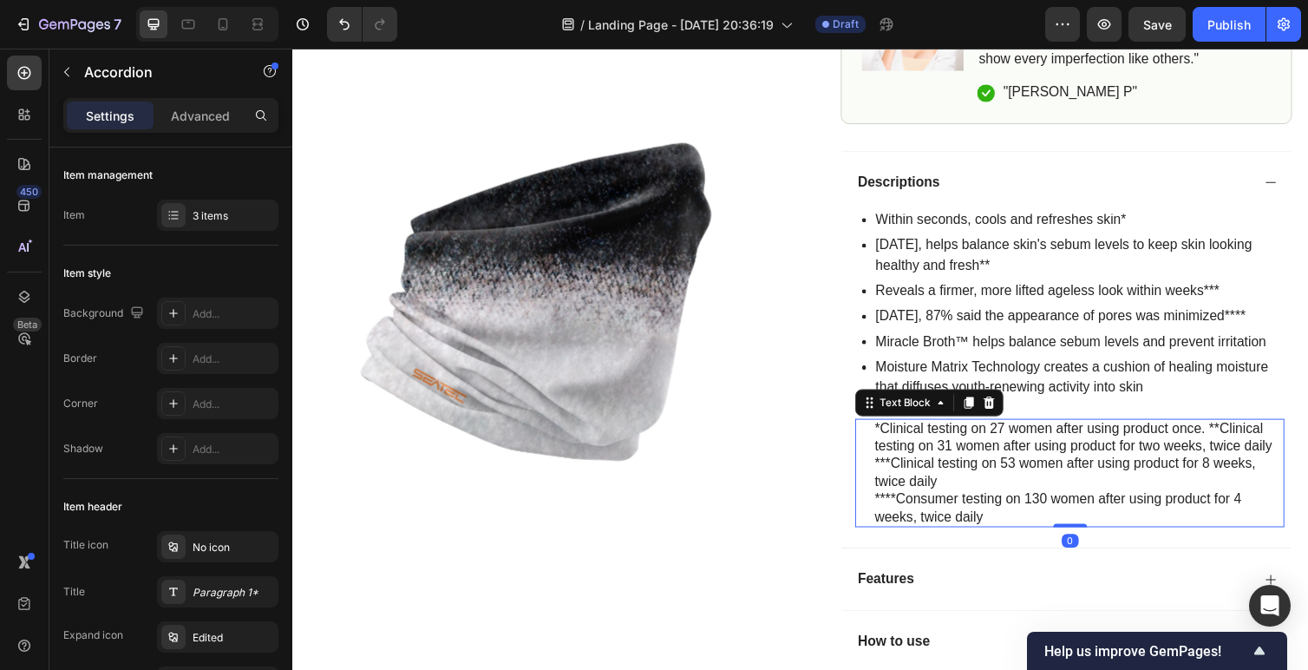
click at [1004, 528] on p "****Consumer testing on 130 women after using product for 4 weeks, twice daily" at bounding box center [1097, 519] width 418 height 36
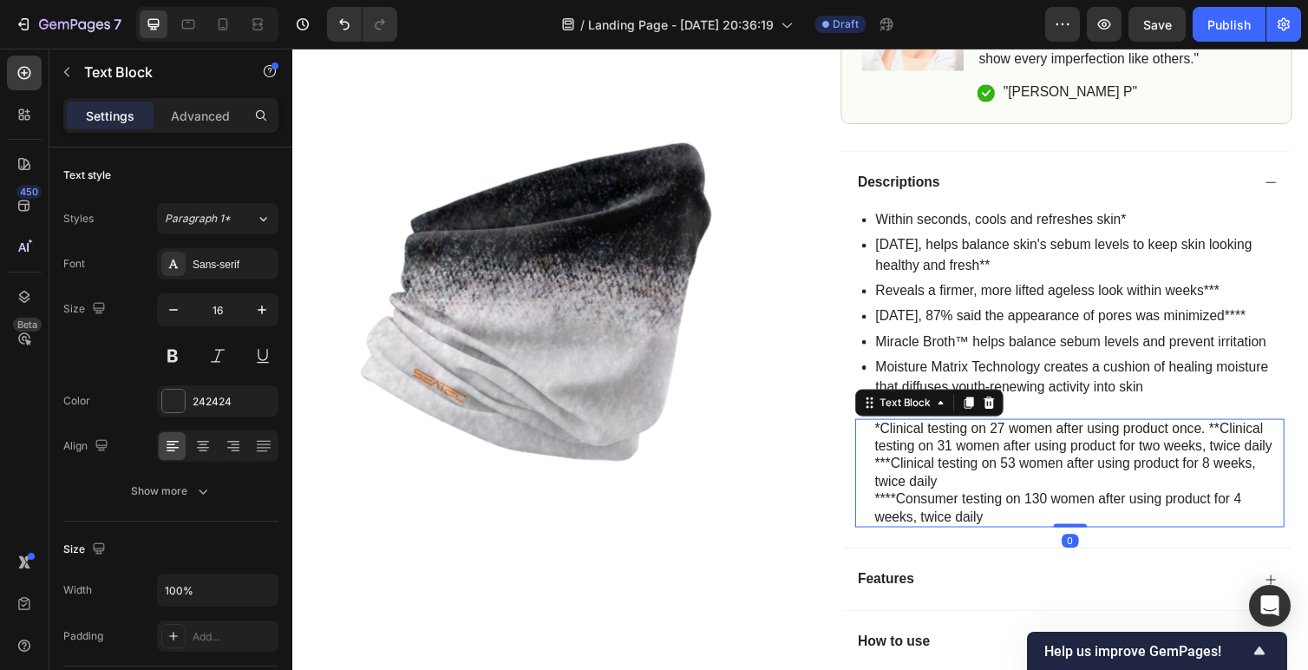
click at [999, 528] on p "****Consumer testing on 130 women after using product for 4 weeks, twice daily" at bounding box center [1097, 519] width 418 height 36
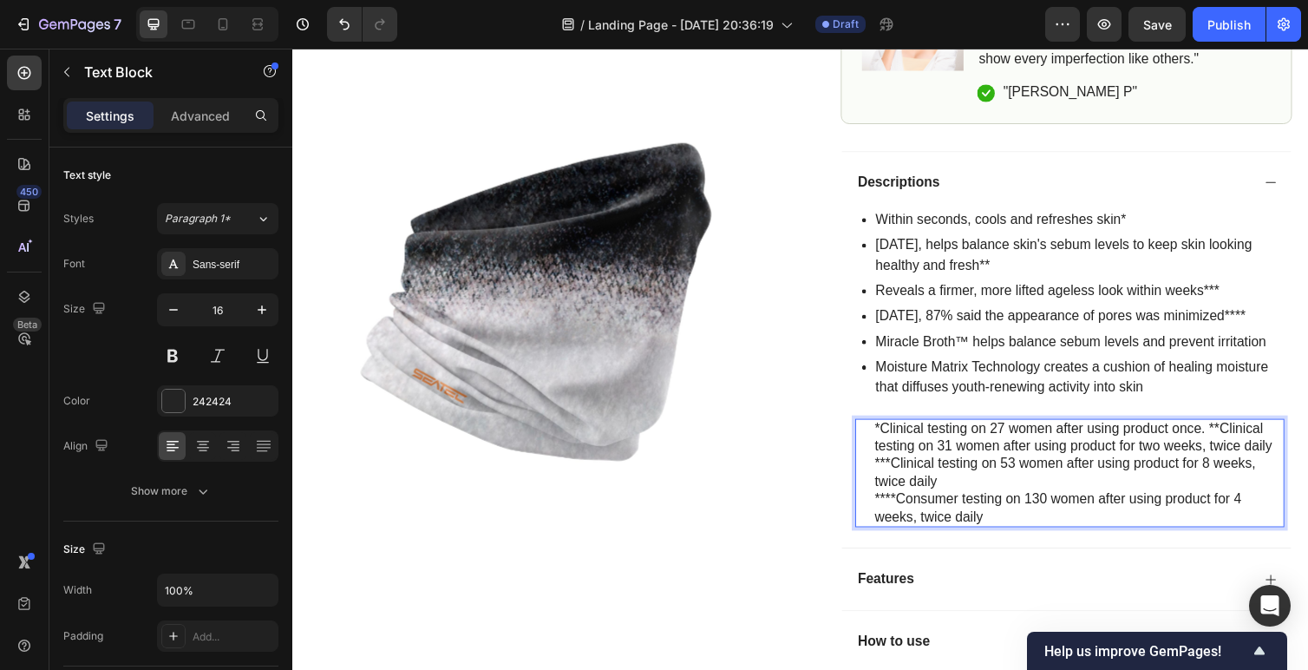
click at [999, 528] on p "****Consumer testing on 130 women after using product for 4 weeks, twice daily" at bounding box center [1097, 519] width 418 height 36
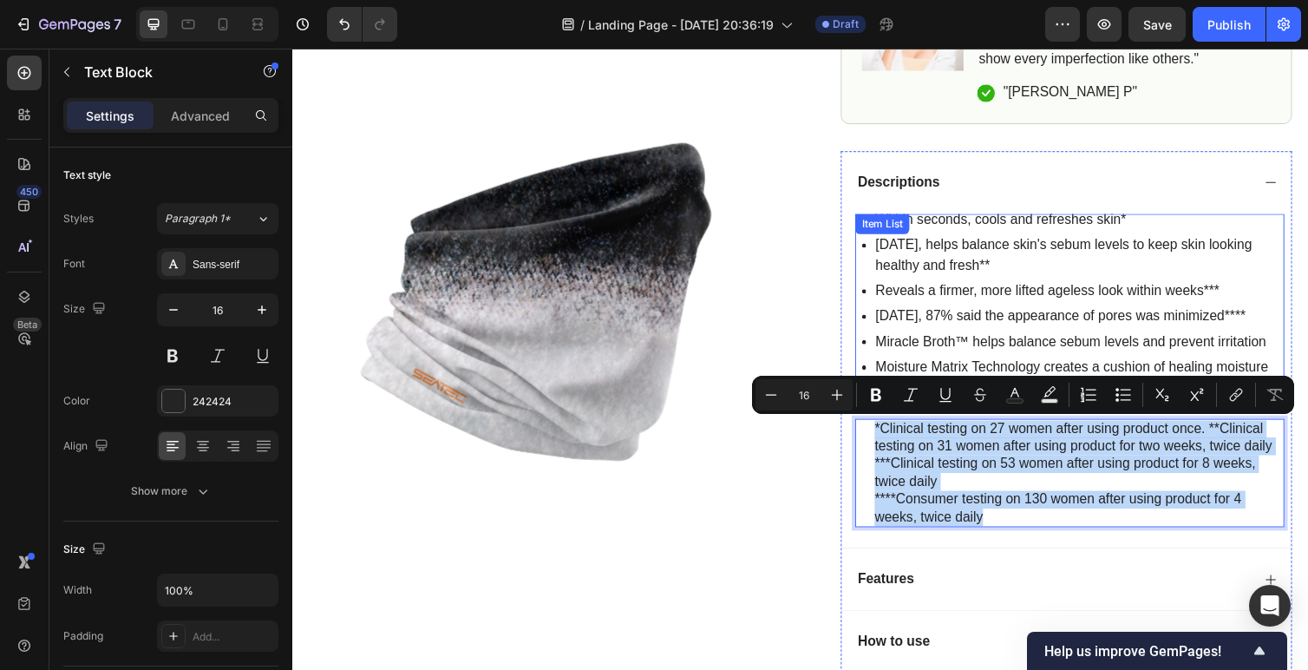
drag, startPoint x: 1005, startPoint y: 528, endPoint x: 888, endPoint y: 259, distance: 293.4
click at [888, 259] on div "Within seconds, cools and refreshes skin* In 2 weeks, helps balance skin's sebu…" at bounding box center [1088, 379] width 440 height 322
click at [945, 517] on p "****Consumer testing on 130 women after using product for 4 weeks, twice daily" at bounding box center [1097, 519] width 418 height 36
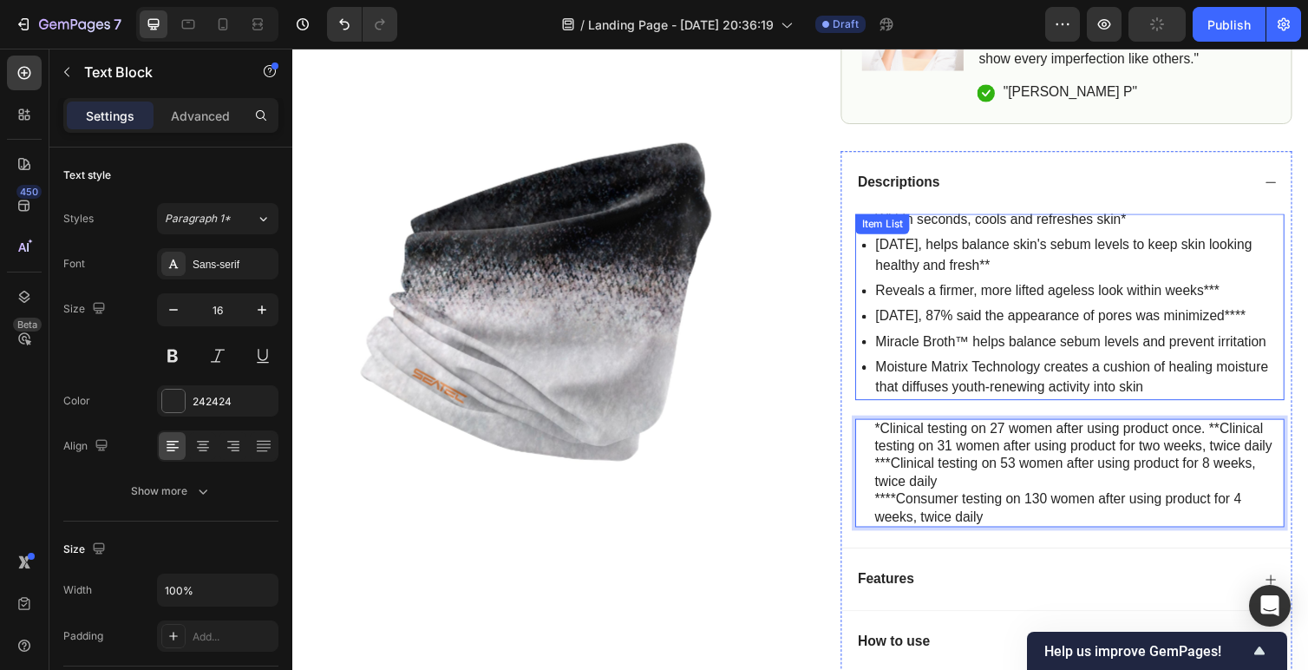
click at [941, 354] on p "Miracle Broth™ helps balance sebum levels and prevent irritation" at bounding box center [1097, 348] width 416 height 21
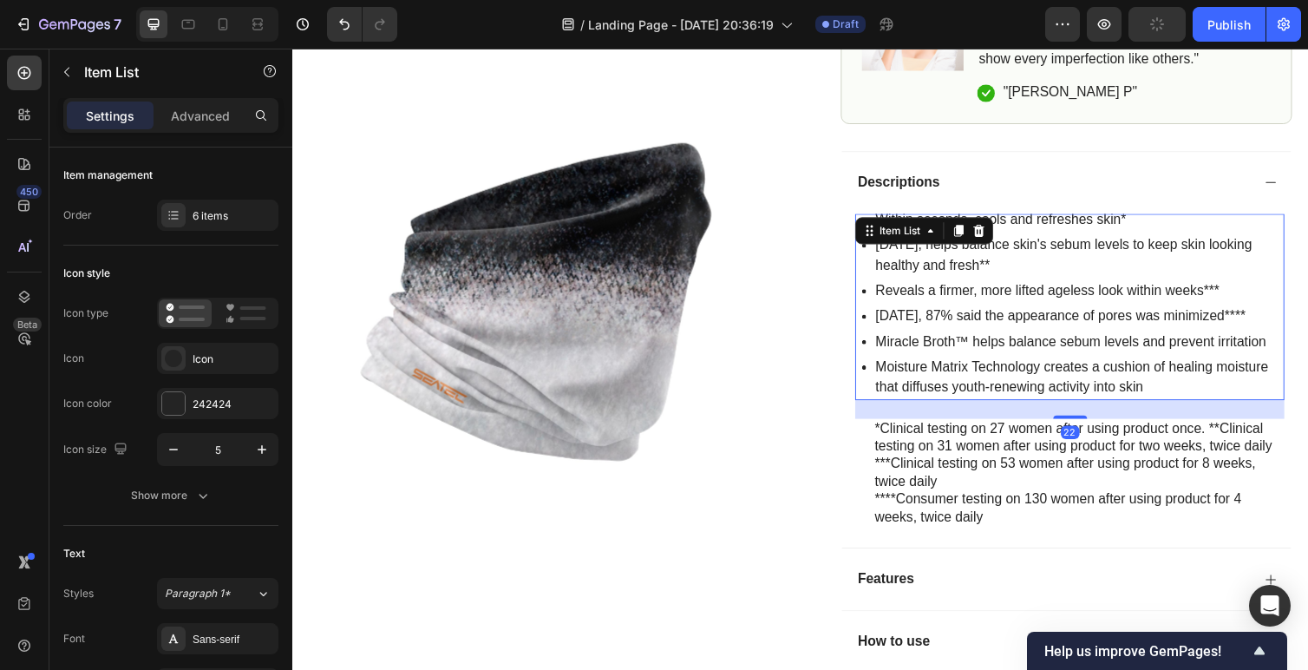
click at [1099, 364] on p "Moisture Matrix Technology creates a cushion of healing moisture that diffuses …" at bounding box center [1097, 385] width 416 height 42
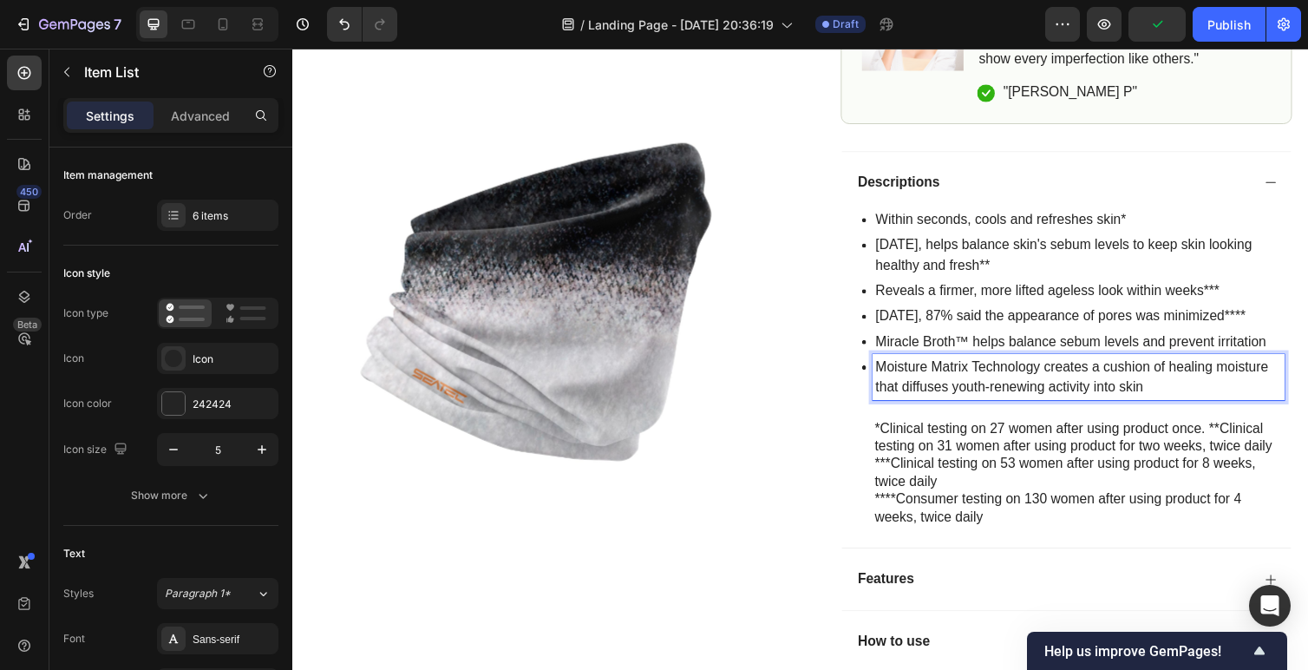
click at [1152, 386] on p "Moisture Matrix Technology creates a cushion of healing moisture that diffuses …" at bounding box center [1097, 385] width 416 height 42
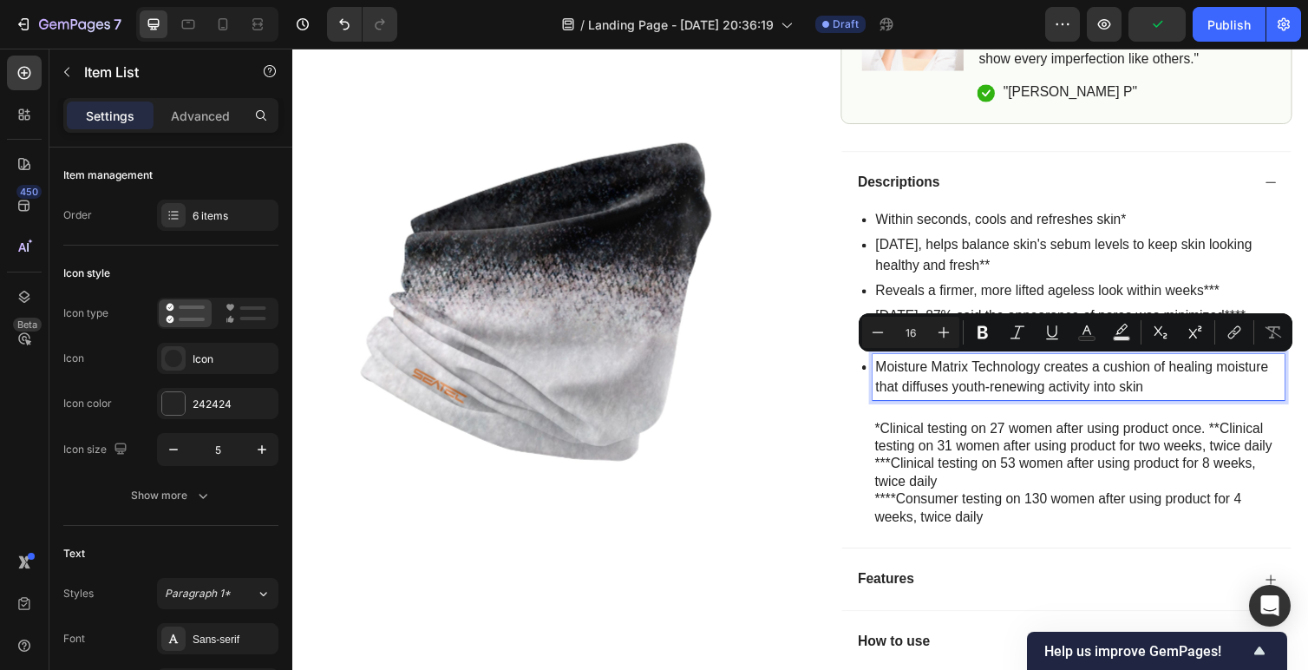
drag, startPoint x: 1166, startPoint y: 390, endPoint x: 921, endPoint y: 329, distance: 252.9
click at [921, 329] on div "Within seconds, cools and refreshes skin* In 2 weeks, helps balance skin's sebu…" at bounding box center [1091, 310] width 433 height 198
click at [1126, 375] on p "Moisture Matrix Technology creates a cushion of healing moisture that diffuses …" at bounding box center [1097, 385] width 416 height 42
click at [1182, 393] on p "Moisture Matrix Technology creates a cushion of healing moisture that diffuses …" at bounding box center [1097, 385] width 416 height 42
click at [1163, 401] on p "Moisture Matrix Technology creates a cushion of healing moisture that diffuses …" at bounding box center [1097, 385] width 416 height 42
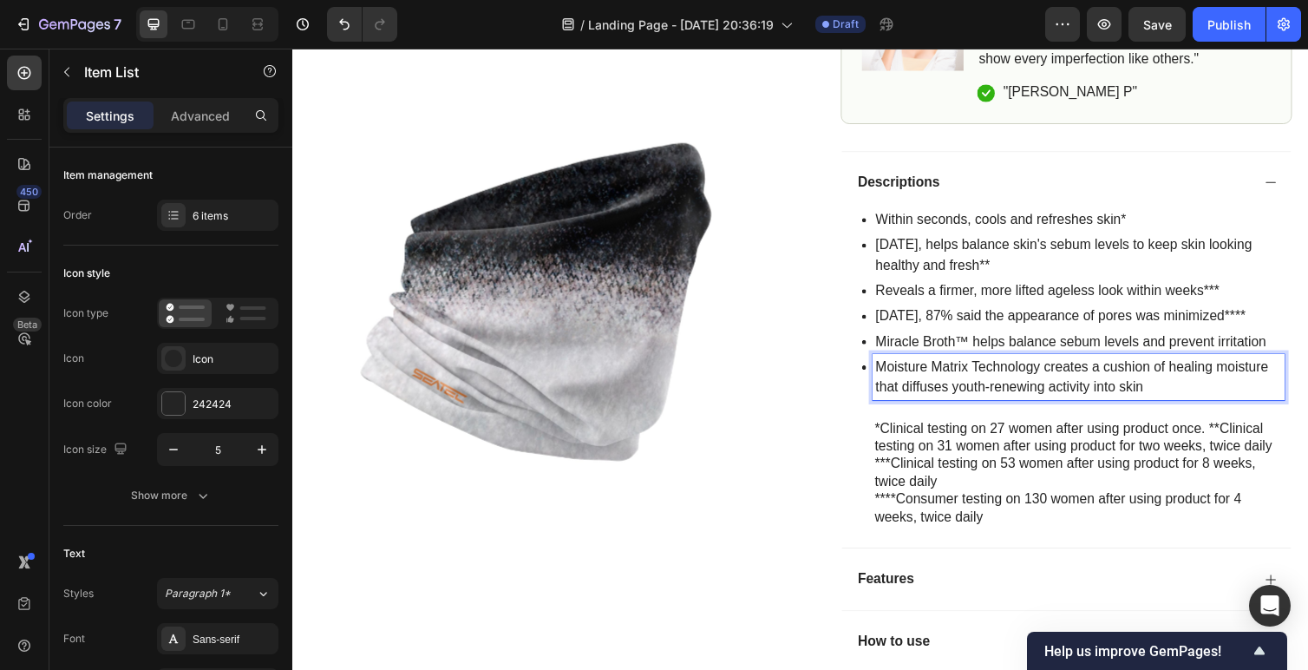
click at [1128, 395] on p "Moisture Matrix Technology creates a cushion of healing moisture that diffuses …" at bounding box center [1097, 385] width 416 height 42
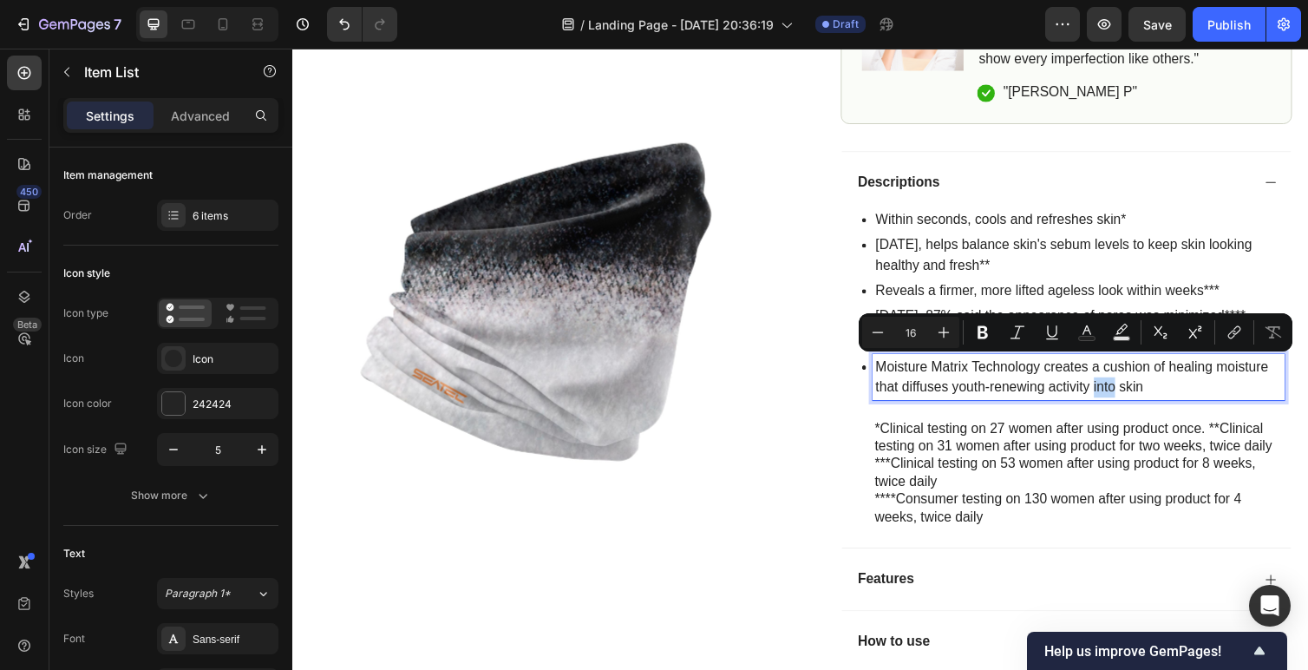
click at [1128, 403] on p "Moisture Matrix Technology creates a cushion of healing moisture that diffuses …" at bounding box center [1097, 385] width 416 height 42
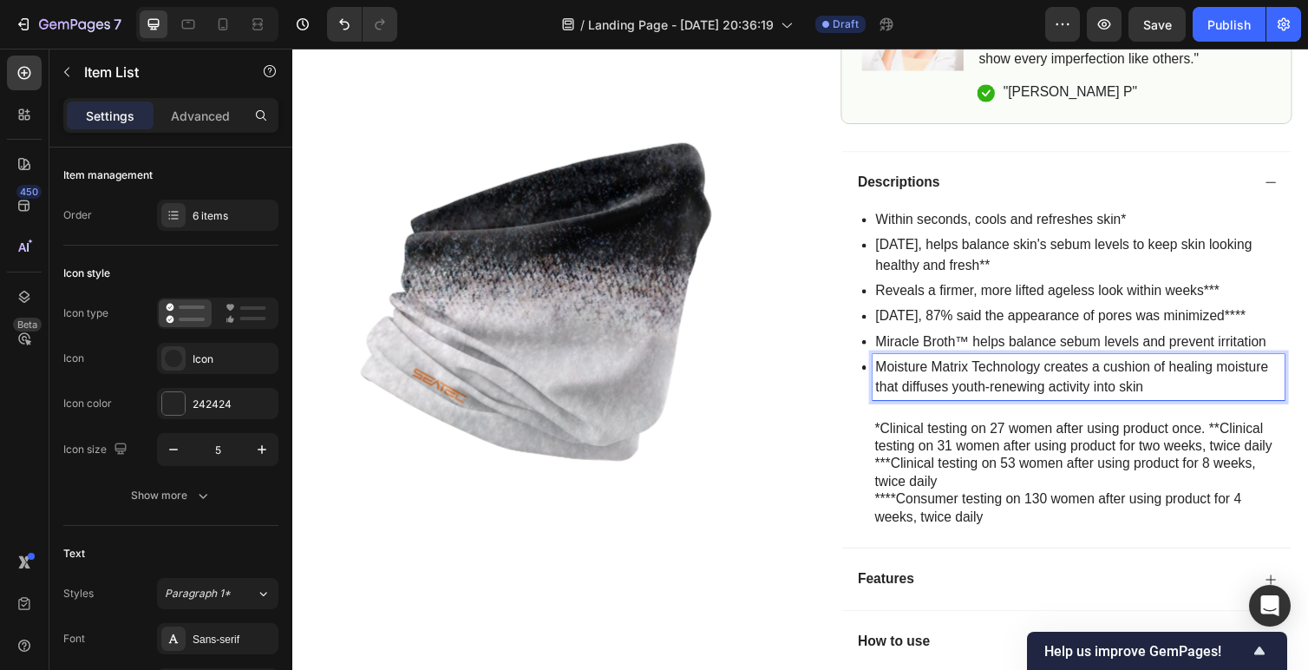
click at [1128, 408] on div "Within seconds, cools and refreshes skin* In 2 weeks, helps balance skin's sebu…" at bounding box center [1088, 379] width 440 height 322
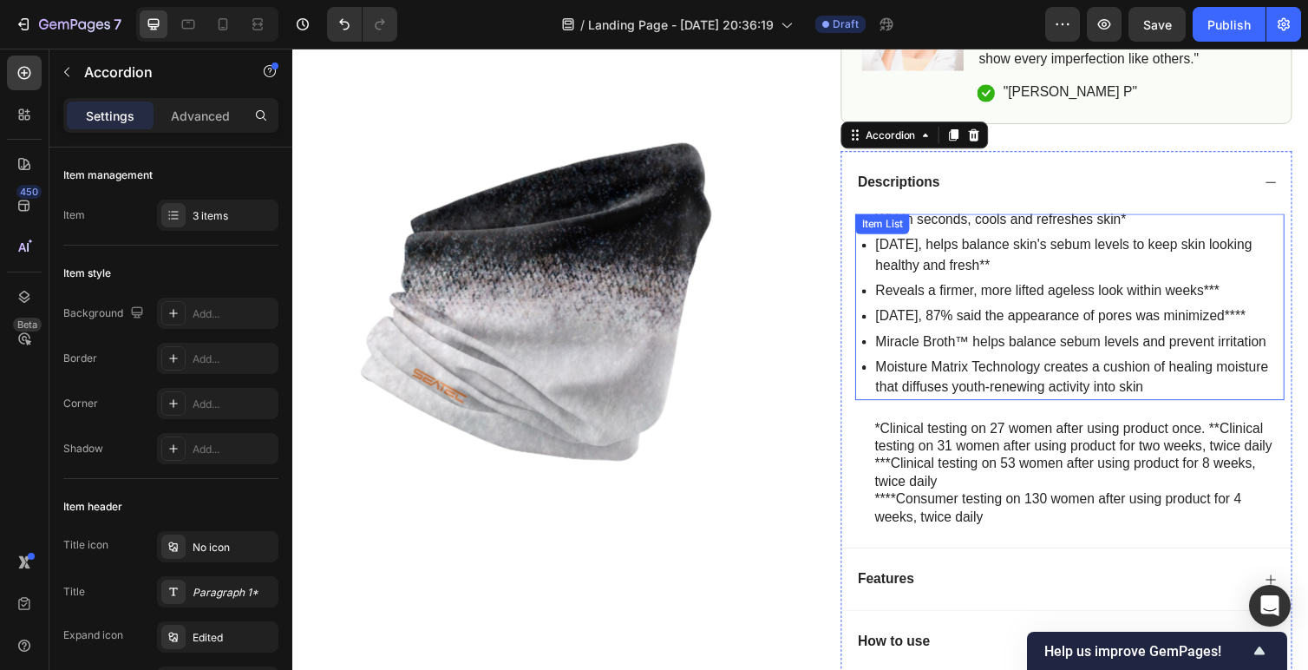
click at [1169, 393] on p "Moisture Matrix Technology creates a cushion of healing moisture that diffuses …" at bounding box center [1097, 385] width 416 height 42
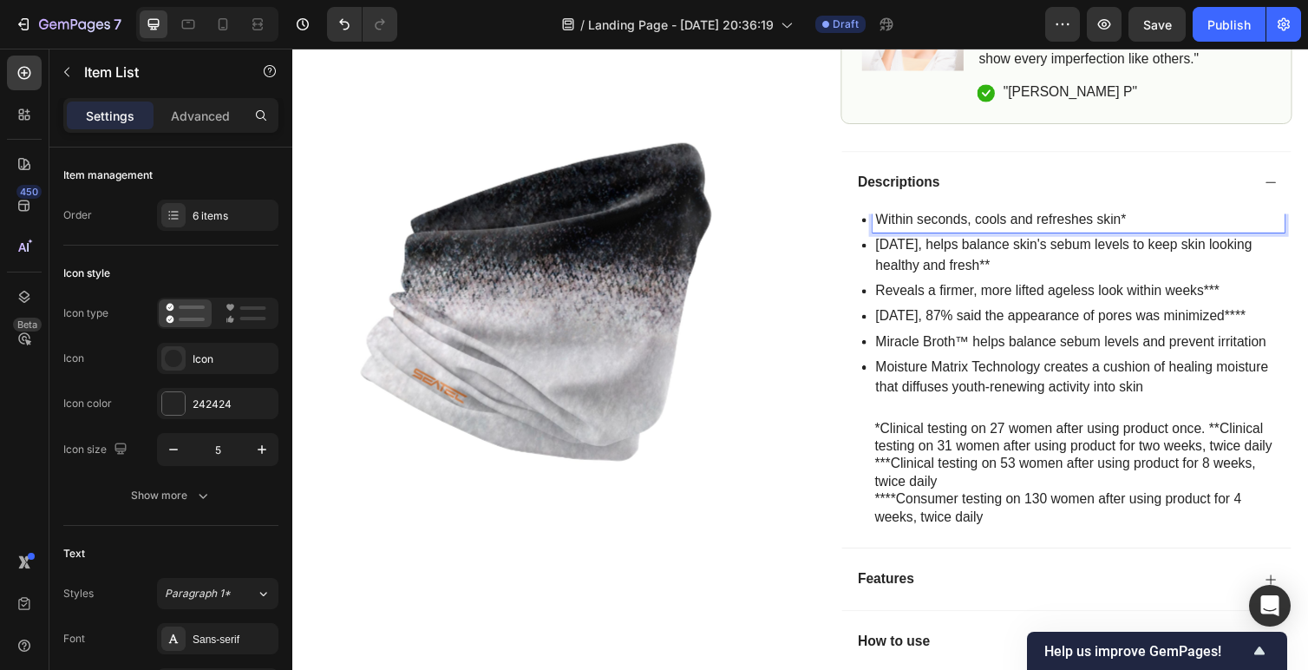
click at [1165, 225] on p "Within seconds, cools and refreshes skin*" at bounding box center [1097, 223] width 416 height 21
click at [1146, 292] on p "Reveals a firmer, more lifted ageless look within weeks***" at bounding box center [1097, 296] width 416 height 21
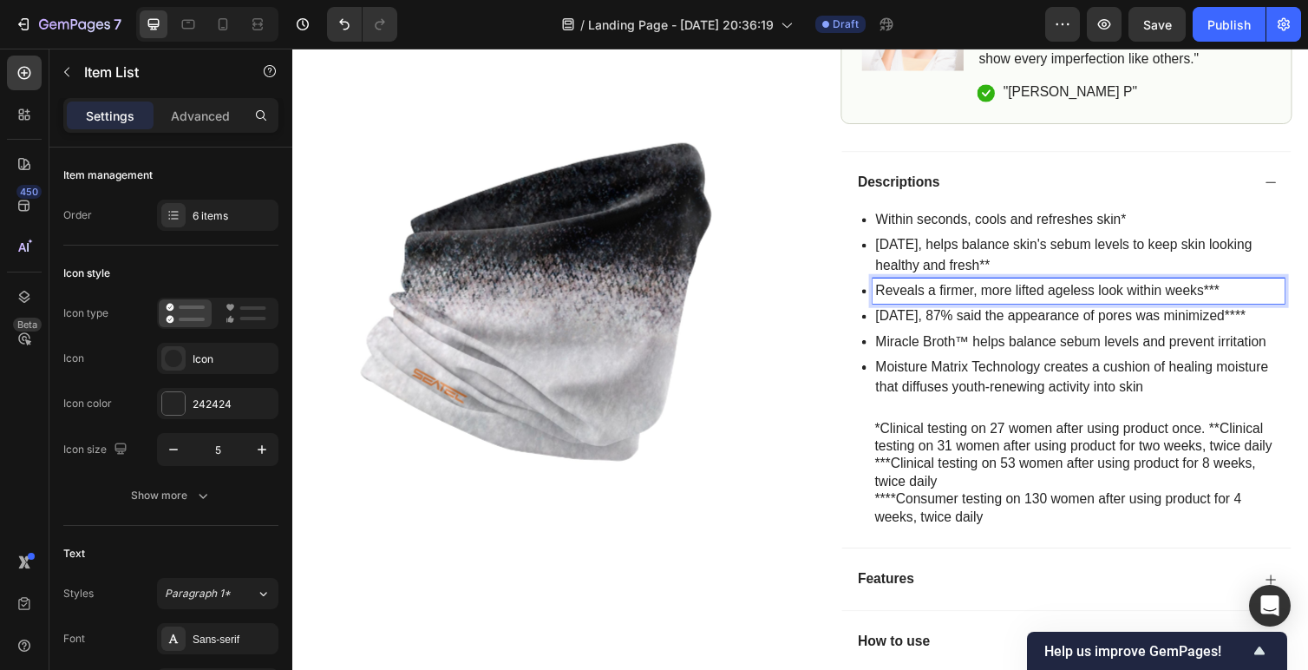
click at [1111, 326] on p "In 4 weeks, 87% said the appearance of pores was minimized****" at bounding box center [1097, 322] width 416 height 21
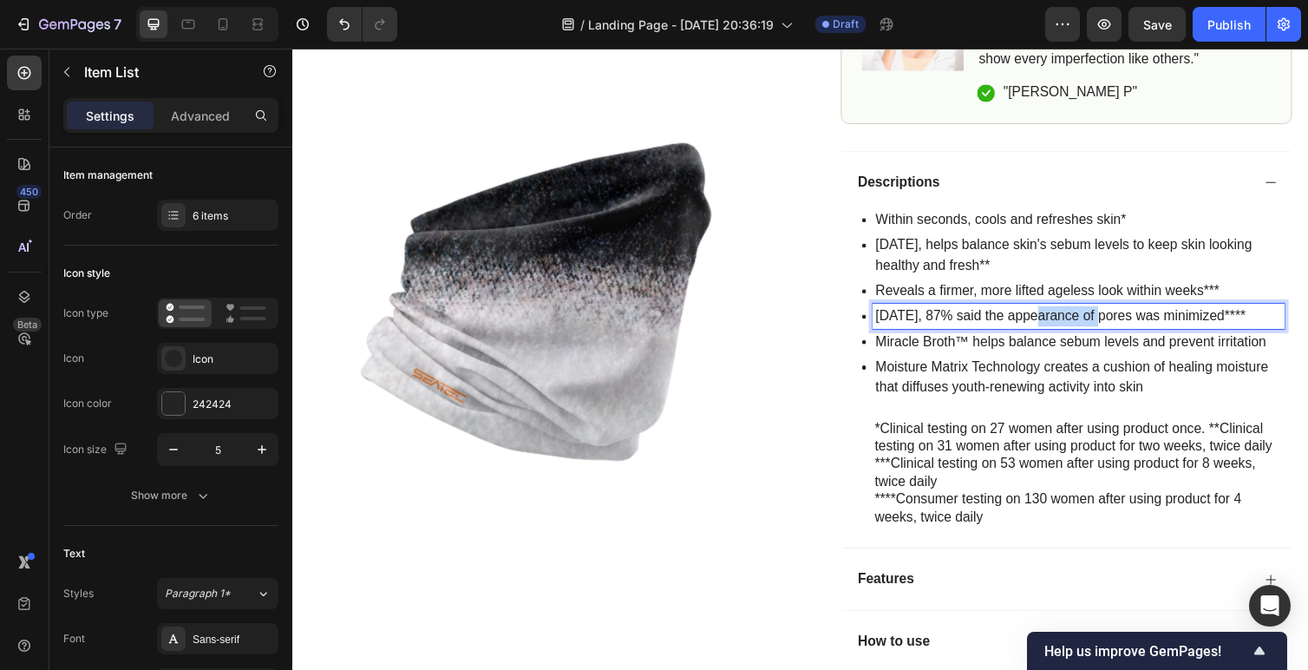
click at [1111, 326] on p "In 4 weeks, 87% said the appearance of pores was minimized****" at bounding box center [1097, 322] width 416 height 21
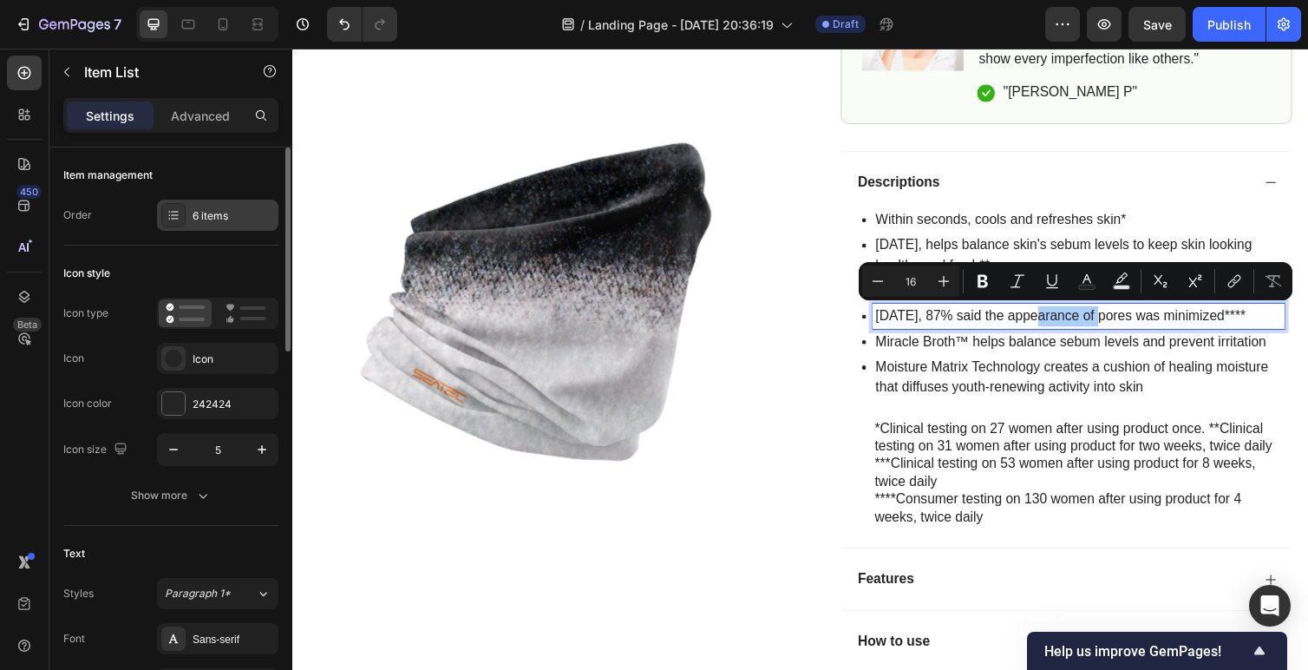
click at [191, 213] on div "6 items" at bounding box center [217, 215] width 121 height 31
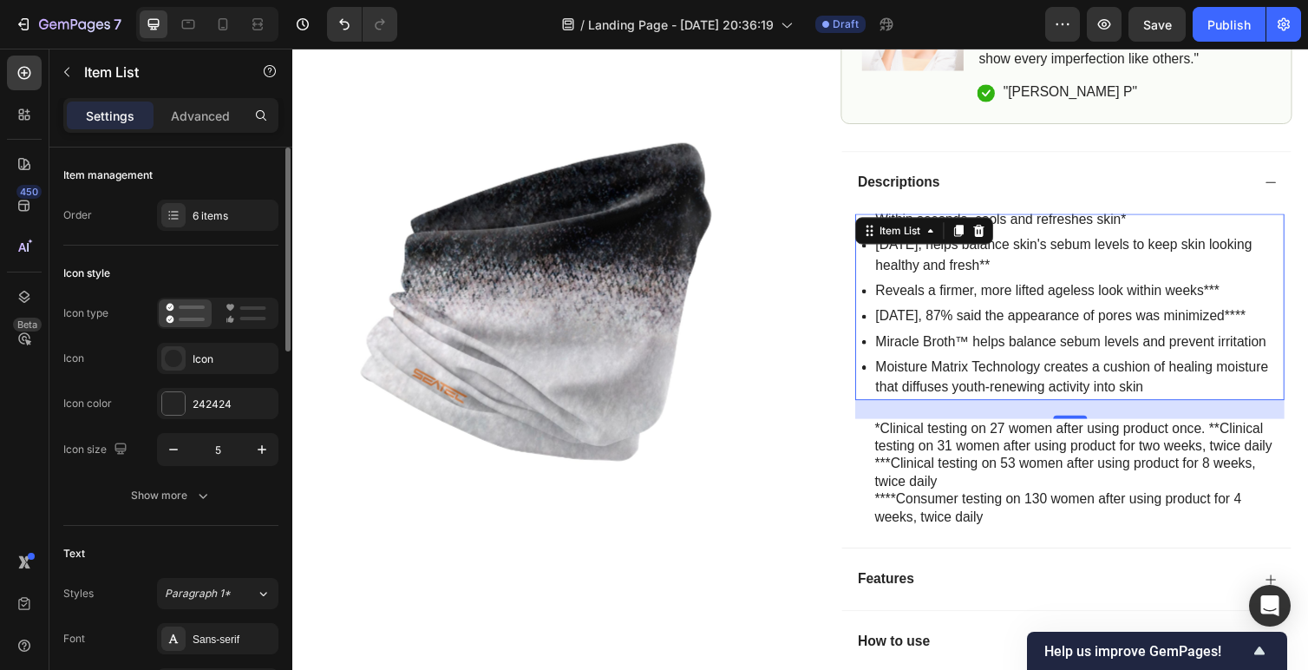
click at [115, 219] on div "Order 6 items" at bounding box center [170, 215] width 215 height 31
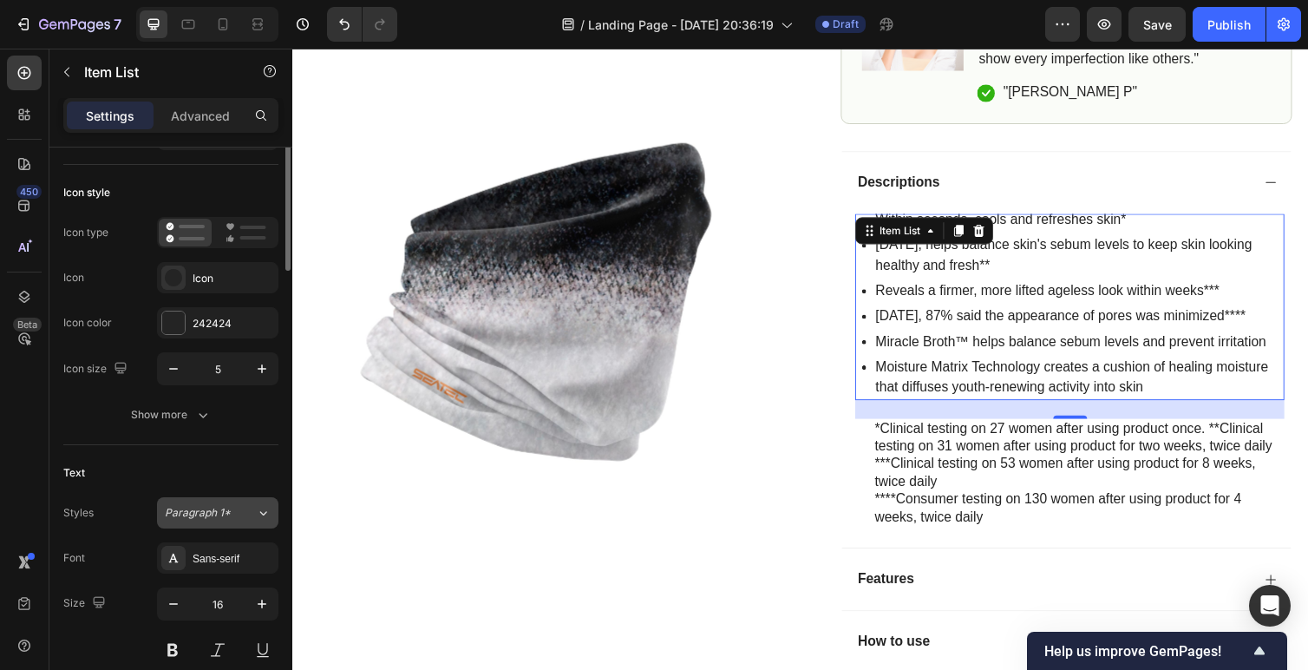
scroll to position [0, 0]
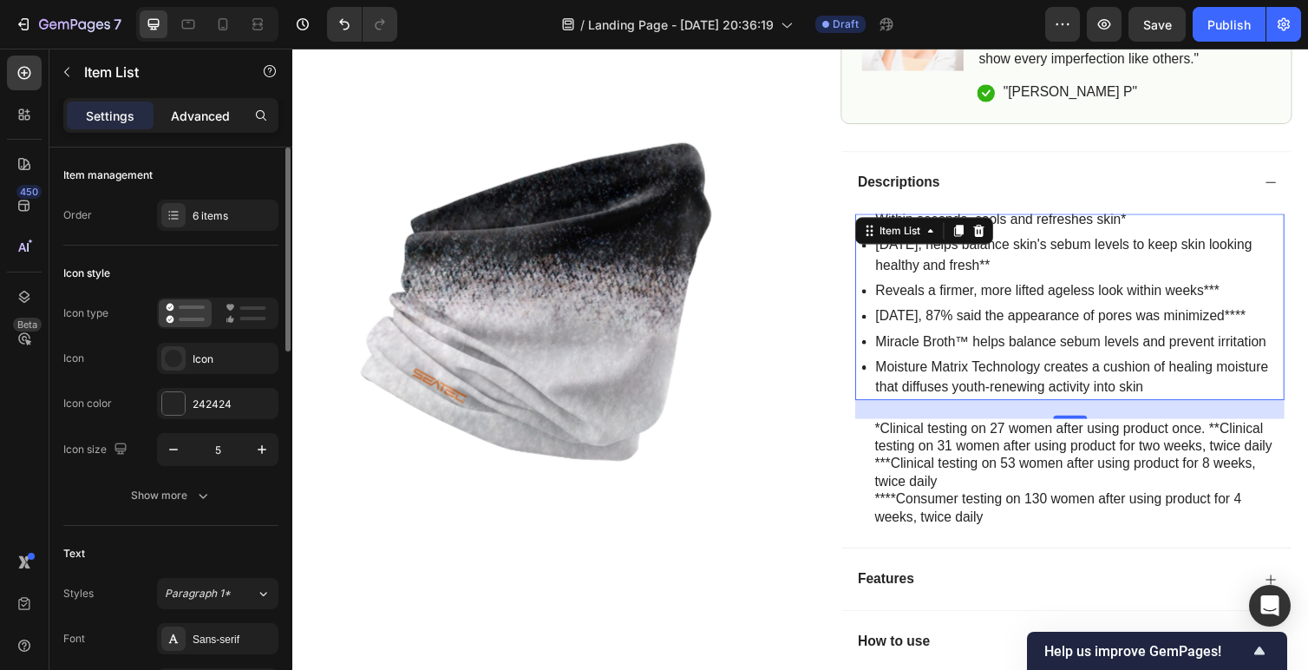
click at [194, 115] on p "Advanced" at bounding box center [200, 116] width 59 height 18
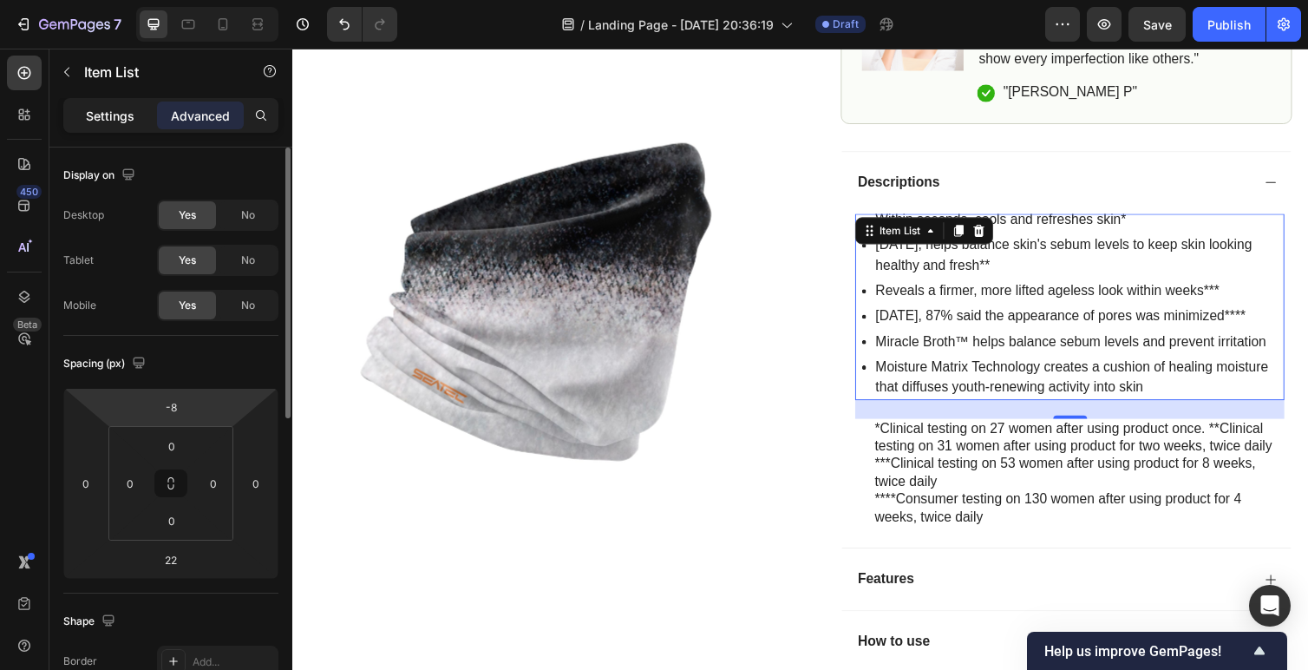
click at [115, 112] on p "Settings" at bounding box center [110, 116] width 49 height 18
type input "8"
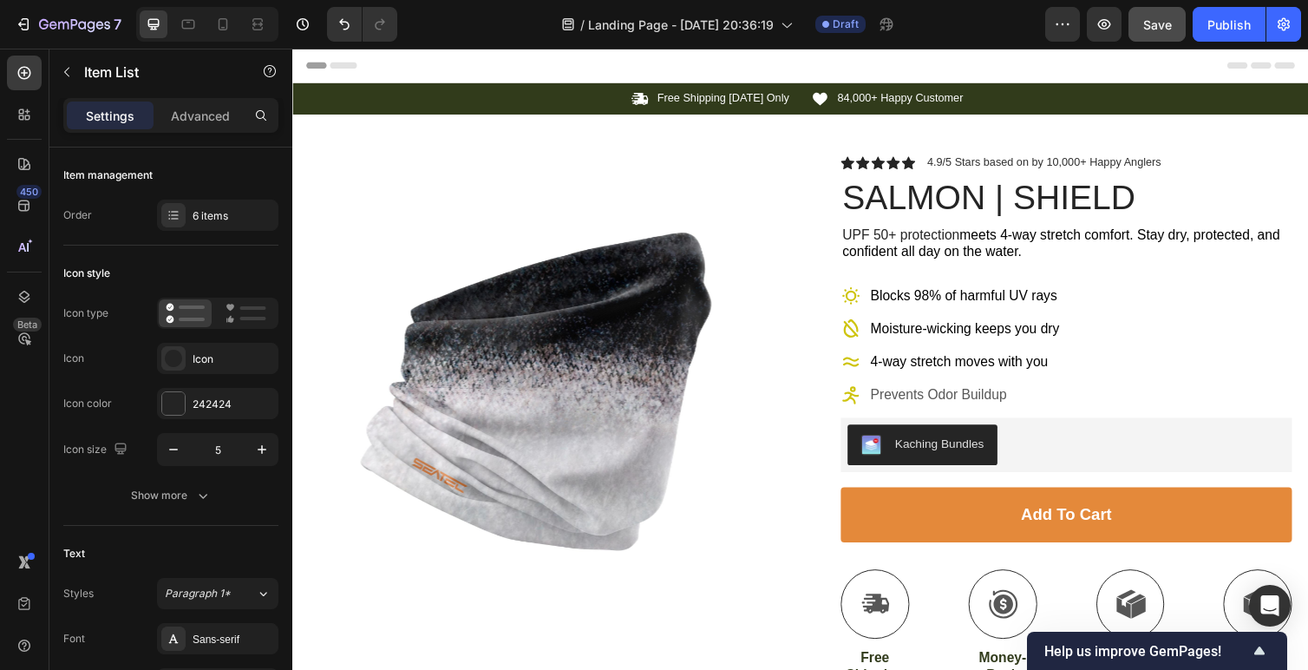
click at [1160, 16] on div "Save" at bounding box center [1158, 25] width 29 height 18
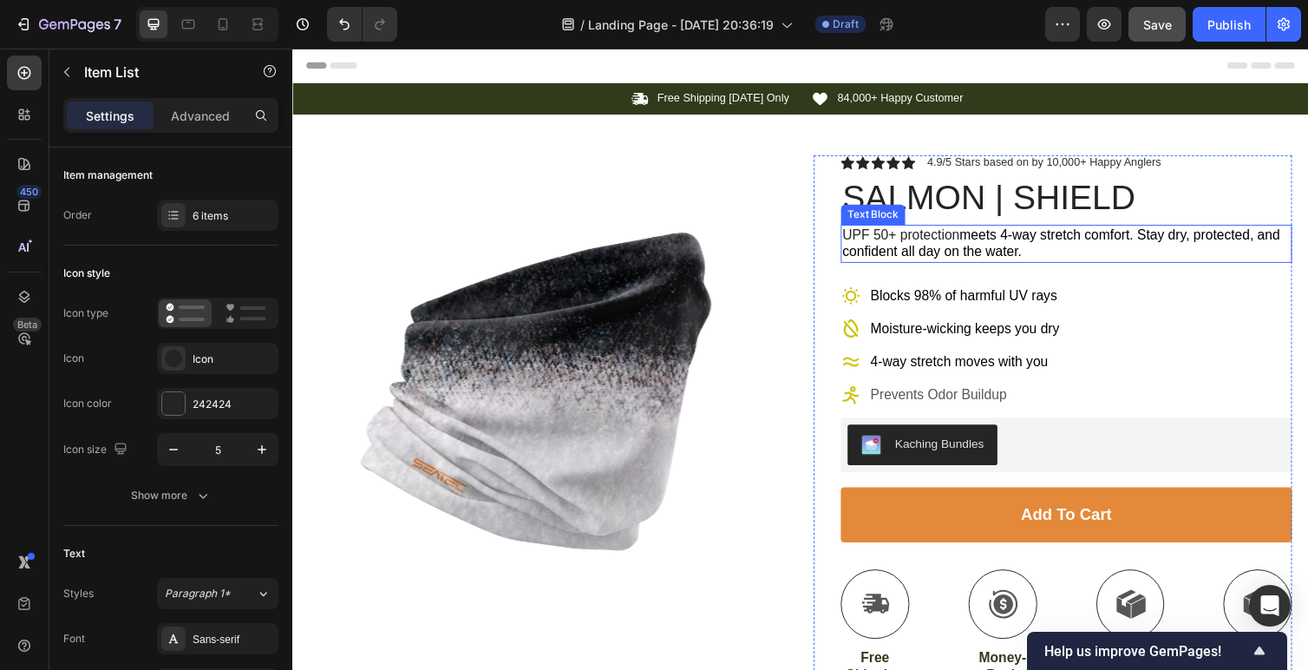
click at [1064, 263] on p "UPF 50+ protection meets 4-way stretch comfort. Stay dry, protected, and confid…" at bounding box center [1084, 249] width 459 height 36
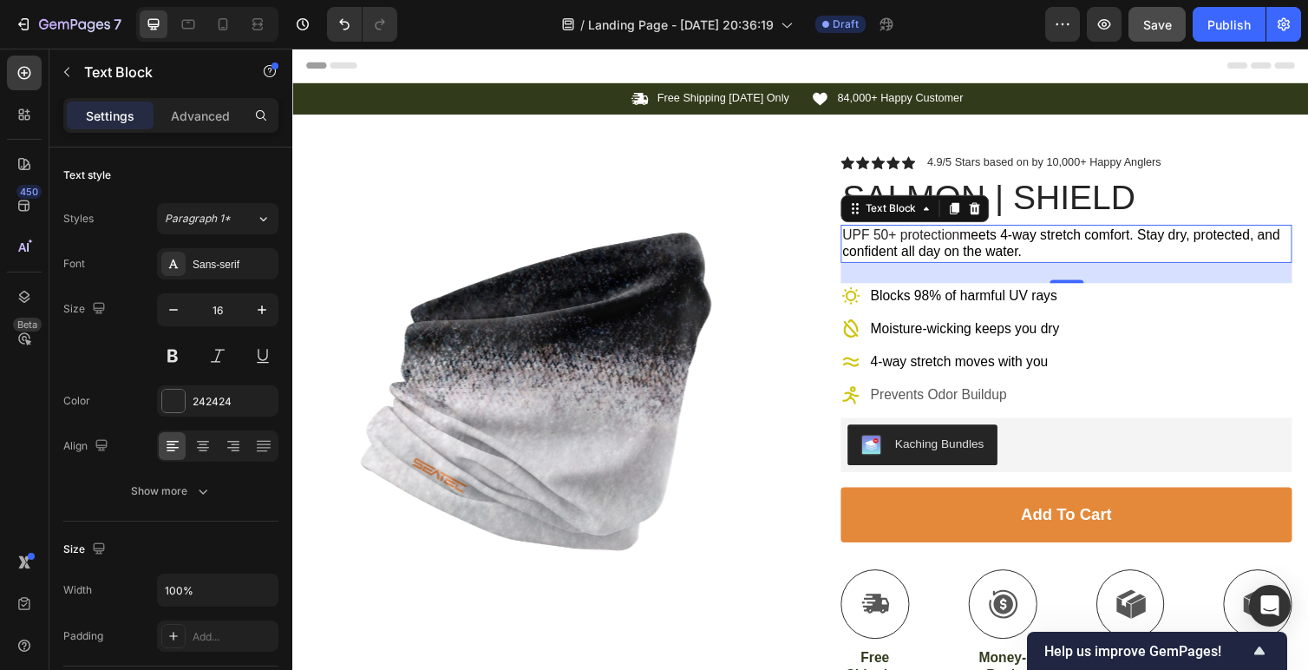
click at [1051, 255] on p "UPF 50+ protection meets 4-way stretch comfort. Stay dry, protected, and confid…" at bounding box center [1084, 249] width 459 height 36
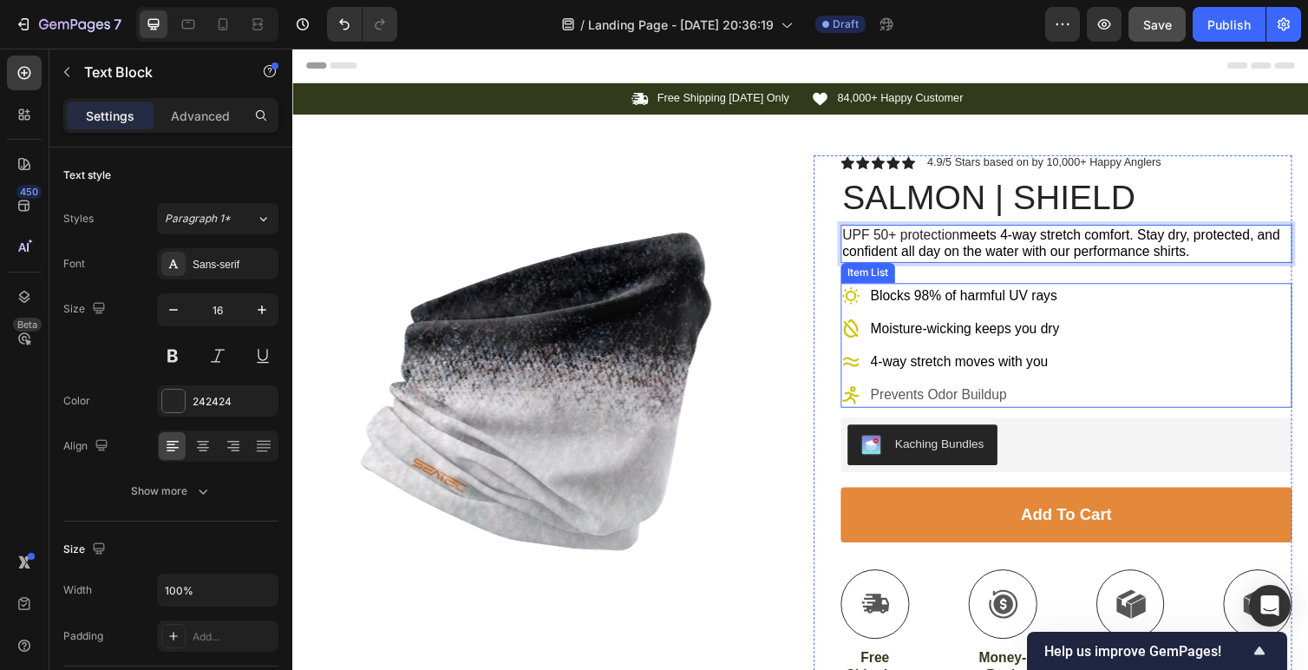
click at [1064, 365] on span "4-way stretch moves with you" at bounding box center [975, 369] width 182 height 15
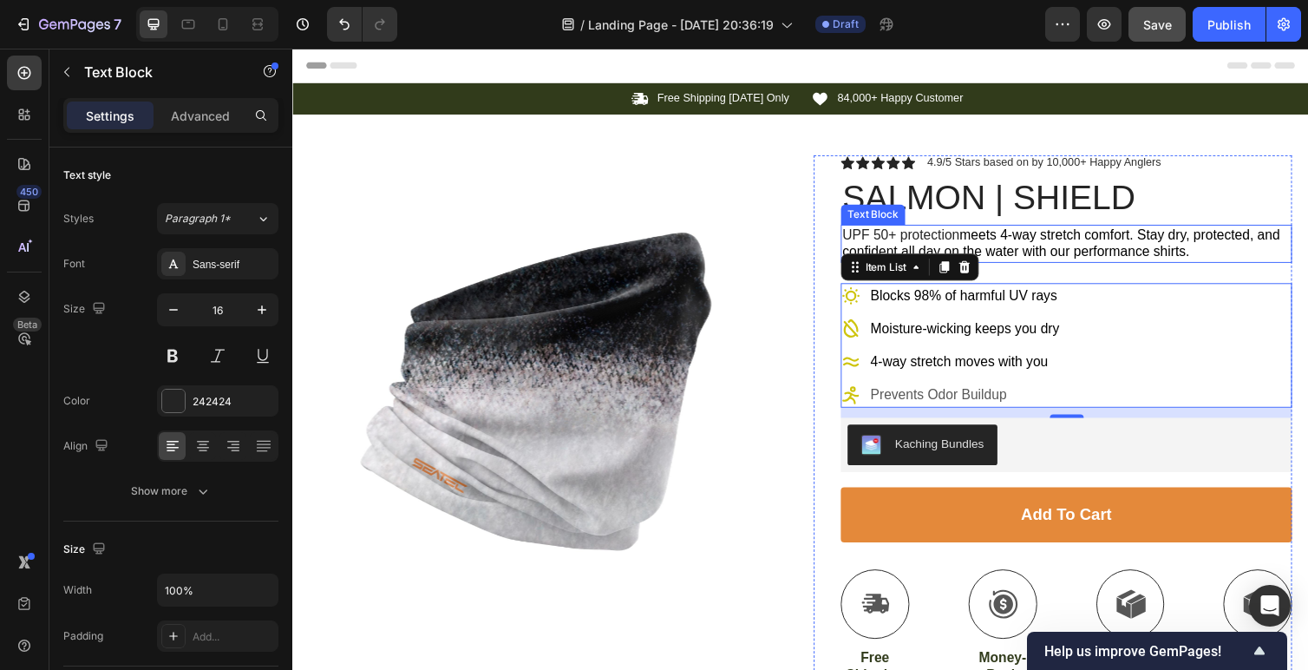
click at [1167, 251] on span "meets 4-way stretch comfort. Stay dry, protected, and confident all day on the …" at bounding box center [1079, 248] width 449 height 33
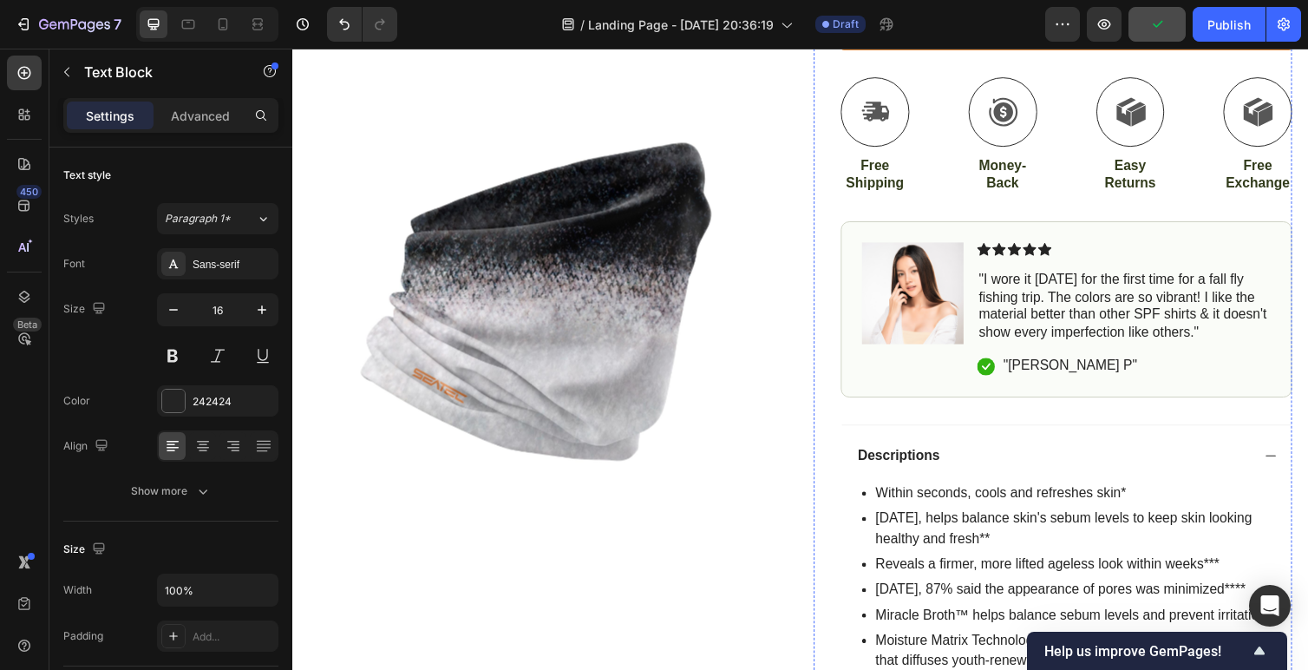
scroll to position [670, 0]
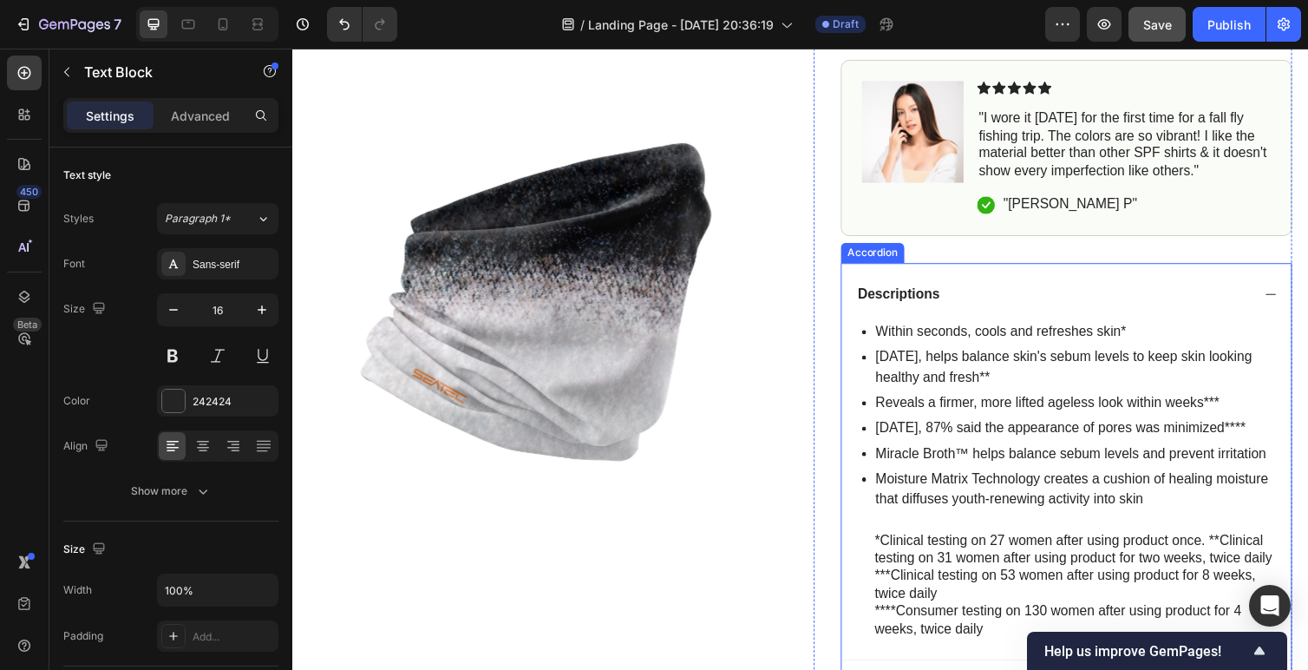
click at [929, 305] on p "Descriptions" at bounding box center [913, 301] width 84 height 18
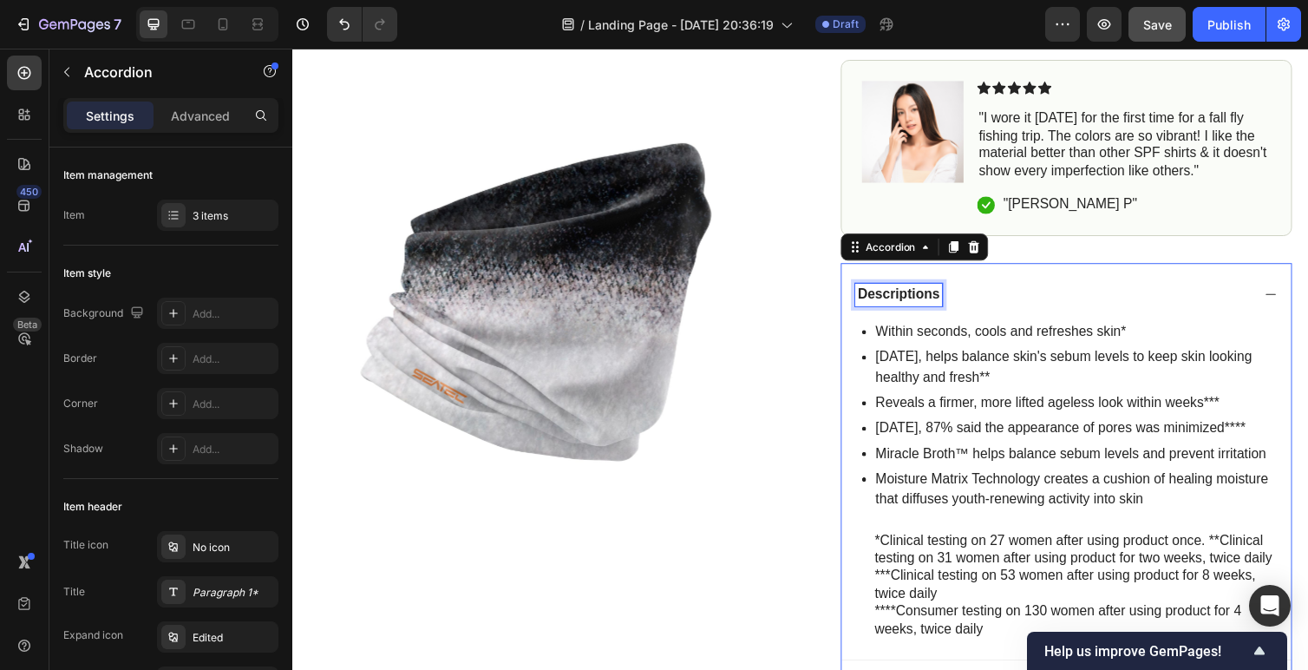
click at [929, 305] on p "Descriptions" at bounding box center [913, 301] width 84 height 18
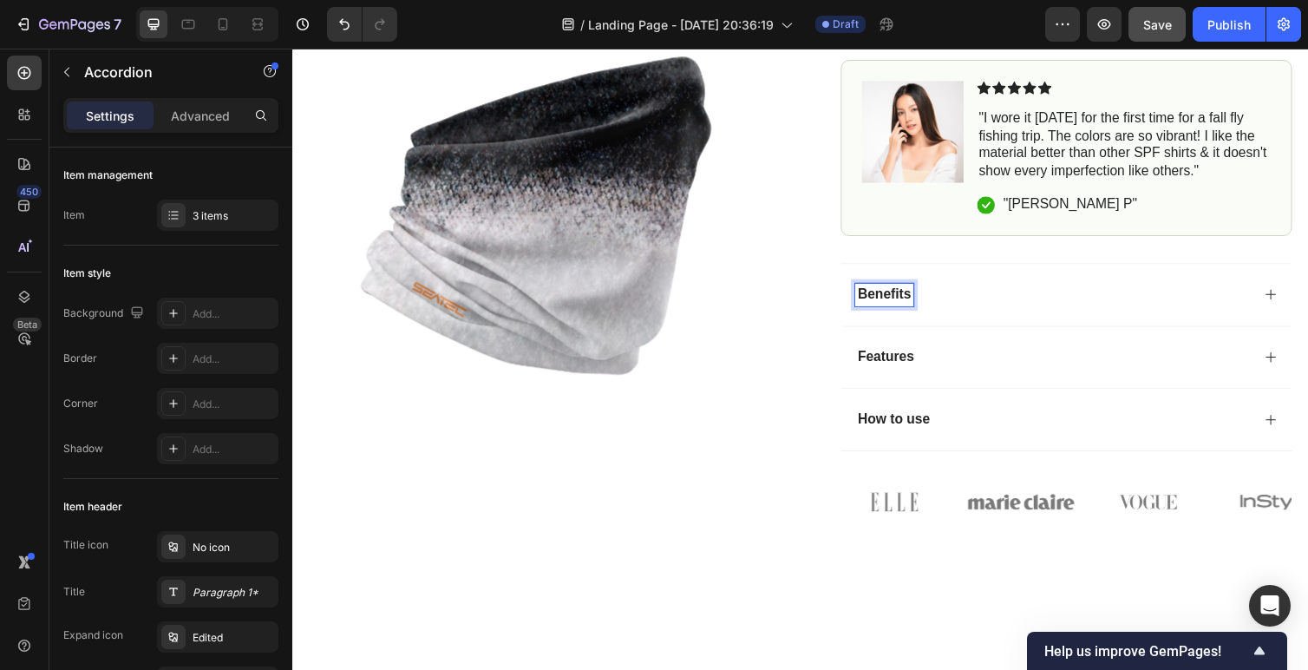
click at [1294, 299] on icon at bounding box center [1294, 300] width 10 height 10
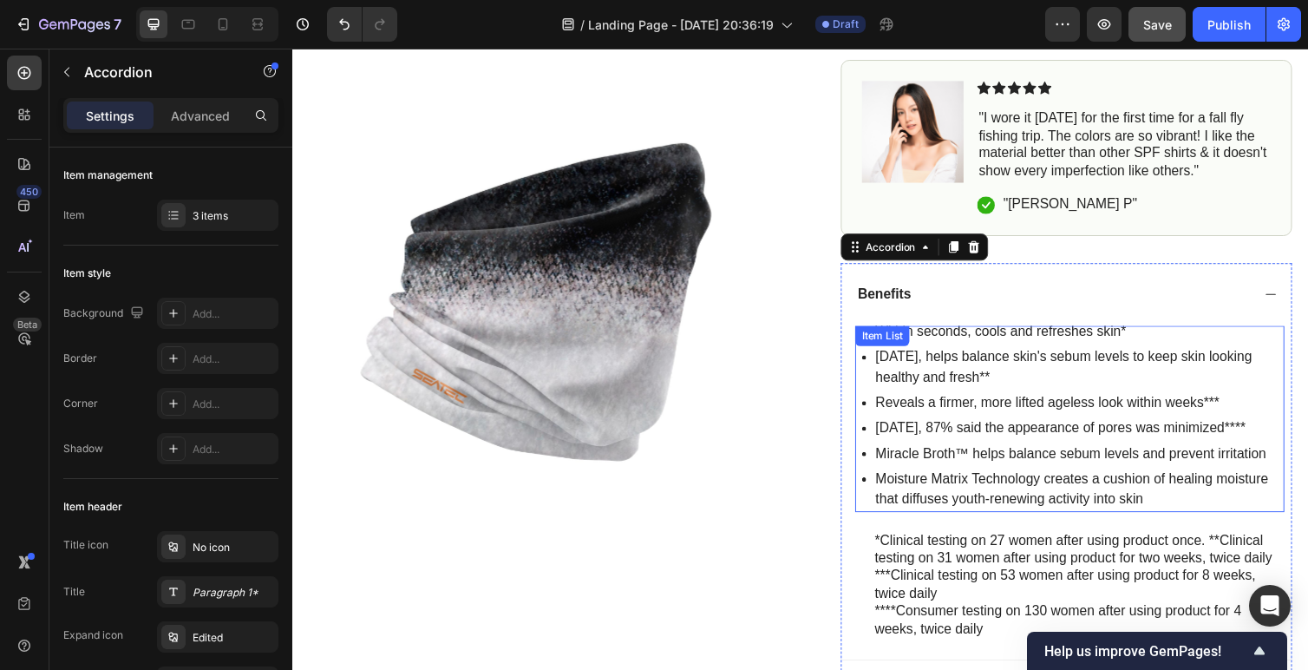
click at [1006, 344] on div "Within seconds, cools and refreshes skin* In 2 weeks, helps balance skin's sebu…" at bounding box center [1088, 427] width 440 height 191
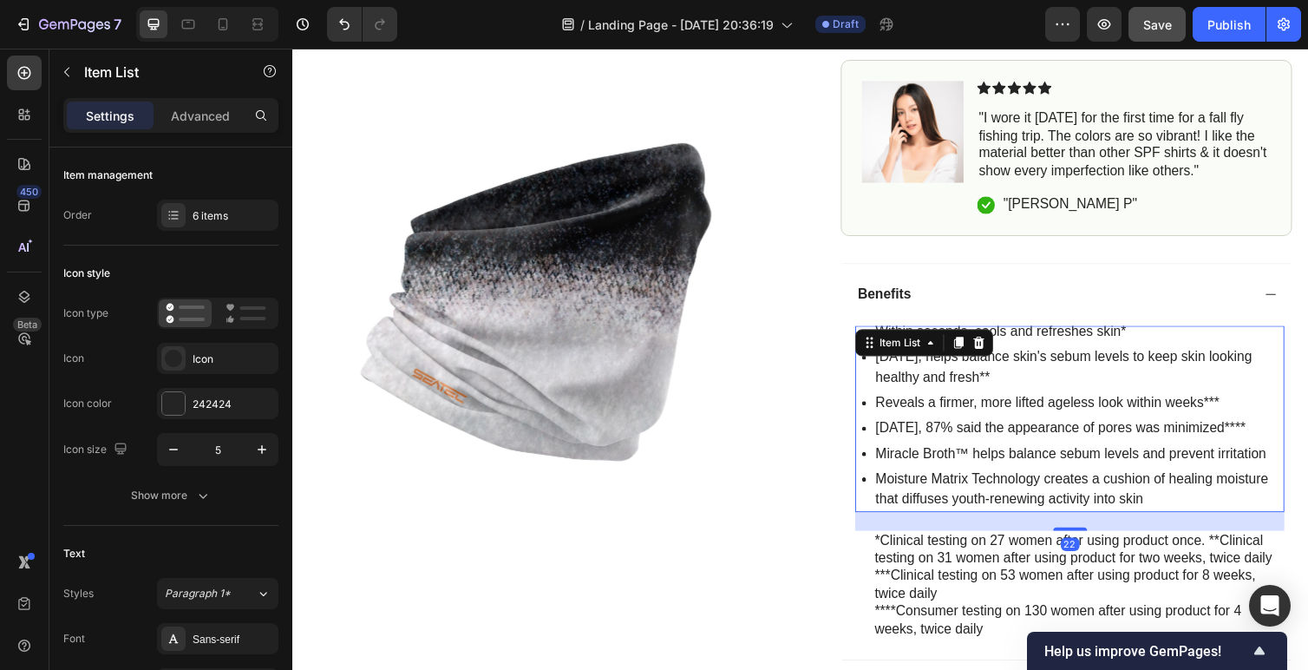
click at [1033, 337] on p "Within seconds, cools and refreshes skin*" at bounding box center [1097, 338] width 416 height 21
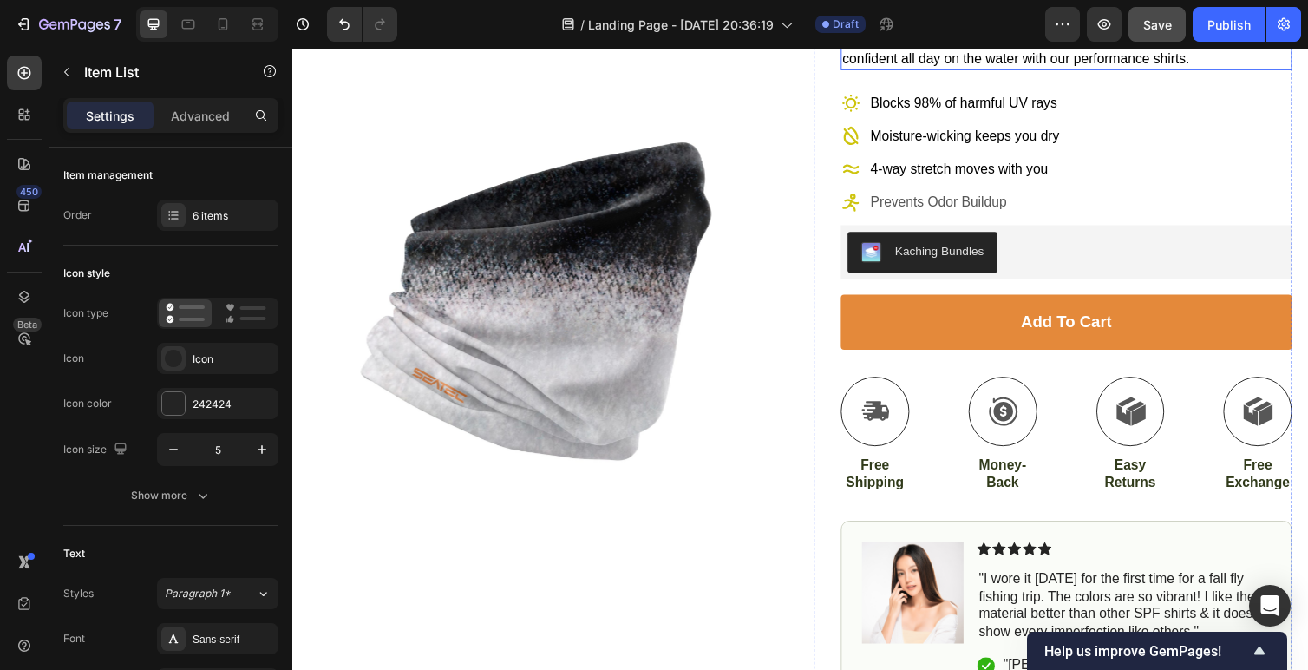
scroll to position [256, 0]
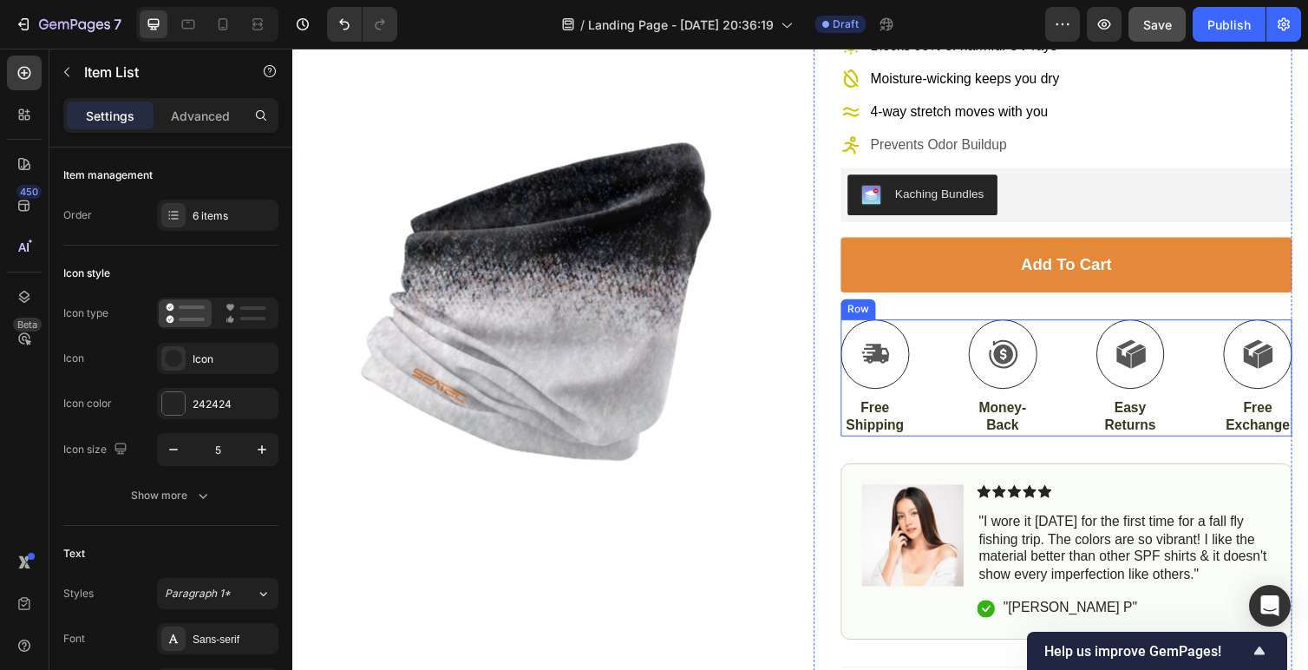
click at [973, 443] on div "Icon Free Shipping Text Block Icon Money-Back Text Block Icon Easy Returns Text…" at bounding box center [1085, 386] width 462 height 120
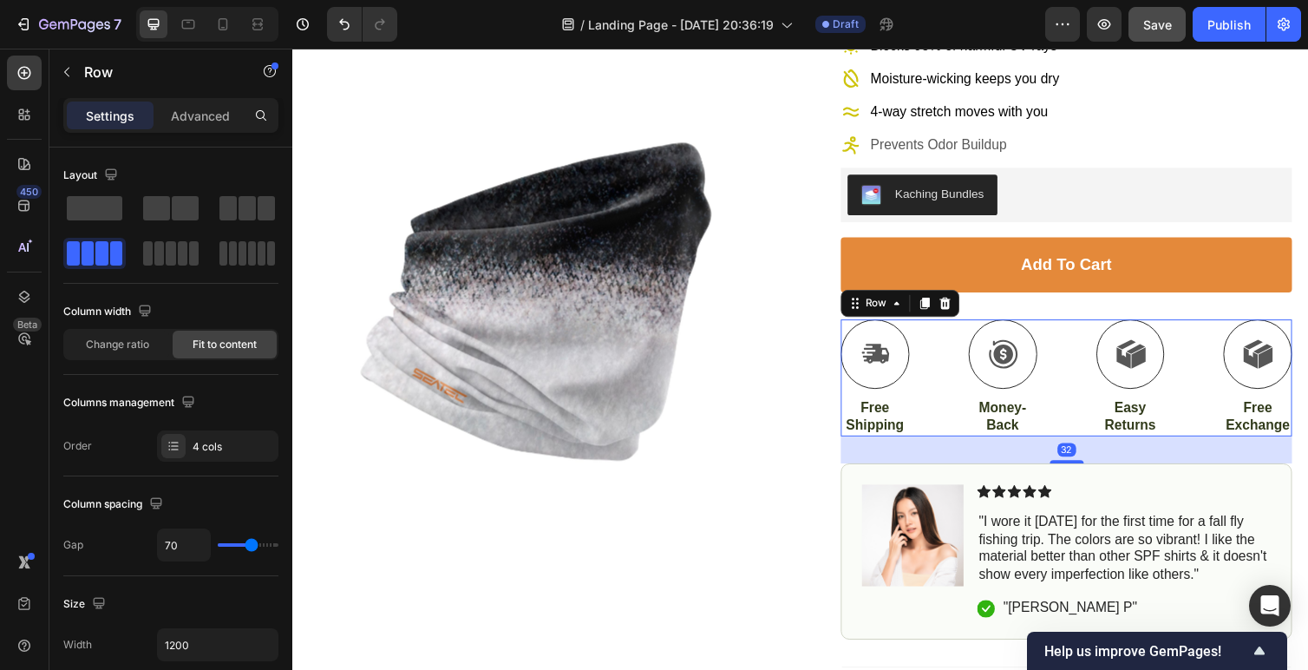
click at [973, 443] on div "Icon Free Shipping Text Block Icon Money-Back Text Block Icon Easy Returns Text…" at bounding box center [1085, 386] width 462 height 120
click at [1205, 331] on div "Icon Free Shipping Text Block Icon Money-Back Text Block Icon Easy Returns Text…" at bounding box center [1085, 386] width 462 height 120
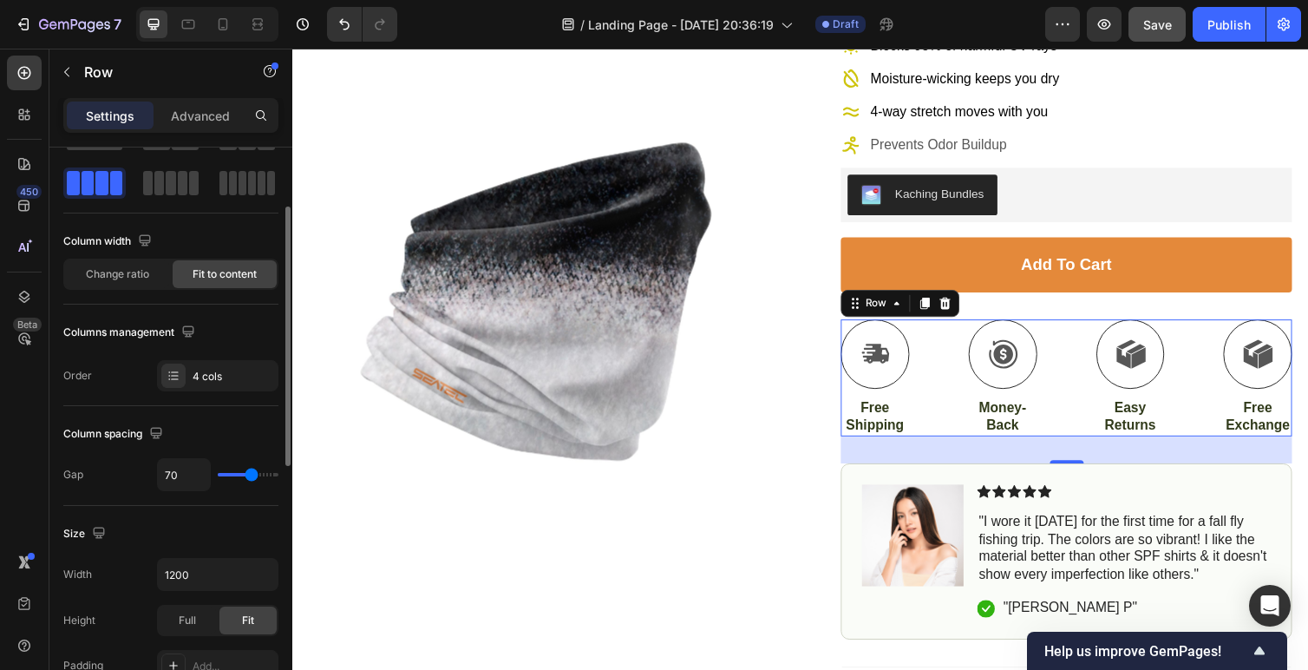
scroll to position [189, 0]
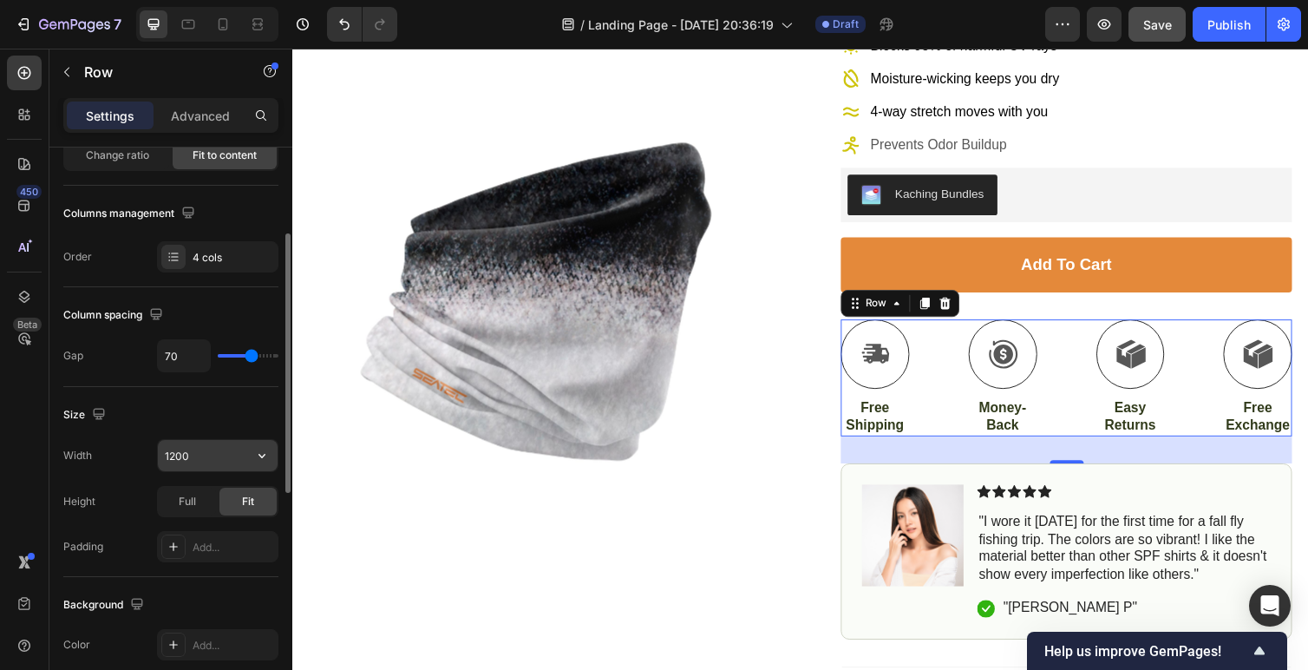
click at [216, 455] on input "1200" at bounding box center [218, 455] width 120 height 31
click at [253, 455] on icon "button" at bounding box center [261, 455] width 17 height 17
click at [220, 449] on input "1200" at bounding box center [218, 455] width 120 height 31
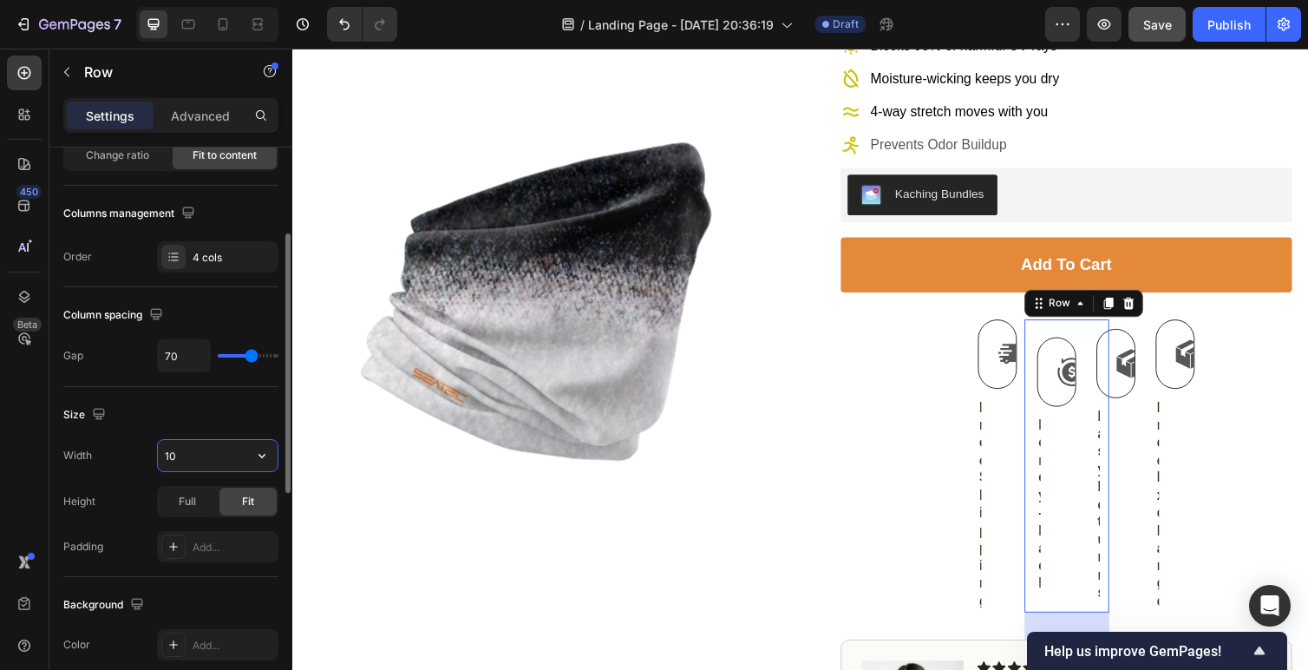
type input "1"
type input "5"
type input "1000"
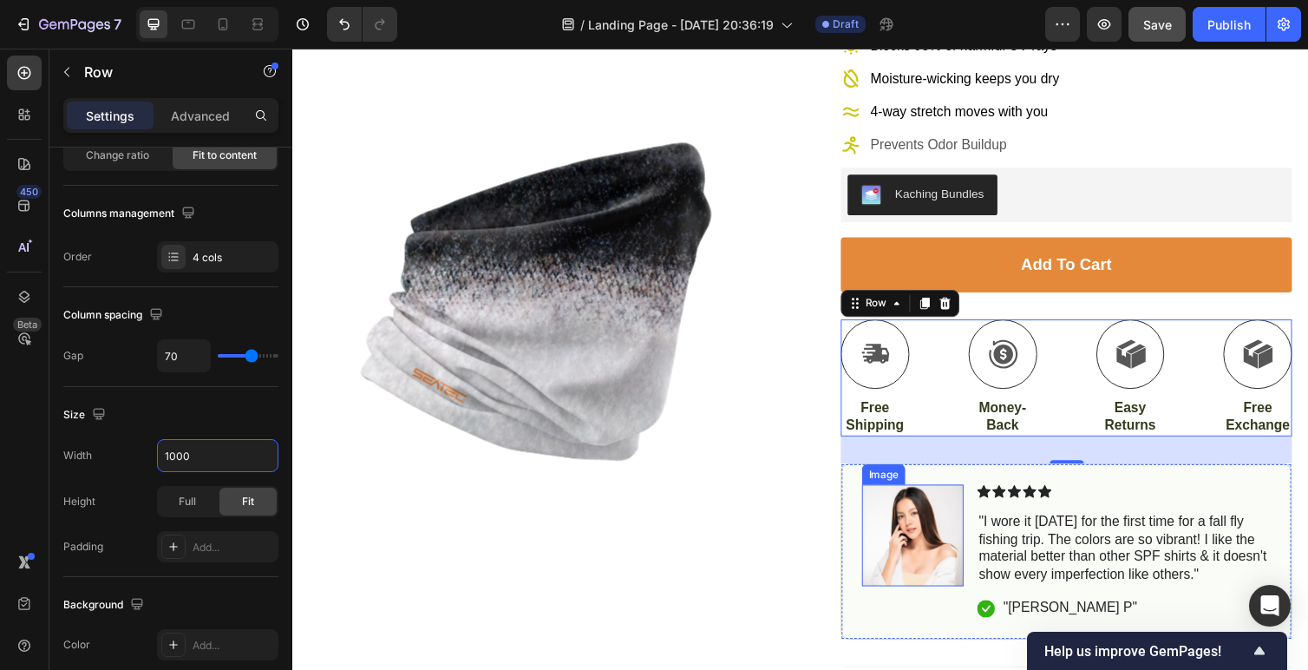
click at [898, 534] on img at bounding box center [927, 547] width 104 height 104
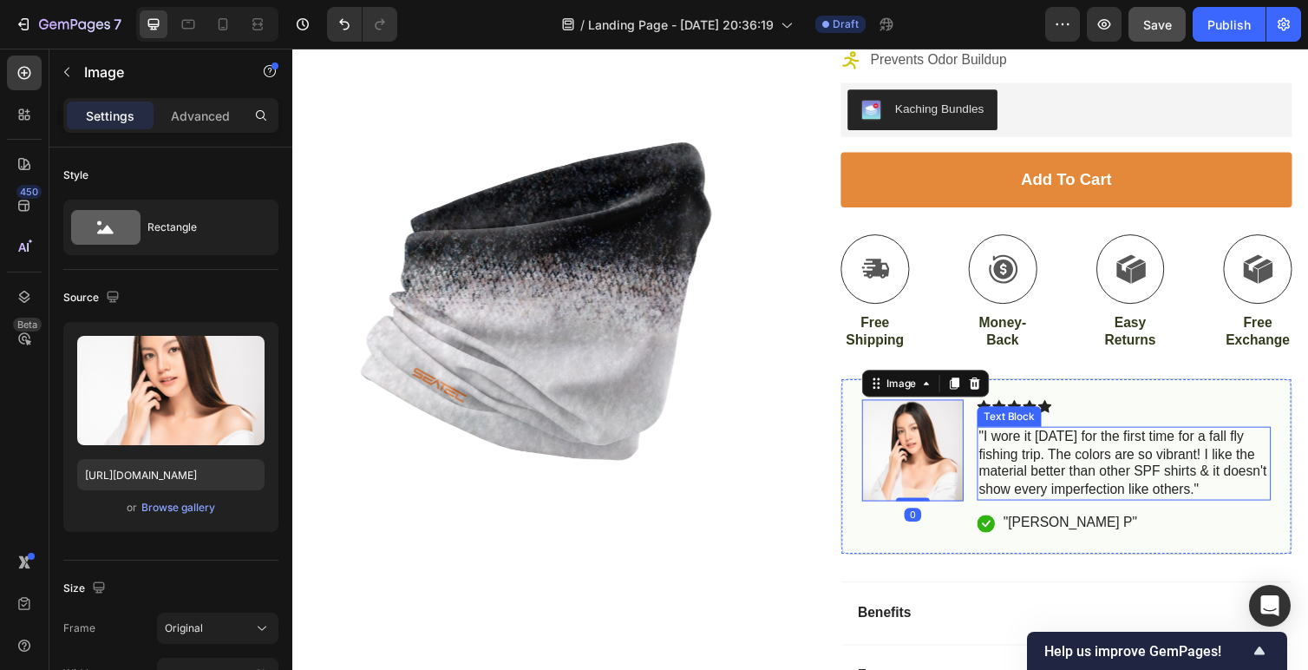
scroll to position [356, 0]
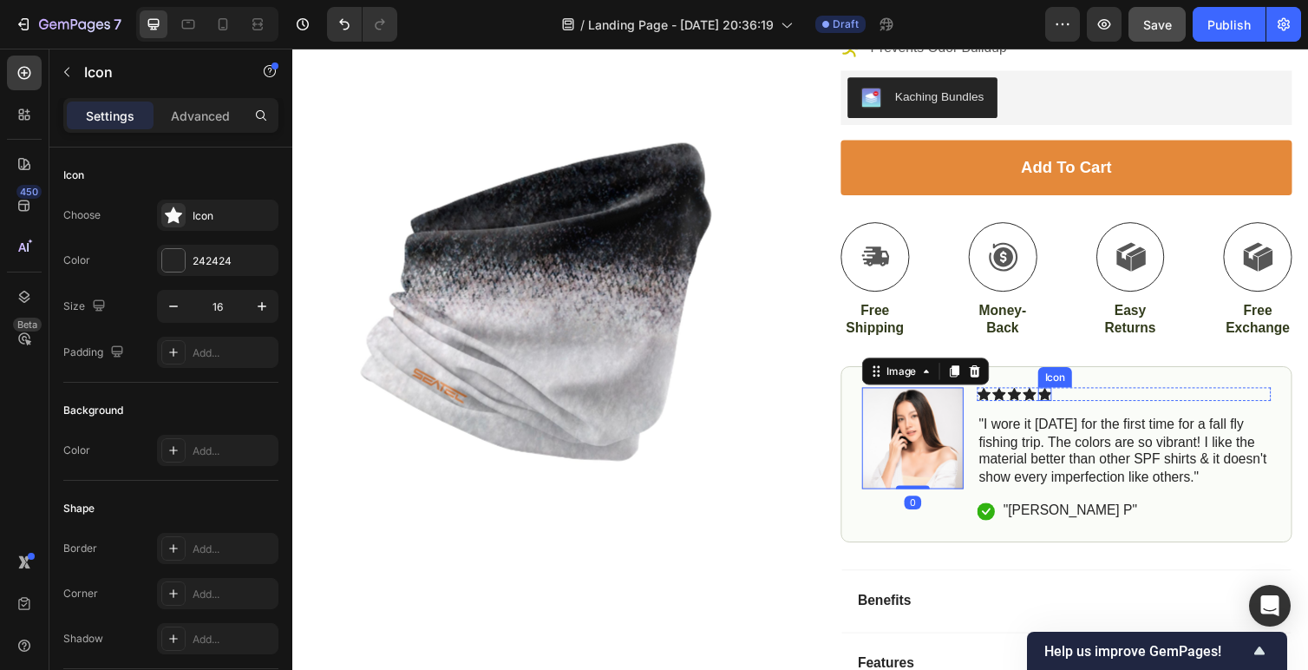
click at [1056, 399] on icon at bounding box center [1063, 403] width 14 height 14
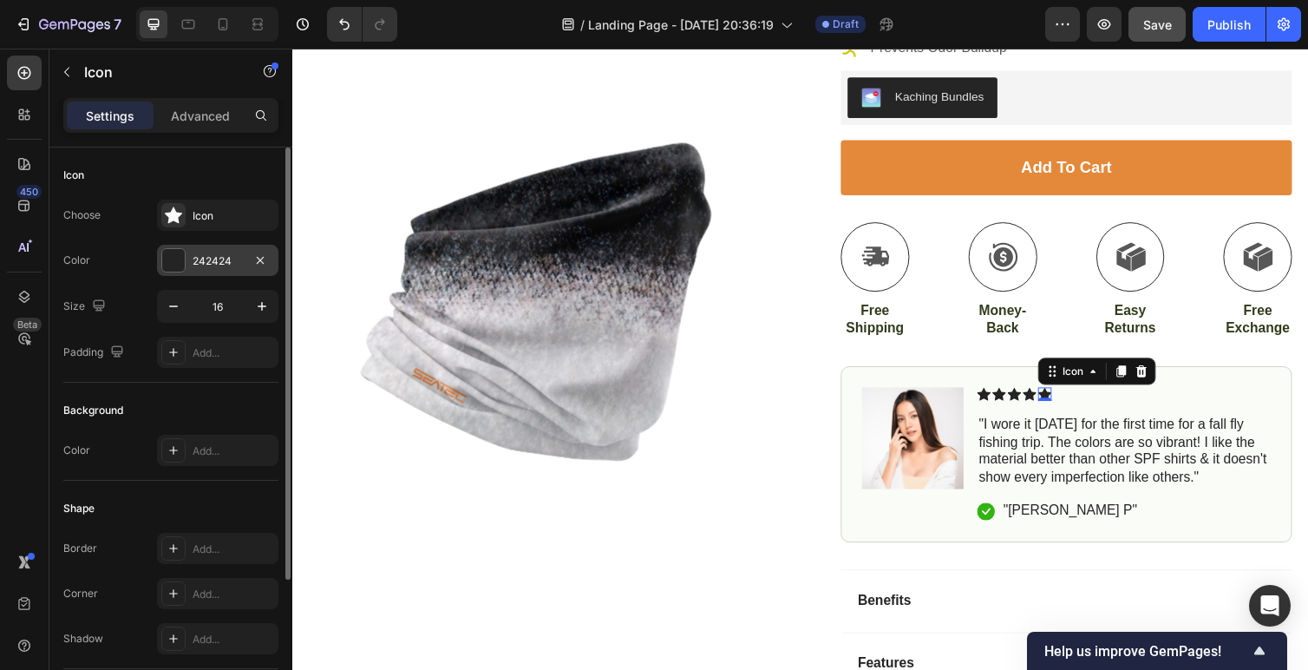
click at [176, 255] on div at bounding box center [173, 260] width 23 height 23
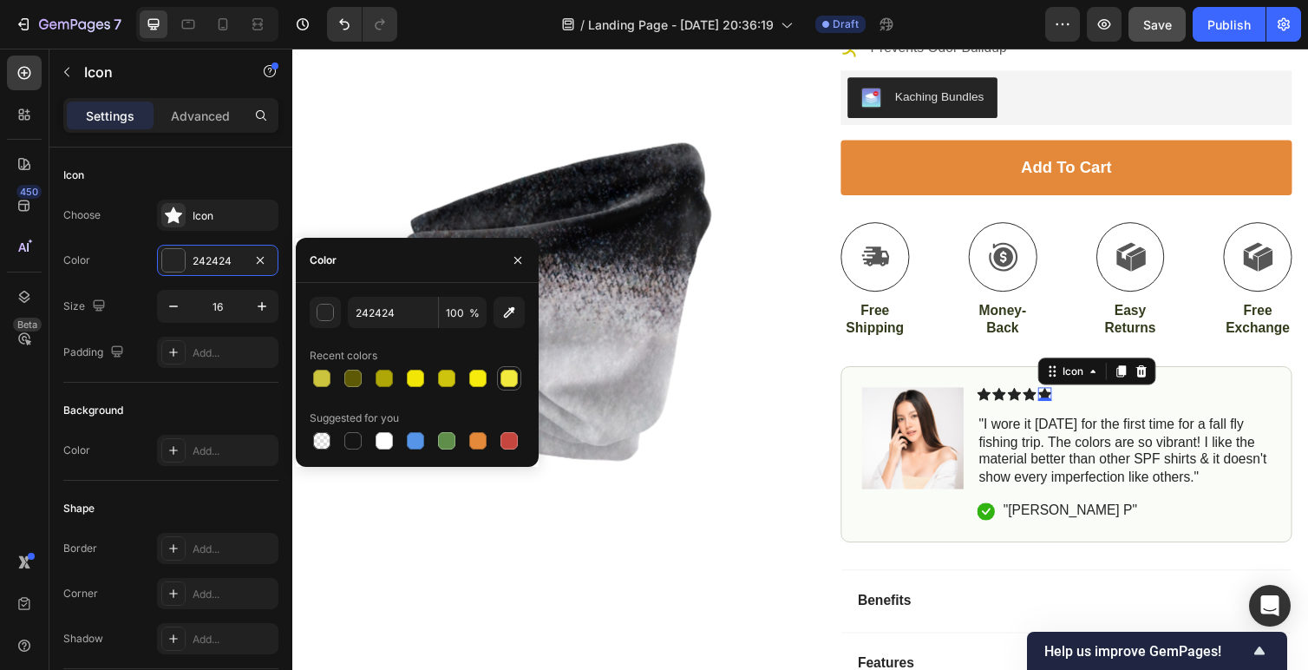
click at [509, 375] on div at bounding box center [509, 378] width 17 height 17
click at [482, 377] on div at bounding box center [477, 378] width 17 height 17
type input "F7EB0E"
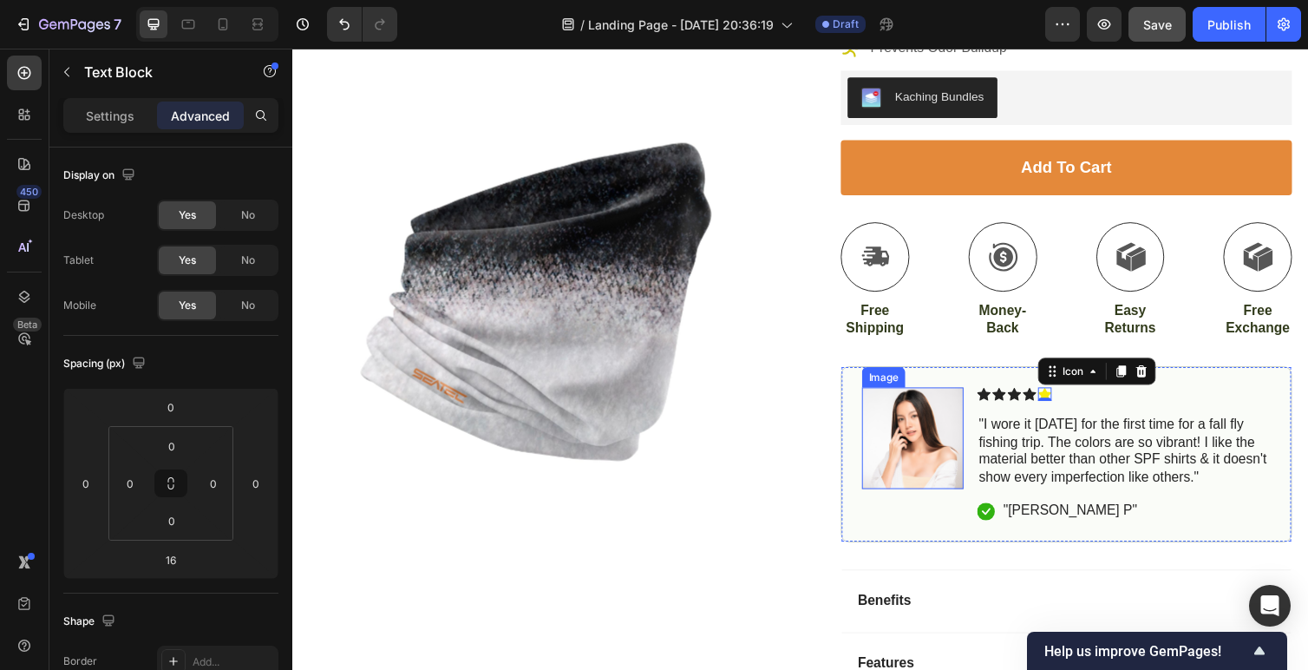
click at [1051, 426] on p ""I wore it today for the first time for a fall fly fishing trip. The colors are…" at bounding box center [1144, 461] width 298 height 72
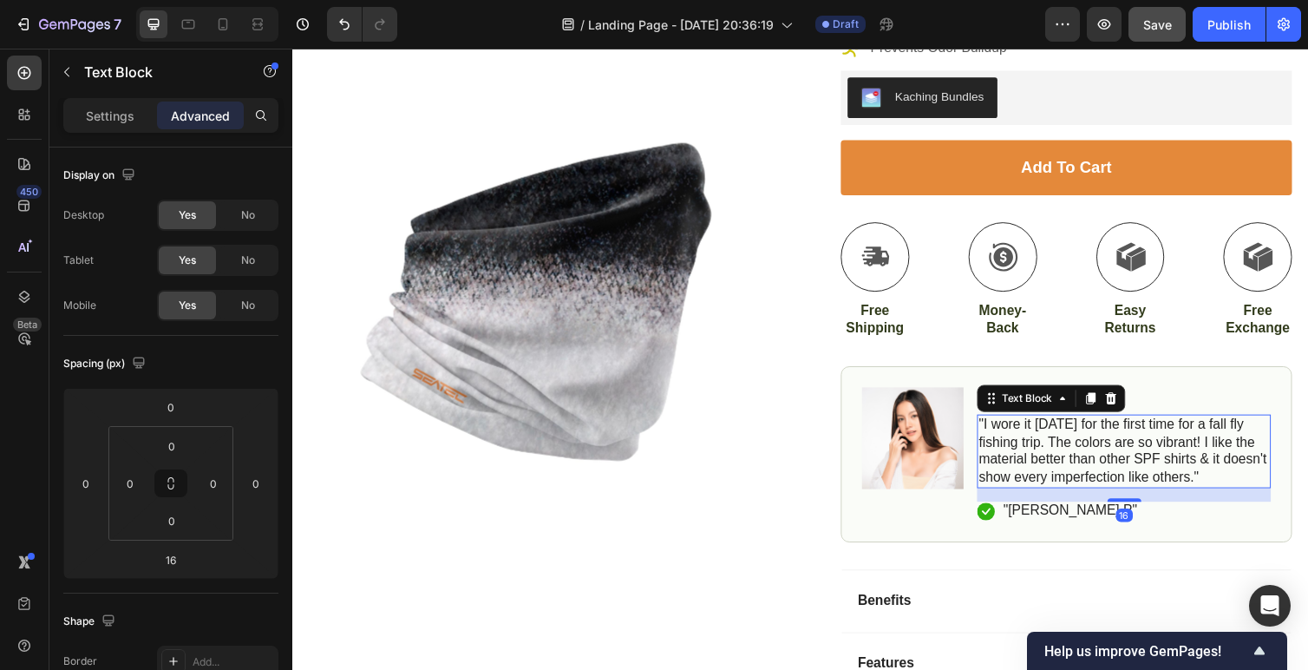
click at [1044, 490] on p ""I wore it today for the first time for a fall fly fishing trip. The colors are…" at bounding box center [1144, 461] width 298 height 72
click at [1044, 534] on div "Image Icon Icon Icon Icon Icon Icon List "I wore it today for the first time fo…" at bounding box center [1085, 464] width 462 height 180
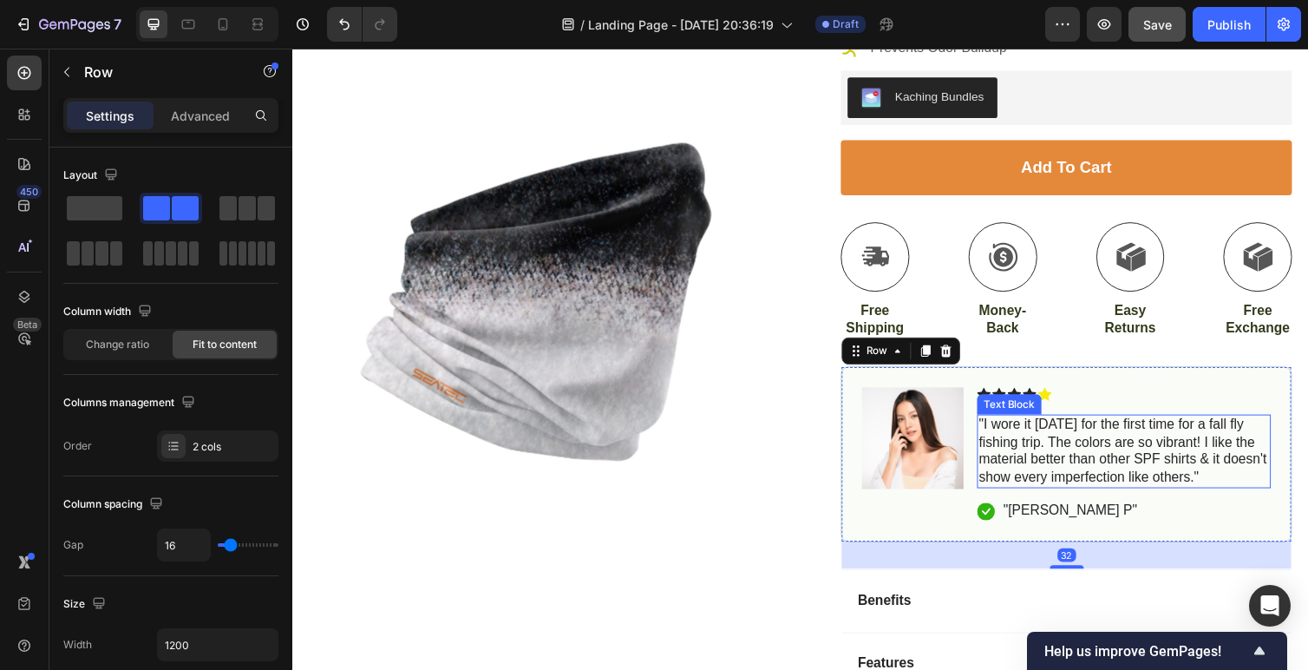
click at [1046, 403] on div "Text Block" at bounding box center [1026, 413] width 66 height 21
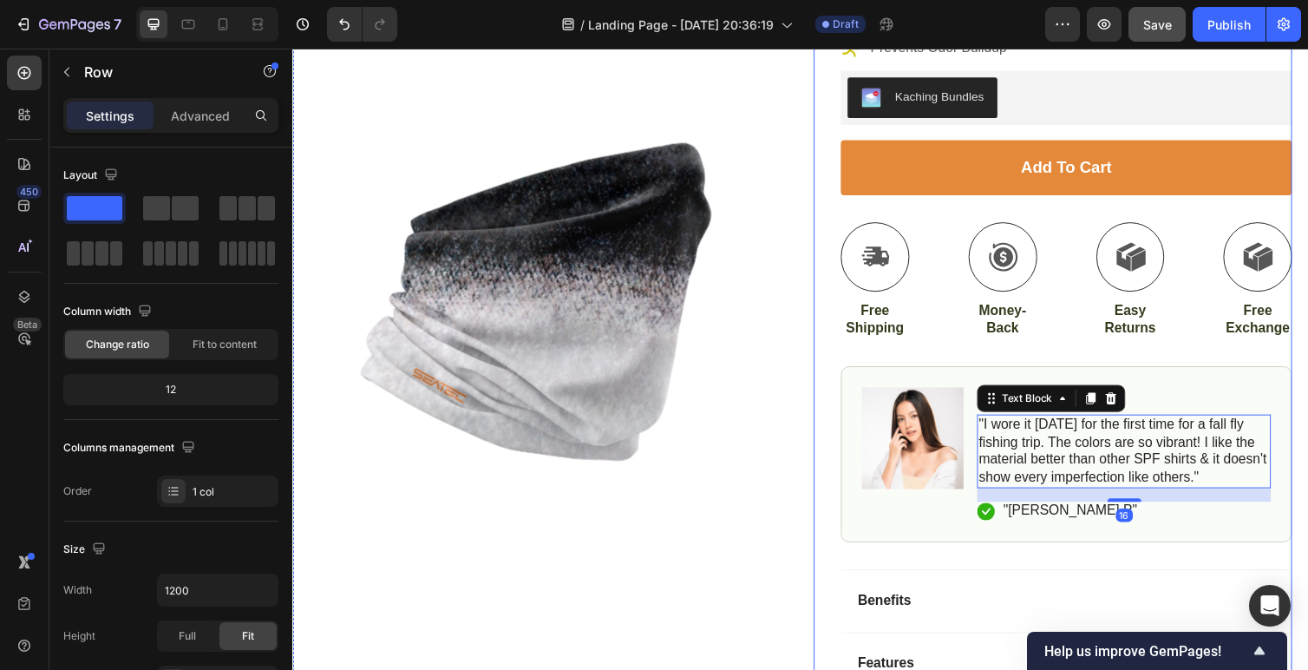
click at [1070, 363] on div "Icon Icon Icon Icon Icon Icon List 4.9/5 Stars based on by 10,000+ Happy Angler…" at bounding box center [1085, 326] width 462 height 1049
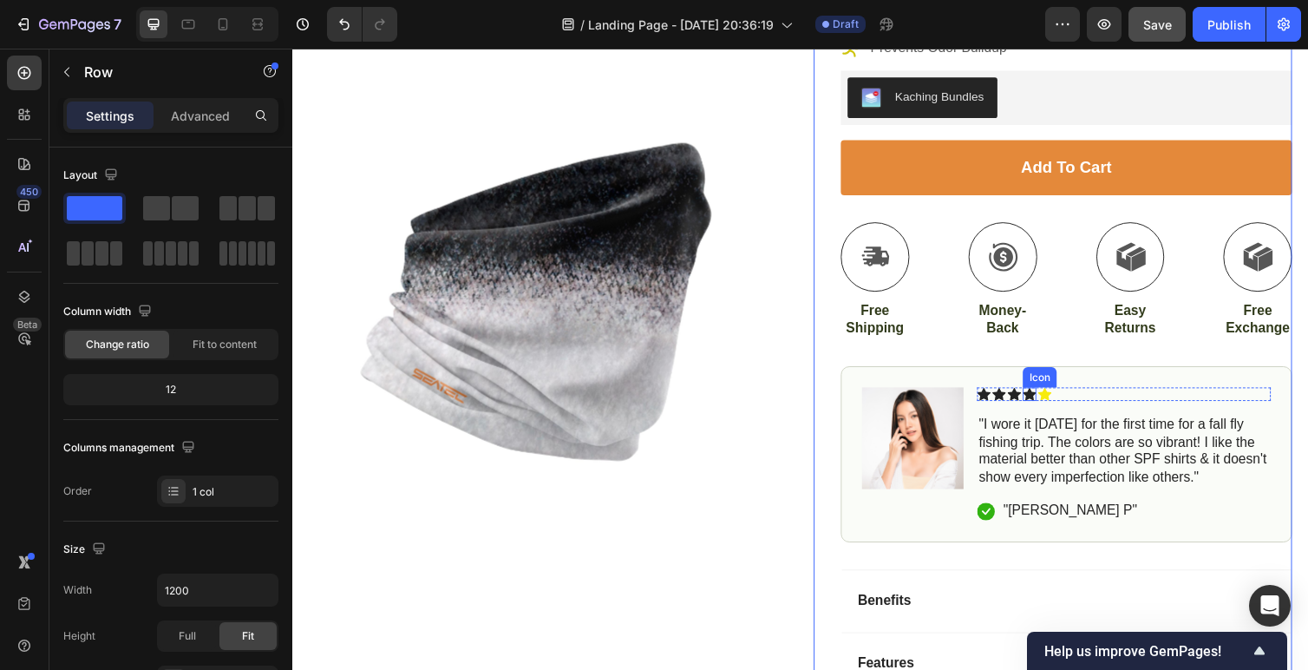
click at [1047, 397] on icon at bounding box center [1047, 402] width 14 height 13
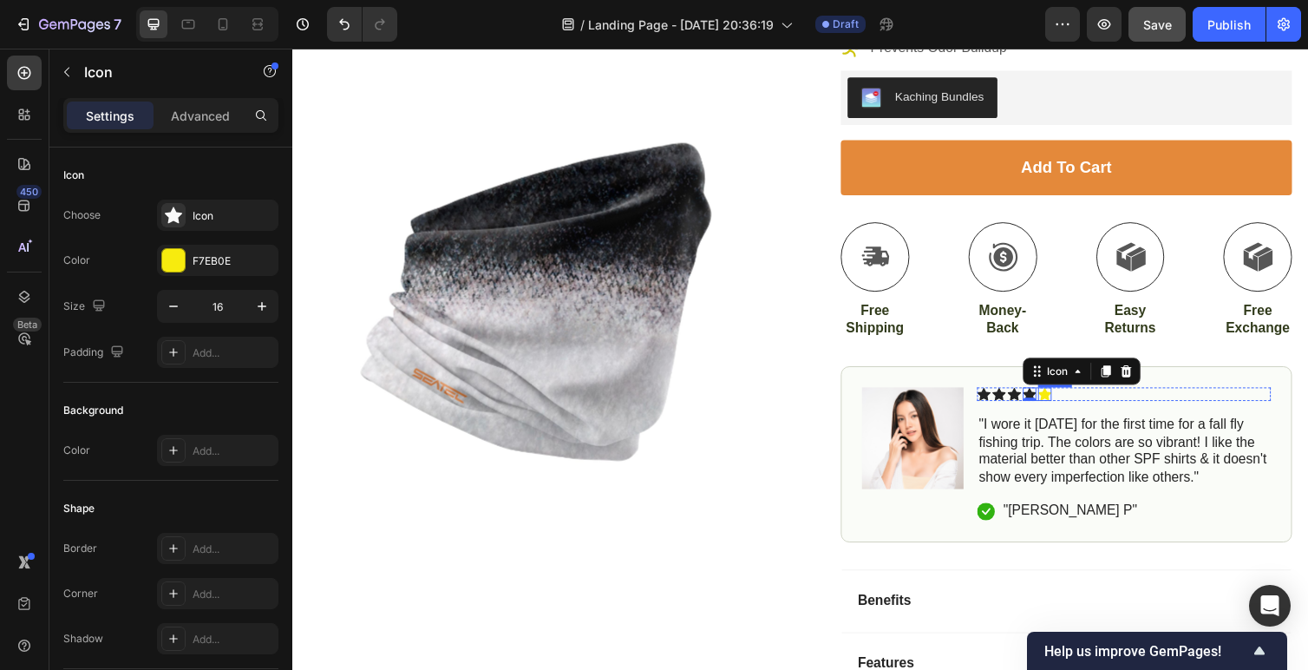
click at [1063, 404] on div "Icon" at bounding box center [1063, 403] width 14 height 14
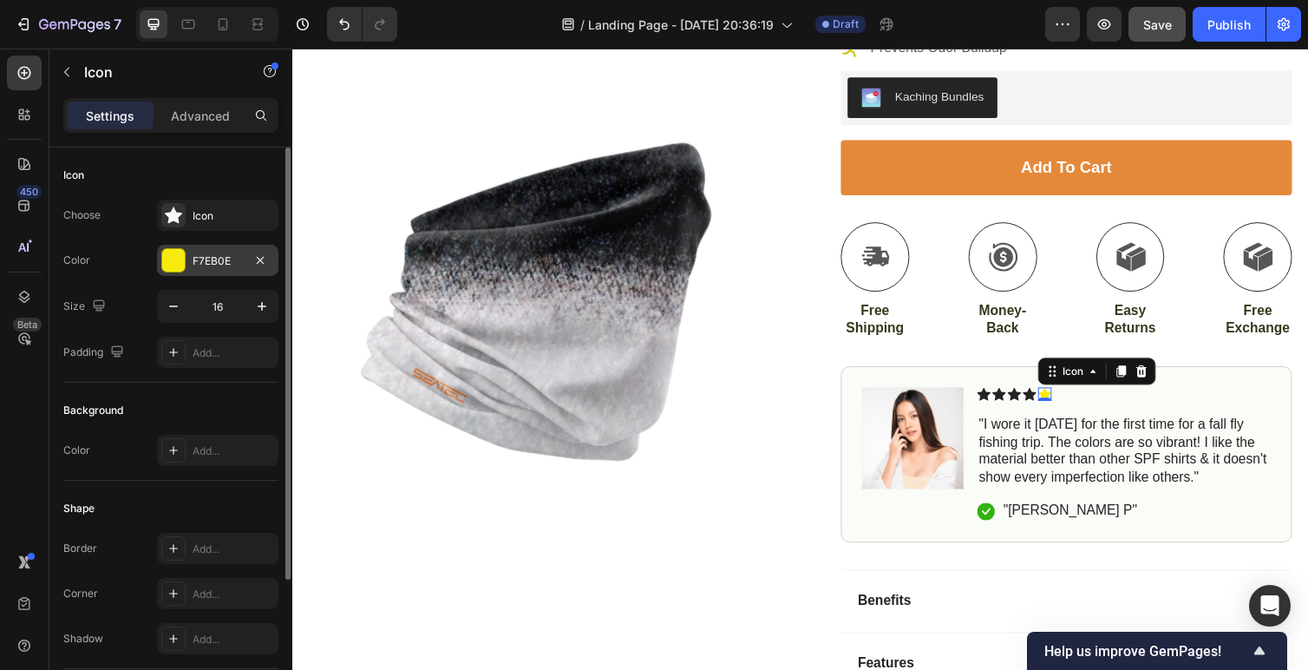
click at [219, 257] on div "F7EB0E" at bounding box center [218, 261] width 50 height 16
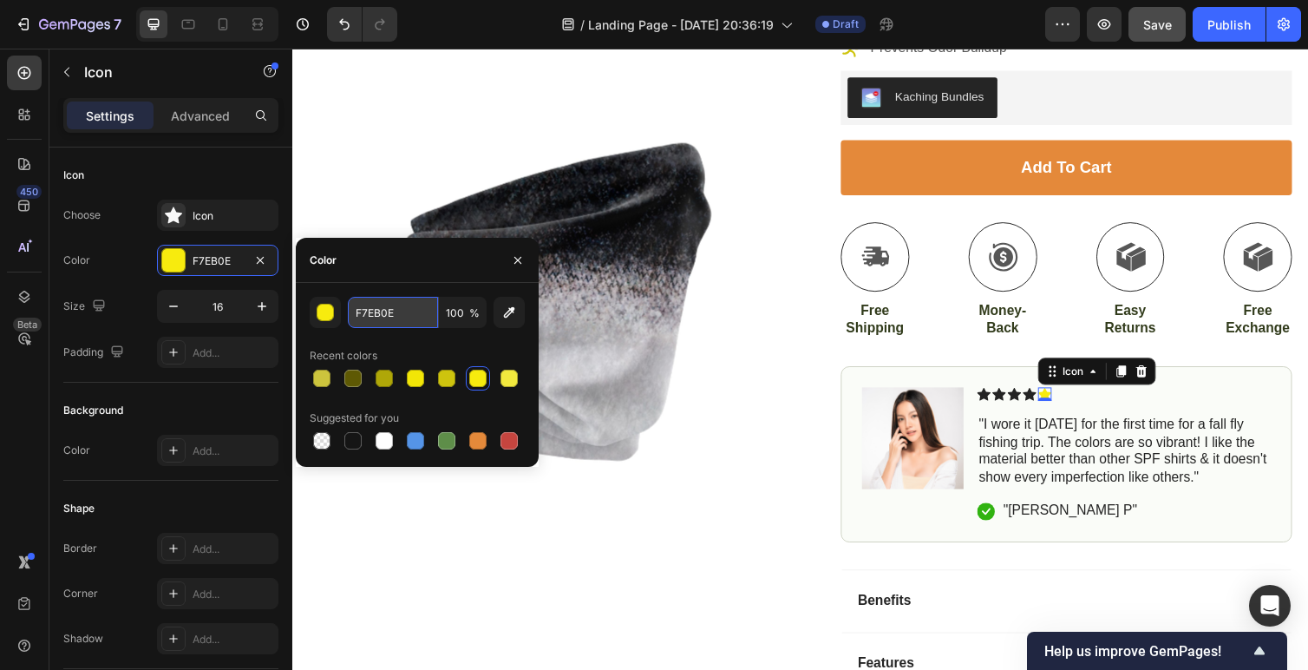
click at [395, 315] on input "F7EB0E" at bounding box center [393, 312] width 90 height 31
click at [1048, 402] on icon at bounding box center [1047, 402] width 14 height 13
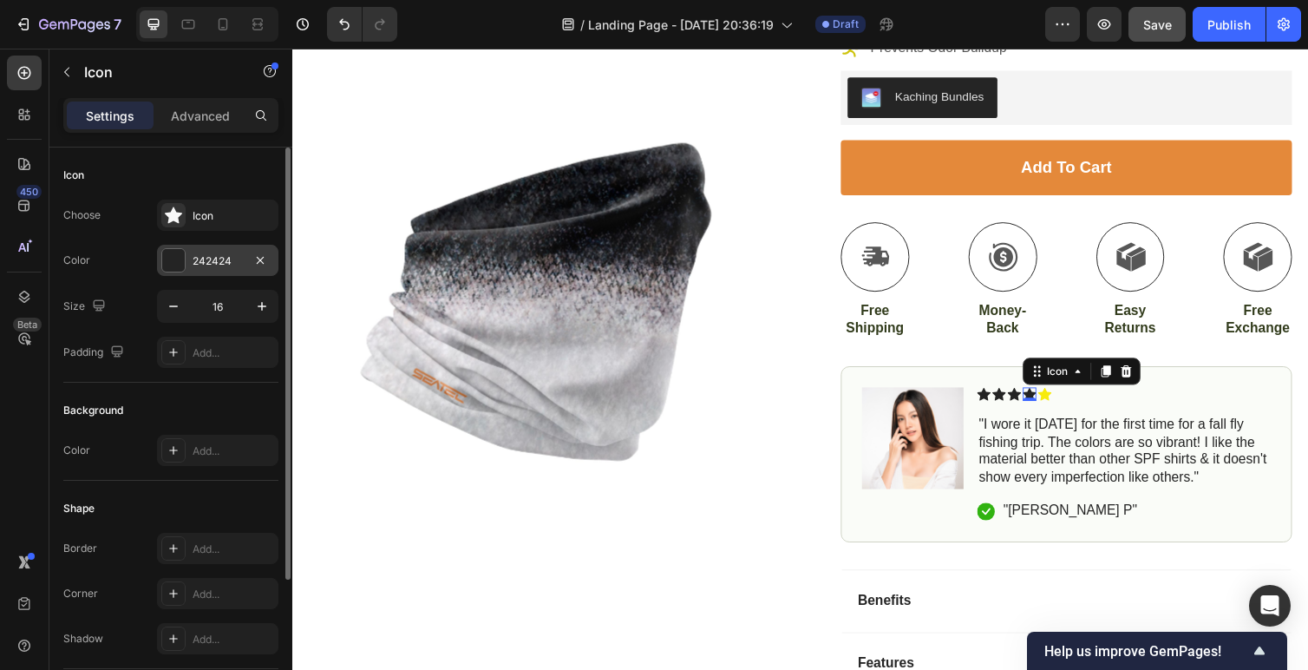
click at [232, 266] on div "242424" at bounding box center [218, 261] width 50 height 16
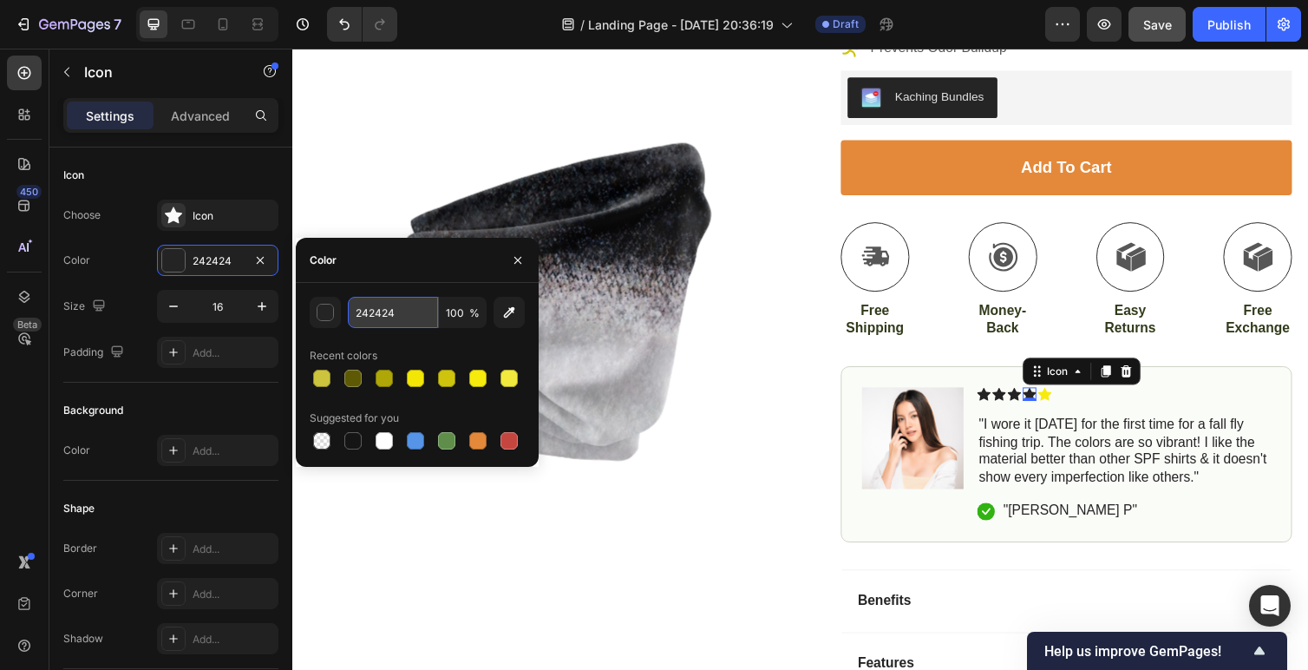
click at [377, 324] on input "242424" at bounding box center [393, 312] width 90 height 31
paste input "F7EB0E"
type input "F7EB0E"
click at [1031, 403] on icon at bounding box center [1032, 402] width 14 height 13
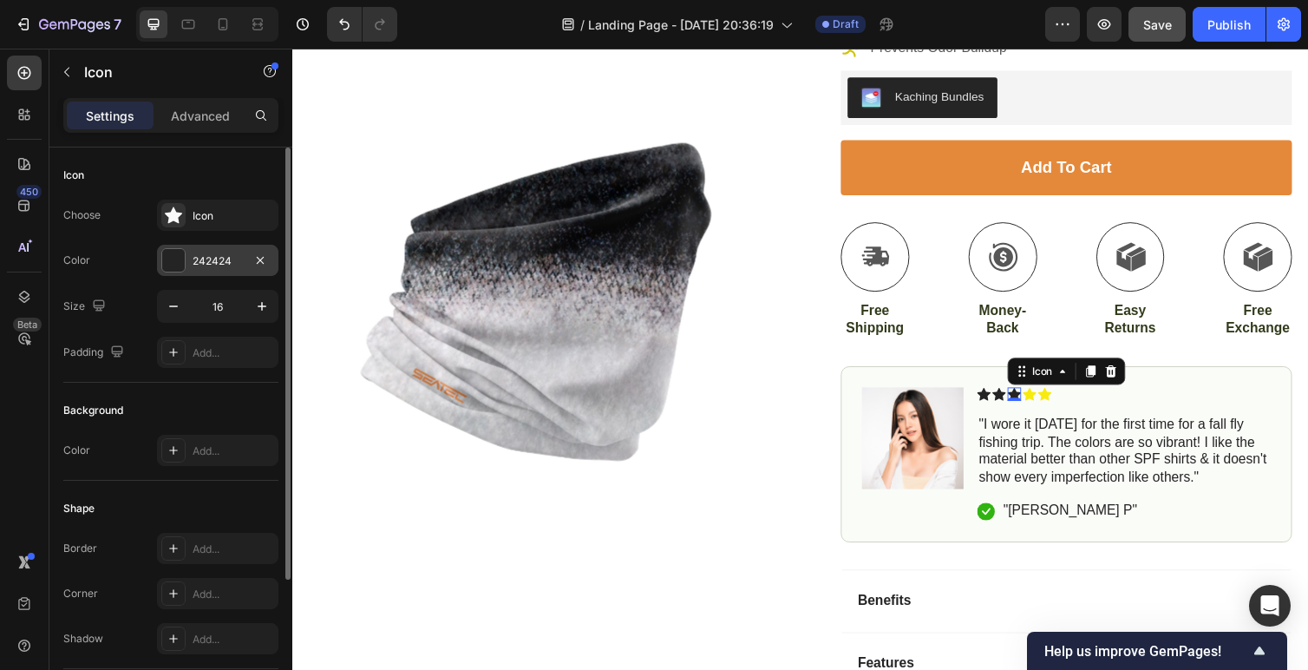
click at [225, 266] on div "242424" at bounding box center [218, 261] width 50 height 16
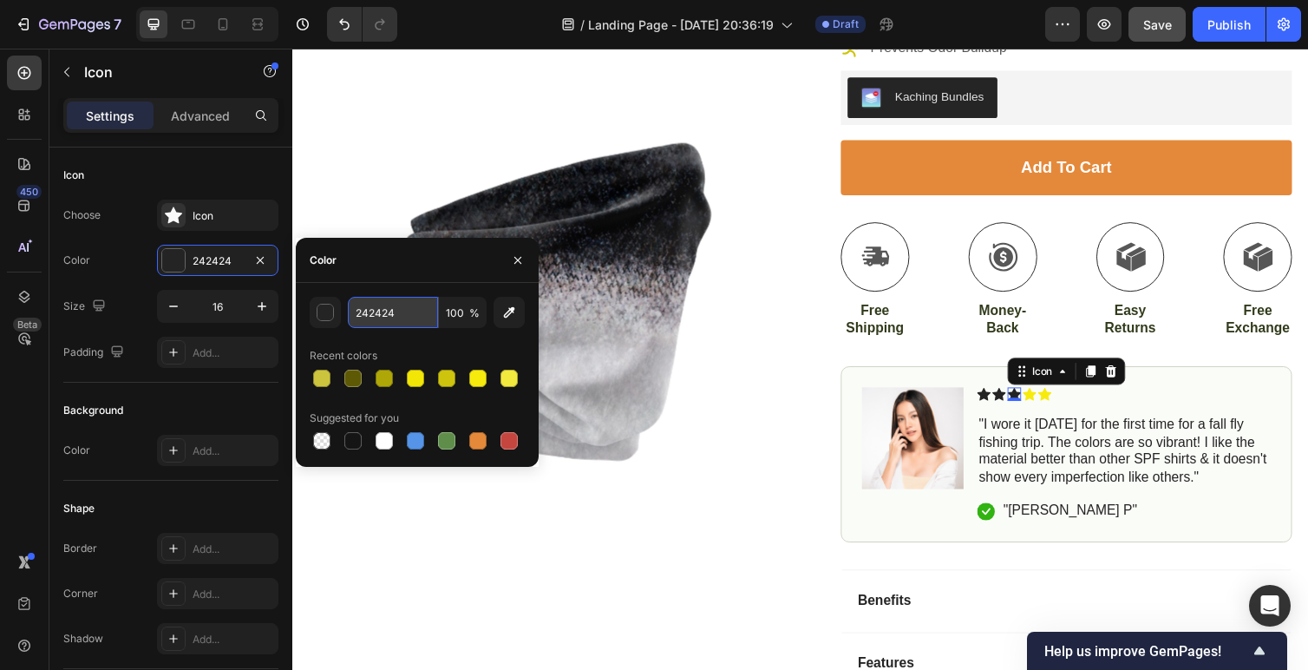
click at [388, 316] on input "242424" at bounding box center [393, 312] width 90 height 31
paste input "F7EB0E"
click at [390, 315] on input "F7EB0E4" at bounding box center [393, 312] width 90 height 31
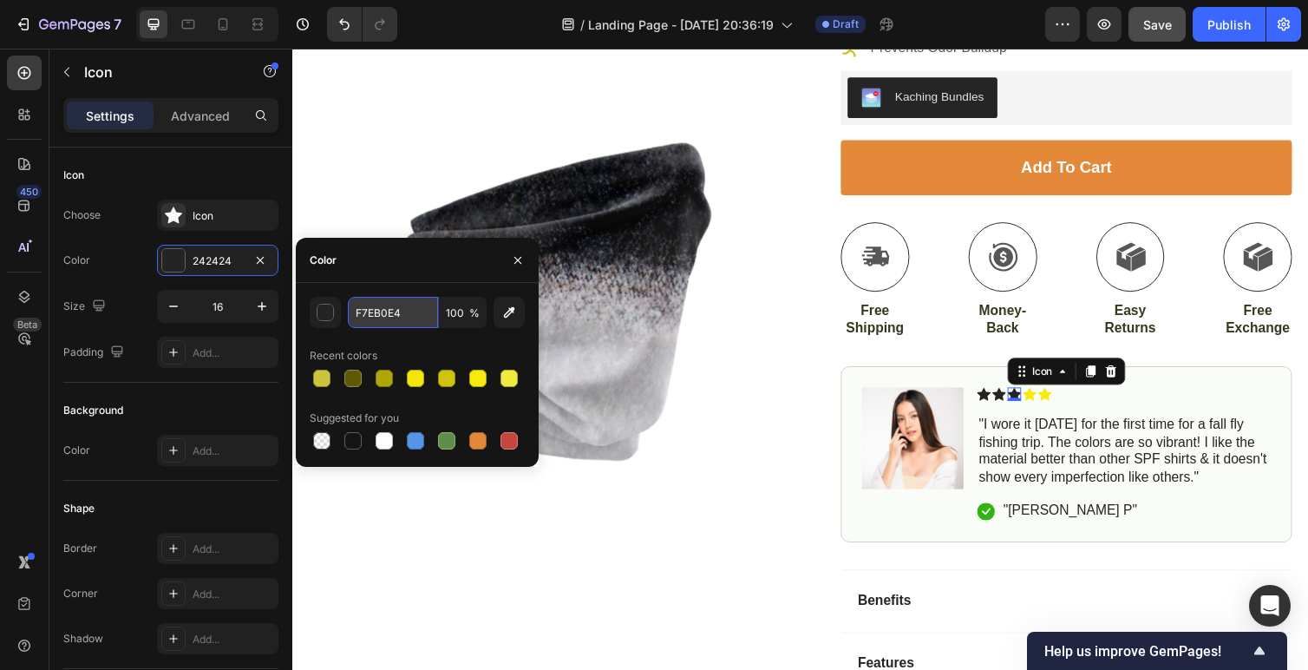
click at [390, 315] on input "F7EB0E4" at bounding box center [393, 312] width 90 height 31
paste input "text"
type input "F7EB0E"
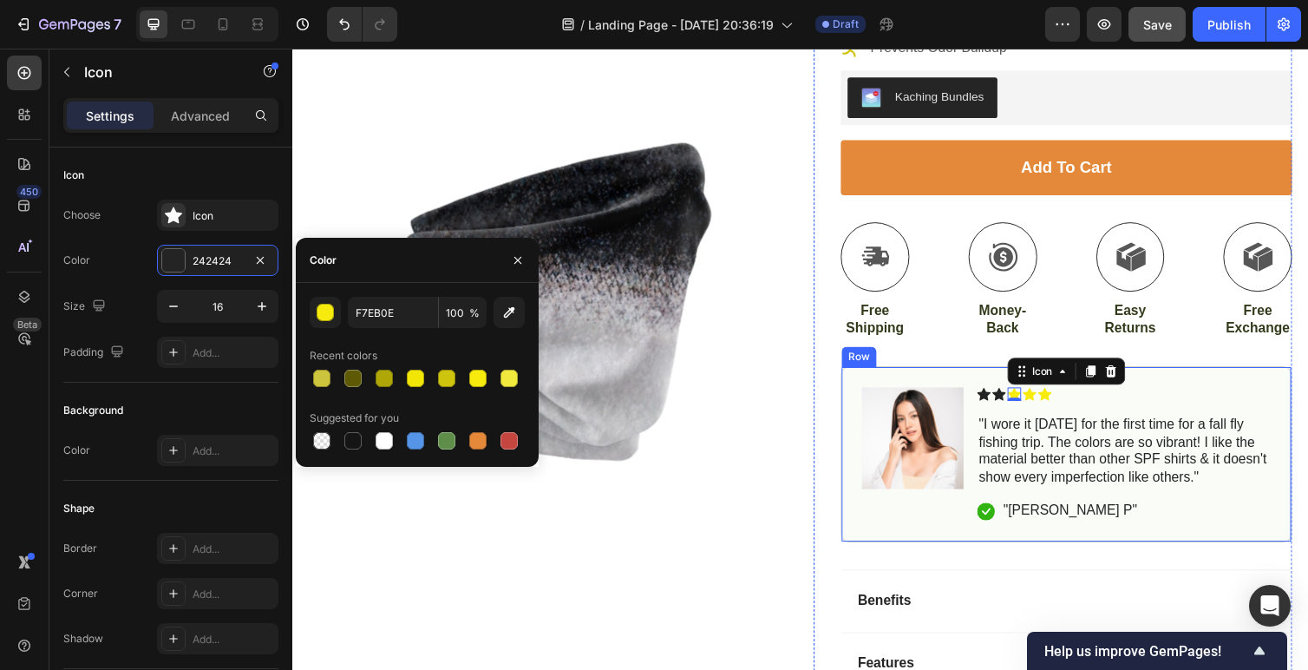
click at [1066, 455] on p ""I wore it today for the first time for a fall fly fishing trip. The colors are…" at bounding box center [1144, 461] width 298 height 72
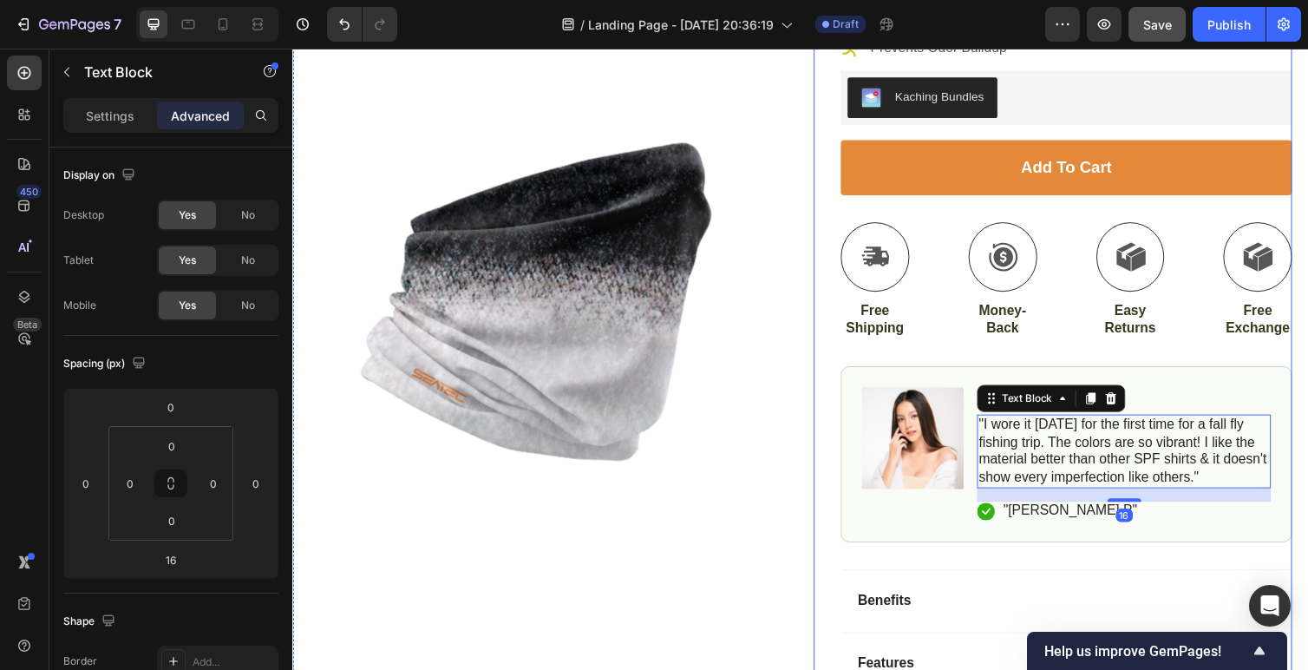
click at [1004, 370] on div "Icon Icon Icon Icon Icon Icon List 4.9/5 Stars based on by 10,000+ Happy Angler…" at bounding box center [1085, 326] width 462 height 1049
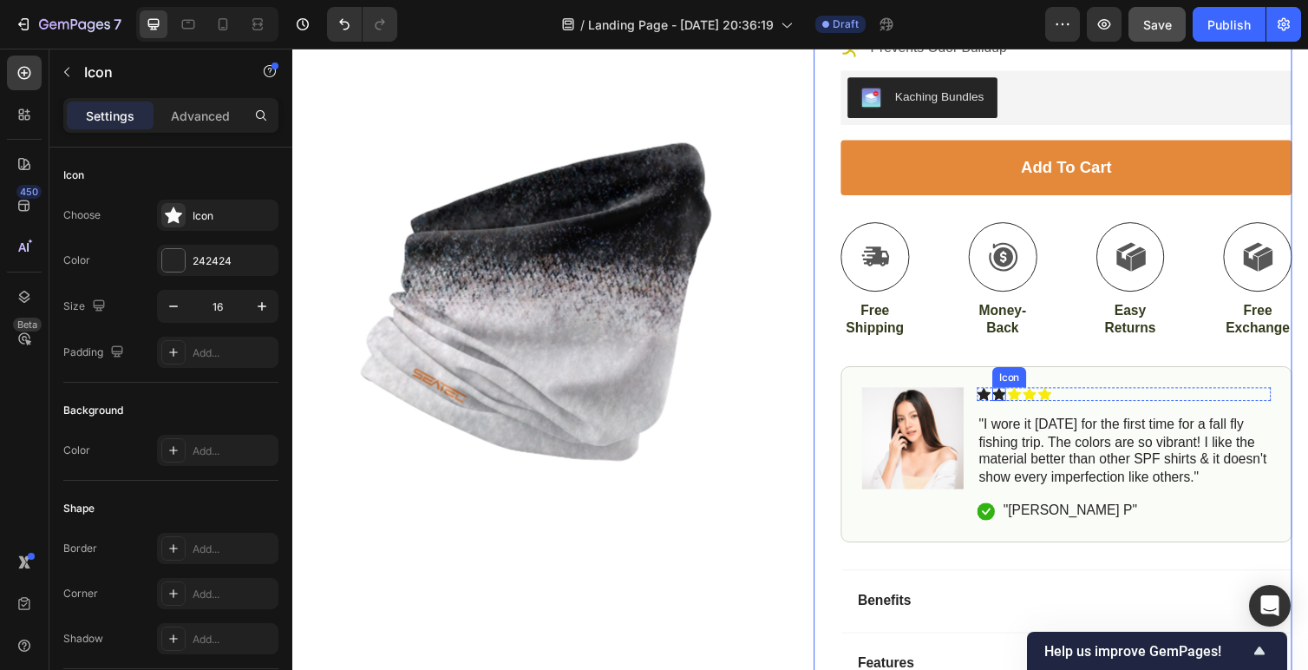
click at [1016, 402] on div "Icon" at bounding box center [1016, 403] width 14 height 14
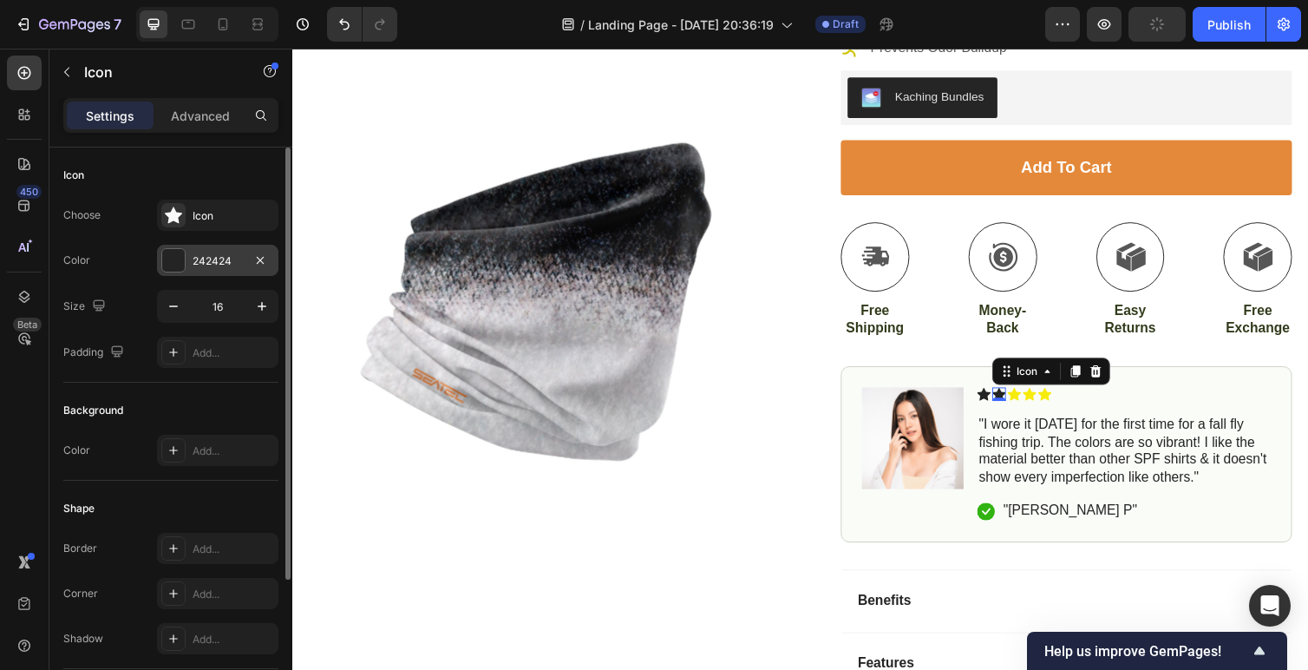
click at [215, 253] on div "242424" at bounding box center [218, 261] width 50 height 16
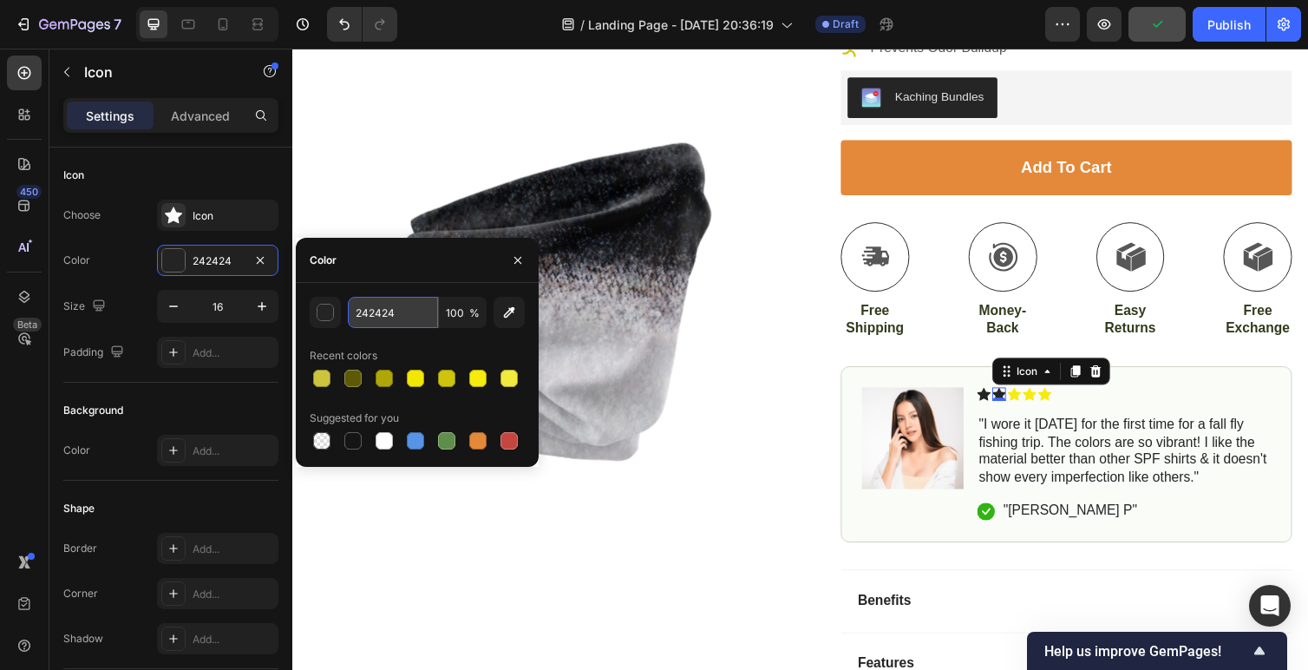
click at [391, 317] on input "242424" at bounding box center [393, 312] width 90 height 31
paste input "F7EB0E"
type input "F7EB0E"
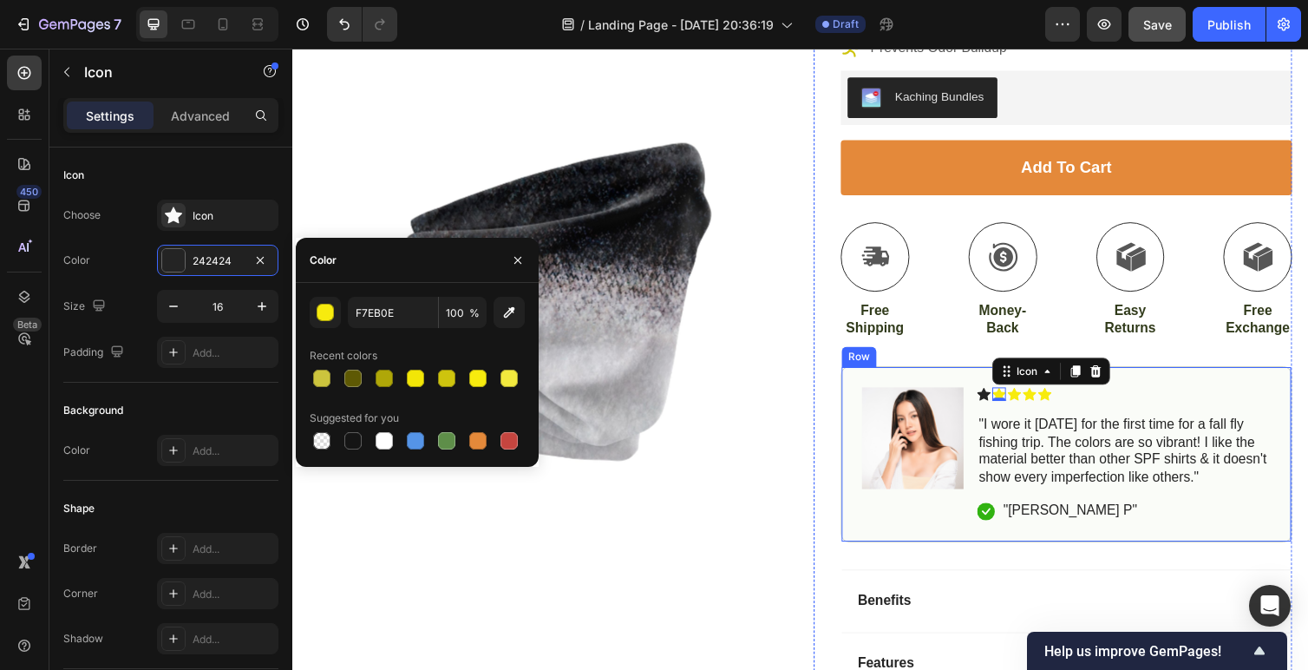
click at [1043, 482] on p ""I wore it today for the first time for a fall fly fishing trip. The colors are…" at bounding box center [1144, 461] width 298 height 72
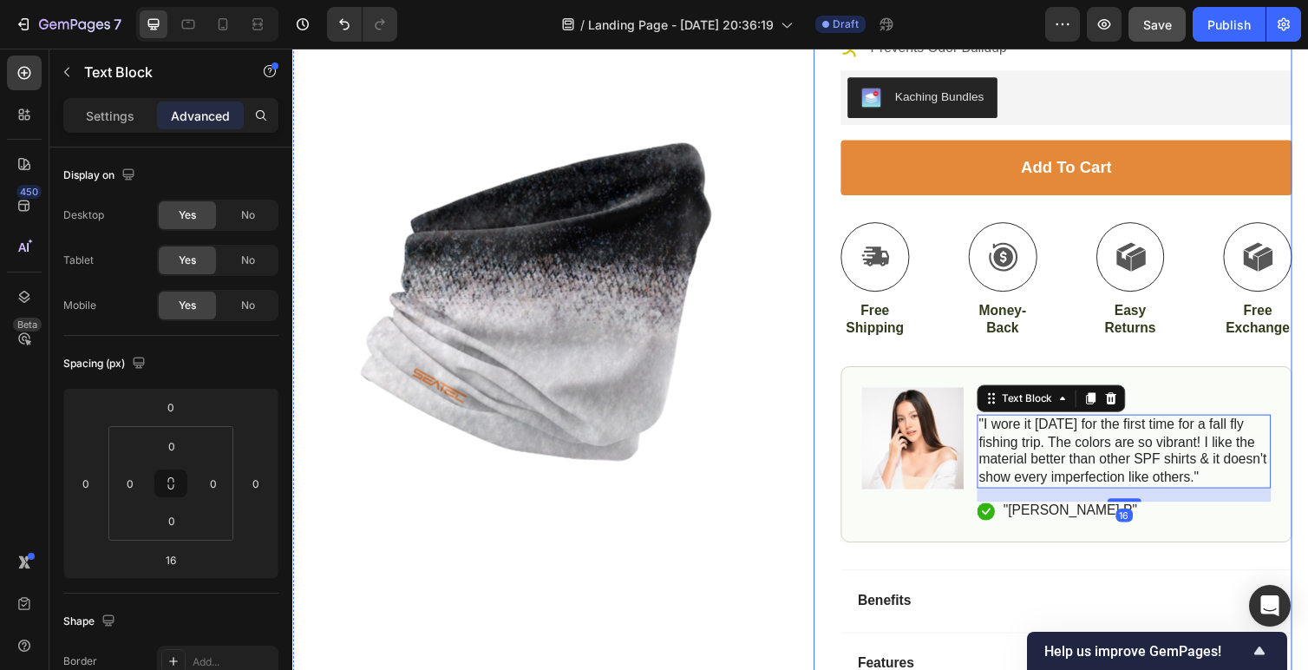
click at [985, 366] on div "Icon Icon Icon Icon Icon Icon List 4.9/5 Stars based on by 10,000+ Happy Angler…" at bounding box center [1085, 326] width 462 height 1049
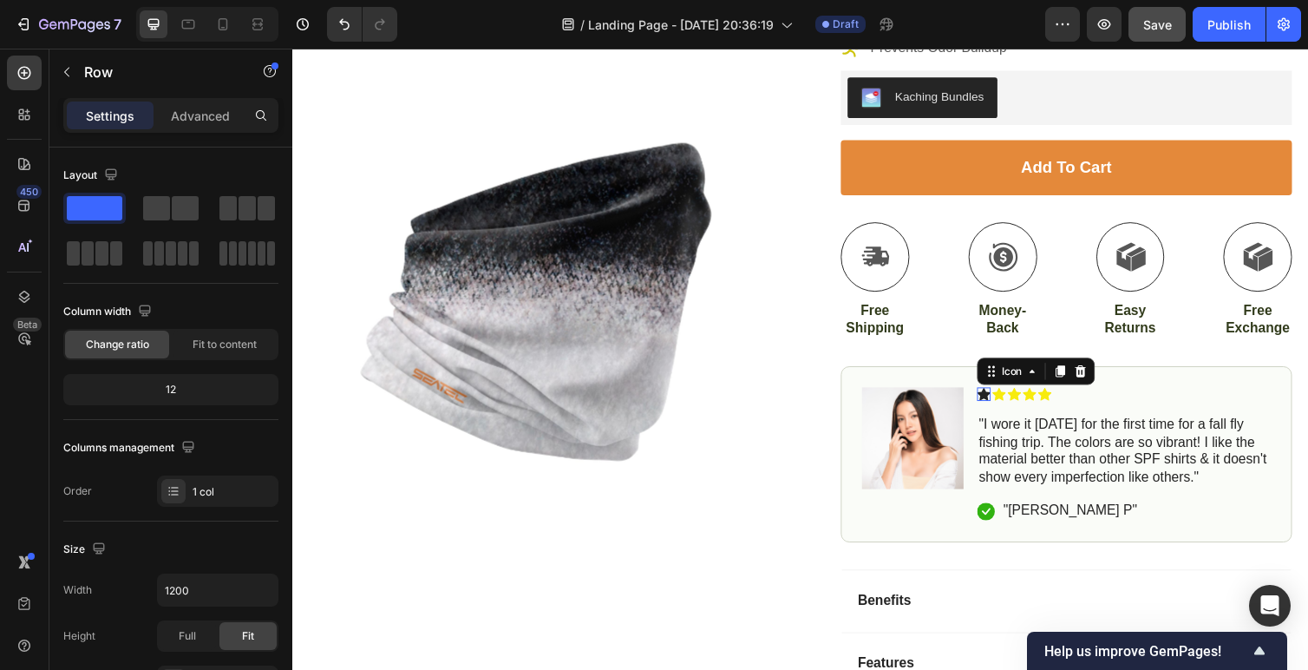
click at [999, 401] on icon at bounding box center [1000, 402] width 14 height 13
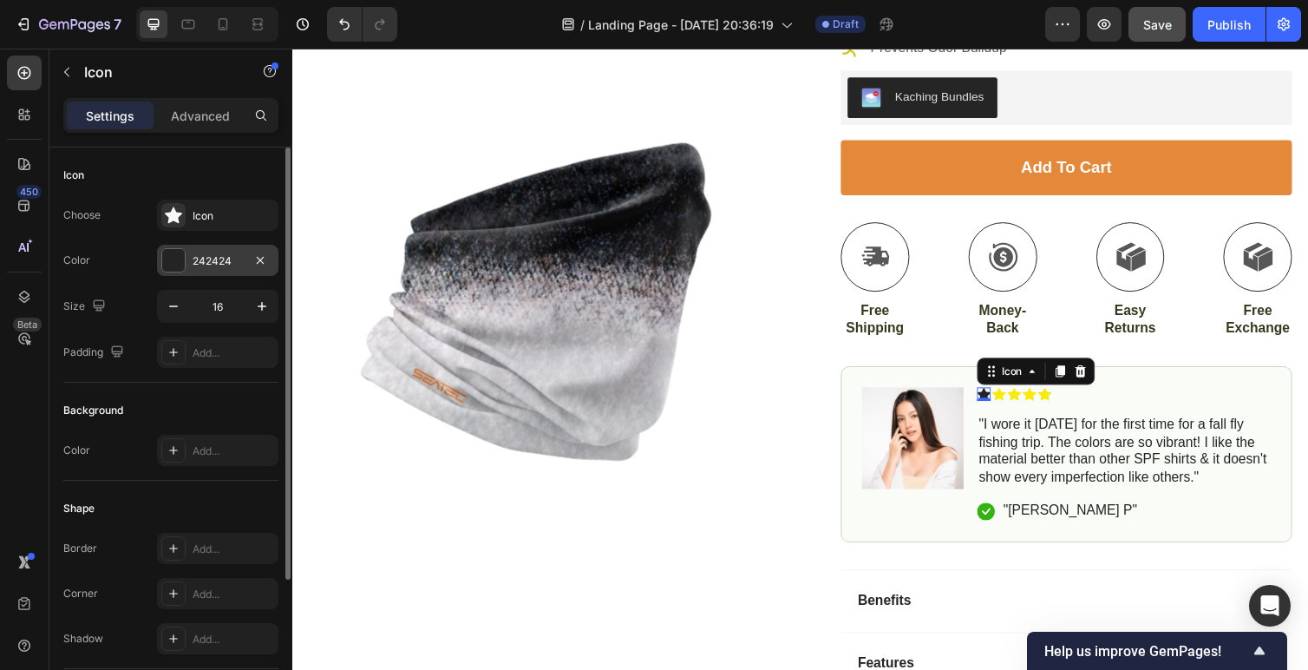
click at [230, 262] on div "242424" at bounding box center [218, 261] width 50 height 16
click at [212, 261] on div "242424" at bounding box center [218, 261] width 50 height 16
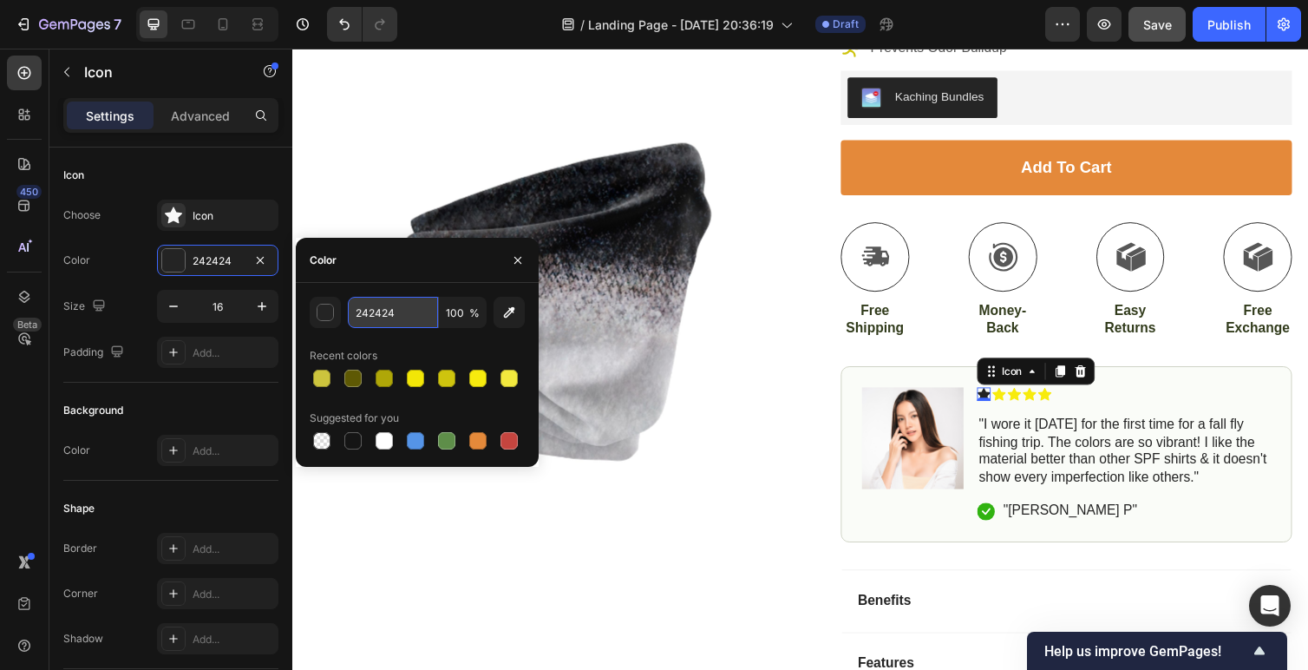
click at [391, 318] on input "242424" at bounding box center [393, 312] width 90 height 31
paste input "F7EB0E"
type input "F7EB0E"
click at [1125, 500] on div "Icon 0 Icon Icon Icon Icon Icon List "I wore it today for the first time for a …" at bounding box center [1143, 464] width 301 height 137
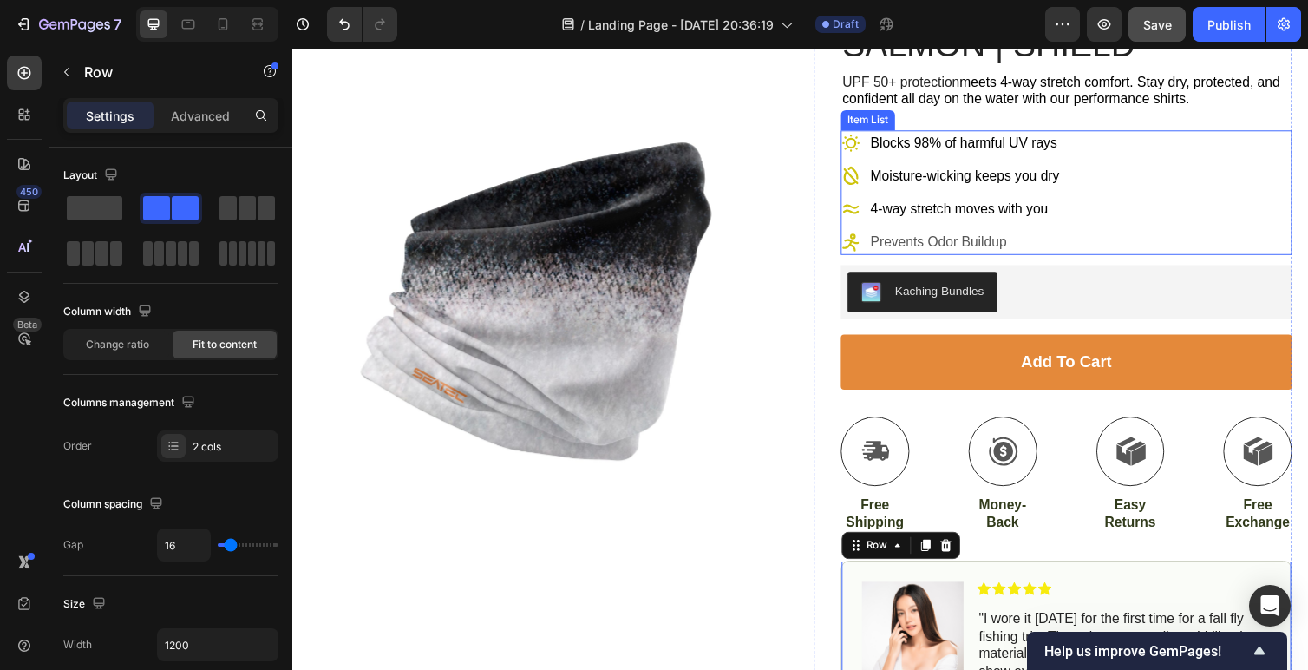
scroll to position [176, 0]
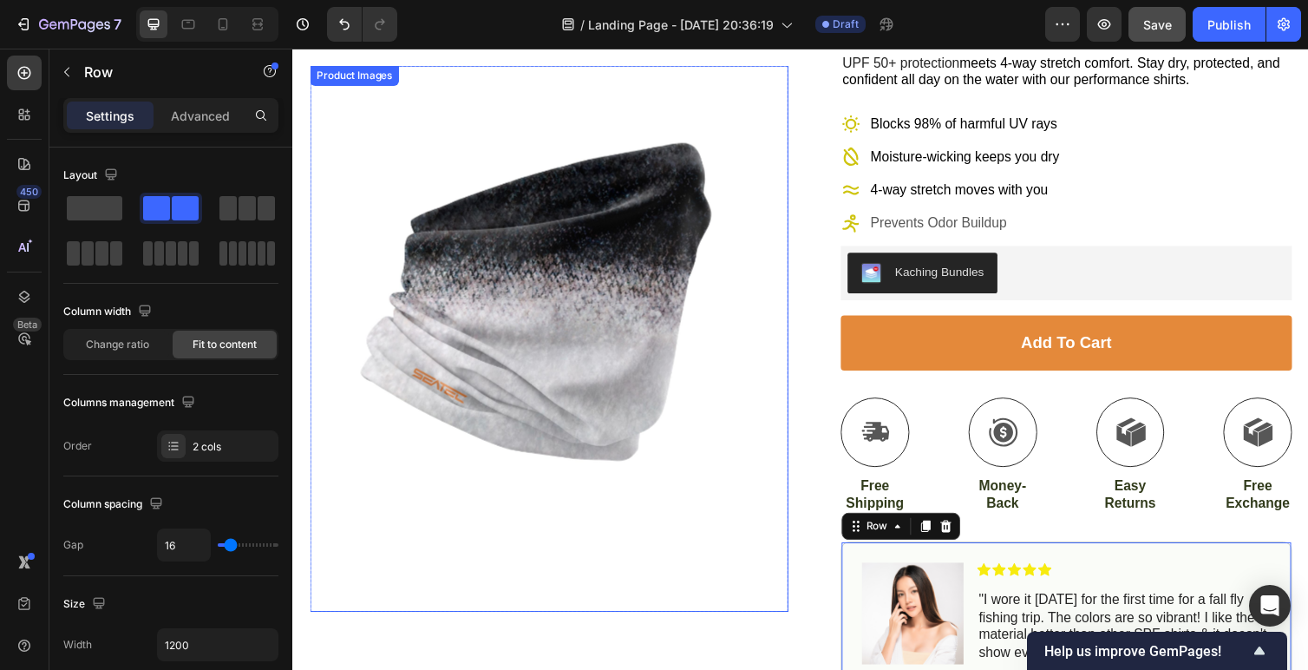
click at [525, 348] on img at bounding box center [555, 311] width 490 height 490
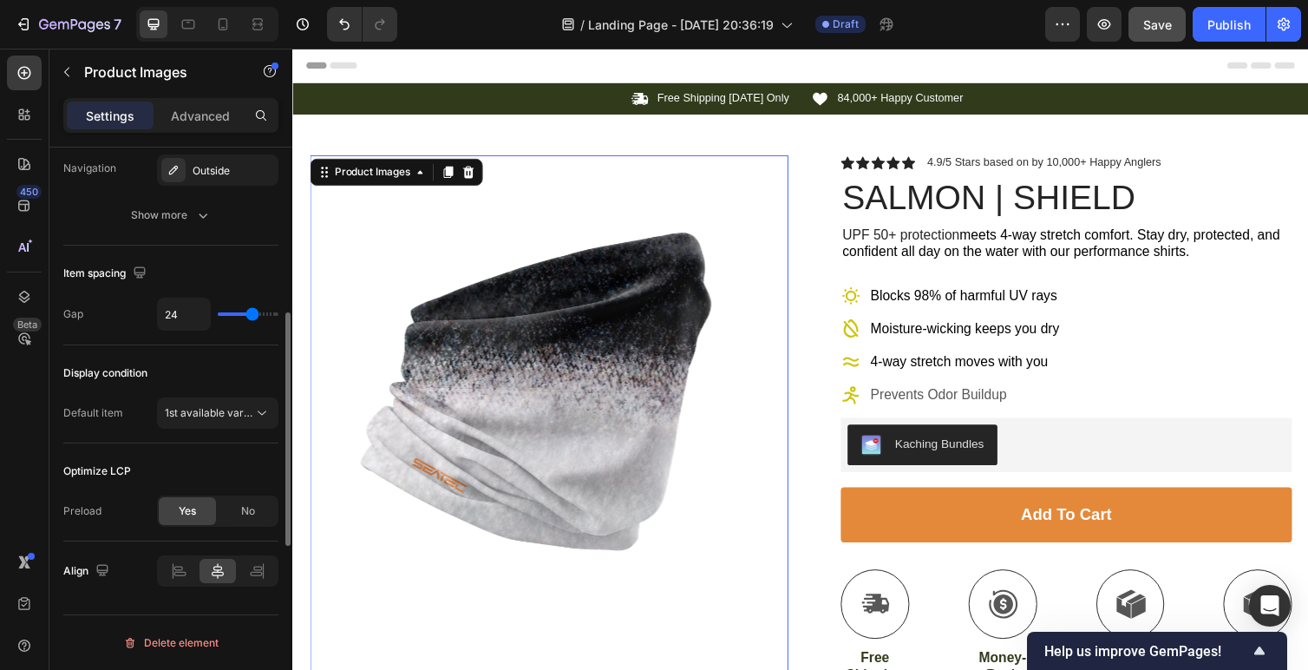
scroll to position [0, 0]
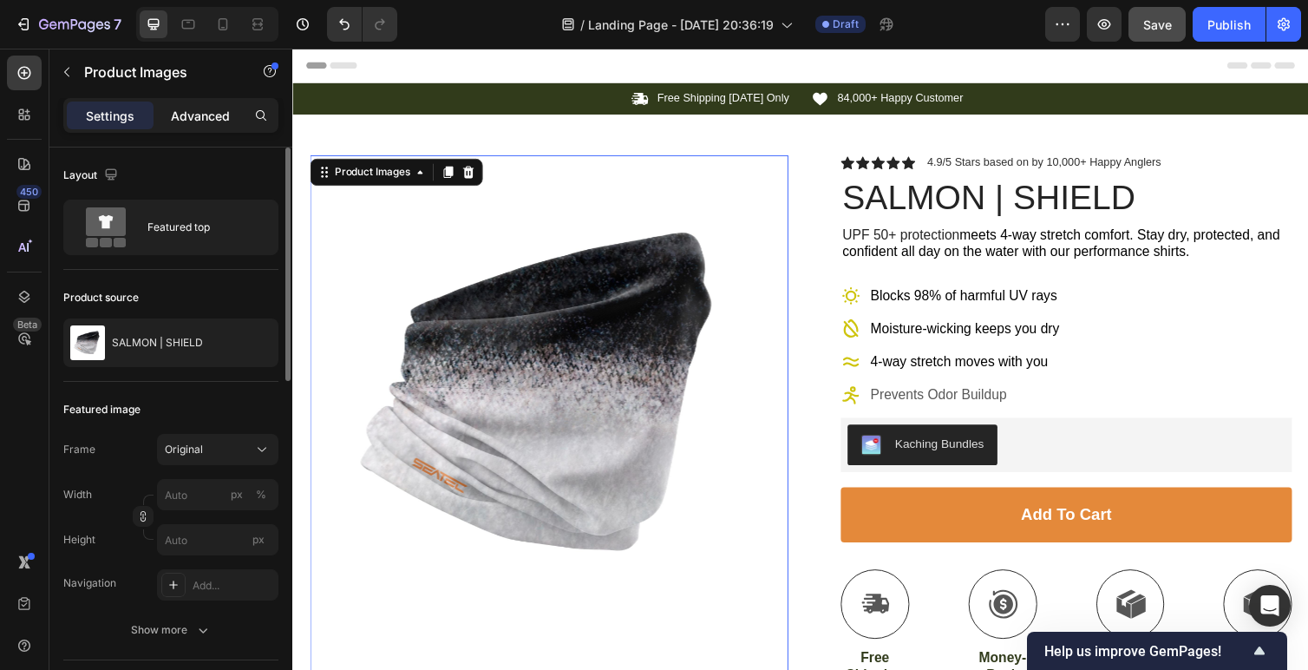
click at [191, 114] on p "Advanced" at bounding box center [200, 116] width 59 height 18
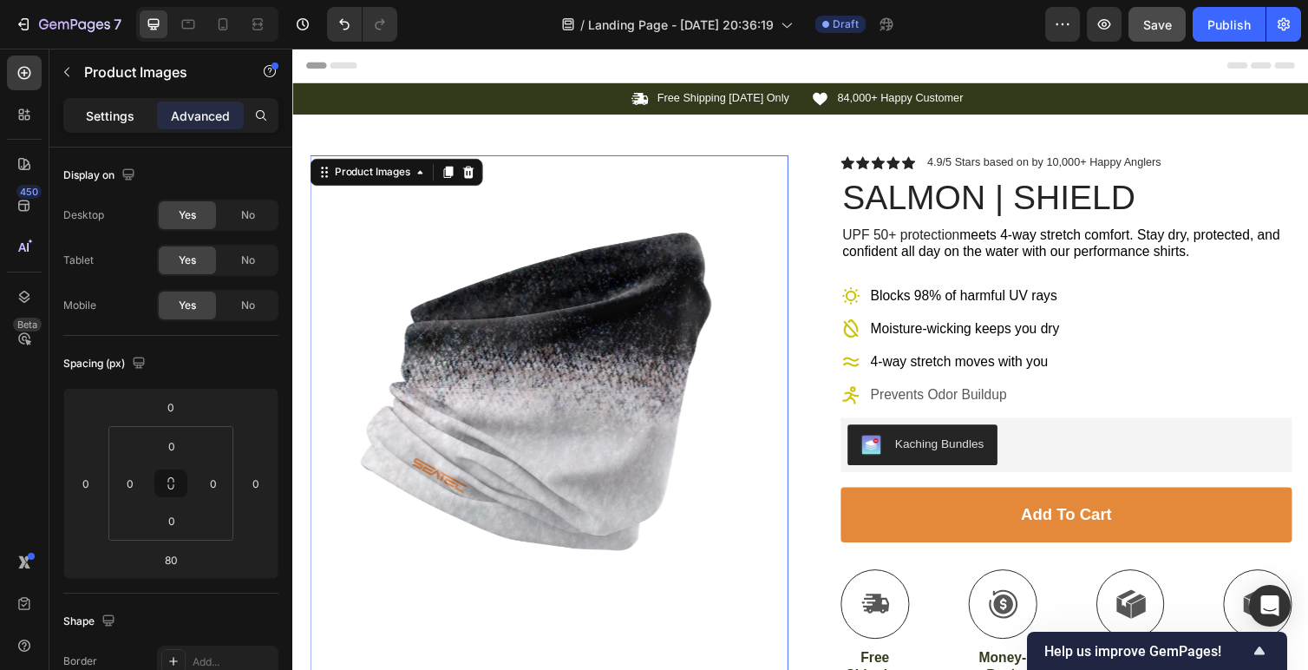
click at [133, 111] on p "Settings" at bounding box center [110, 116] width 49 height 18
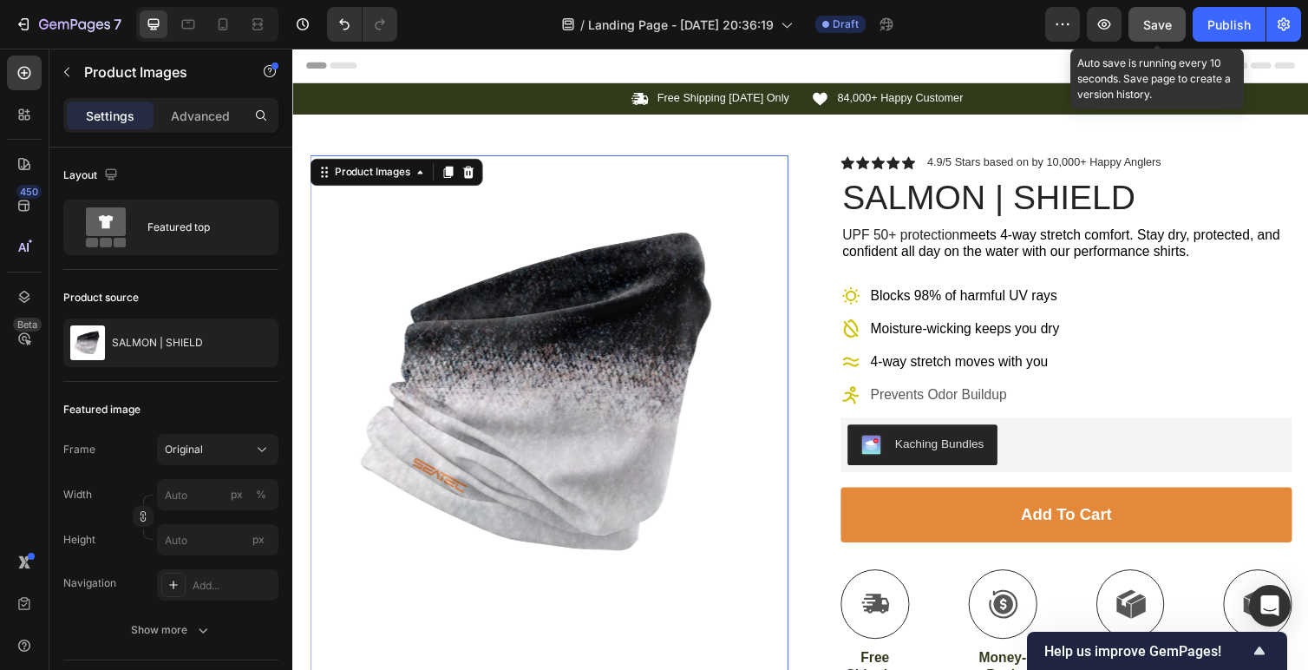
click at [1162, 20] on span "Save" at bounding box center [1158, 24] width 29 height 15
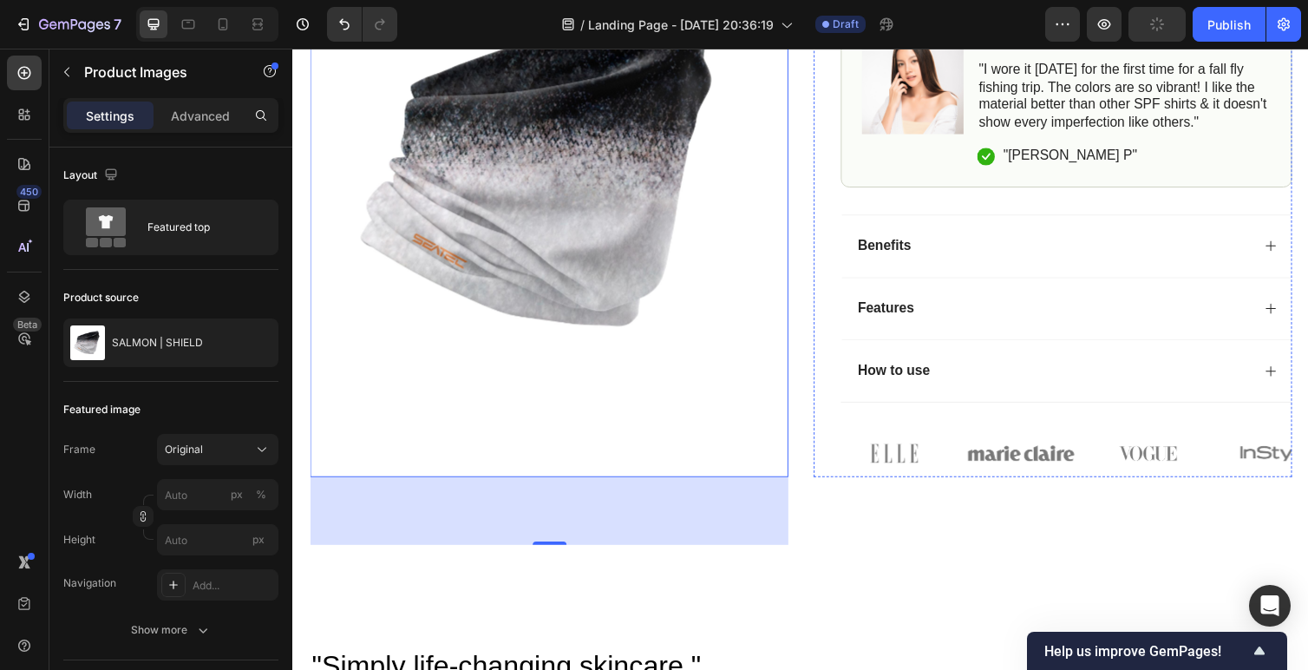
scroll to position [666, 0]
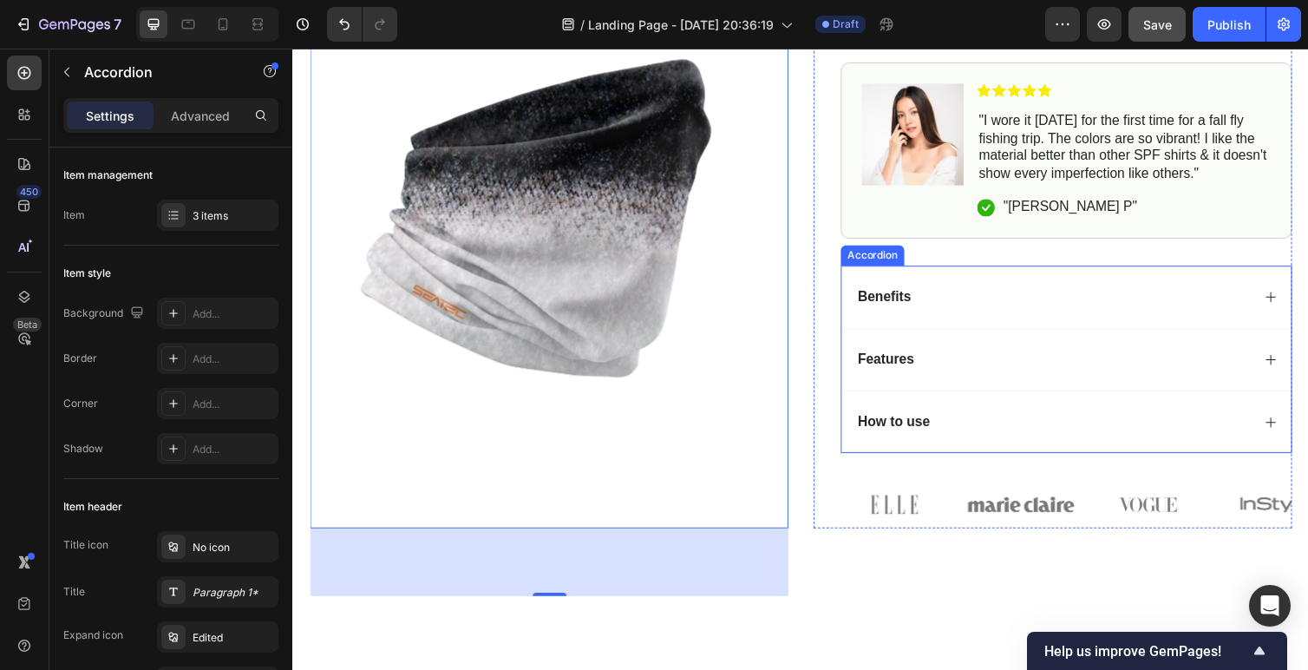
click at [1298, 430] on icon at bounding box center [1295, 432] width 14 height 14
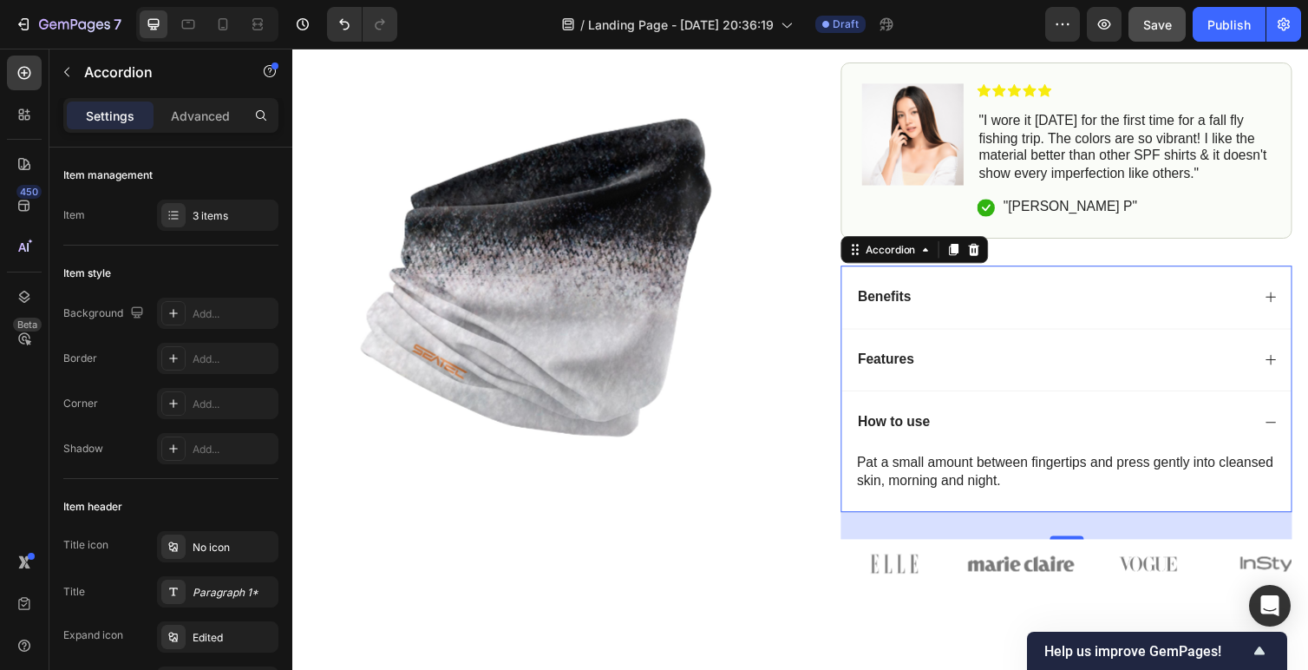
click at [914, 429] on p "How to use" at bounding box center [908, 432] width 74 height 18
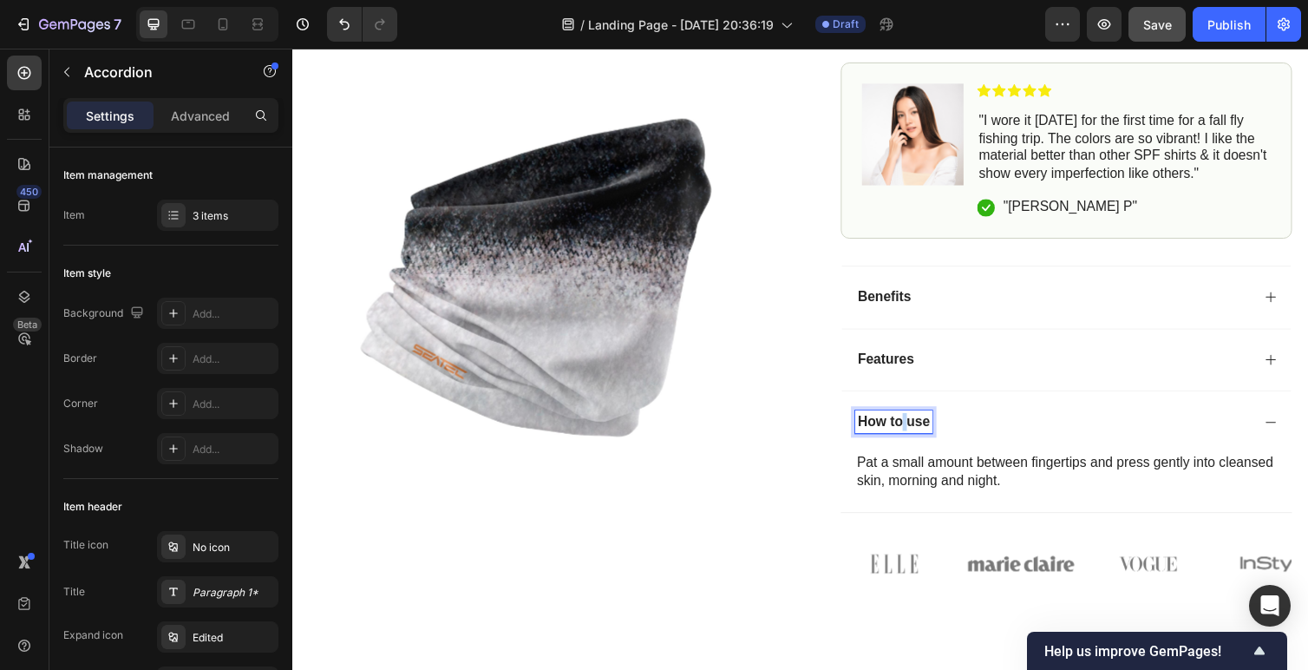
click at [914, 429] on p "How to use" at bounding box center [908, 432] width 74 height 18
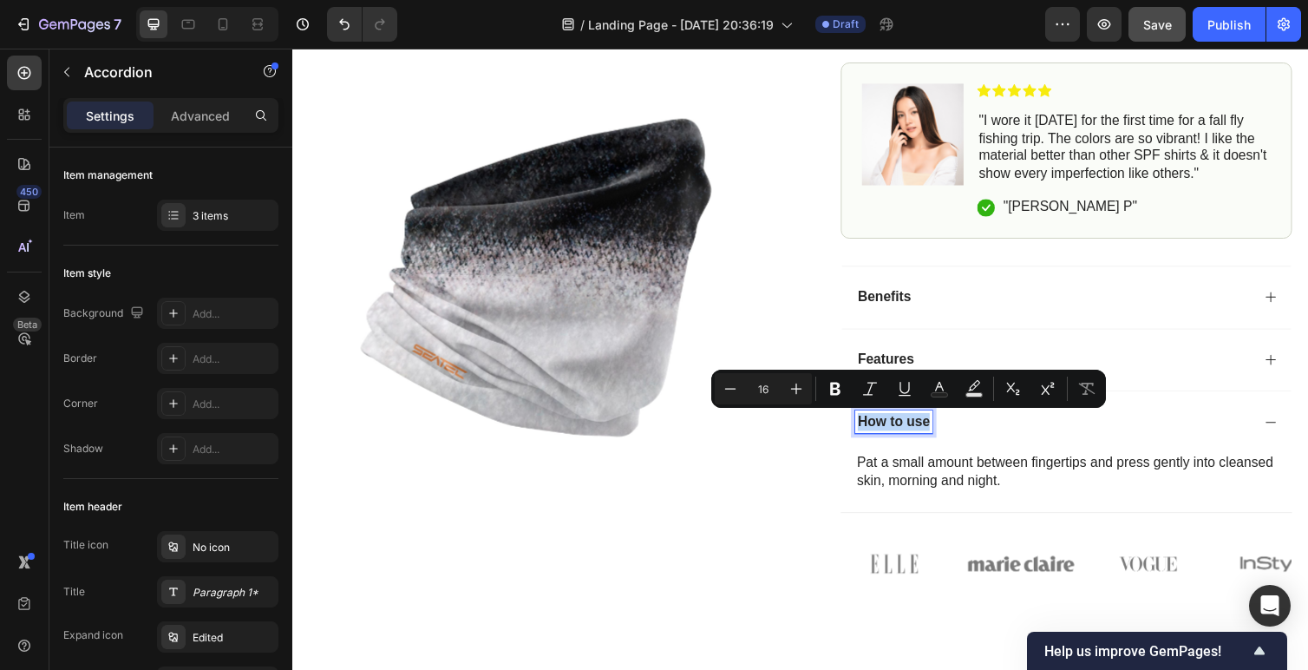
click at [914, 429] on p "How to use" at bounding box center [908, 432] width 74 height 18
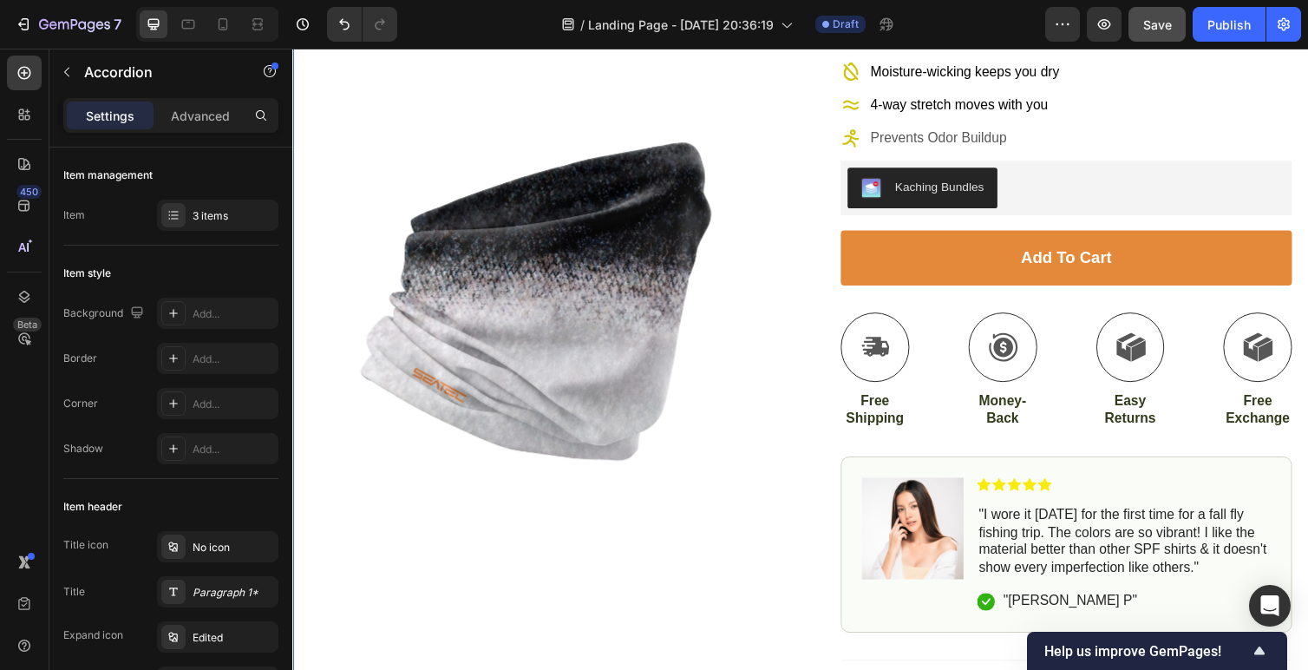
scroll to position [0, 0]
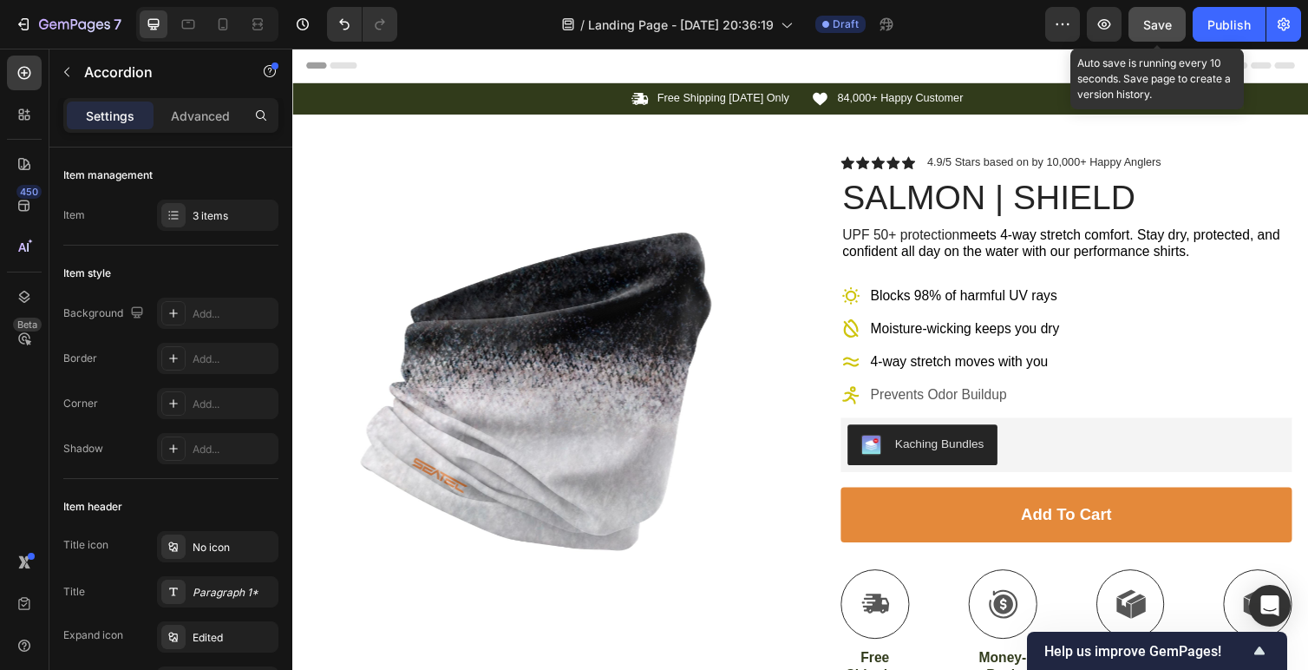
click at [1161, 22] on span "Save" at bounding box center [1158, 24] width 29 height 15
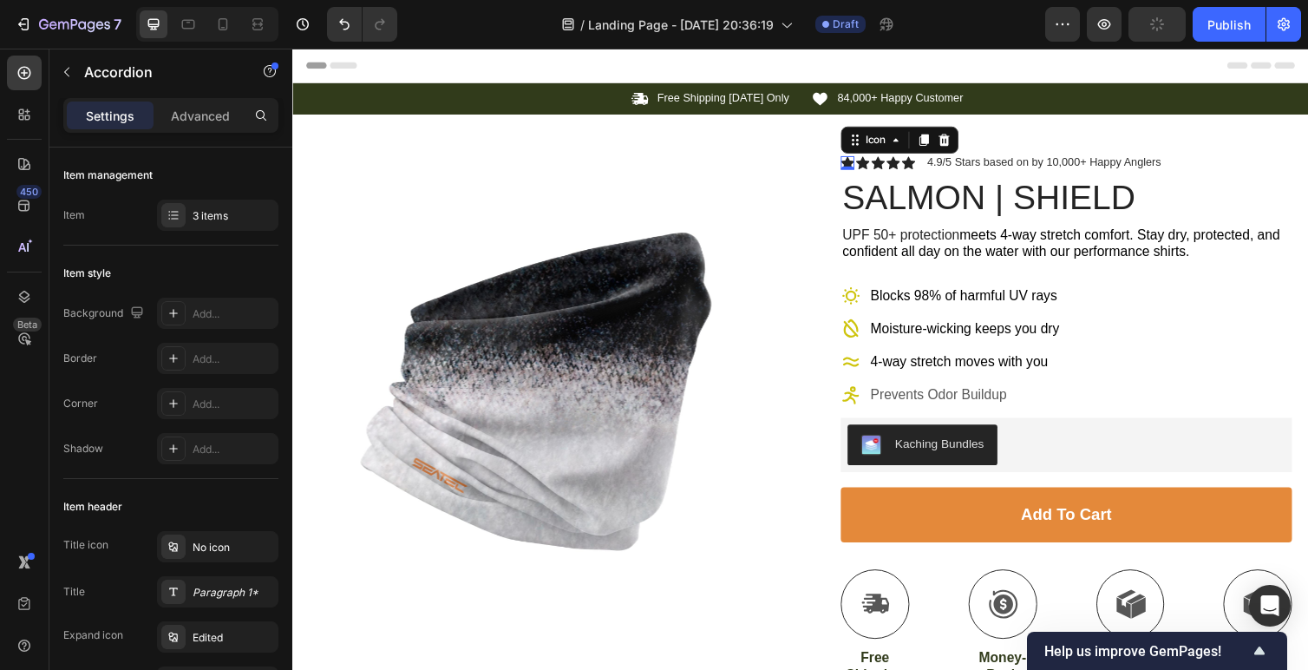
click at [859, 161] on icon at bounding box center [861, 166] width 14 height 14
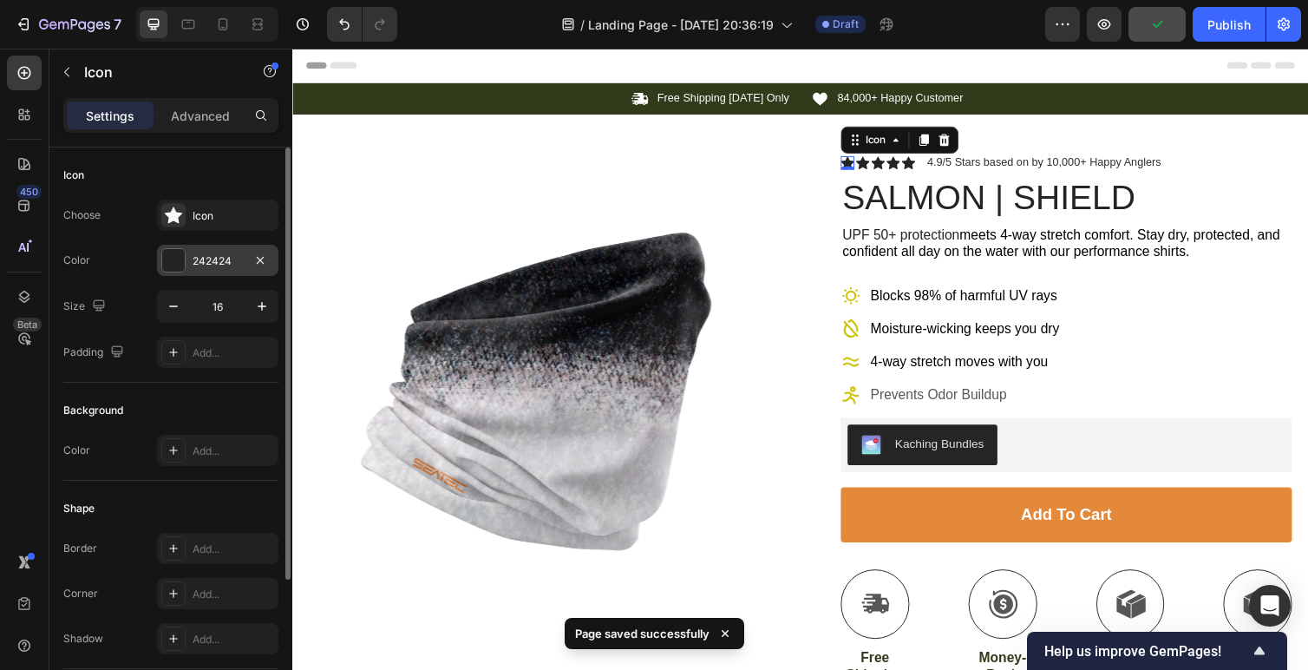
click at [238, 255] on div "242424" at bounding box center [218, 261] width 50 height 16
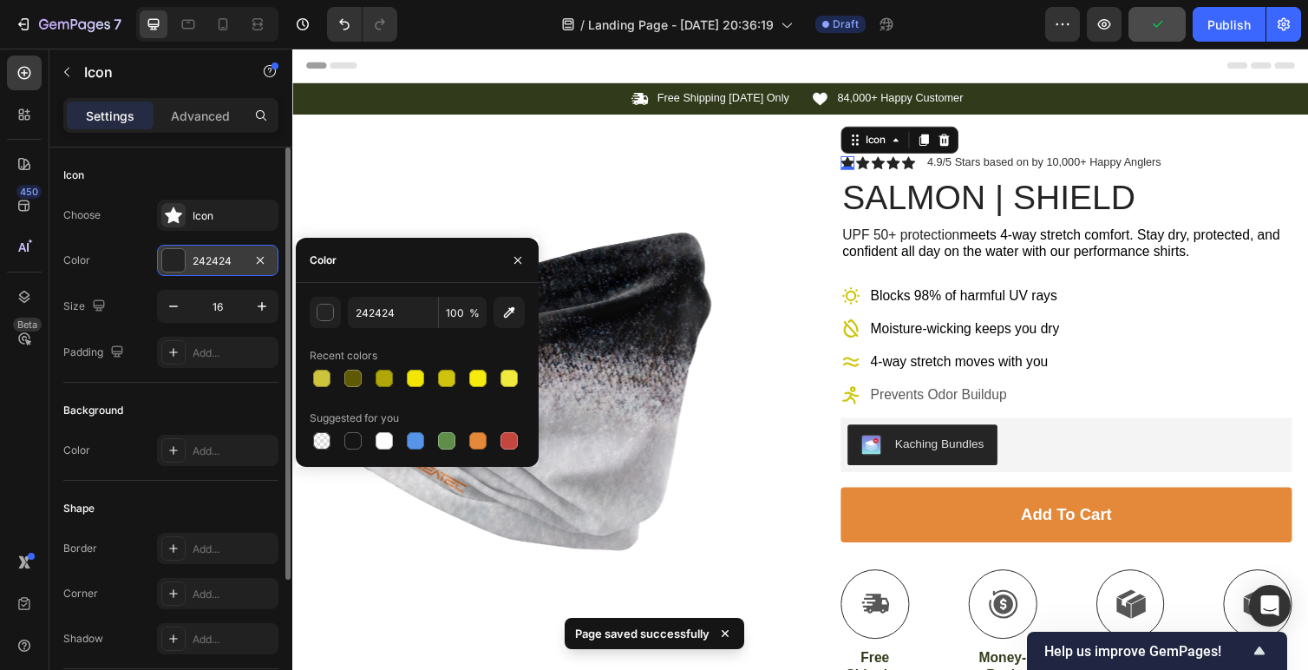
click at [226, 257] on div "242424" at bounding box center [218, 261] width 50 height 16
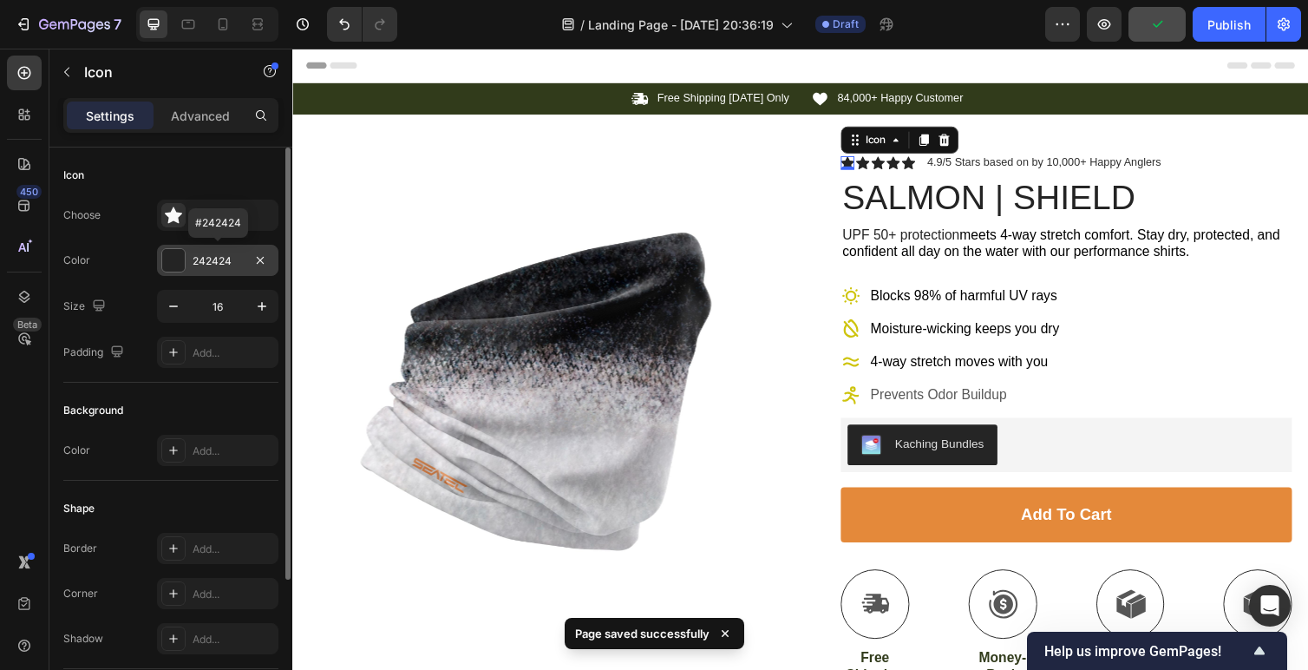
click at [226, 257] on div "242424" at bounding box center [218, 261] width 50 height 16
click at [207, 259] on div "242424" at bounding box center [218, 261] width 50 height 16
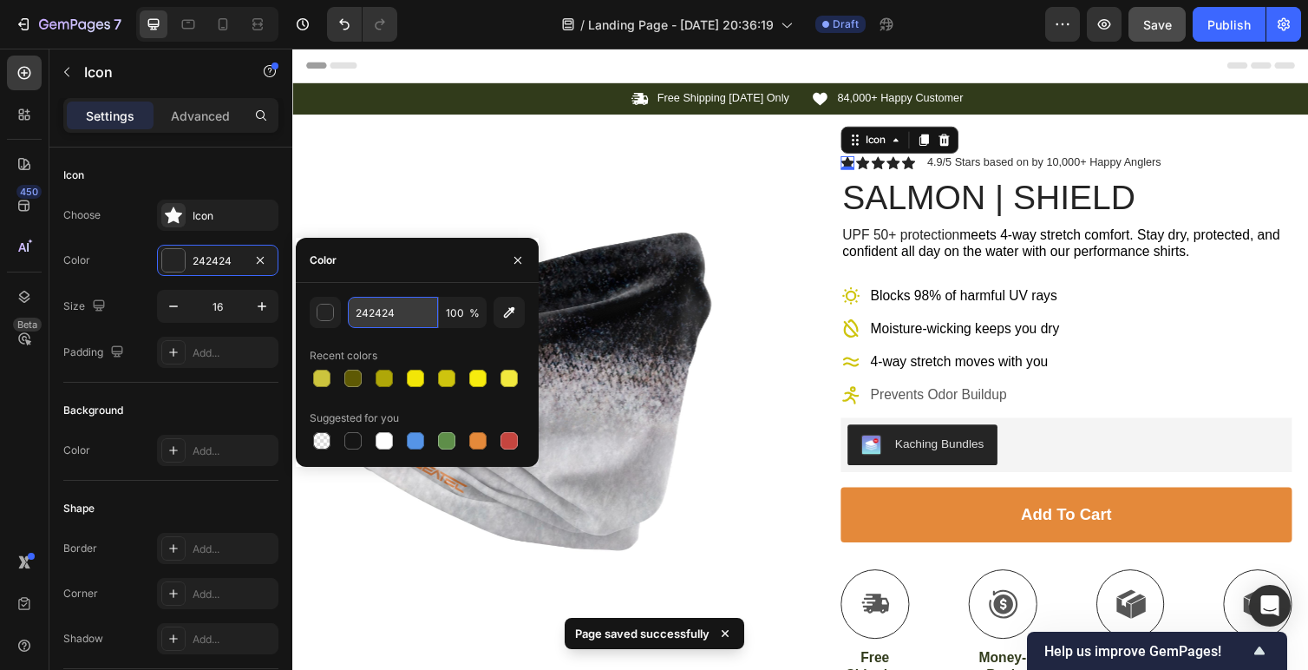
click at [391, 315] on input "242424" at bounding box center [393, 312] width 90 height 31
paste input "F7EB0E"
type input "F7EB0E"
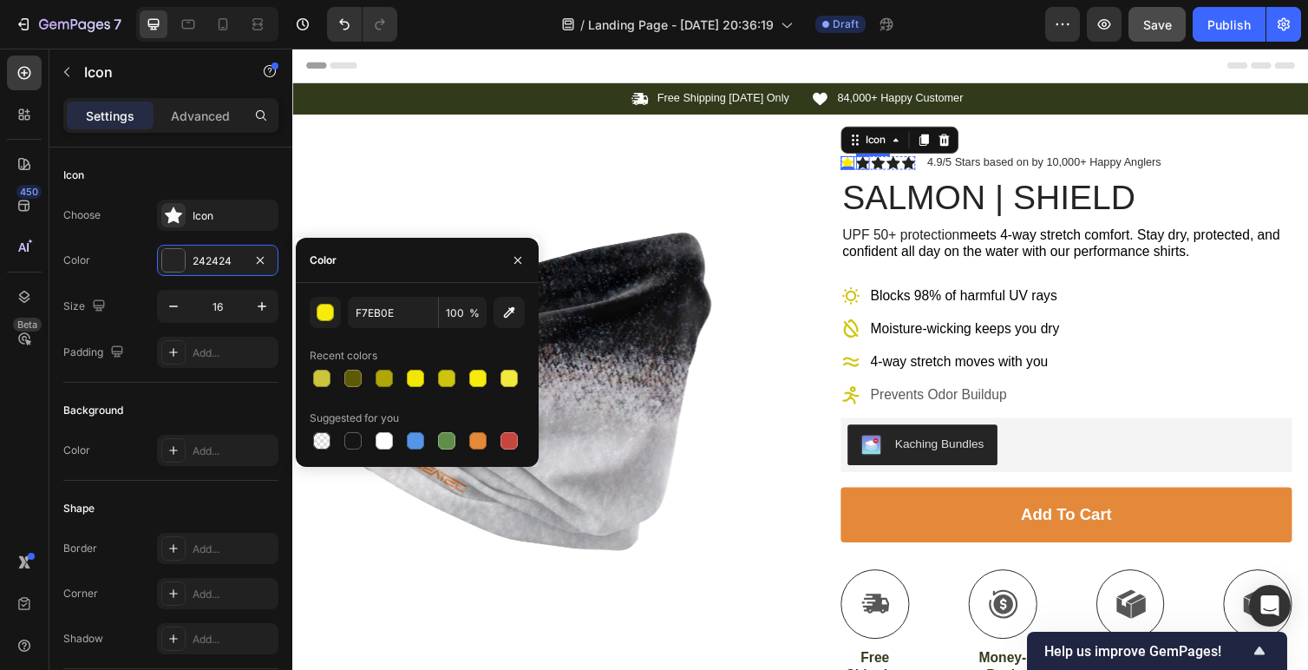
click at [875, 166] on icon at bounding box center [876, 165] width 14 height 13
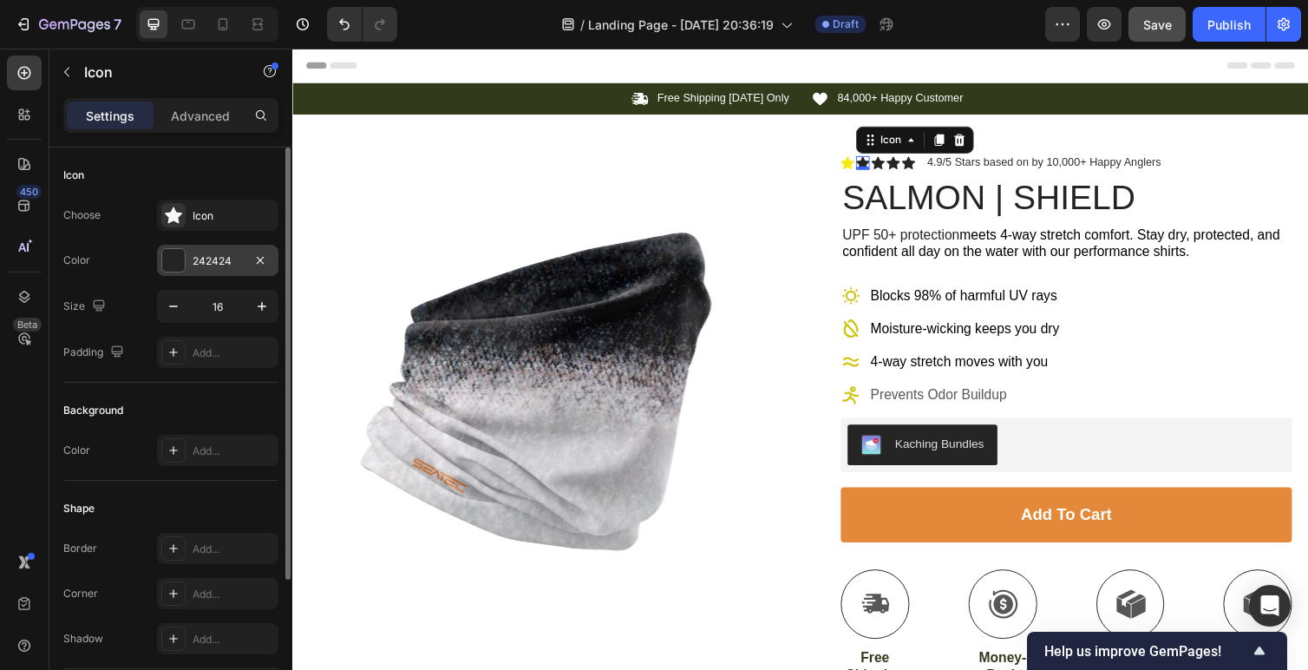
click at [218, 253] on div "242424" at bounding box center [218, 261] width 50 height 16
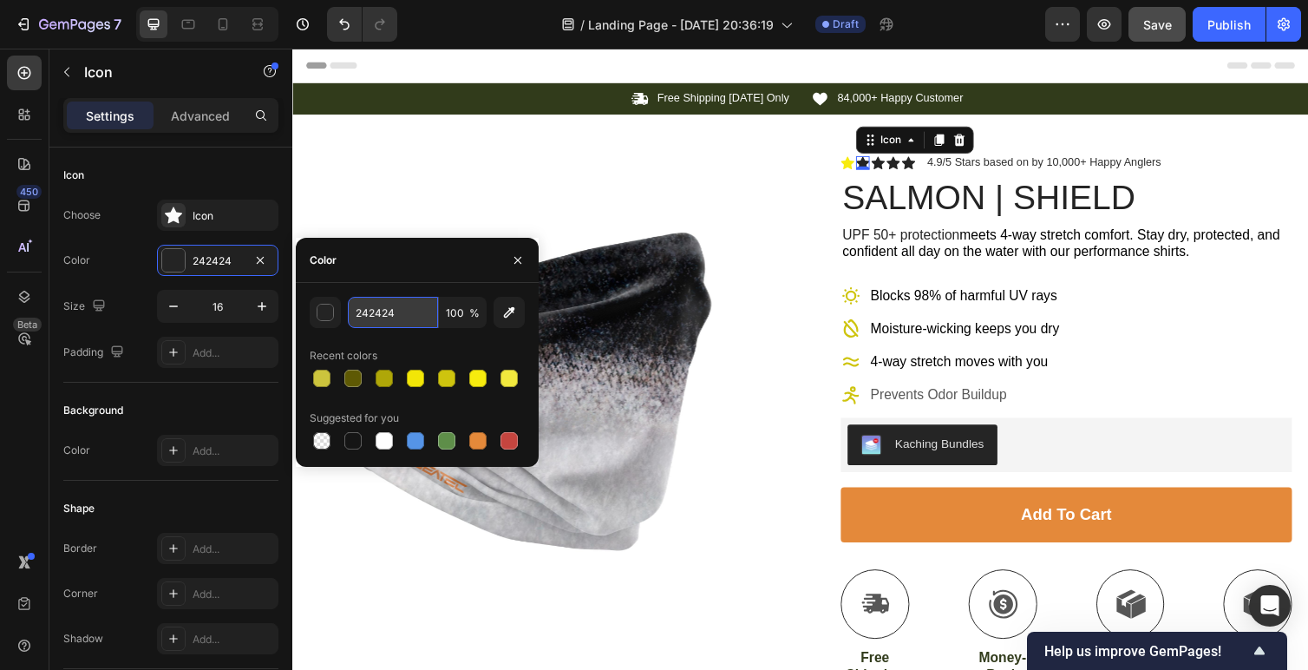
click at [375, 316] on input "242424" at bounding box center [393, 312] width 90 height 31
paste input "F7EB0E"
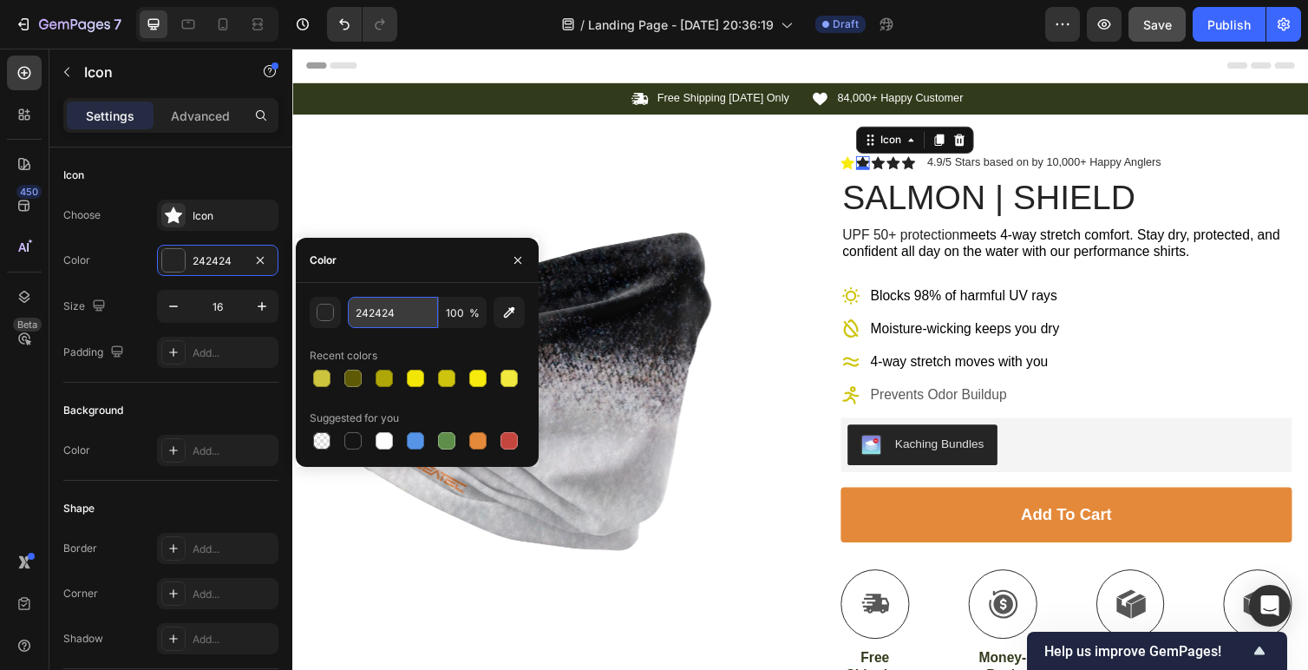
type input "F7EB0E"
click at [894, 164] on icon at bounding box center [892, 165] width 14 height 13
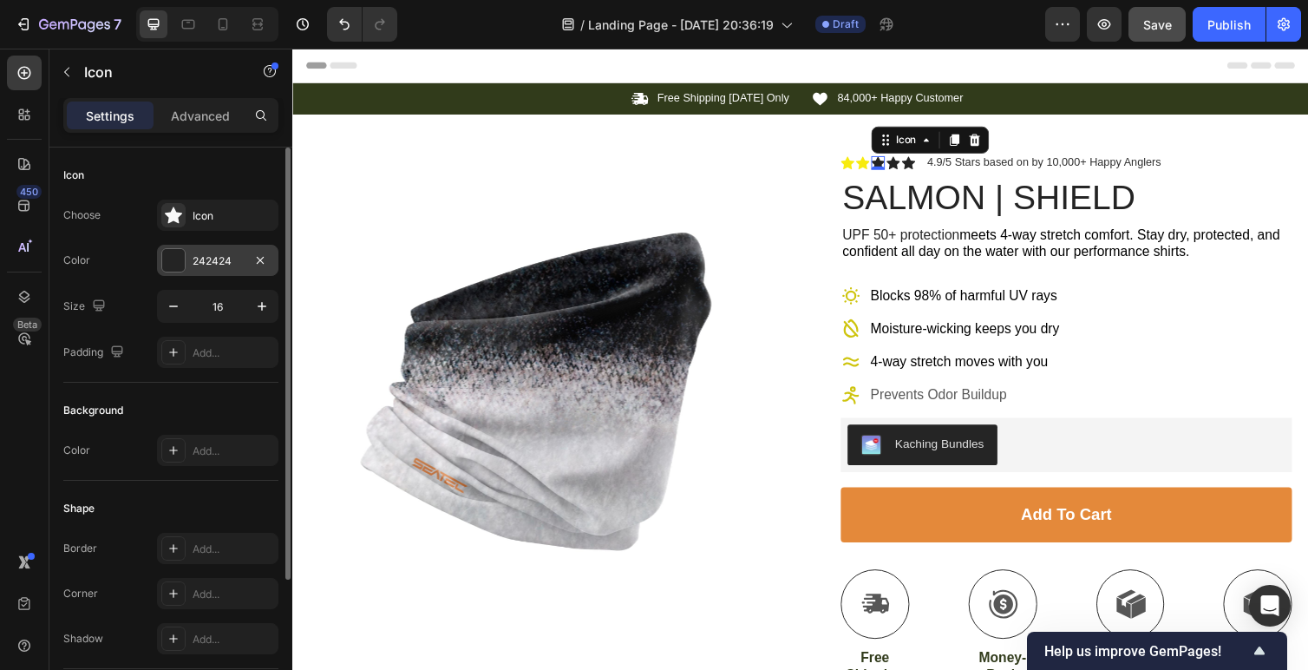
click at [223, 246] on div "242424" at bounding box center [217, 260] width 121 height 31
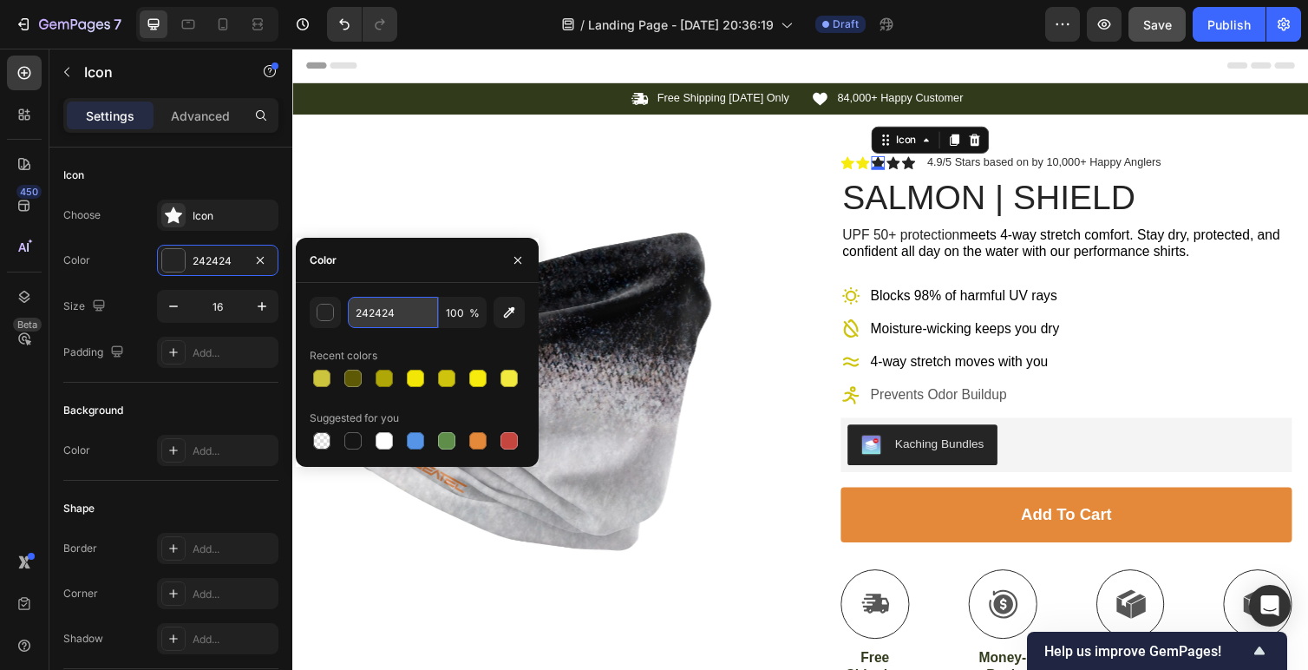
click at [410, 303] on input "242424" at bounding box center [393, 312] width 90 height 31
click at [398, 308] on input "242424" at bounding box center [393, 312] width 90 height 31
paste input "F7EB0E"
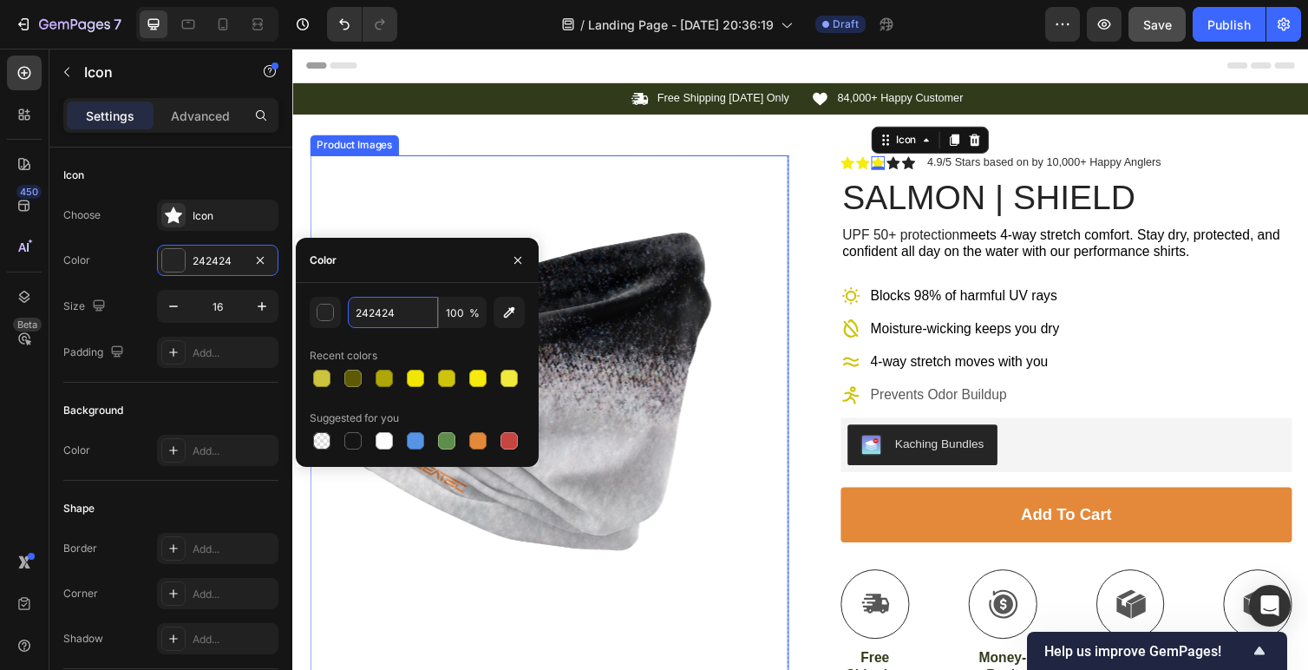
type input "F7EB0E"
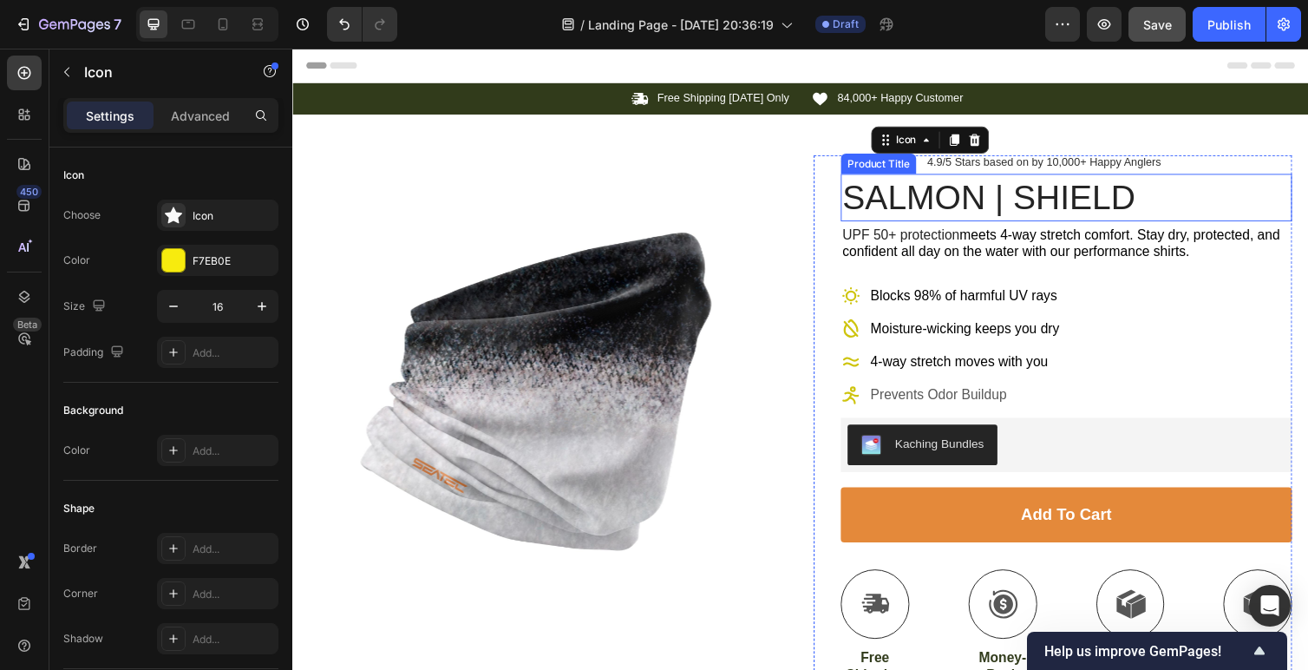
click at [917, 154] on div "Icon" at bounding box center [945, 142] width 121 height 28
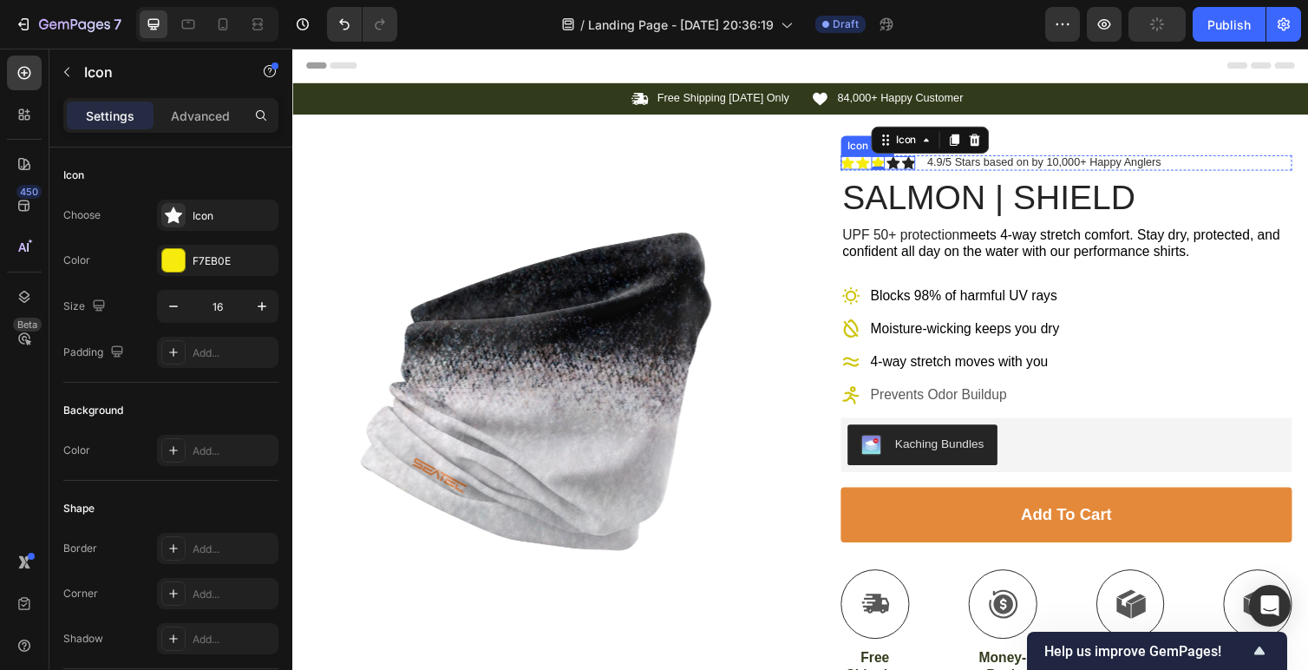
click at [905, 168] on div "Icon" at bounding box center [908, 166] width 14 height 14
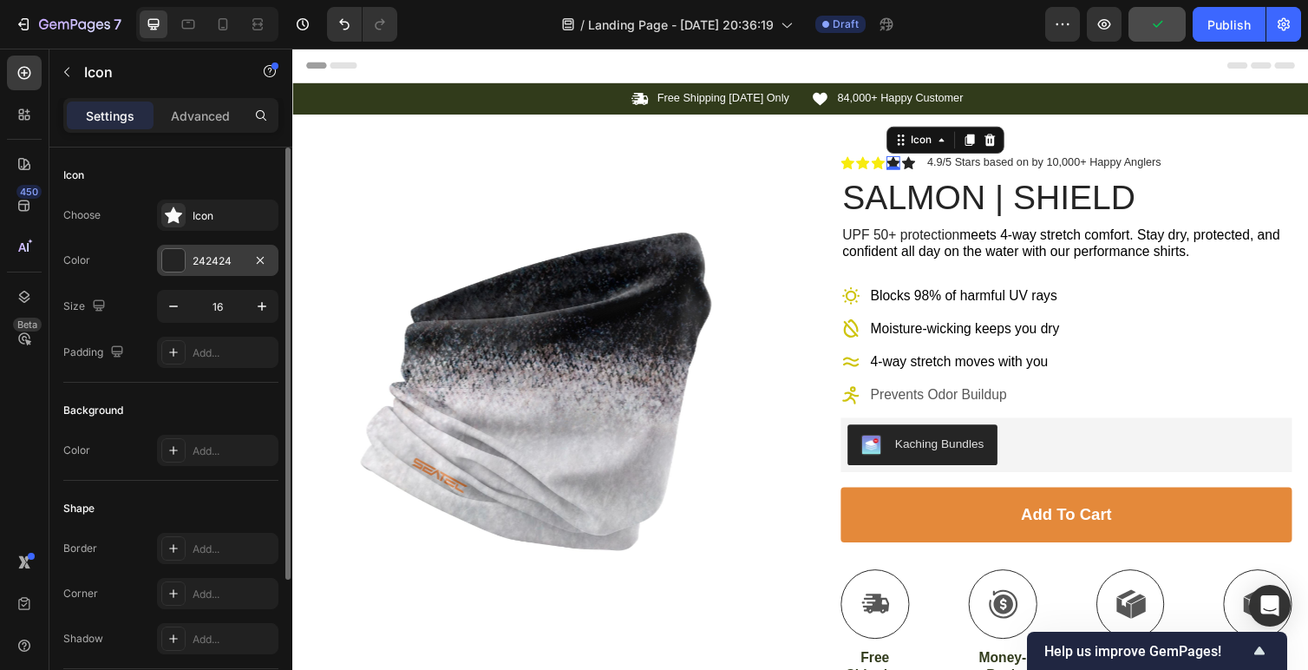
click at [220, 251] on div "242424" at bounding box center [217, 260] width 121 height 31
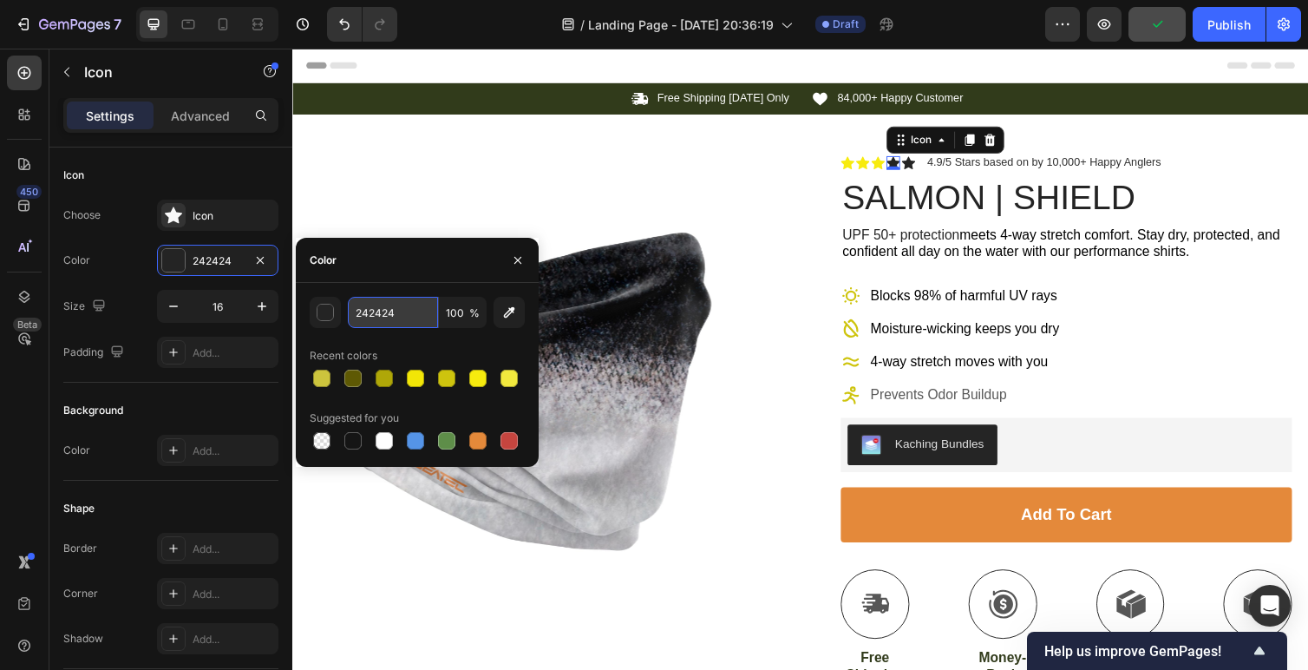
click at [398, 316] on input "242424" at bounding box center [393, 312] width 90 height 31
paste input "F7EB0E"
type input "F7EB0E"
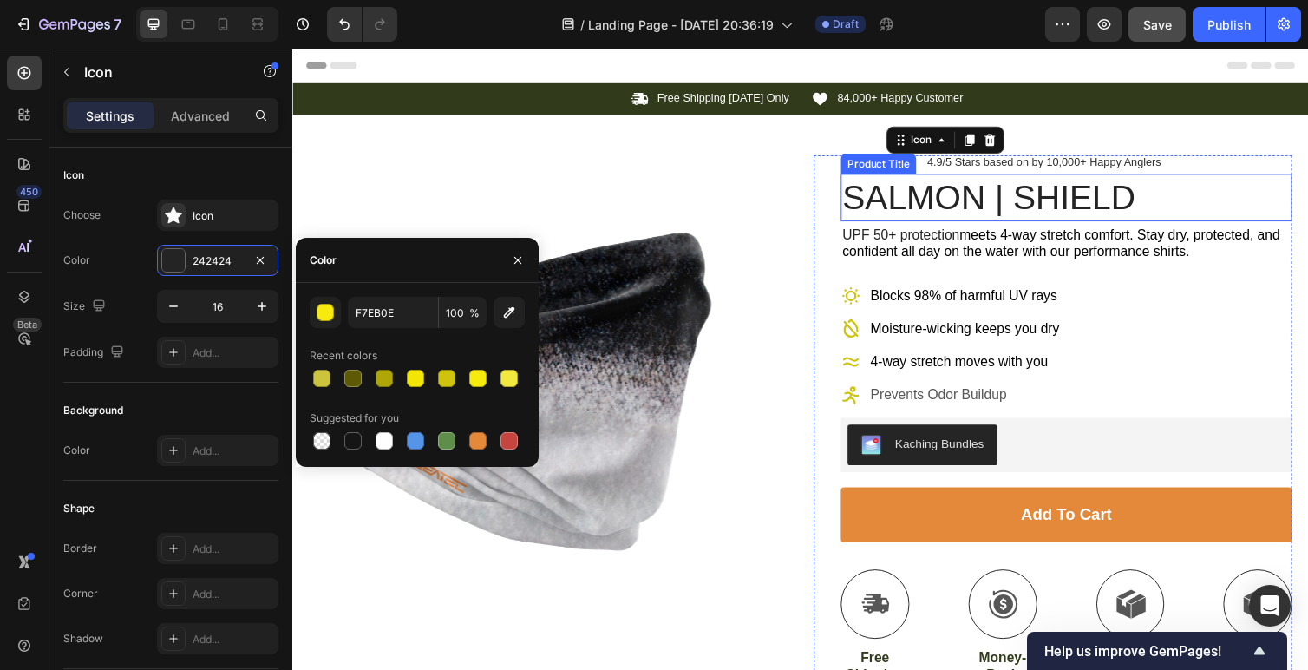
click at [949, 184] on h1 "SALMON | SHIELD" at bounding box center [1085, 201] width 462 height 49
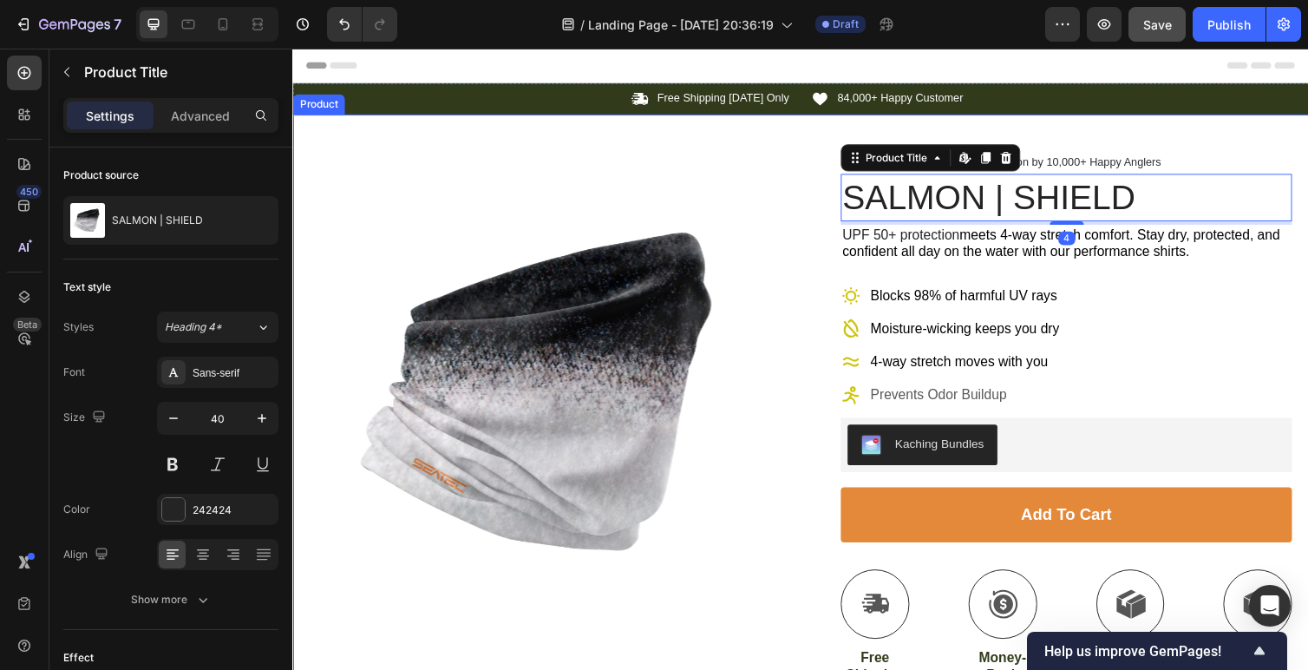
click at [1098, 148] on div "Product Images Row Icon Icon Icon Icon Icon Icon List 4.9/5 Stars based on by 1…" at bounding box center [812, 661] width 1041 height 1091
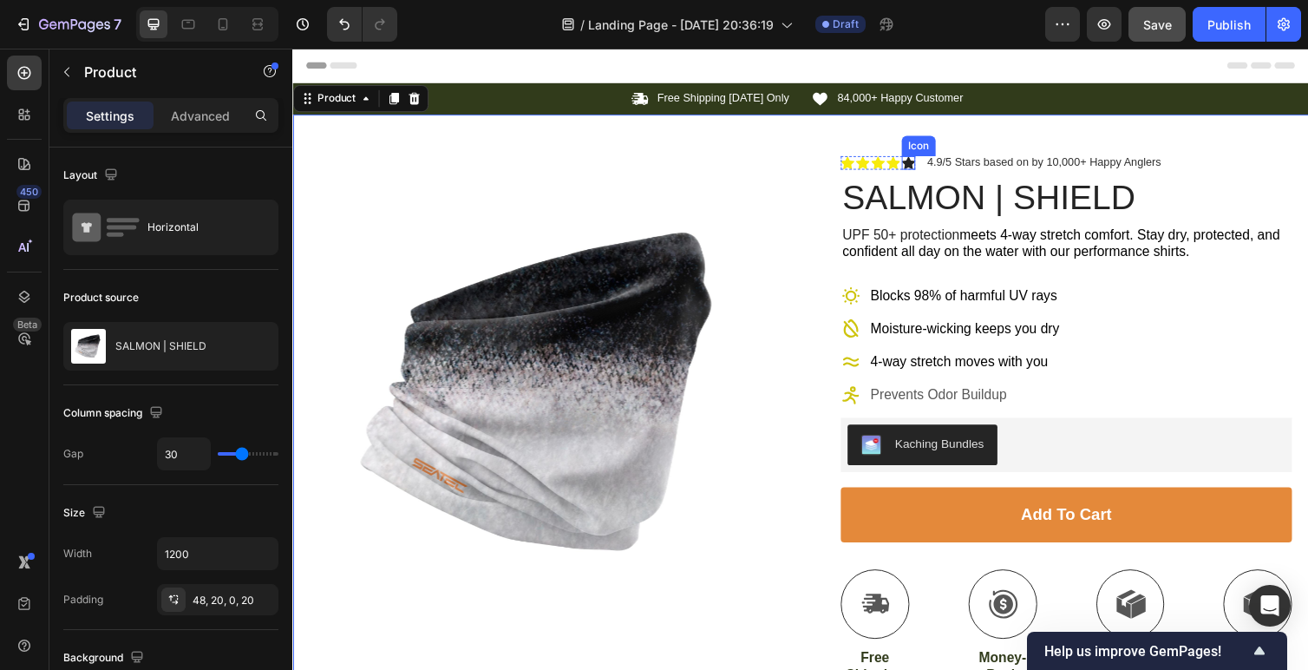
click at [923, 159] on icon at bounding box center [923, 165] width 14 height 13
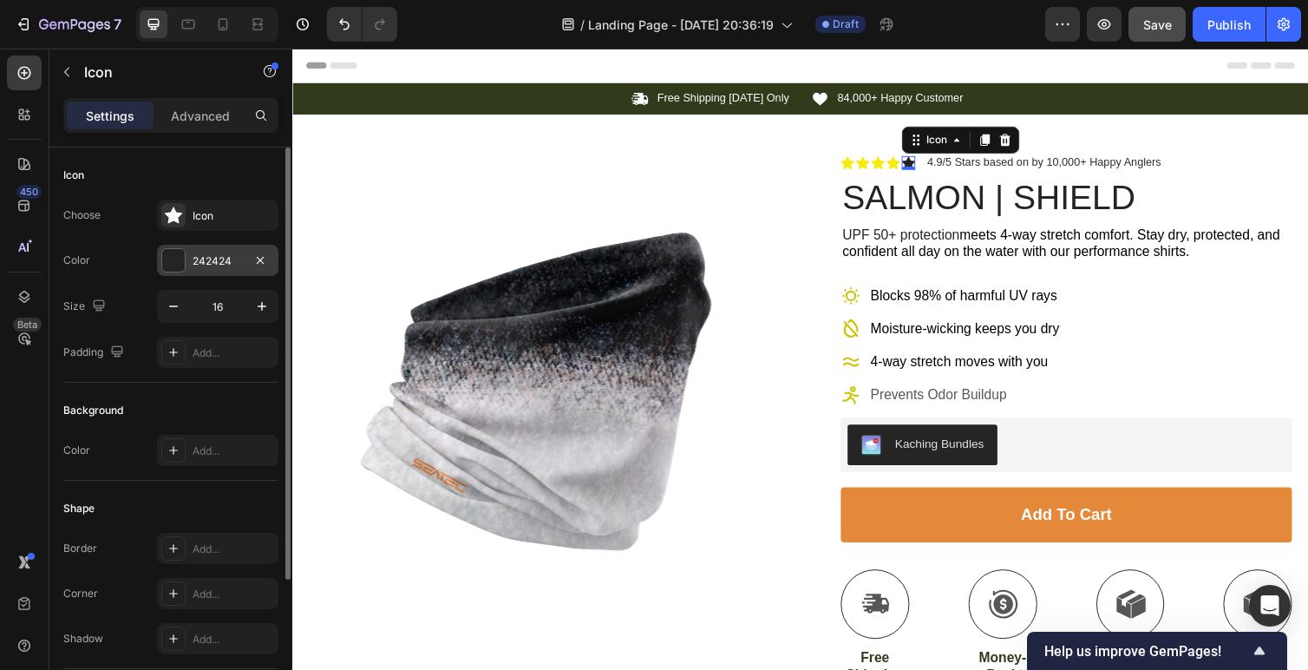
click at [216, 264] on div "242424" at bounding box center [218, 261] width 50 height 16
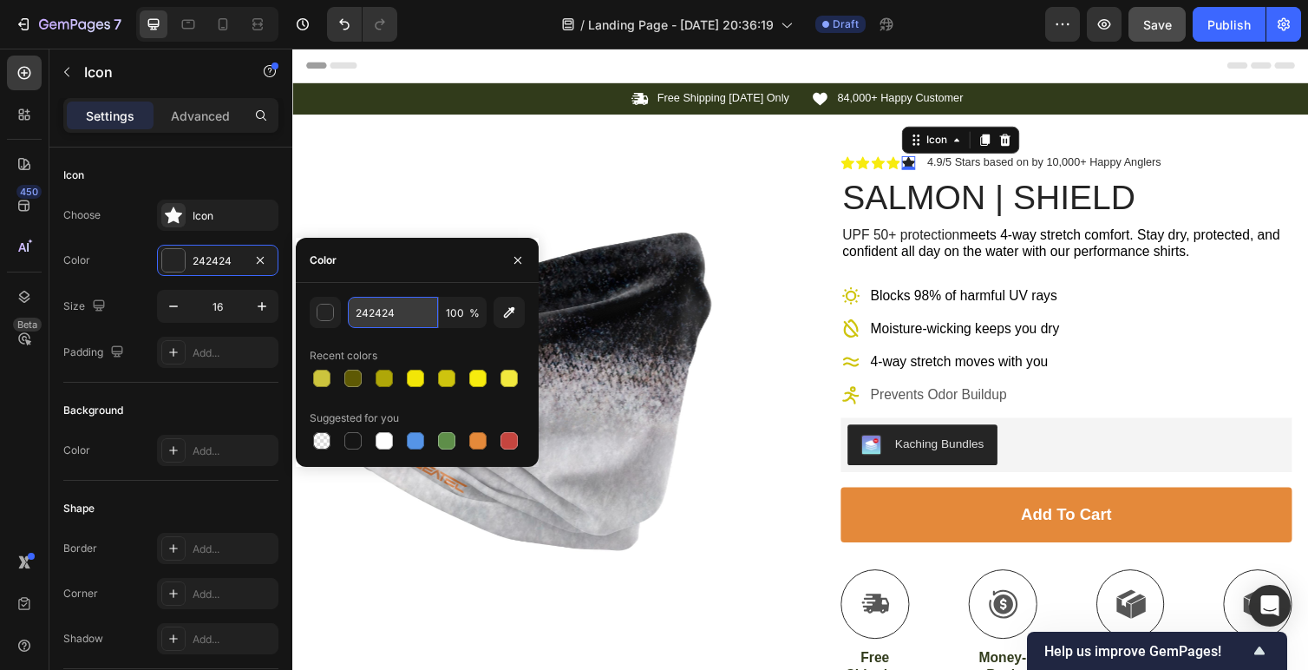
click at [377, 300] on input "242424" at bounding box center [393, 312] width 90 height 31
paste input "F7EB0E"
type input "F7EB0E"
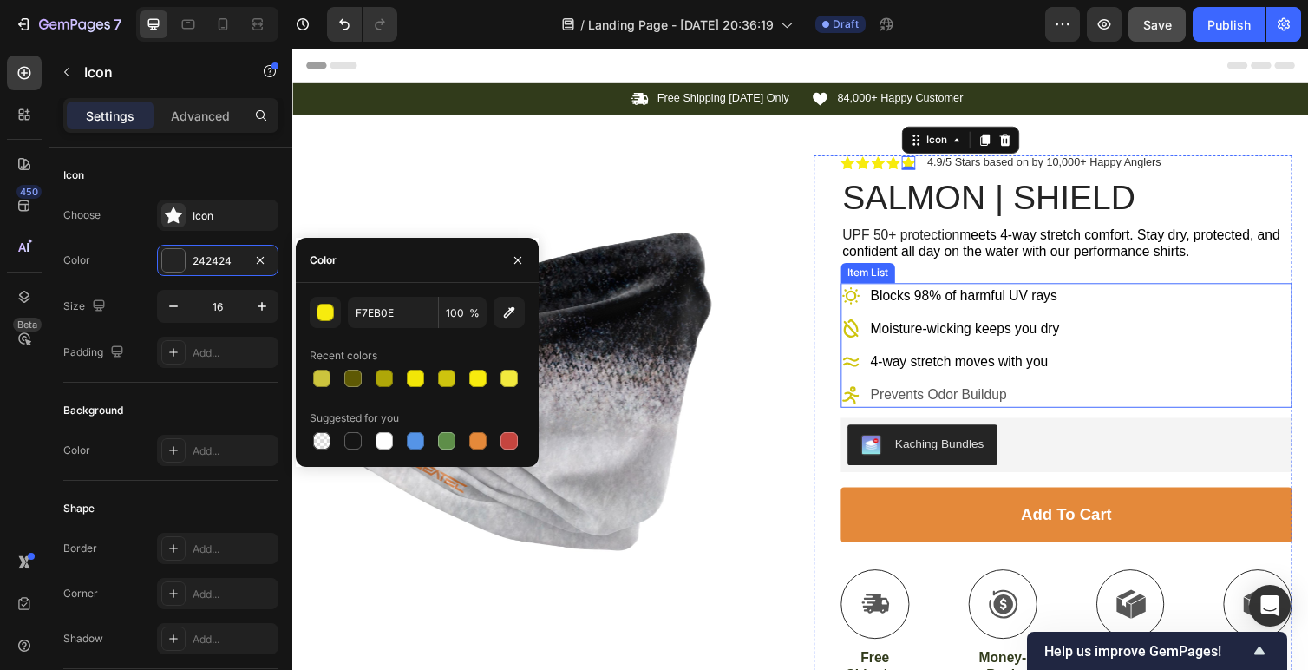
click at [914, 298] on span "Blocks 98% of harmful UV rays" at bounding box center [980, 301] width 192 height 15
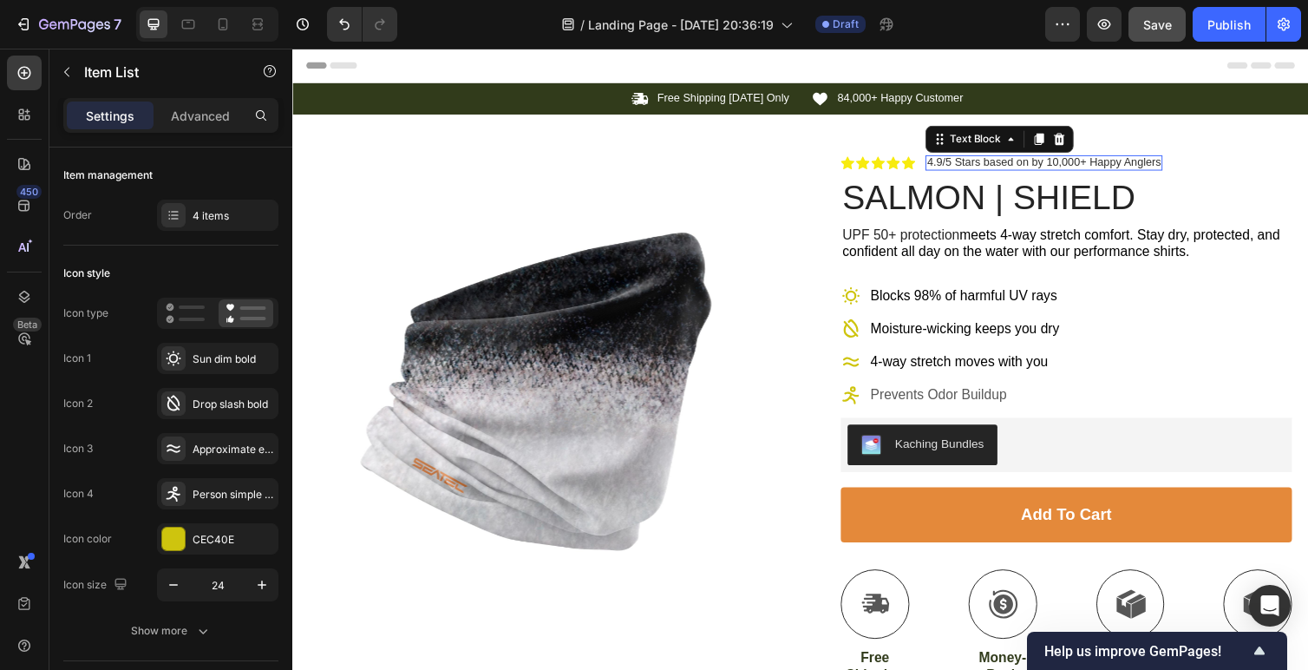
click at [986, 162] on span "4.9/5 Stars based on by 10,000+ Happy Anglers" at bounding box center [1061, 164] width 239 height 13
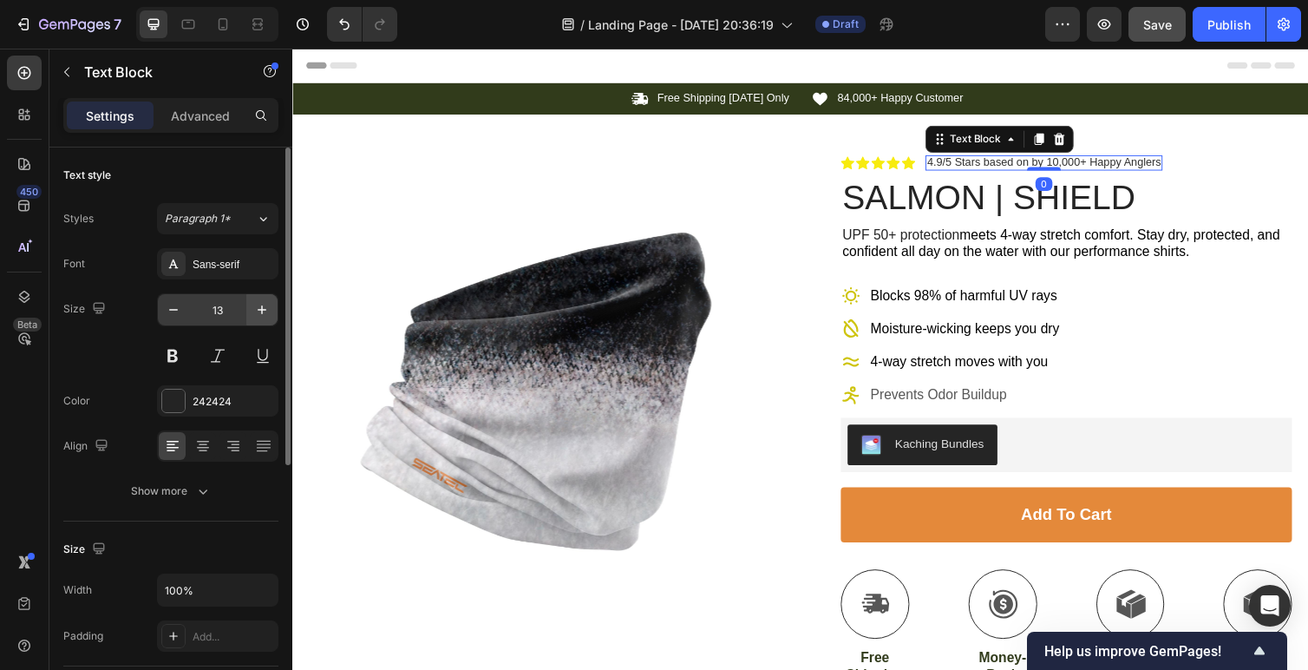
click at [259, 314] on icon "button" at bounding box center [261, 309] width 17 height 17
type input "14"
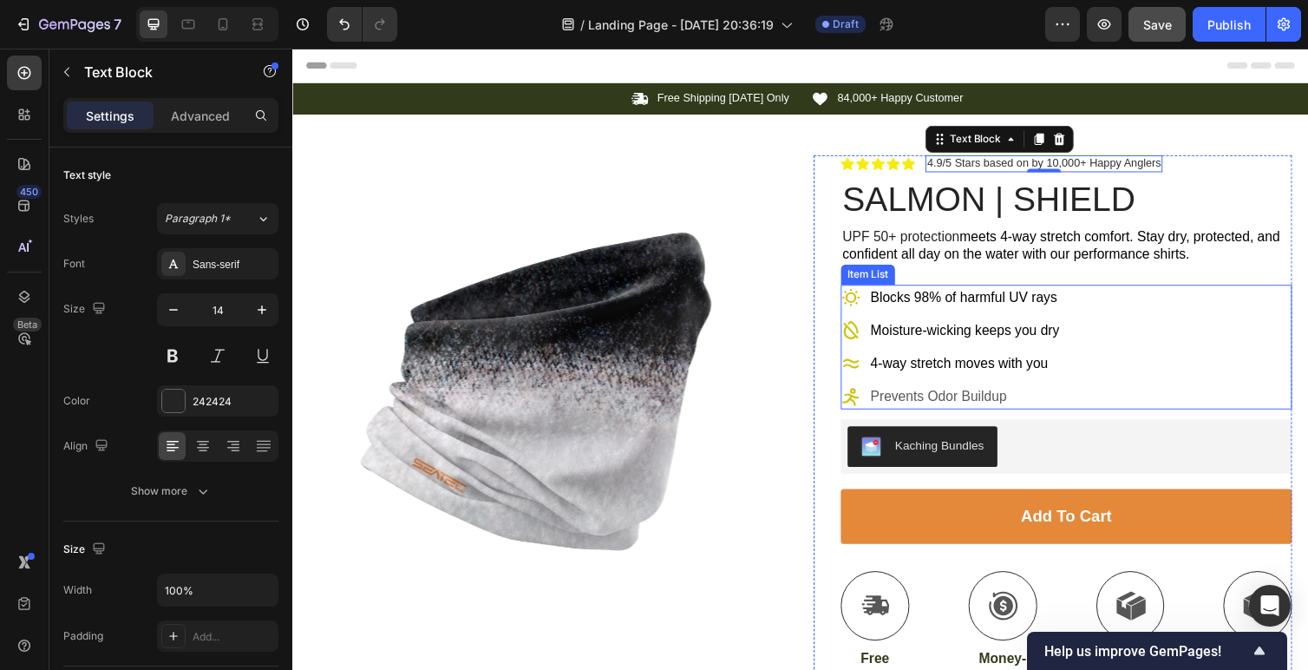
click at [1157, 316] on div "Blocks 98% of harmful UV rays Moisture-wicking keeps you dry 4-way stretch move…" at bounding box center [1085, 355] width 462 height 128
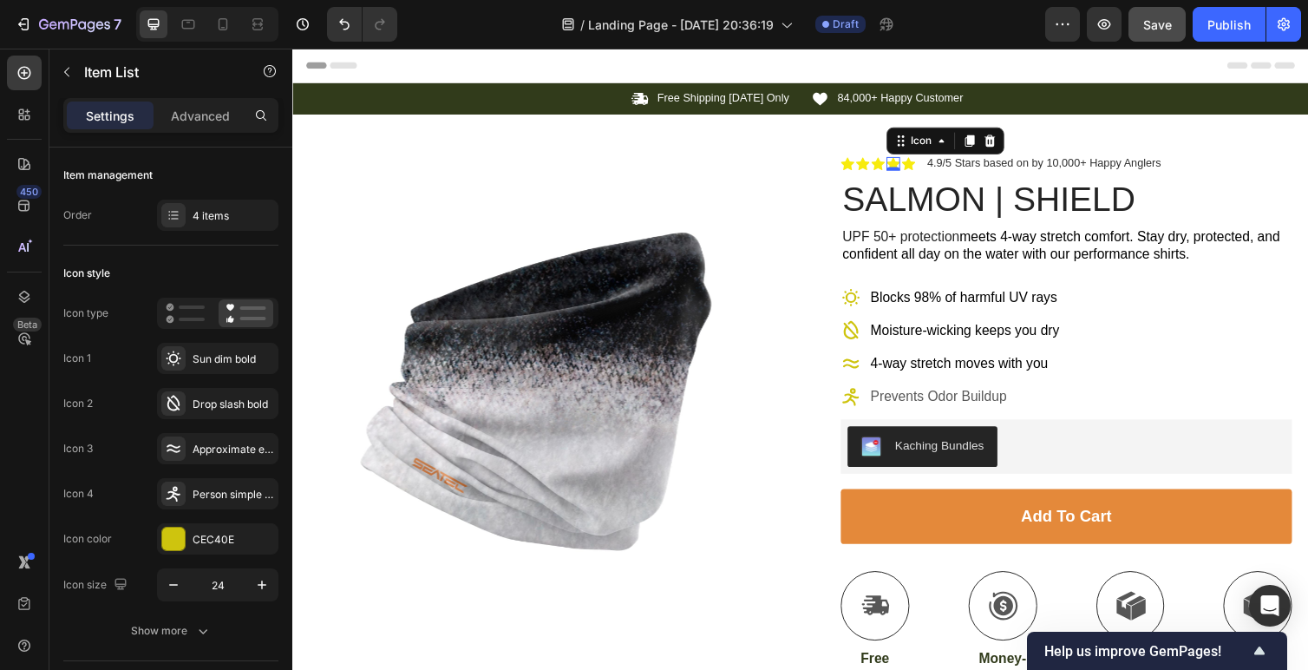
click at [908, 164] on icon at bounding box center [908, 166] width 14 height 13
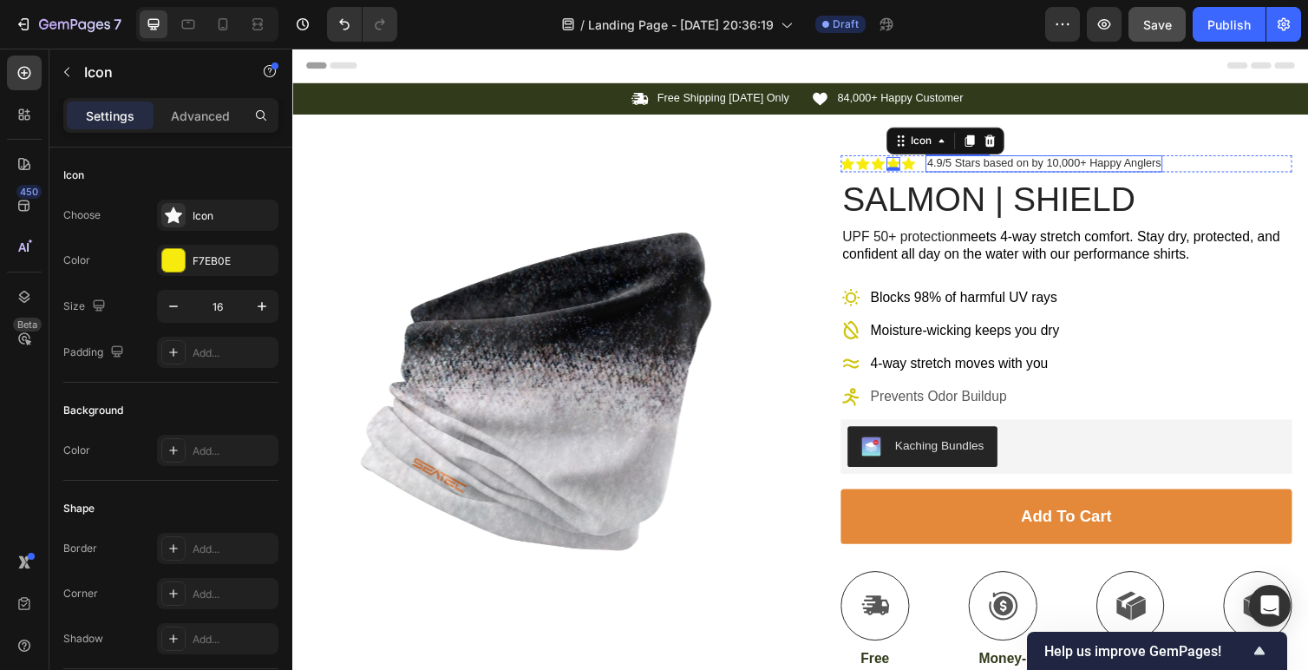
click at [967, 167] on span "4.9/5 Stars based on by 10,000+ Happy Anglers" at bounding box center [1061, 165] width 239 height 13
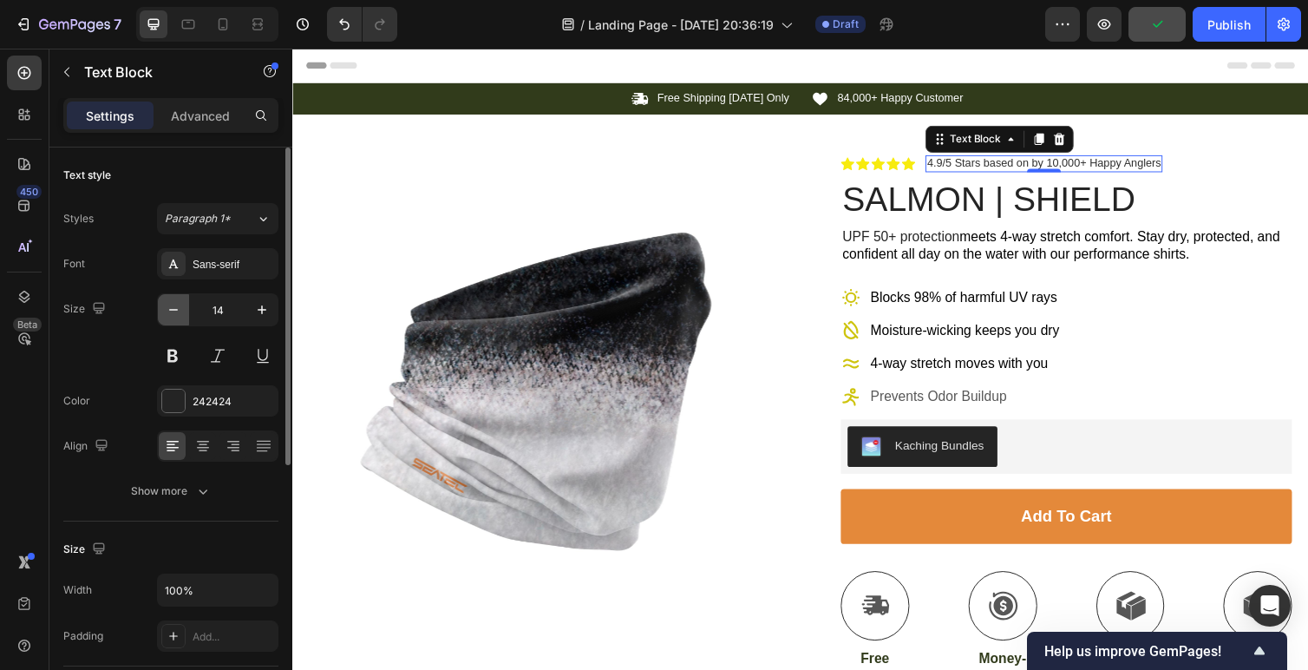
click at [182, 310] on button "button" at bounding box center [173, 309] width 31 height 31
type input "13"
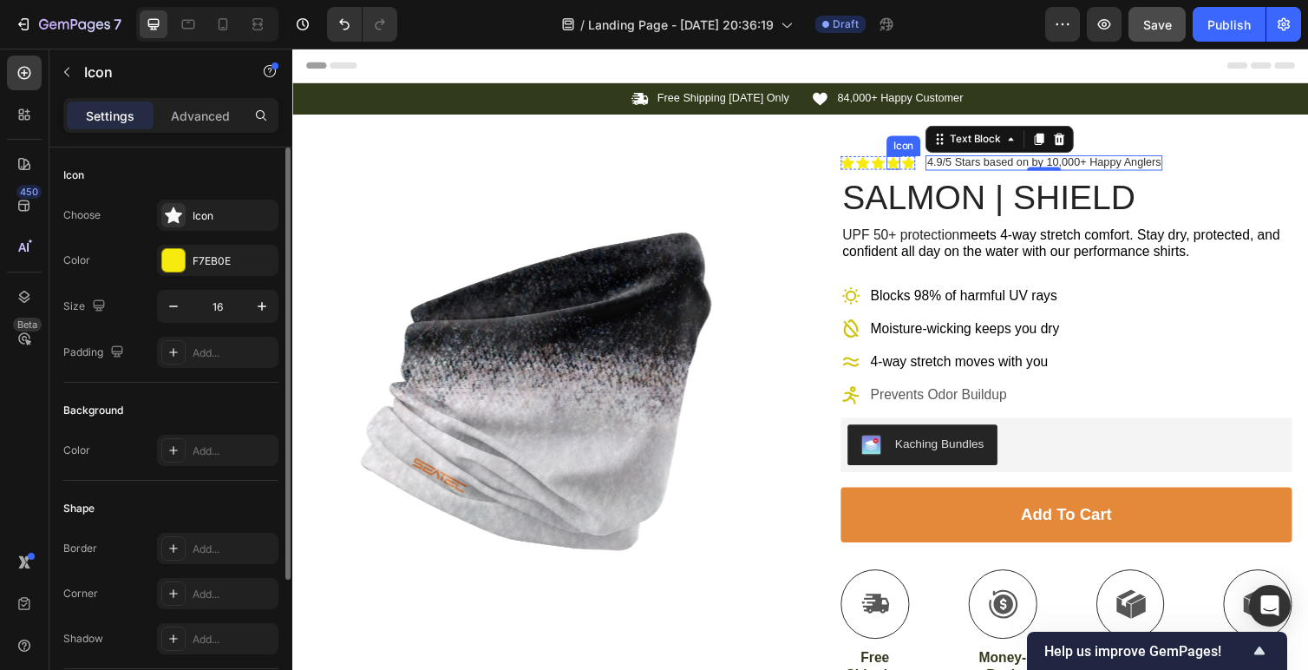
click at [914, 172] on div "Icon" at bounding box center [908, 166] width 14 height 14
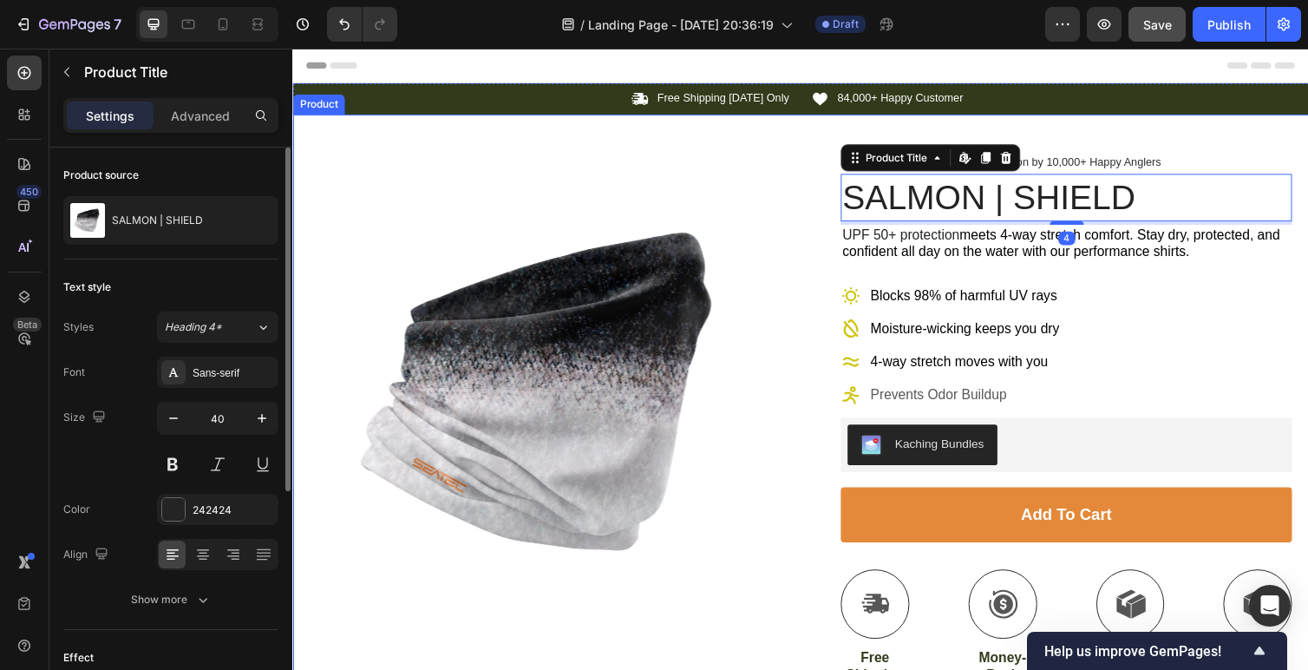
click at [829, 136] on div "Product Images Row Icon Icon Icon Icon Icon Icon List 4.9/5 Stars based on by 1…" at bounding box center [812, 661] width 1041 height 1091
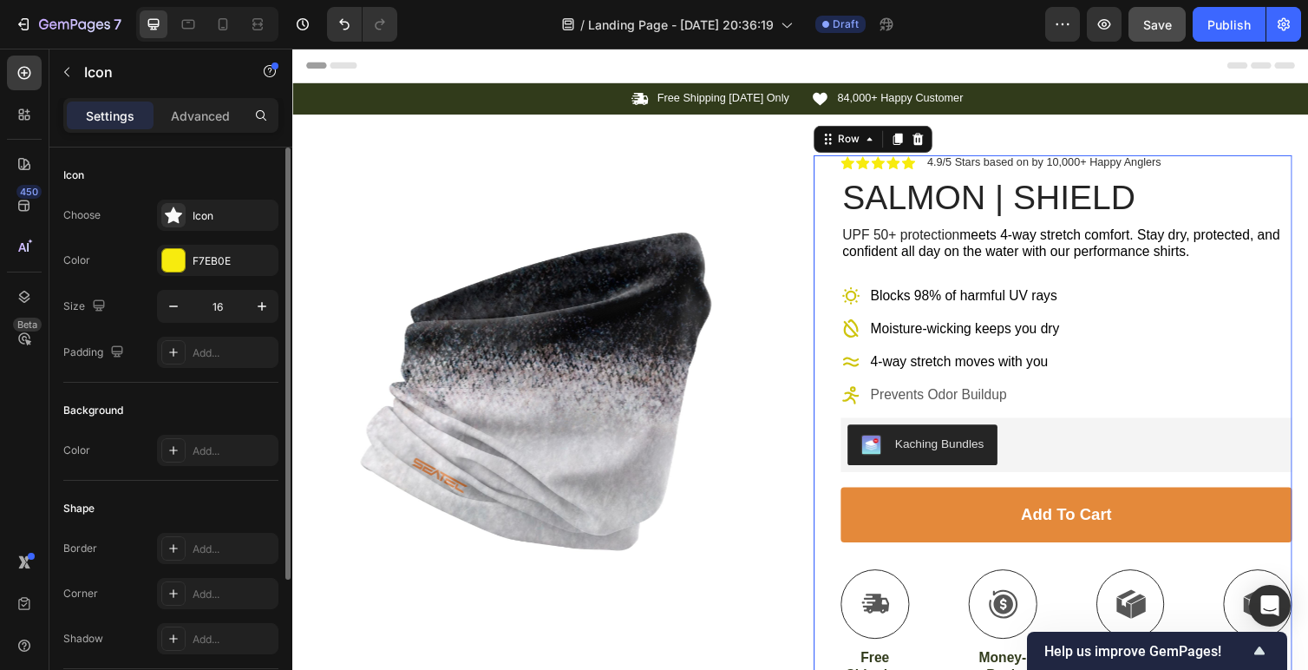
click at [983, 173] on div "Icon Icon Icon Icon Icon Icon List 4.9/5 Stars based on by 10,000+ Happy Angler…" at bounding box center [1085, 682] width 462 height 1049
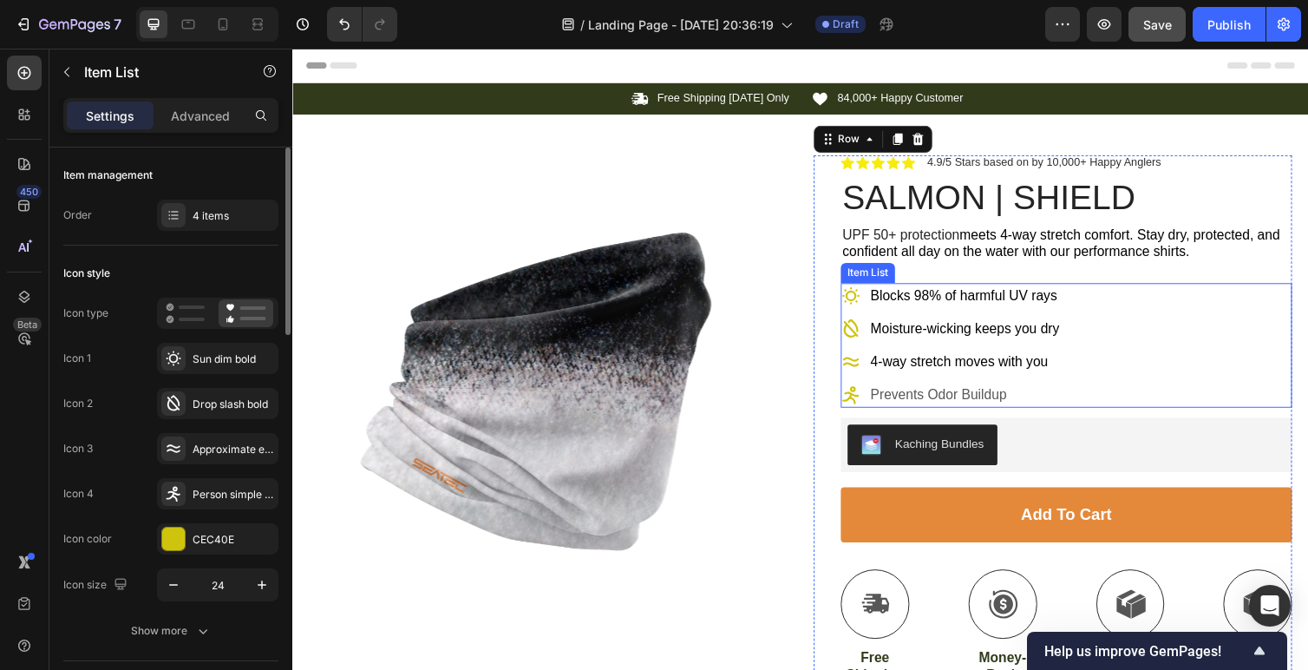
click at [985, 401] on p "Prevents Odor Buildup" at bounding box center [980, 403] width 193 height 21
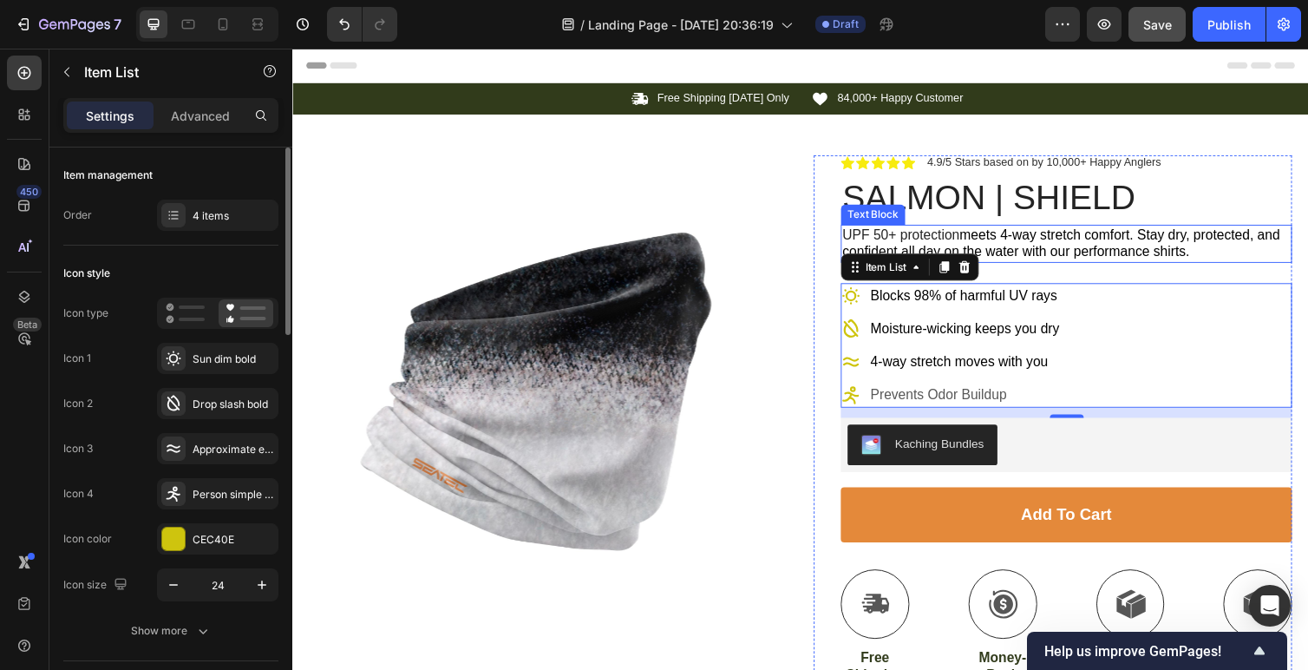
click at [907, 231] on p "UPF 50+ protection meets 4-way stretch comfort. Stay dry, protected, and confid…" at bounding box center [1084, 249] width 459 height 36
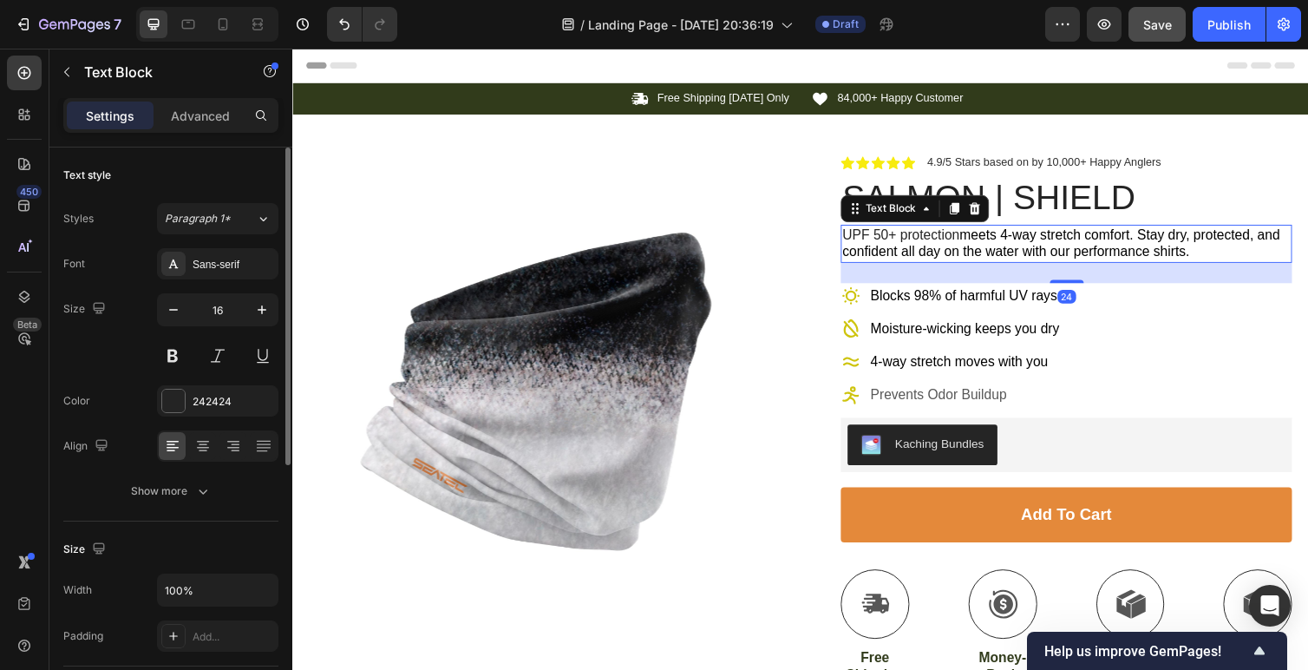
click at [871, 242] on p "UPF 50+ protection meets 4-way stretch comfort. Stay dry, protected, and confid…" at bounding box center [1084, 249] width 459 height 36
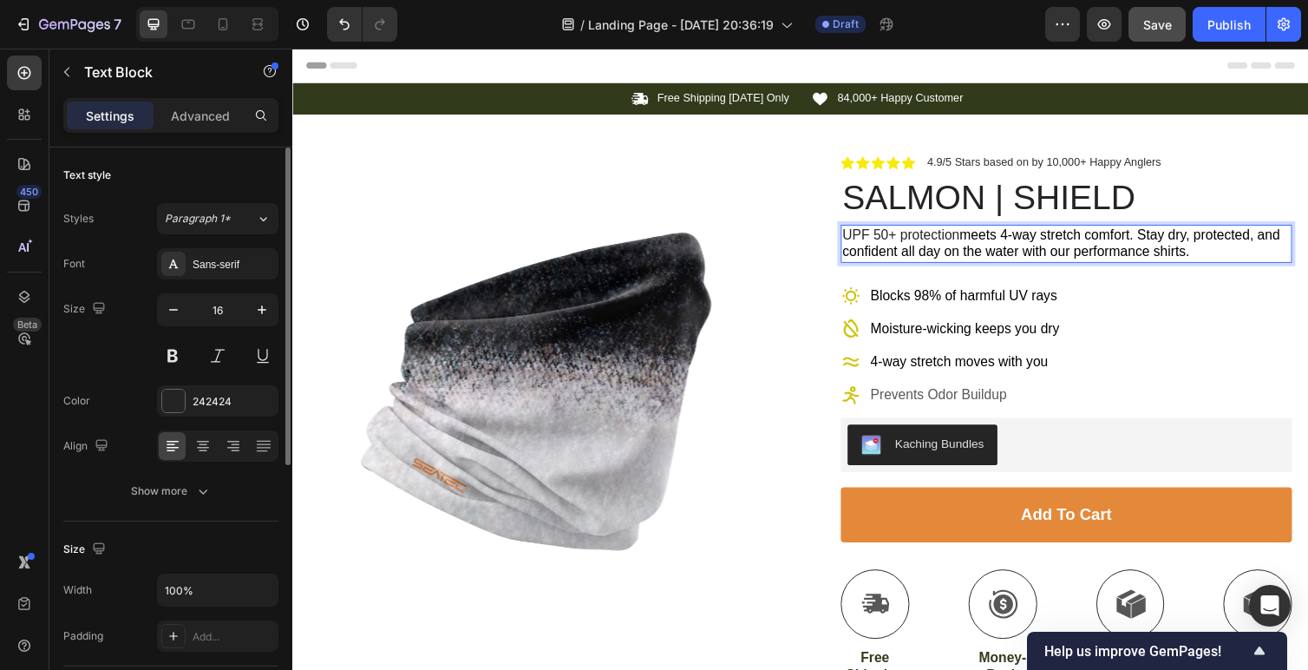
click at [862, 239] on p "UPF 50+ protection meets 4-way stretch comfort. Stay dry, protected, and confid…" at bounding box center [1084, 249] width 459 height 36
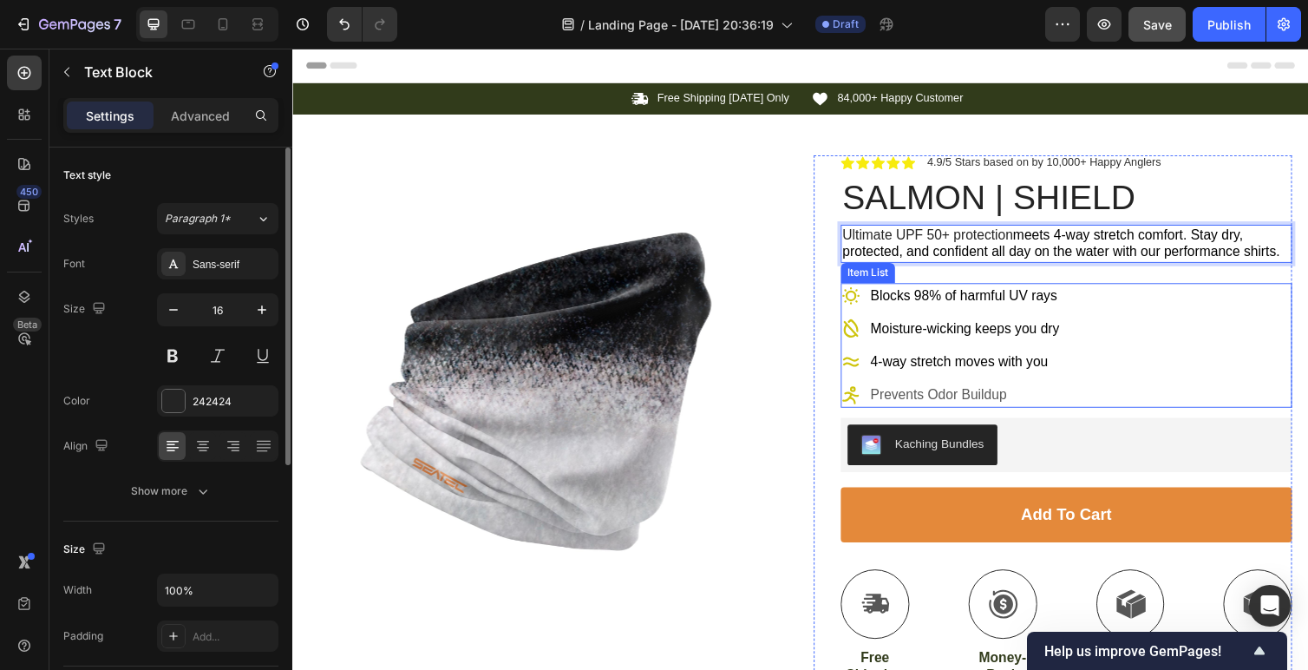
click at [1175, 370] on div "Blocks 98% of harmful UV rays Moisture-wicking keeps you dry 4-way stretch move…" at bounding box center [1085, 353] width 462 height 128
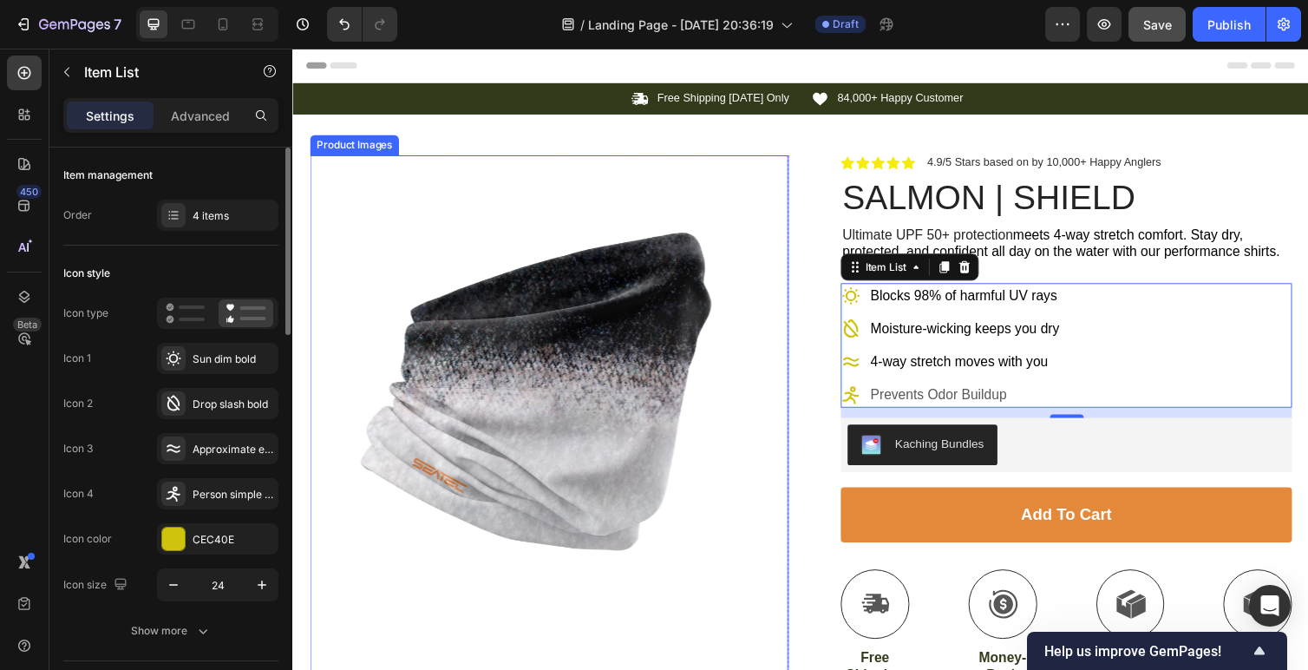
click at [707, 566] on img at bounding box center [555, 403] width 490 height 490
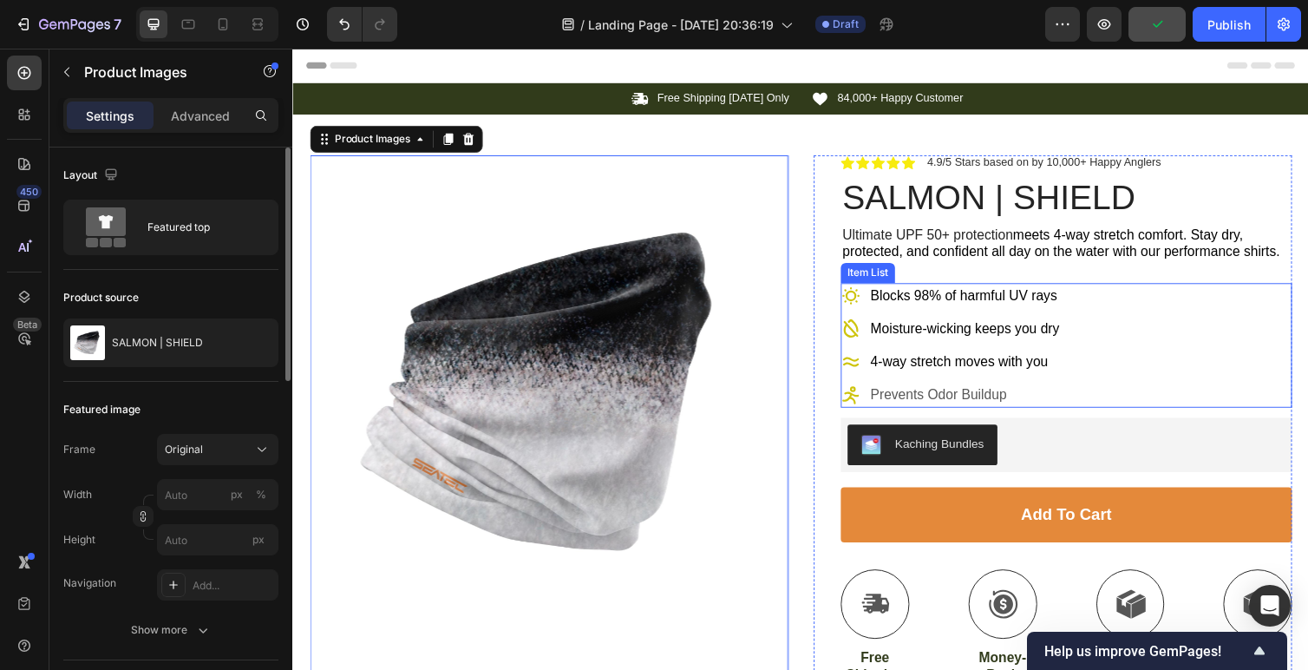
click at [993, 377] on span "4-way stretch moves with you" at bounding box center [975, 369] width 182 height 15
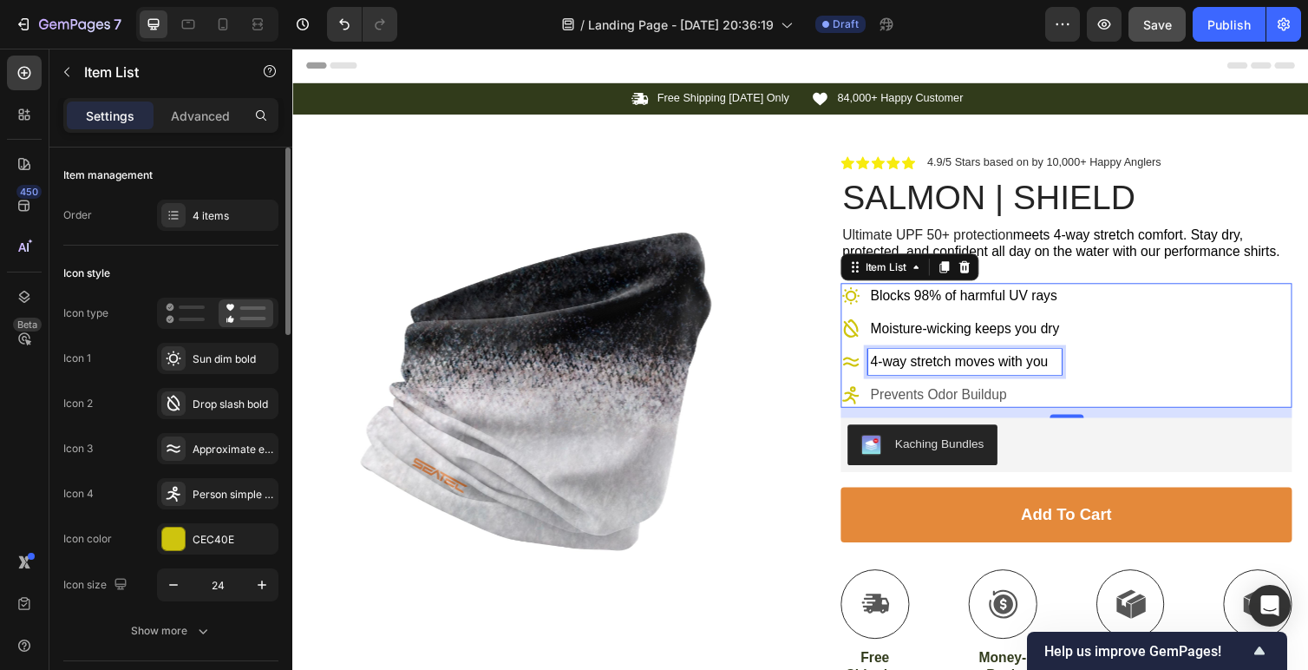
click at [985, 370] on span "4-way stretch moves with you" at bounding box center [975, 369] width 182 height 15
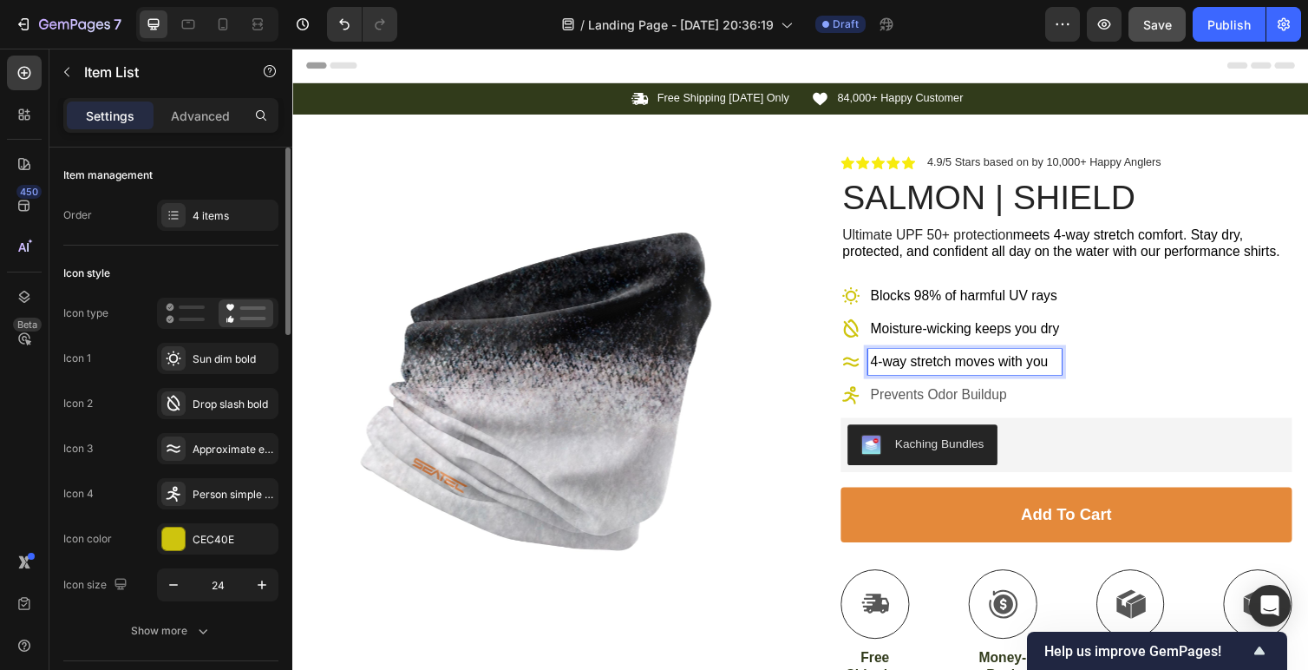
click at [967, 400] on p "Prevents Odor Buildup" at bounding box center [980, 403] width 193 height 21
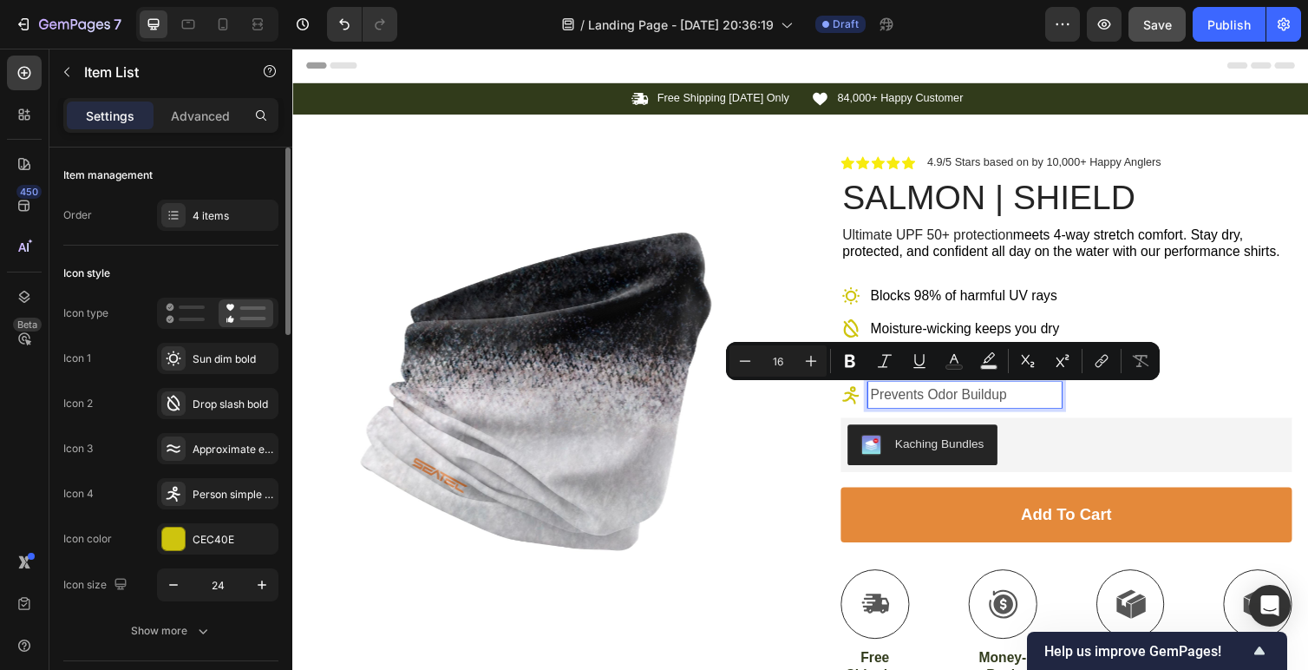
click at [948, 298] on span "Blocks 98% of harmful UV rays" at bounding box center [980, 301] width 192 height 15
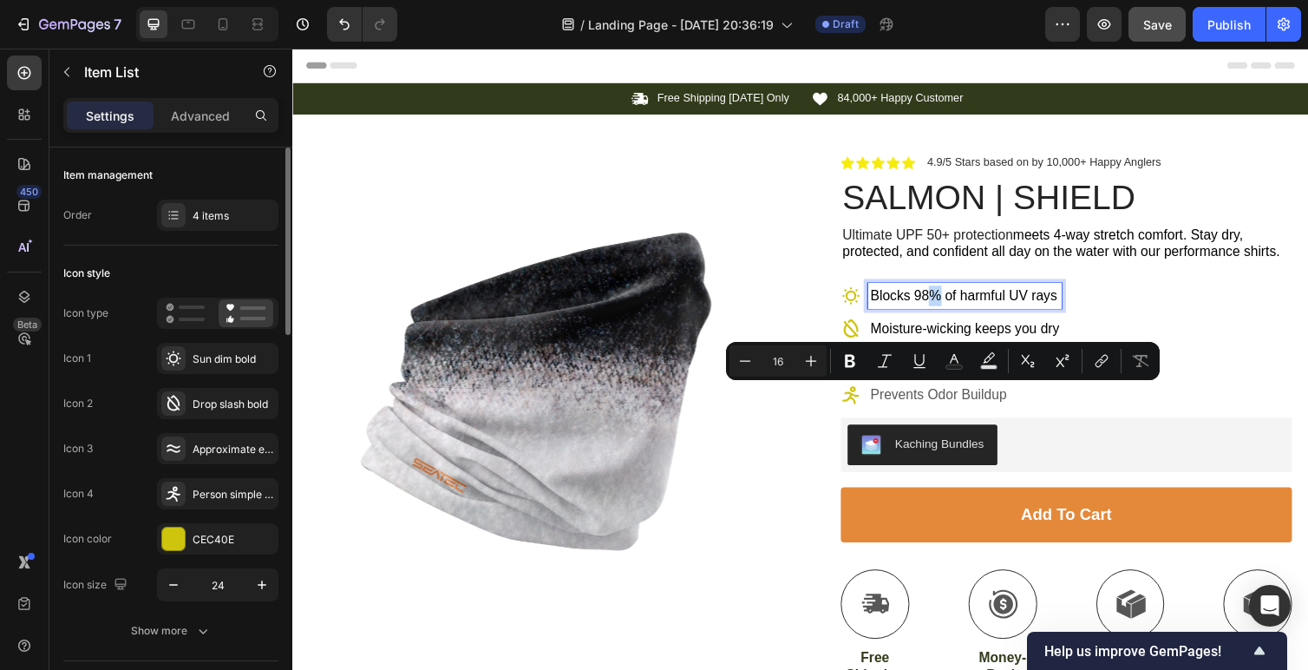
click at [948, 298] on span "Blocks 98% of harmful UV rays" at bounding box center [980, 301] width 192 height 15
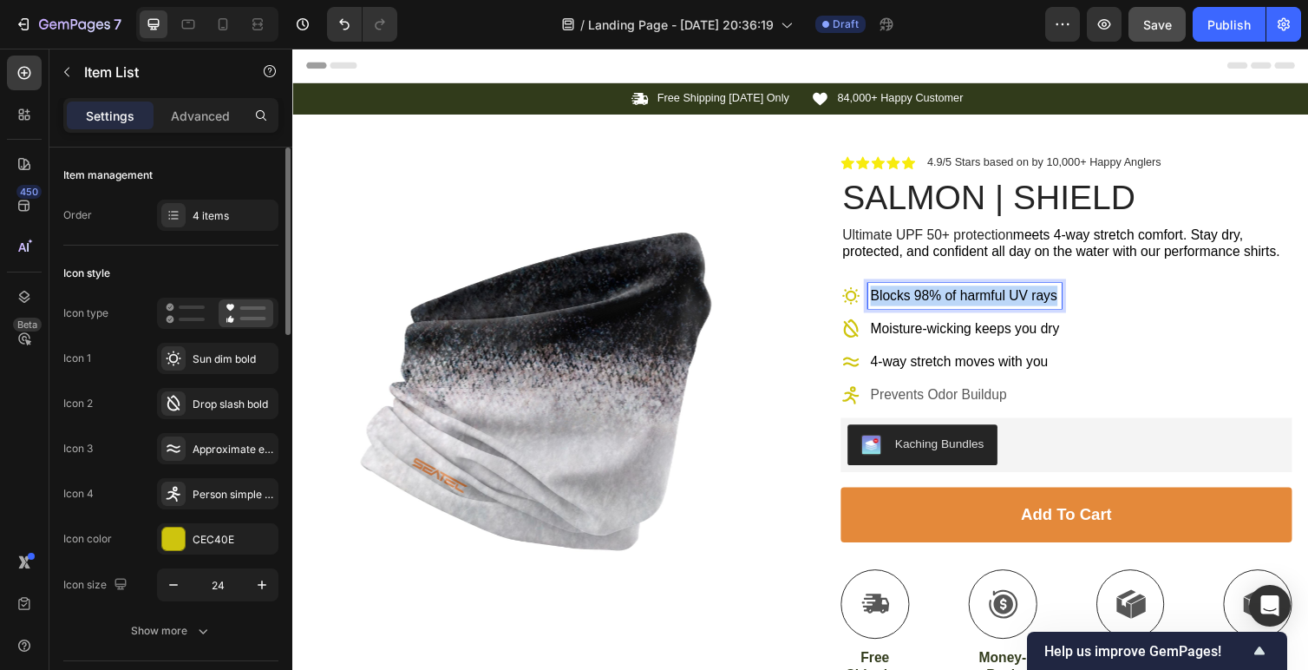
click at [948, 298] on span "Blocks 98% of harmful UV rays" at bounding box center [980, 301] width 192 height 15
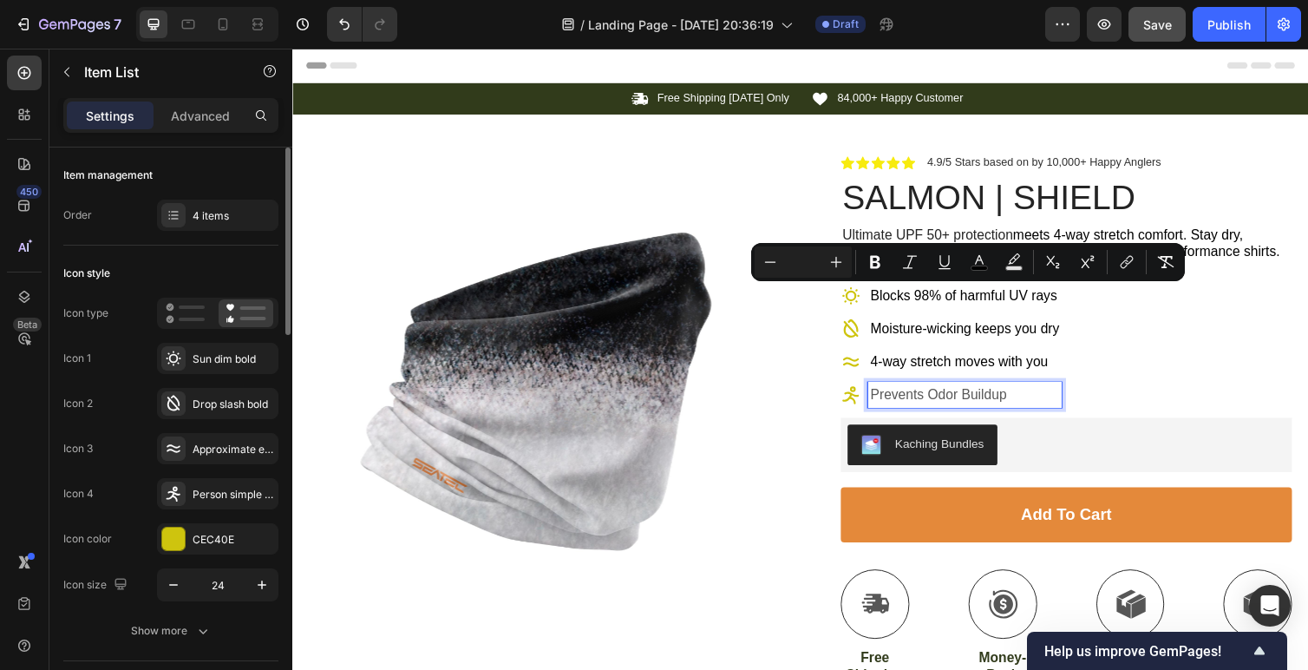
click at [933, 402] on p "Prevents Odor Buildup" at bounding box center [980, 403] width 193 height 21
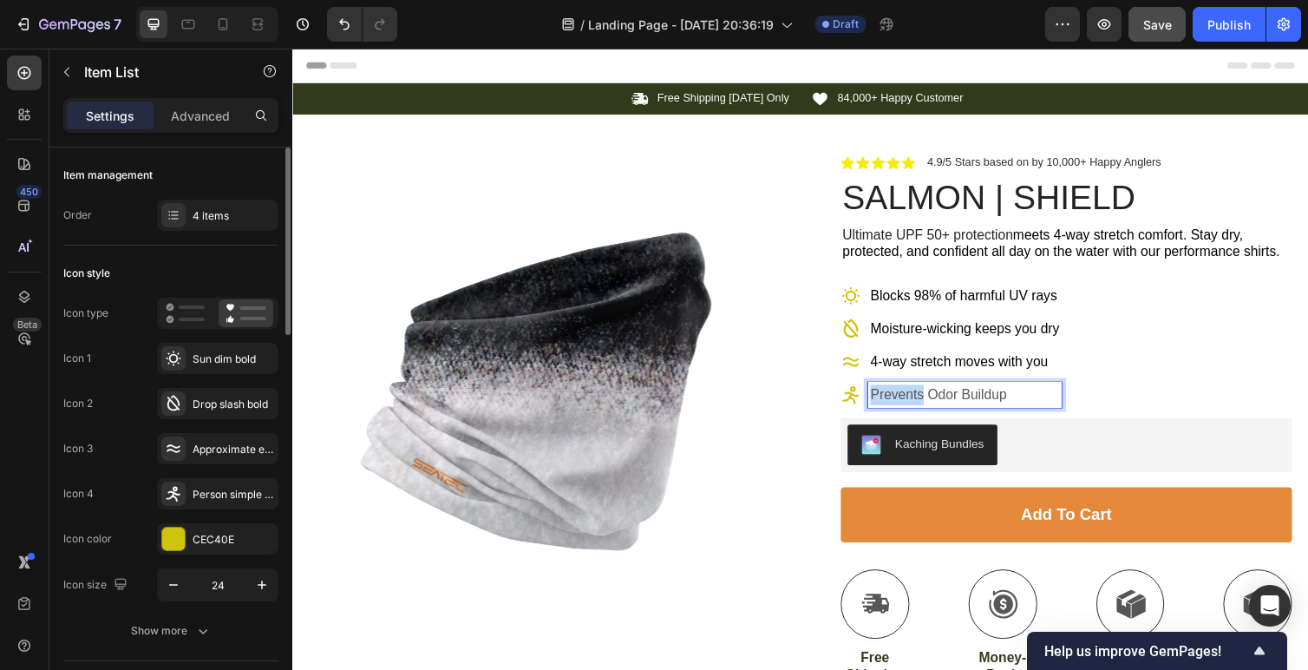
click at [933, 402] on p "Prevents Odor Buildup" at bounding box center [980, 403] width 193 height 21
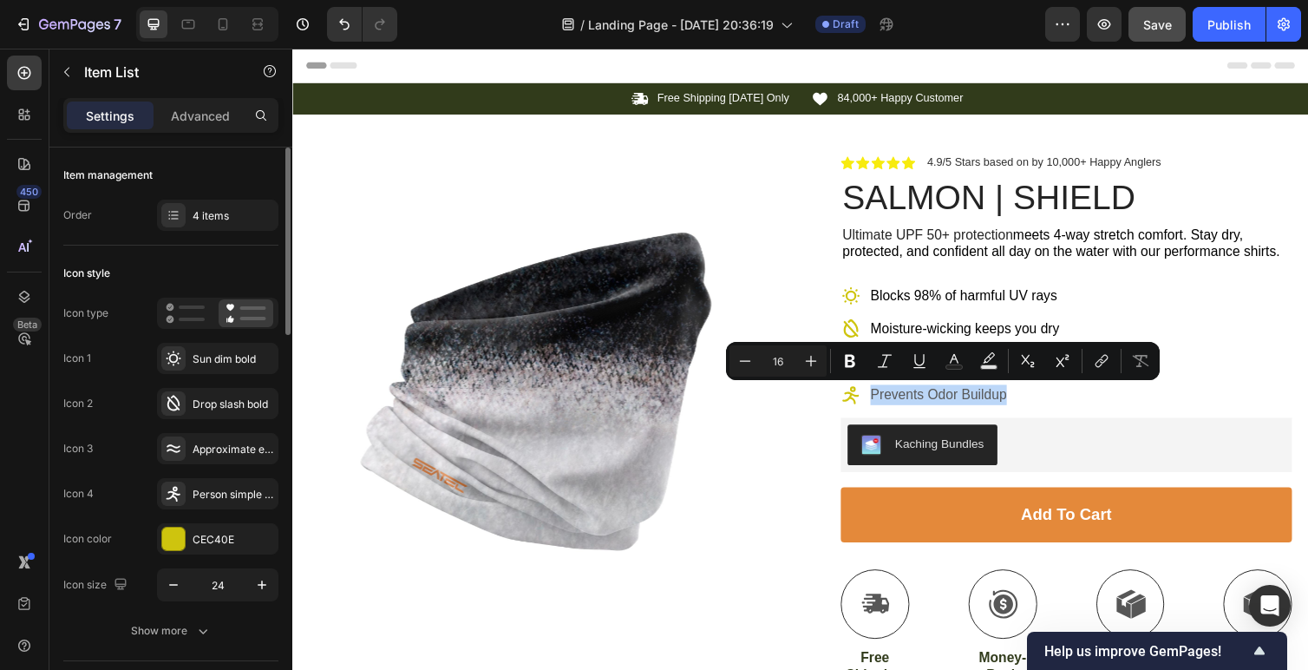
click at [1080, 409] on div "Blocks 98% of harmful UV rays Moisture-wicking keeps you dry 4-way stretch move…" at bounding box center [1085, 353] width 462 height 128
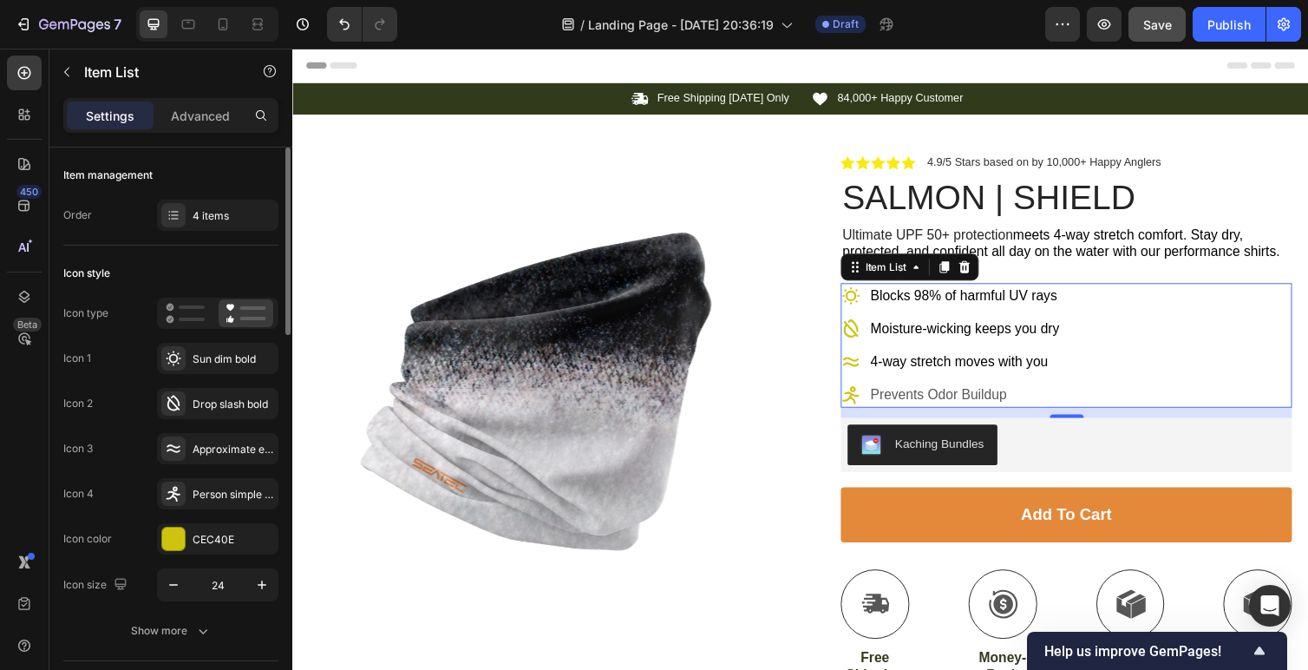
click at [1055, 373] on span "4-way stretch moves with you" at bounding box center [975, 369] width 182 height 15
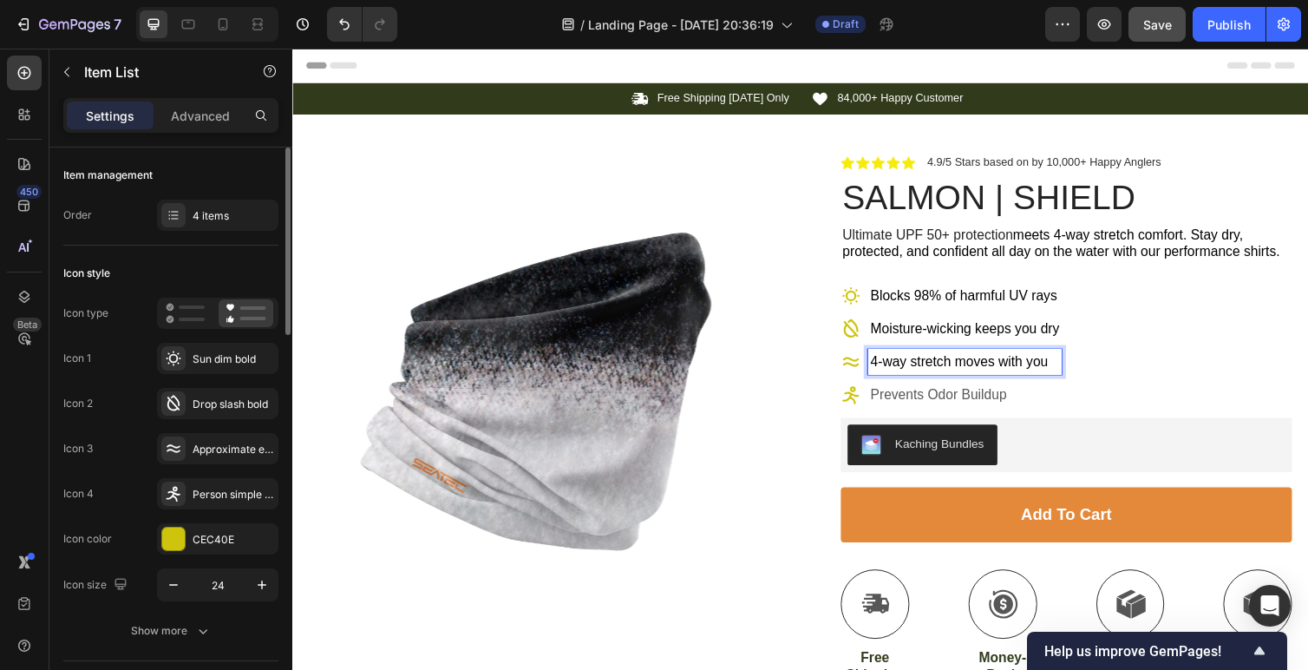
click at [1062, 378] on p "4-way stretch moves with you" at bounding box center [980, 369] width 193 height 21
click at [1082, 362] on div "Blocks 98% of harmful UV rays Moisture-wicking keeps you dry 4-way stretch move…" at bounding box center [1085, 353] width 462 height 128
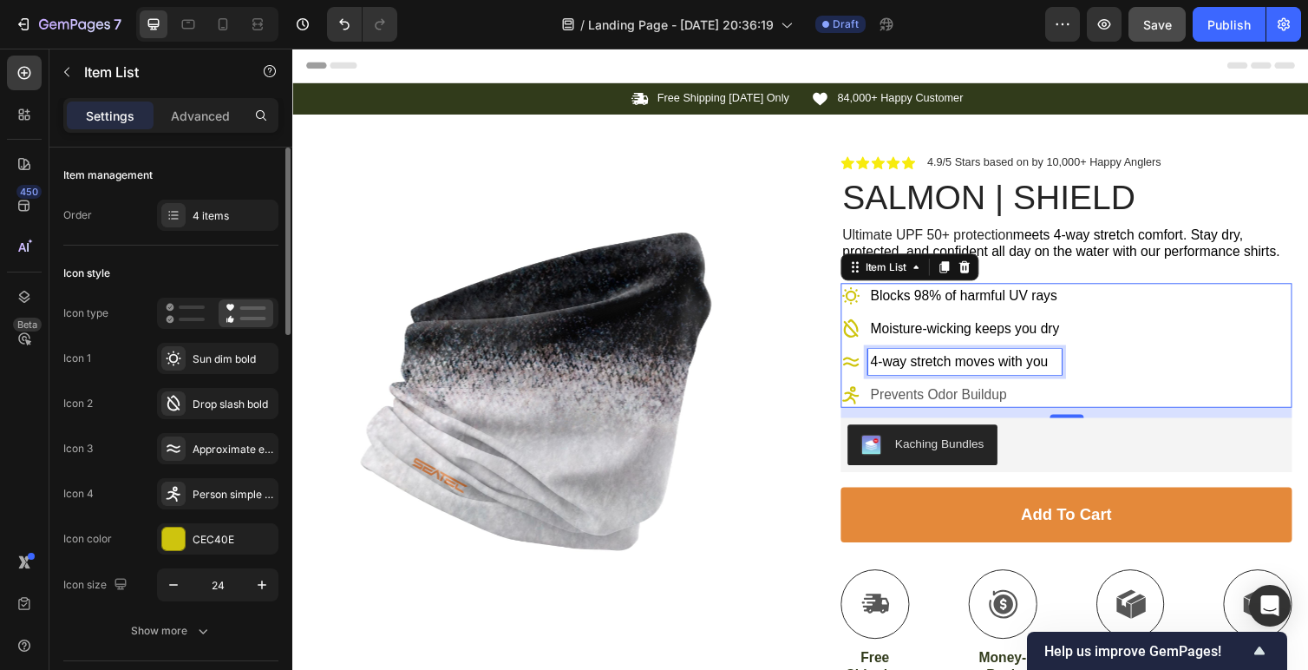
click at [1072, 366] on p "4-way stretch moves with you" at bounding box center [980, 369] width 193 height 21
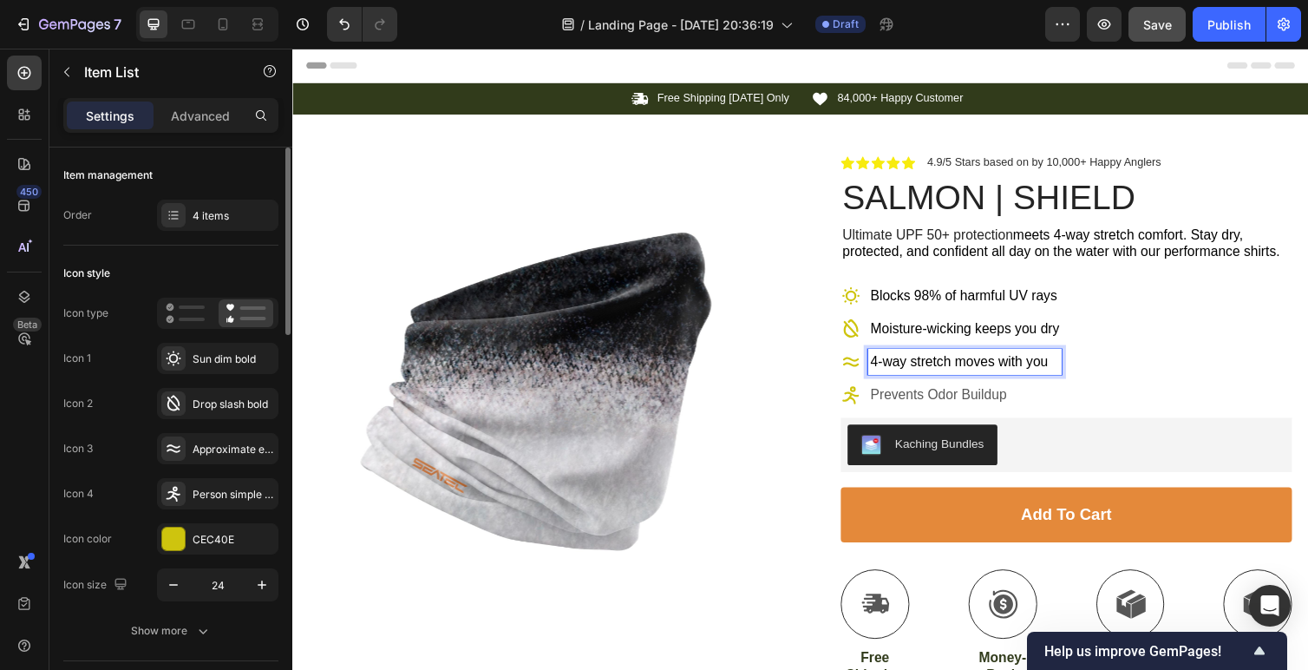
click at [1078, 367] on div "4-way stretch moves with you" at bounding box center [980, 370] width 199 height 26
click at [1080, 368] on div "Blocks 98% of harmful UV rays Moisture-wicking keeps you dry 4-way stretch move…" at bounding box center [1085, 353] width 462 height 128
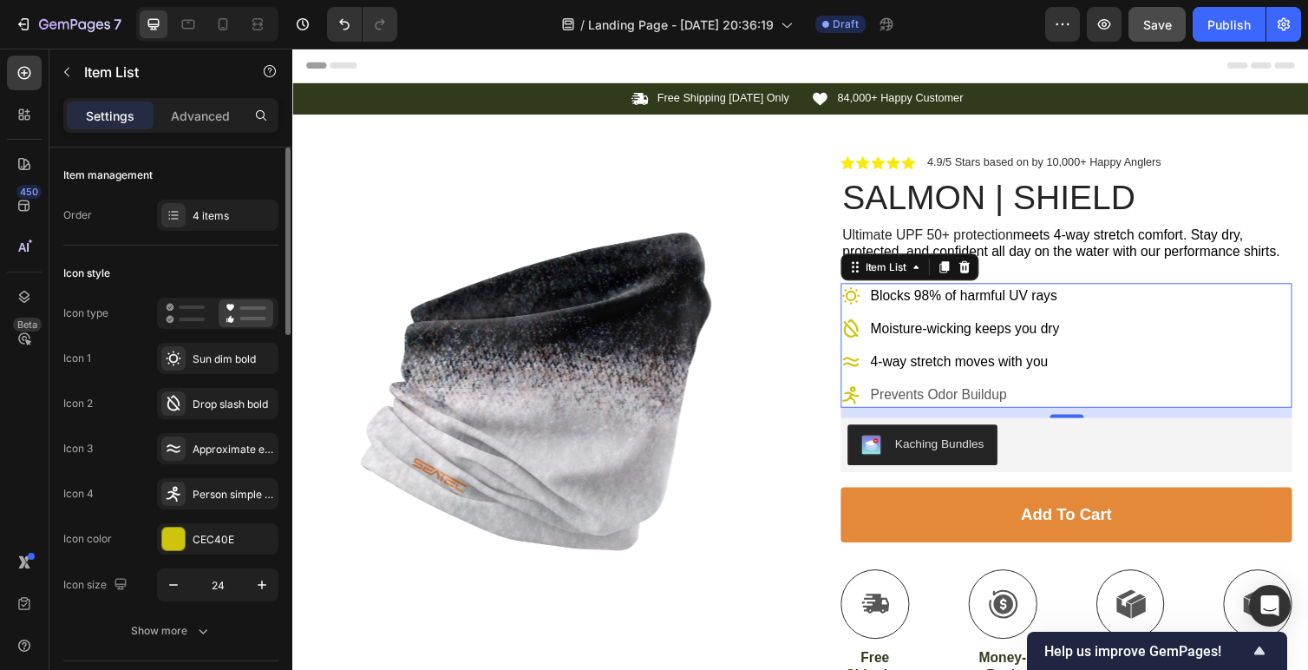
click at [1051, 378] on p "4-way stretch moves with you" at bounding box center [980, 369] width 193 height 21
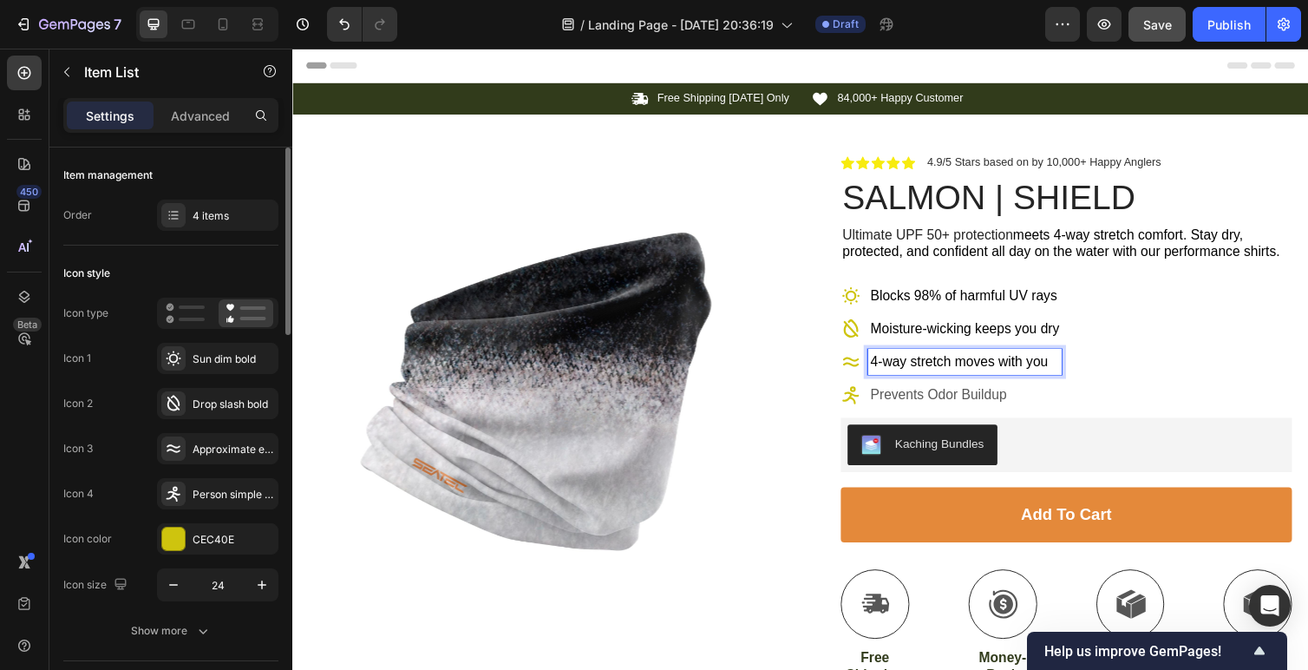
click at [1062, 382] on div "4-way stretch moves with you" at bounding box center [980, 370] width 199 height 26
click at [1076, 380] on div "4-way stretch moves with you" at bounding box center [980, 370] width 199 height 26
click at [1080, 371] on div "4-way stretch moves with you" at bounding box center [980, 370] width 199 height 26
click at [990, 403] on p "Prevents Odor Buildup" at bounding box center [980, 403] width 193 height 21
click at [1035, 415] on div "Prevents Odor Buildup" at bounding box center [980, 403] width 199 height 26
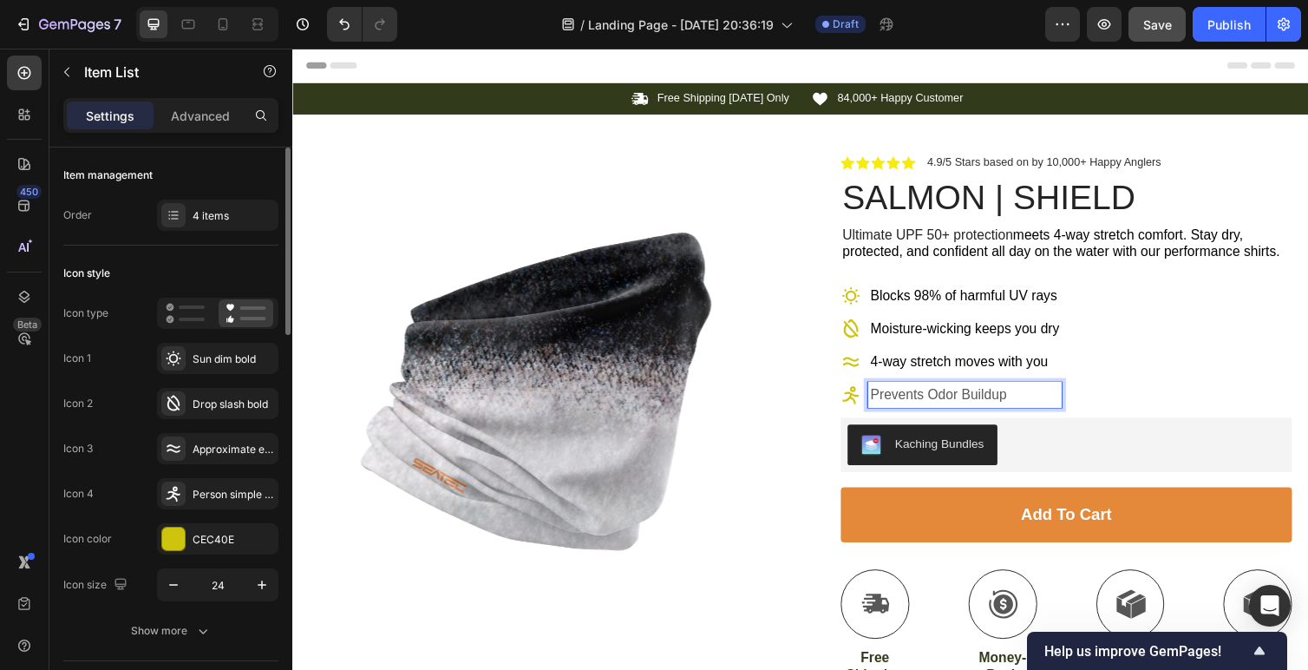
click at [1120, 409] on div "Blocks 98% of harmful UV rays Moisture-wicking keeps you dry 4-way stretch move…" at bounding box center [1085, 353] width 462 height 128
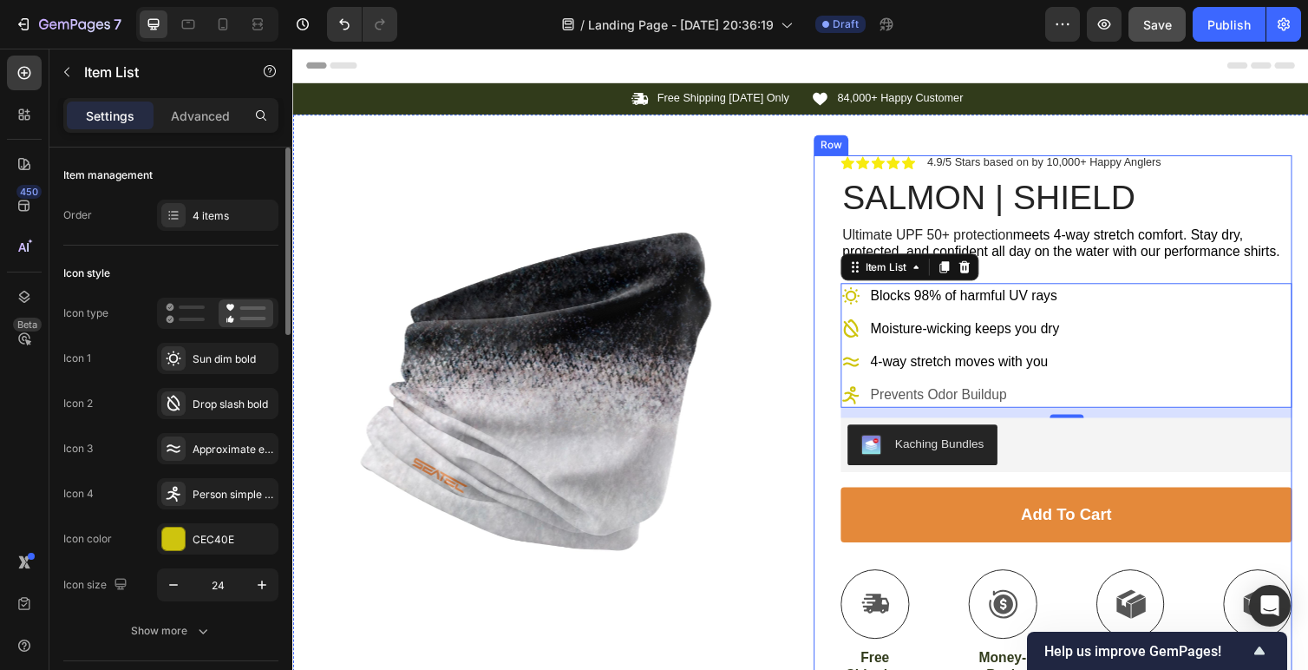
click at [752, 570] on img at bounding box center [555, 403] width 490 height 490
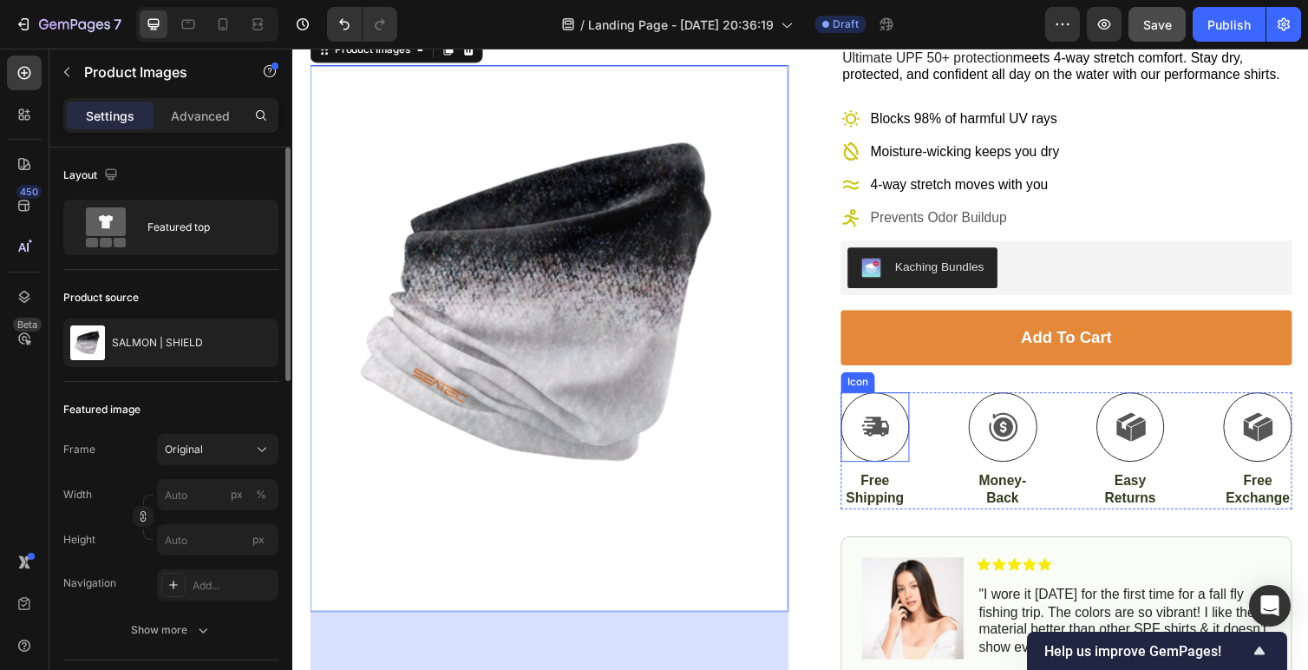
scroll to position [234, 0]
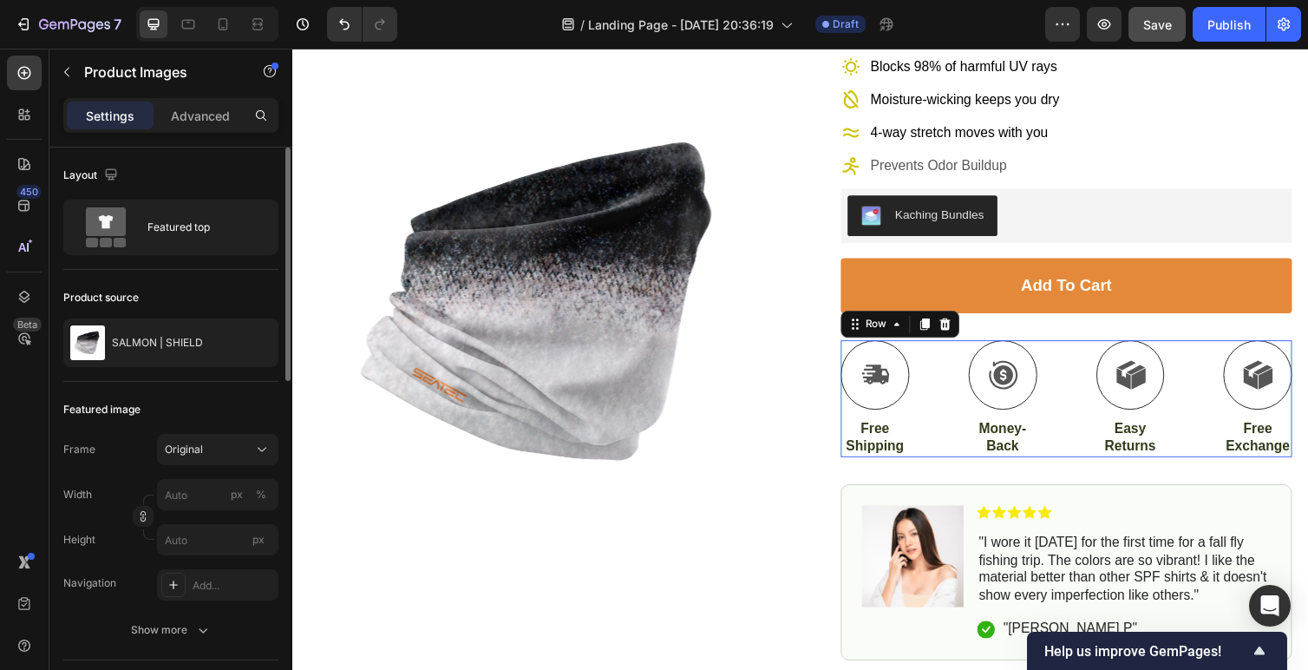
click at [1109, 460] on div "Icon Free Shipping Text Block Icon Money-Back Text Block Icon Easy Returns Text…" at bounding box center [1085, 408] width 462 height 120
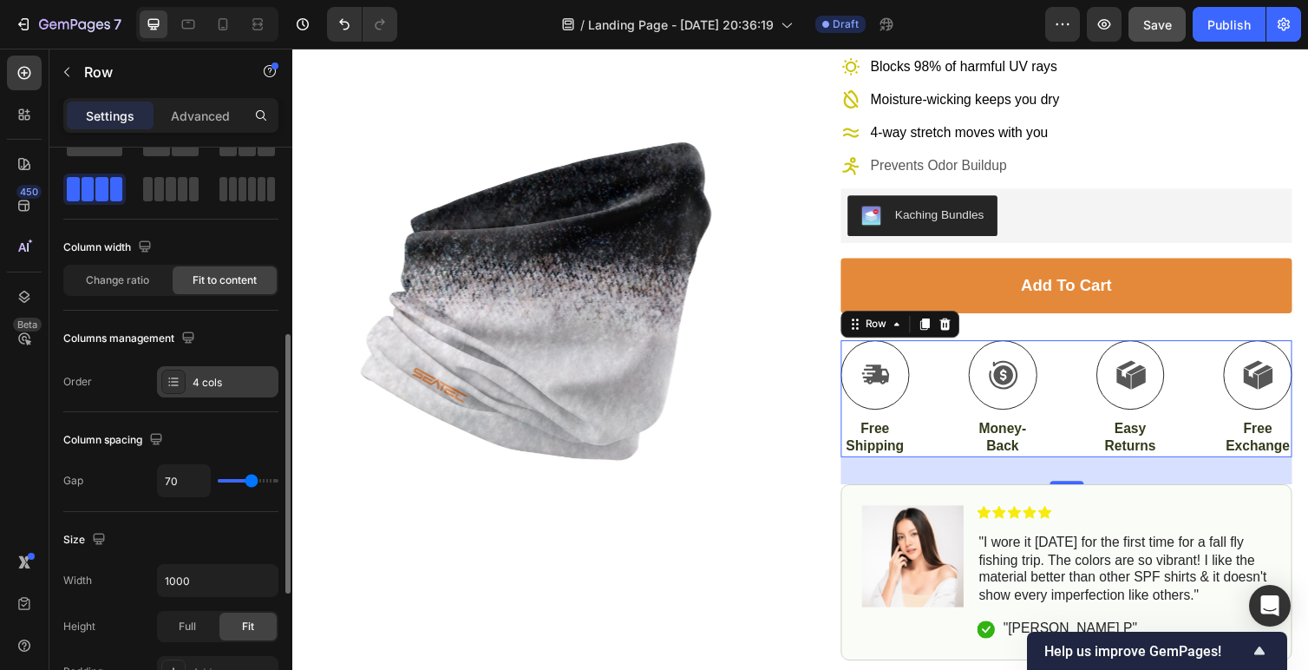
scroll to position [0, 0]
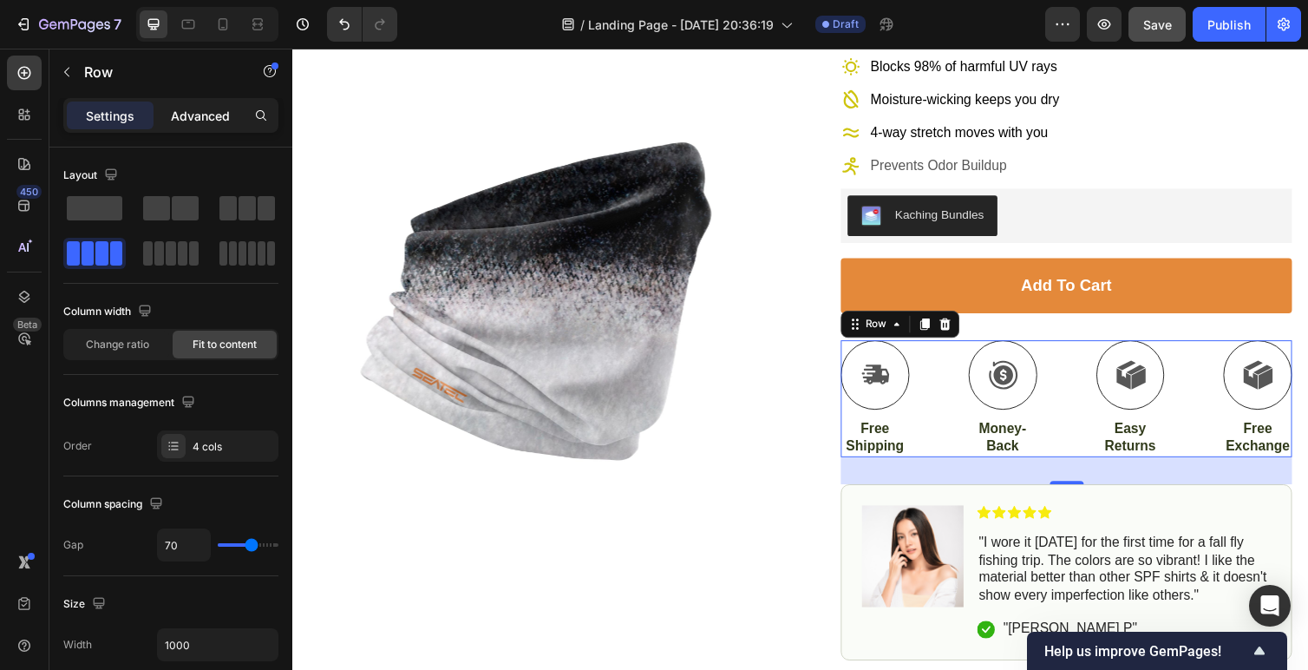
click at [191, 118] on p "Advanced" at bounding box center [200, 116] width 59 height 18
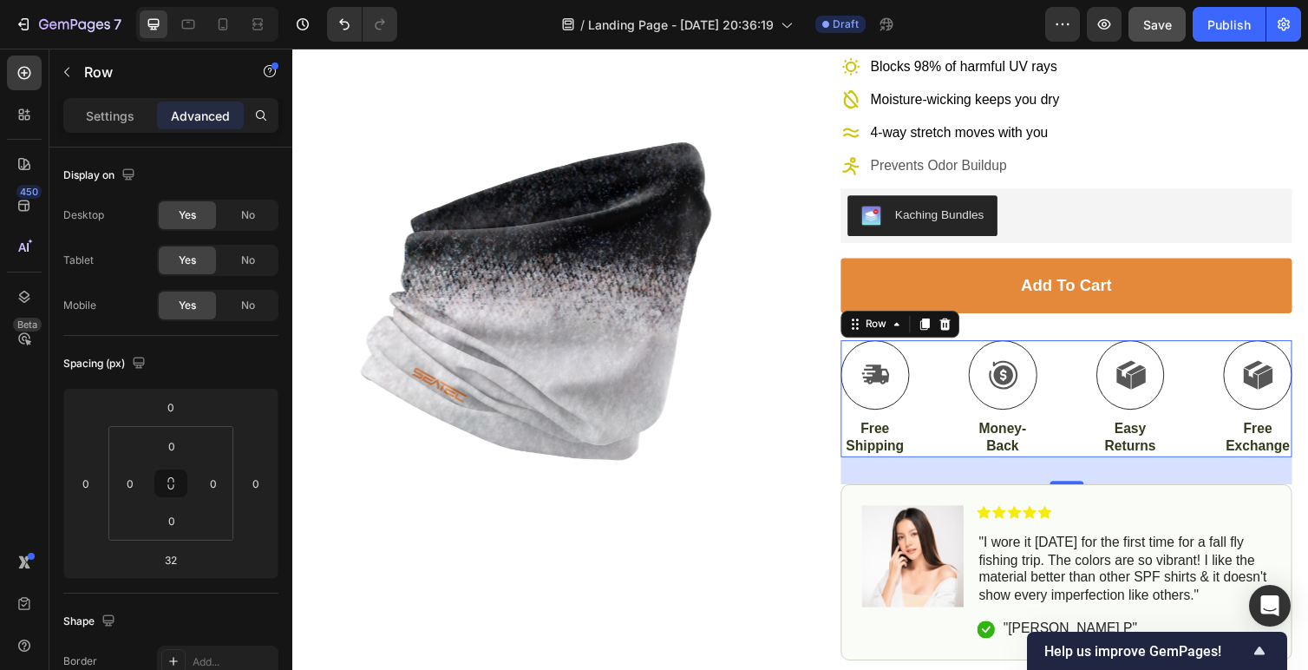
click at [104, 131] on div "Settings Advanced" at bounding box center [170, 115] width 215 height 35
click at [102, 108] on p "Settings" at bounding box center [110, 116] width 49 height 18
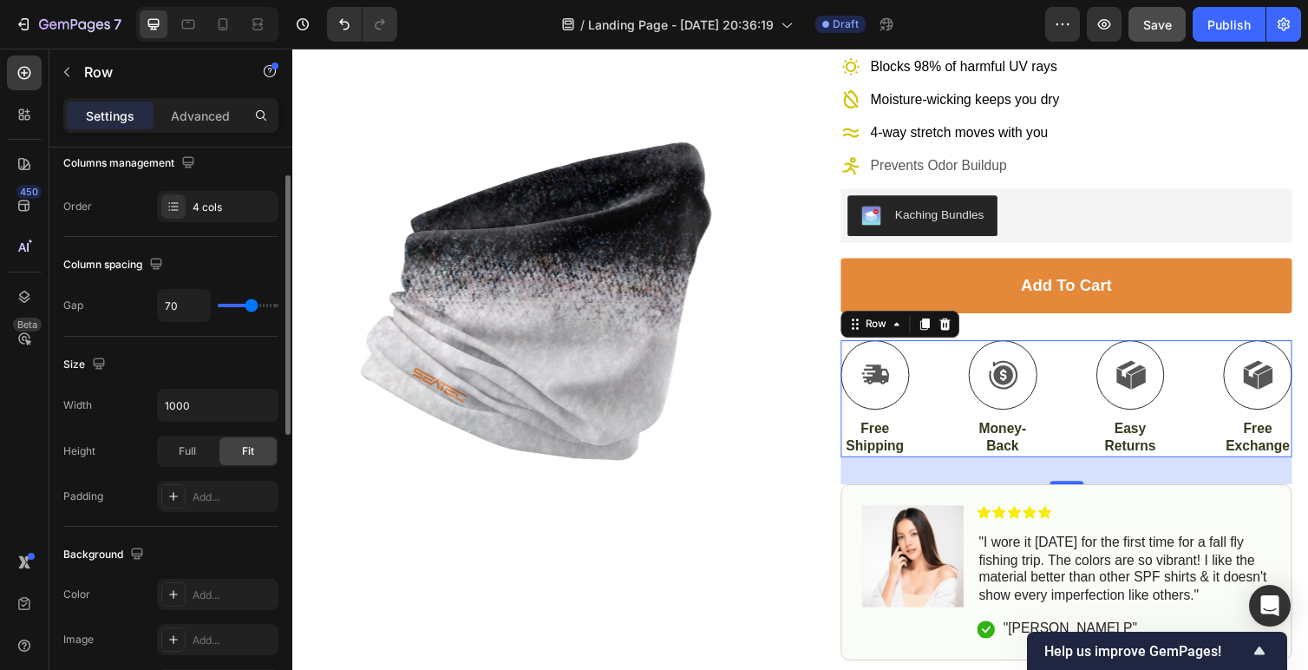
scroll to position [273, 0]
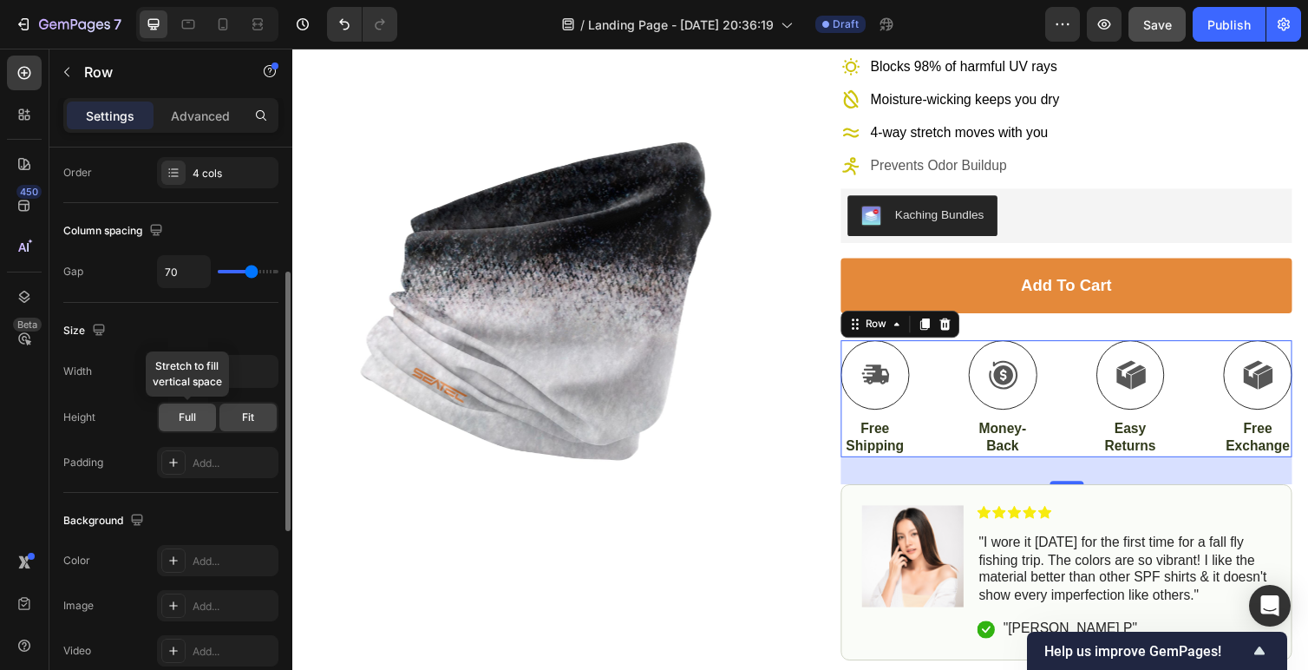
click at [179, 419] on span "Full" at bounding box center [187, 418] width 17 height 16
click at [228, 419] on div "Fit" at bounding box center [248, 417] width 57 height 28
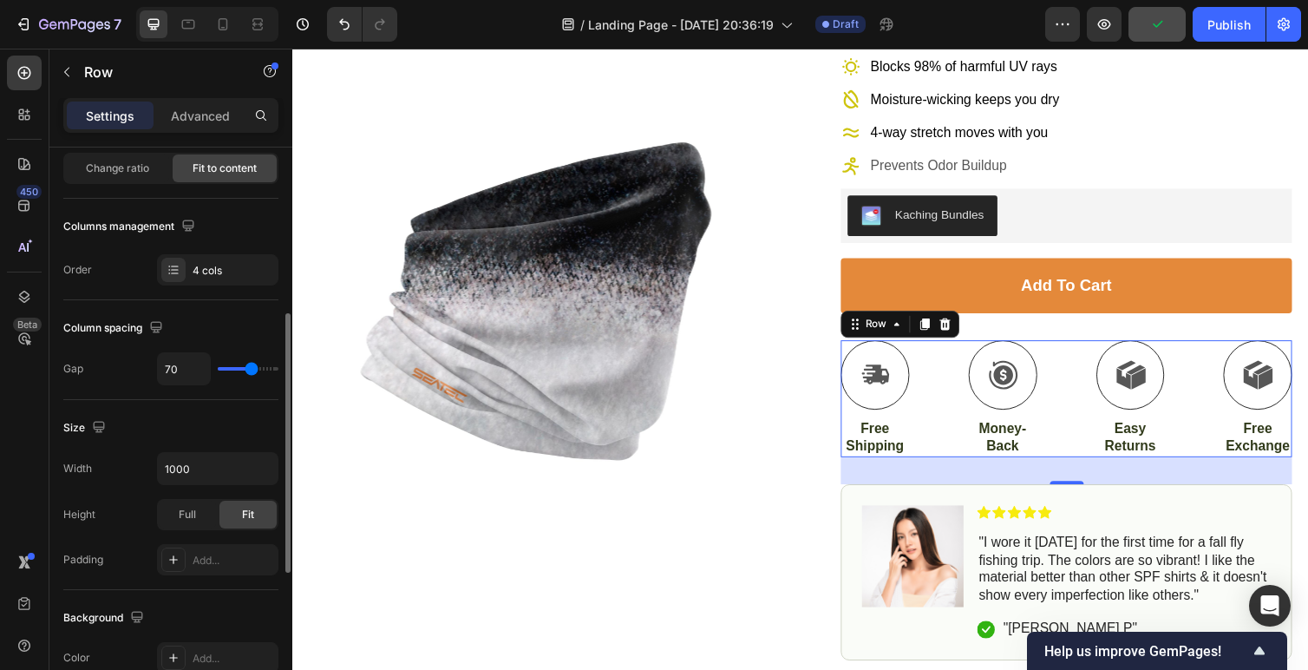
scroll to position [0, 0]
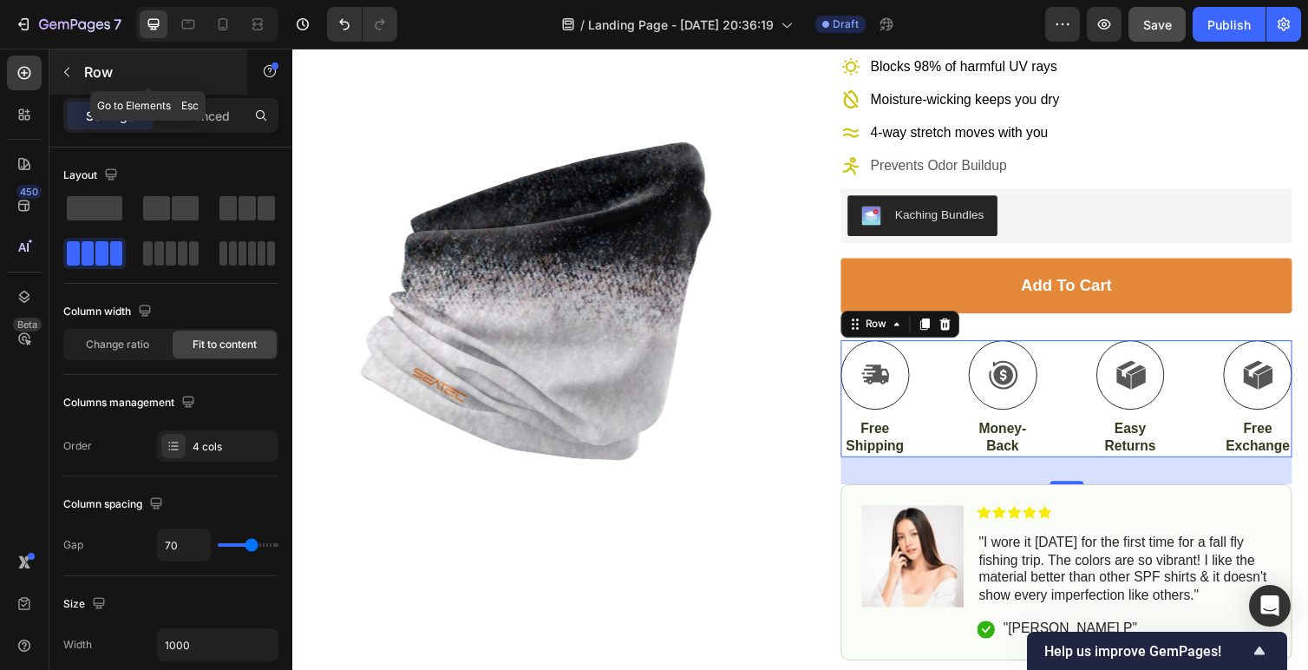
click at [63, 67] on icon "button" at bounding box center [67, 72] width 14 height 14
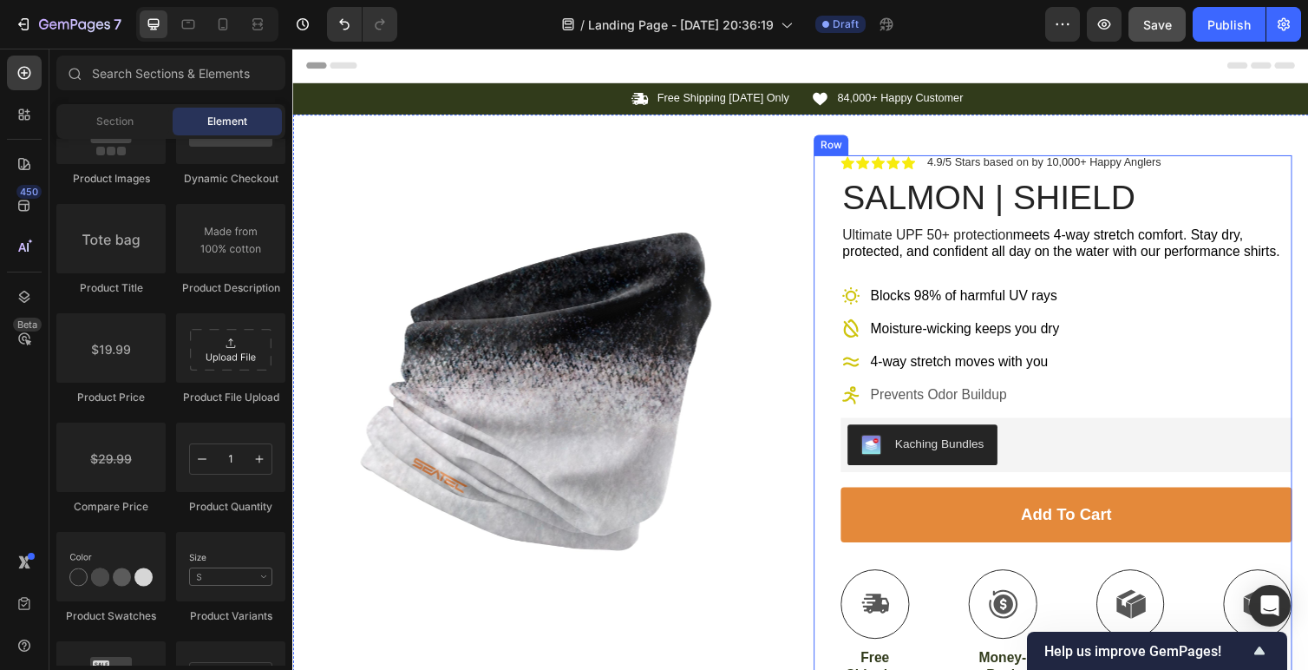
click at [624, 449] on img at bounding box center [555, 403] width 490 height 490
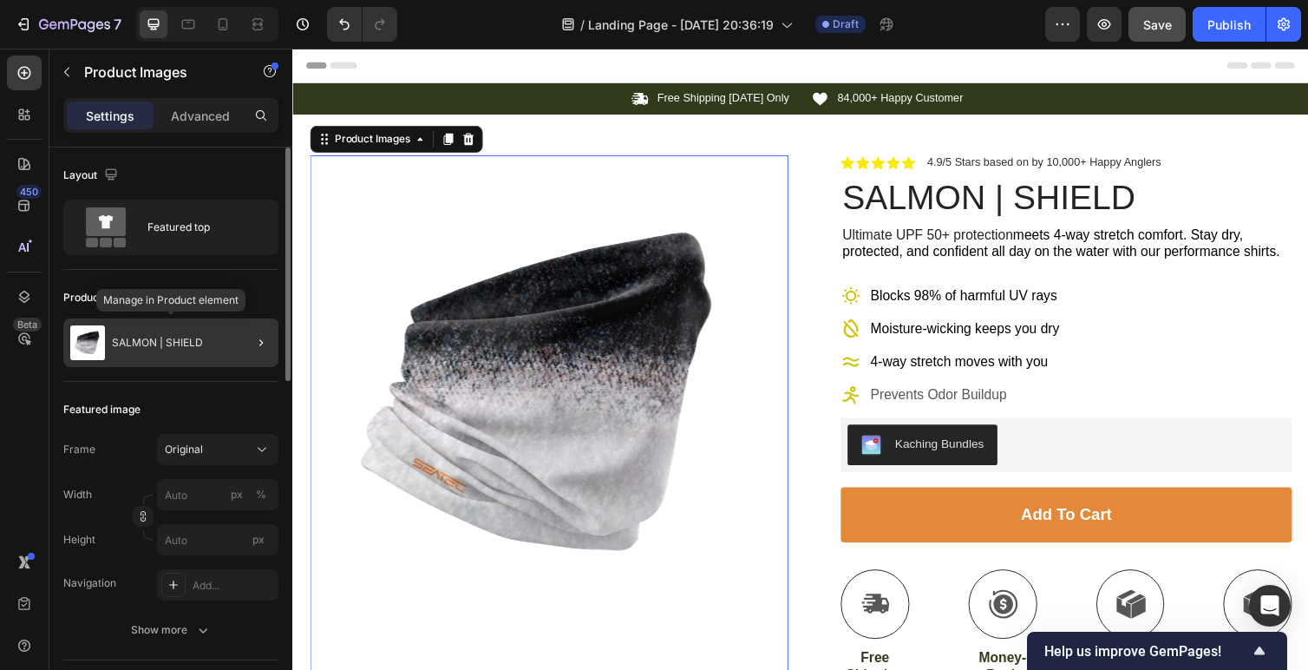
click at [121, 333] on div "SALMON | SHIELD" at bounding box center [170, 342] width 215 height 49
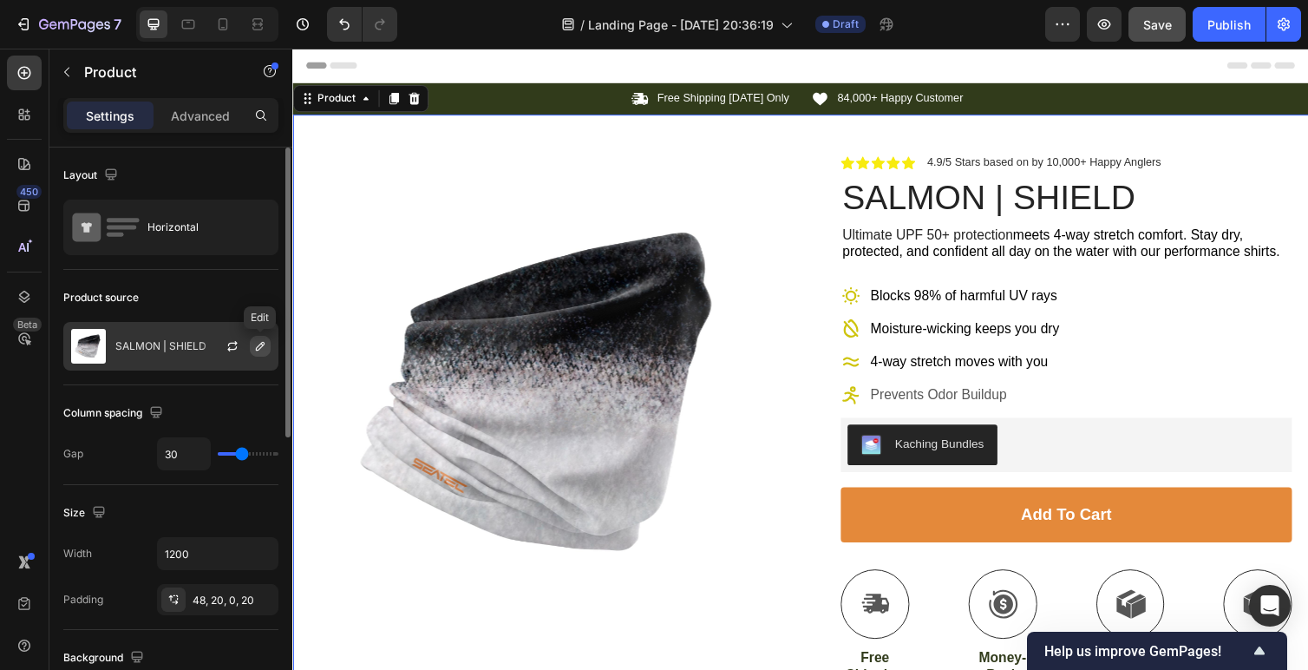
click at [265, 348] on icon "button" at bounding box center [260, 346] width 14 height 14
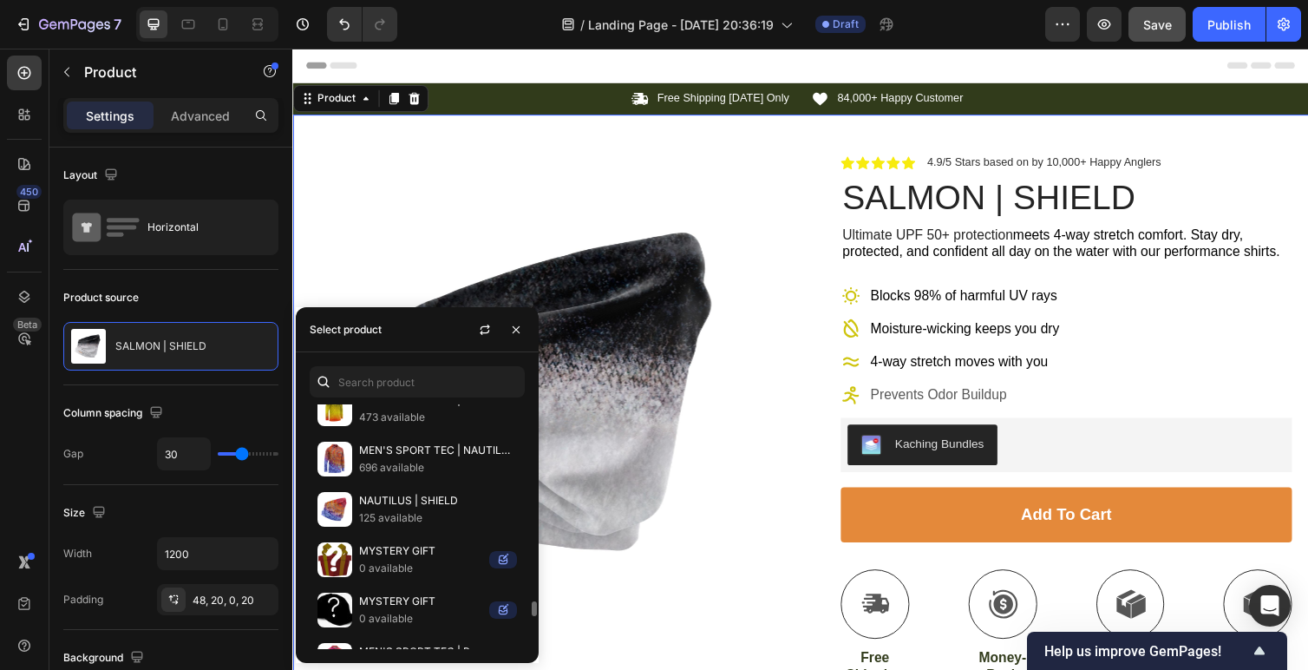
scroll to position [3443, 0]
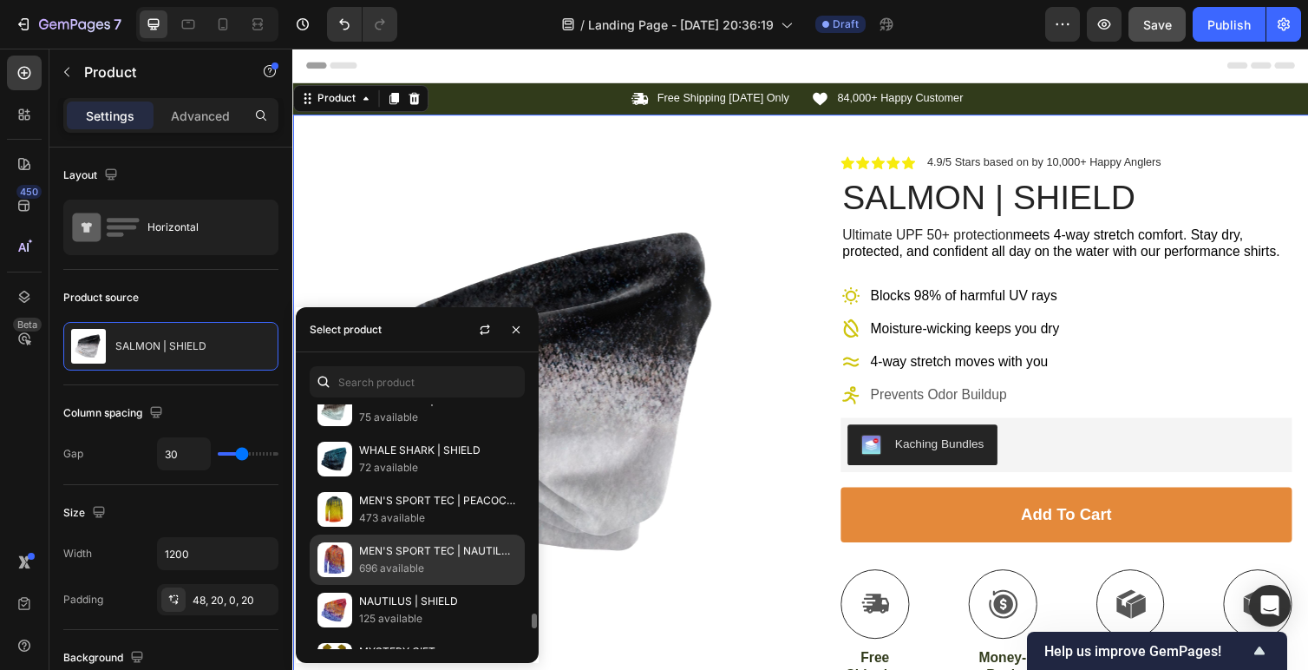
click at [407, 556] on p "MEN'S SPORT TEC | NAUTILUS | HOODED" at bounding box center [438, 550] width 158 height 17
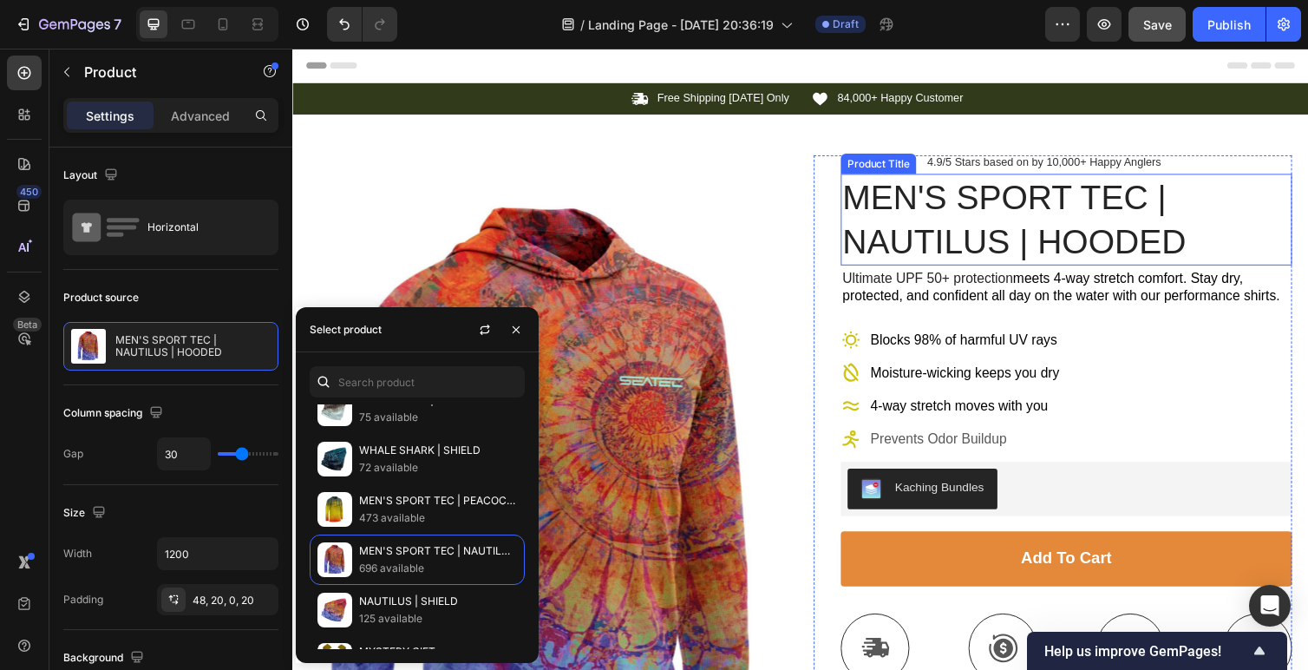
click at [1006, 250] on h1 "MEN'S SPORT TEC | NAUTILUS | HOODED" at bounding box center [1085, 224] width 462 height 94
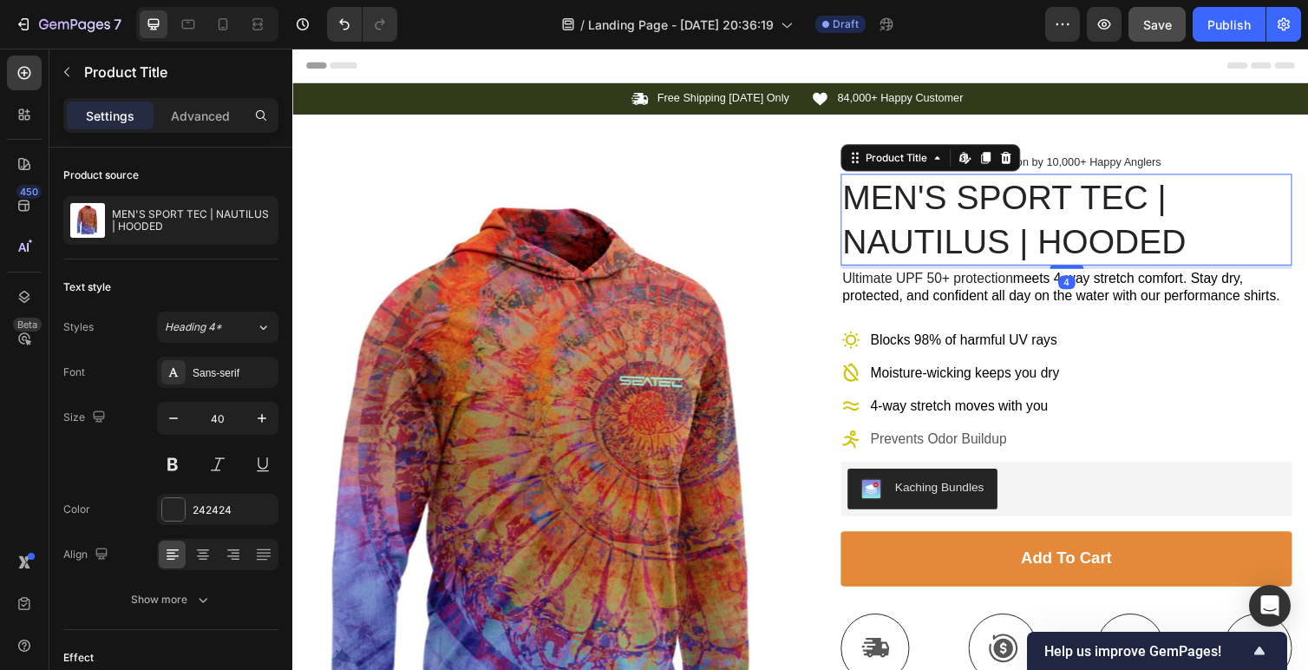
click at [991, 246] on h1 "MEN'S SPORT TEC | NAUTILUS | HOODED" at bounding box center [1085, 224] width 462 height 94
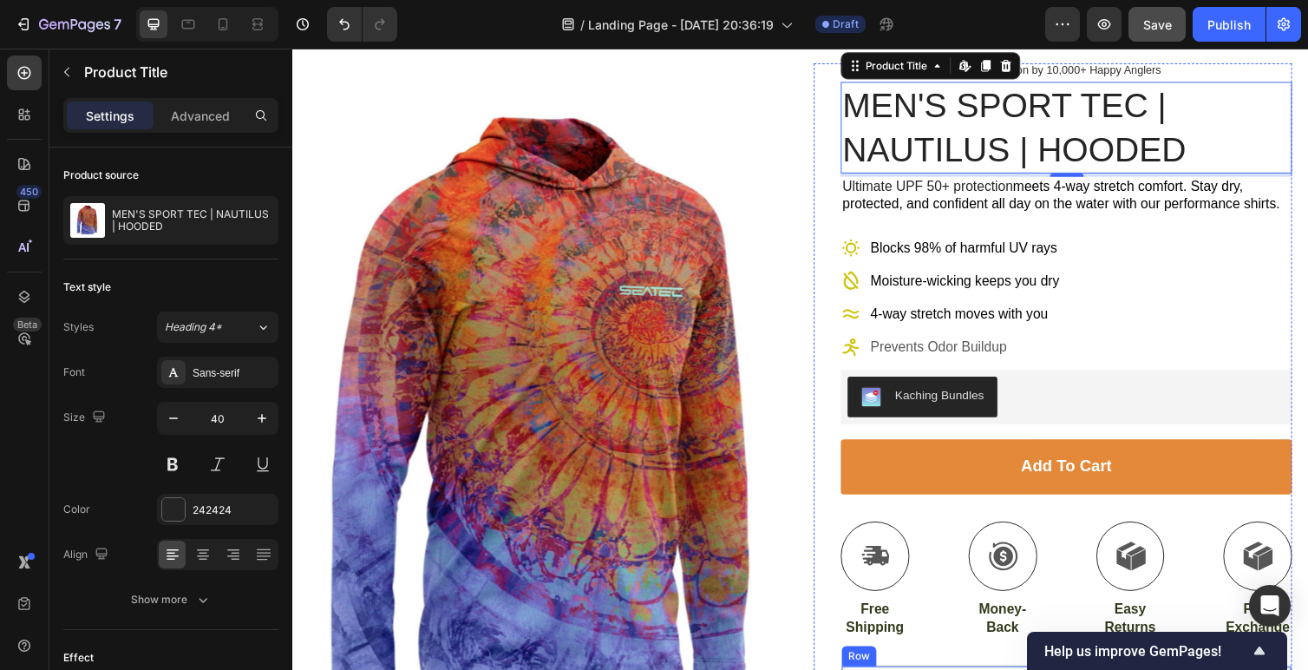
scroll to position [0, 0]
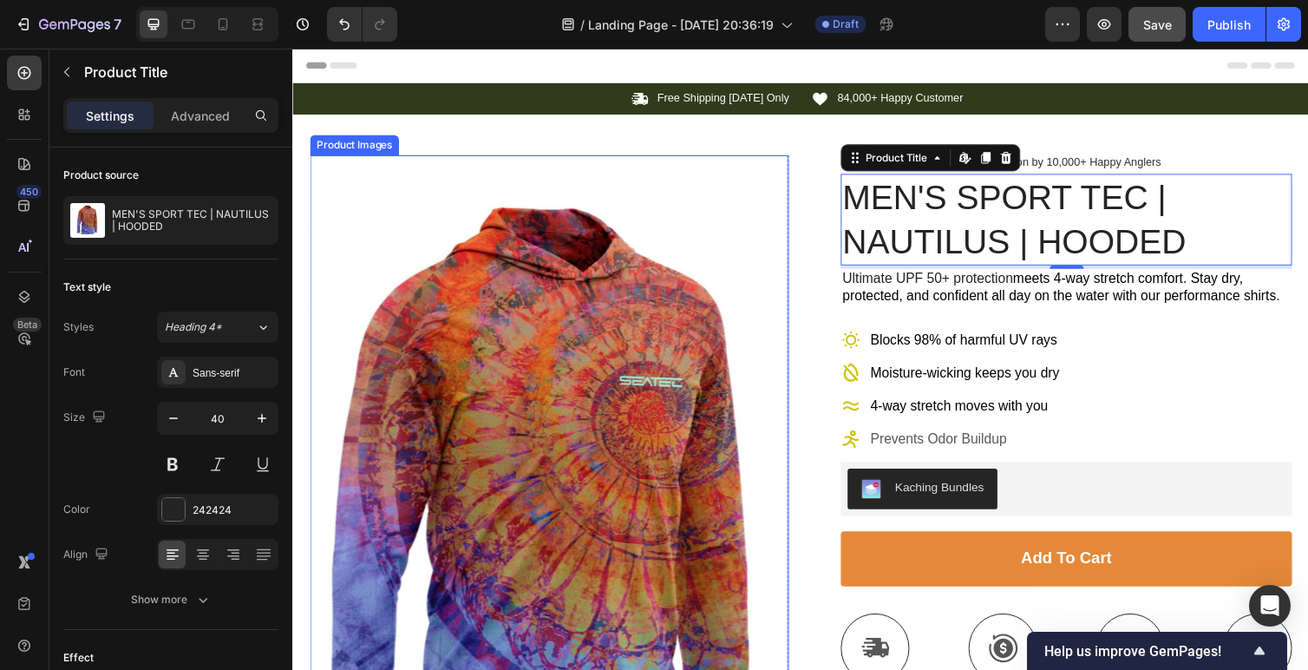
click at [705, 458] on img at bounding box center [555, 526] width 490 height 736
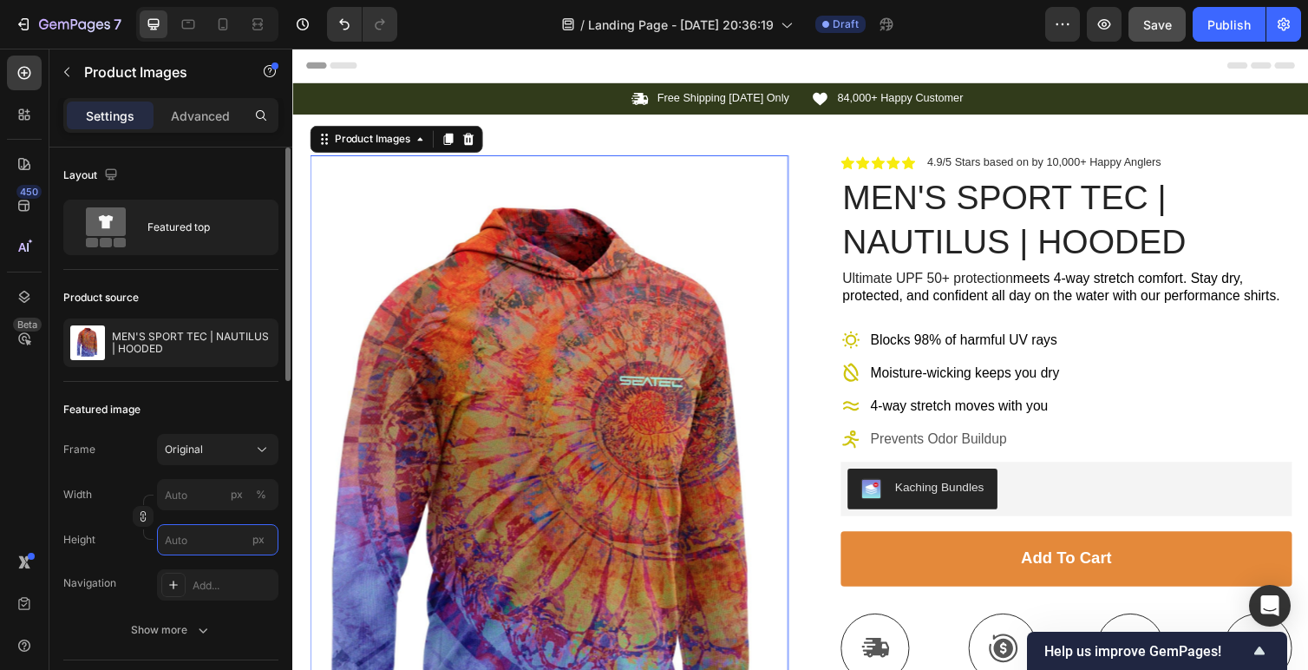
click at [206, 538] on input "px" at bounding box center [217, 539] width 121 height 31
click at [224, 542] on input "px" at bounding box center [217, 539] width 121 height 31
click at [260, 541] on span "px" at bounding box center [258, 539] width 12 height 13
click at [260, 541] on input "px" at bounding box center [217, 539] width 121 height 31
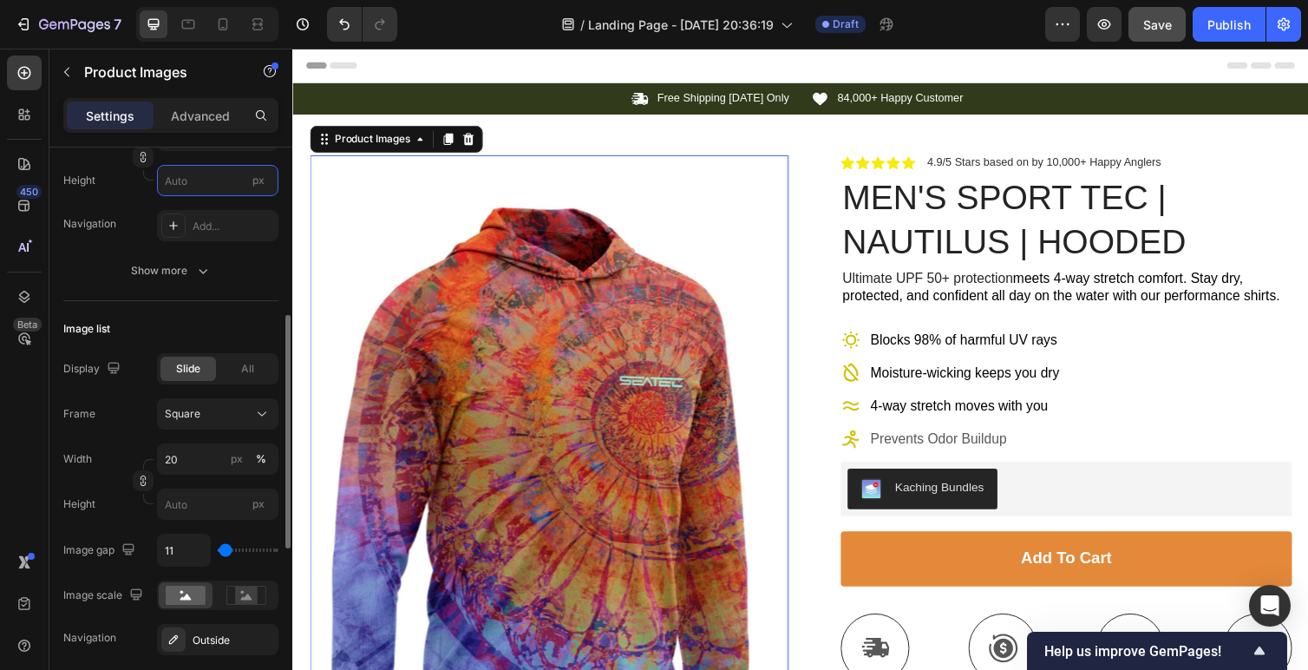
scroll to position [385, 0]
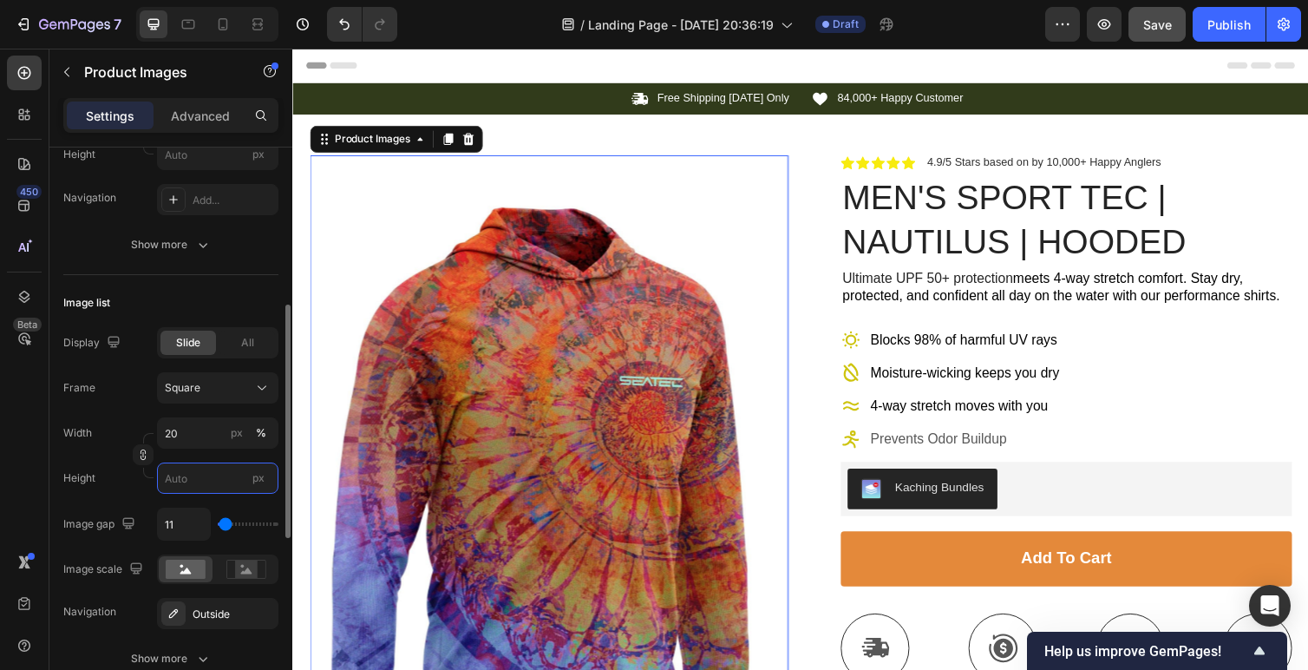
click at [204, 480] on input "px" at bounding box center [217, 477] width 121 height 31
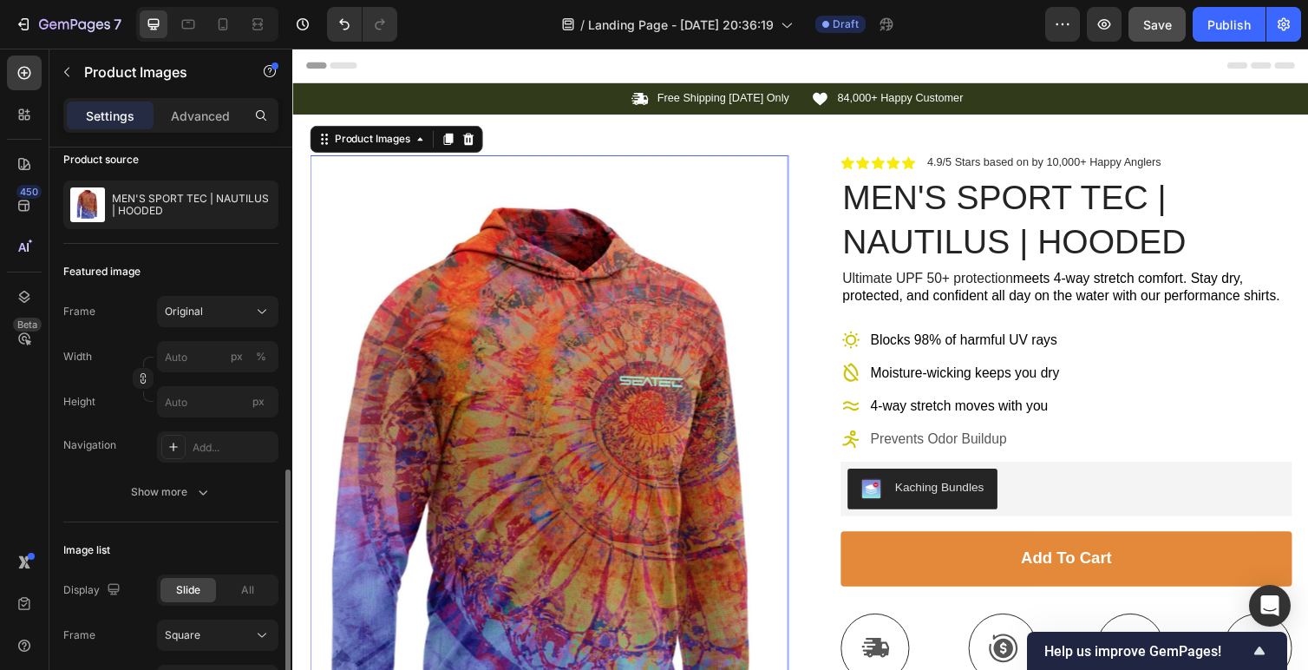
scroll to position [0, 0]
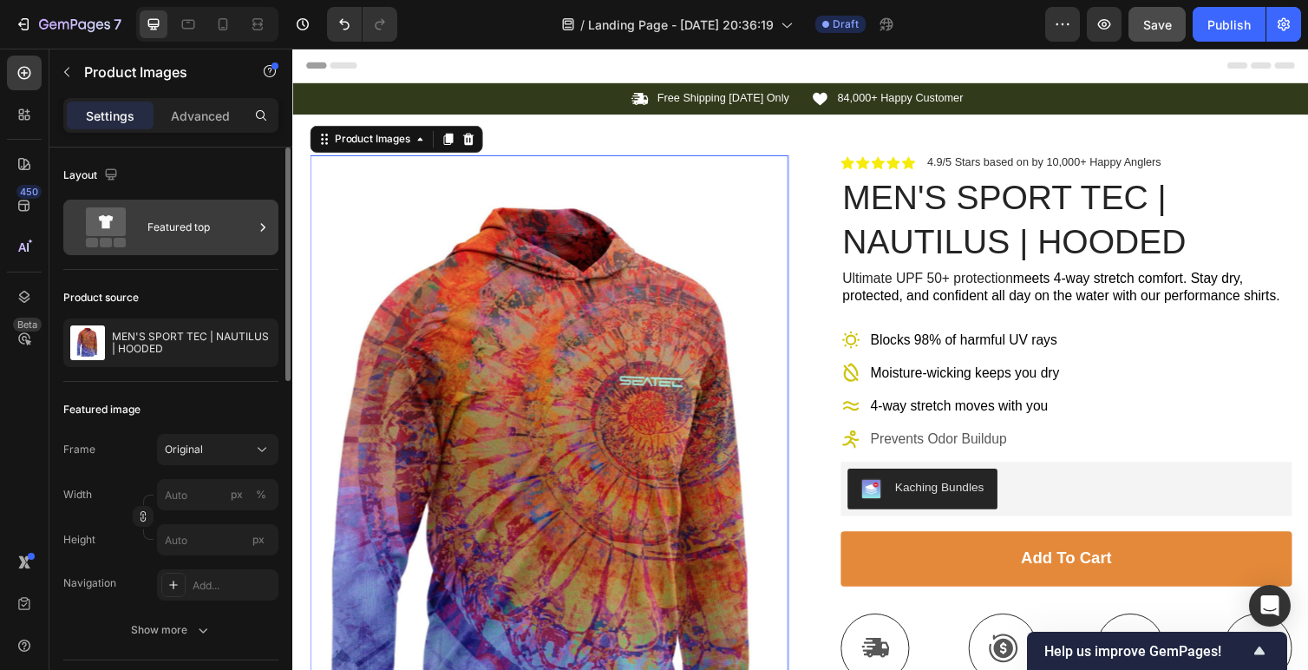
click at [159, 236] on div "Featured top" at bounding box center [200, 227] width 106 height 40
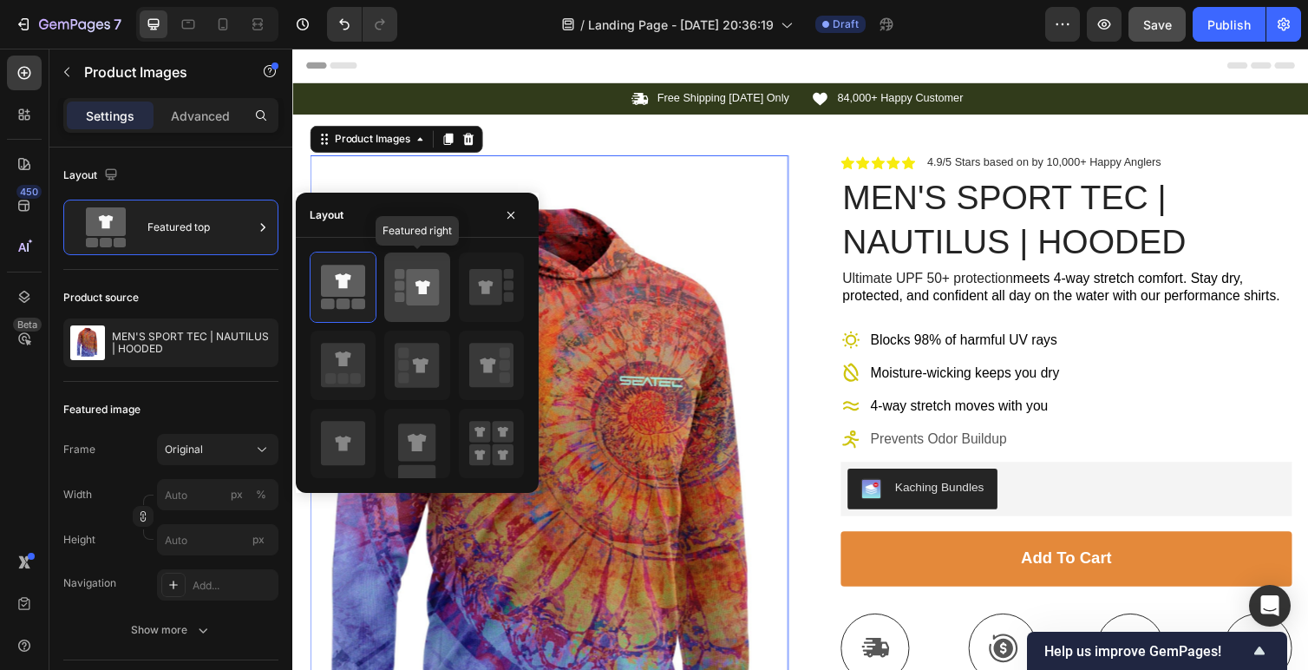
click at [412, 303] on icon at bounding box center [423, 287] width 33 height 36
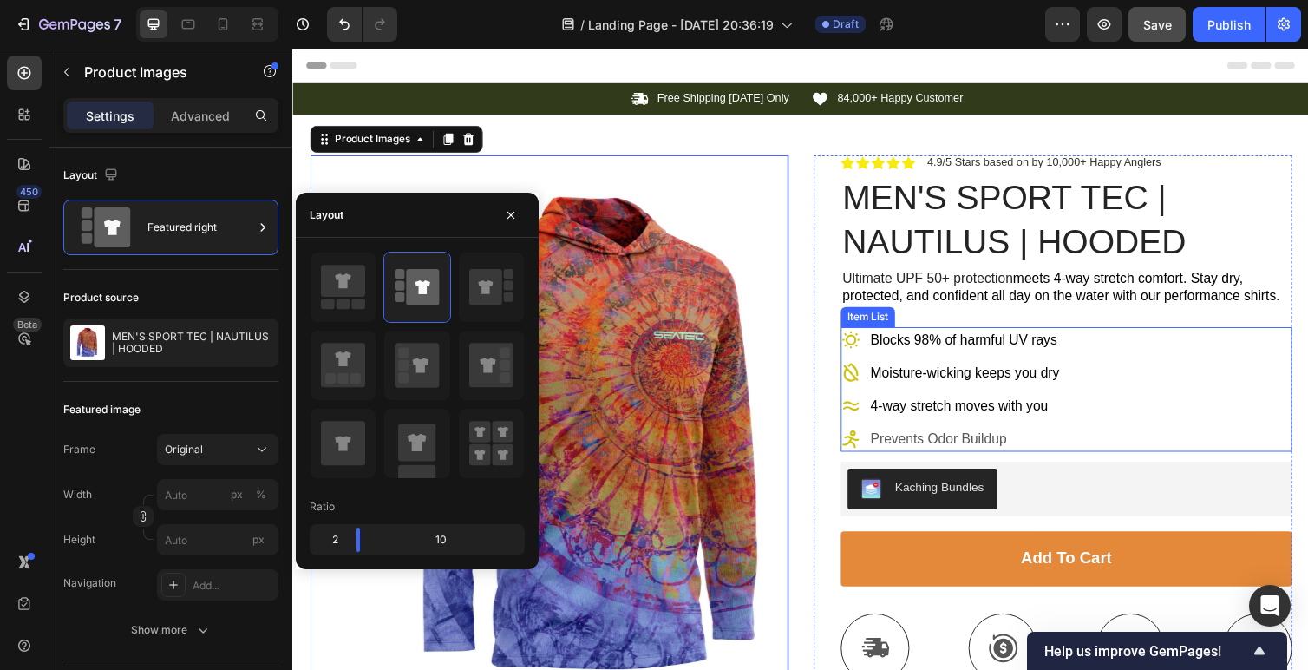
click at [999, 384] on span "Moisture-wicking keeps you dry" at bounding box center [980, 380] width 193 height 15
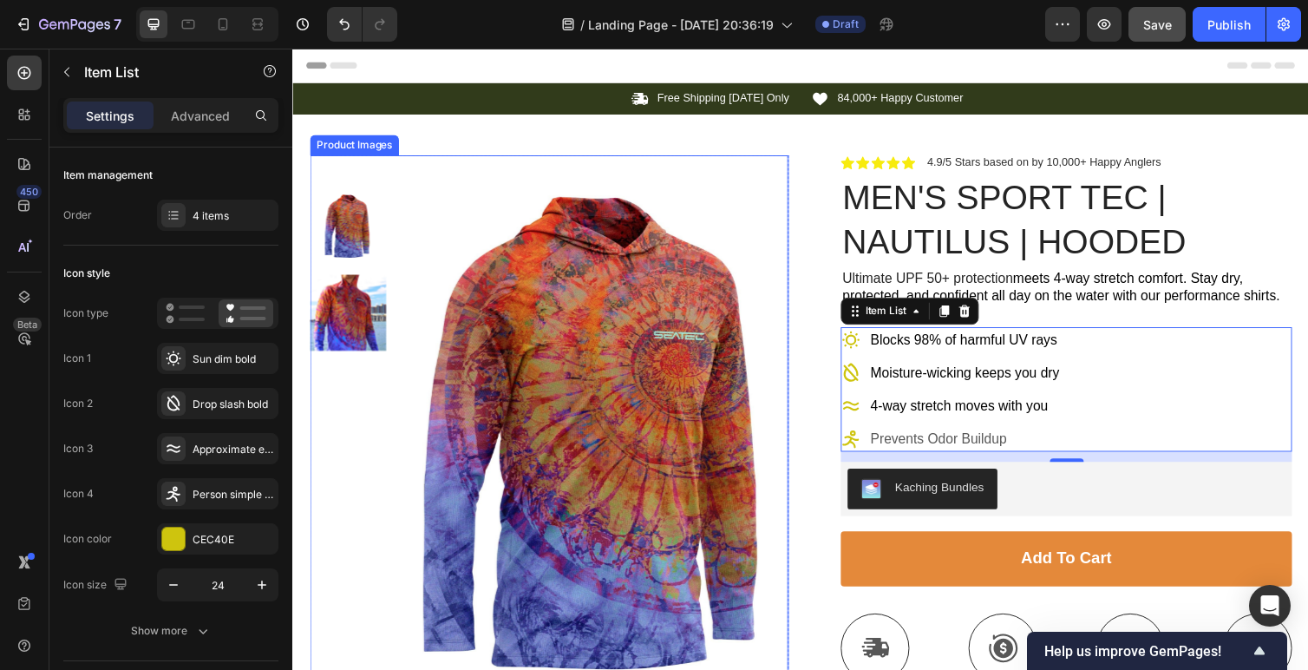
click at [604, 462] on img at bounding box center [604, 451] width 391 height 587
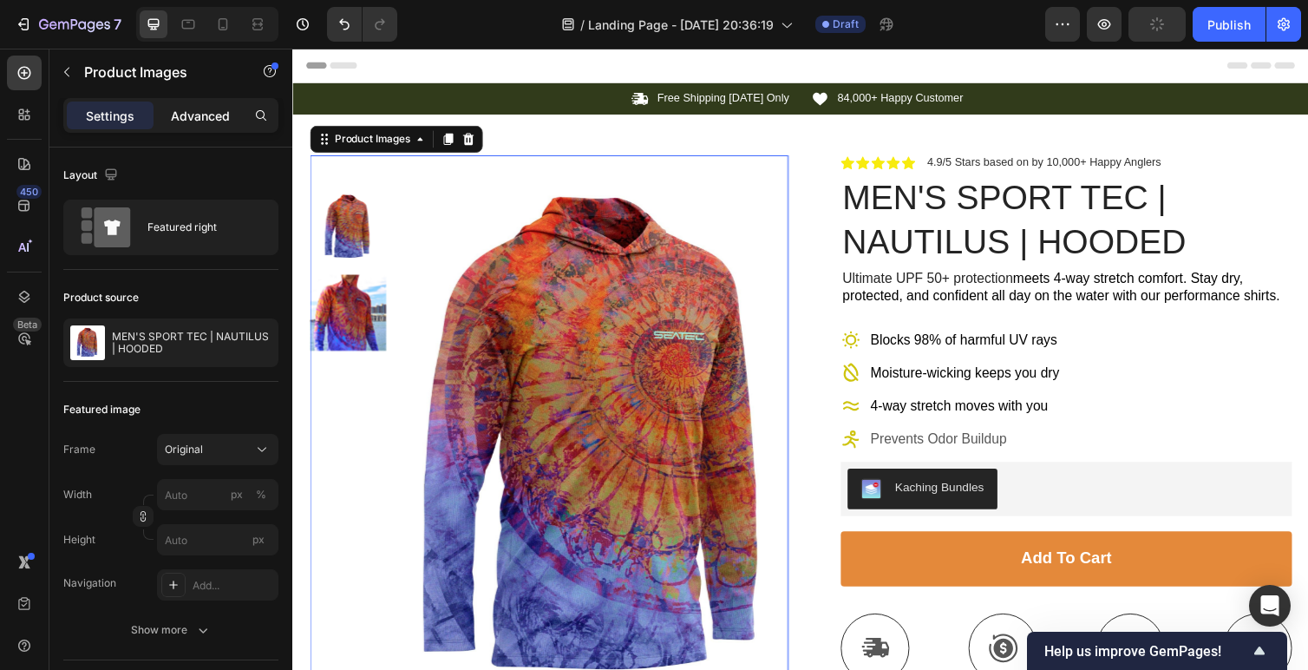
click at [179, 123] on p "Advanced" at bounding box center [200, 116] width 59 height 18
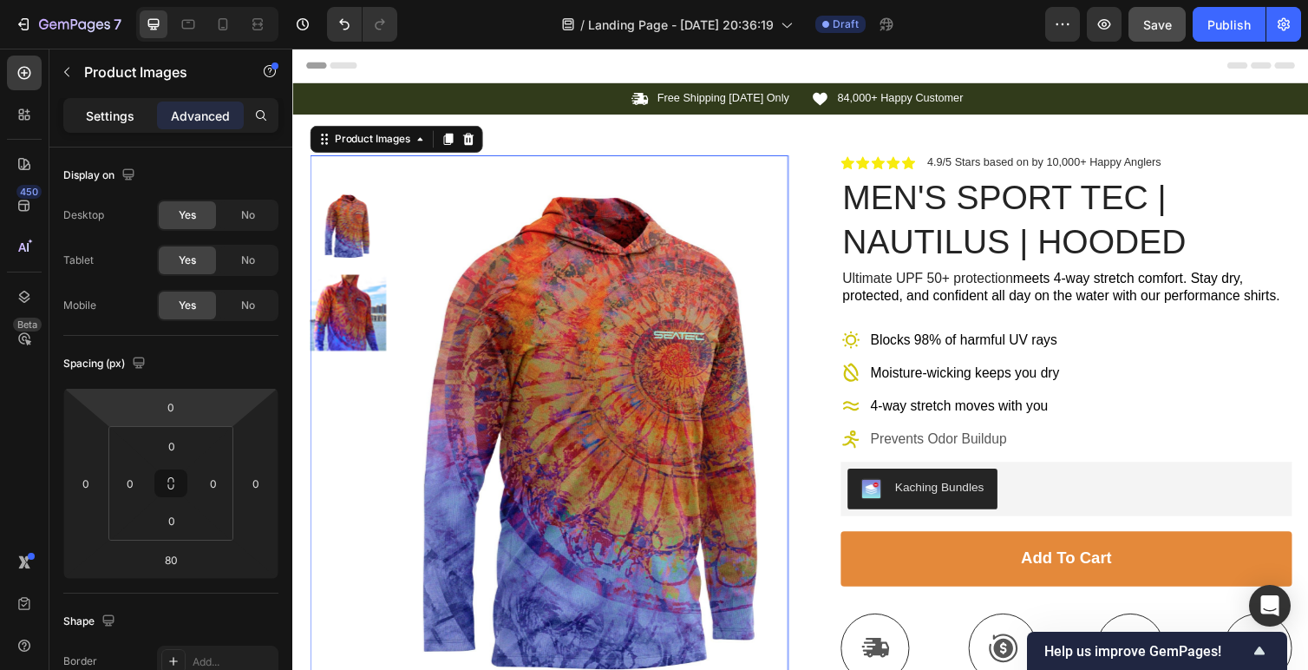
click at [116, 117] on p "Settings" at bounding box center [110, 116] width 49 height 18
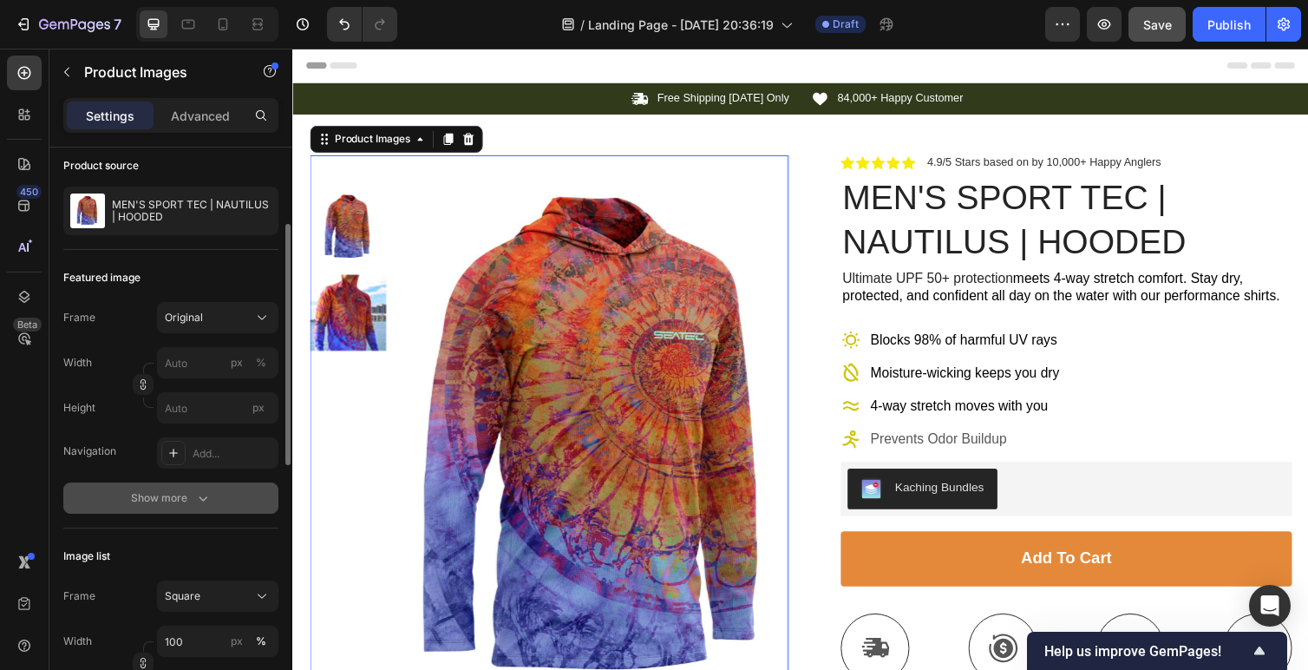
scroll to position [247, 0]
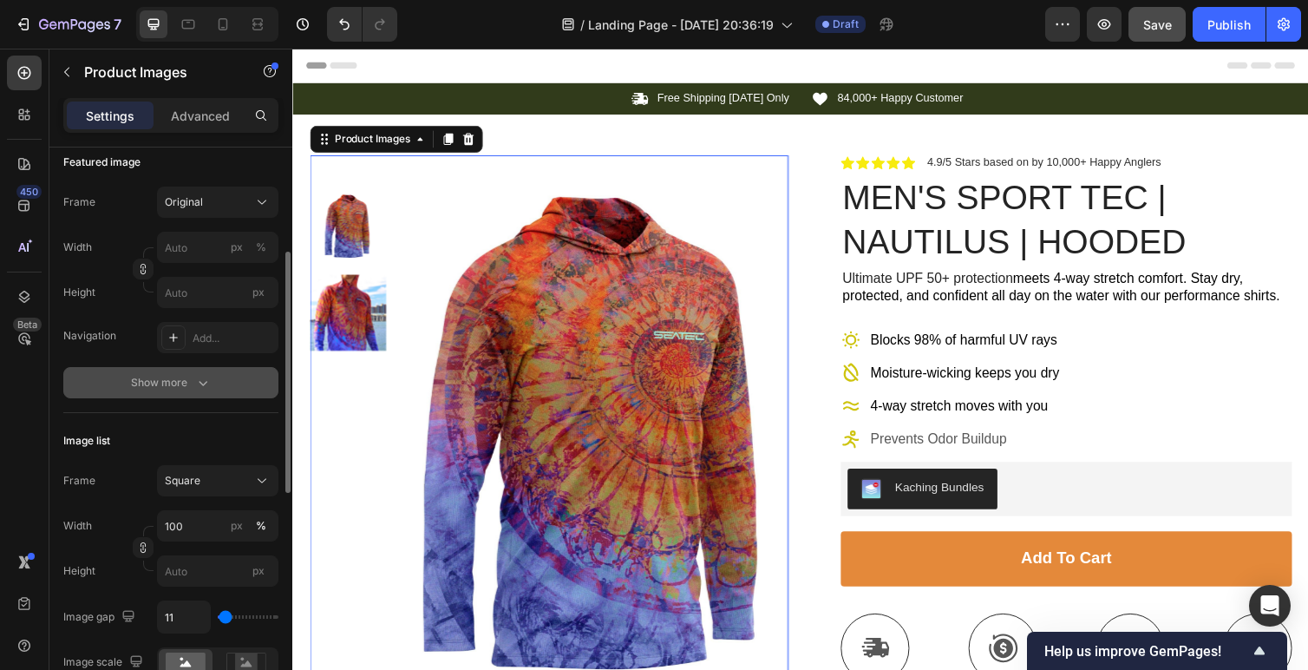
click at [165, 389] on div "Show more" at bounding box center [171, 382] width 81 height 17
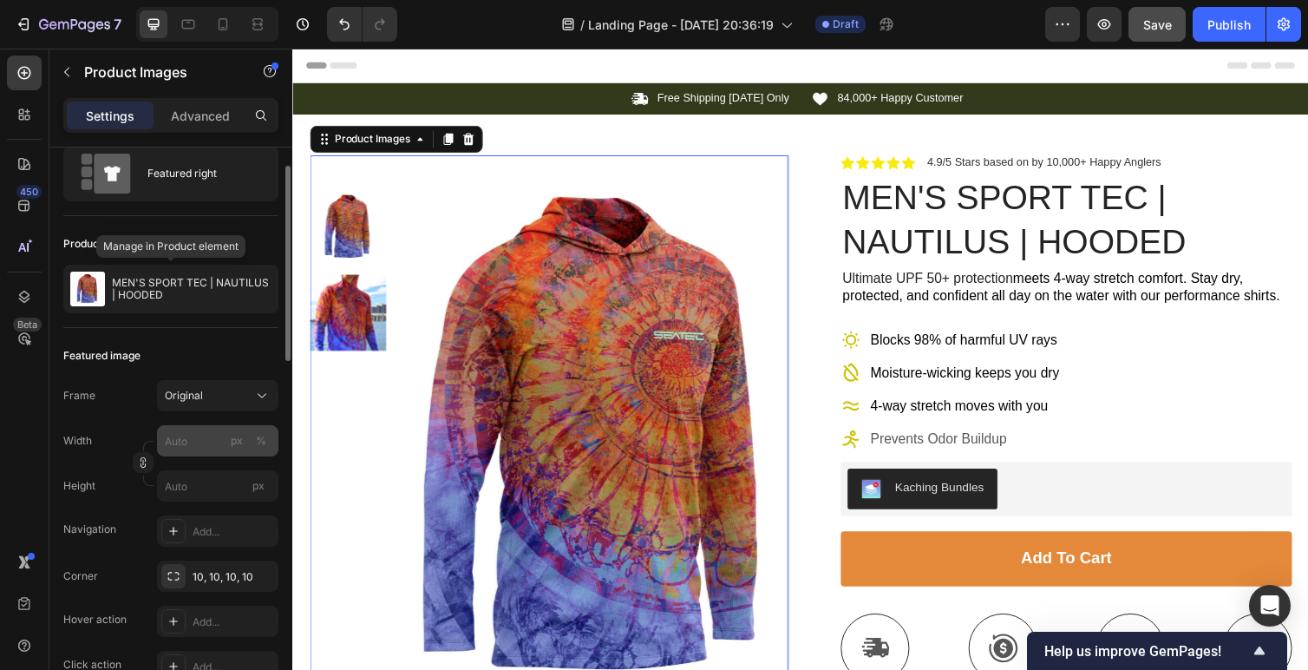
scroll to position [191, 0]
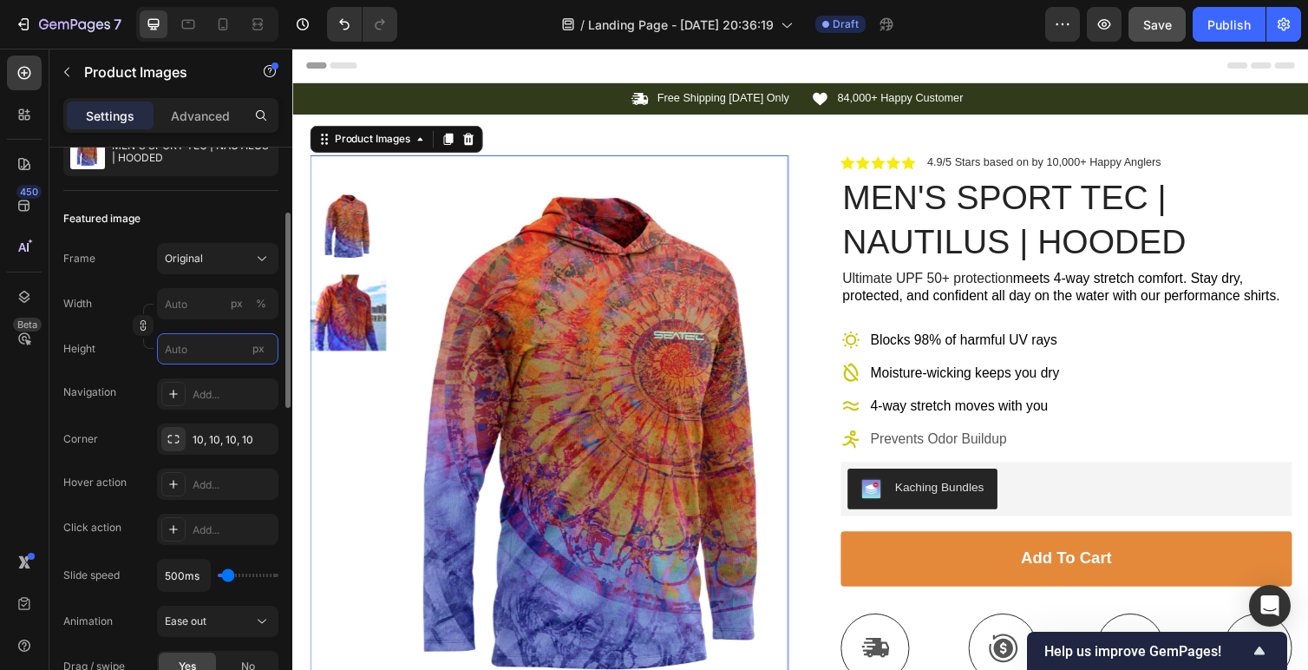
click at [204, 359] on input "px" at bounding box center [217, 348] width 121 height 31
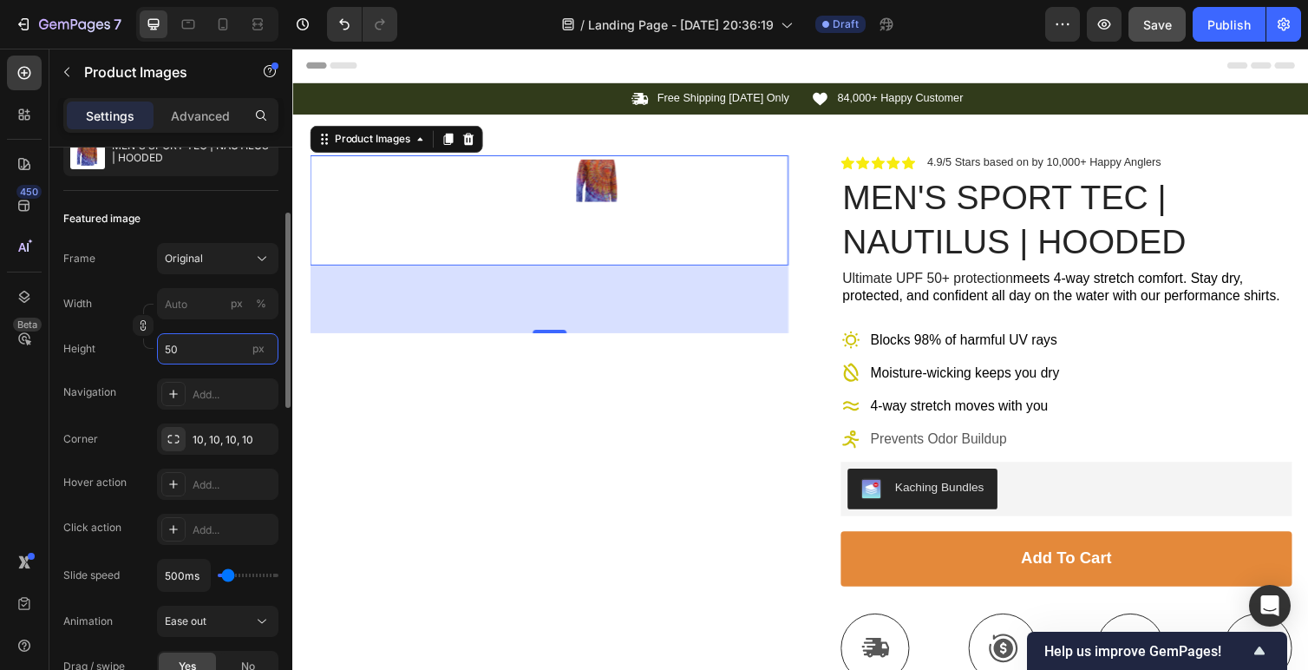
type input "5"
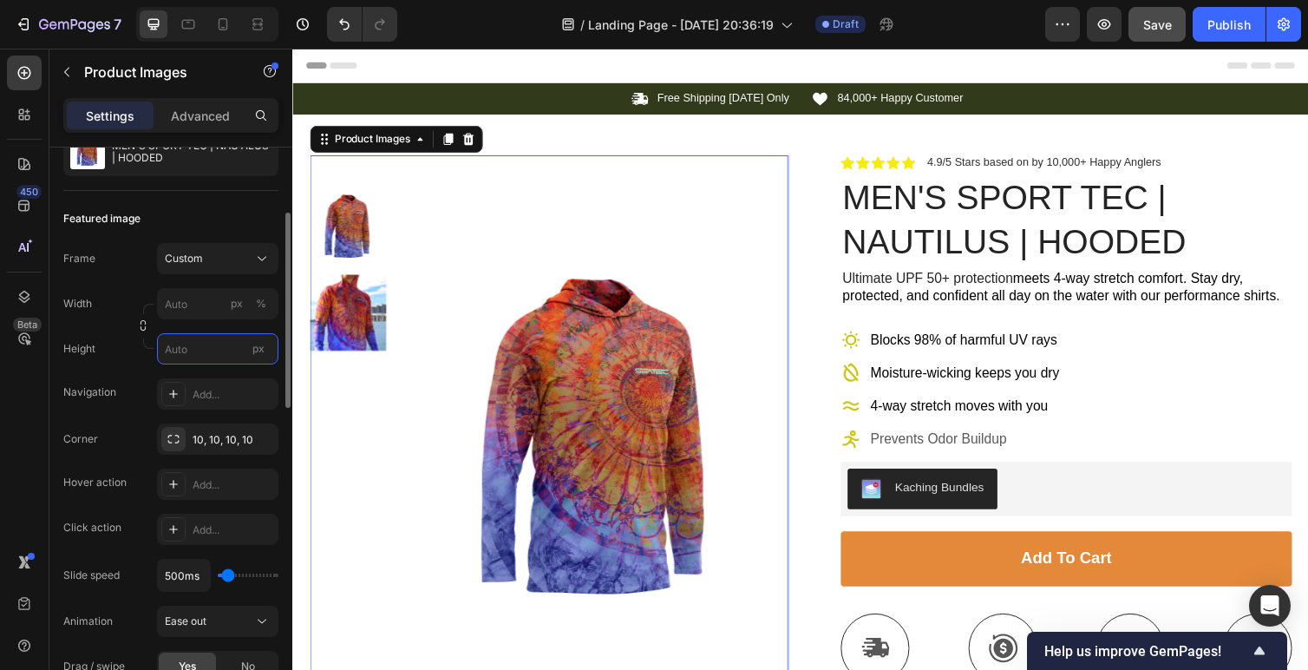
type input "5"
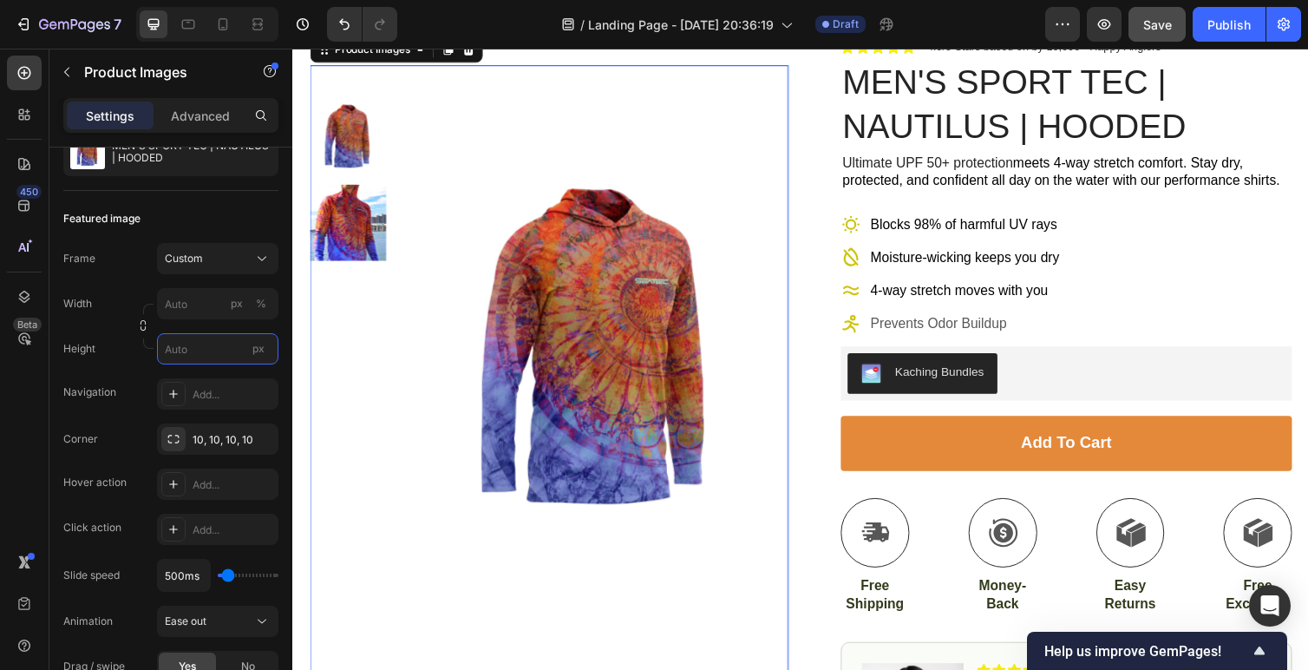
scroll to position [0, 0]
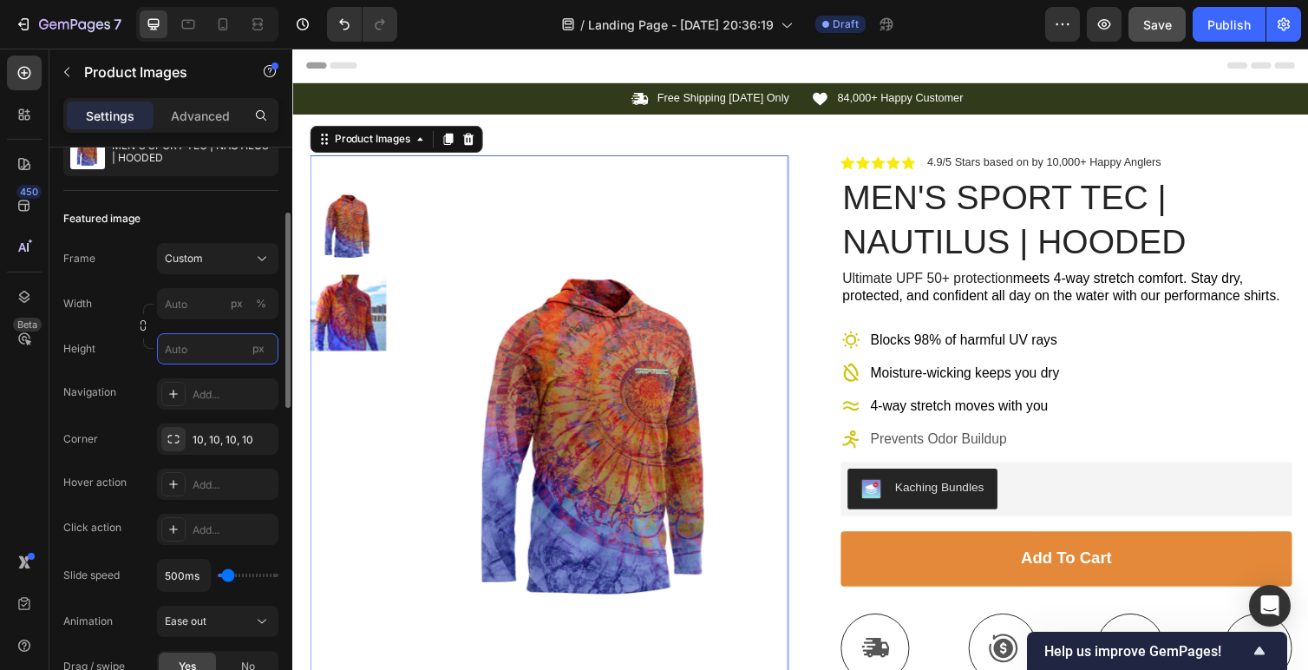
click at [213, 349] on input "px" at bounding box center [217, 348] width 121 height 31
click at [262, 351] on span "px" at bounding box center [258, 348] width 12 height 13
click at [262, 351] on input "px" at bounding box center [217, 348] width 121 height 31
click at [219, 355] on input "px" at bounding box center [217, 348] width 121 height 31
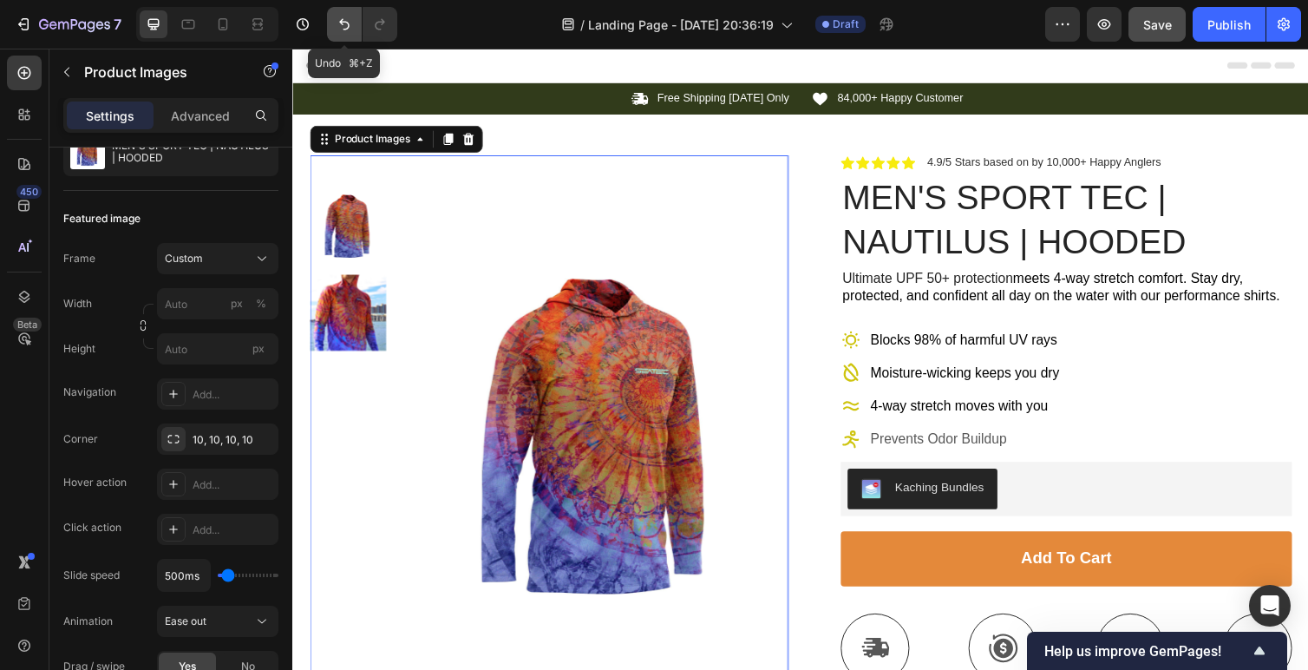
click at [346, 28] on icon "Undo/Redo" at bounding box center [344, 24] width 17 height 17
type input "50"
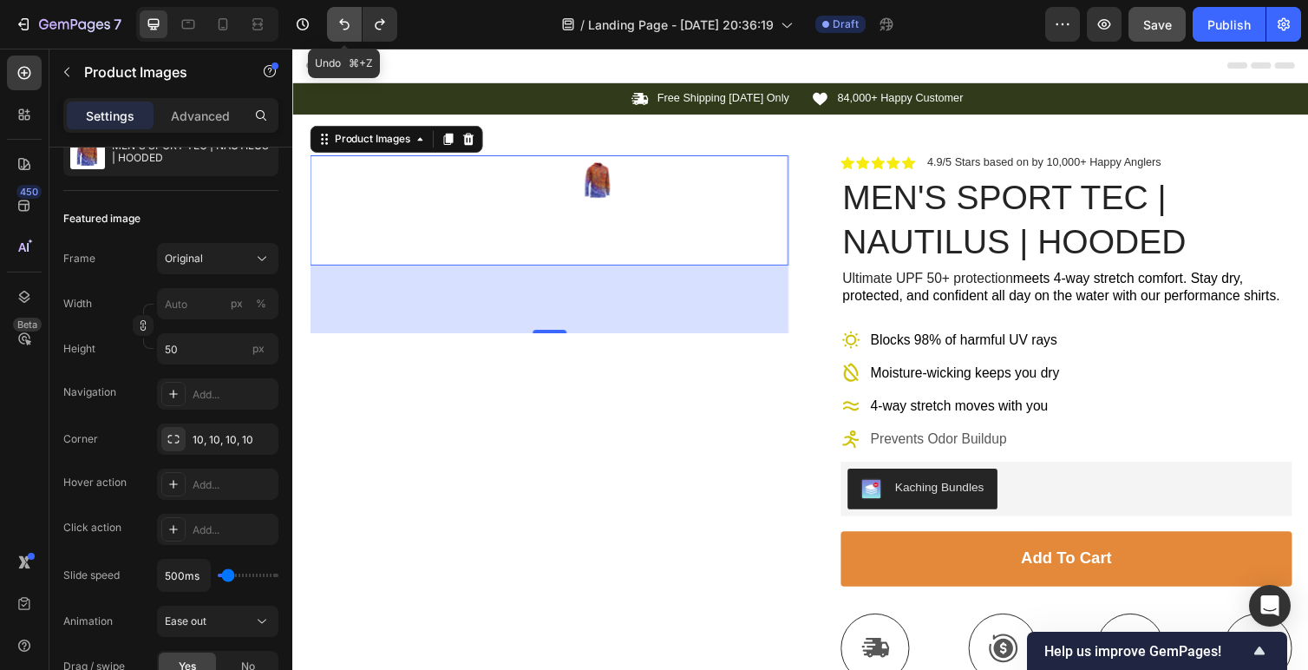
click at [346, 28] on icon "Undo/Redo" at bounding box center [344, 24] width 17 height 17
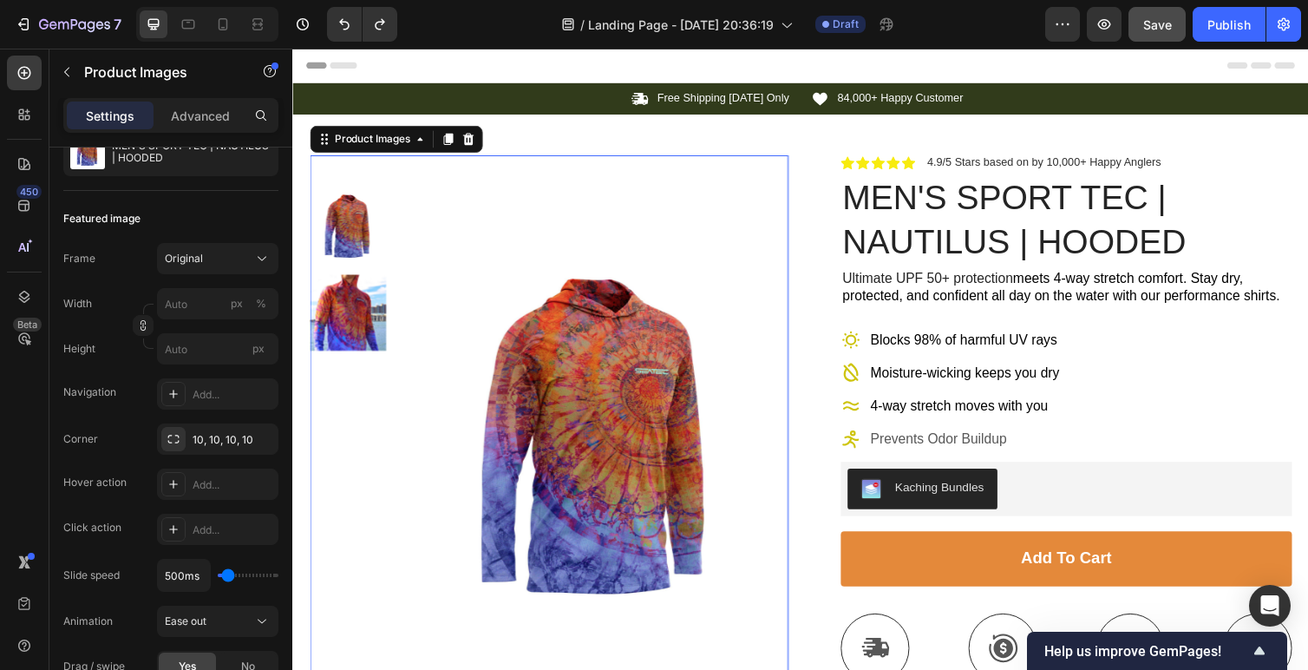
click at [690, 434] on img at bounding box center [604, 451] width 391 height 587
click at [344, 240] on img at bounding box center [349, 232] width 78 height 78
click at [348, 319] on img at bounding box center [349, 319] width 78 height 78
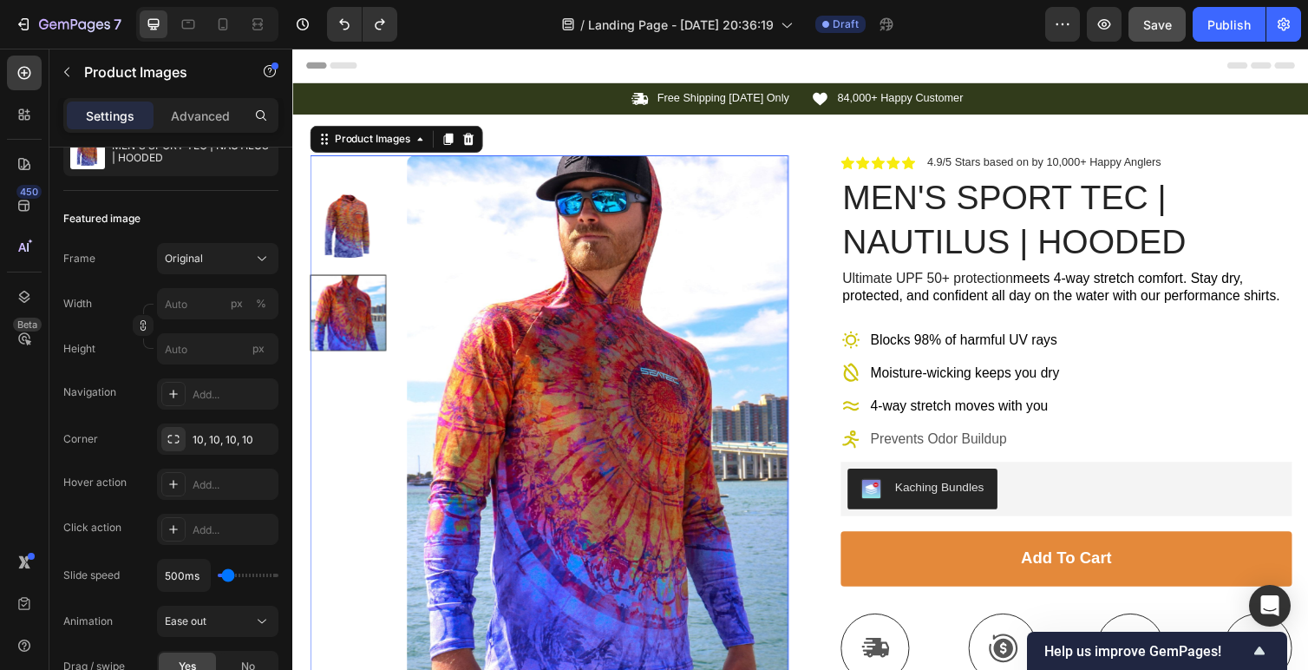
click at [348, 243] on img at bounding box center [349, 232] width 78 height 78
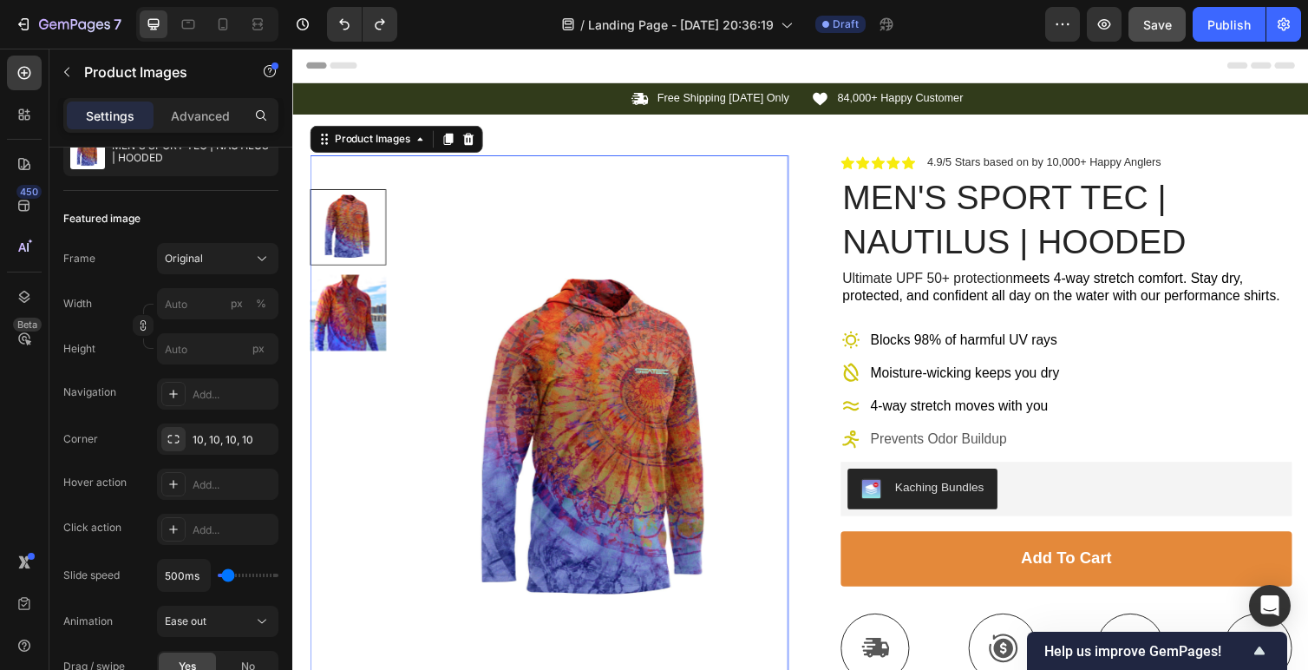
click at [359, 339] on img at bounding box center [349, 319] width 78 height 78
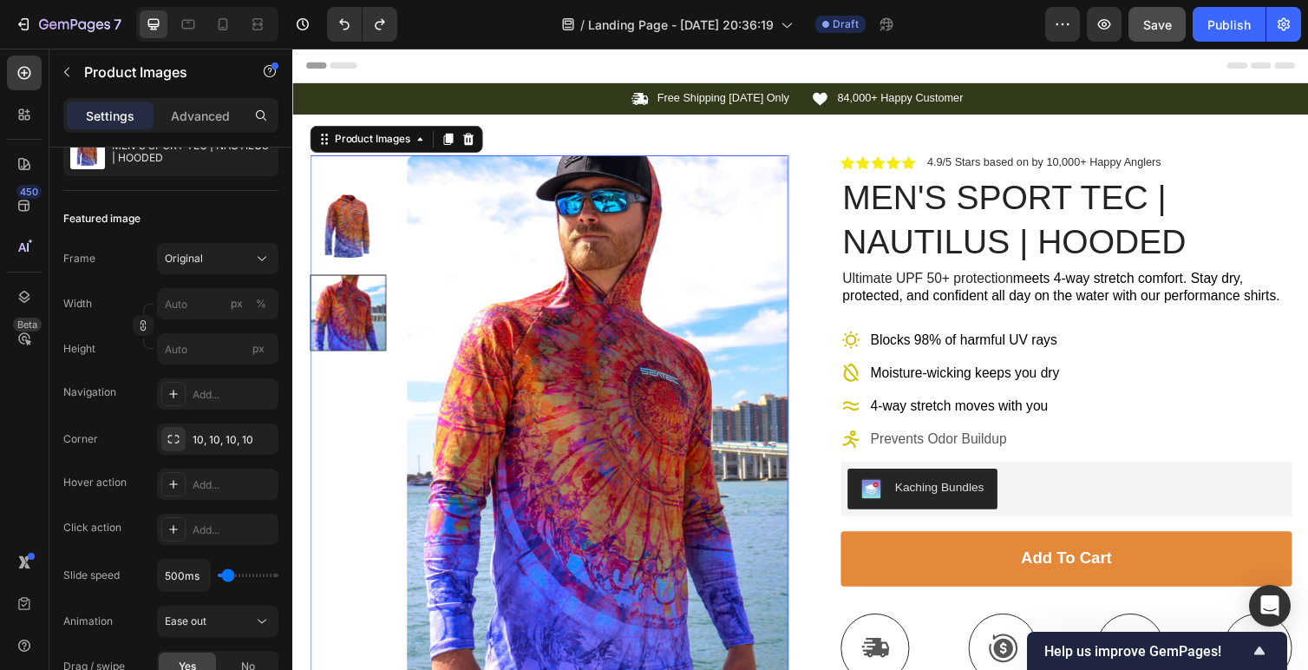
click at [338, 250] on img at bounding box center [349, 232] width 78 height 78
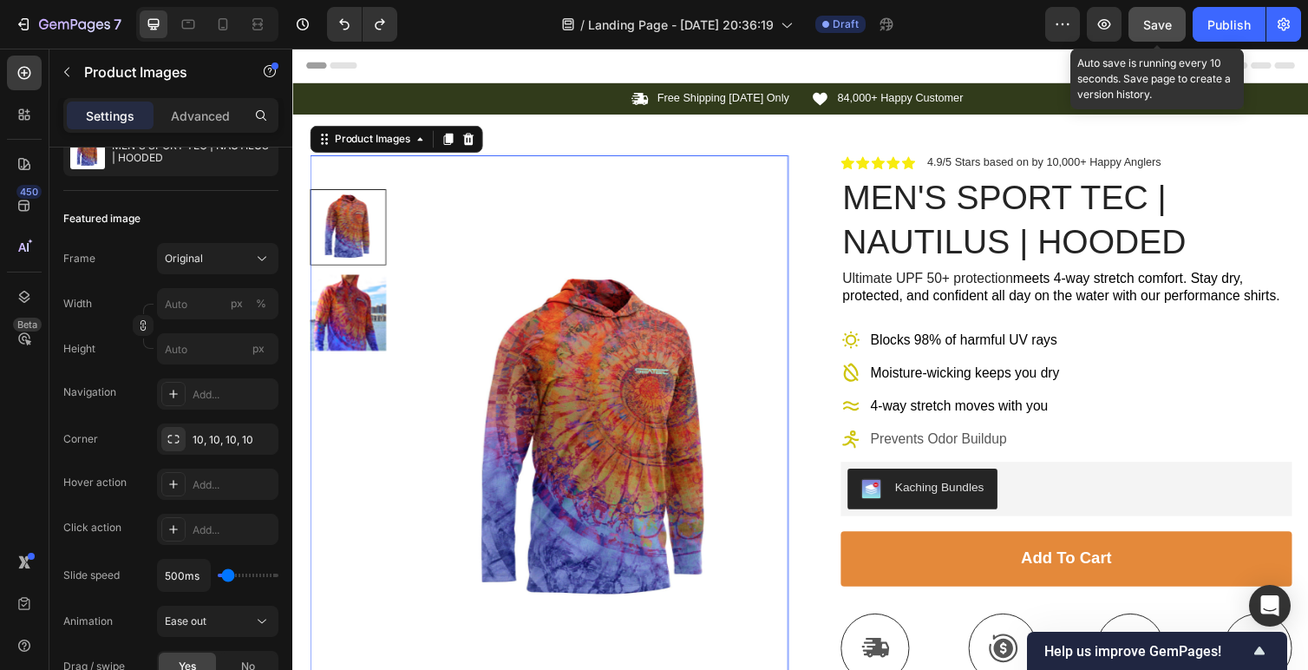
click at [1159, 23] on span "Save" at bounding box center [1158, 24] width 29 height 15
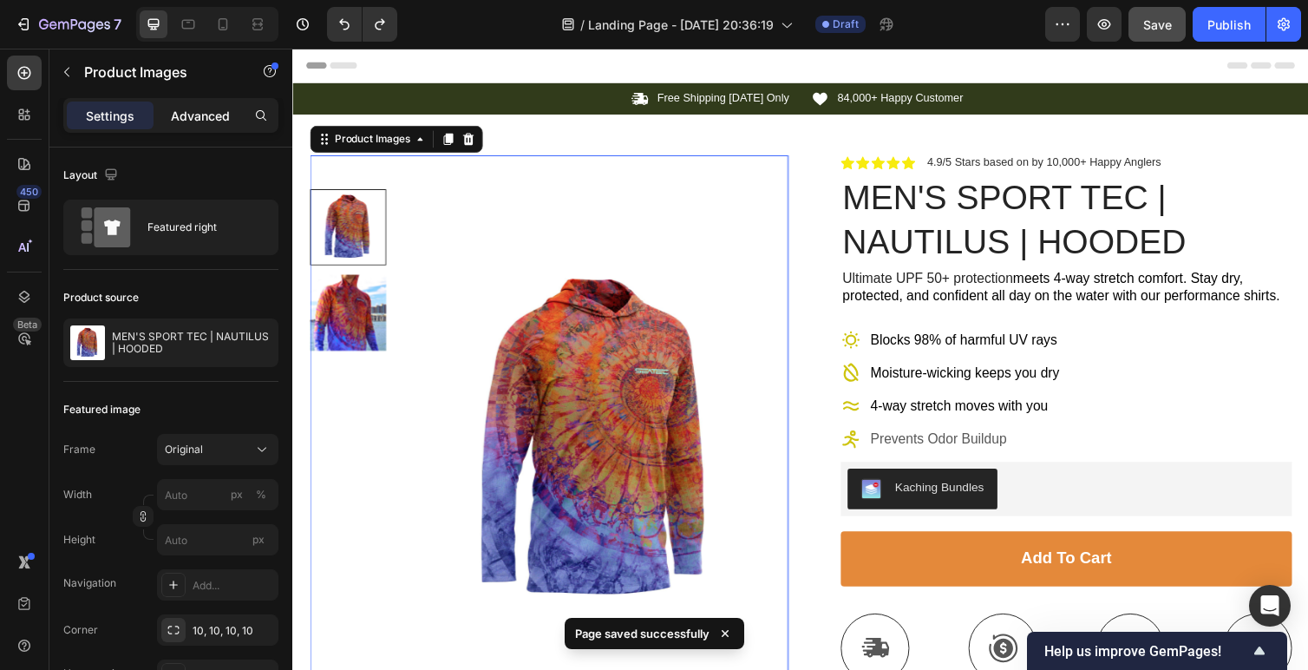
click at [198, 115] on p "Advanced" at bounding box center [200, 116] width 59 height 18
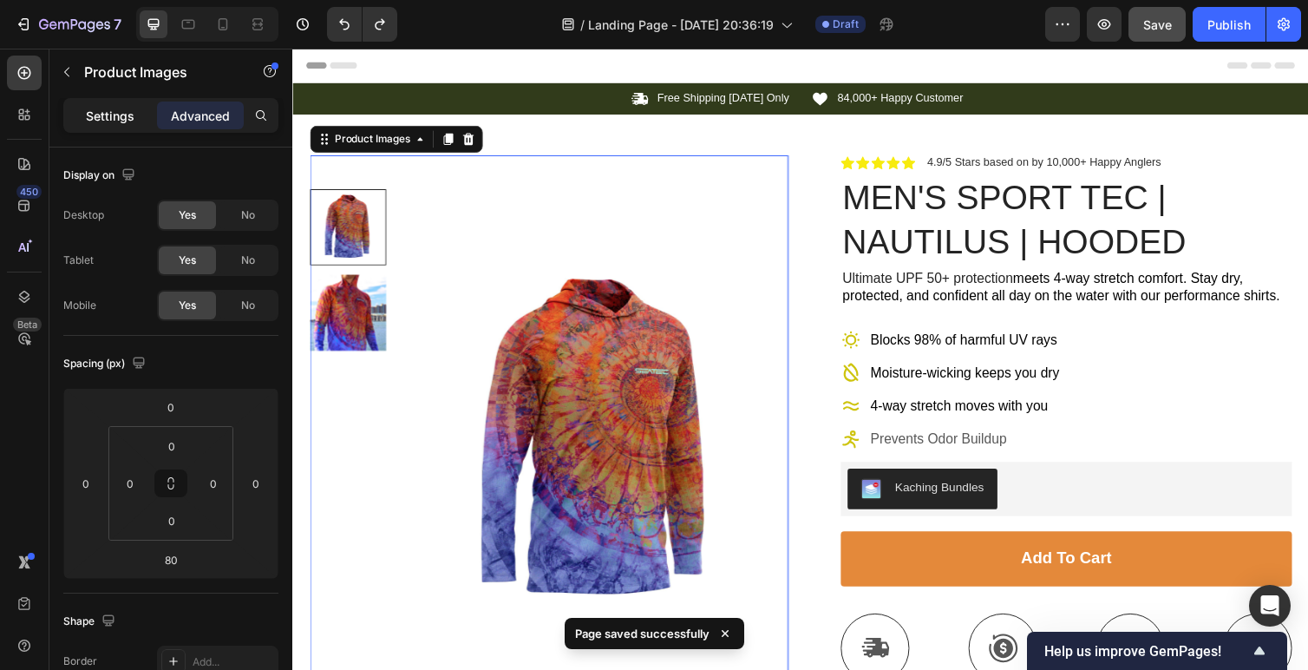
click at [115, 122] on p "Settings" at bounding box center [110, 116] width 49 height 18
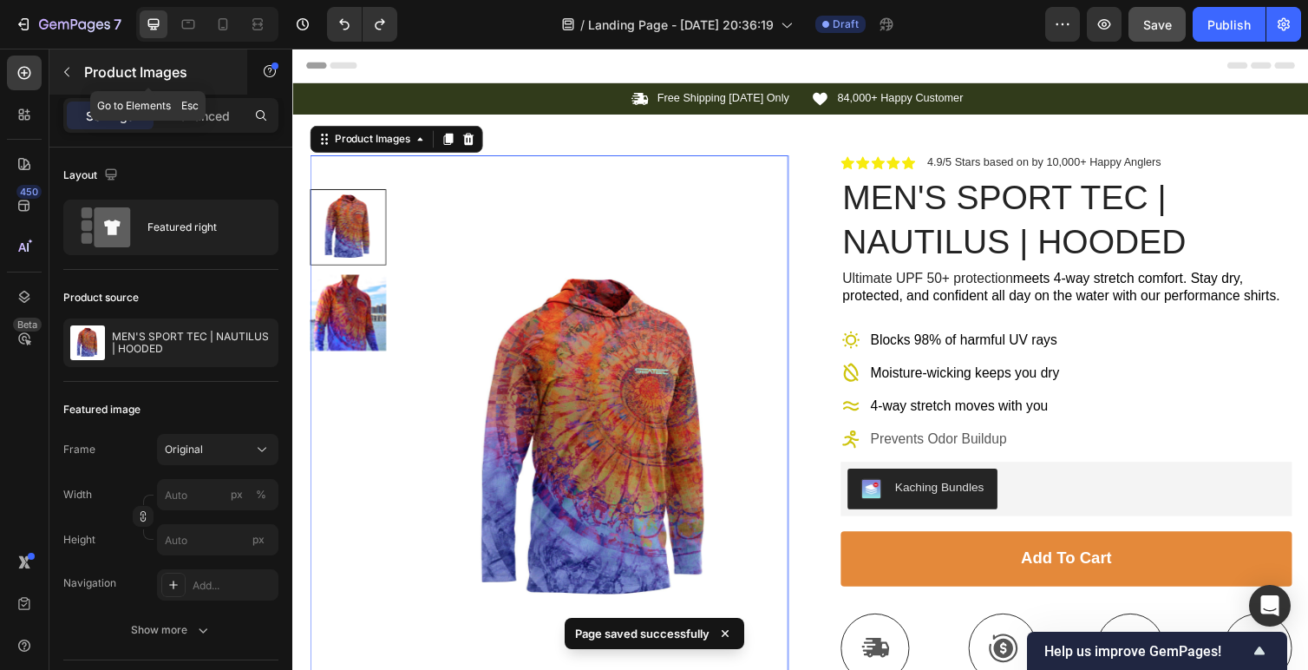
click at [80, 77] on div "Product Images" at bounding box center [148, 71] width 198 height 45
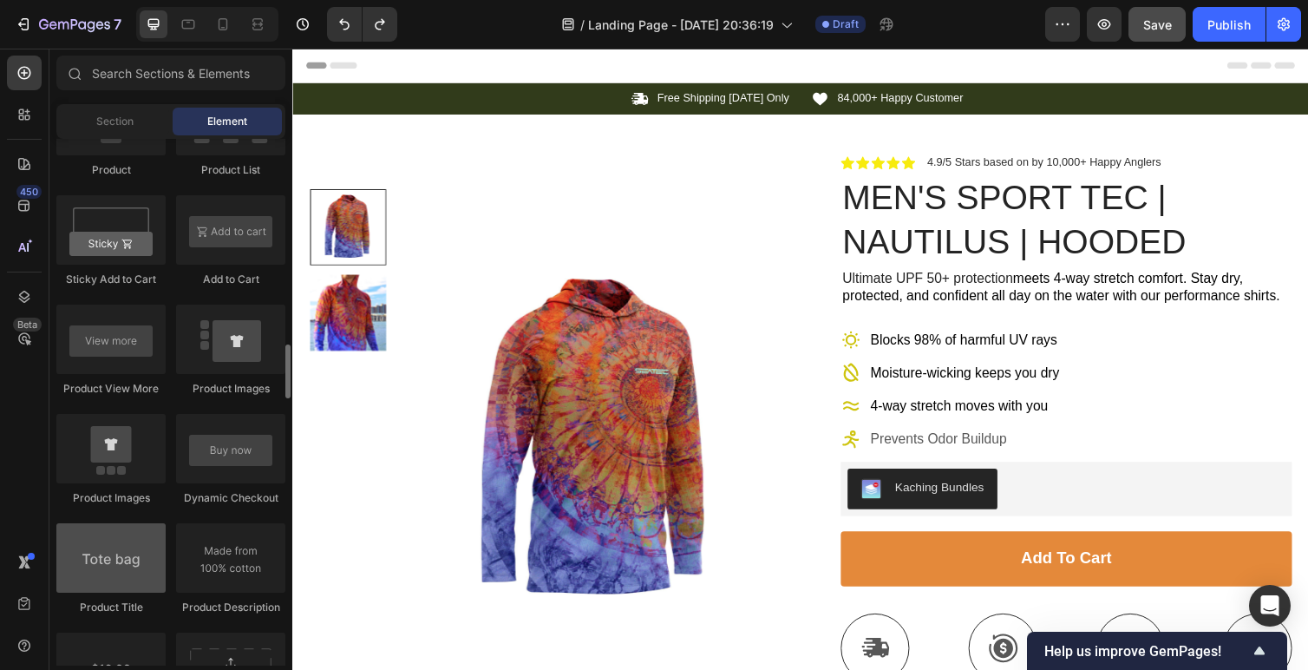
scroll to position [2252, 0]
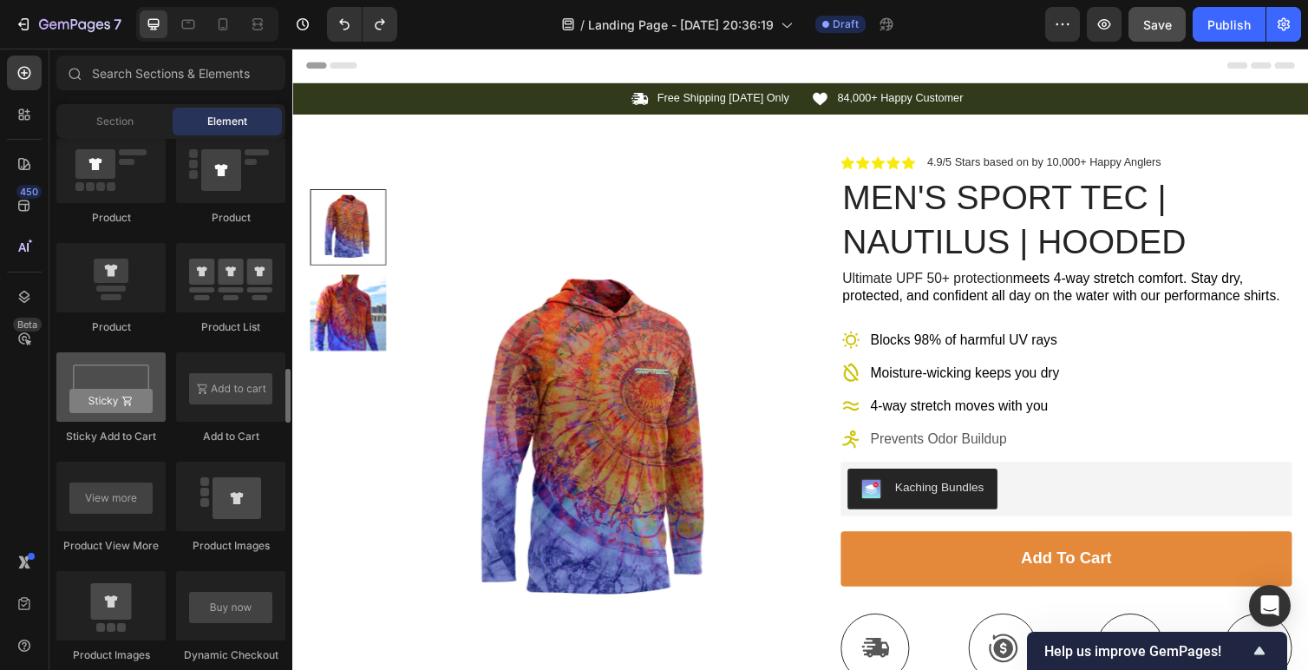
click at [121, 397] on div at bounding box center [110, 386] width 109 height 69
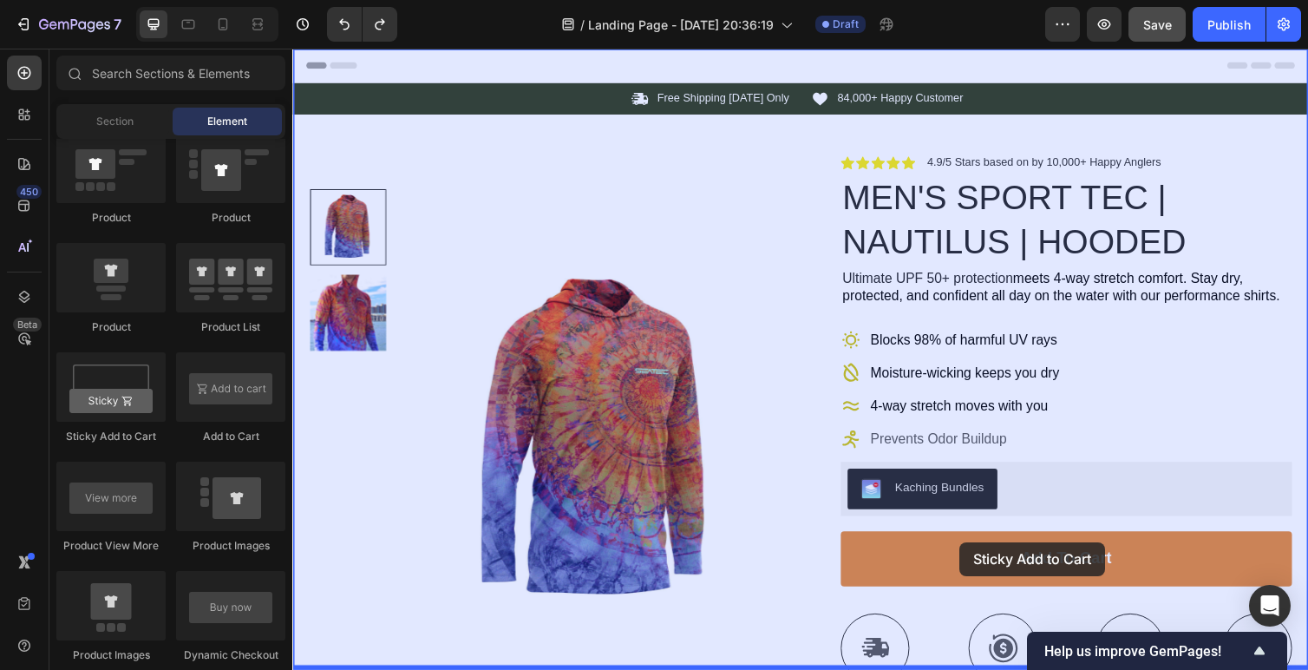
drag, startPoint x: 397, startPoint y: 451, endPoint x: 973, endPoint y: 553, distance: 585.0
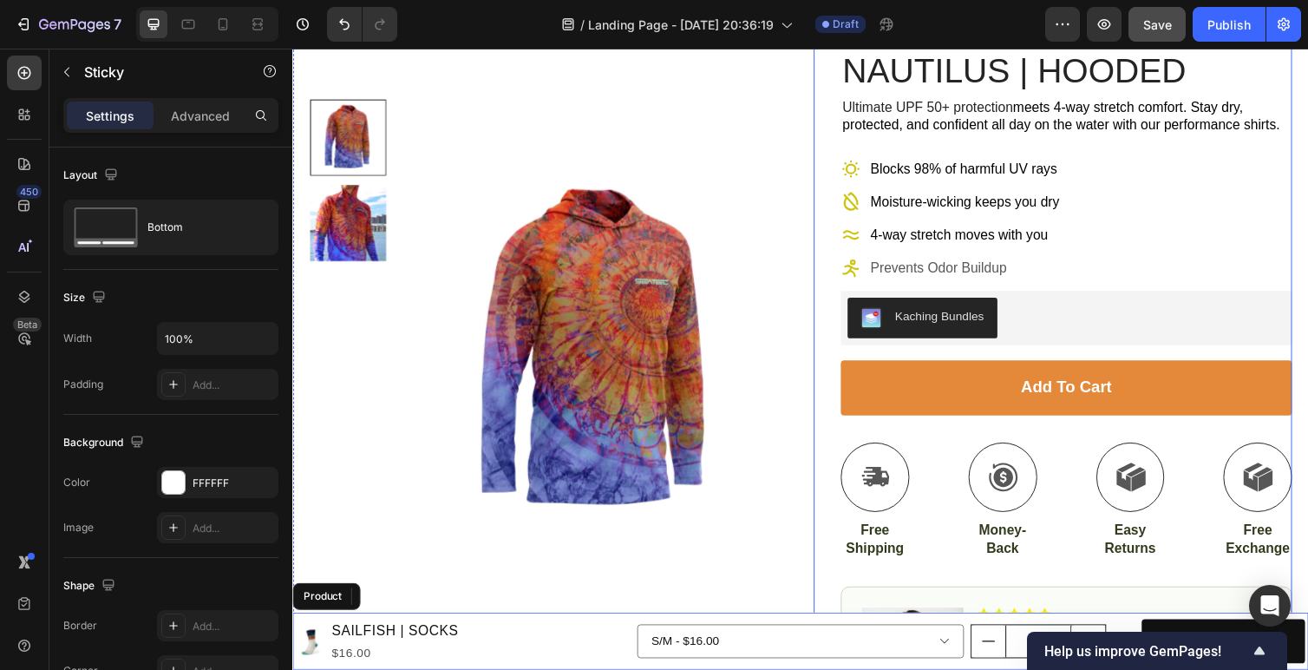
scroll to position [202, 0]
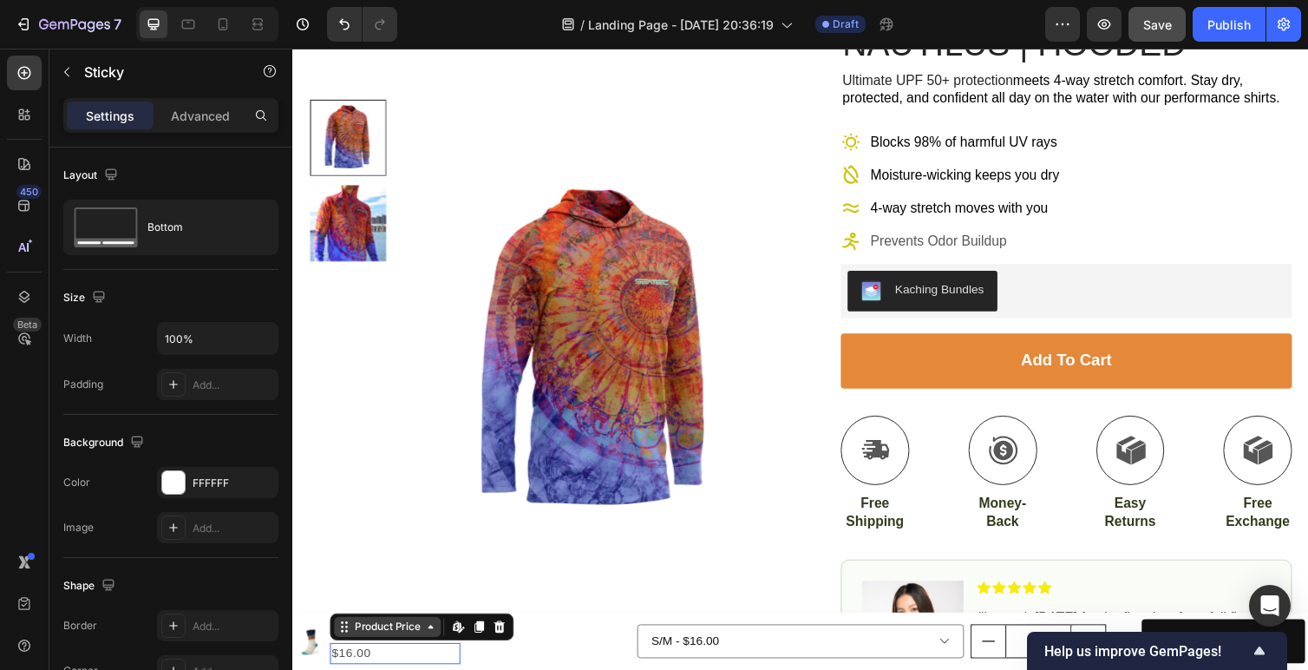
click at [371, 649] on div "Product Price" at bounding box center [389, 641] width 109 height 21
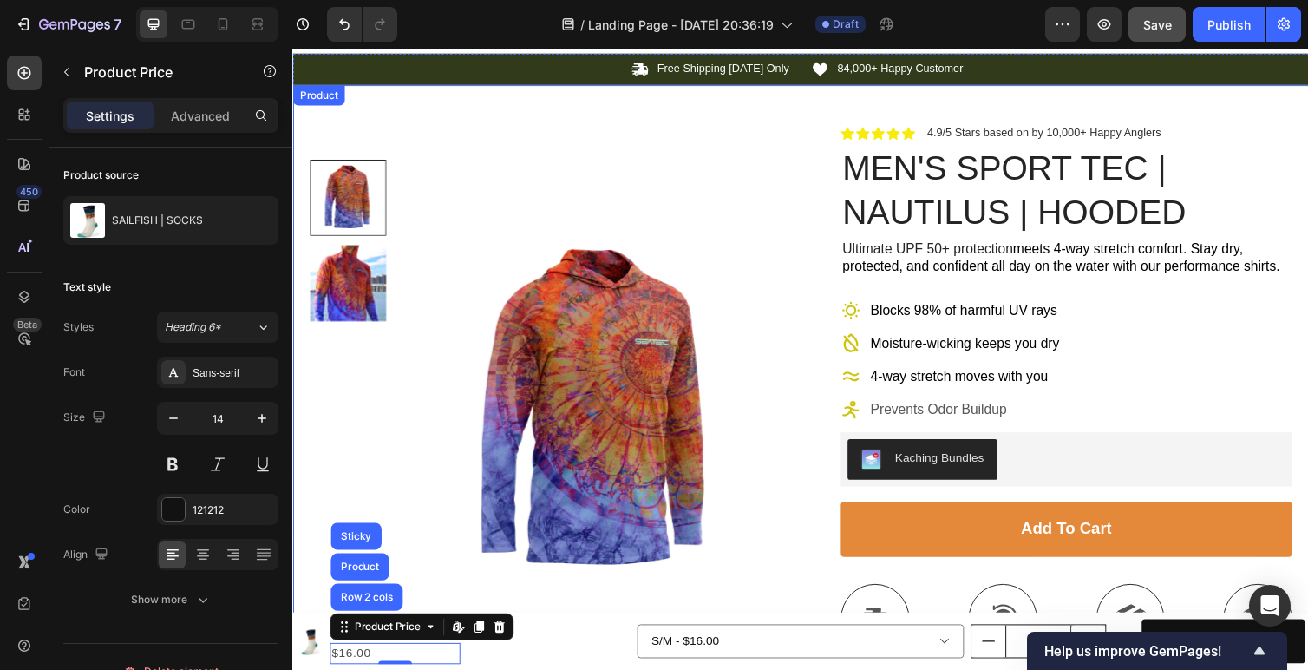
scroll to position [0, 0]
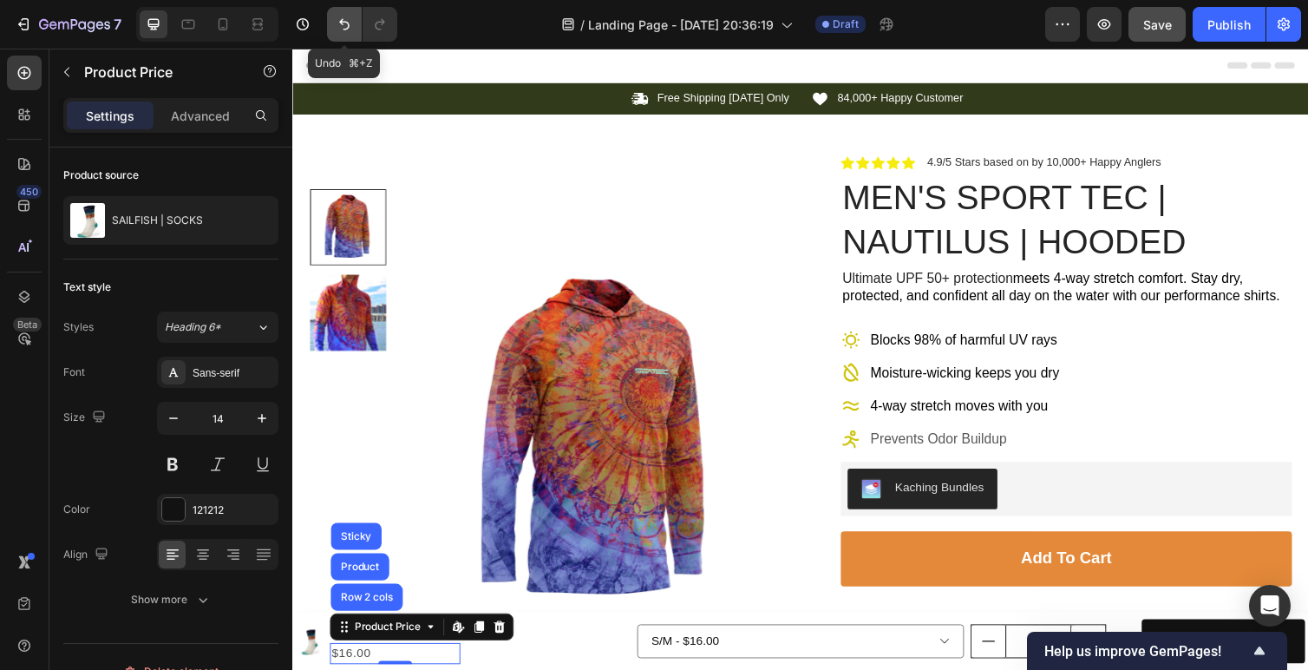
click at [339, 16] on icon "Undo/Redo" at bounding box center [344, 24] width 17 height 17
click at [343, 23] on icon "Undo/Redo" at bounding box center [344, 24] width 17 height 17
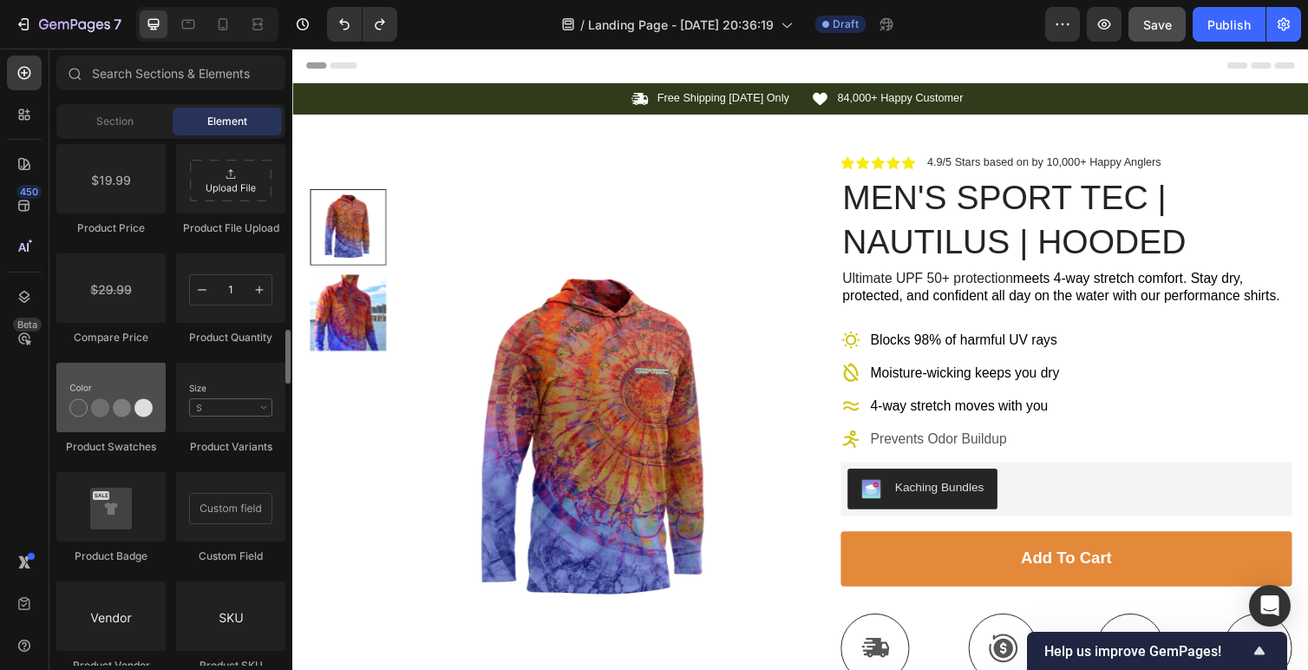
scroll to position [2940, 0]
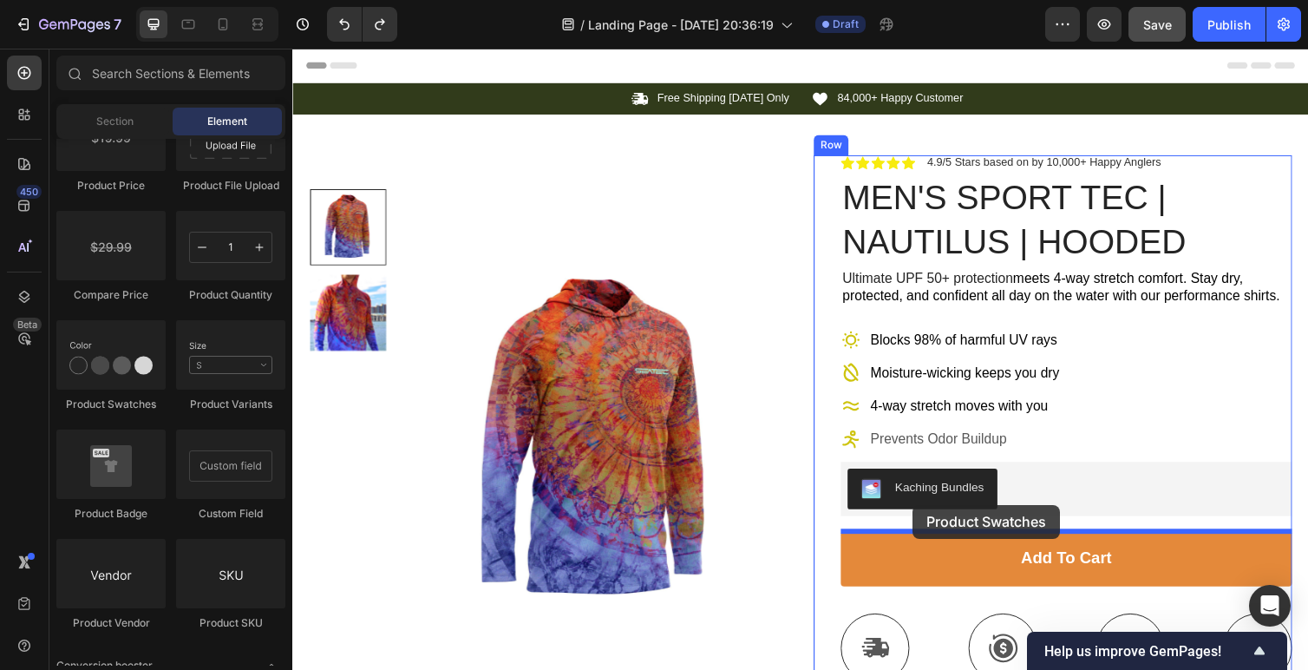
drag, startPoint x: 397, startPoint y: 416, endPoint x: 928, endPoint y: 516, distance: 540.4
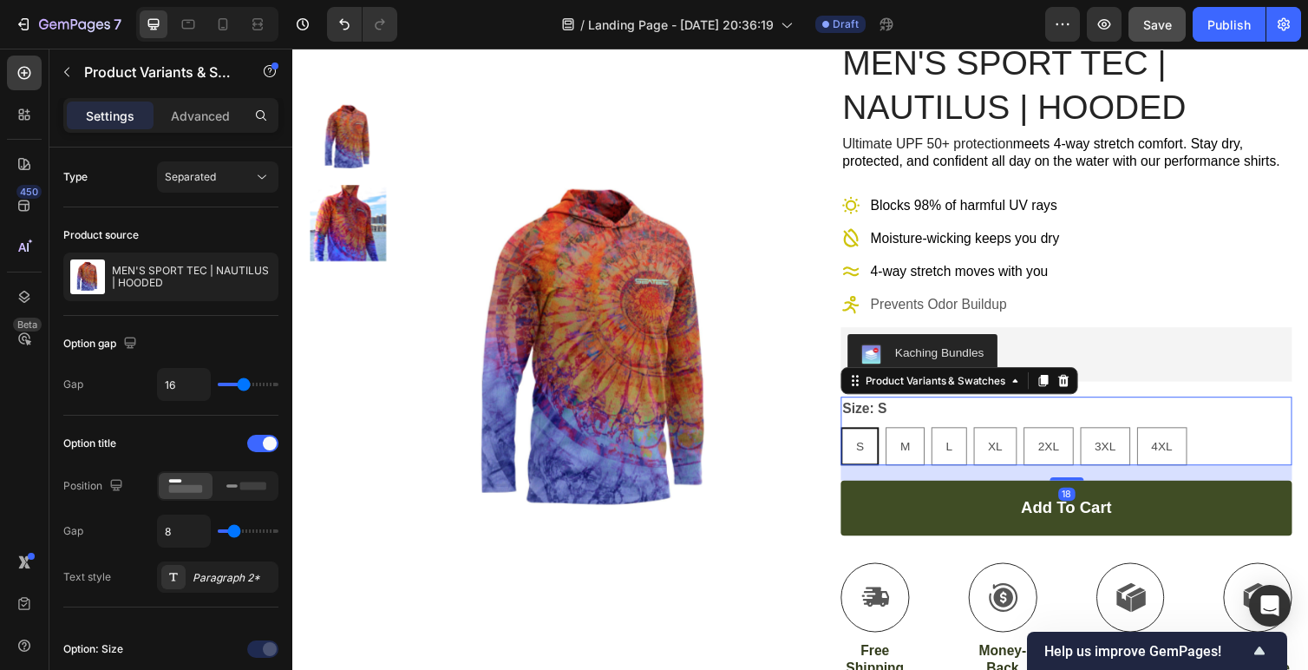
scroll to position [186, 0]
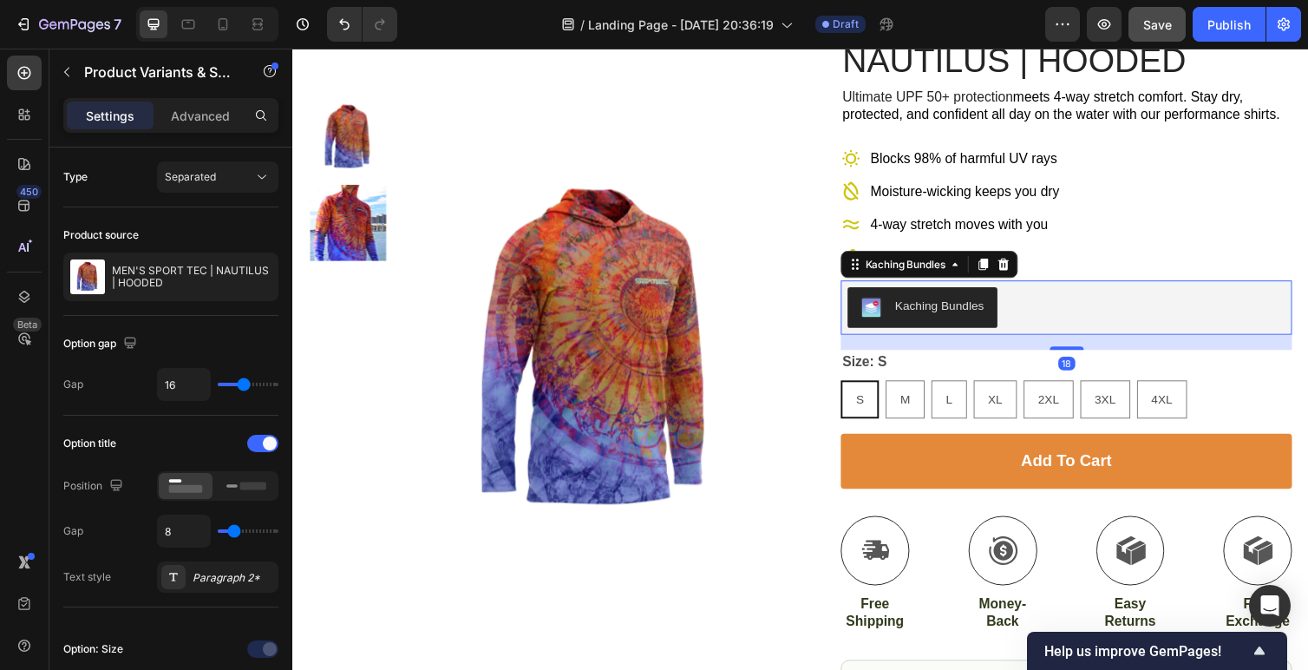
click at [1244, 323] on div "Kaching Bundles" at bounding box center [1085, 314] width 449 height 42
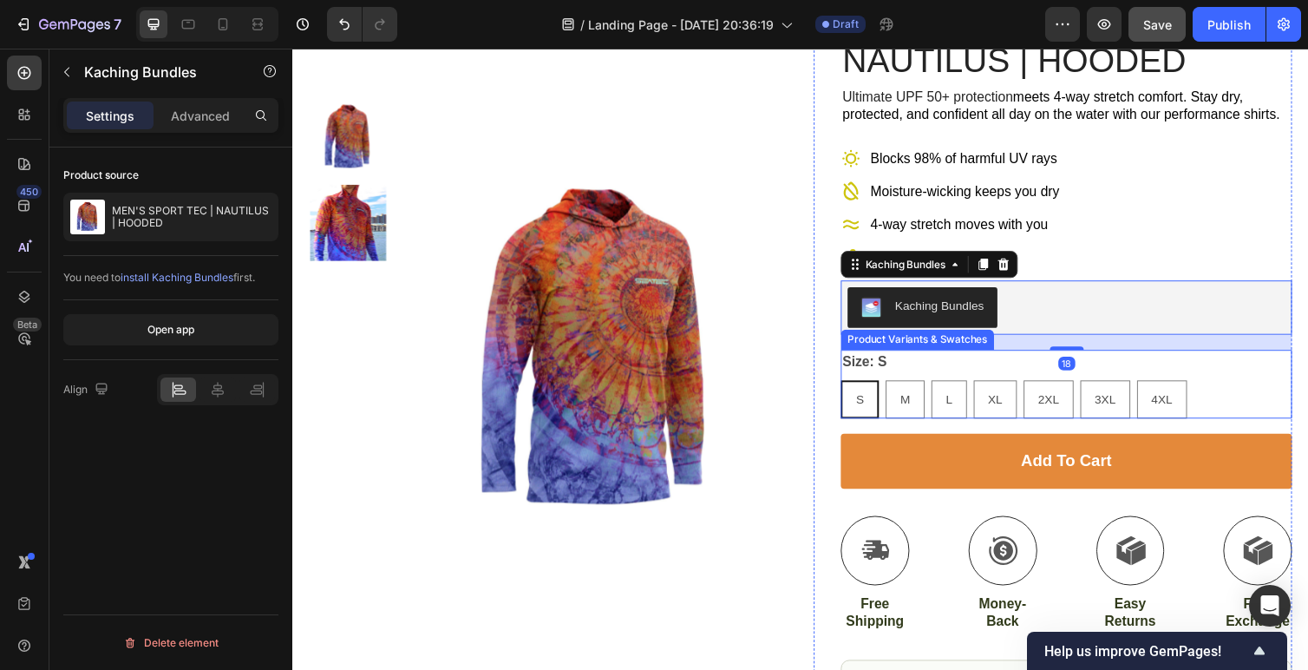
click at [1242, 412] on div "S S S M M M L L L XL XL XL 2XL 2XL 2XL 3XL 3XL 3XL 4XL 4XL 4XL" at bounding box center [1085, 408] width 462 height 39
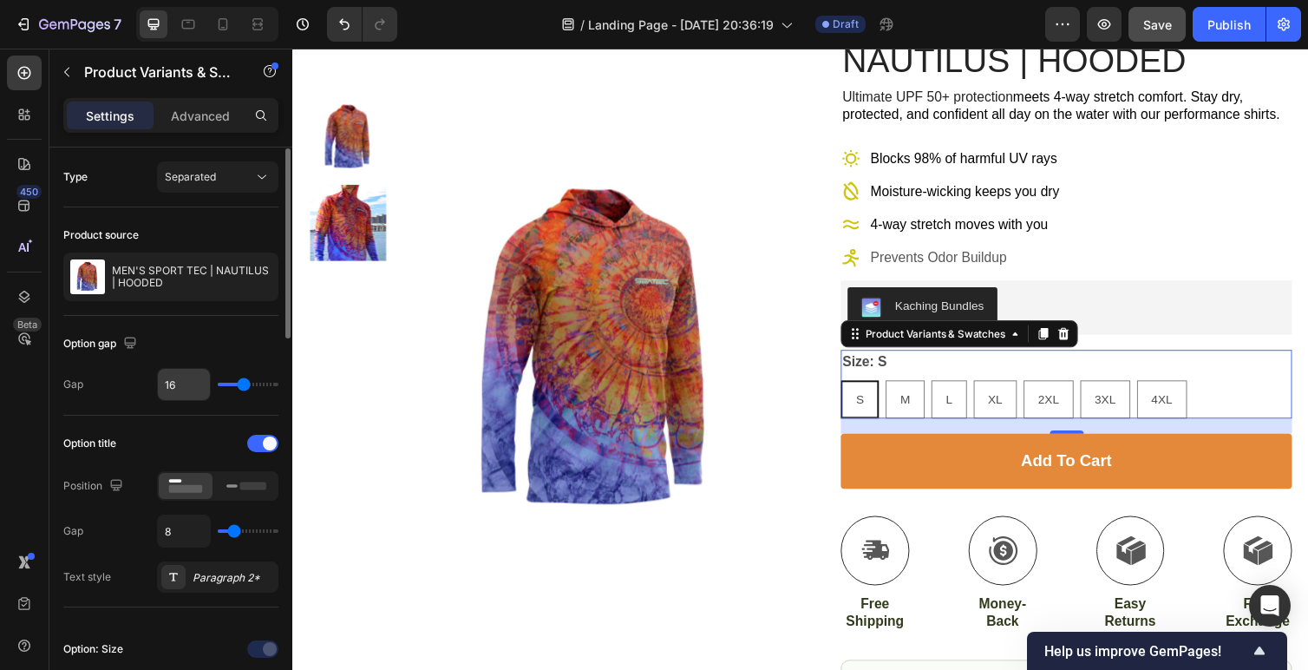
scroll to position [1, 0]
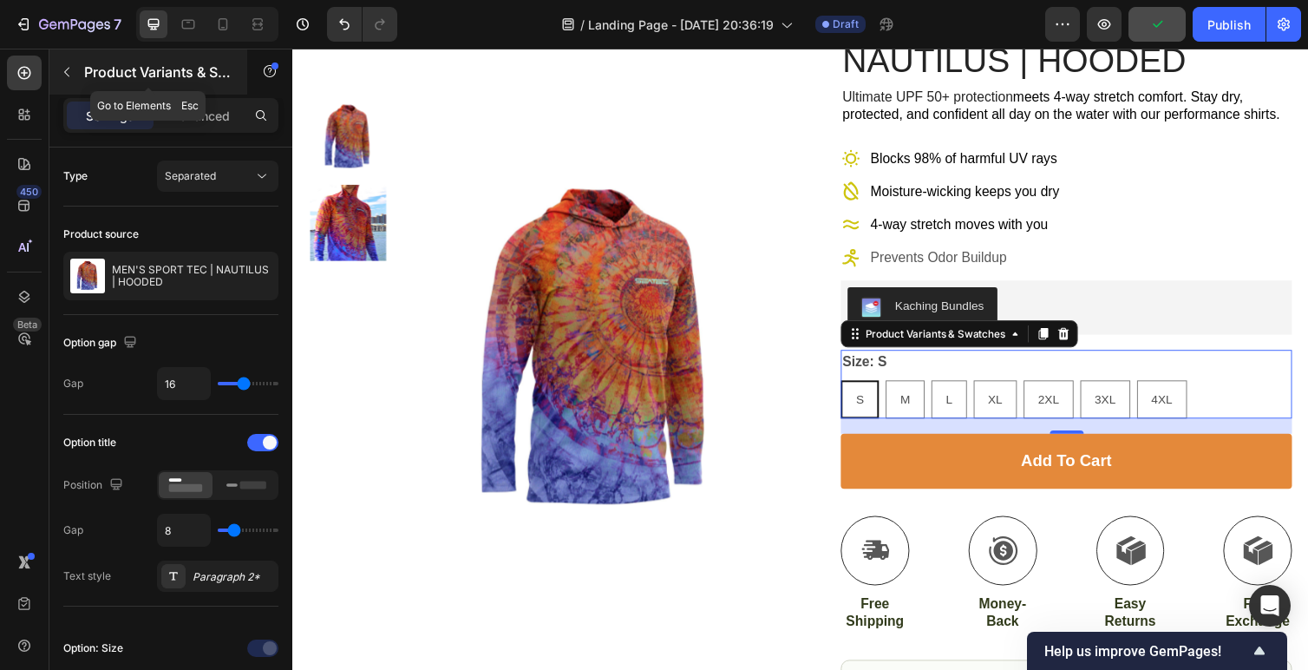
click at [71, 59] on button "button" at bounding box center [67, 72] width 28 height 28
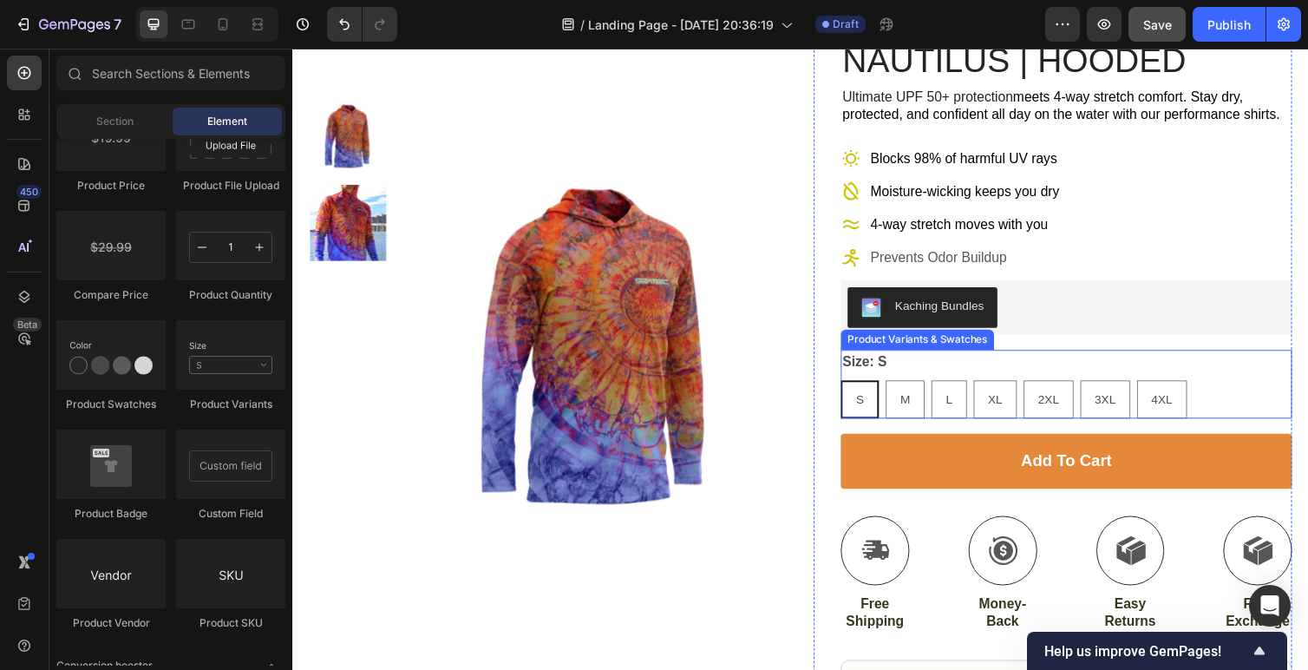
click at [1229, 410] on div "S S S M M M L L L XL XL XL 2XL 2XL 2XL 3XL 3XL 3XL 4XL 4XL 4XL" at bounding box center [1085, 408] width 462 height 39
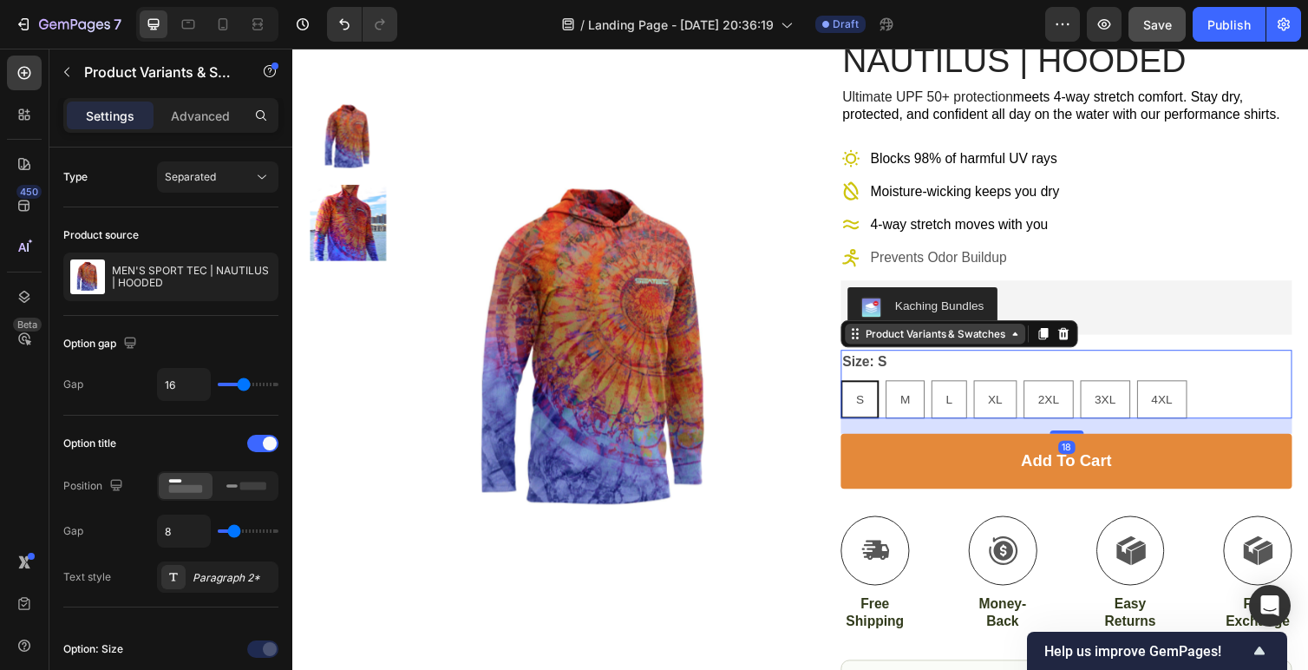
click at [994, 345] on div "Product Variants & Swatches" at bounding box center [950, 341] width 150 height 16
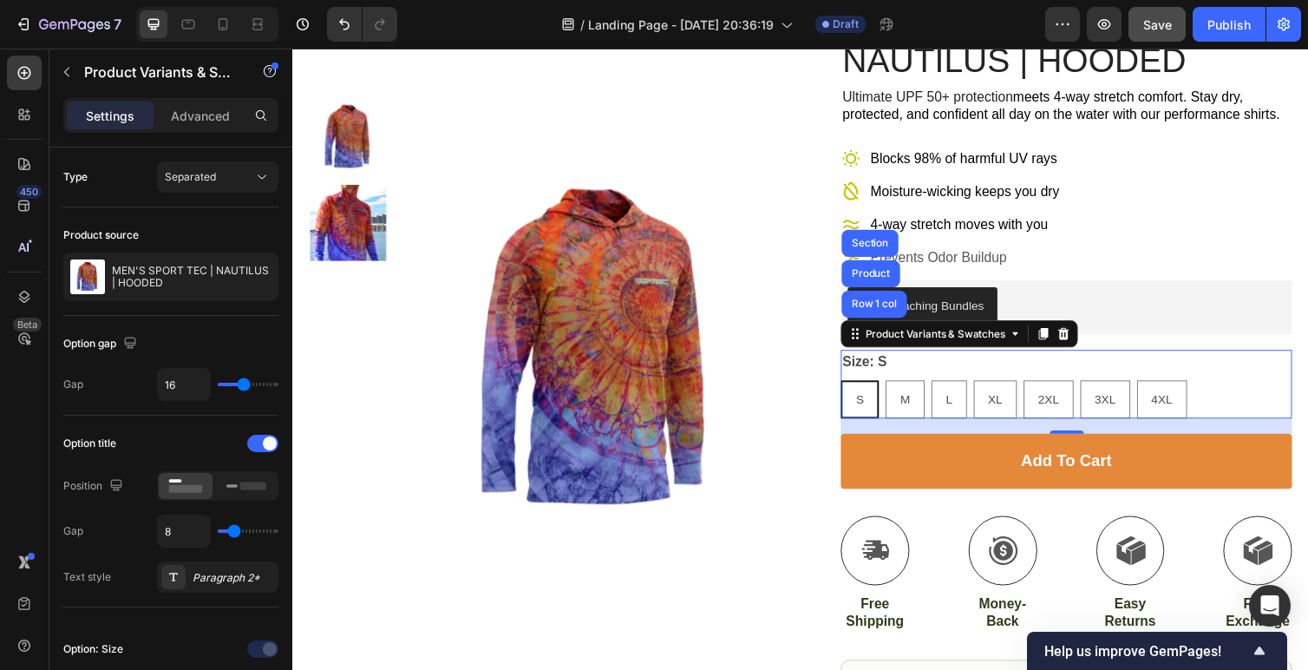
click at [1262, 408] on div "S S S M M M L L L XL XL XL 2XL 2XL 2XL 3XL 3XL 3XL 4XL 4XL 4XL" at bounding box center [1085, 408] width 462 height 39
click at [75, 58] on button "button" at bounding box center [67, 72] width 28 height 28
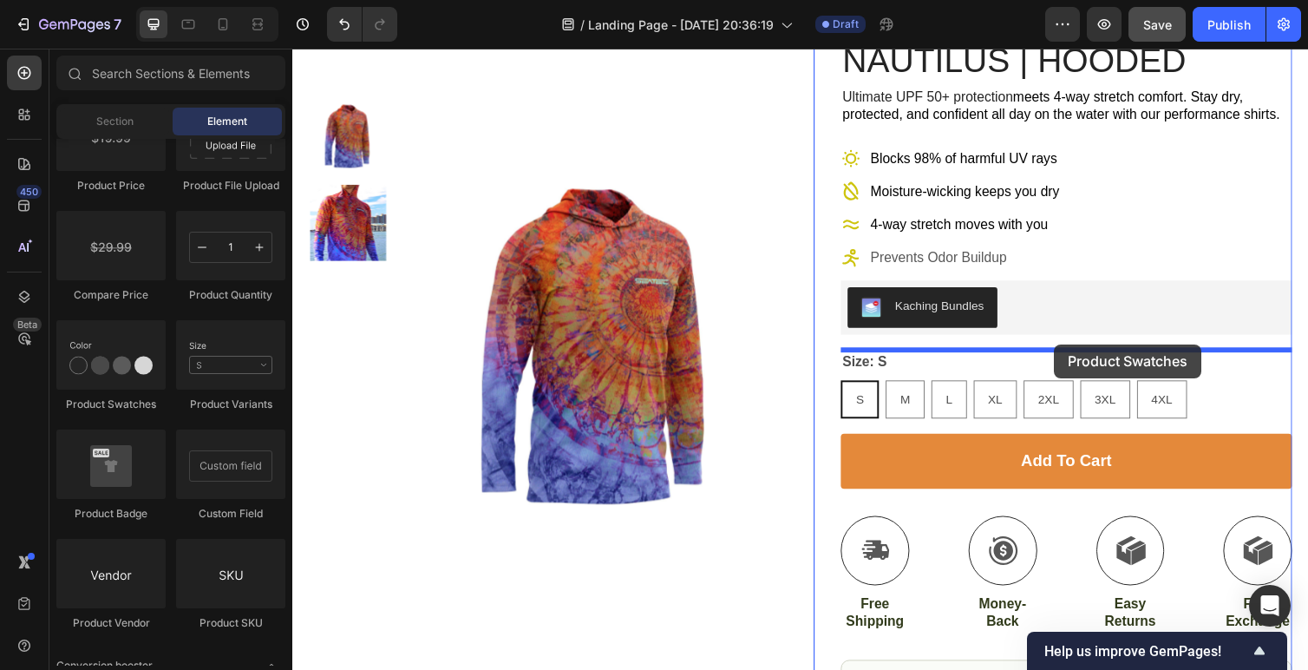
drag, startPoint x: 419, startPoint y: 414, endPoint x: 1073, endPoint y: 351, distance: 657.2
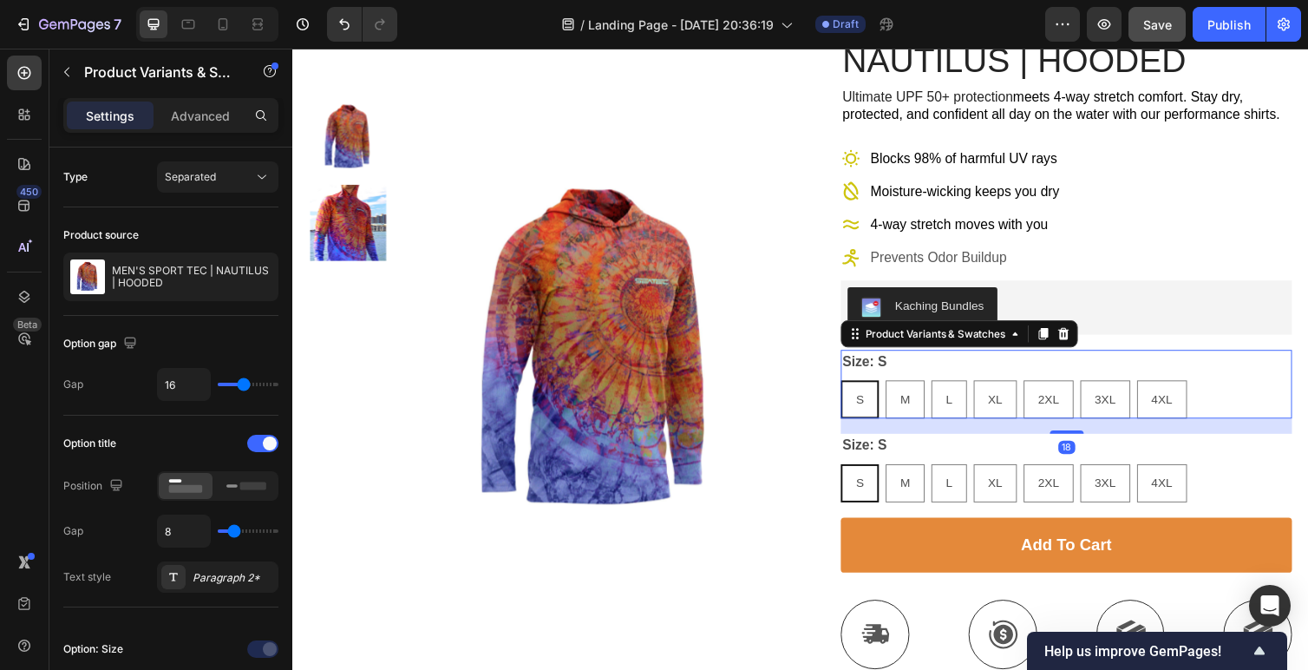
click at [1023, 366] on div "Size: S S S S M M M L L L XL XL XL 2XL 2XL 2XL 3XL 3XL 3XL 4XL 4XL 4XL" at bounding box center [1085, 392] width 462 height 70
click at [1012, 339] on div "Product Variants & Swatches" at bounding box center [950, 341] width 150 height 16
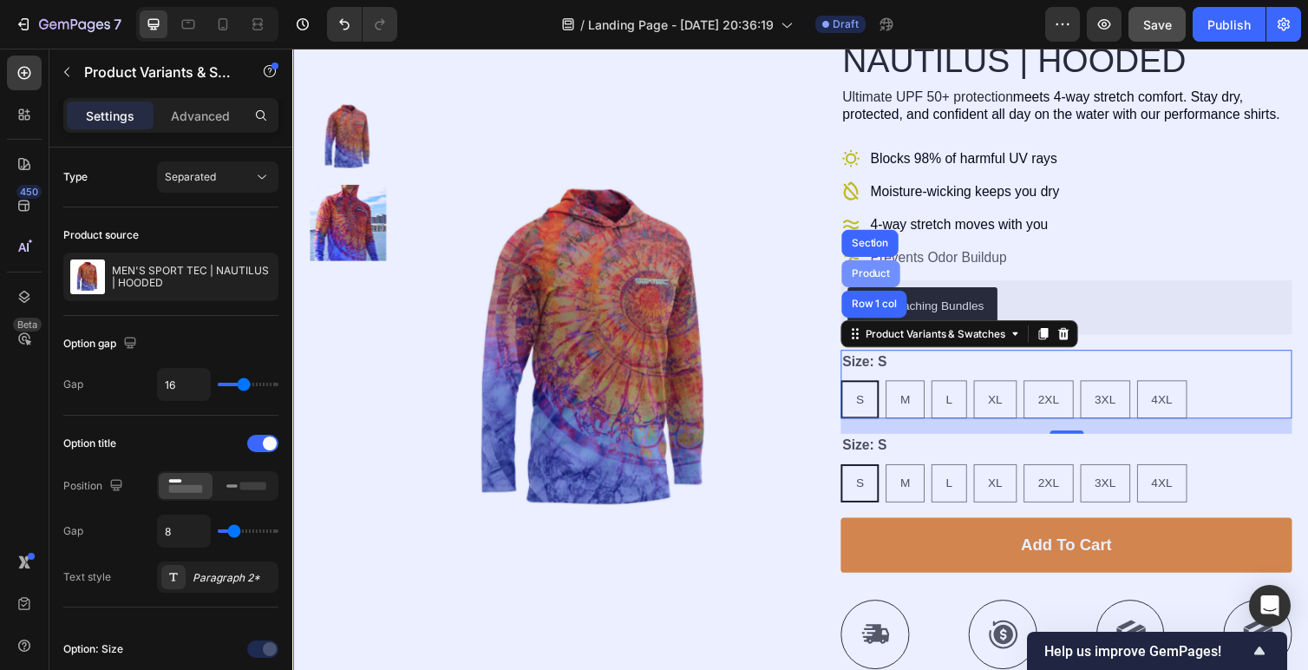
click at [887, 278] on div "Product" at bounding box center [885, 279] width 46 height 10
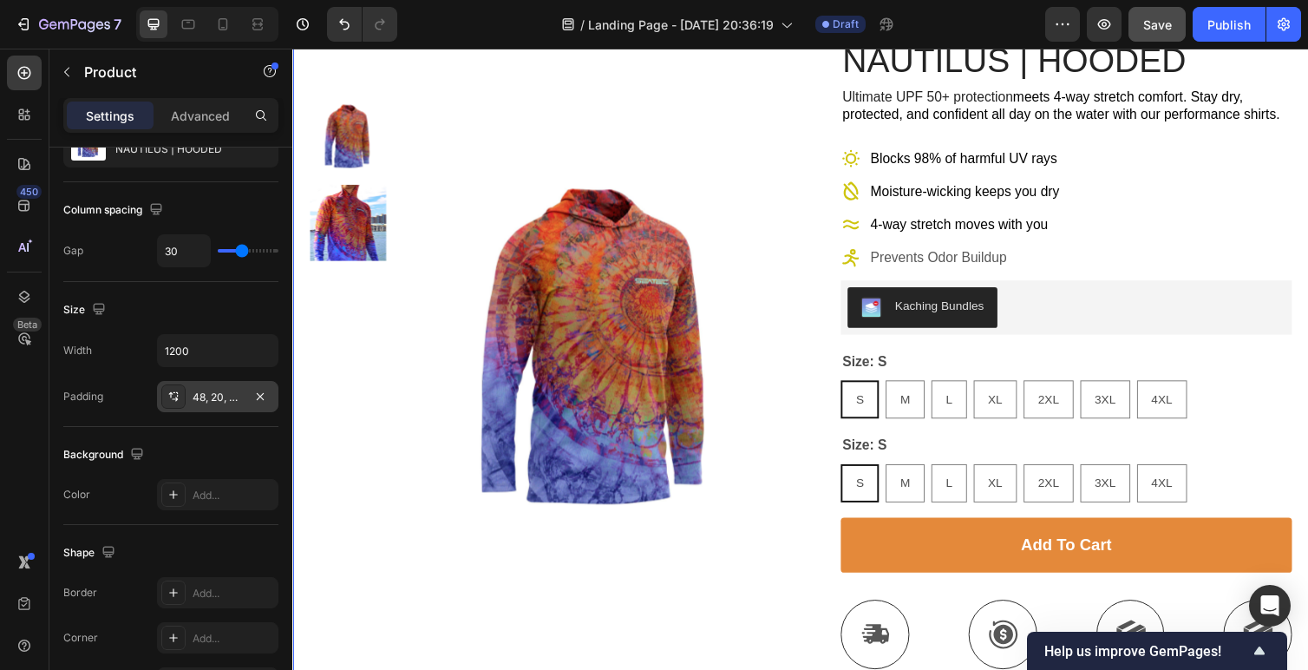
scroll to position [0, 0]
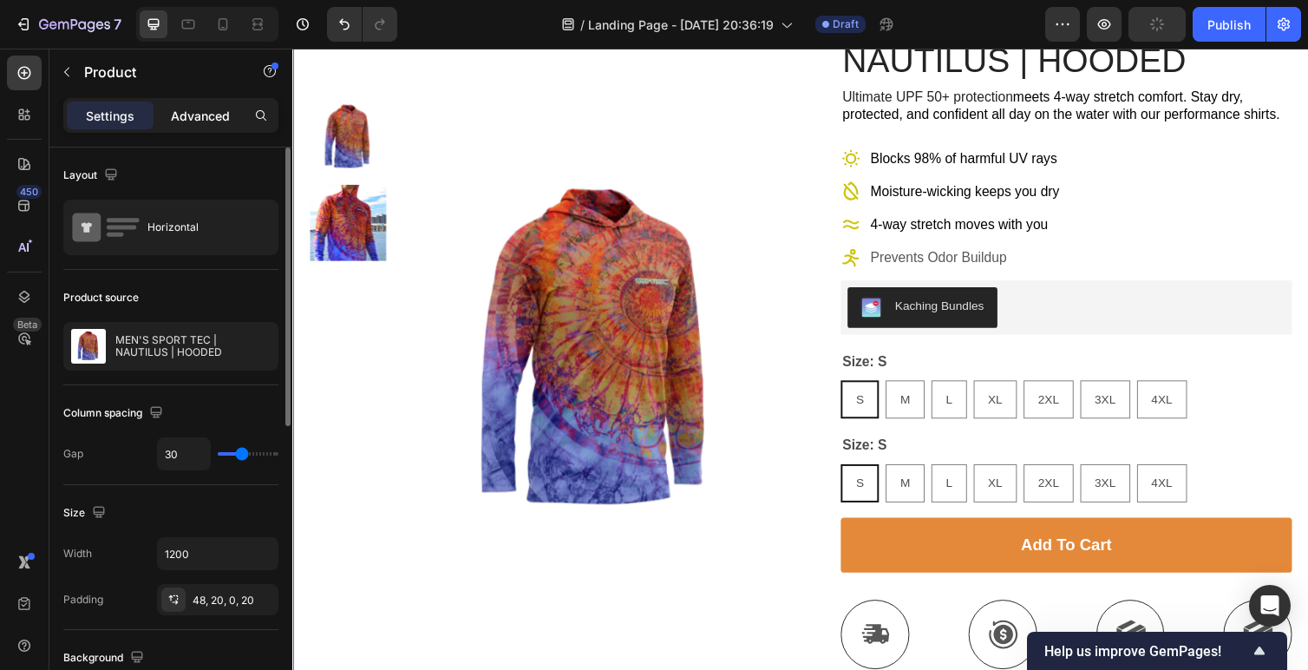
click at [200, 115] on p "Advanced" at bounding box center [200, 116] width 59 height 18
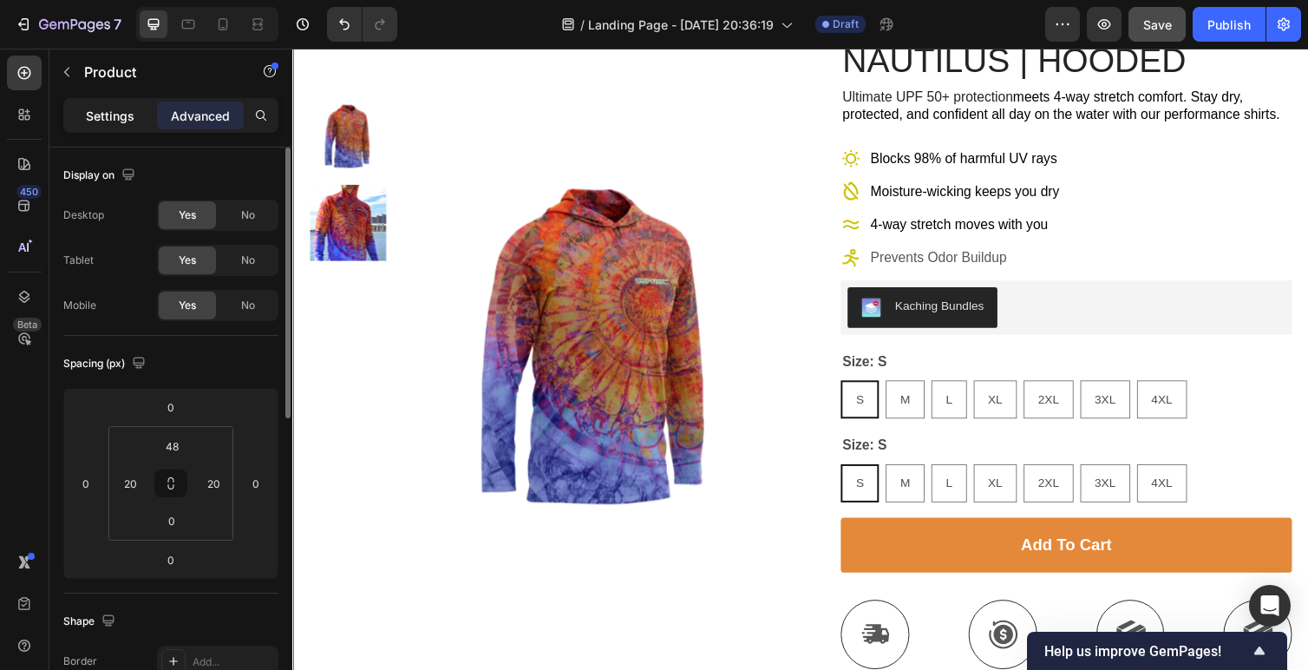
click at [102, 121] on p "Settings" at bounding box center [110, 116] width 49 height 18
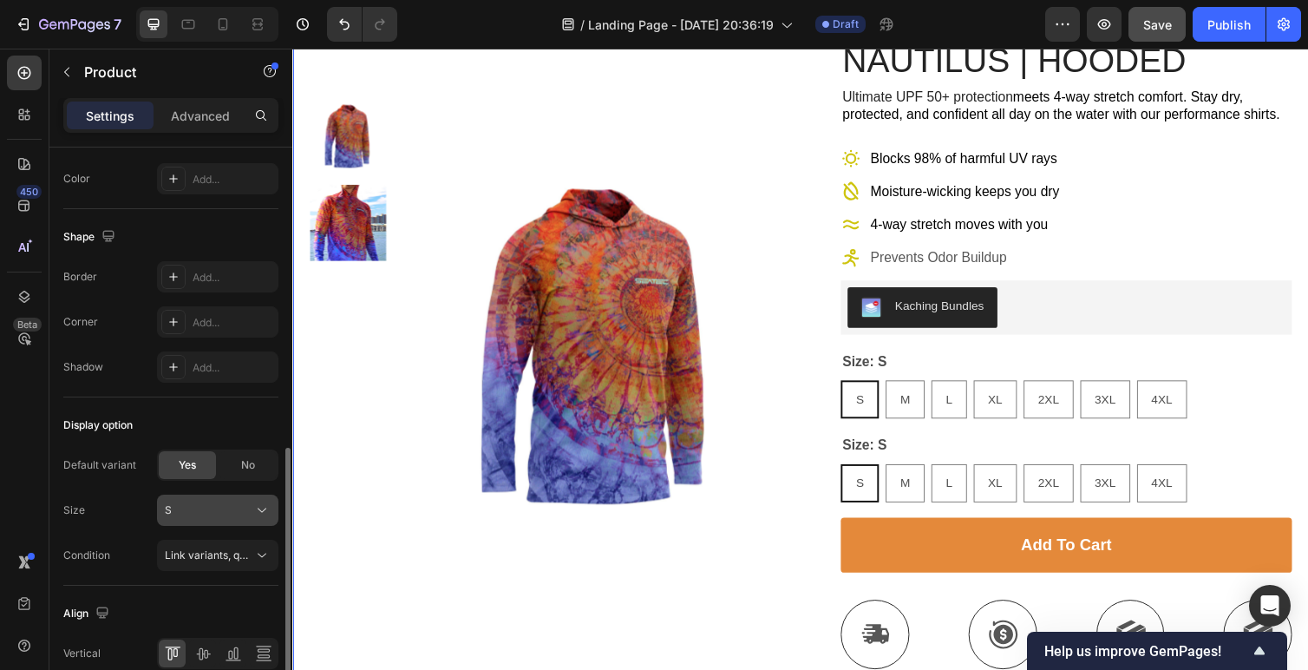
scroll to position [551, 0]
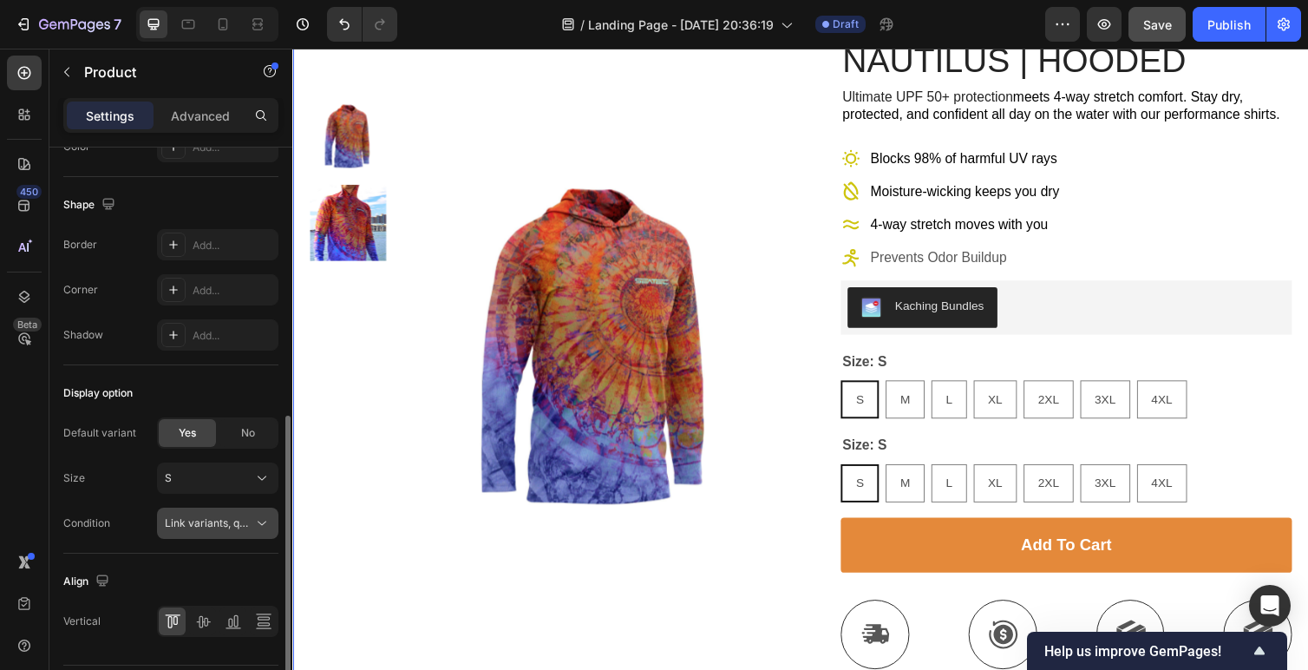
click at [195, 521] on span "Link variants, quantity <br> between same products" at bounding box center [293, 522] width 256 height 13
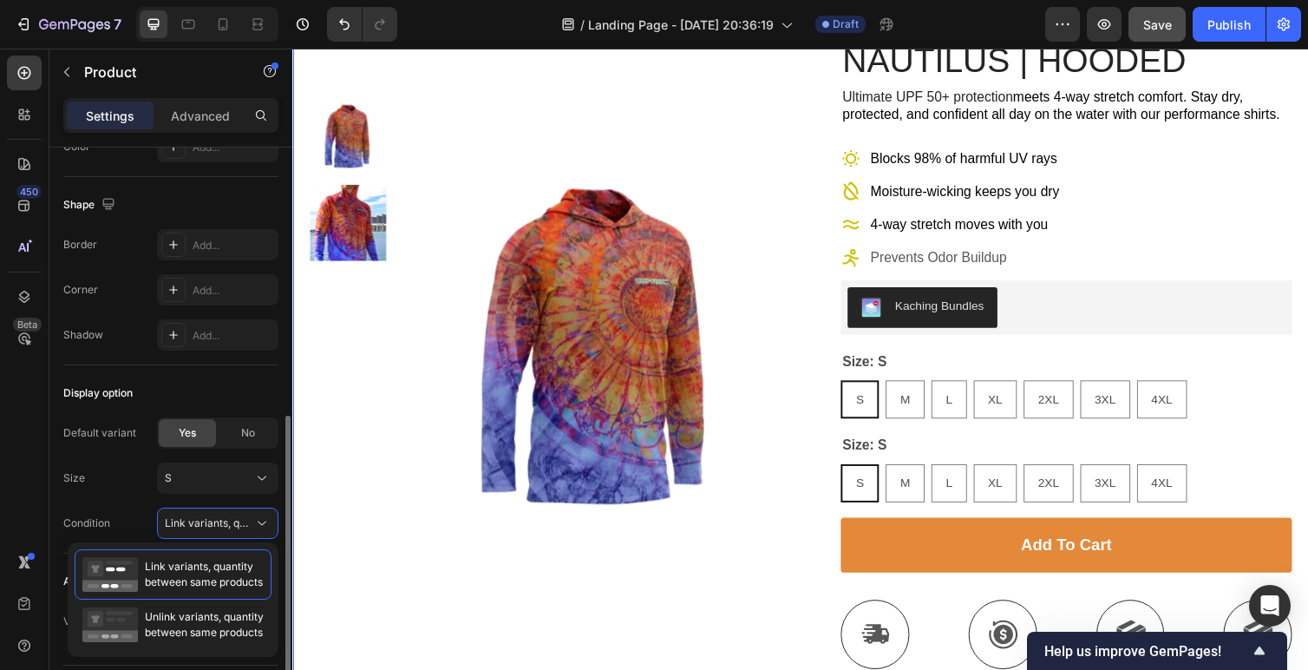
click at [121, 500] on div "Default variant Yes No Size S Condition Link variants, quantity <br> between sa…" at bounding box center [170, 477] width 215 height 121
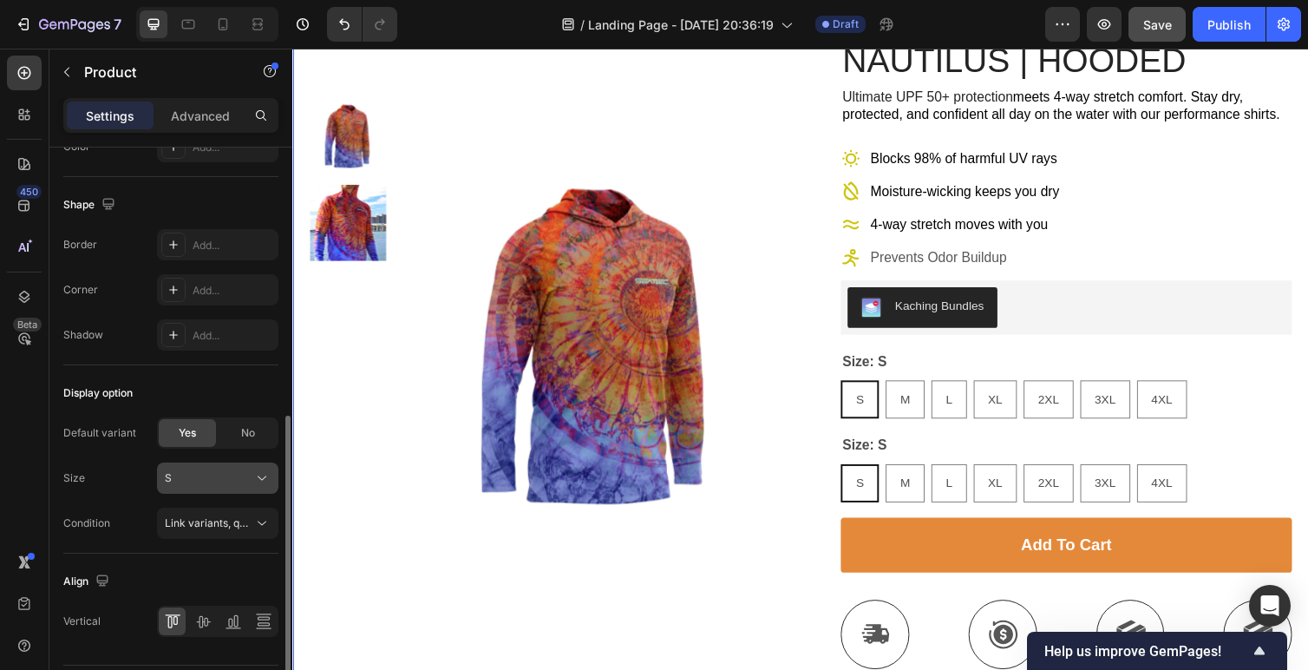
click at [180, 490] on button "S" at bounding box center [217, 477] width 121 height 31
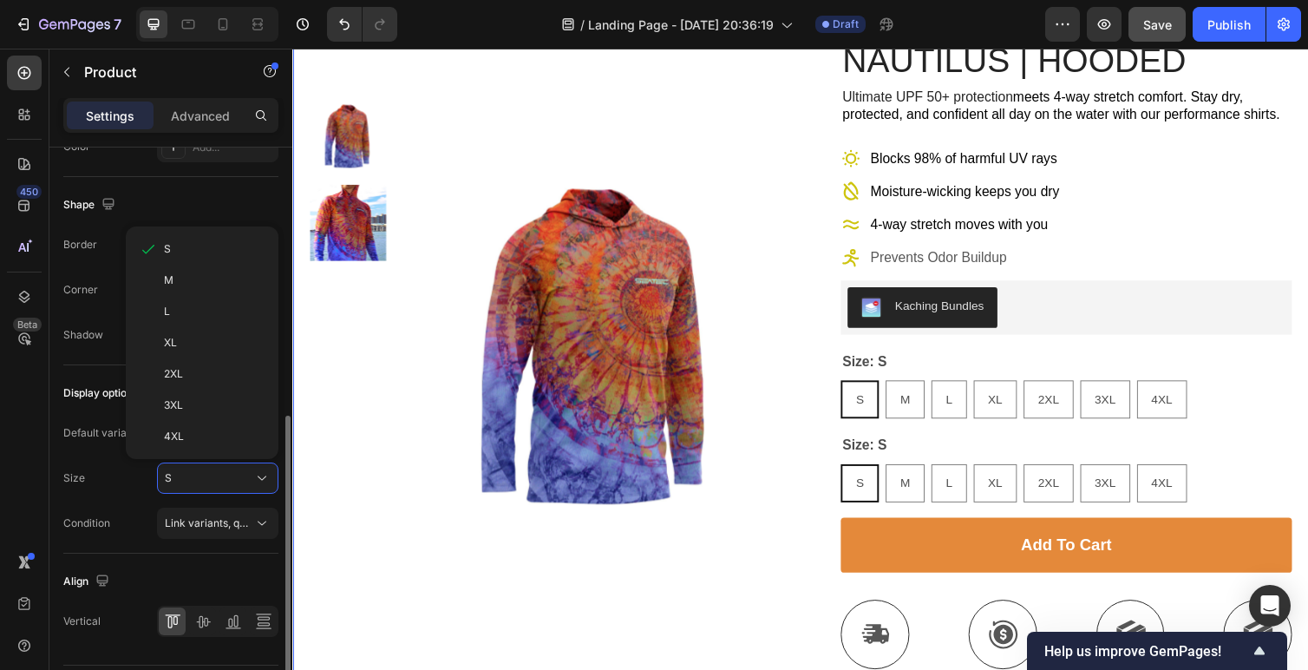
click at [106, 519] on div "Condition" at bounding box center [86, 523] width 47 height 16
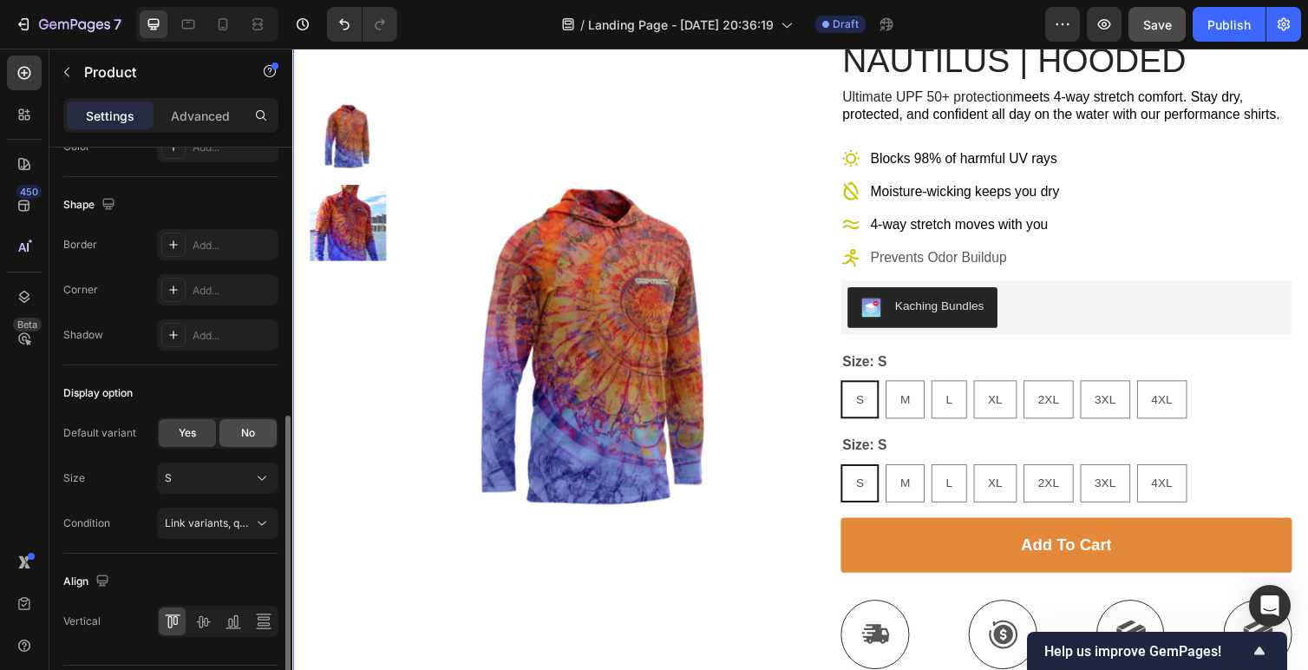
click at [240, 433] on div "No" at bounding box center [248, 433] width 57 height 28
radio input "false"
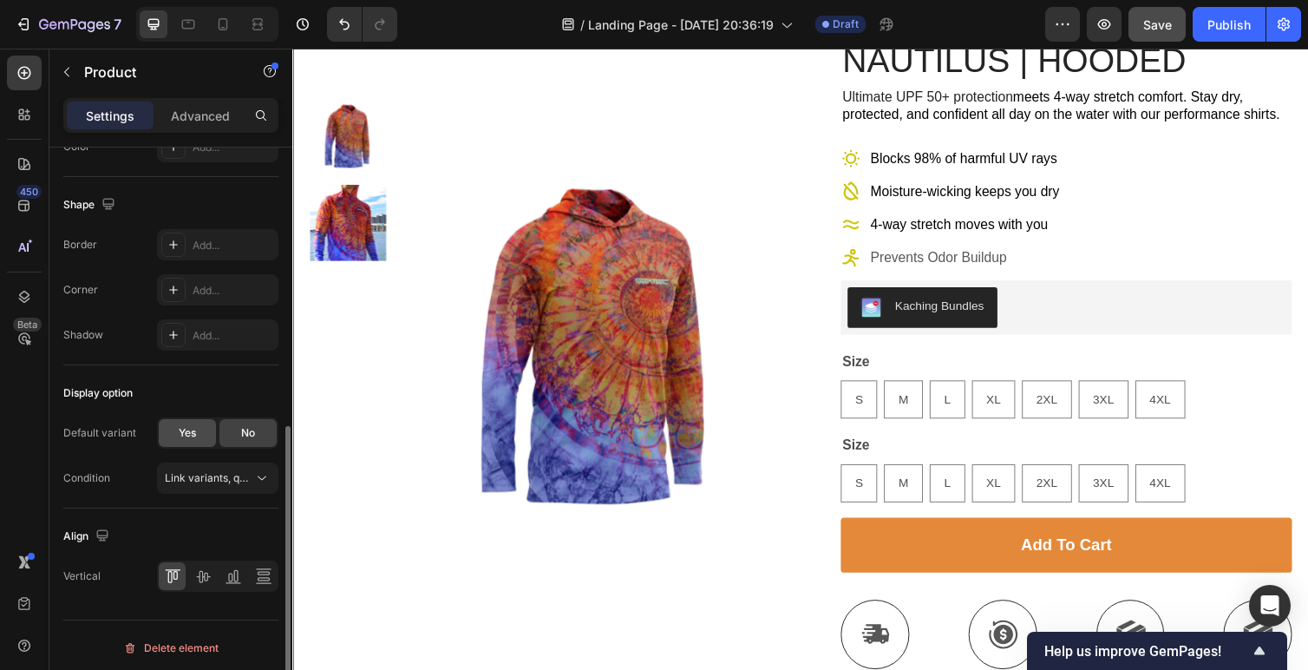
click at [181, 434] on span "Yes" at bounding box center [187, 433] width 17 height 16
radio input "true"
radio input "false"
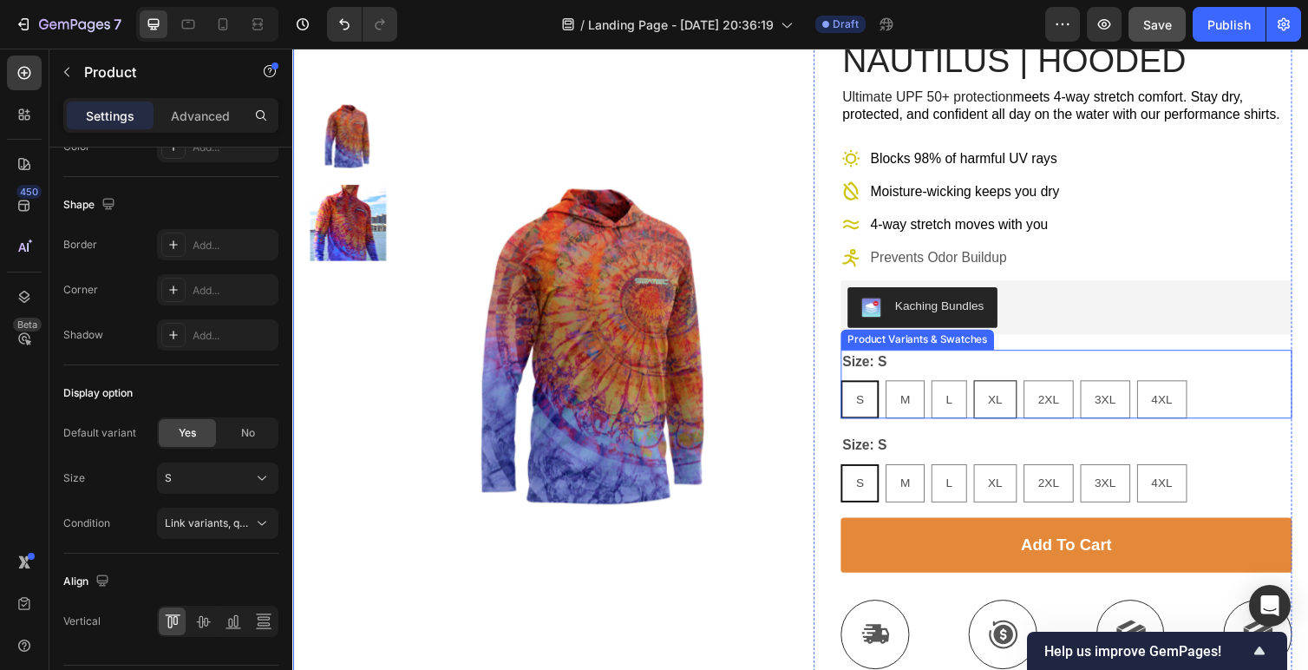
click at [1006, 403] on span "XL" at bounding box center [1012, 408] width 15 height 14
click at [990, 389] on input "XL XL XL" at bounding box center [989, 388] width 1 height 1
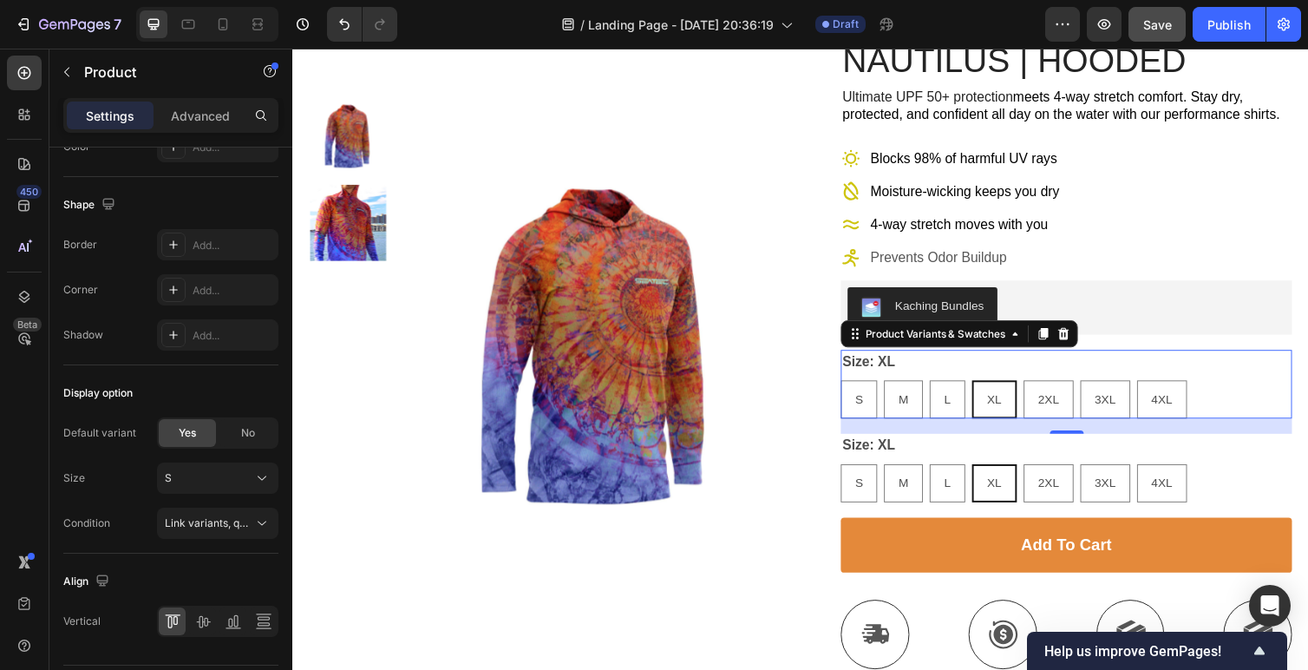
radio input "false"
radio input "true"
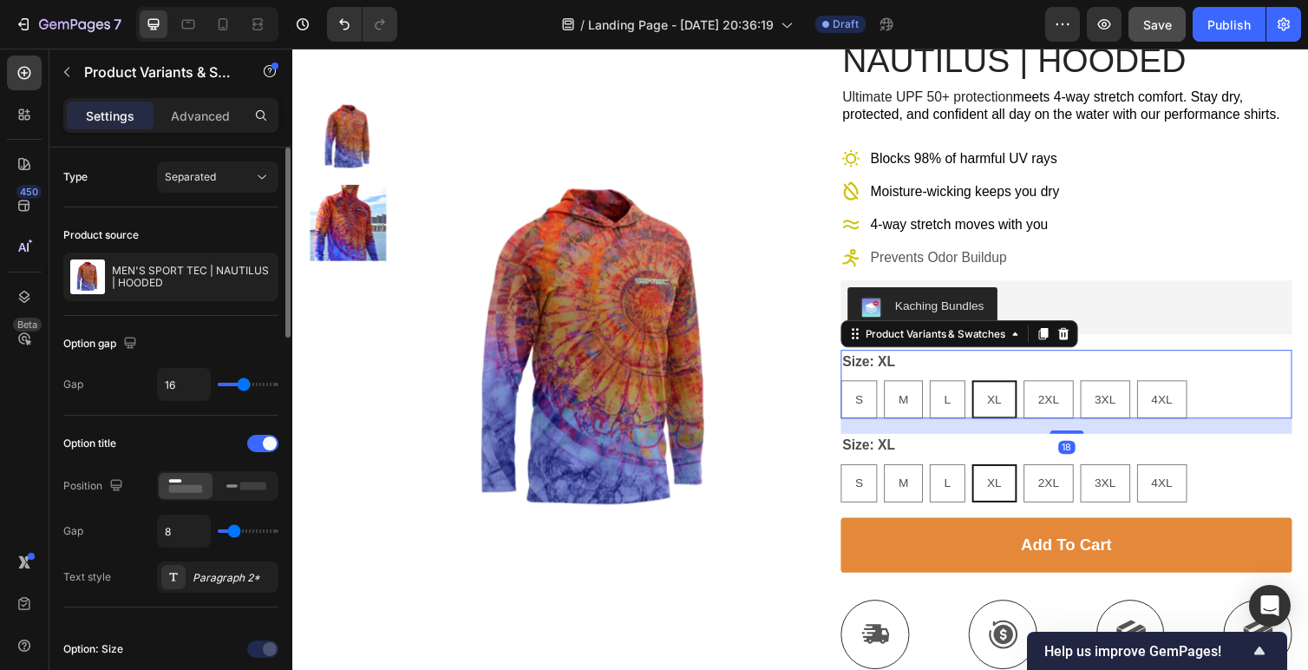
click at [1114, 357] on div "Size: XL S S S M M M L L L XL XL XL 2XL 2XL 2XL 3XL 3XL 3XL 4XL 4XL 4XL" at bounding box center [1085, 392] width 462 height 70
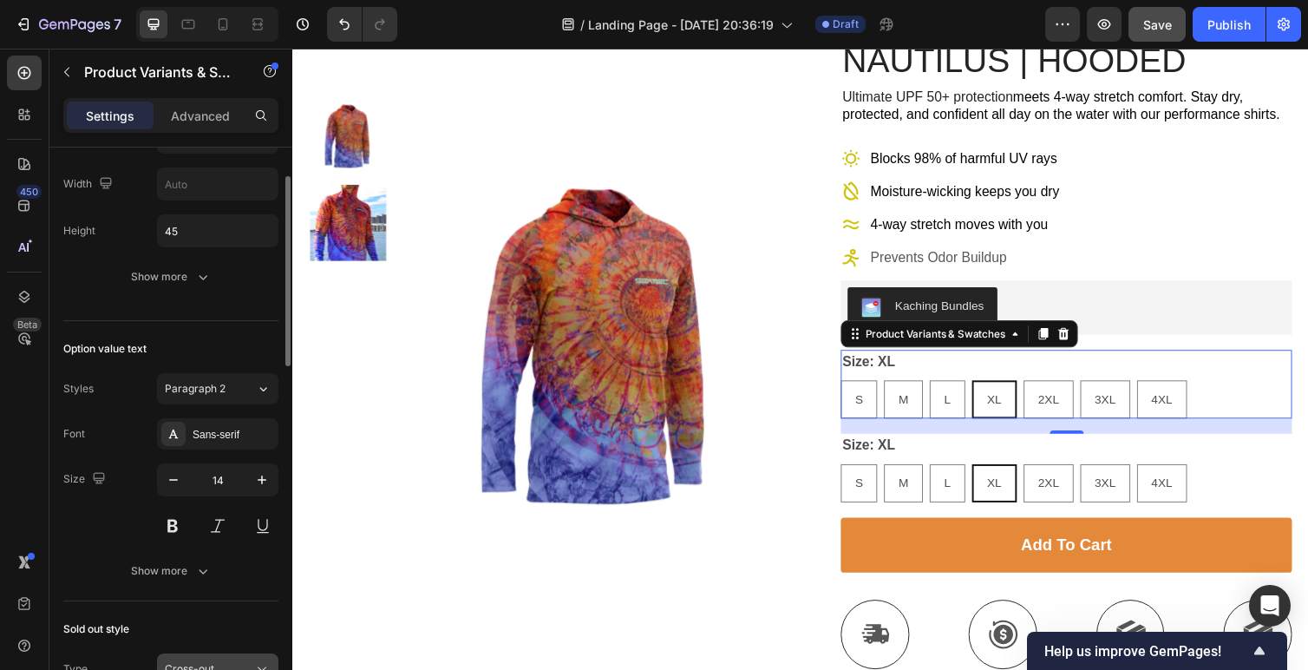
scroll to position [378, 0]
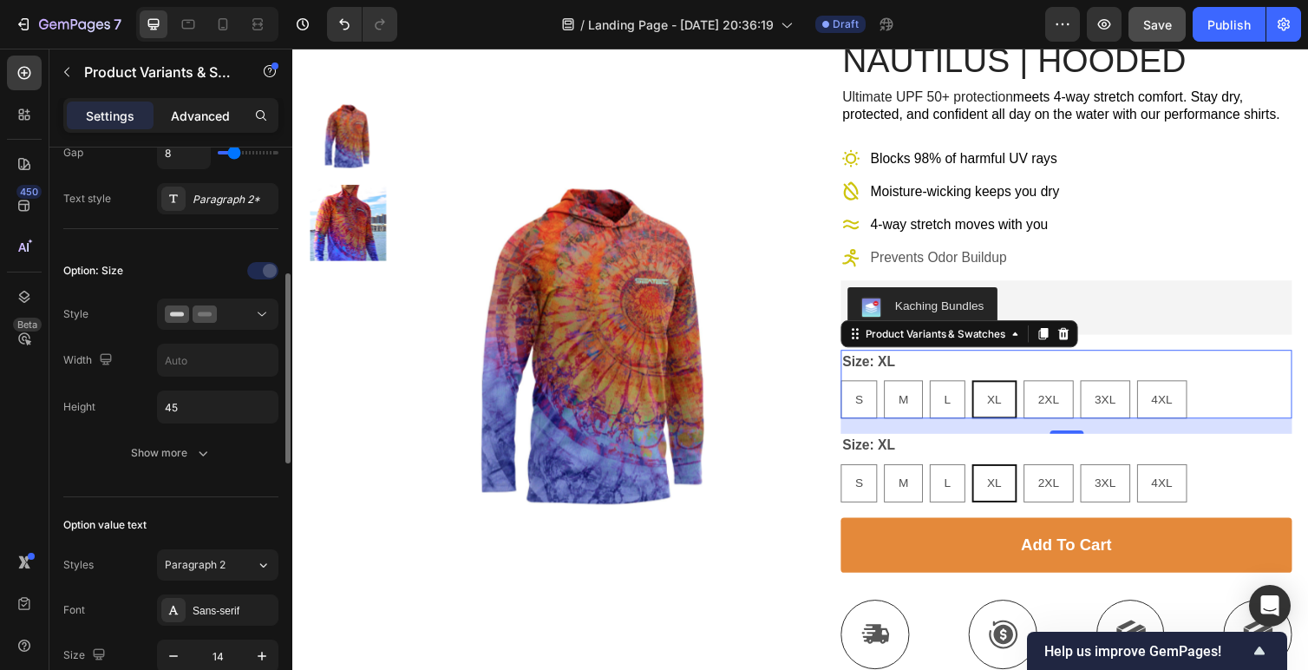
click at [177, 111] on p "Advanced" at bounding box center [200, 116] width 59 height 18
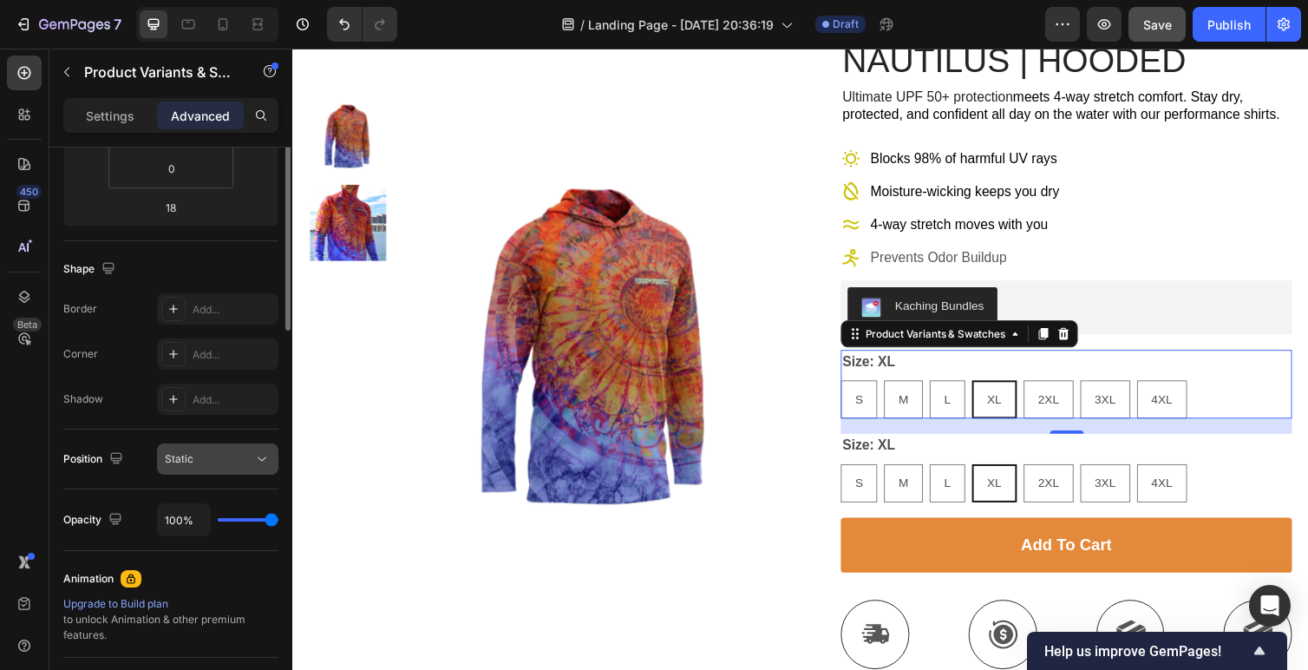
scroll to position [180, 0]
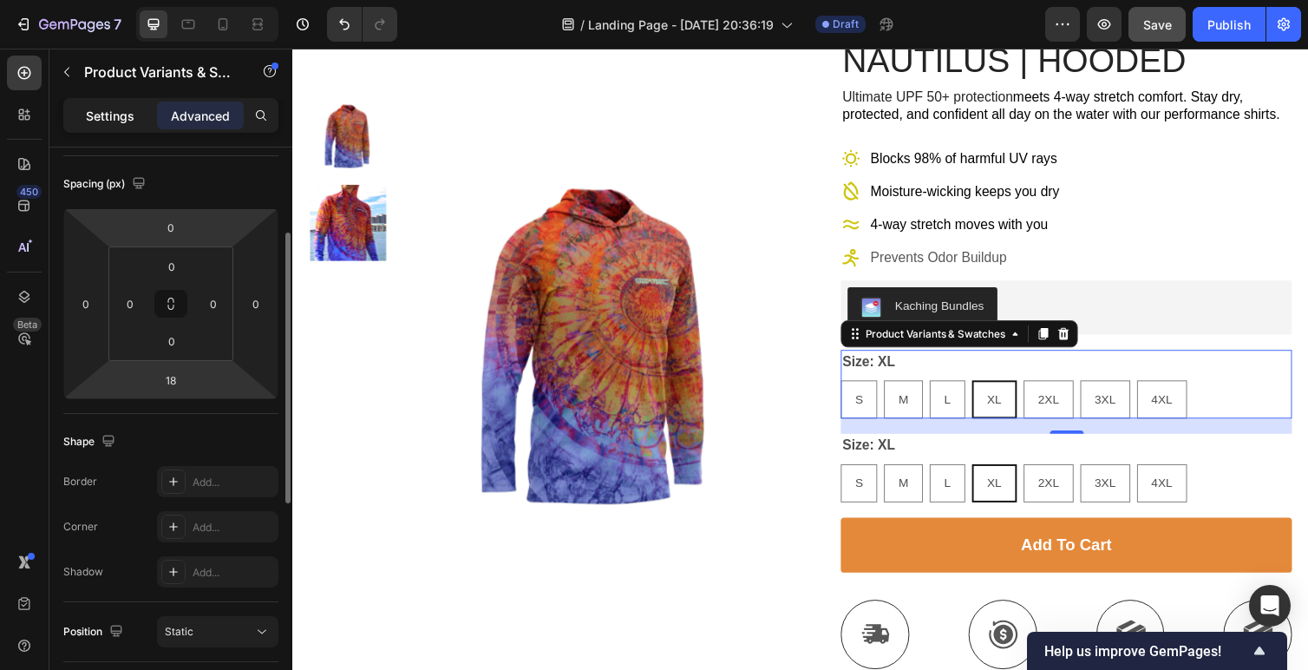
click at [114, 121] on p "Settings" at bounding box center [110, 116] width 49 height 18
radio input "true"
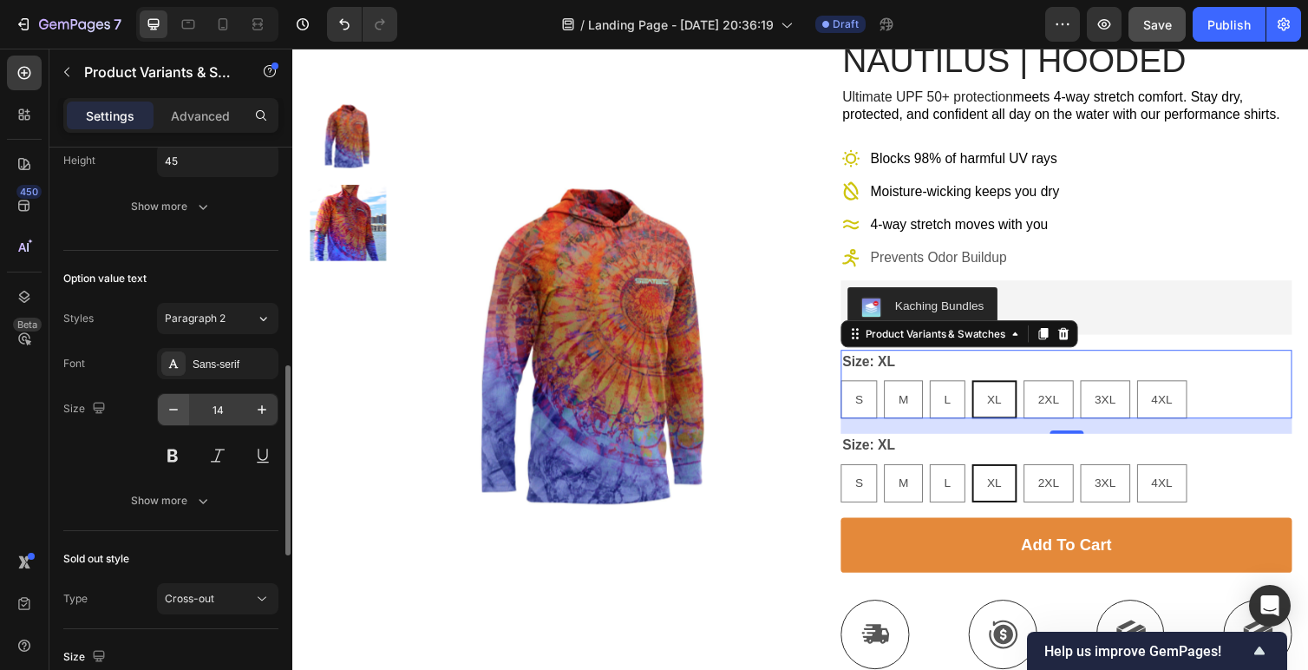
scroll to position [783, 0]
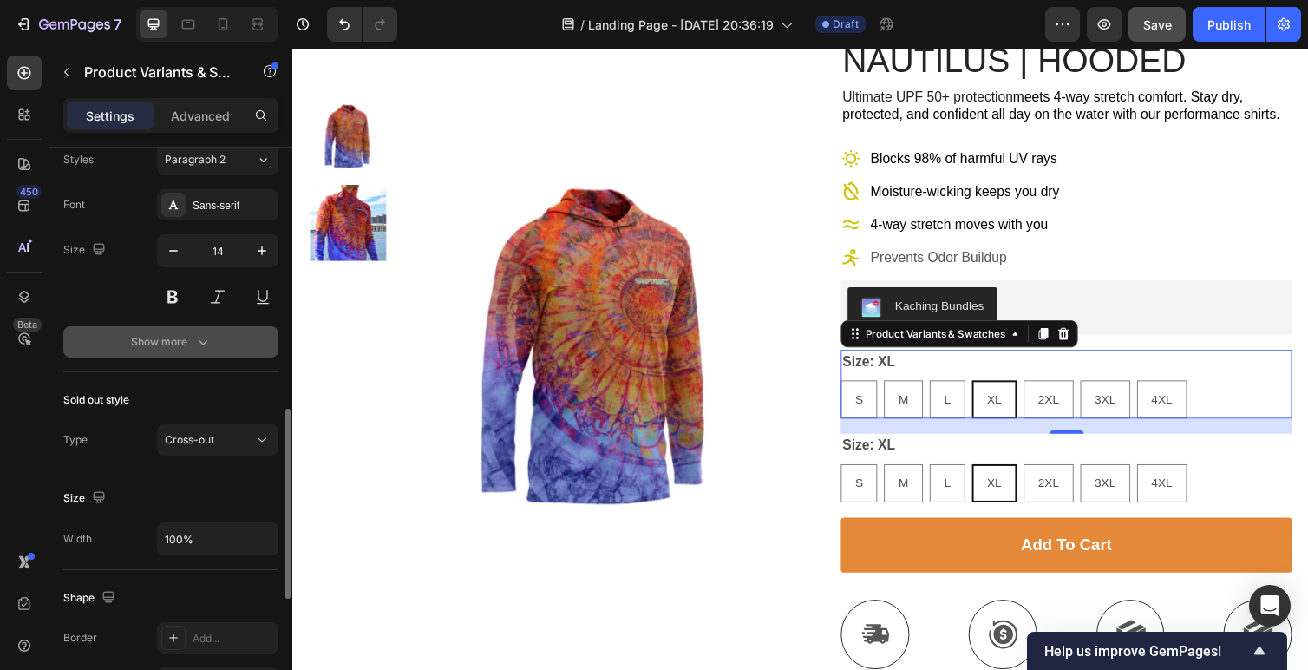
click at [175, 355] on button "Show more" at bounding box center [170, 341] width 215 height 31
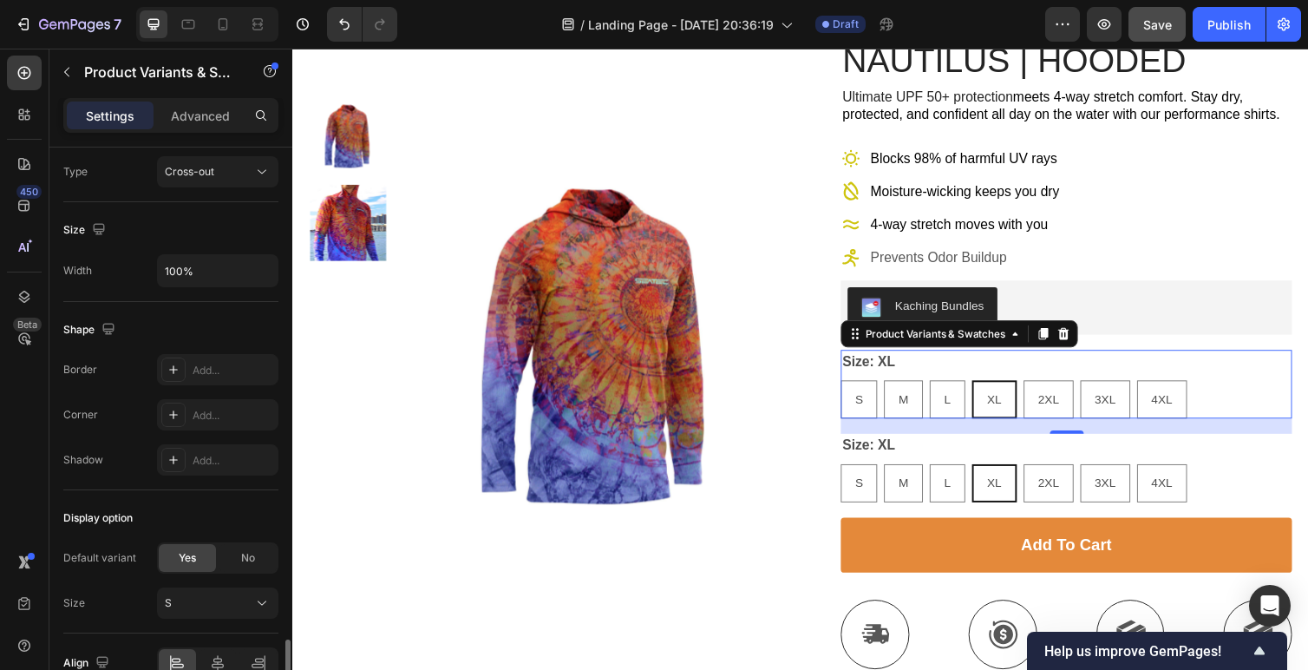
scroll to position [1327, 0]
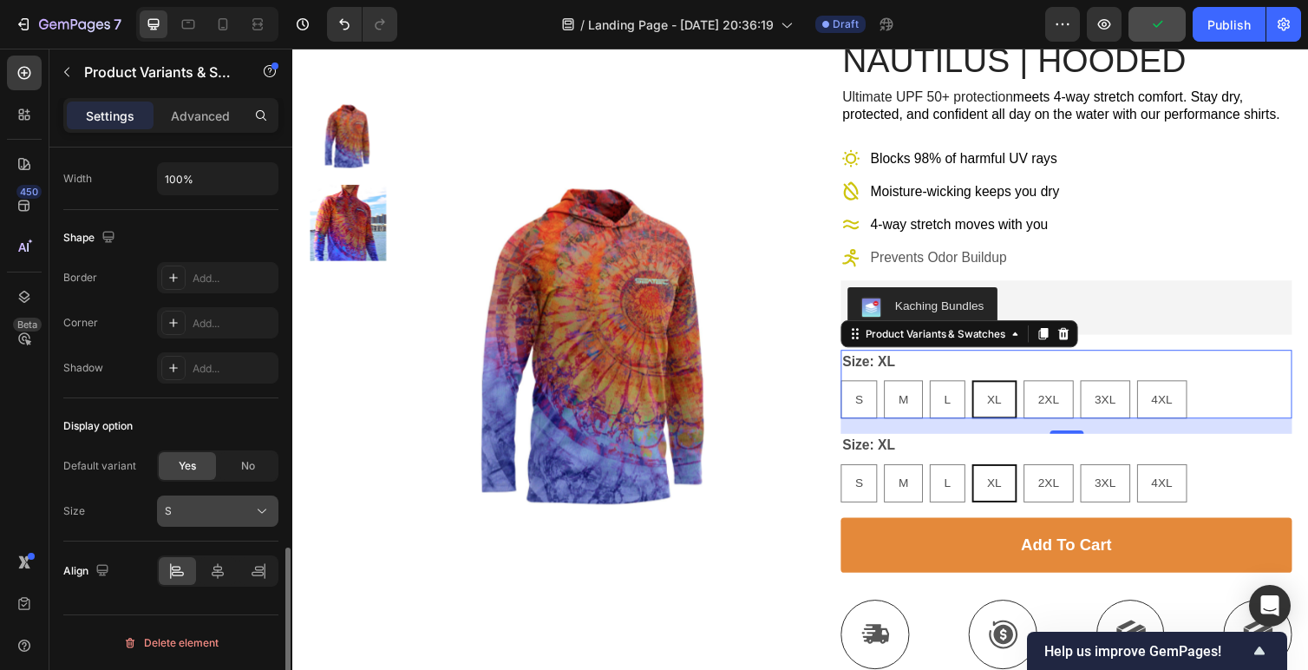
click at [233, 513] on div "S" at bounding box center [207, 511] width 85 height 16
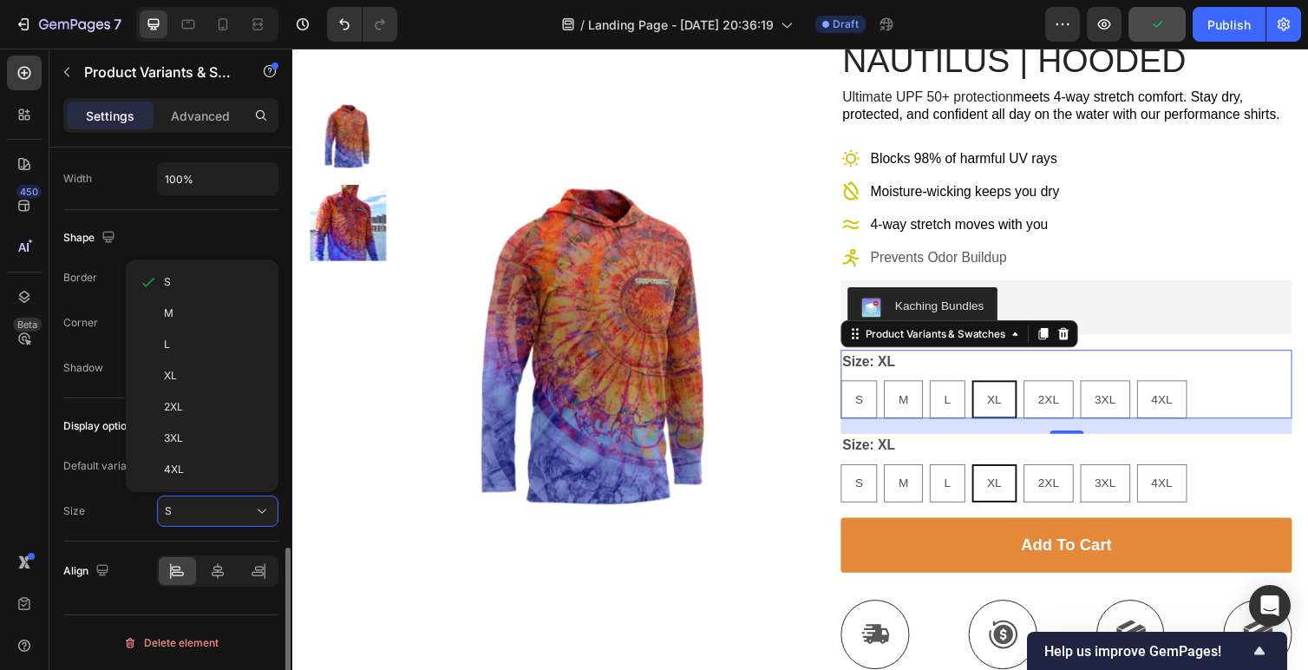
click at [135, 522] on div "Size S S M L XL 2XL 3XL 4XL" at bounding box center [170, 510] width 215 height 31
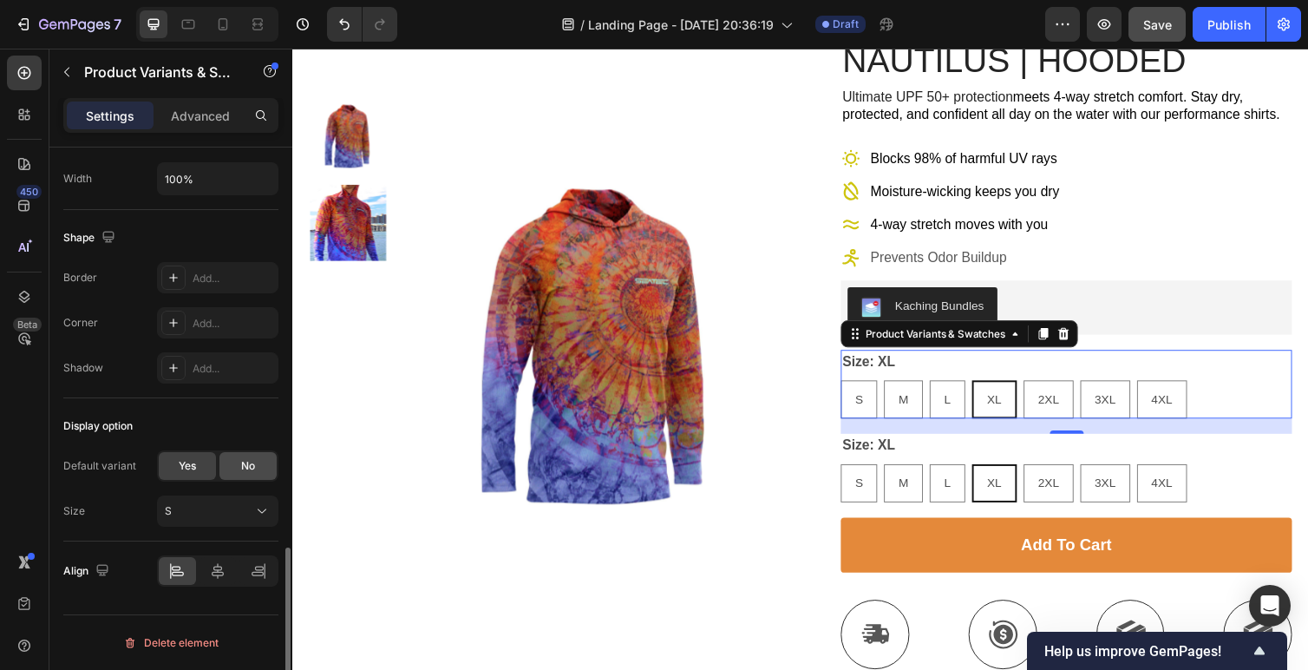
click at [249, 461] on span "No" at bounding box center [248, 466] width 14 height 16
radio input "true"
radio input "false"
click at [239, 541] on div "Align" at bounding box center [170, 570] width 215 height 59
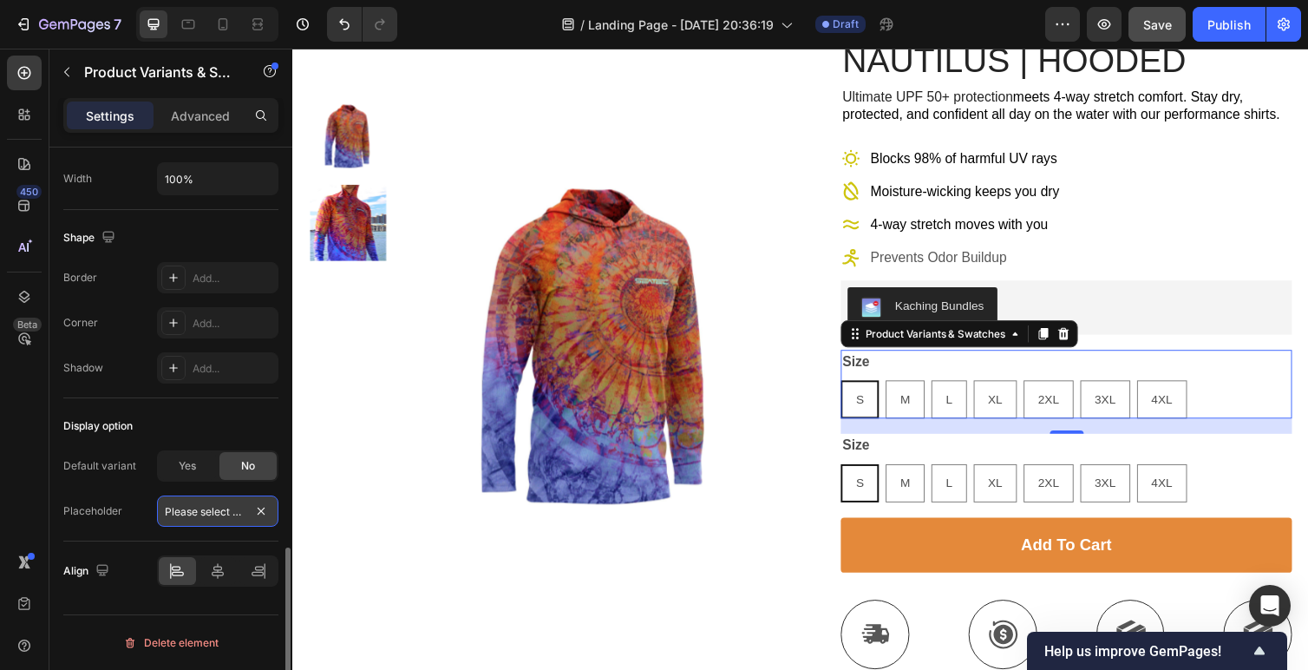
click at [234, 521] on input "Please select an option" at bounding box center [217, 510] width 121 height 31
radio input "true"
click at [865, 410] on div "S" at bounding box center [873, 408] width 36 height 36
click at [854, 389] on input "S S S" at bounding box center [853, 388] width 1 height 1
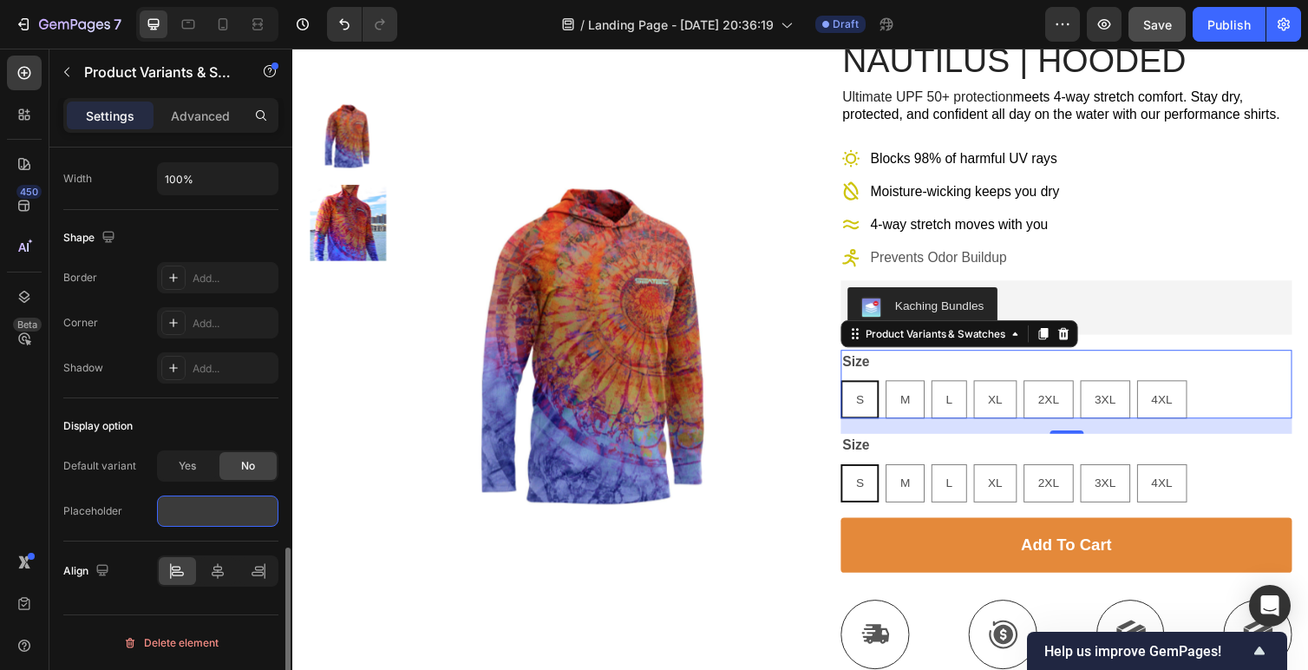
click at [196, 504] on input "text" at bounding box center [217, 510] width 121 height 31
click at [185, 470] on span "Yes" at bounding box center [187, 466] width 17 height 16
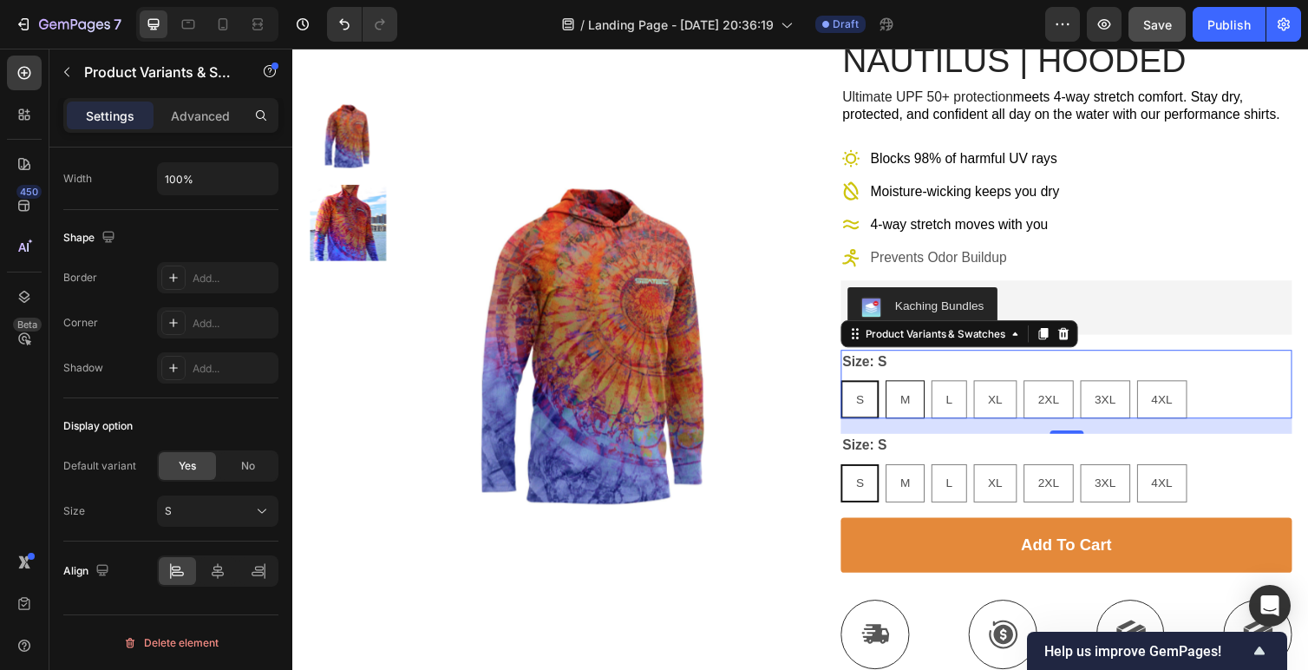
click at [918, 405] on span "M" at bounding box center [919, 408] width 10 height 14
click at [900, 389] on input "M M M" at bounding box center [899, 388] width 1 height 1
radio input "false"
radio input "true"
radio input "false"
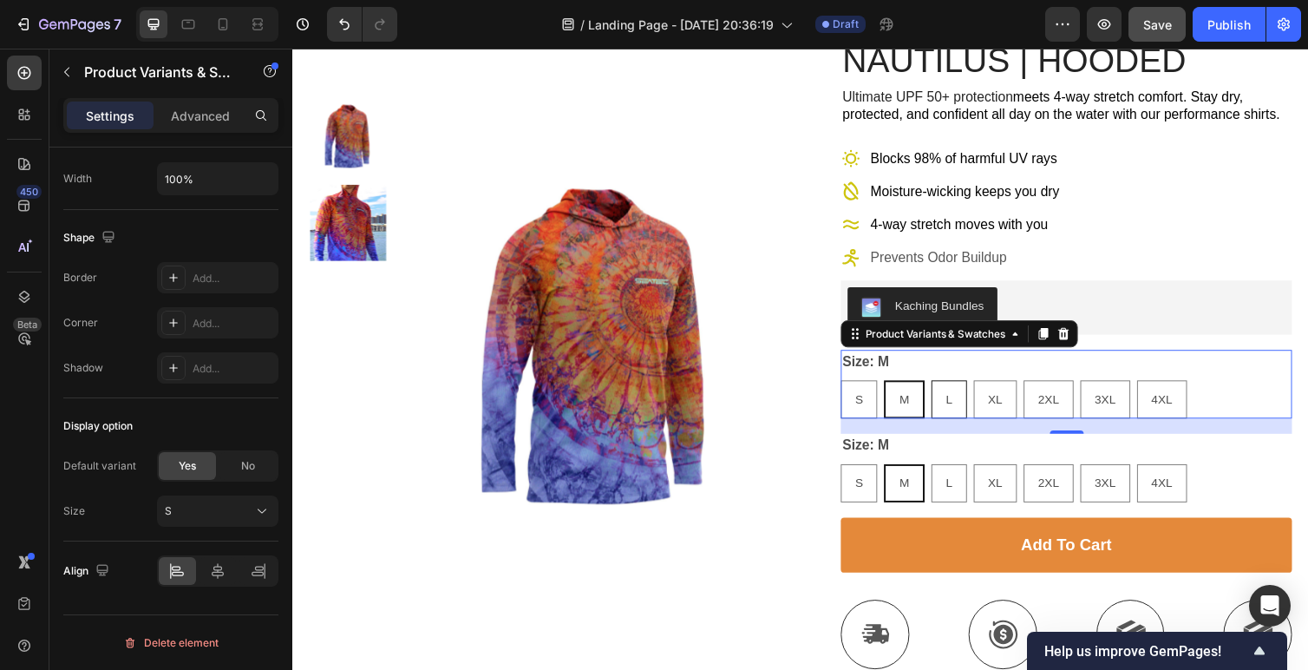
click at [969, 402] on div "L" at bounding box center [964, 408] width 35 height 36
click at [947, 389] on input "L L L" at bounding box center [946, 388] width 1 height 1
radio input "false"
radio input "true"
radio input "false"
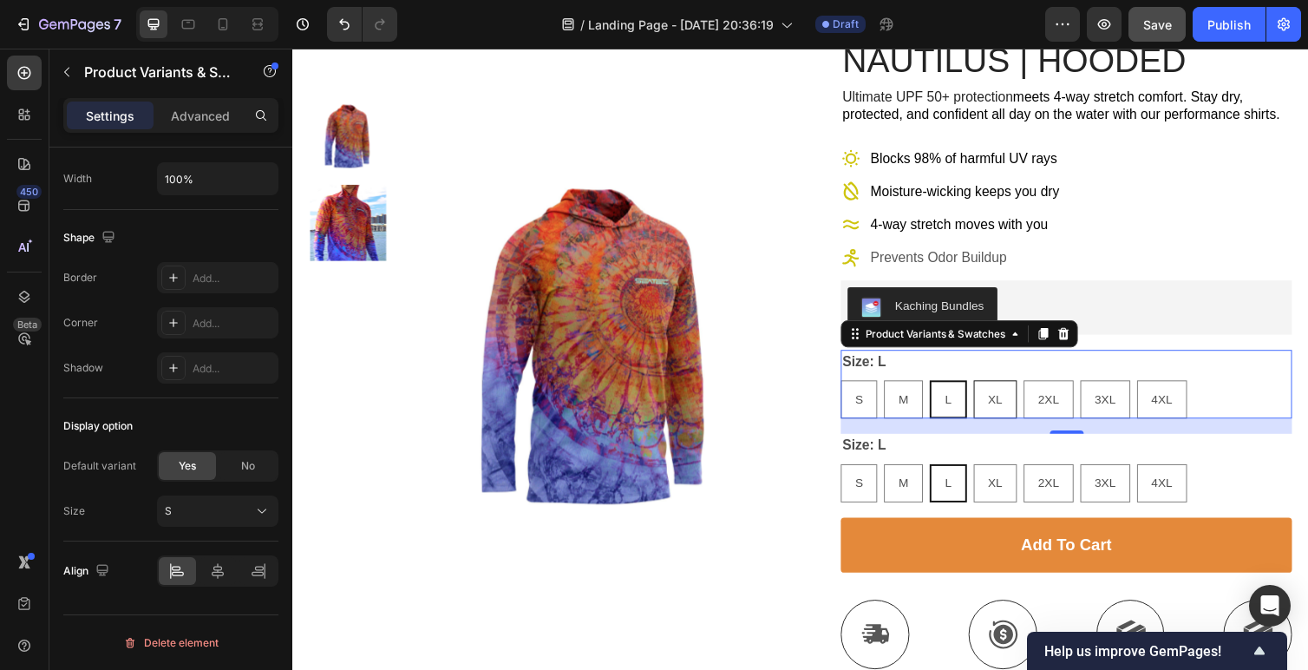
click at [1020, 403] on div "XL" at bounding box center [1012, 408] width 43 height 36
click at [990, 389] on input "XL XL XL" at bounding box center [989, 388] width 1 height 1
radio input "false"
radio input "true"
radio input "false"
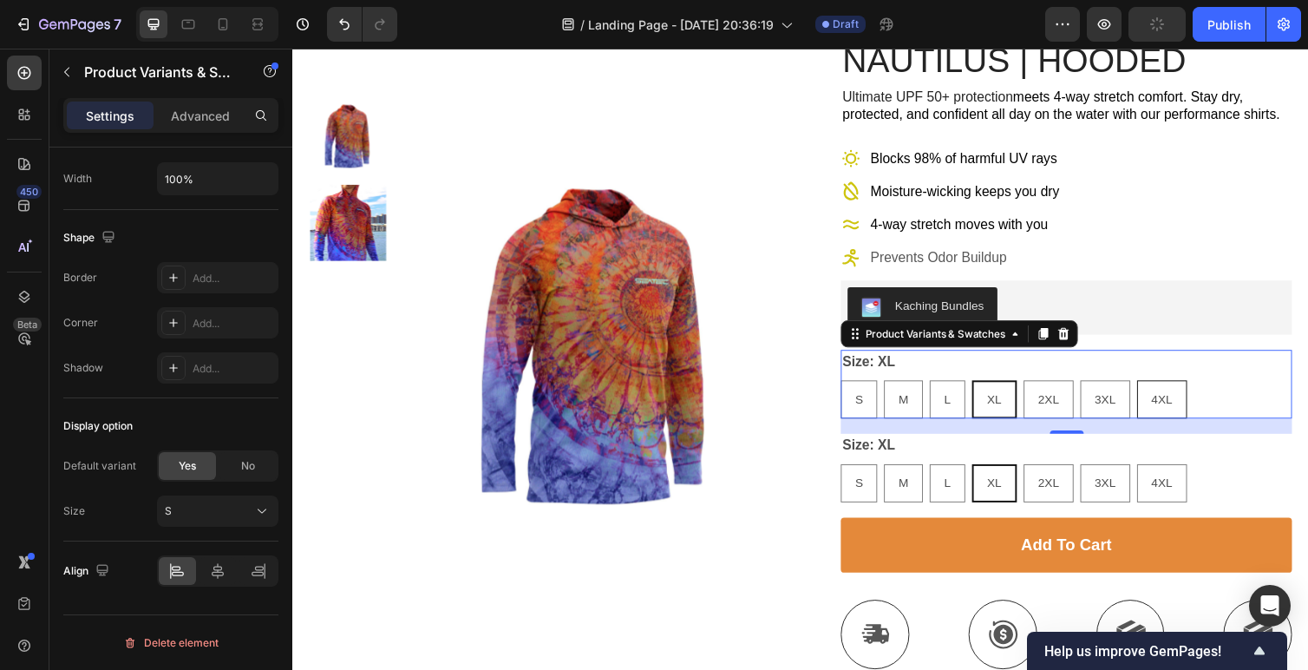
click at [1203, 415] on div "4XL" at bounding box center [1182, 408] width 49 height 36
click at [1157, 389] on input "4XL 4XL 4XL" at bounding box center [1157, 388] width 1 height 1
radio input "false"
radio input "true"
radio input "false"
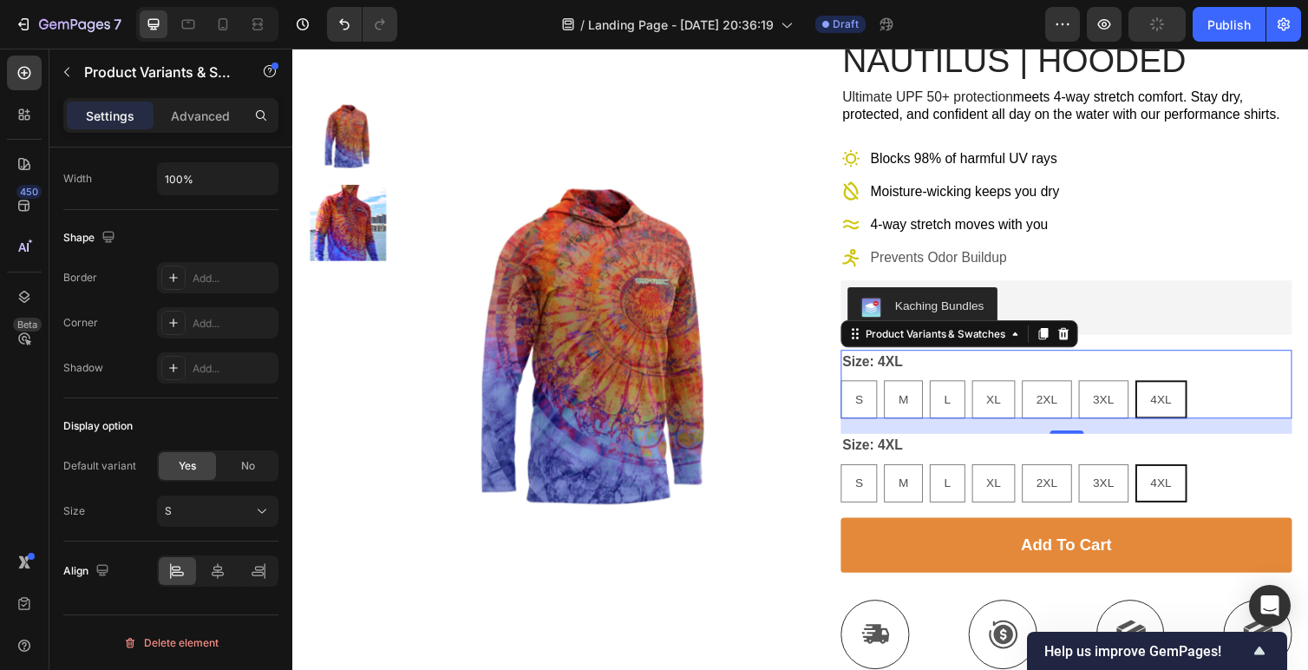
click at [1237, 418] on div "S S S M M M L L L XL XL XL 2XL 2XL 2XL 3XL 3XL 3XL 4XL 4XL 4XL" at bounding box center [1085, 408] width 462 height 39
click at [1252, 420] on div "S S S M M M L L L XL XL XL 2XL 2XL 2XL 3XL 3XL 3XL 4XL 4XL 4XL" at bounding box center [1085, 408] width 462 height 39
click at [1076, 338] on icon at bounding box center [1082, 341] width 14 height 14
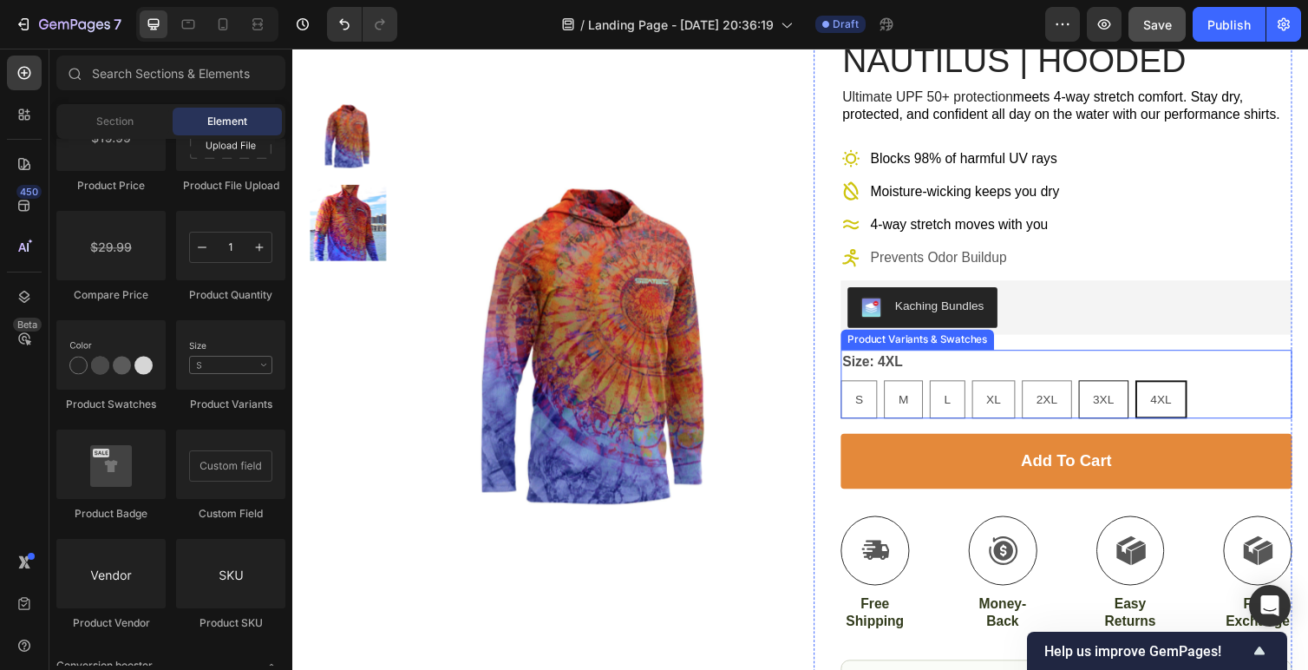
click at [1122, 408] on span "3XL" at bounding box center [1123, 408] width 22 height 14
click at [1098, 389] on input "3XL 3XL 3XL" at bounding box center [1097, 388] width 1 height 1
radio input "true"
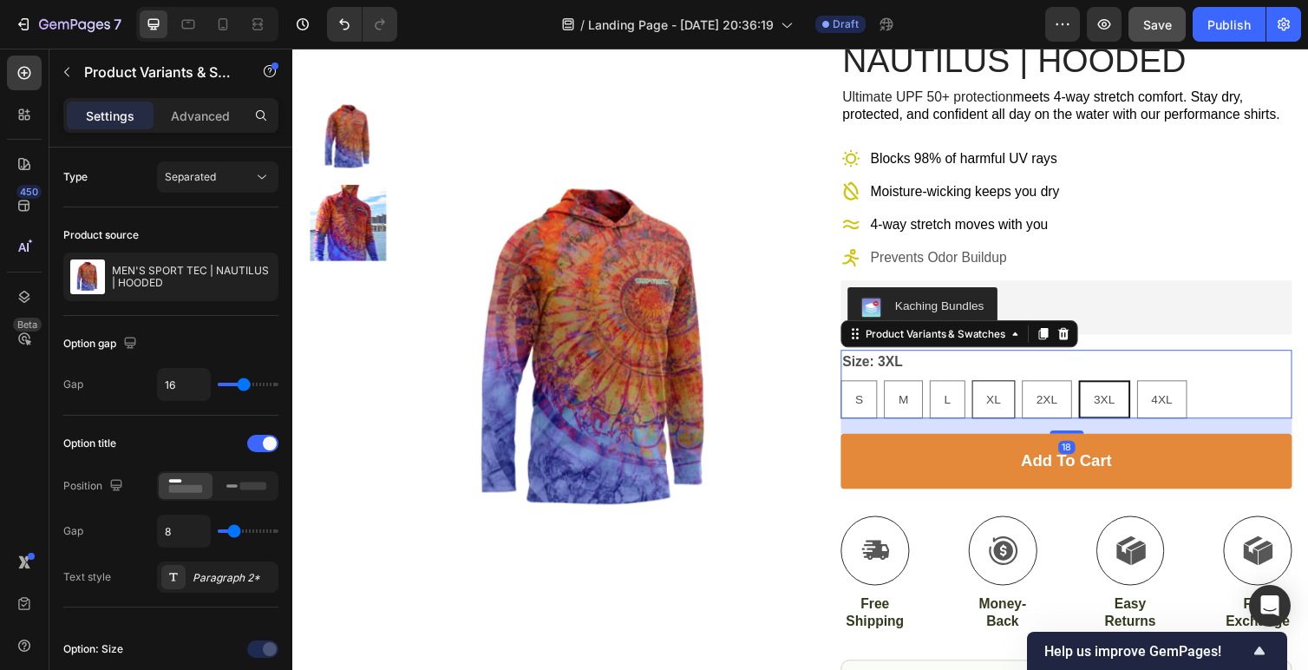
click at [1019, 418] on div "XL" at bounding box center [1010, 408] width 43 height 36
click at [988, 389] on input "XL XL XL" at bounding box center [987, 388] width 1 height 1
radio input "true"
click at [879, 415] on div "S" at bounding box center [873, 408] width 36 height 36
click at [854, 389] on input "S S S" at bounding box center [853, 388] width 1 height 1
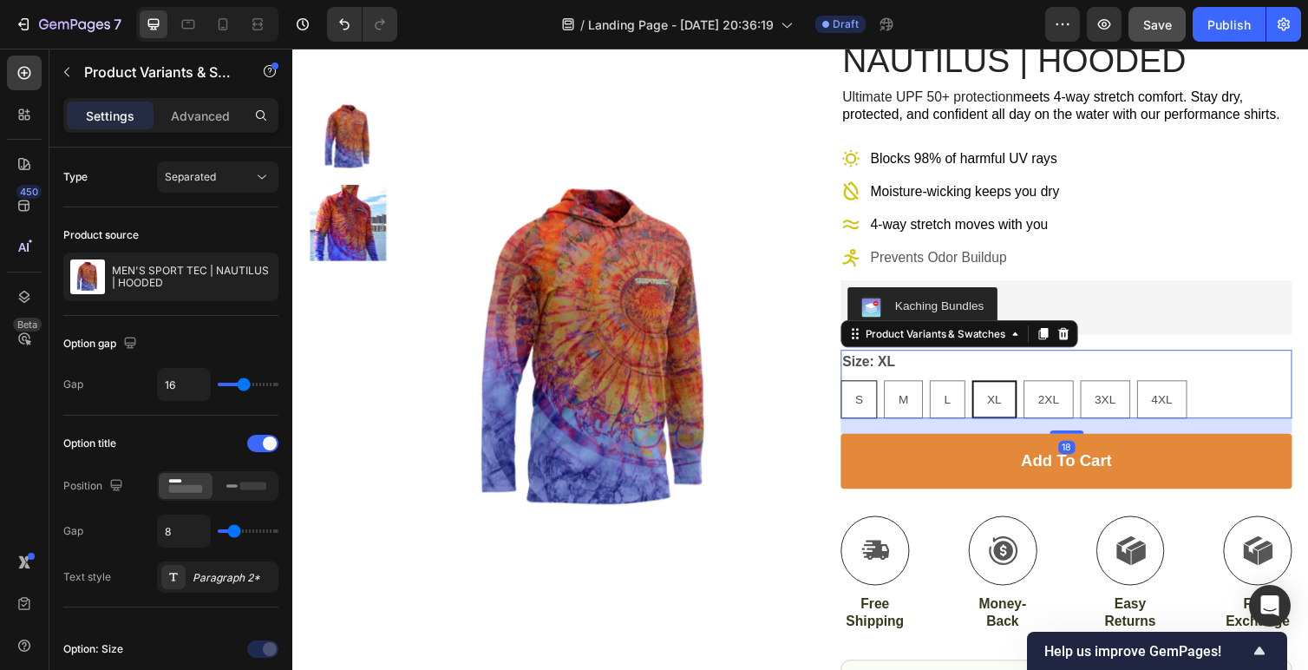
radio input "true"
